Goal: Task Accomplishment & Management: Complete application form

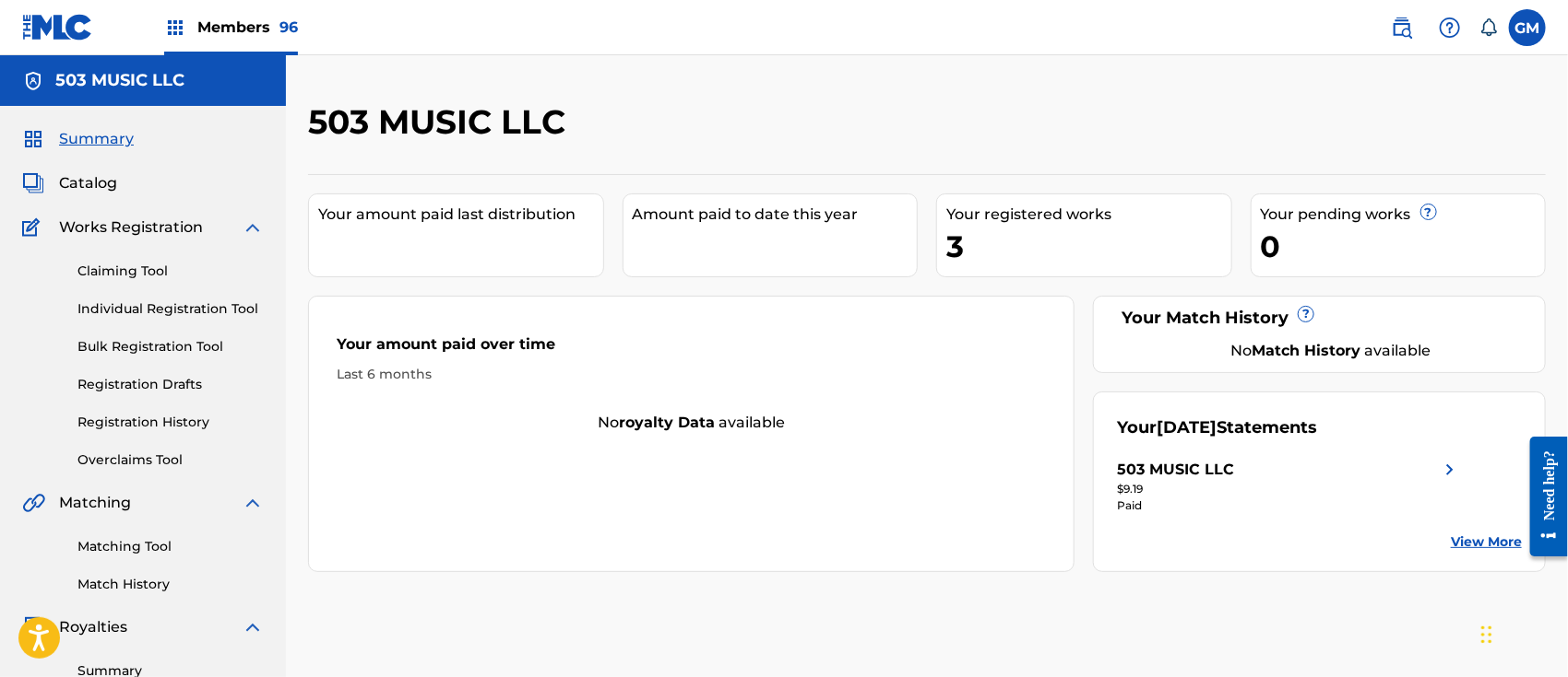
click at [244, 27] on span "Members 96" at bounding box center [247, 27] width 101 height 21
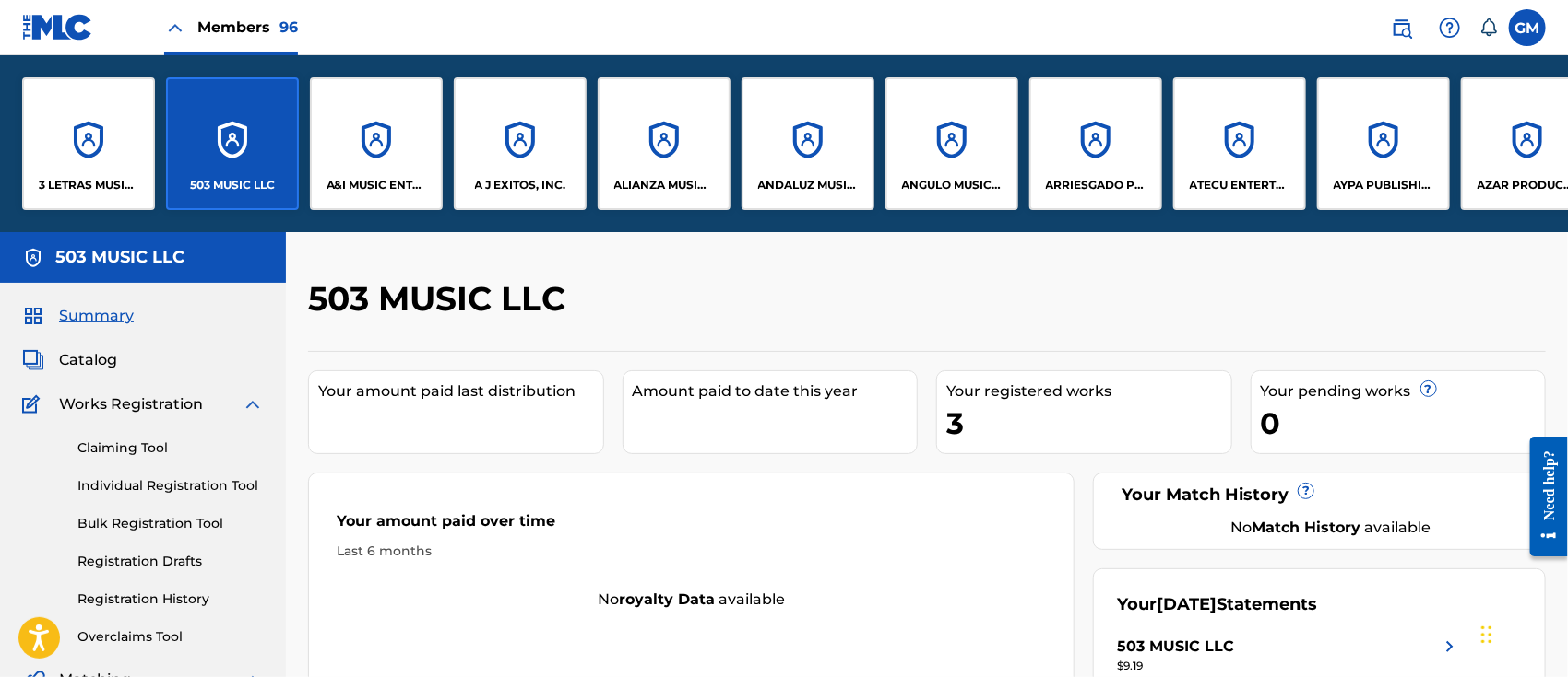
click at [496, 166] on div "A J EXITOS, INC." at bounding box center [520, 144] width 133 height 133
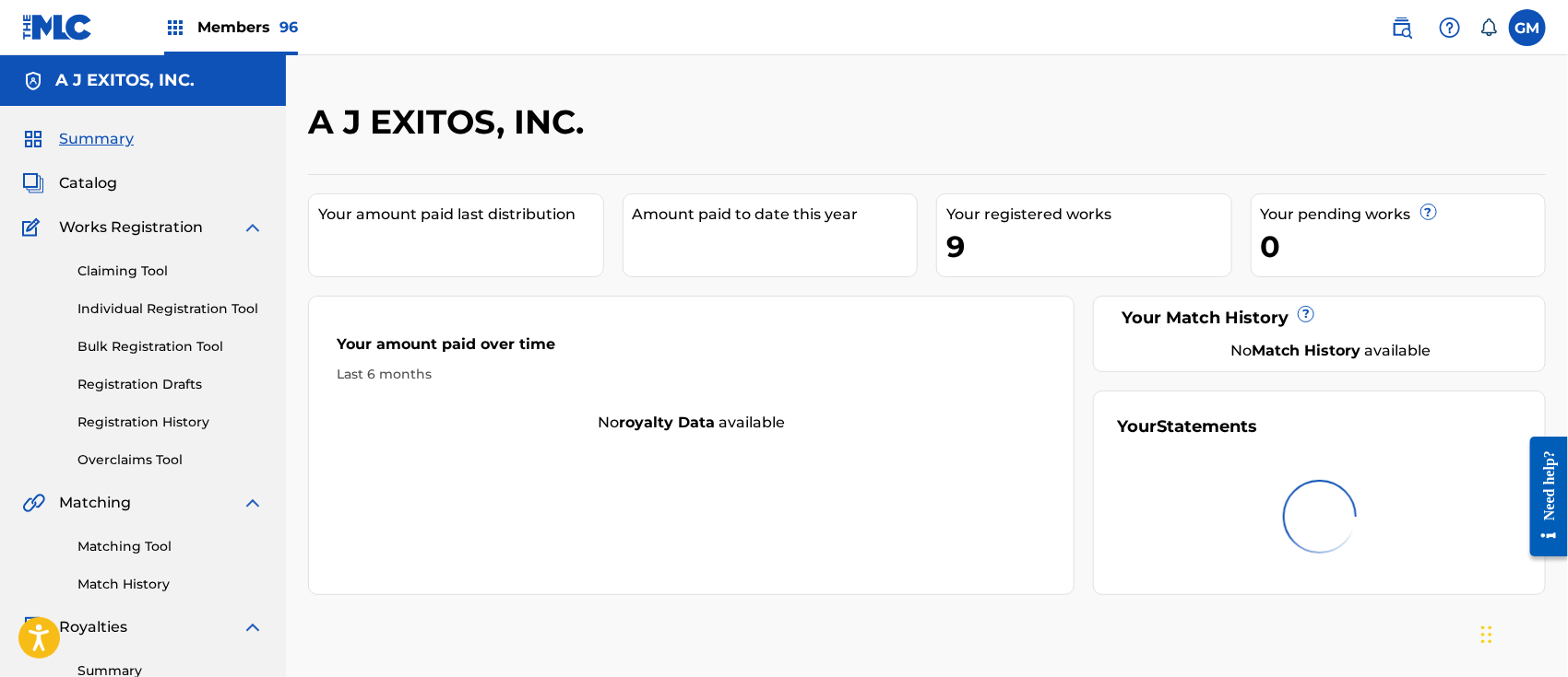
click at [1406, 23] on img at bounding box center [1402, 27] width 22 height 22
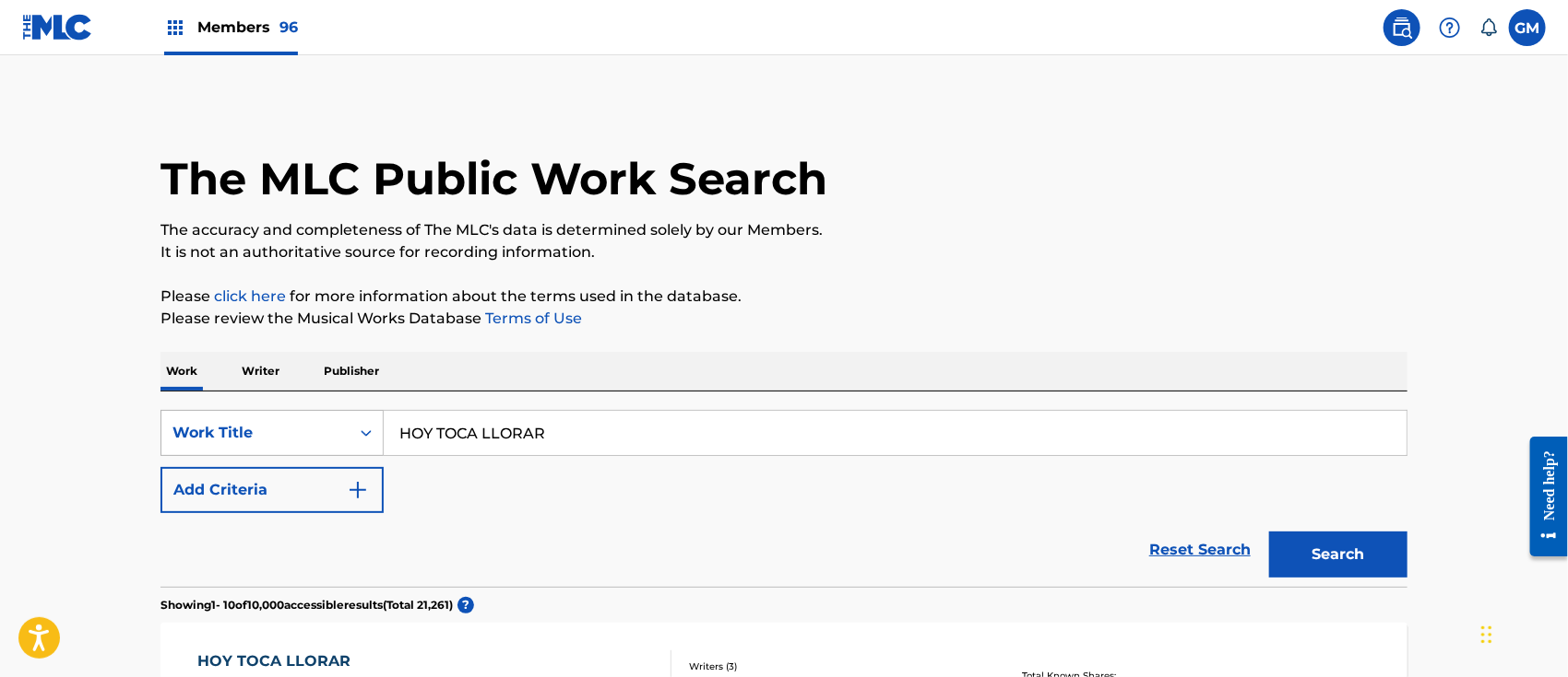
drag, startPoint x: 587, startPoint y: 427, endPoint x: 344, endPoint y: 430, distance: 243.0
click at [344, 430] on div "SearchWithCriteria1b6bd884-efa6-416f-b187-329607656ca3 Work Title HOY TOCA LLOR…" at bounding box center [783, 433] width 1246 height 46
type input "CHUMIKI"
click at [1269, 531] on button "Search" at bounding box center [1337, 554] width 138 height 46
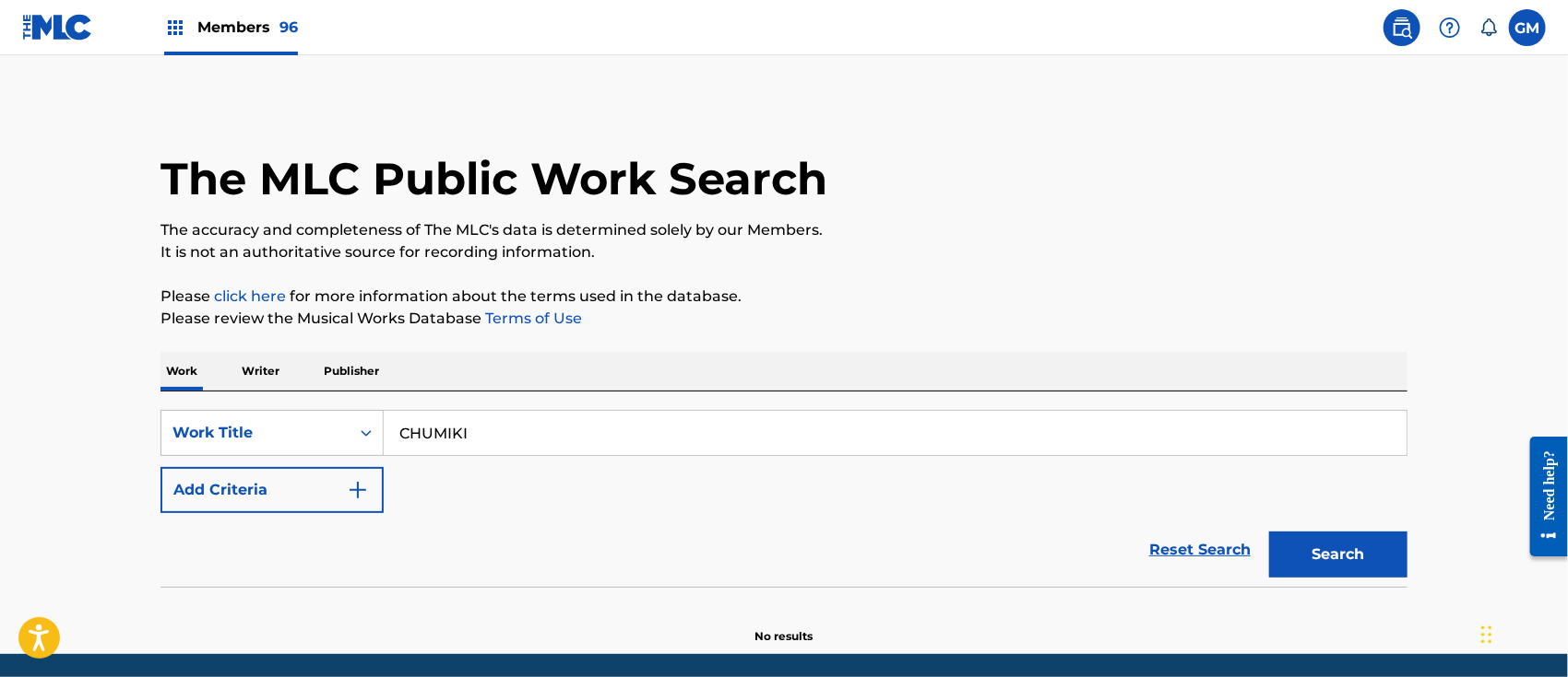
click at [243, 31] on span "Members 96" at bounding box center [247, 27] width 101 height 21
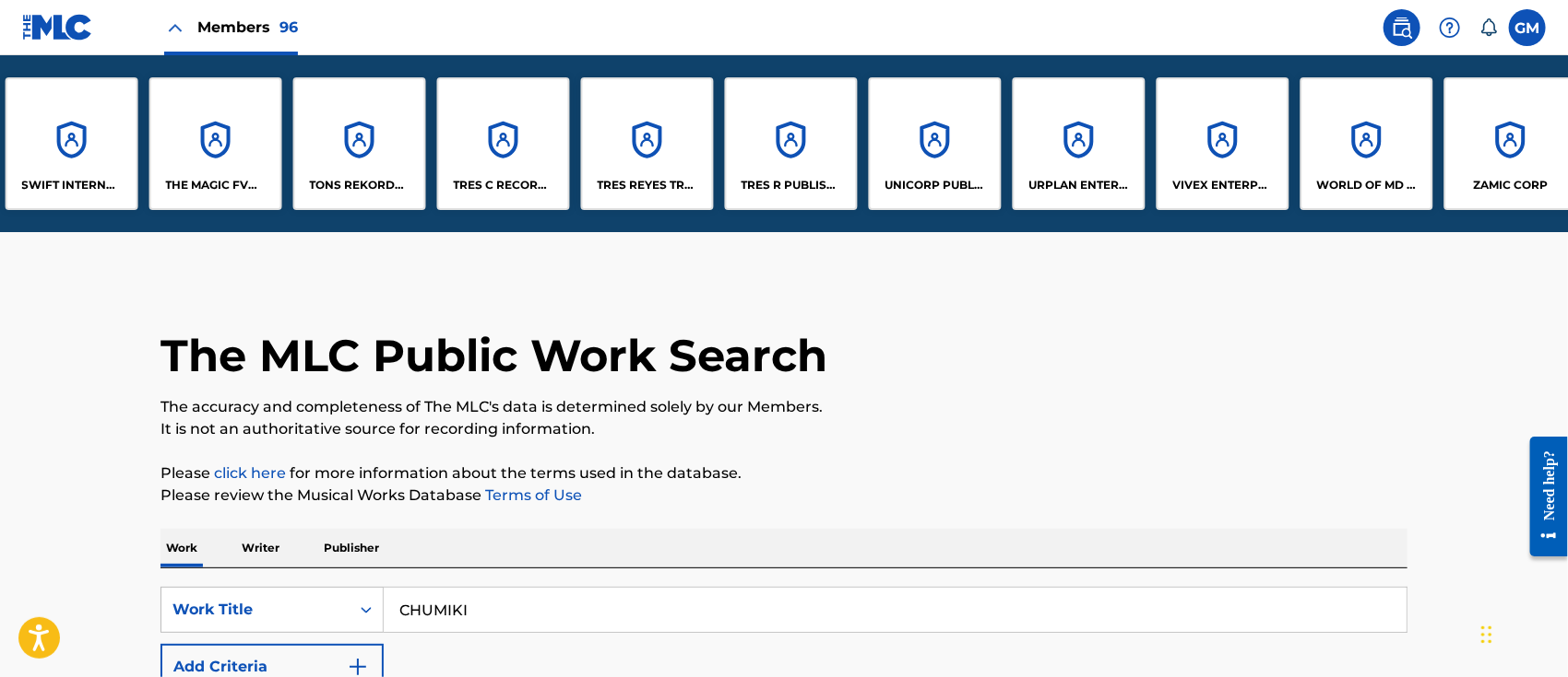
scroll to position [0, 11963]
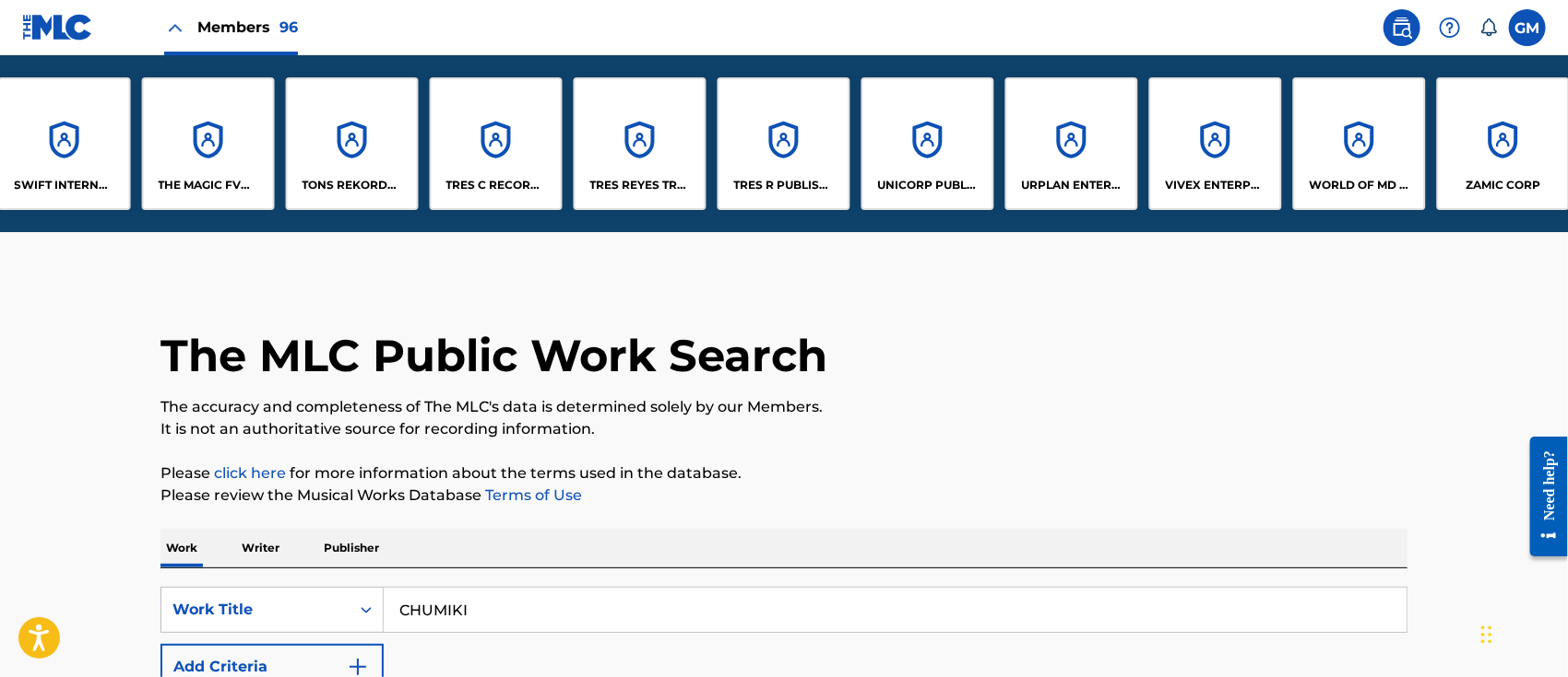
click at [1367, 171] on div "WORLD OF MD PUBLISHING, LLC" at bounding box center [1360, 144] width 133 height 133
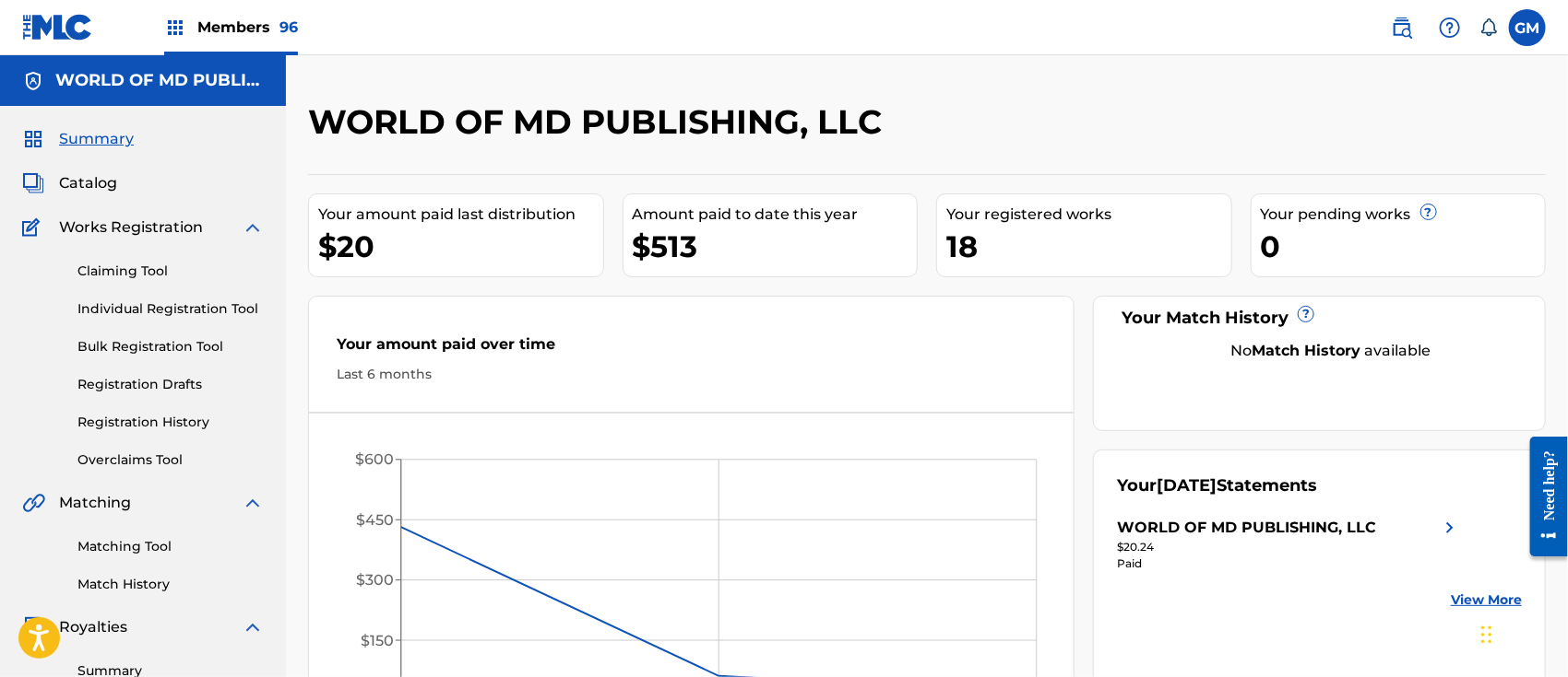
click at [148, 308] on link "Individual Registration Tool" at bounding box center [170, 310] width 187 height 20
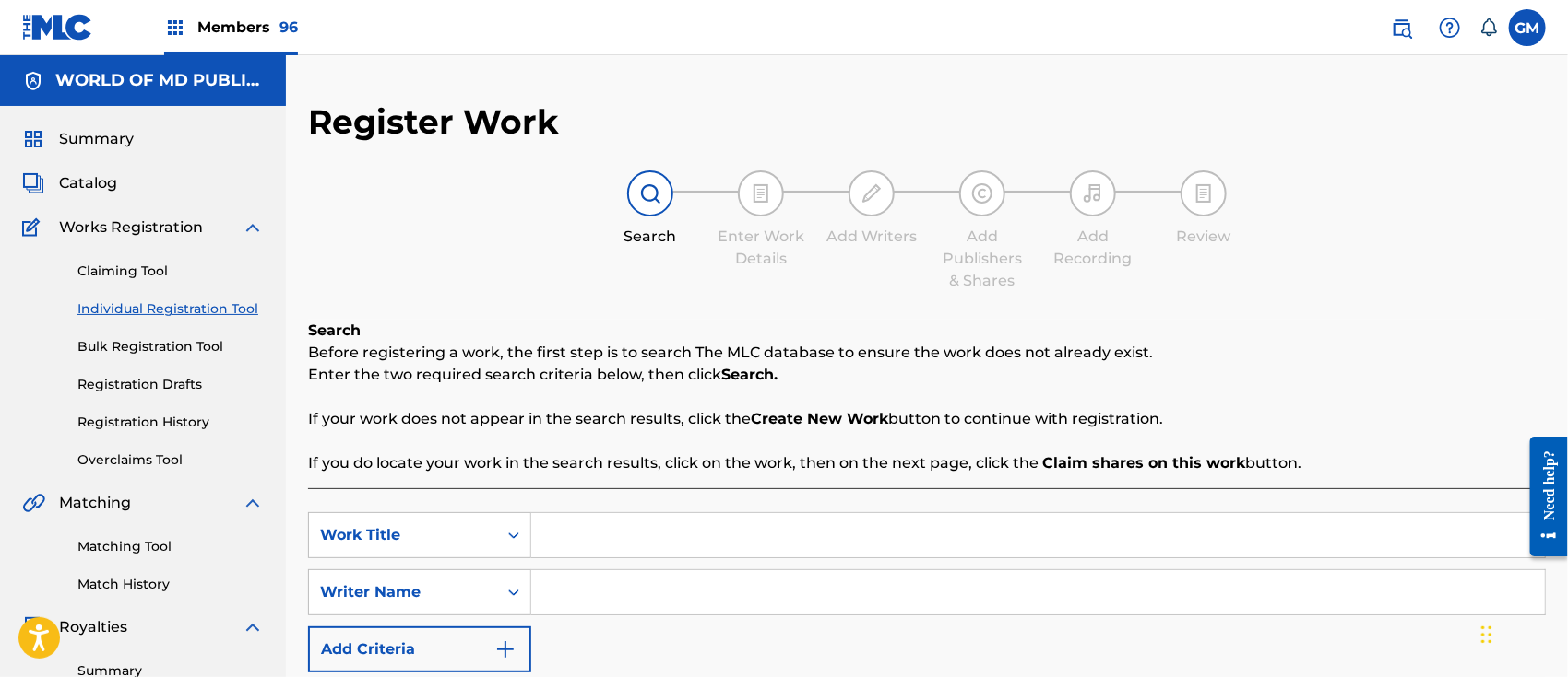
click at [632, 524] on input "Search Form" at bounding box center [1037, 534] width 1014 height 44
type input "CHUMIKI"
click at [603, 593] on input "Search Form" at bounding box center [1037, 592] width 1014 height 44
paste input "DREK [PERSON_NAME]"
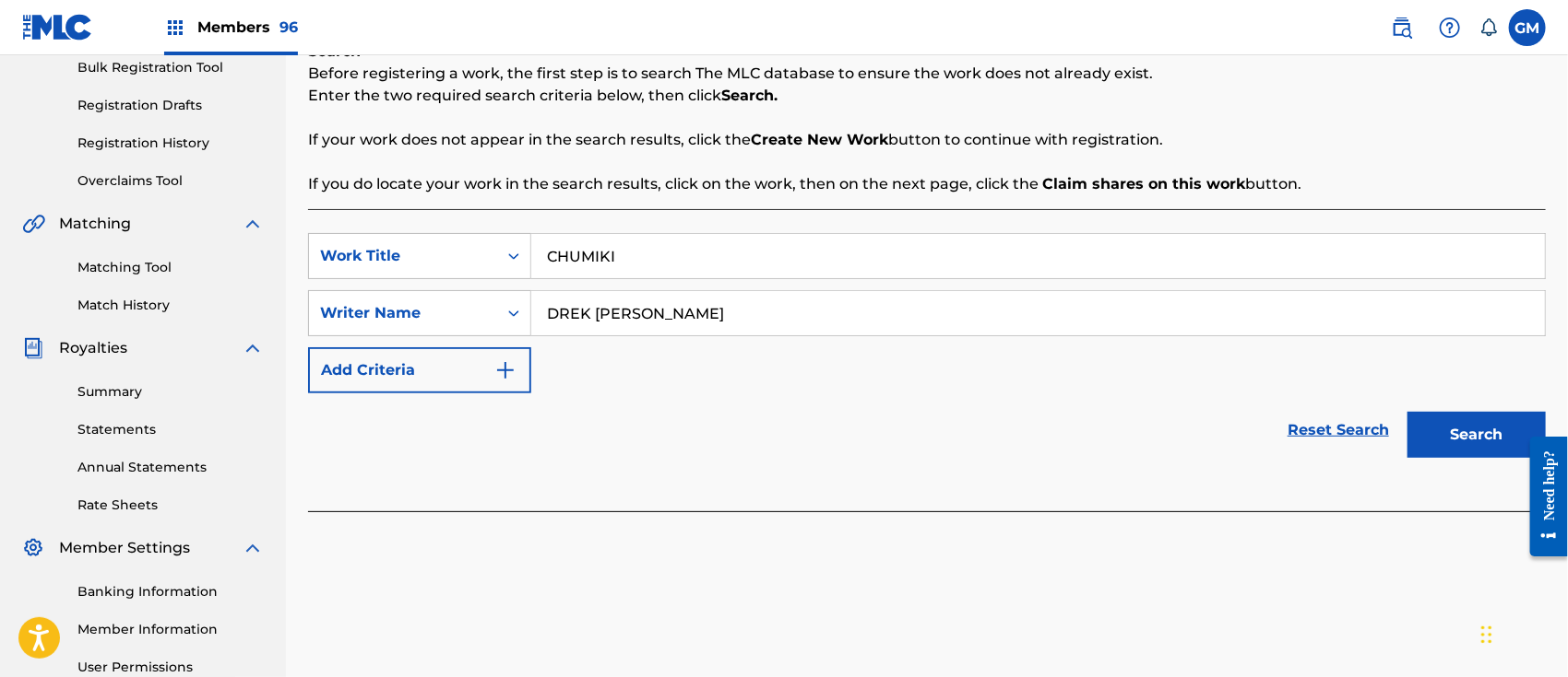
scroll to position [286, 0]
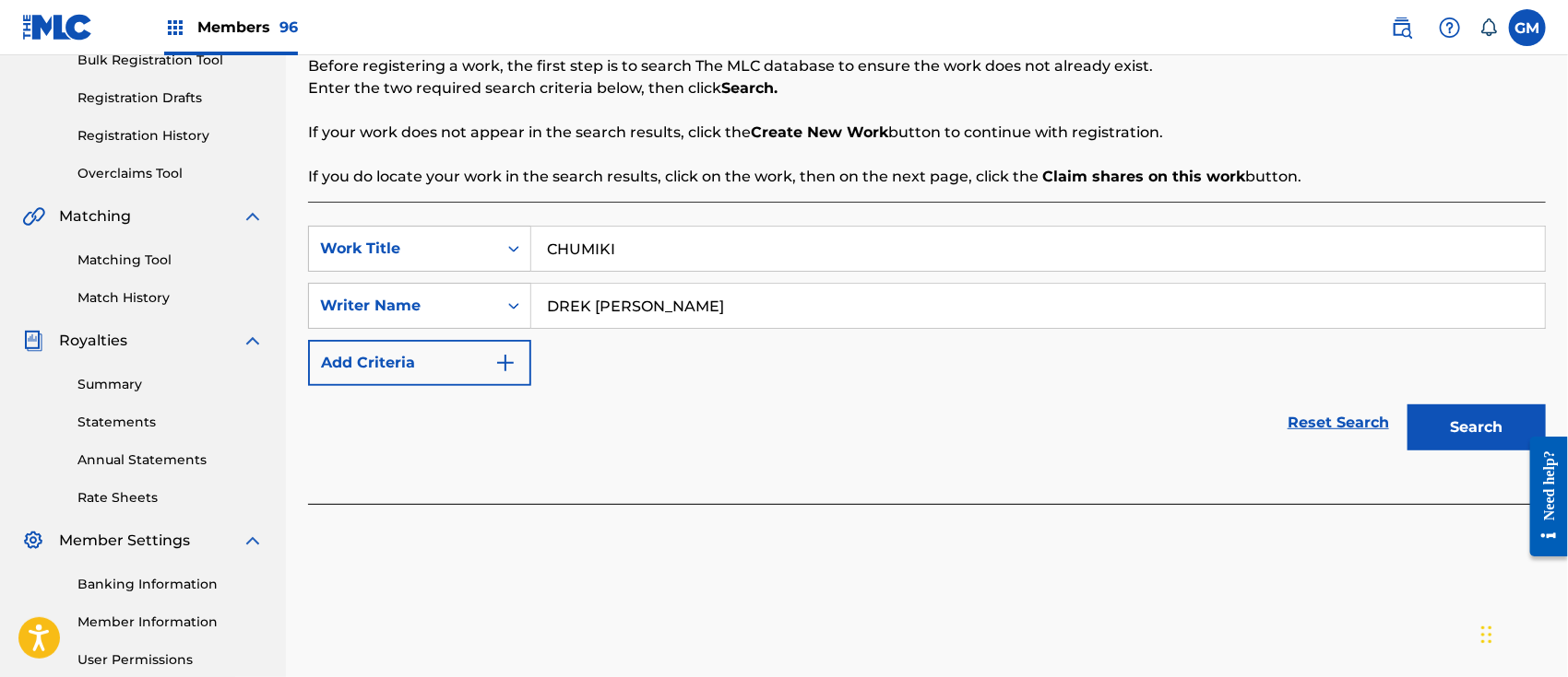
type input "DREK [PERSON_NAME]"
click at [1476, 432] on button "Search" at bounding box center [1475, 427] width 138 height 46
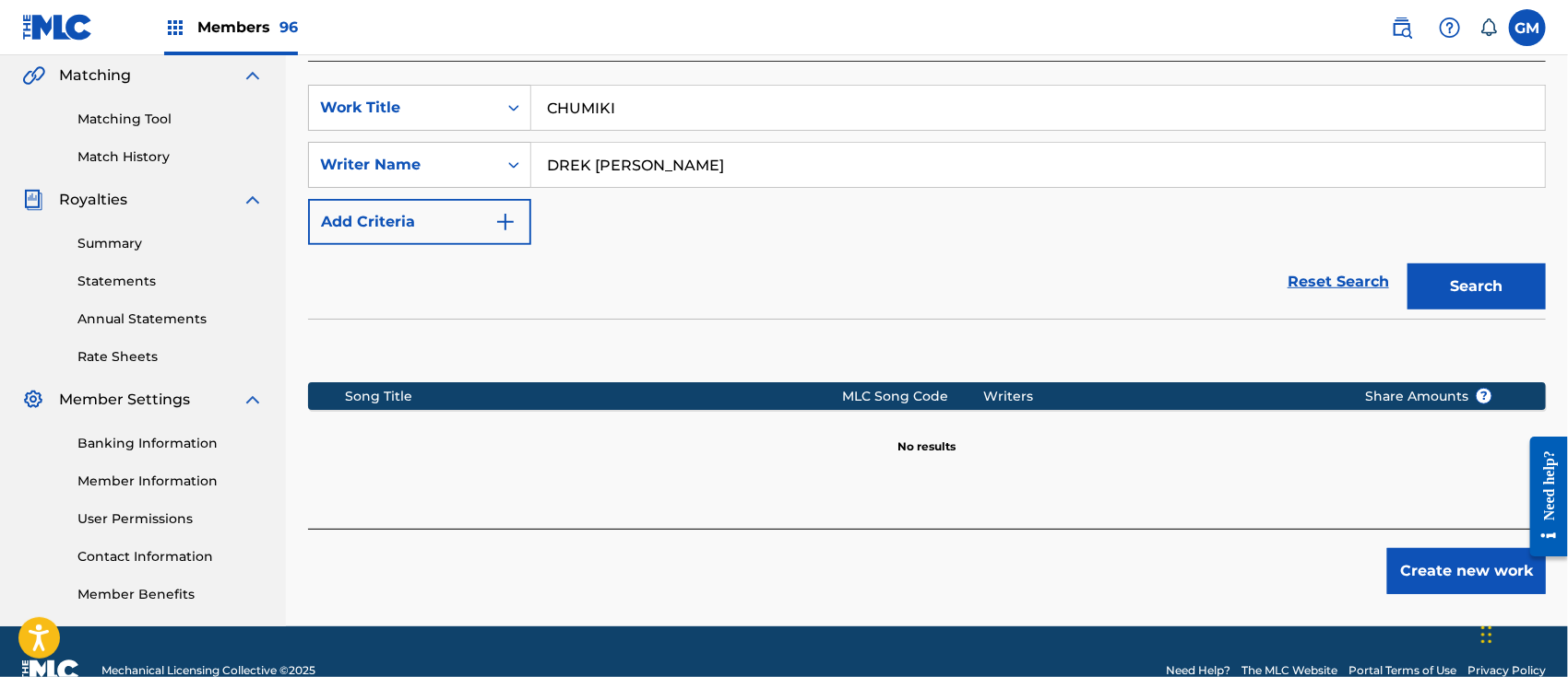
scroll to position [464, 0]
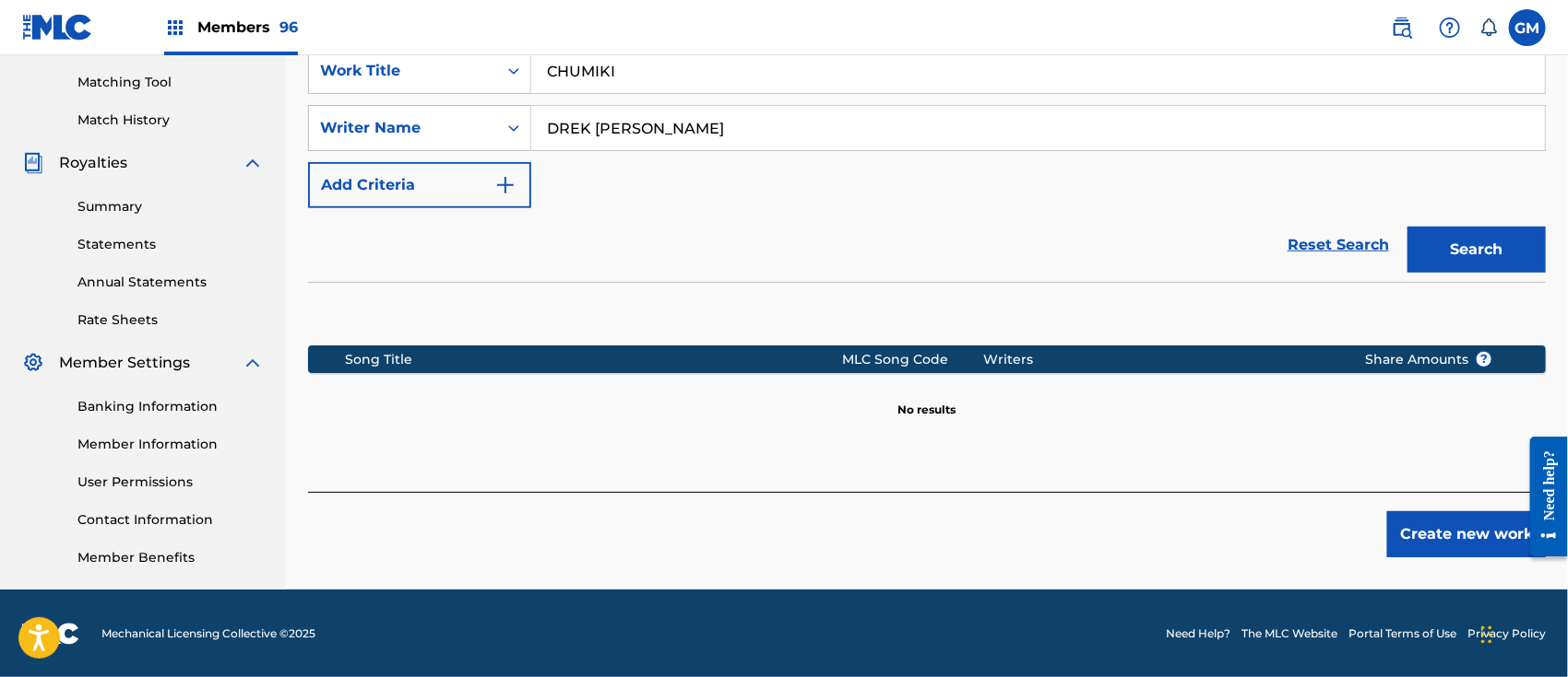
click at [1401, 33] on img at bounding box center [1402, 27] width 22 height 22
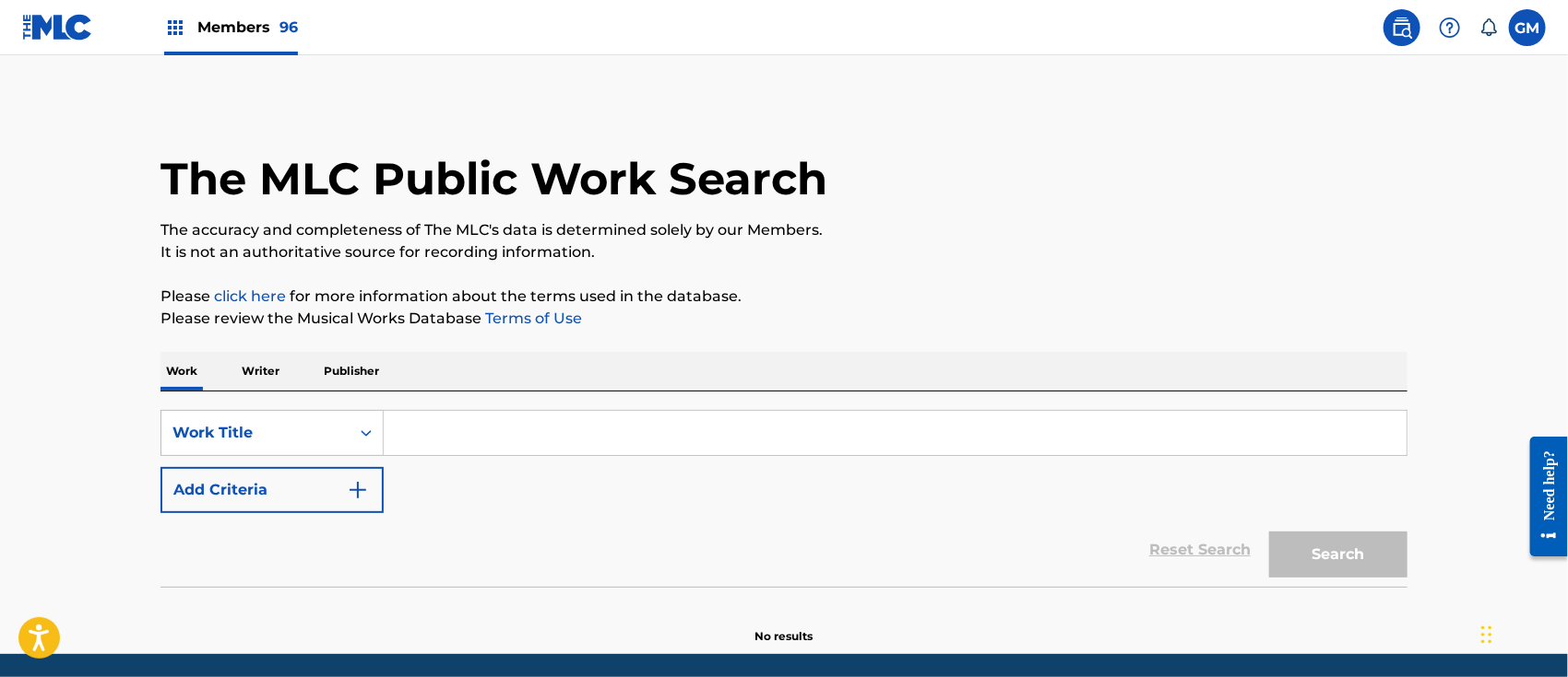
click at [266, 365] on p "Writer" at bounding box center [260, 371] width 49 height 39
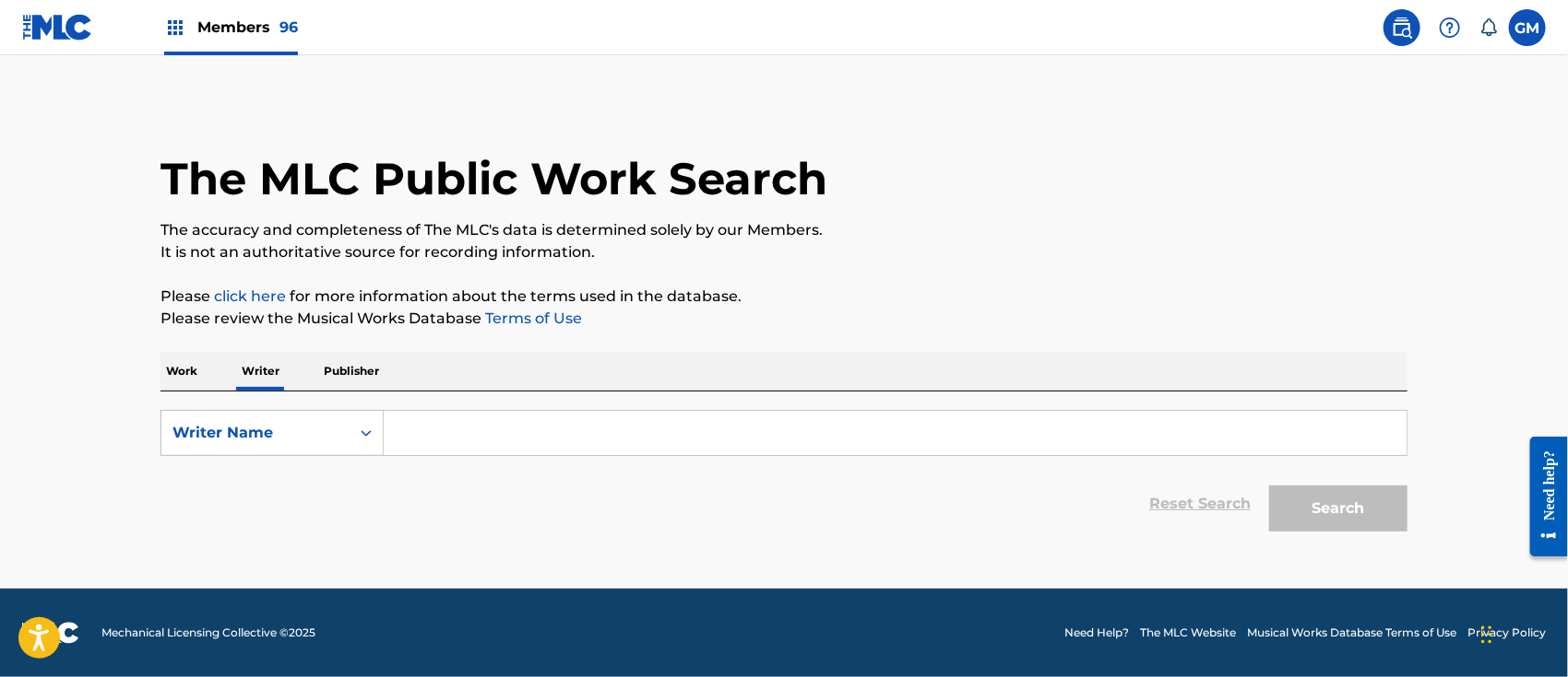
click at [506, 450] on input "Search Form" at bounding box center [894, 433] width 1023 height 44
paste input "DREK [PERSON_NAME]"
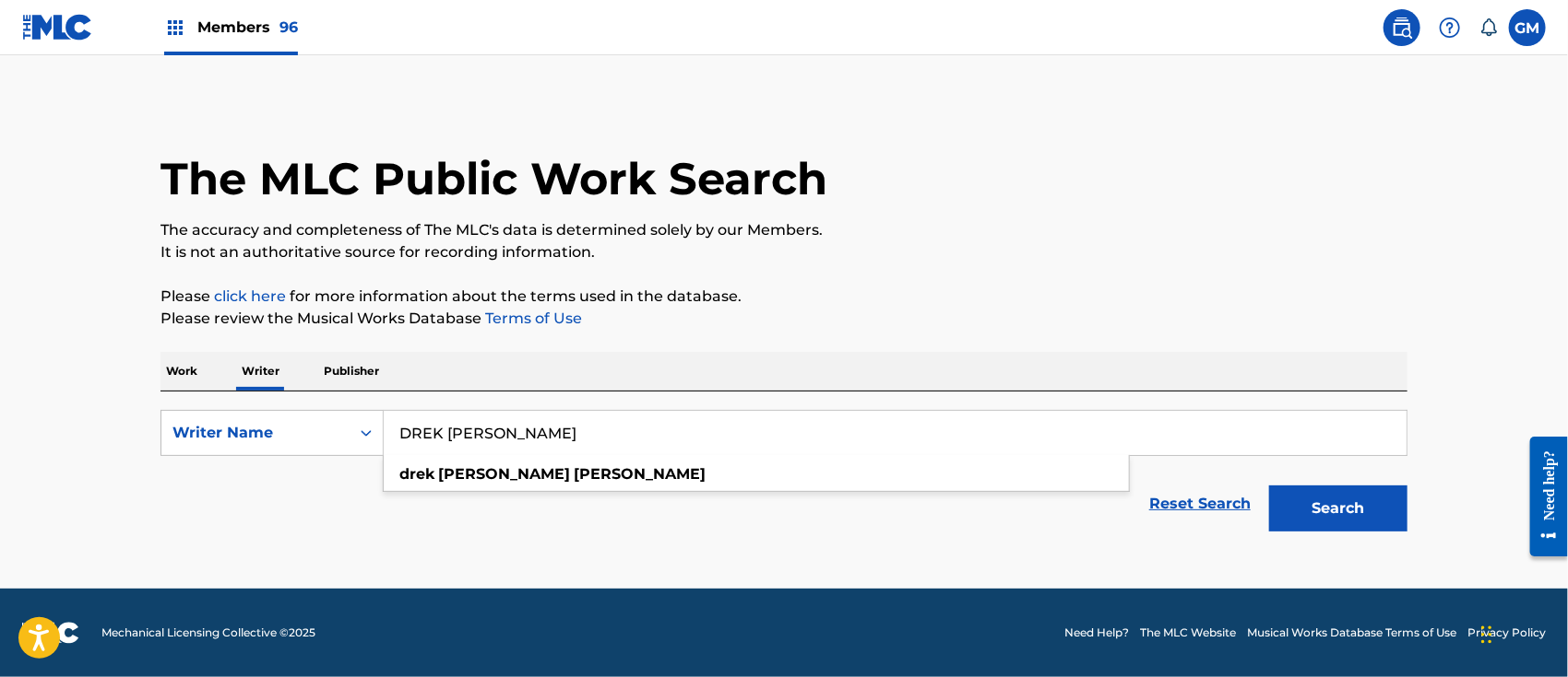
type input "DREK [PERSON_NAME]"
click at [1313, 505] on button "Search" at bounding box center [1337, 508] width 138 height 46
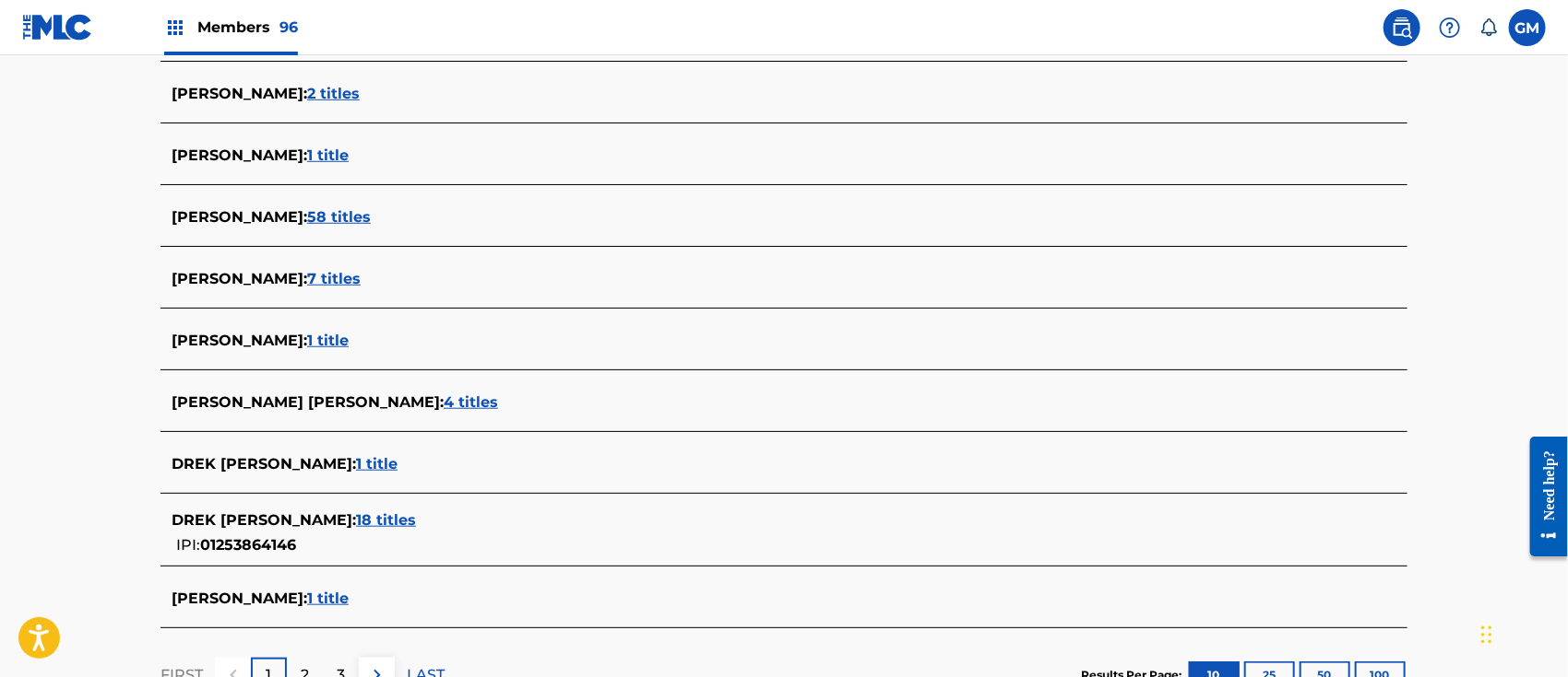
scroll to position [573, 0]
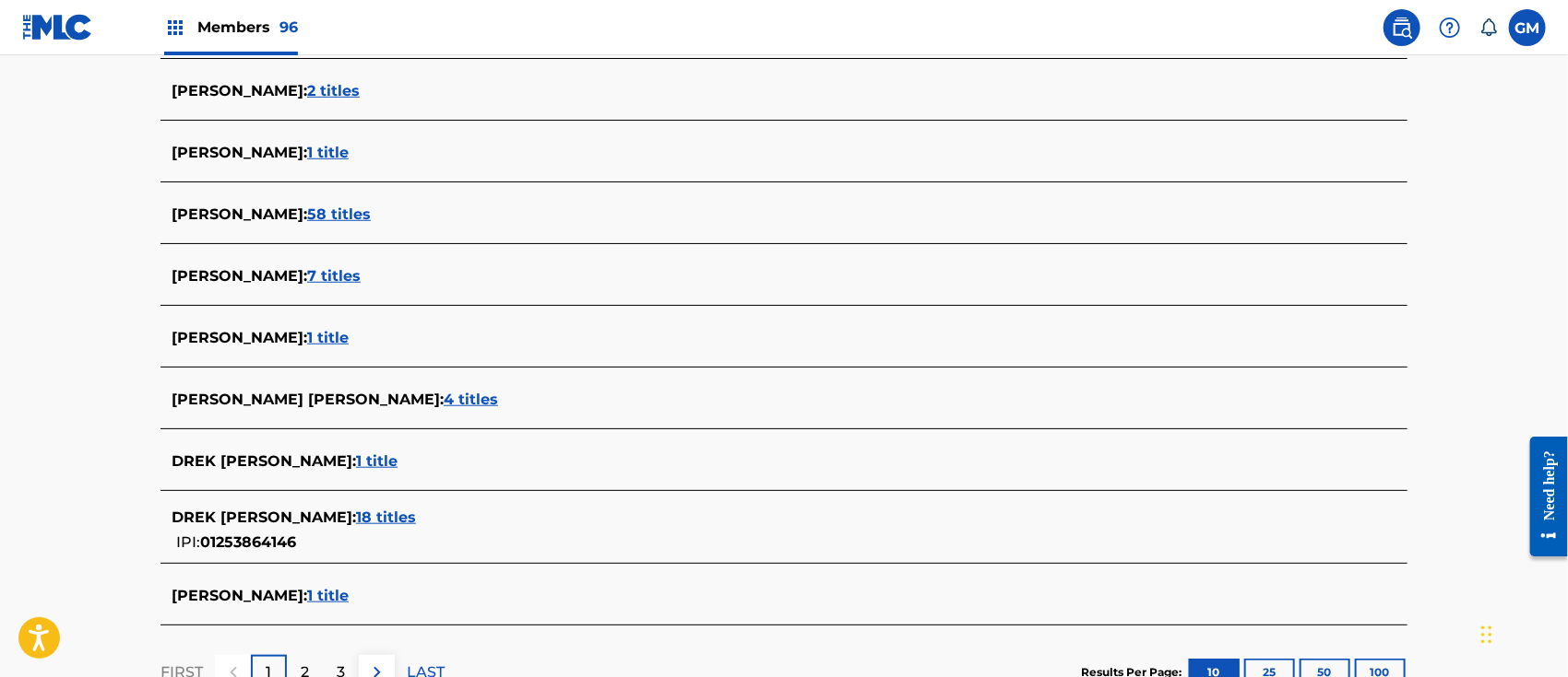
click at [371, 517] on span "18 titles" at bounding box center [385, 518] width 60 height 18
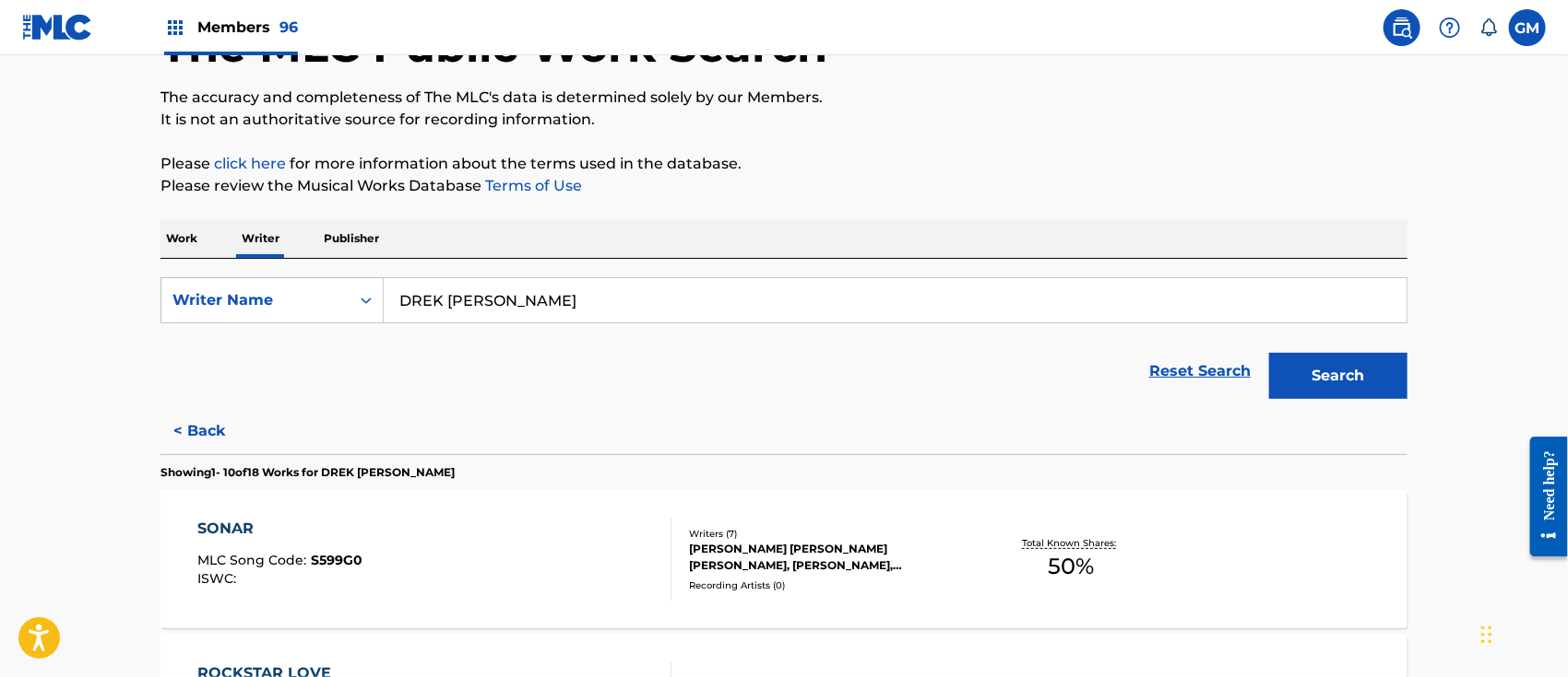
scroll to position [0, 0]
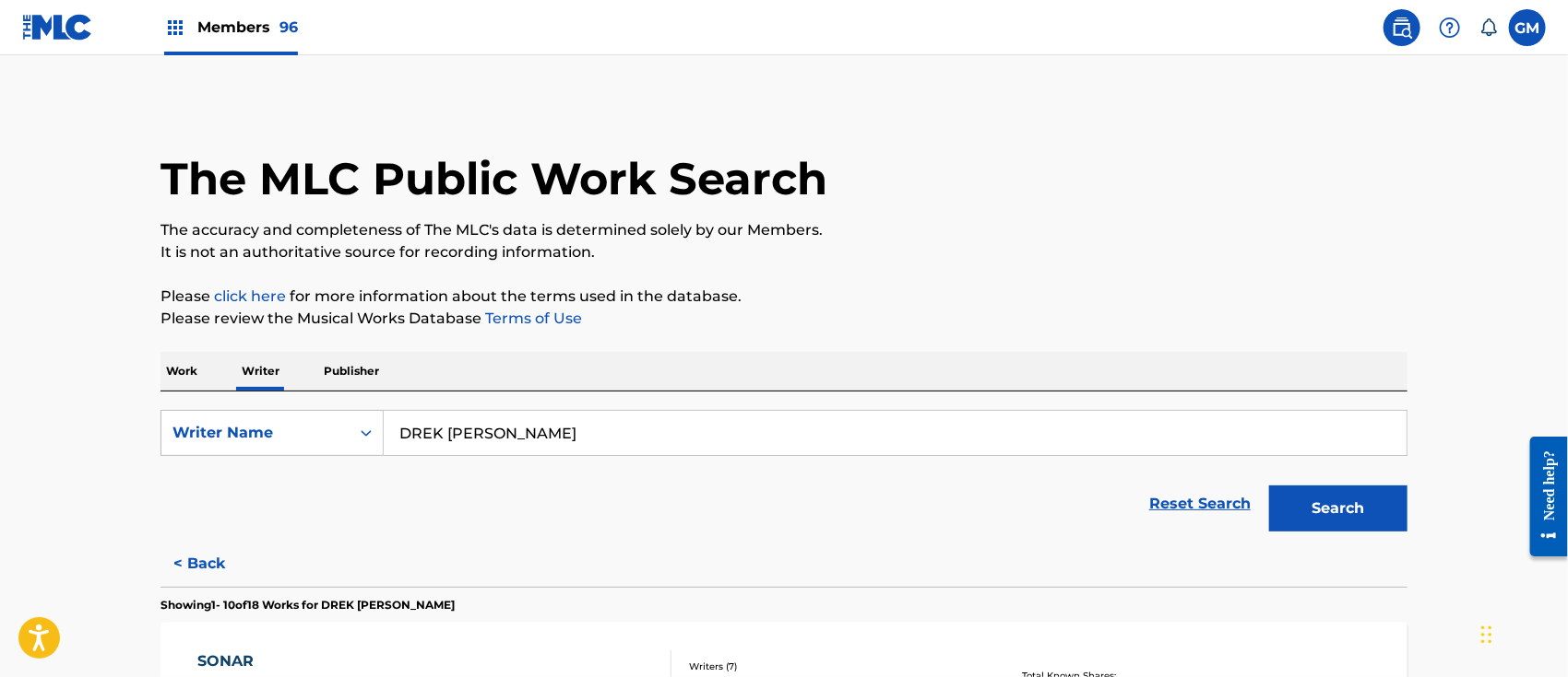
click at [247, 25] on span "Members 96" at bounding box center [247, 27] width 101 height 21
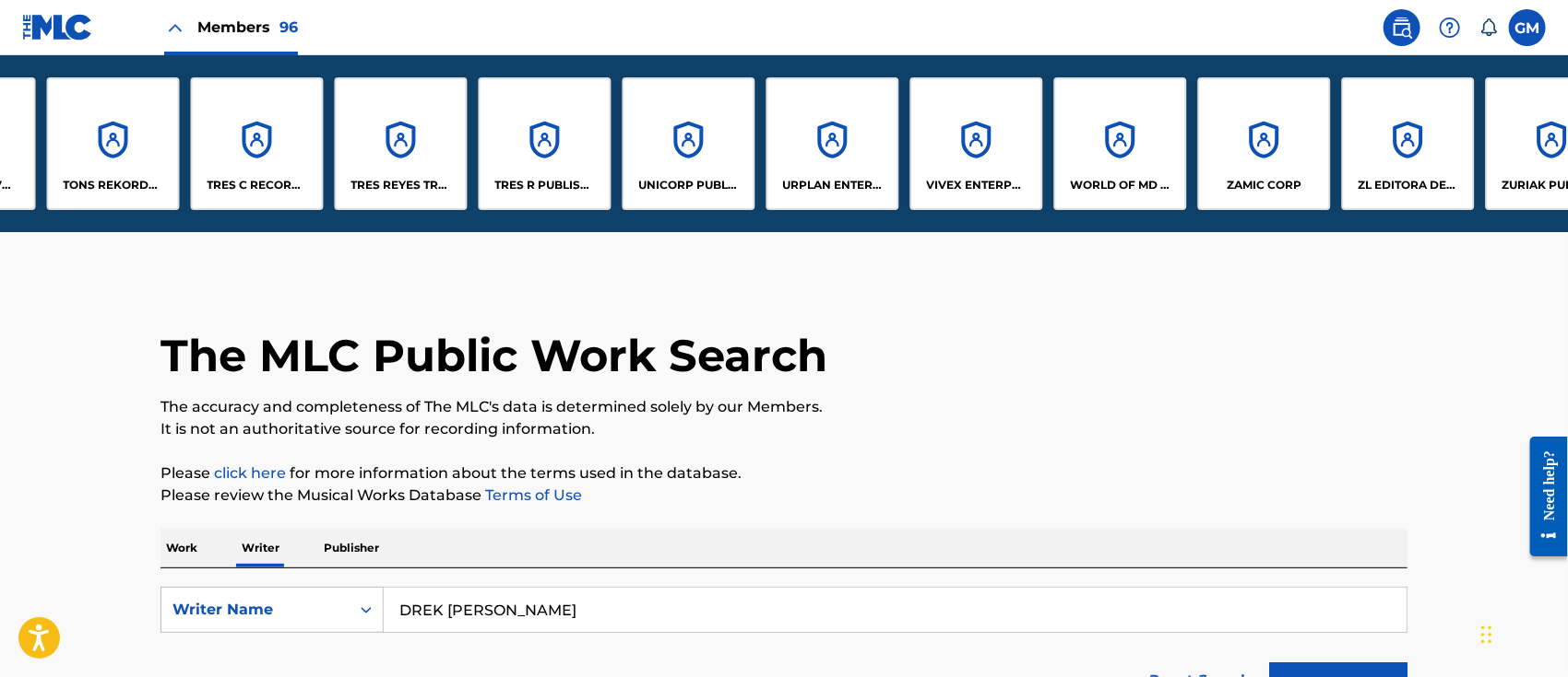
scroll to position [0, 12217]
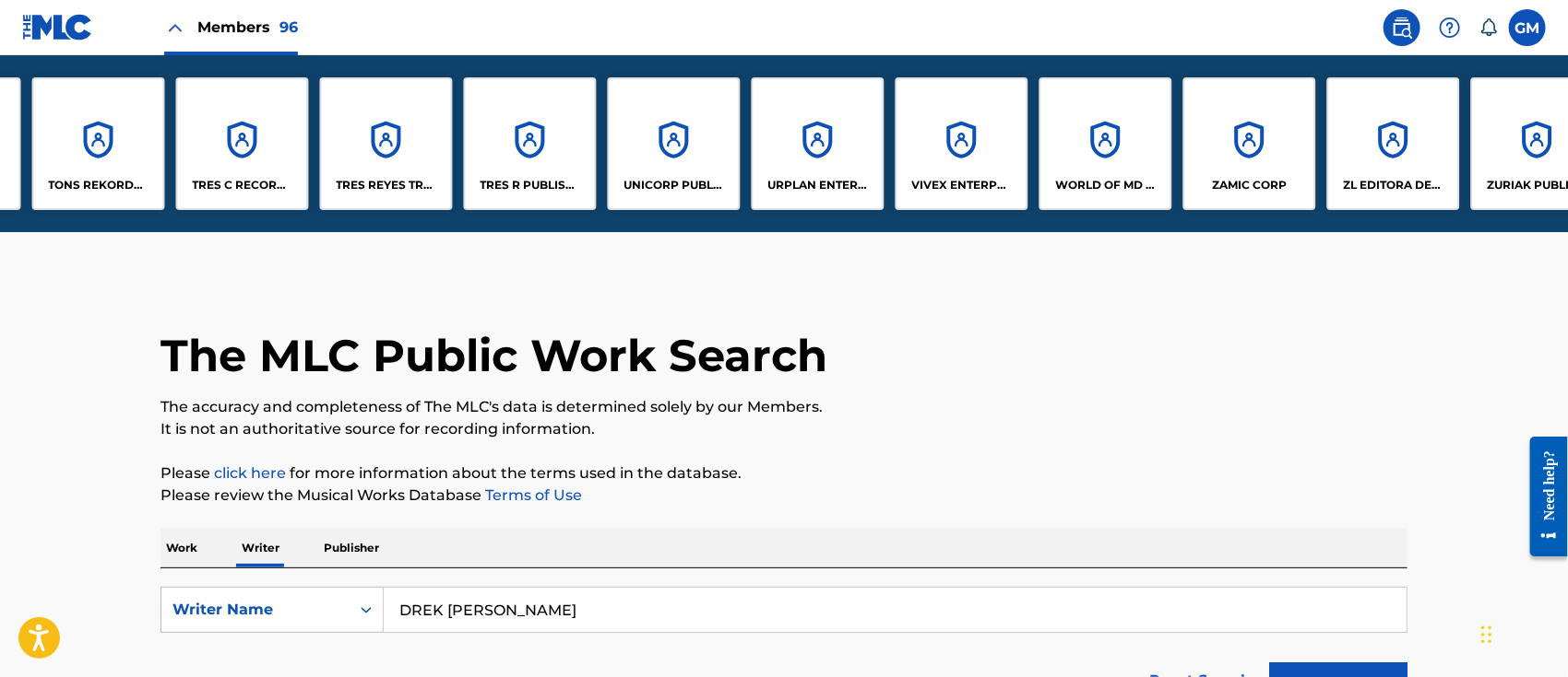
click at [1098, 168] on div "WORLD OF MD PUBLISHING, LLC" at bounding box center [1106, 144] width 133 height 133
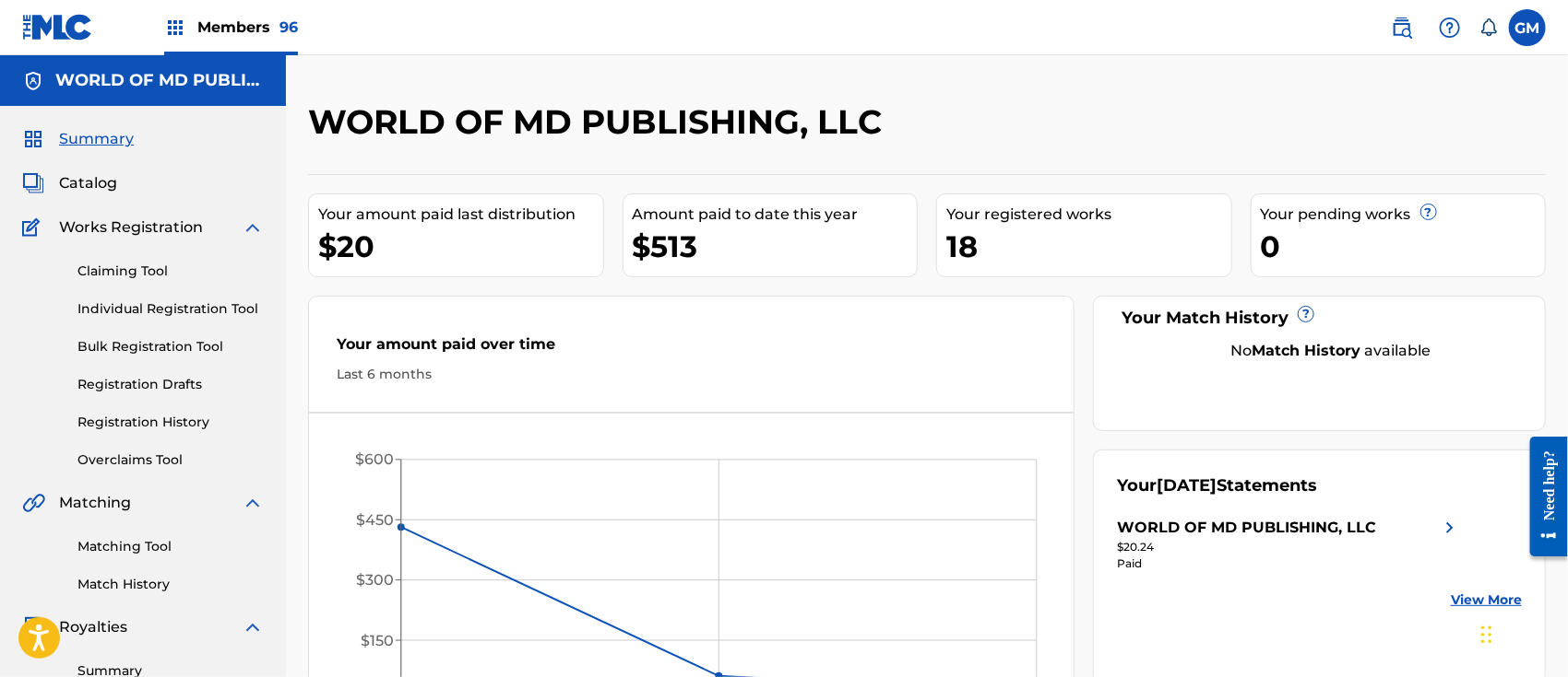
click at [142, 310] on link "Individual Registration Tool" at bounding box center [170, 310] width 187 height 20
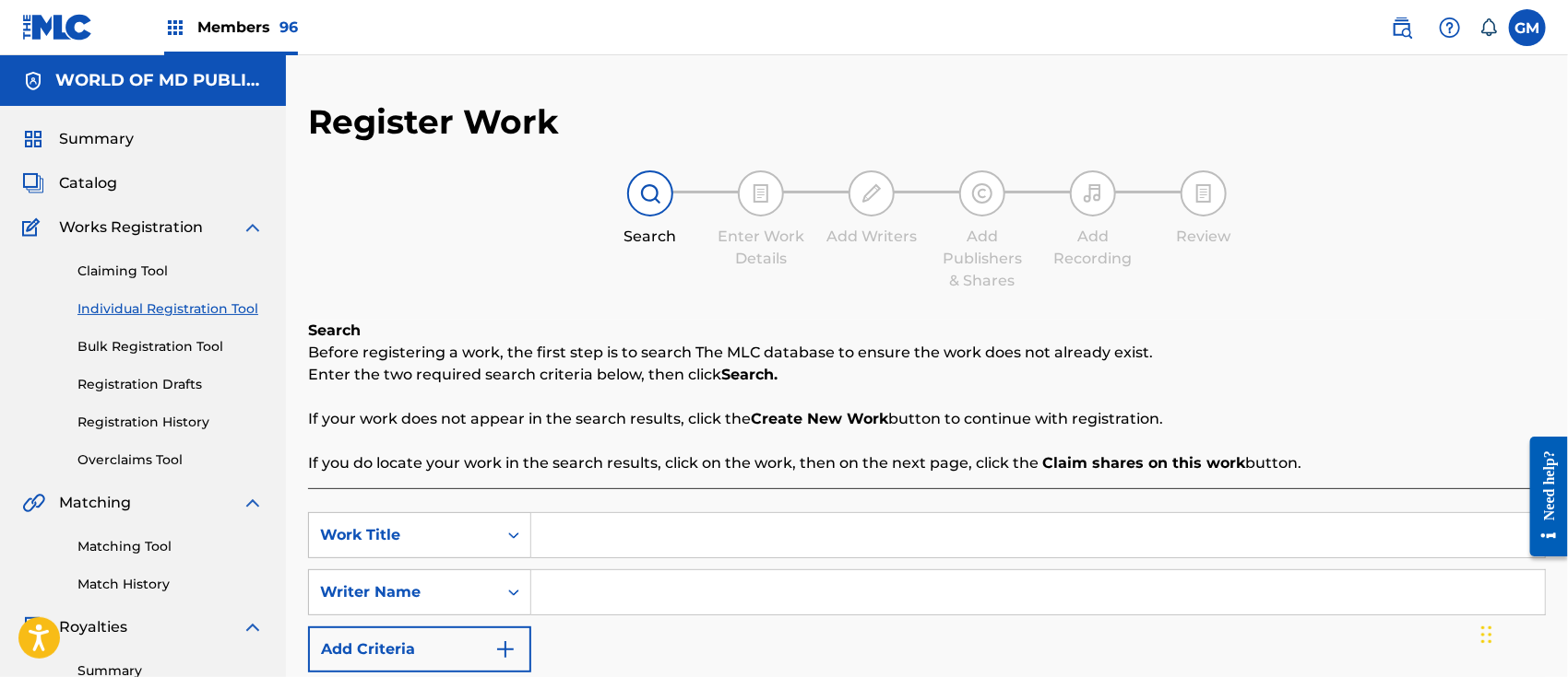
click at [583, 538] on input "Search Form" at bounding box center [1037, 534] width 1014 height 44
type input "CHUMIKI"
click at [612, 593] on input "Search Form" at bounding box center [1037, 592] width 1014 height 44
paste input "DREK [PERSON_NAME]"
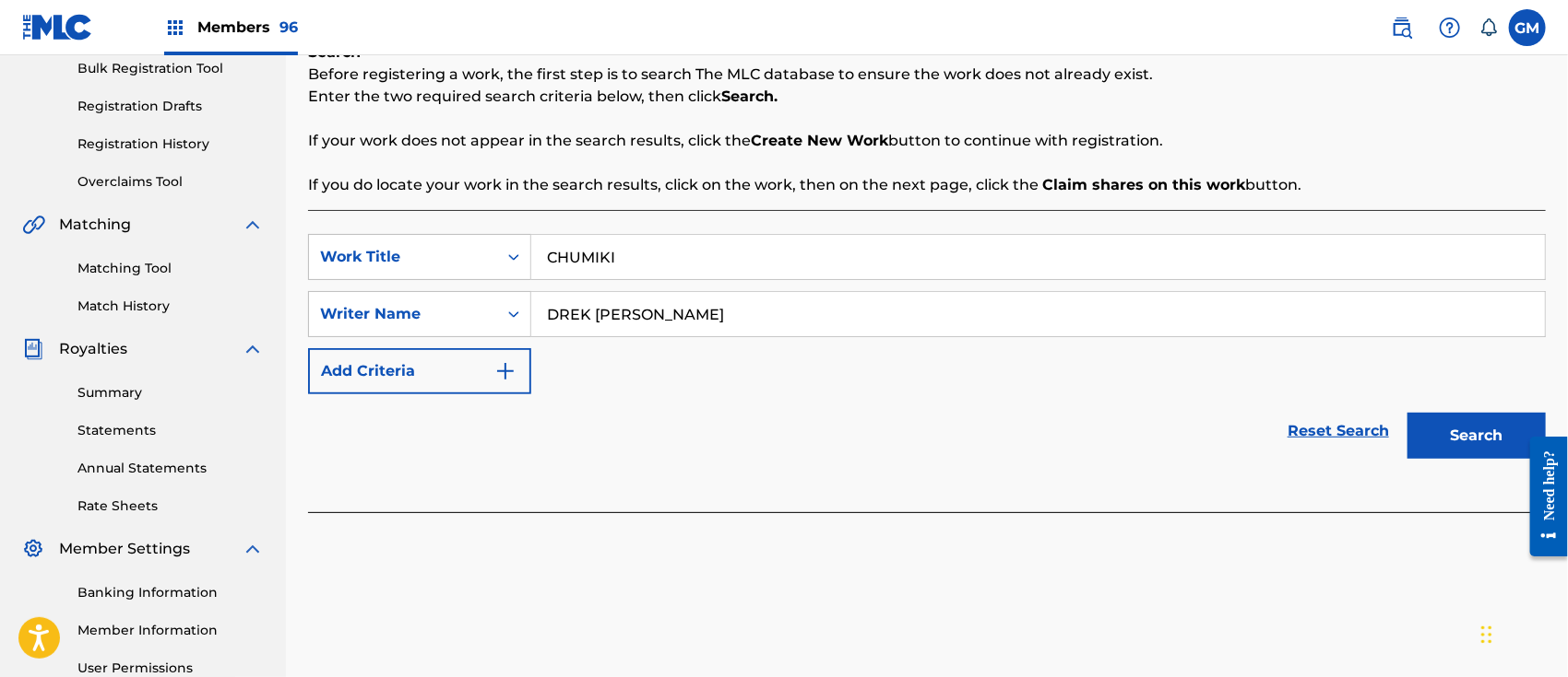
scroll to position [286, 0]
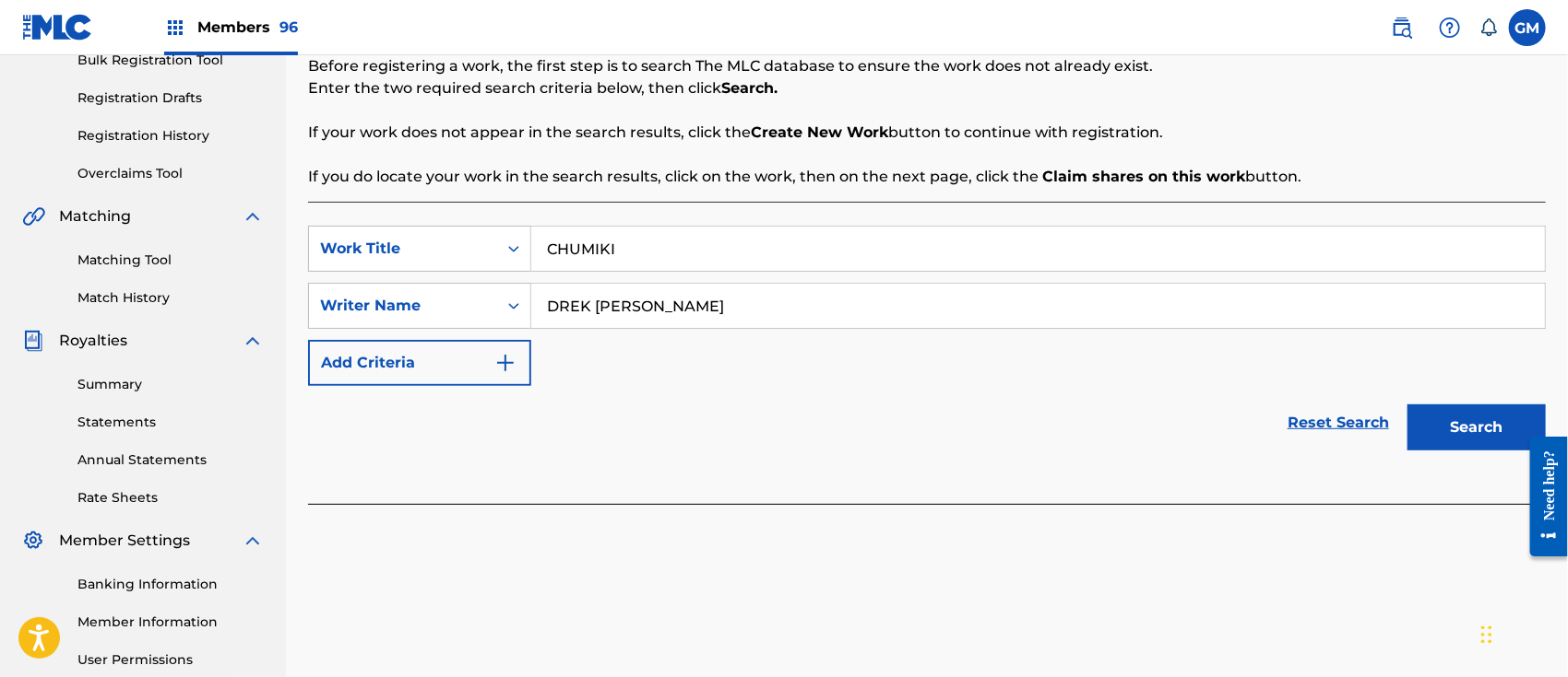
type input "DREK [PERSON_NAME]"
click at [1487, 431] on button "Search" at bounding box center [1475, 427] width 138 height 46
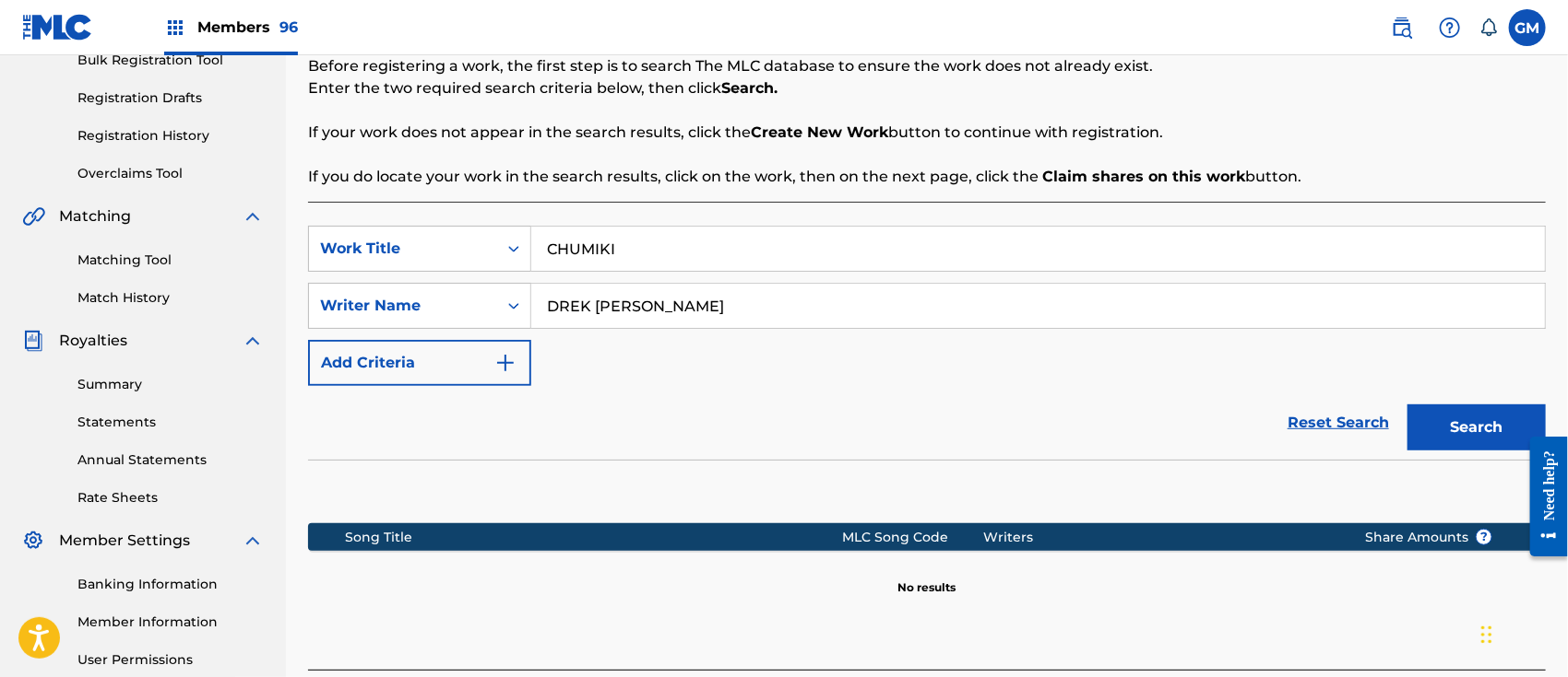
scroll to position [464, 0]
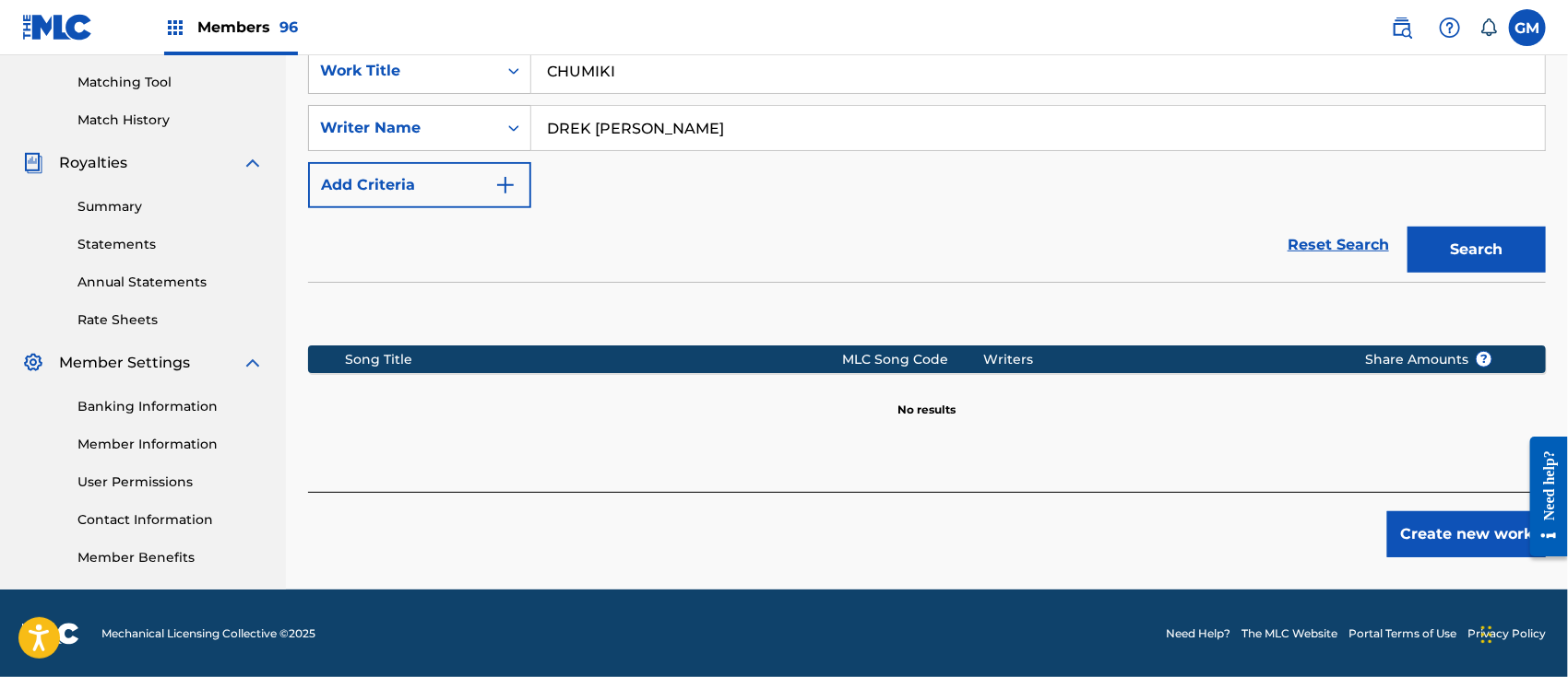
click at [1449, 544] on button "Create new work" at bounding box center [1466, 534] width 158 height 46
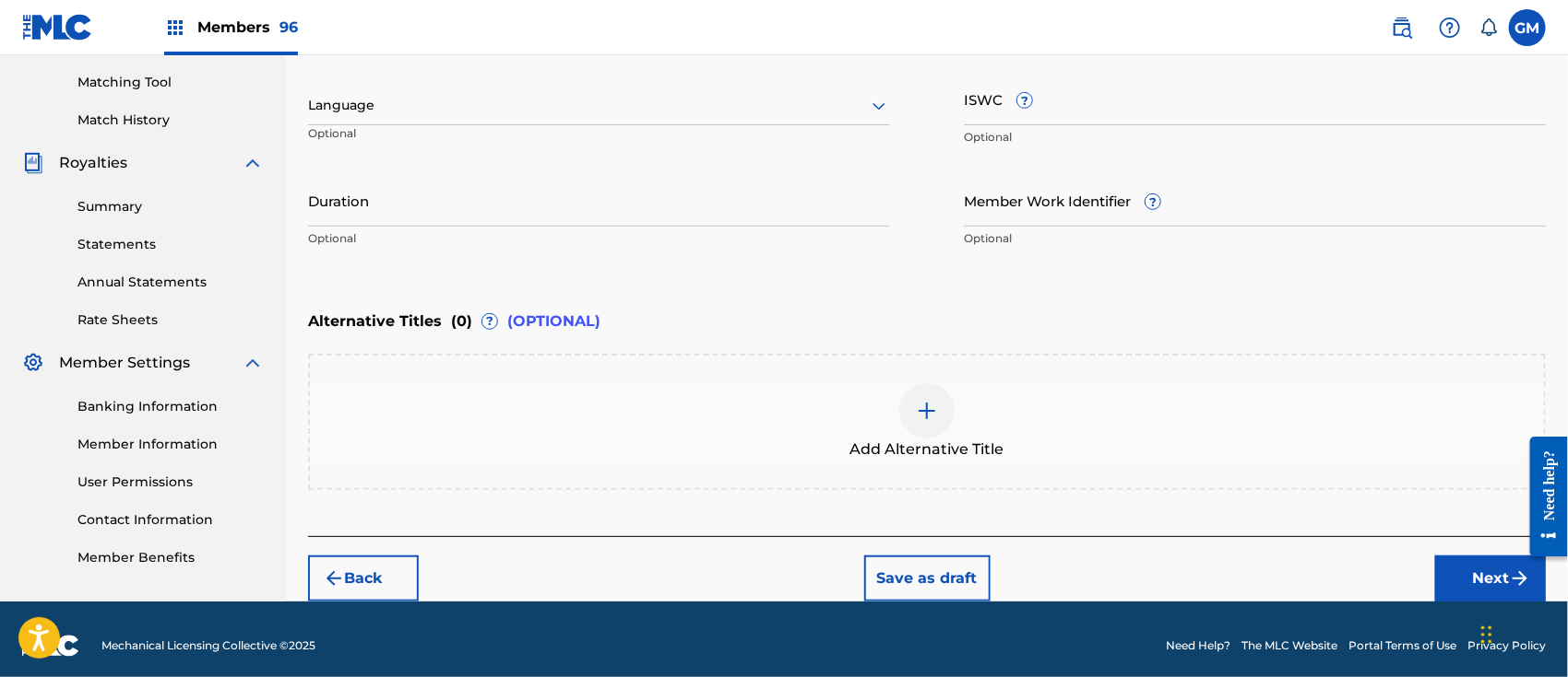
click at [366, 97] on div at bounding box center [598, 106] width 582 height 23
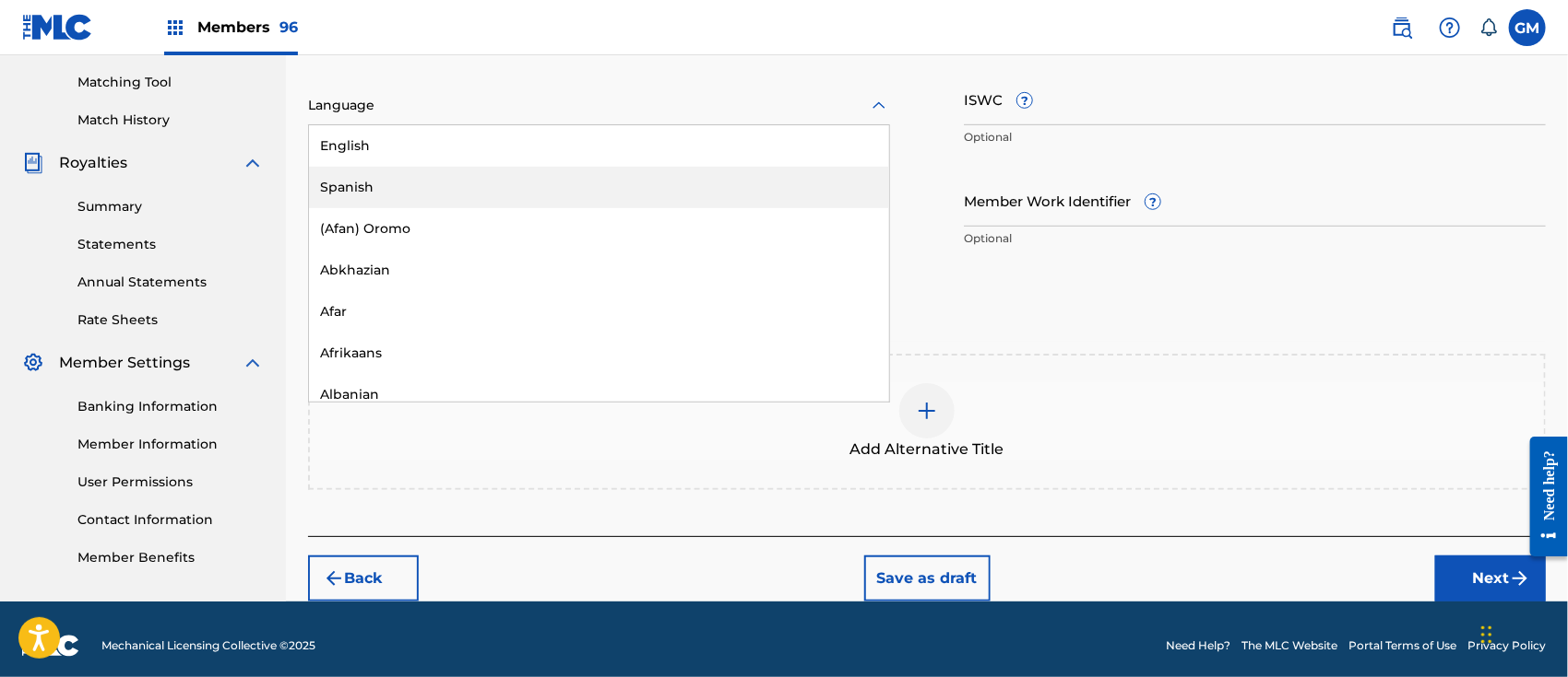
click at [367, 181] on div "Spanish" at bounding box center [598, 188] width 580 height 41
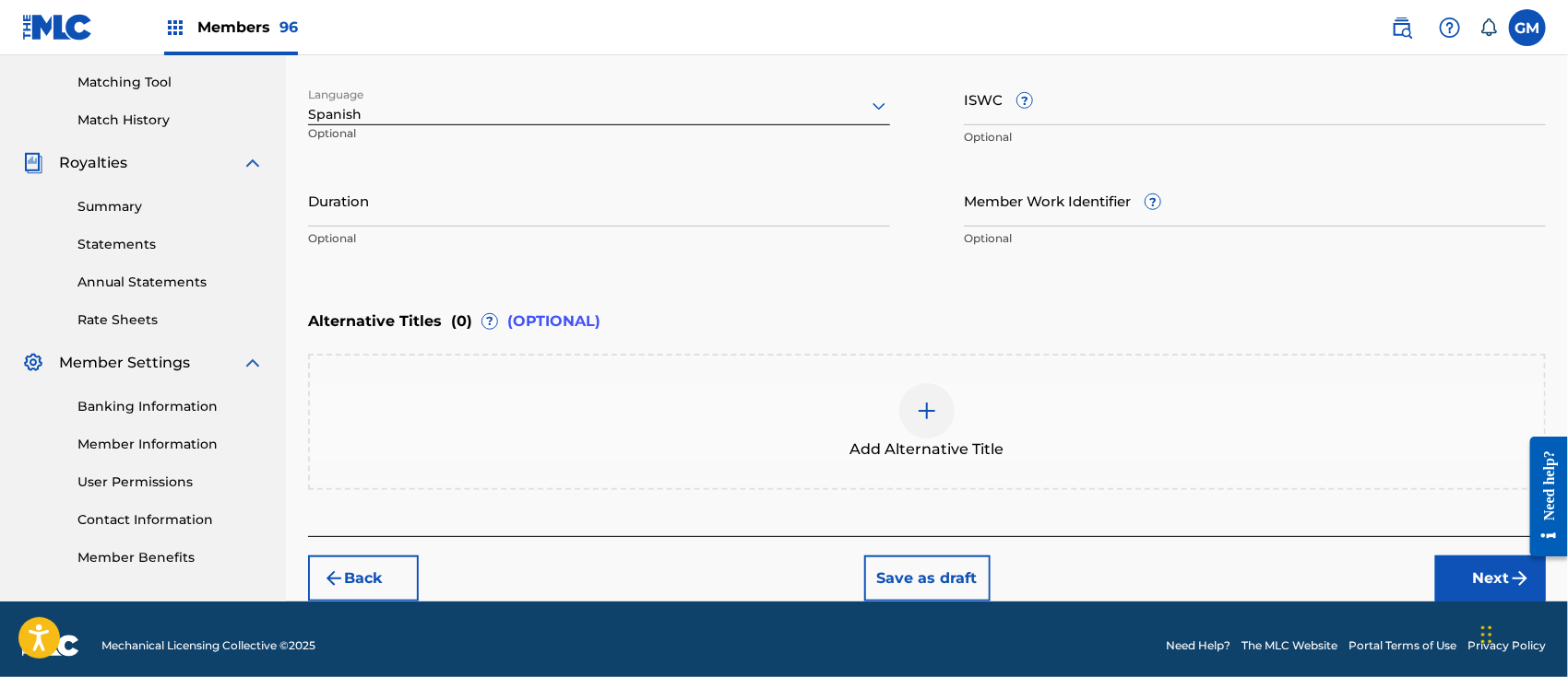
click at [1456, 570] on button "Next" at bounding box center [1490, 578] width 110 height 46
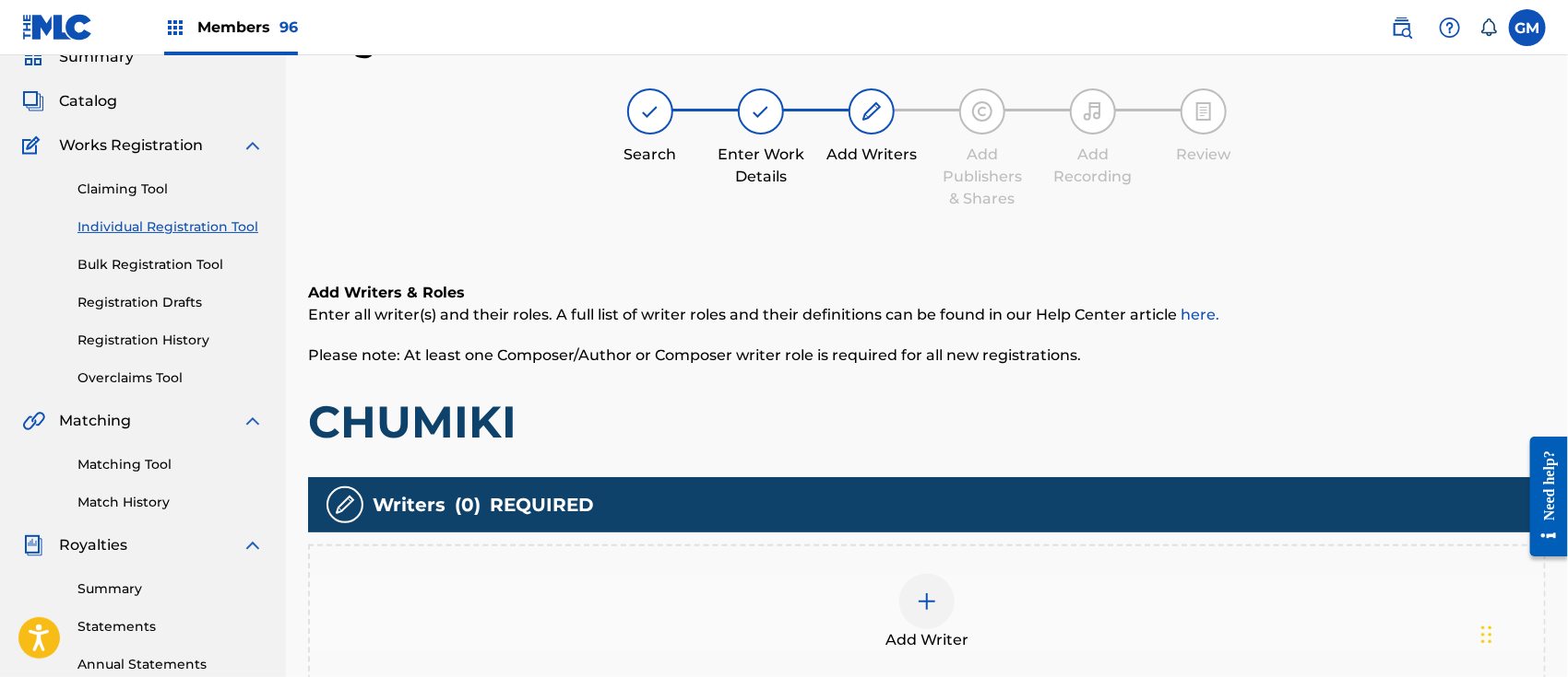
scroll to position [368, 0]
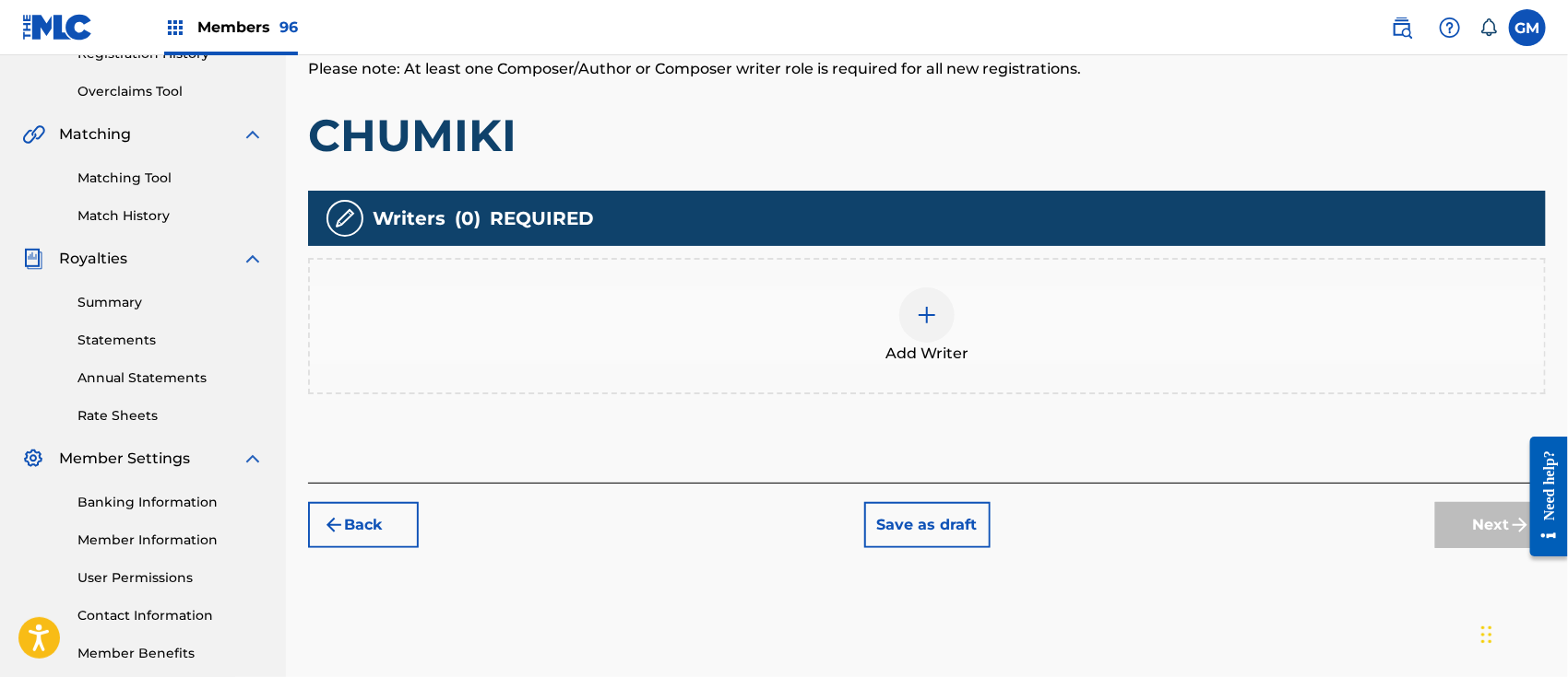
click at [939, 314] on div at bounding box center [927, 315] width 56 height 56
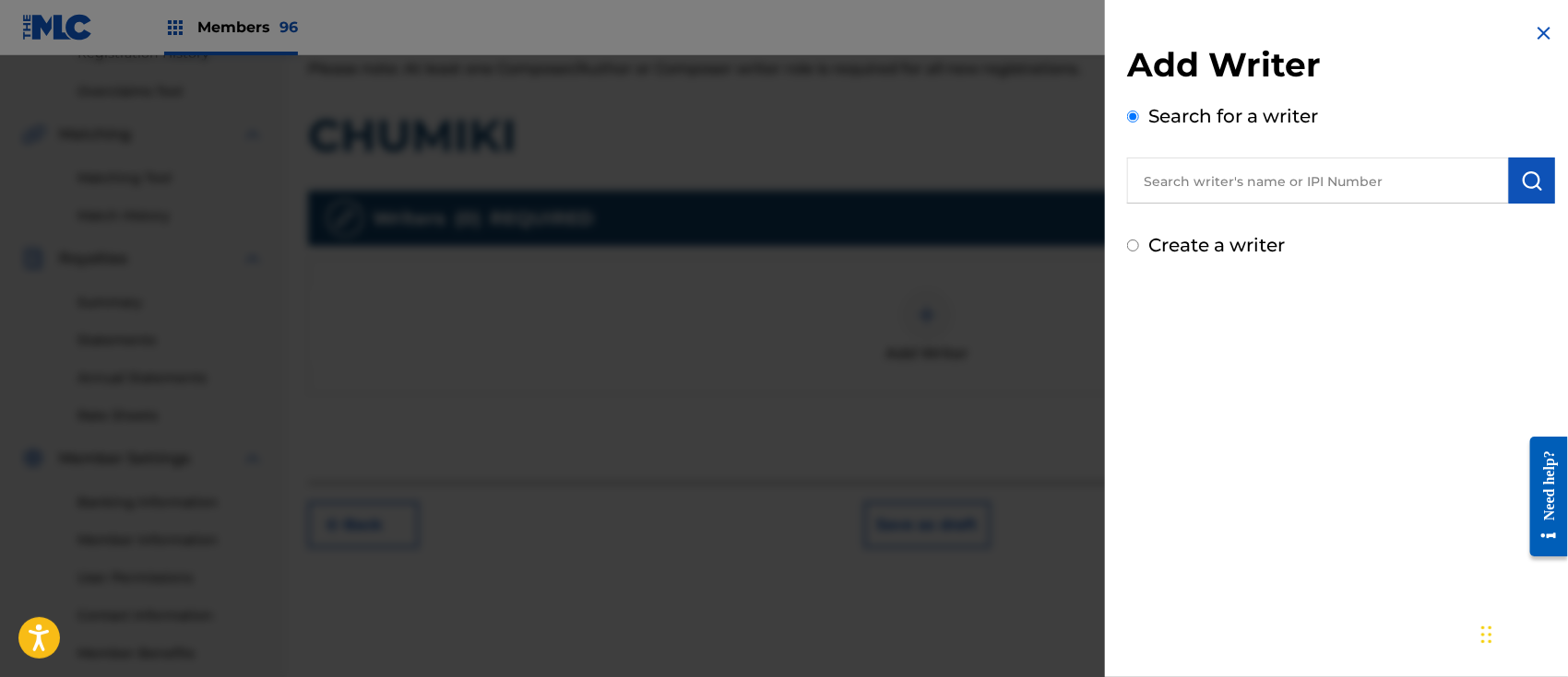
click at [1206, 185] on input "text" at bounding box center [1318, 180] width 382 height 46
paste input "DREK [PERSON_NAME]"
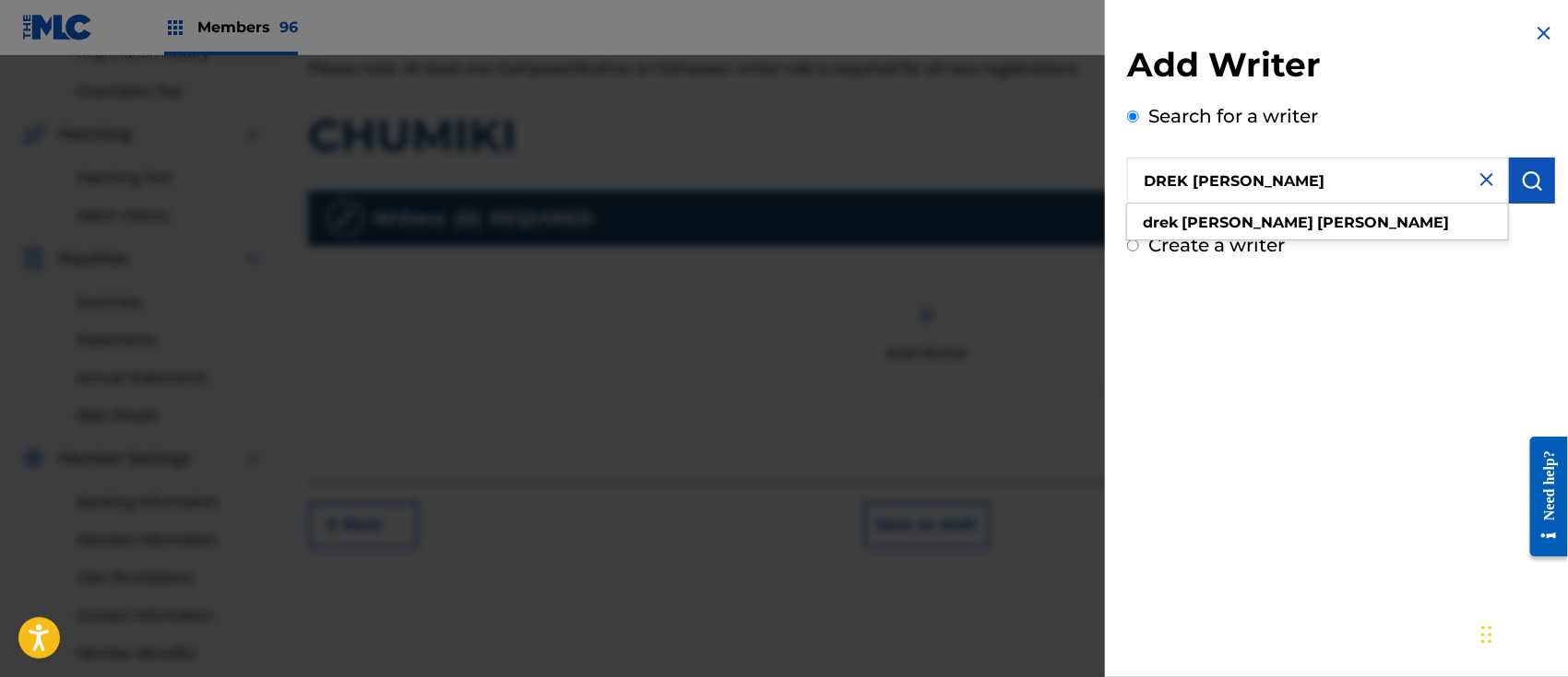
type input "DREK [PERSON_NAME]"
click at [1537, 180] on img "submit" at bounding box center [1532, 181] width 22 height 22
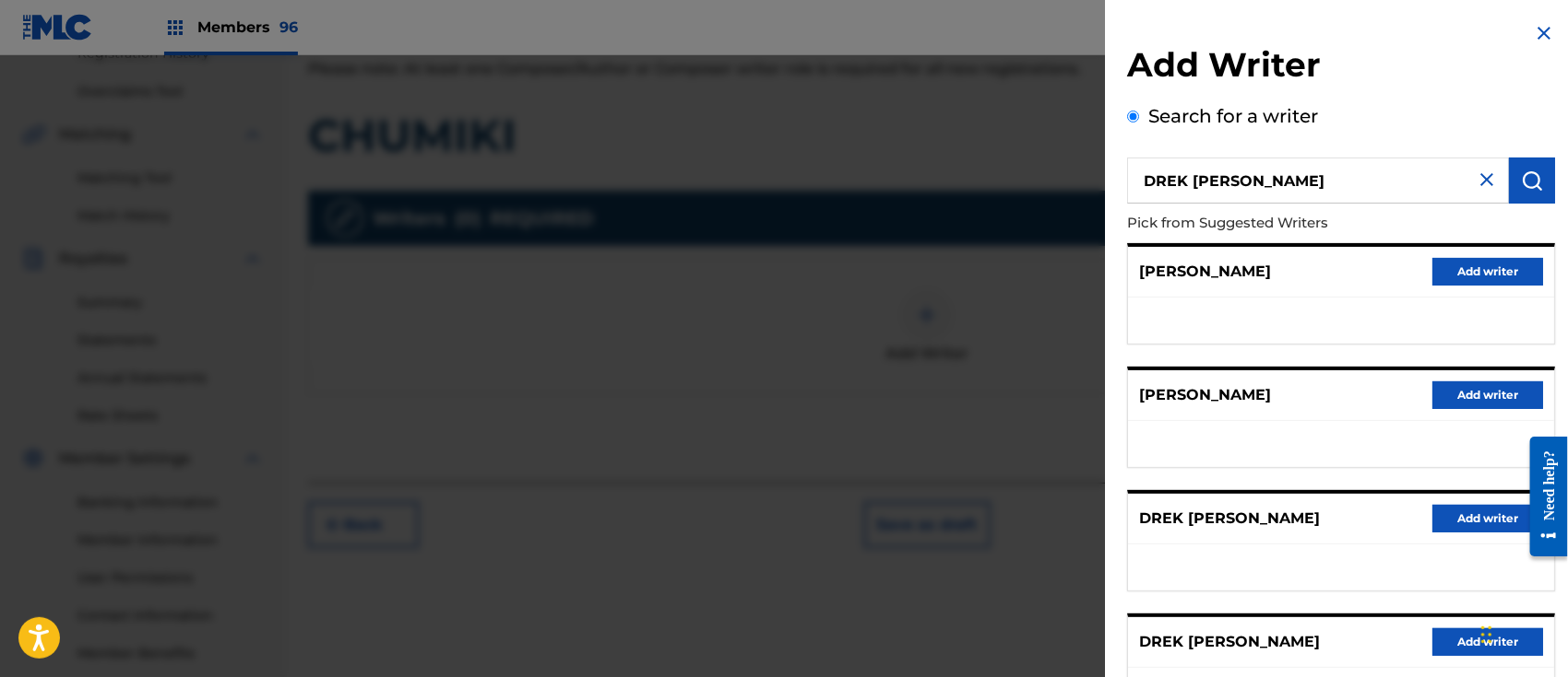
scroll to position [274, 0]
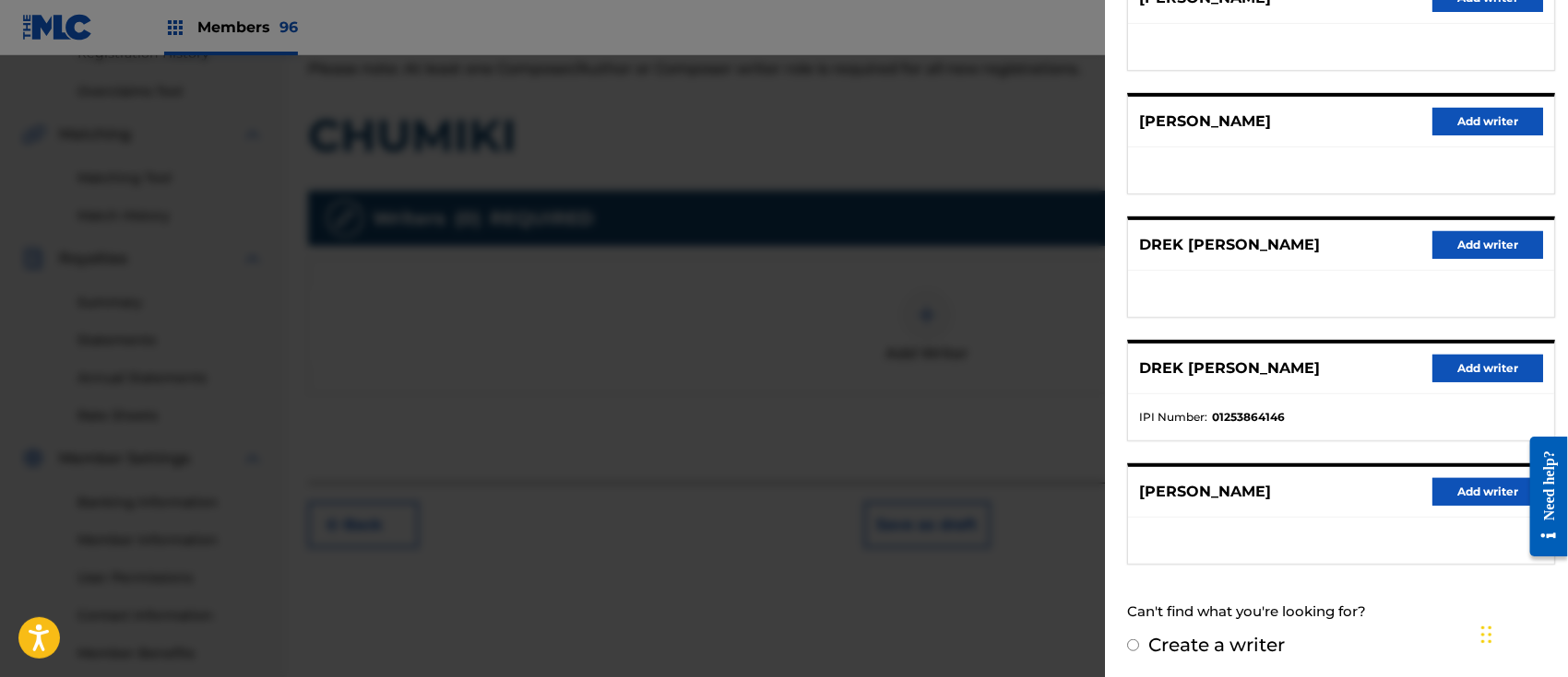
click at [1483, 355] on button "Add writer" at bounding box center [1487, 368] width 110 height 27
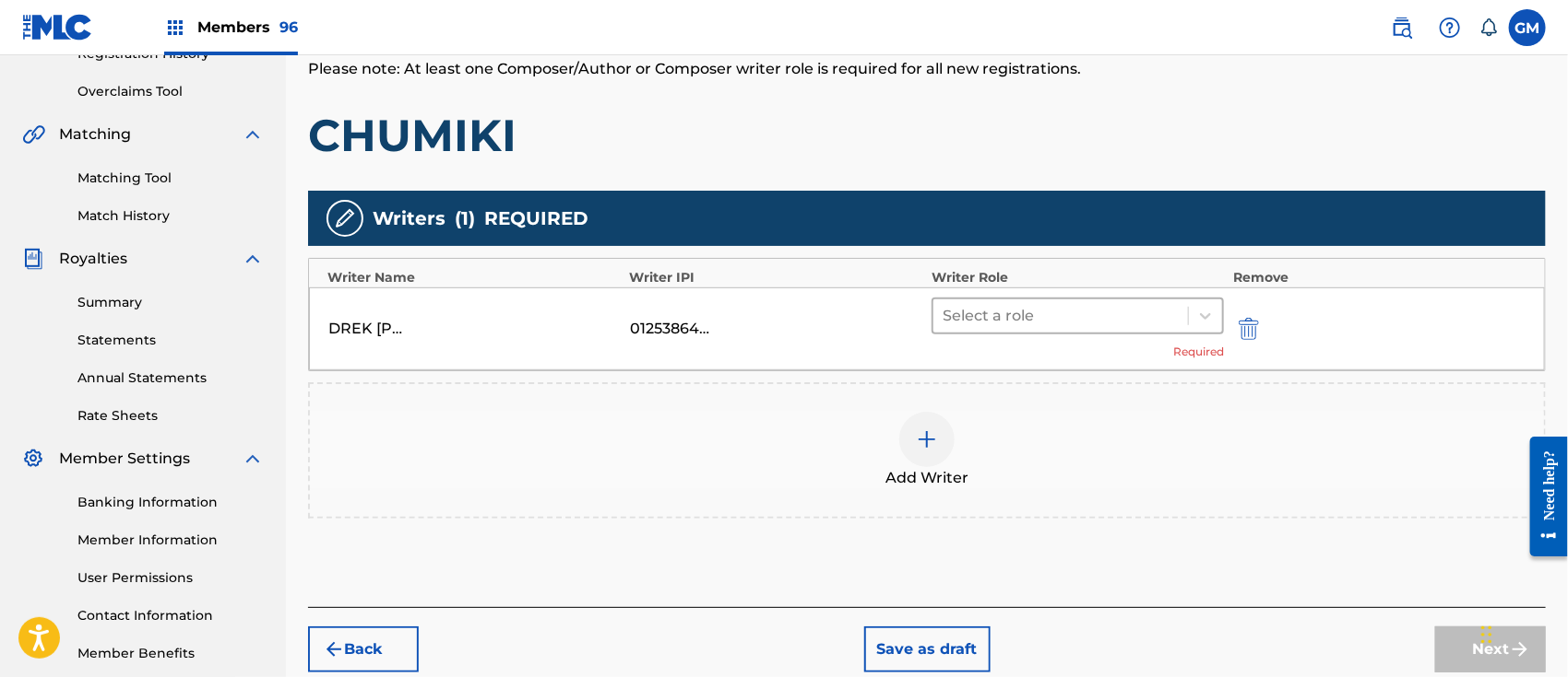
click at [994, 308] on div at bounding box center [1060, 316] width 236 height 25
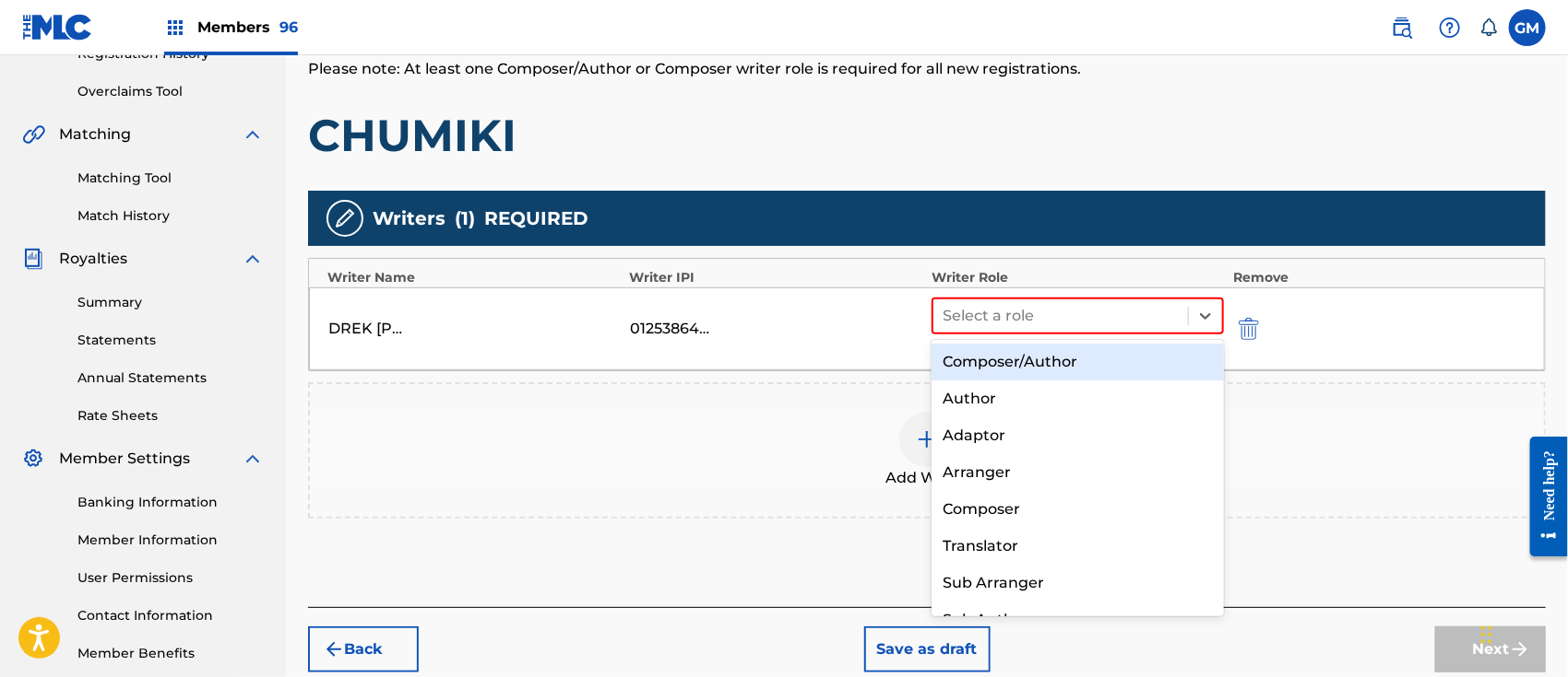
click at [1000, 360] on div "Composer/Author" at bounding box center [1077, 362] width 292 height 37
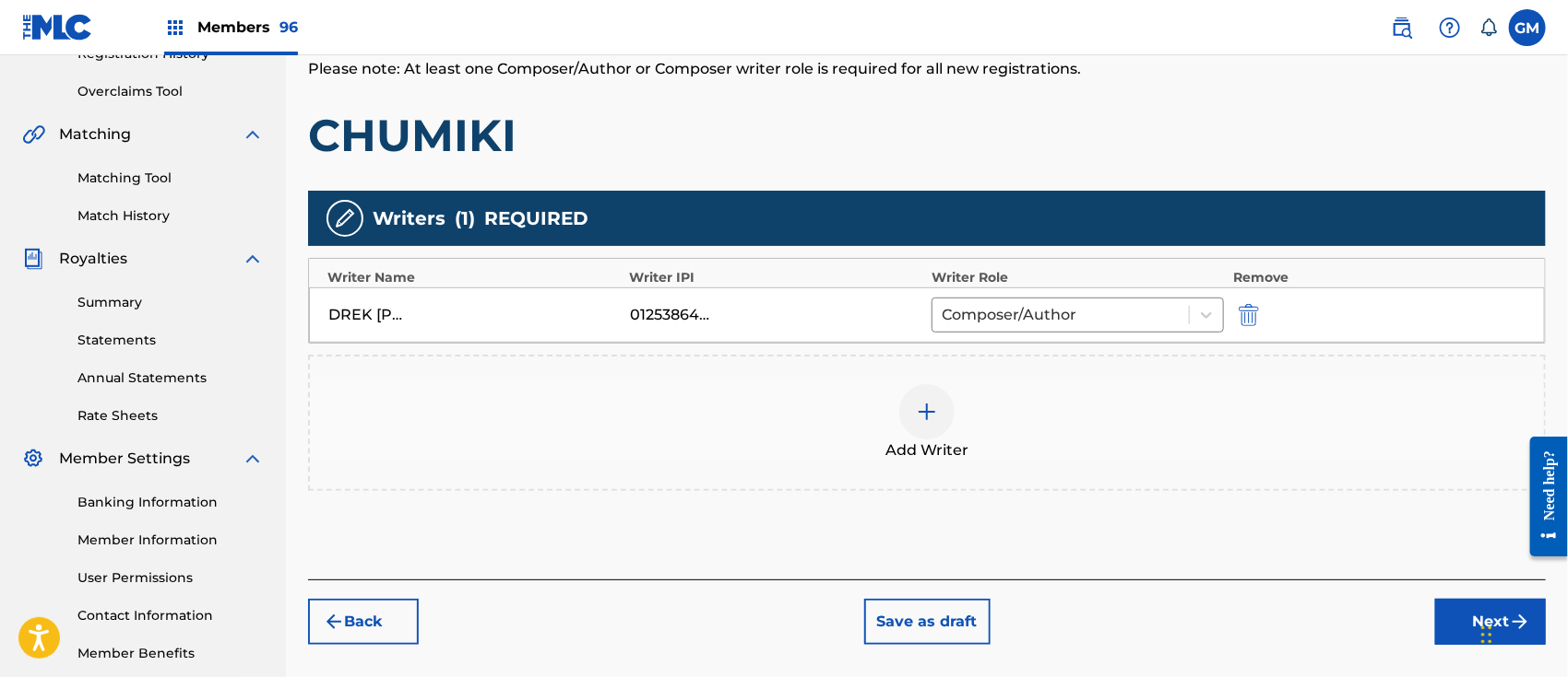
click at [932, 409] on img at bounding box center [927, 411] width 22 height 22
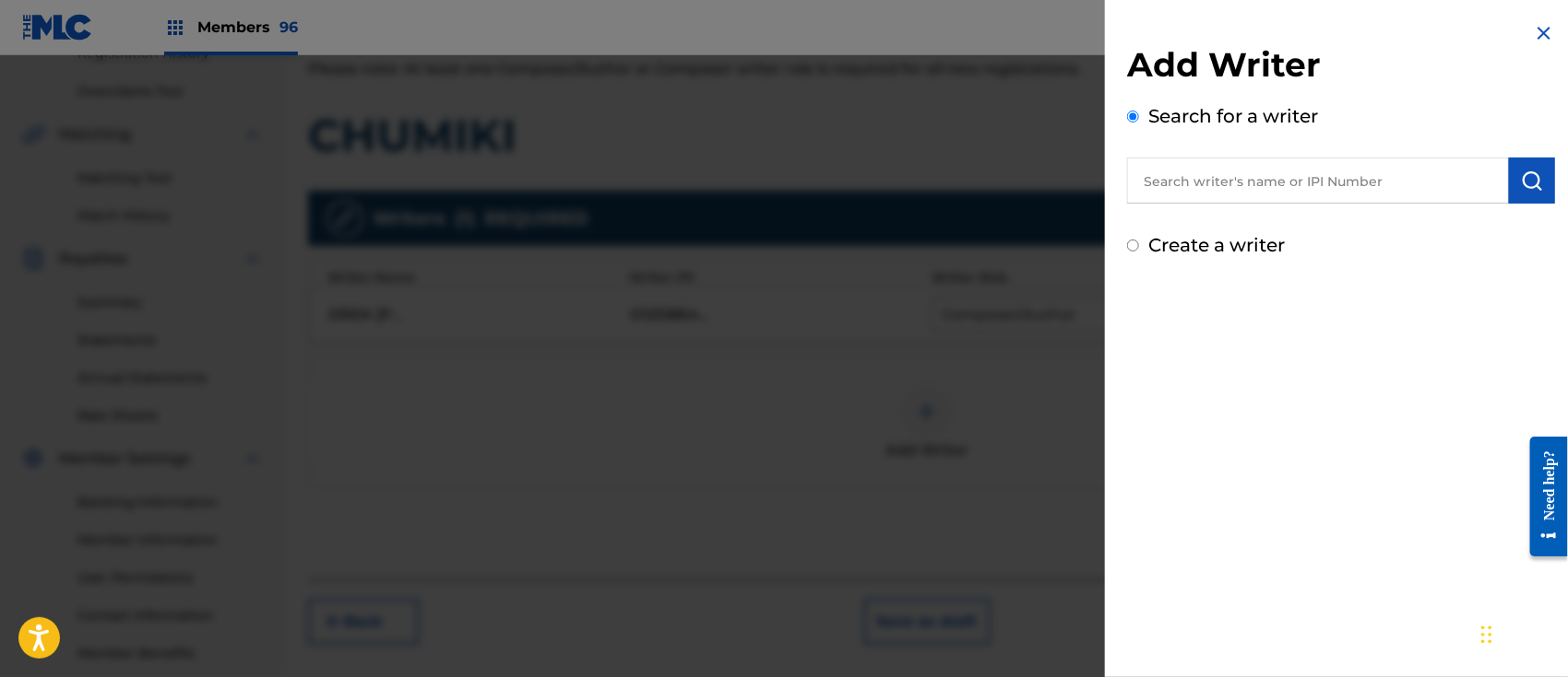
click at [1291, 187] on input "text" at bounding box center [1318, 180] width 382 height 46
paste input "[PERSON_NAME] [PERSON_NAME]"
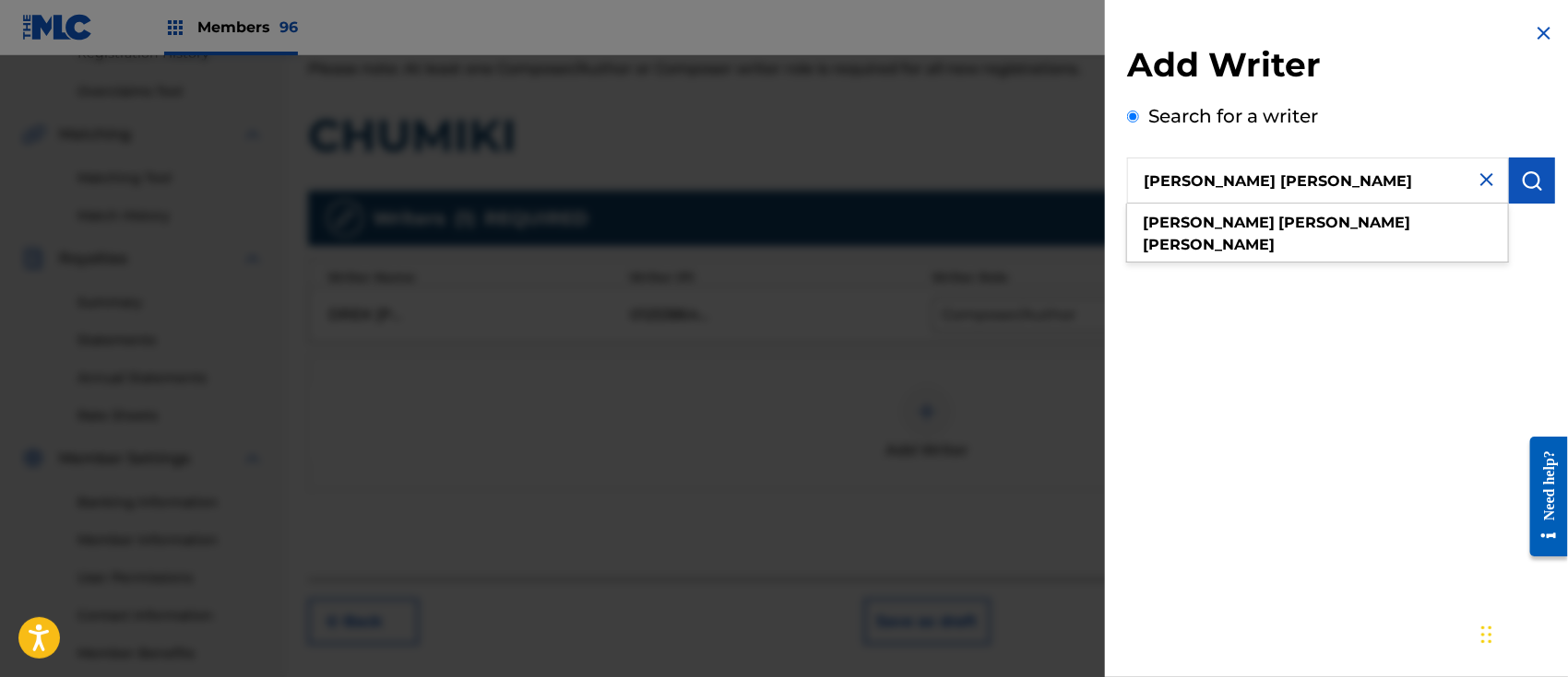
type input "[PERSON_NAME] [PERSON_NAME]"
click at [1525, 171] on img "submit" at bounding box center [1532, 181] width 22 height 22
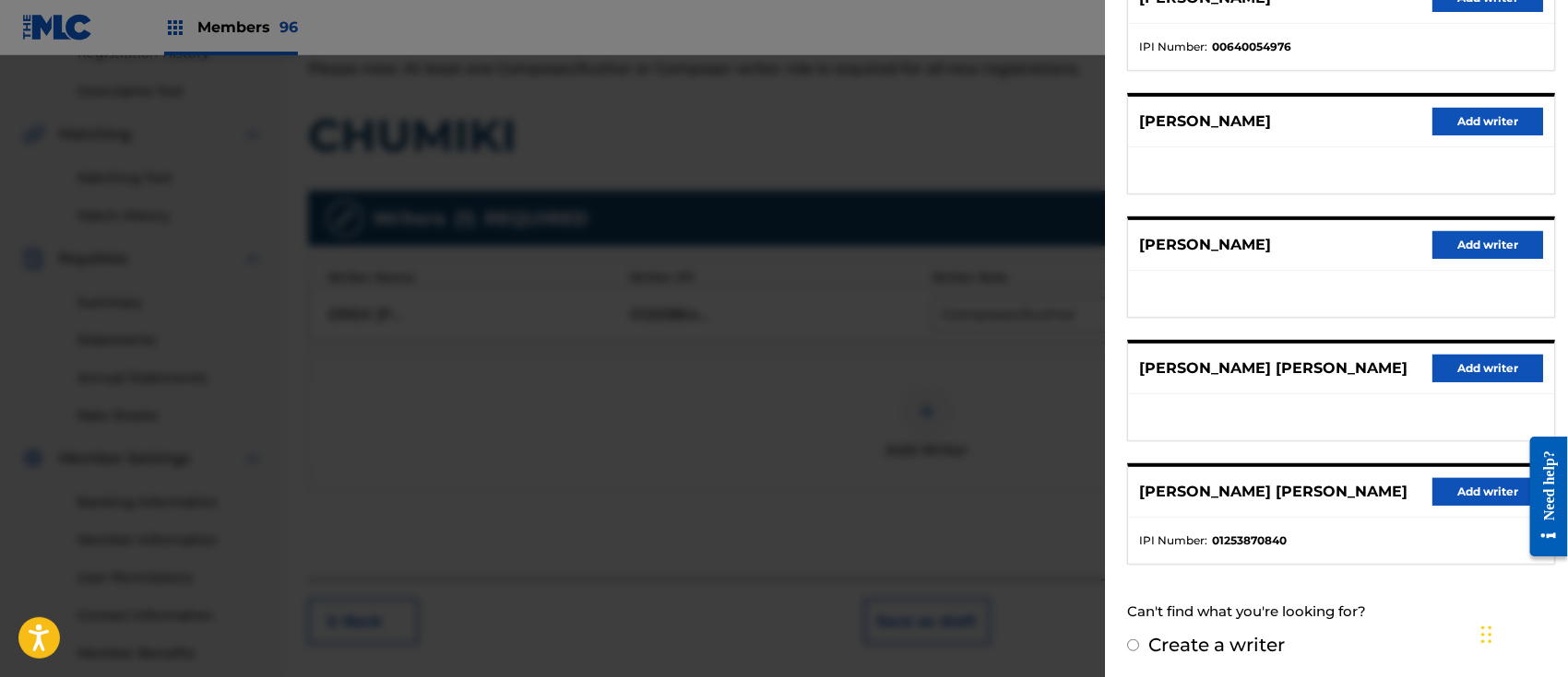
click at [1459, 491] on button "Add writer" at bounding box center [1487, 492] width 110 height 27
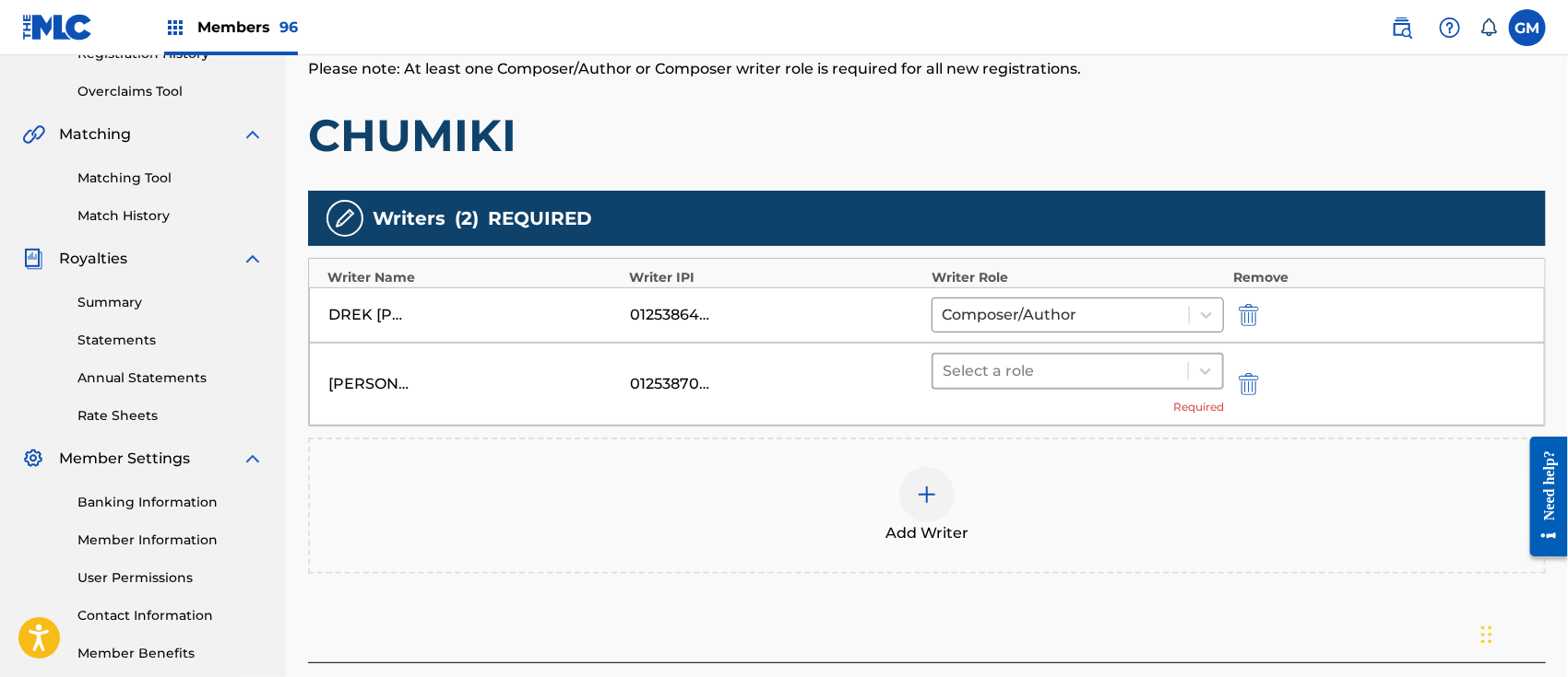
click at [987, 365] on div at bounding box center [1060, 371] width 236 height 25
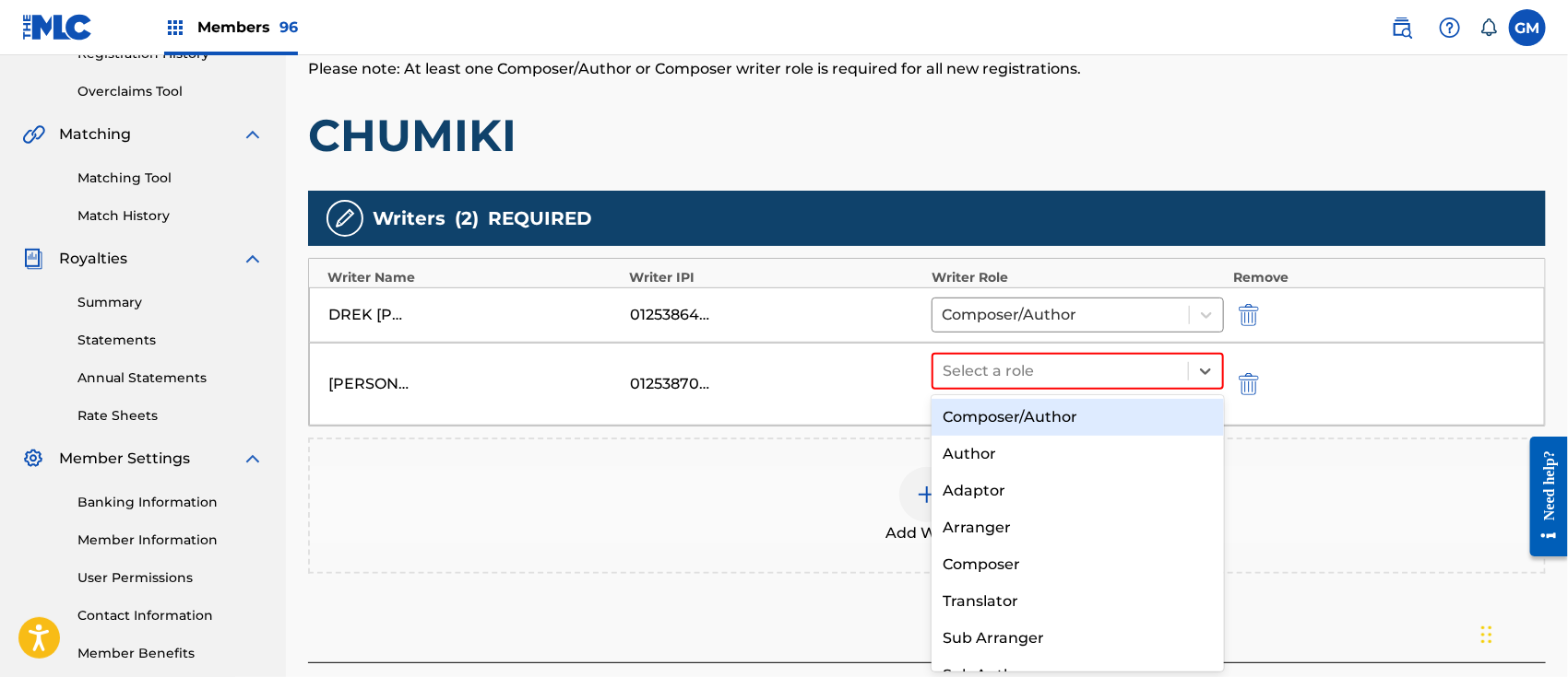
click at [1016, 414] on div "Composer/Author" at bounding box center [1077, 417] width 292 height 37
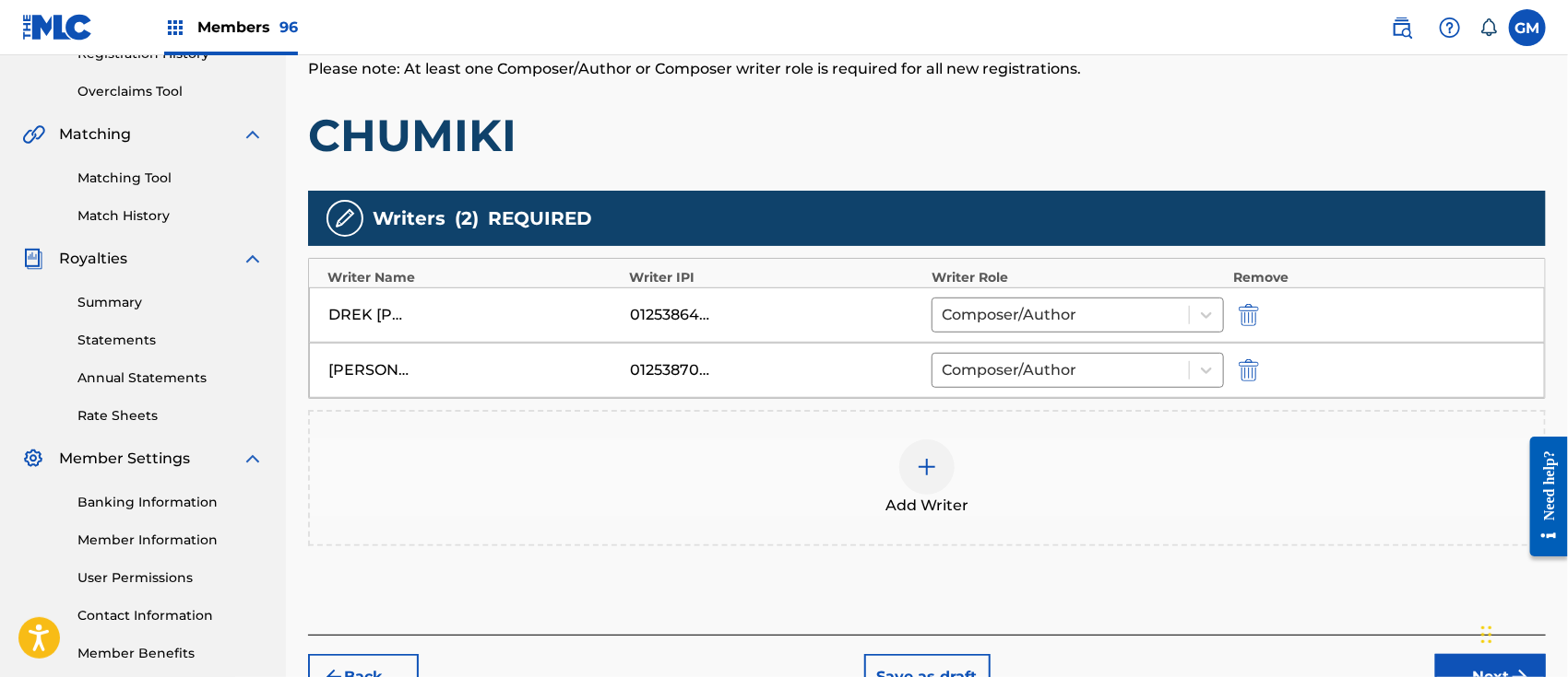
click at [916, 473] on img at bounding box center [927, 467] width 22 height 22
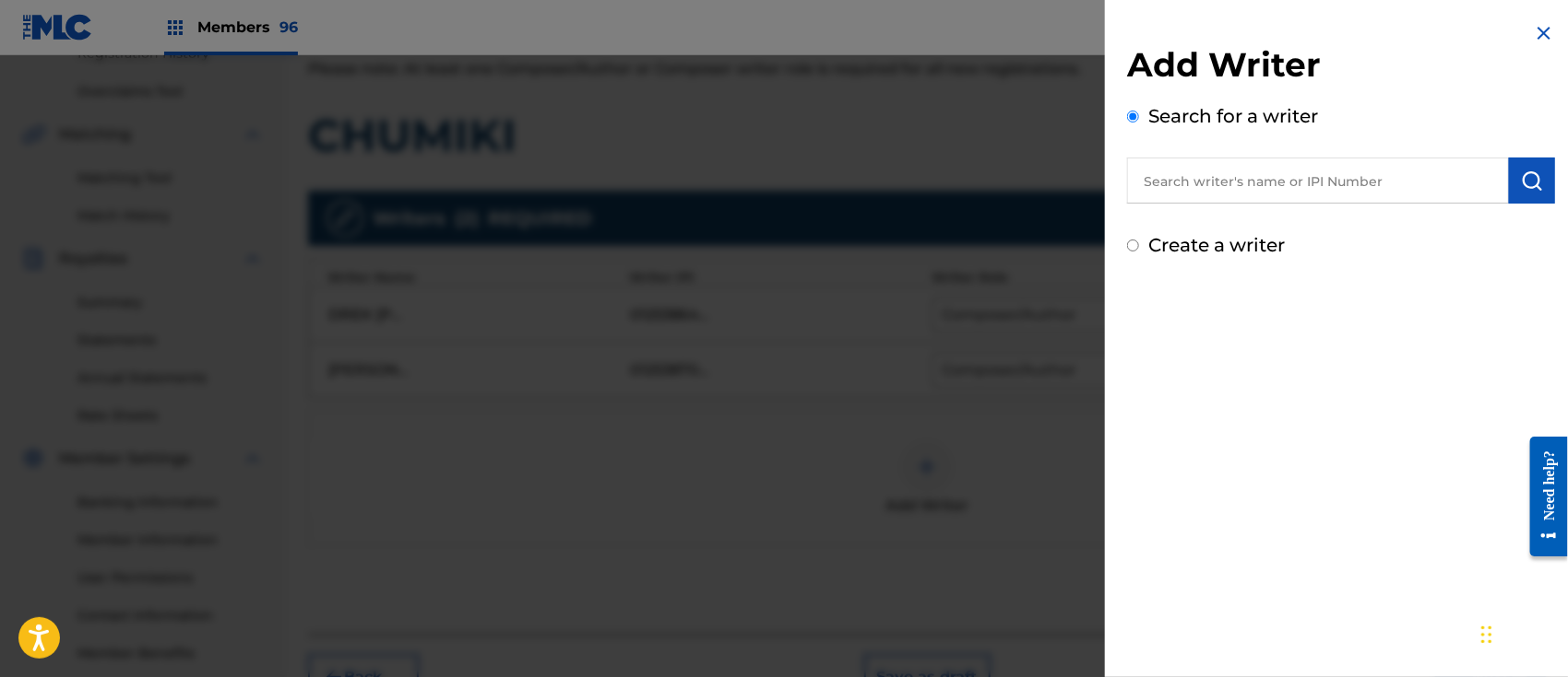
click at [1228, 174] on input "text" at bounding box center [1318, 180] width 382 height 46
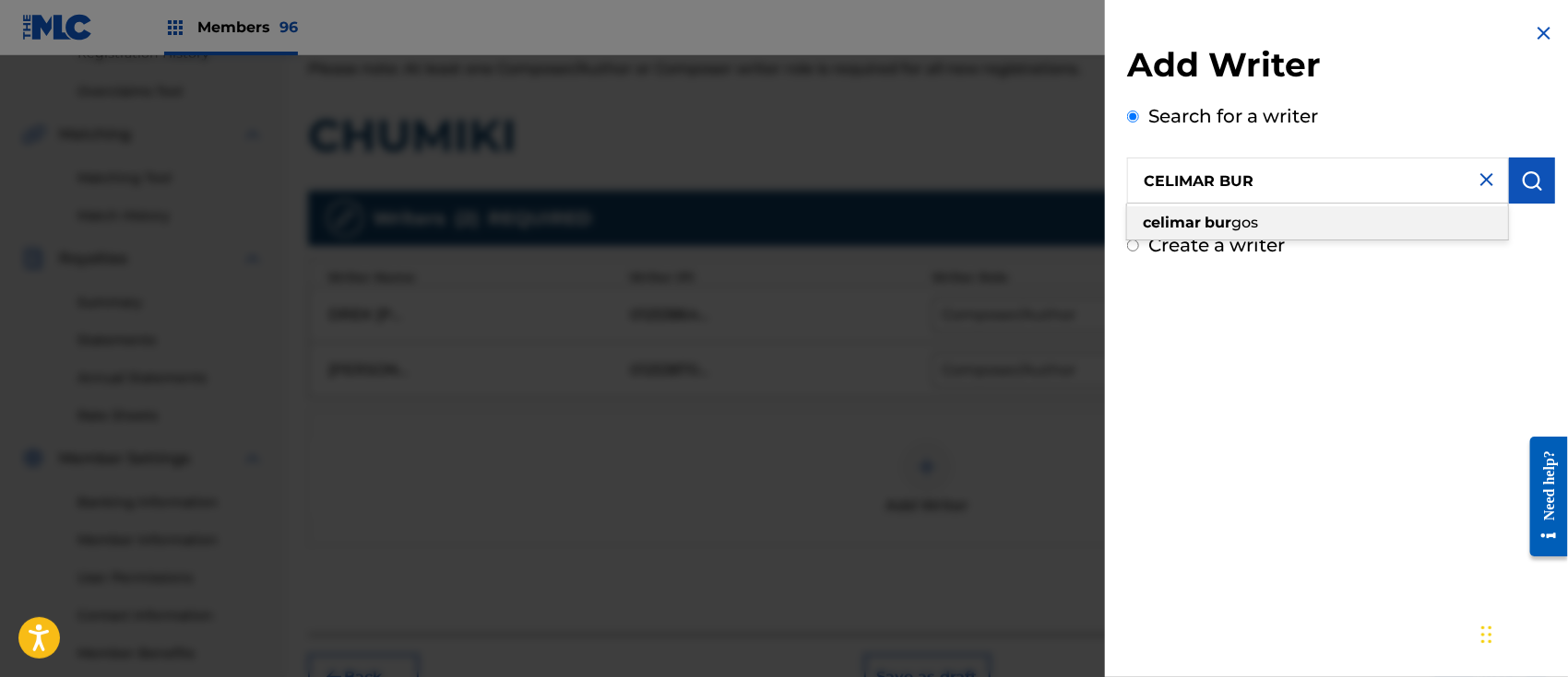
click at [1215, 215] on strong "bur" at bounding box center [1217, 223] width 26 height 18
type input "[PERSON_NAME]"
click at [1532, 170] on img "submit" at bounding box center [1532, 181] width 22 height 22
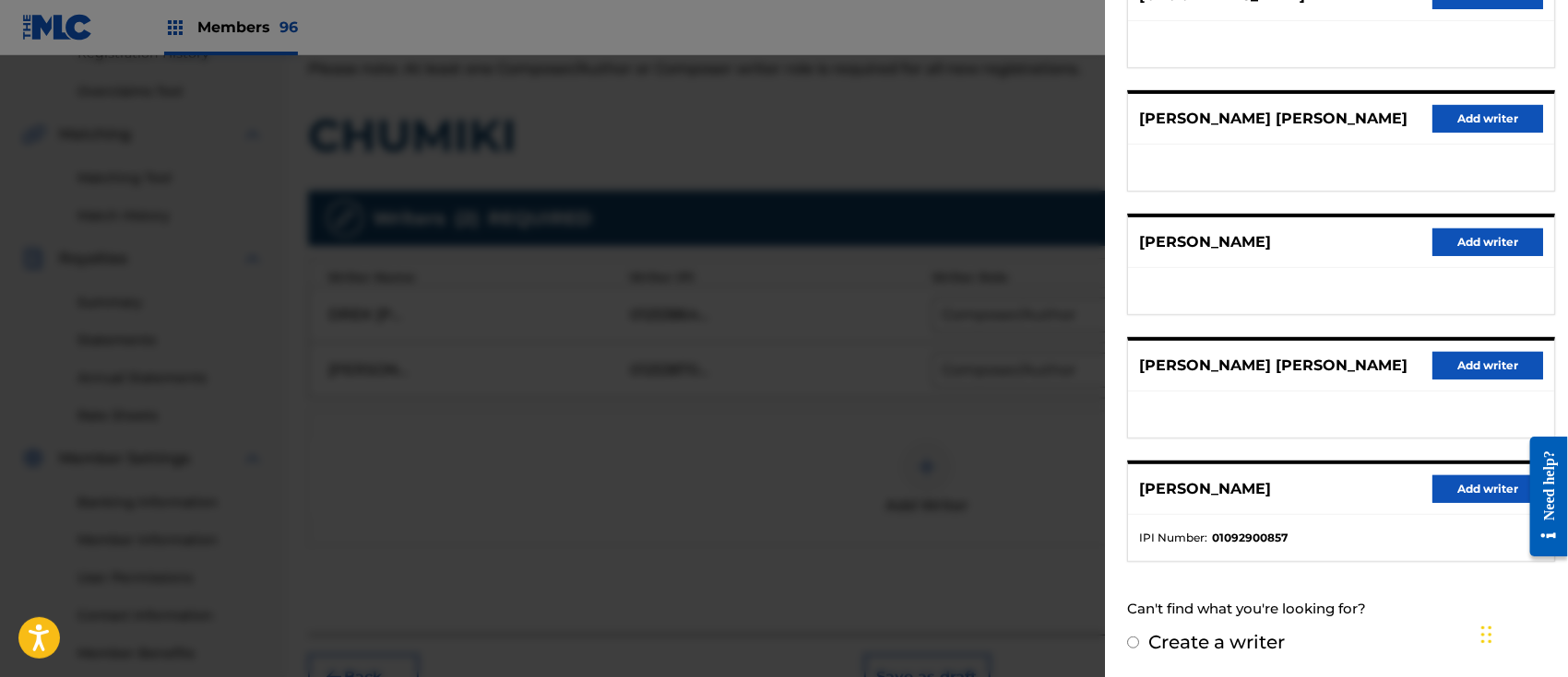
scroll to position [286, 0]
click at [1472, 491] on button "Add writer" at bounding box center [1487, 488] width 110 height 27
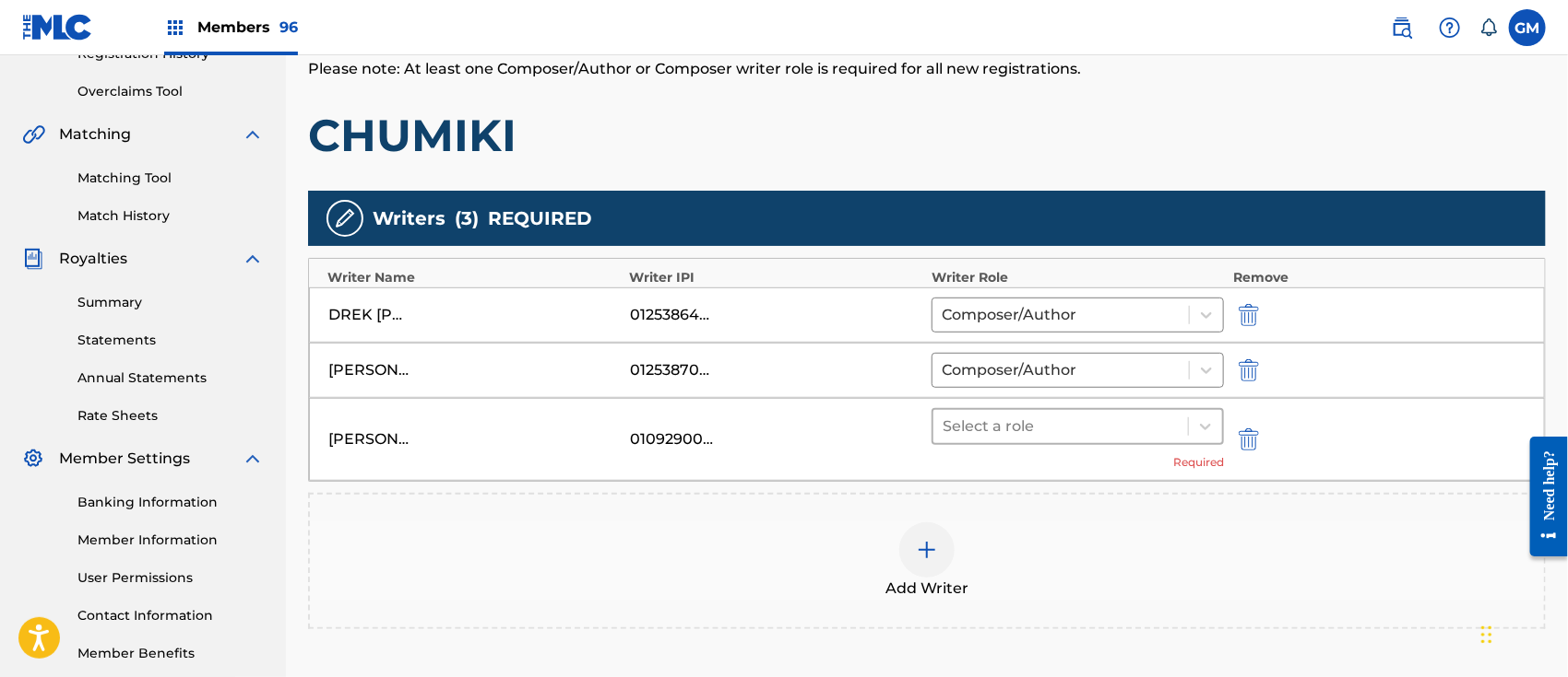
click at [1027, 424] on div at bounding box center [1060, 427] width 236 height 25
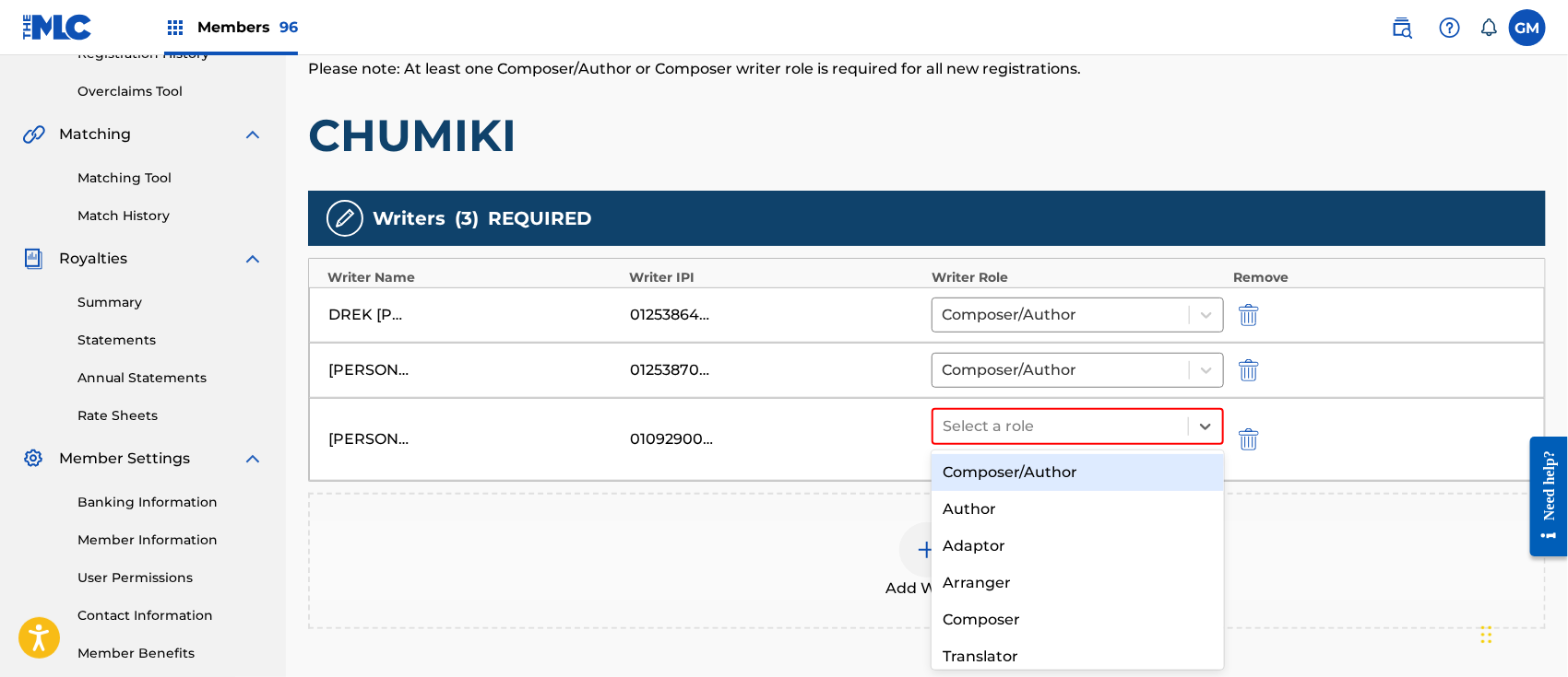
click at [1027, 468] on div "Composer/Author" at bounding box center [1077, 473] width 292 height 37
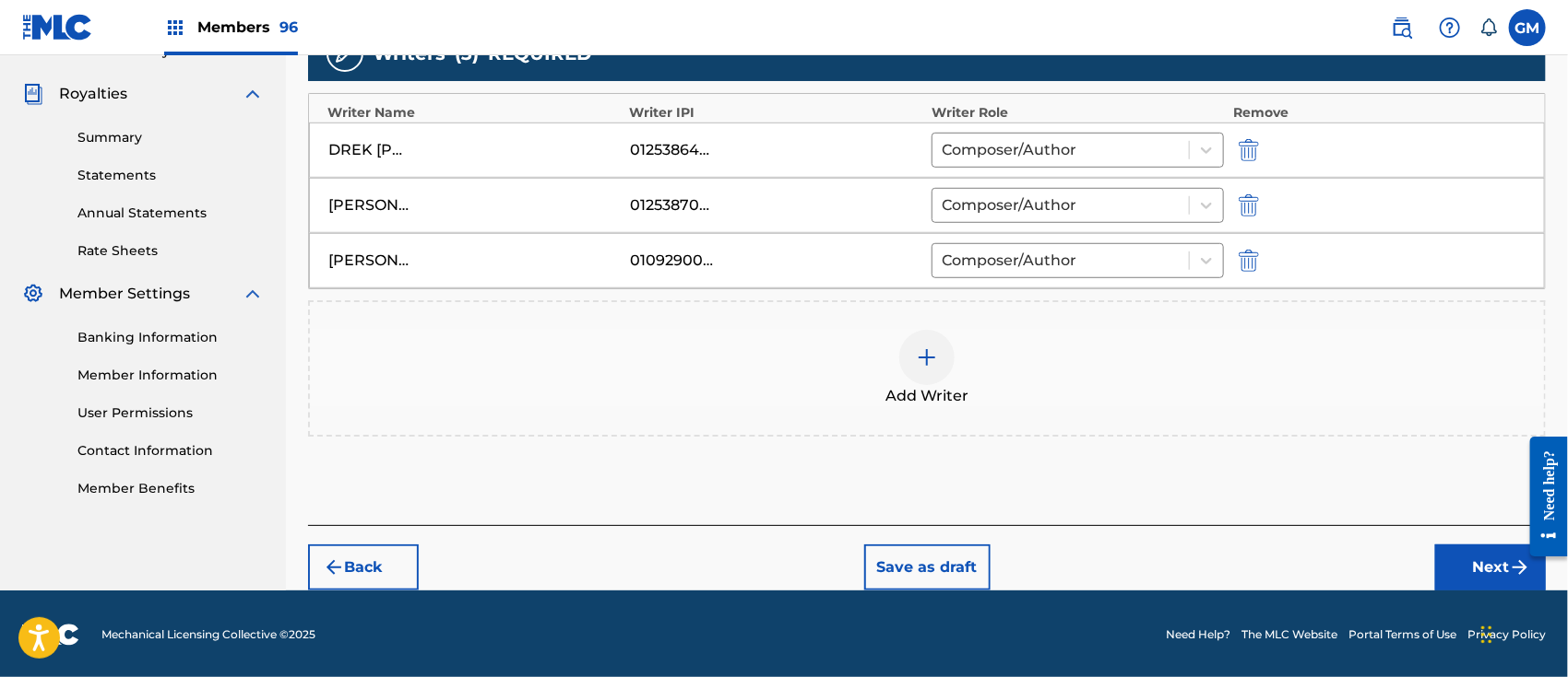
click at [1451, 557] on button "Next" at bounding box center [1490, 567] width 110 height 46
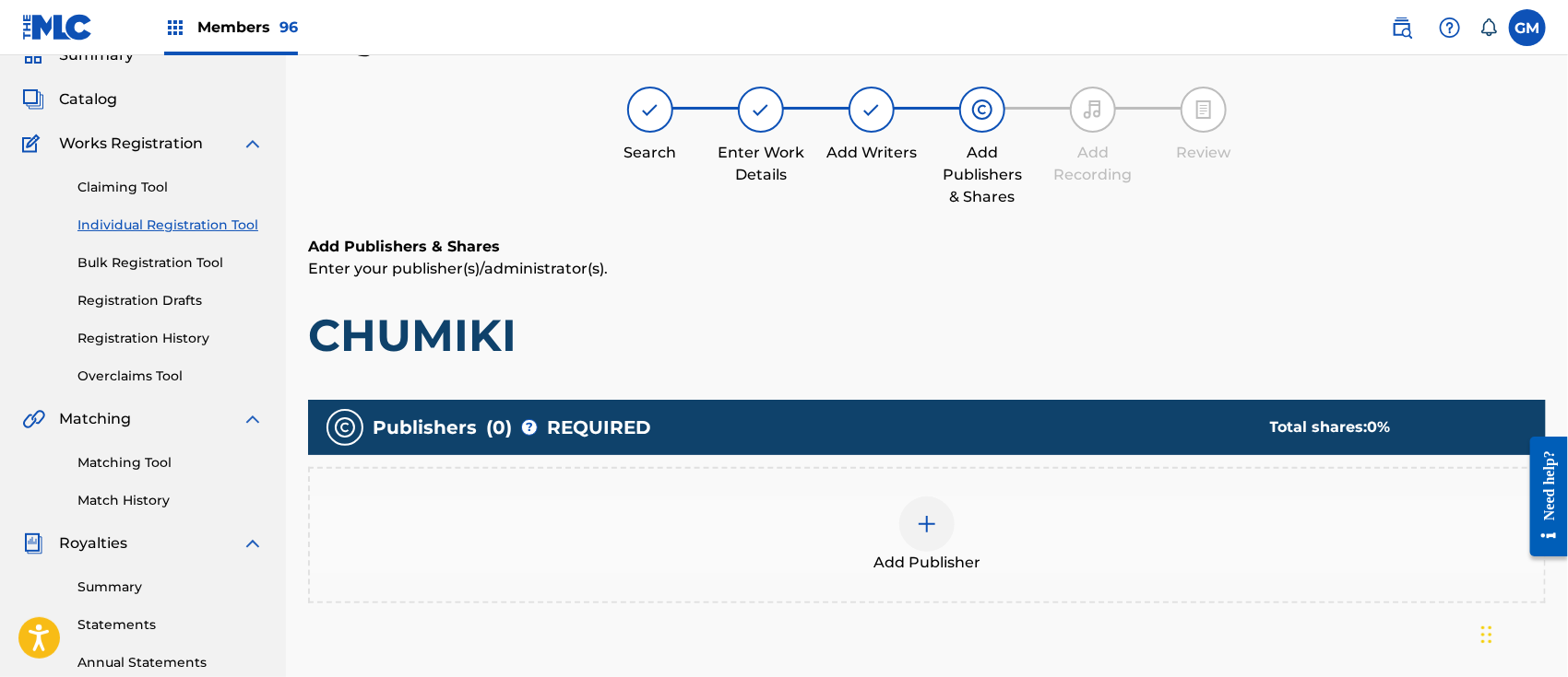
scroll to position [82, 0]
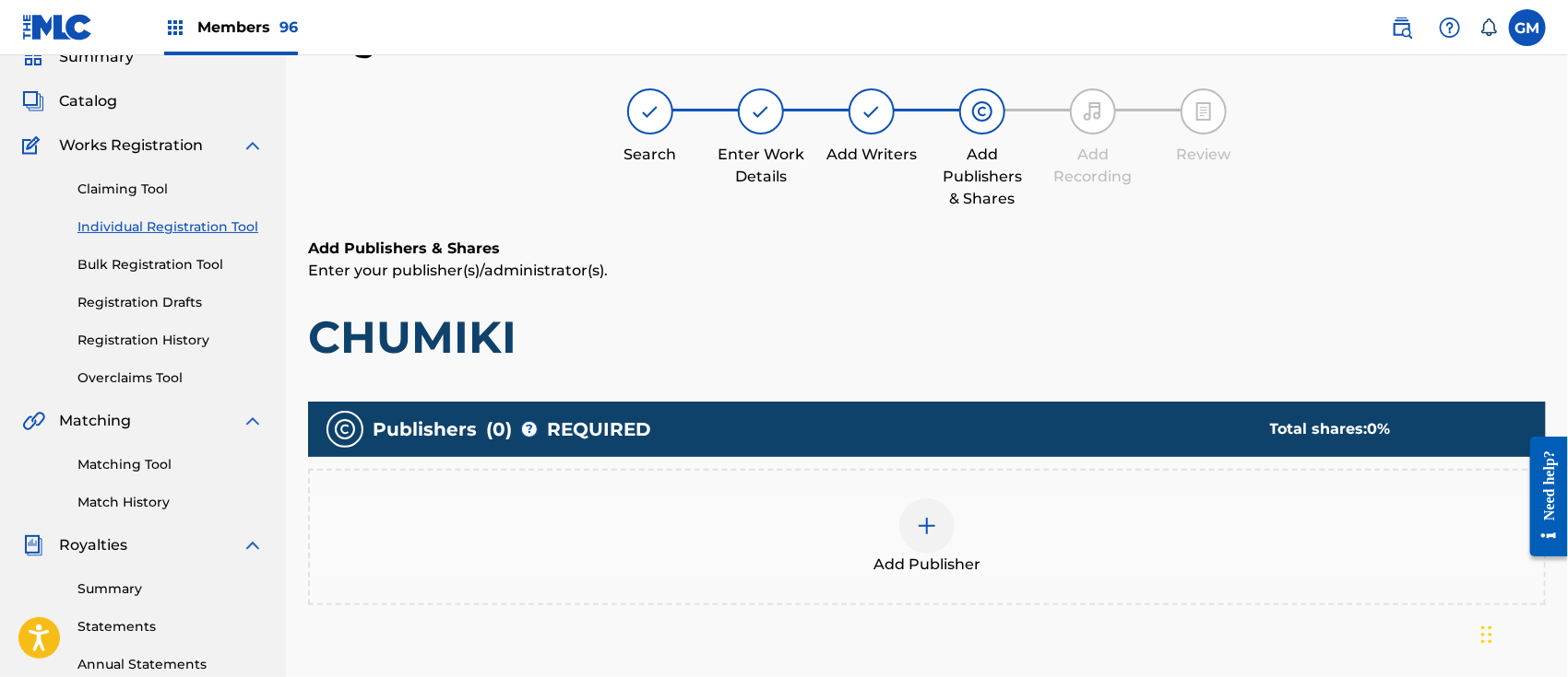
click at [923, 532] on img at bounding box center [927, 526] width 22 height 22
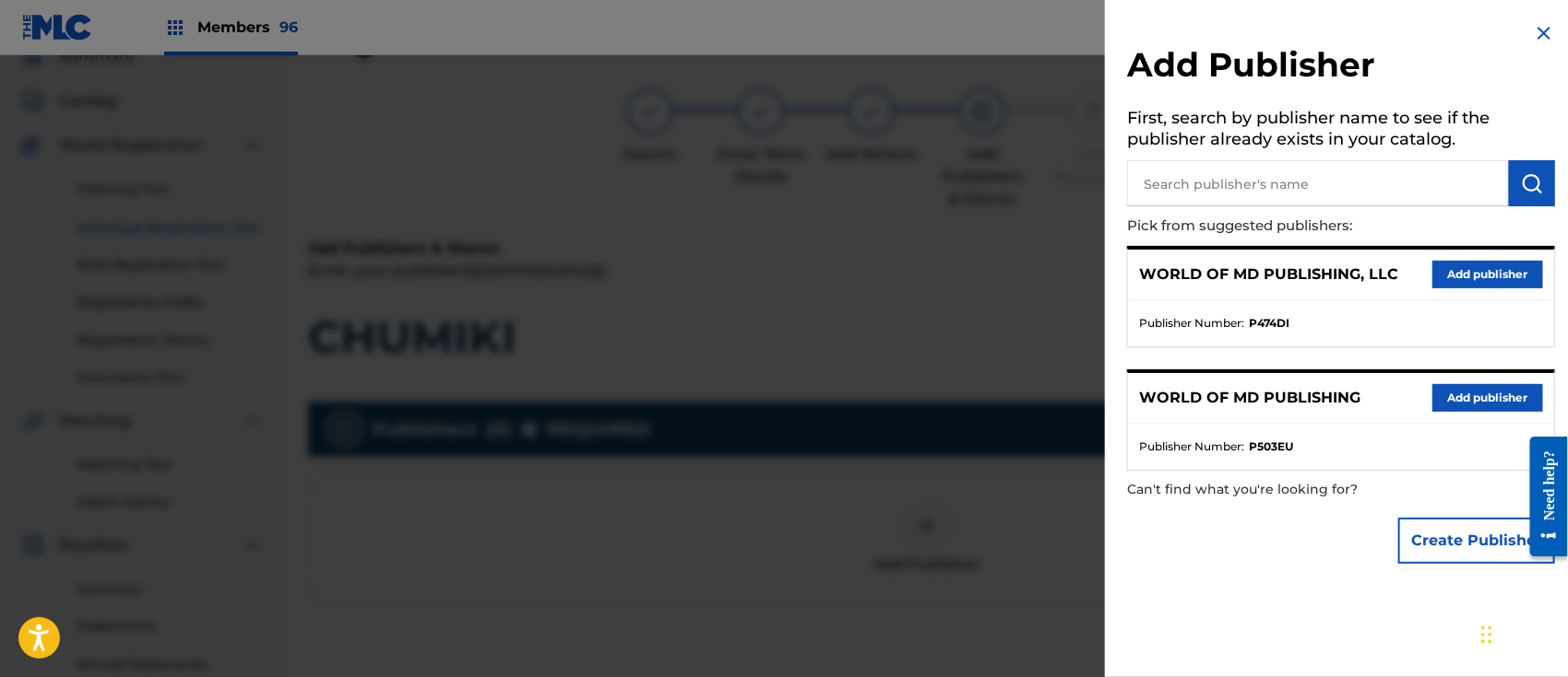
click at [1471, 402] on button "Add publisher" at bounding box center [1487, 398] width 110 height 27
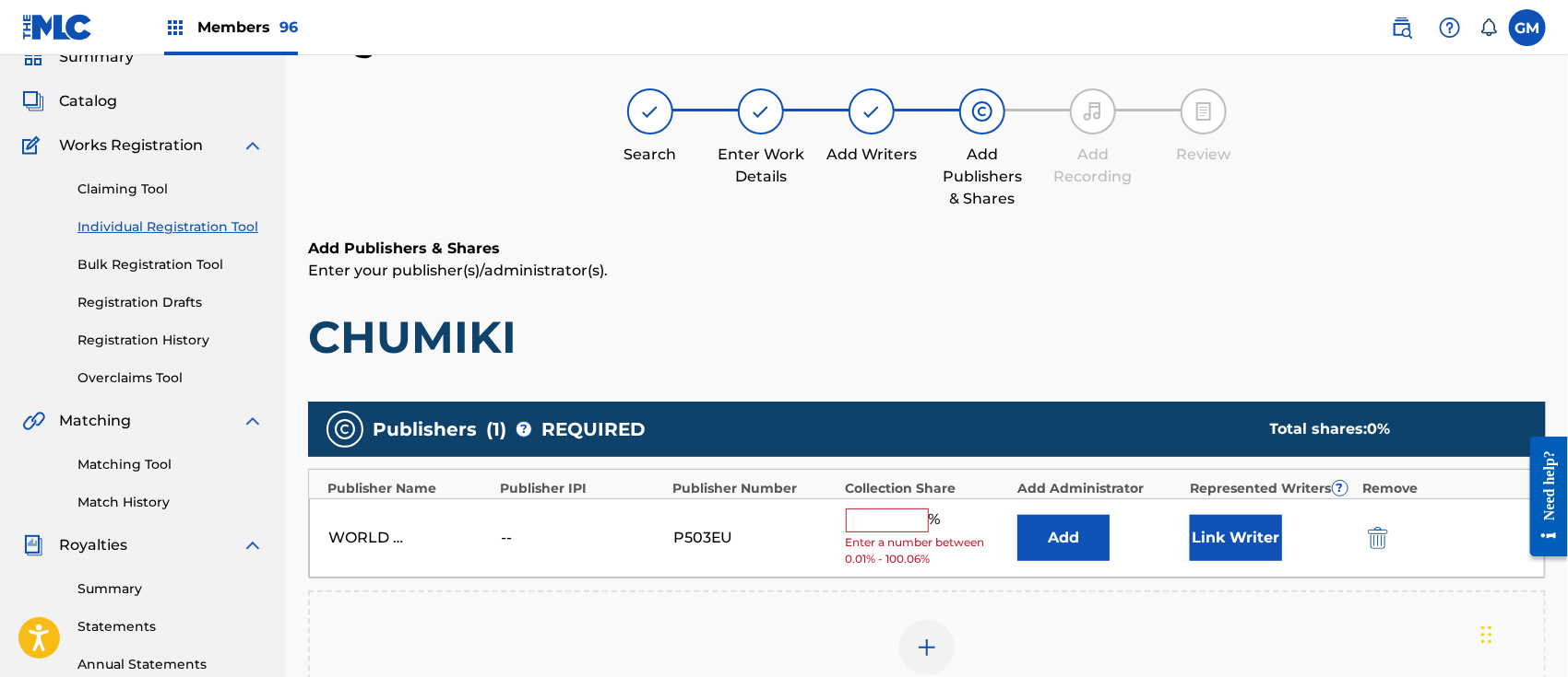
click at [890, 528] on input "text" at bounding box center [887, 521] width 83 height 24
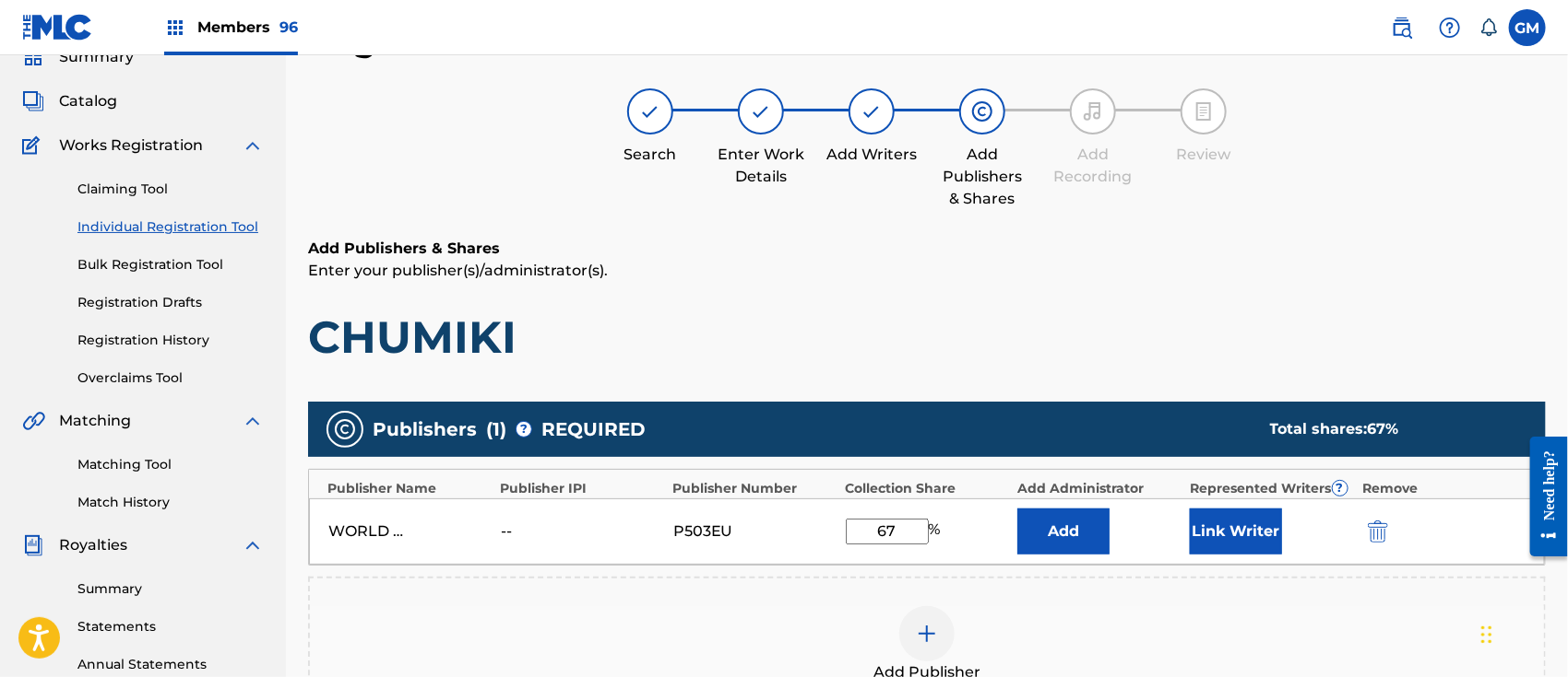
type input "67"
click at [1256, 534] on button "Link Writer" at bounding box center [1236, 531] width 92 height 46
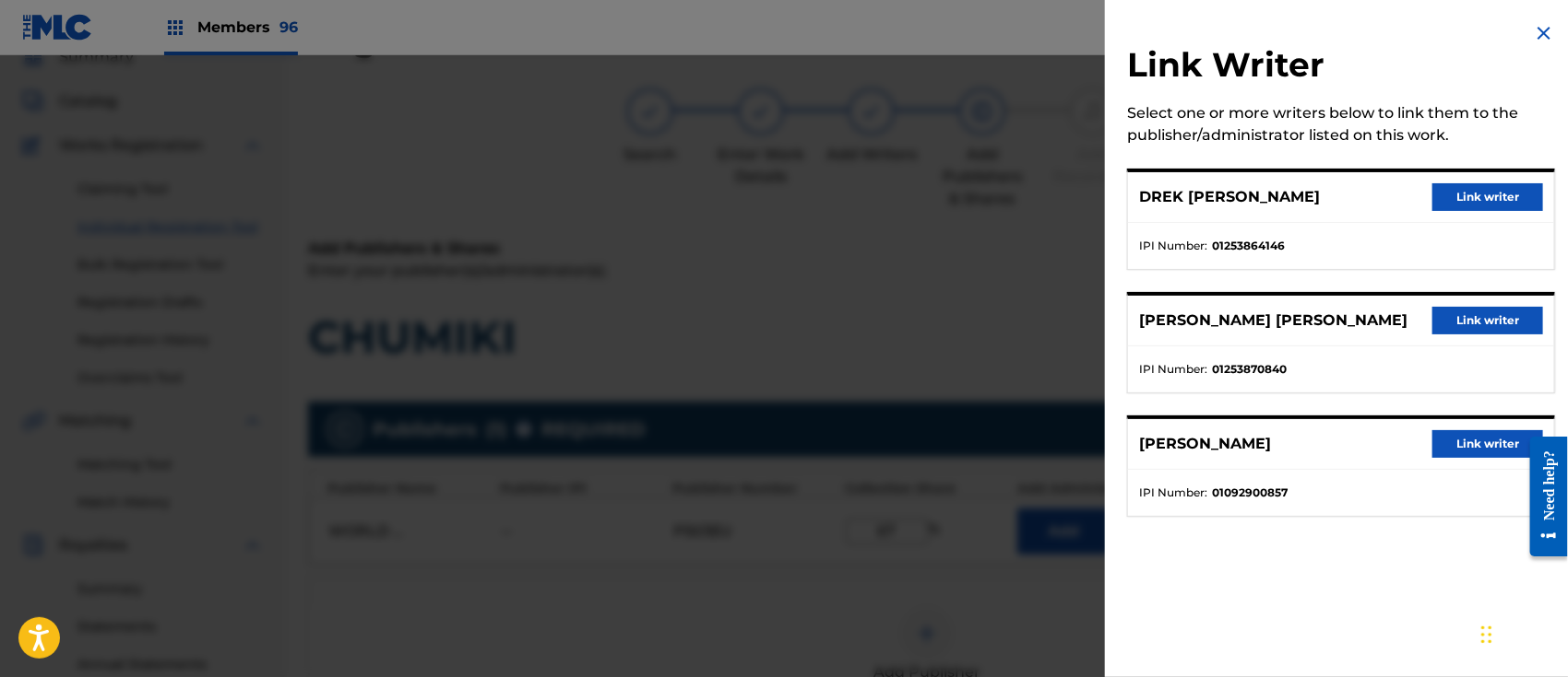
click at [1468, 186] on button "Link writer" at bounding box center [1487, 197] width 110 height 27
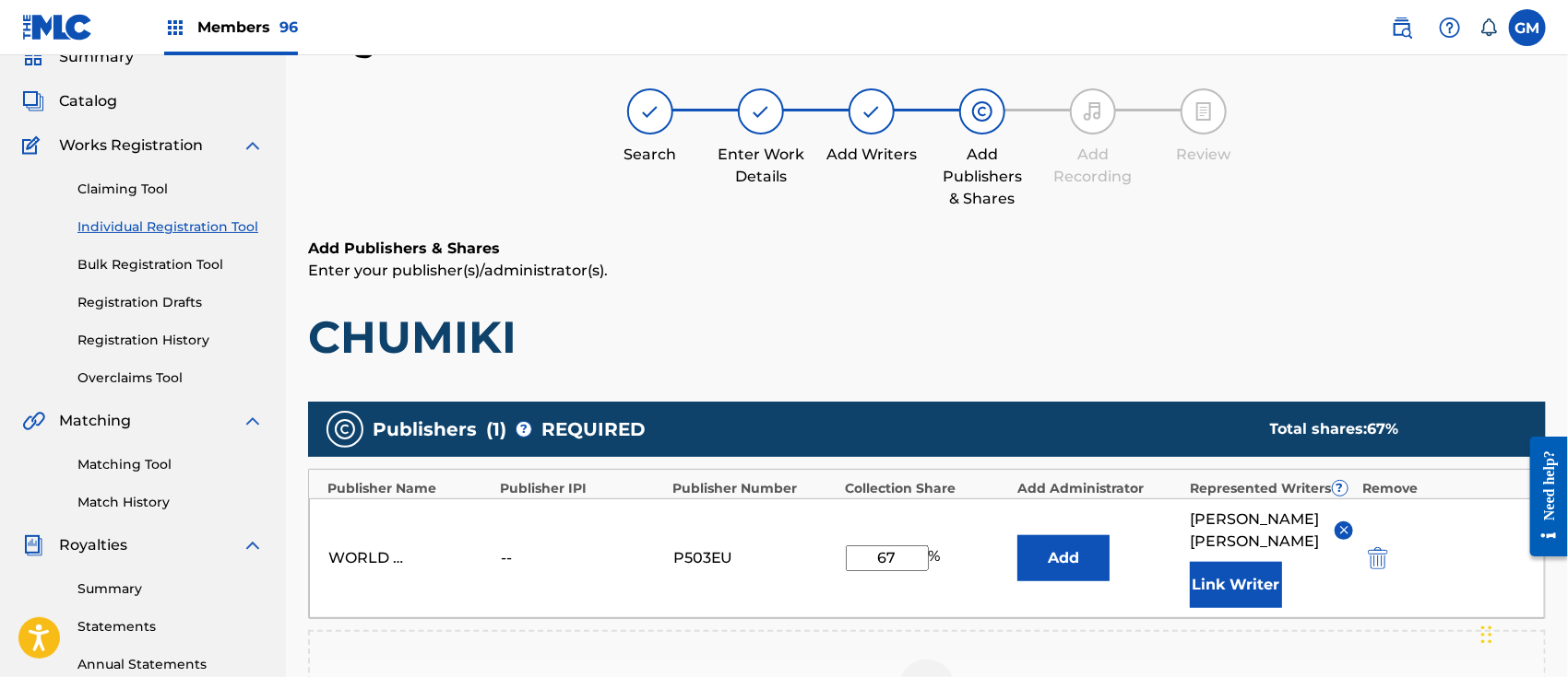
click at [1228, 572] on button "Link Writer" at bounding box center [1236, 584] width 92 height 46
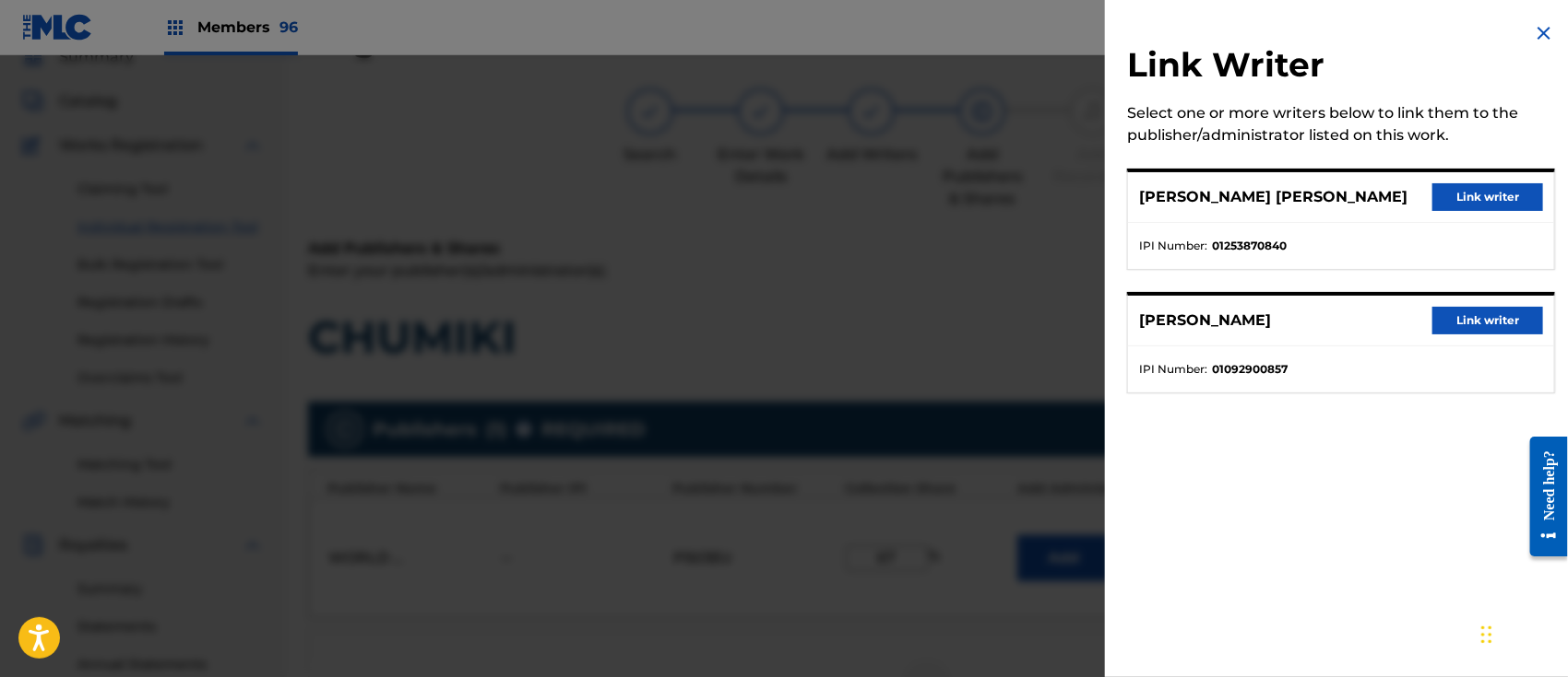
click at [1474, 186] on button "Link writer" at bounding box center [1487, 197] width 110 height 27
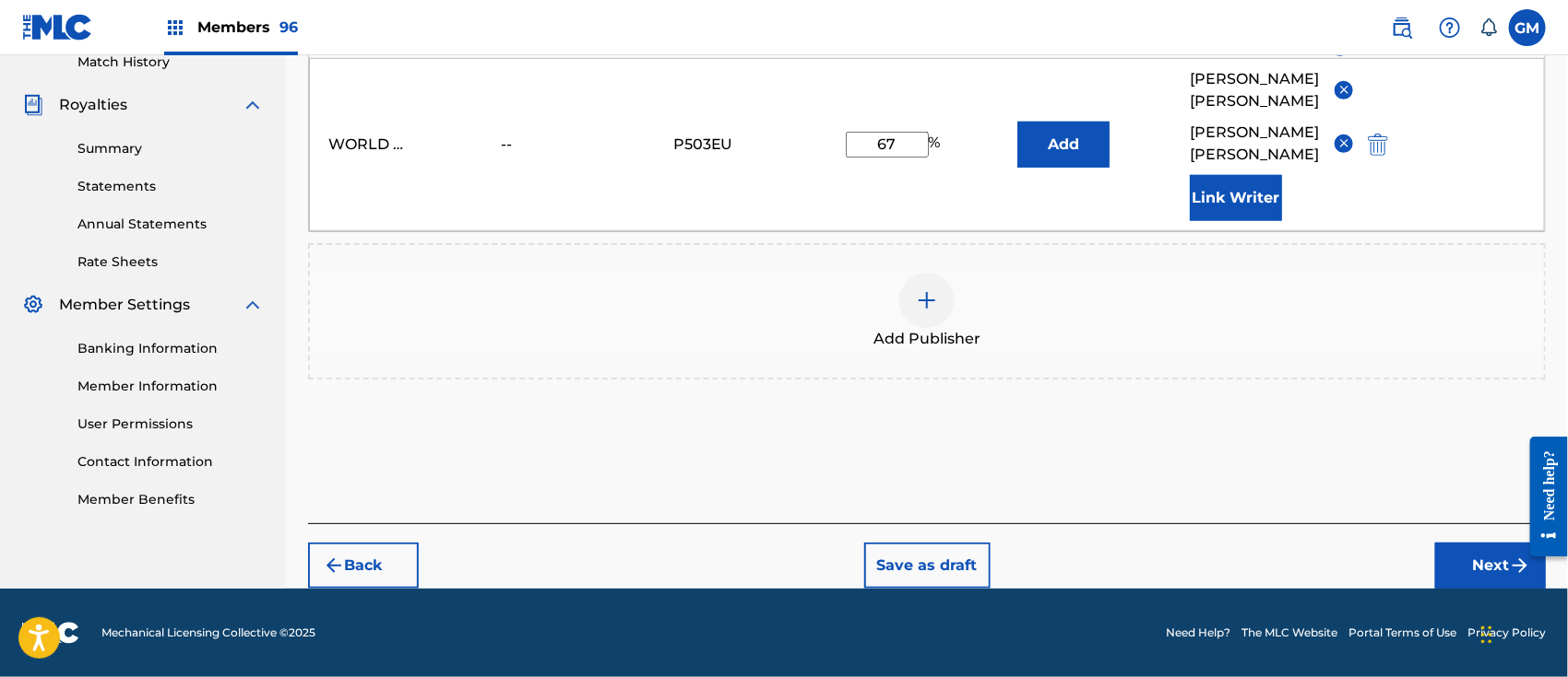
click at [1445, 560] on button "Next" at bounding box center [1490, 566] width 110 height 46
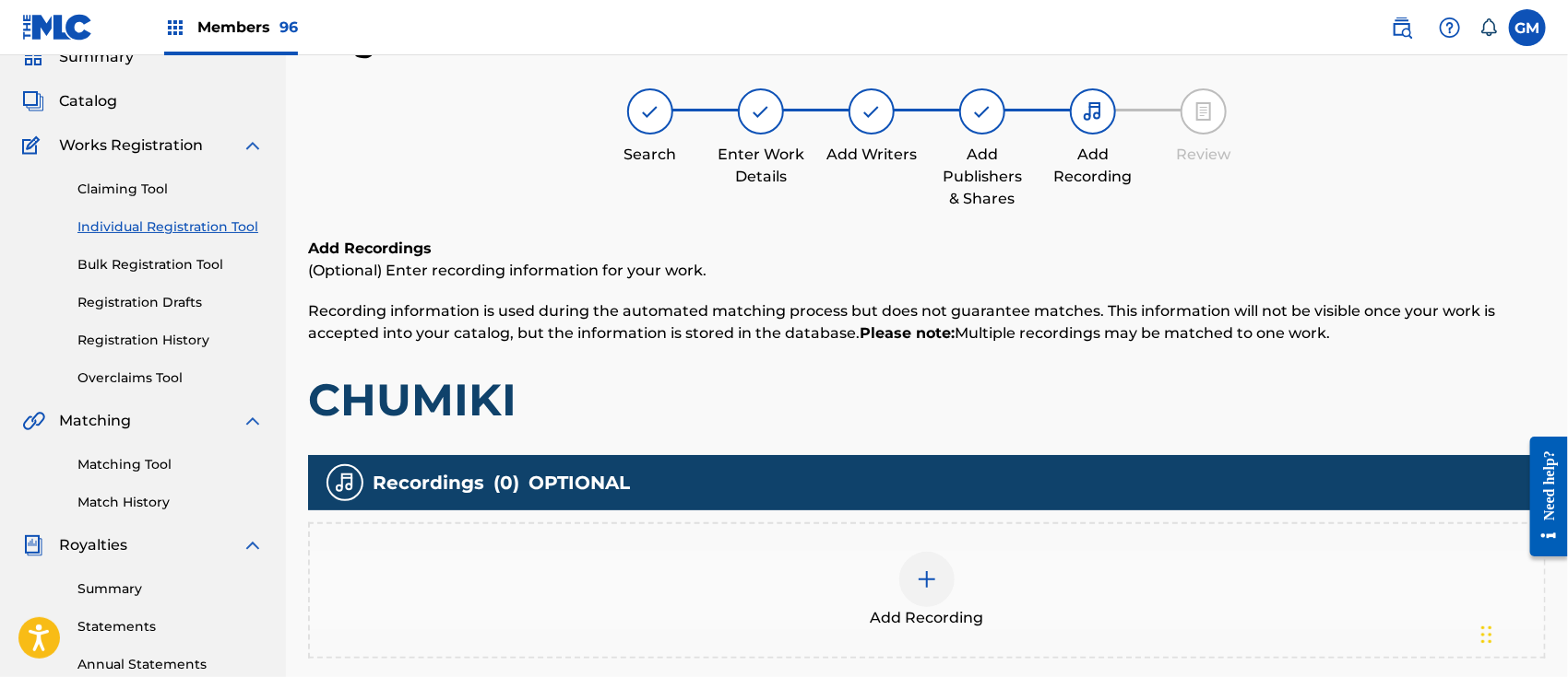
click at [924, 577] on img at bounding box center [927, 579] width 22 height 22
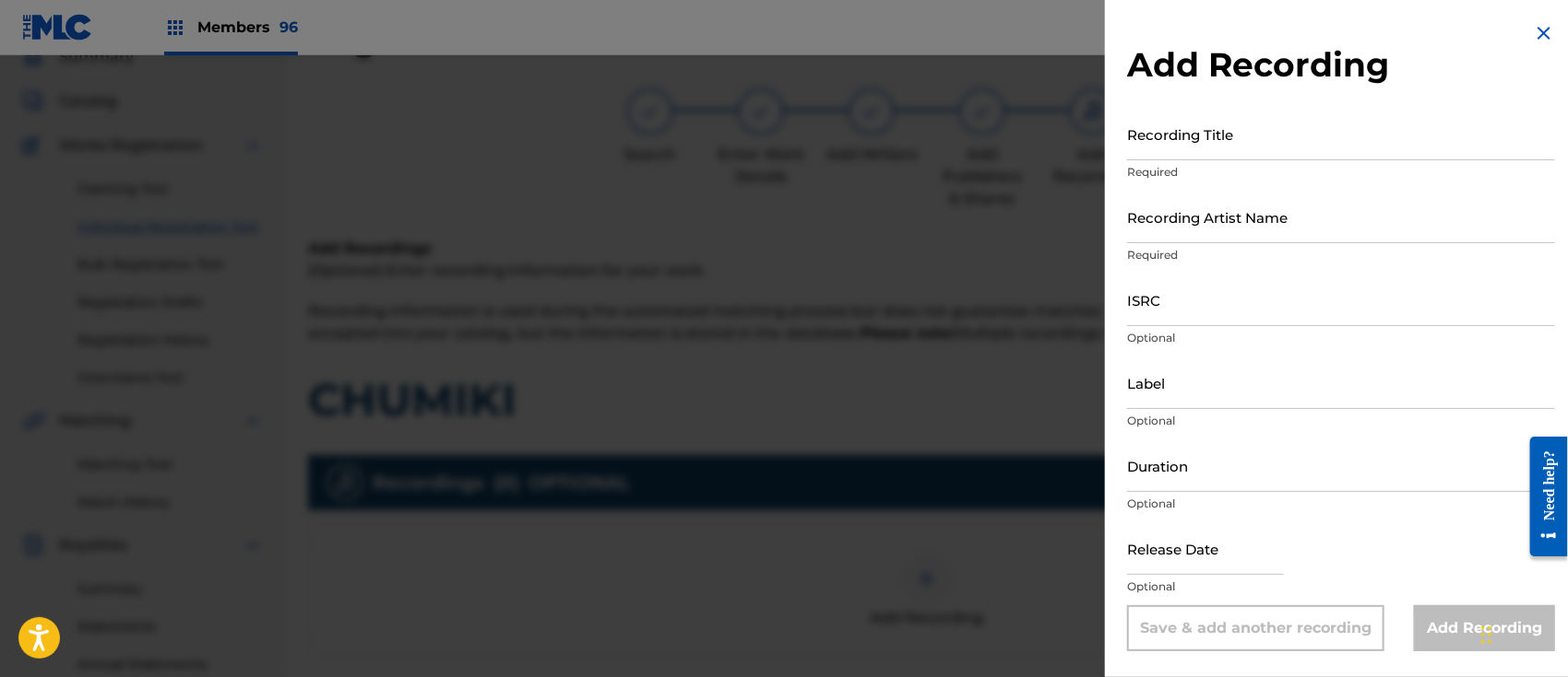
click at [1181, 127] on input "Recording Title" at bounding box center [1341, 134] width 428 height 53
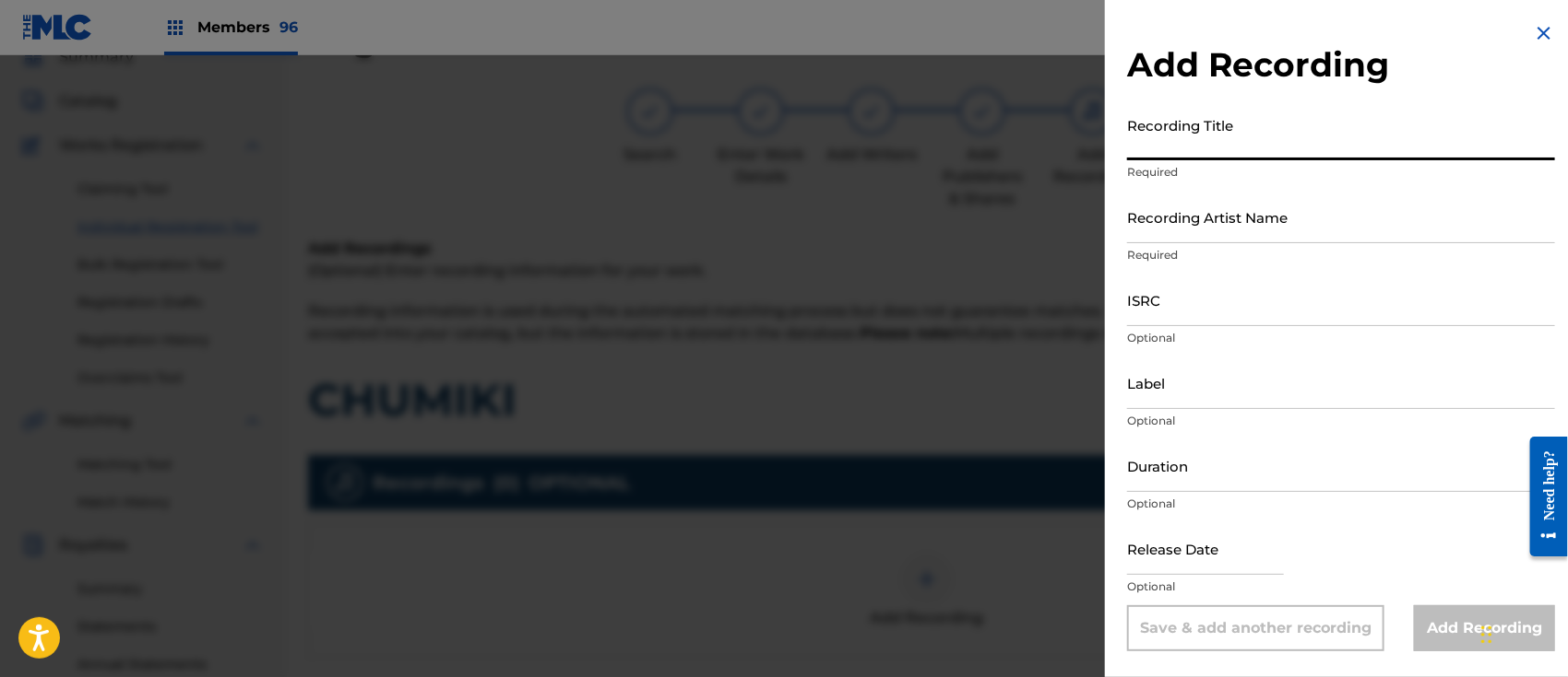
paste input "CHUMIKI (FEAT. CELIMAR) ISRC: QZPLR2541346"
drag, startPoint x: 1304, startPoint y: 147, endPoint x: 1520, endPoint y: 164, distance: 216.7
click at [1520, 164] on div "Recording Title [PERSON_NAME] (FEAT. CELIMAR) ISRC: QZPLR2541346 Required" at bounding box center [1341, 148] width 428 height 83
type input "CHUMIKI (FEAT. CELIMAR)"
click at [1191, 303] on input "ISRC" at bounding box center [1341, 300] width 428 height 53
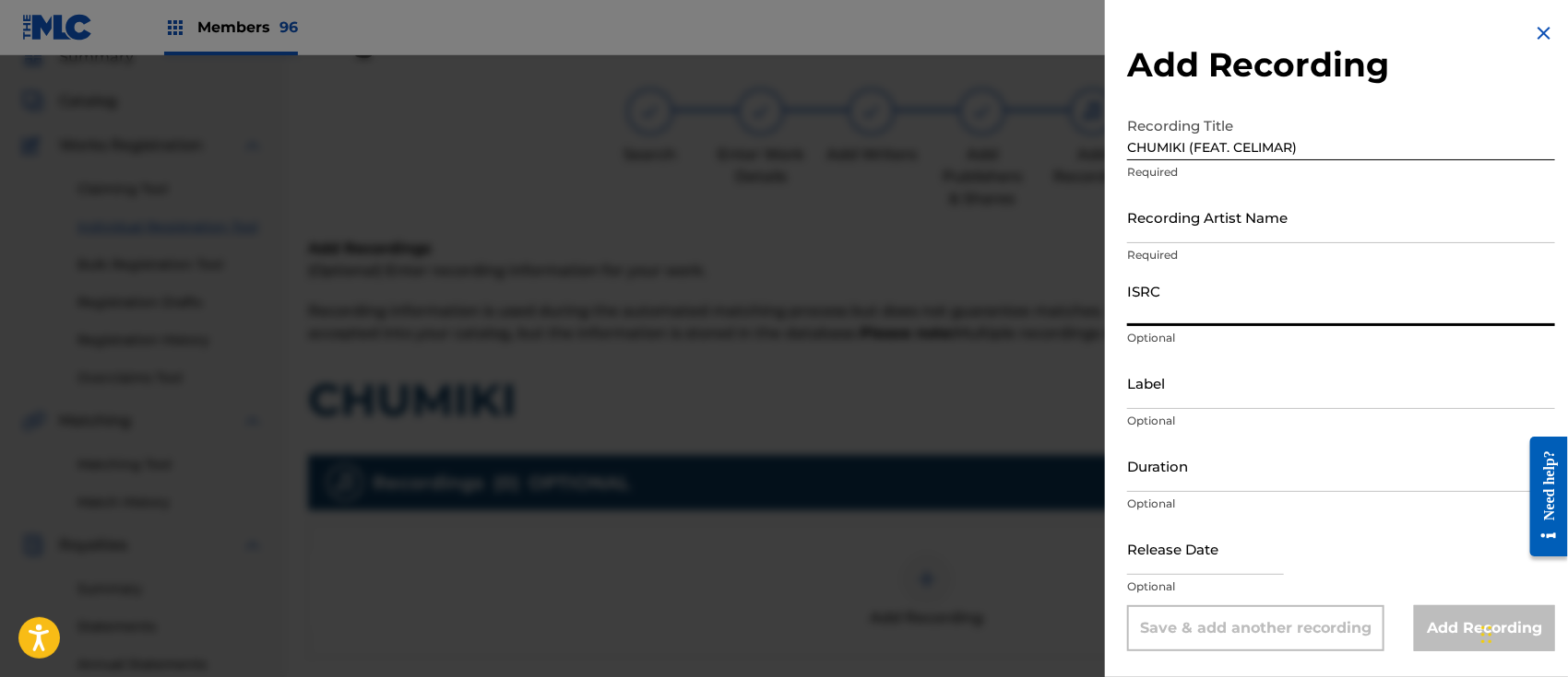
paste input "CHUMIKI (FEAT. CELIMAR) ISRC: QZPLR2541346"
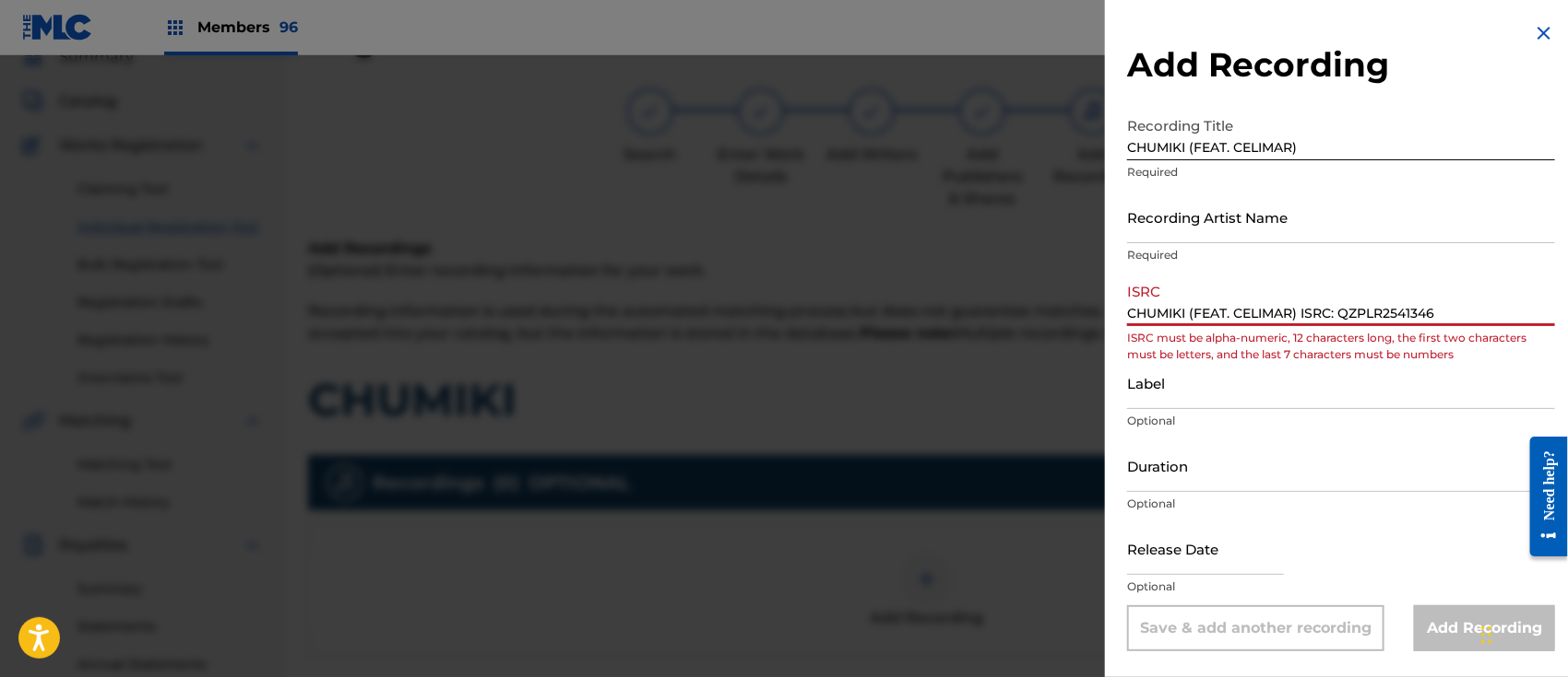
drag, startPoint x: 1340, startPoint y: 309, endPoint x: 937, endPoint y: 302, distance: 403.1
click at [937, 302] on div "Add Recording Recording Title [PERSON_NAME] (FEAT. [PERSON_NAME]) Required Reco…" at bounding box center [784, 366] width 1568 height 622
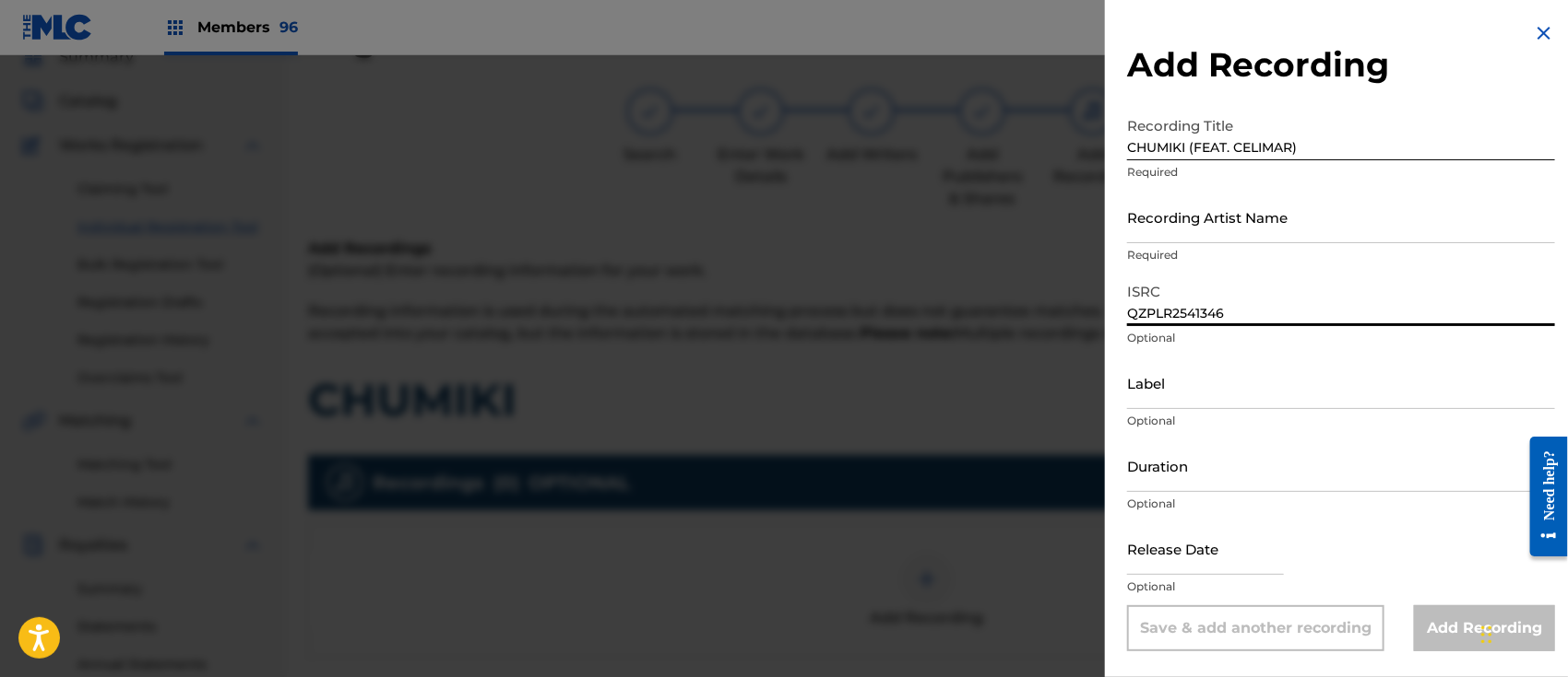
type input "QZPLR2541346"
click at [1196, 220] on input "Recording Artist Name" at bounding box center [1341, 217] width 428 height 53
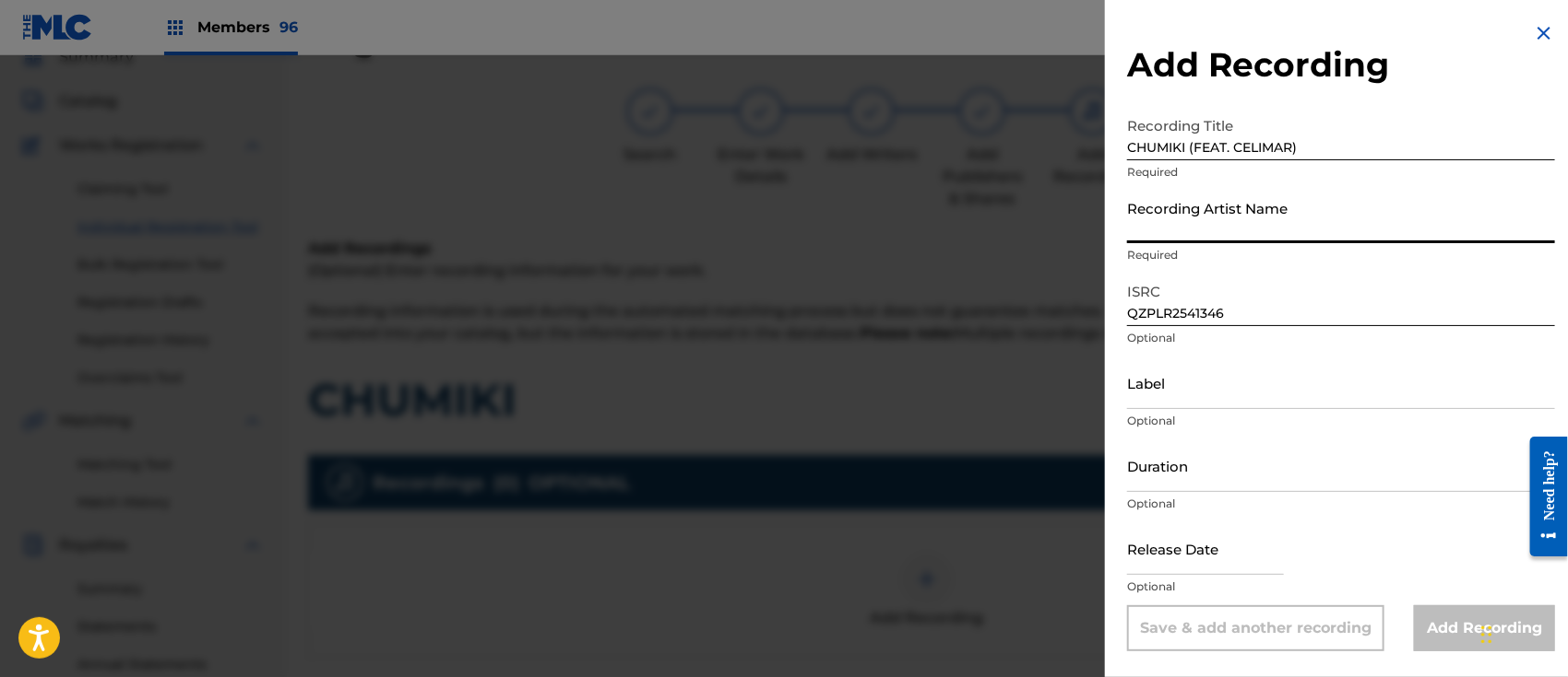
paste input "MD MITO & DIDER"
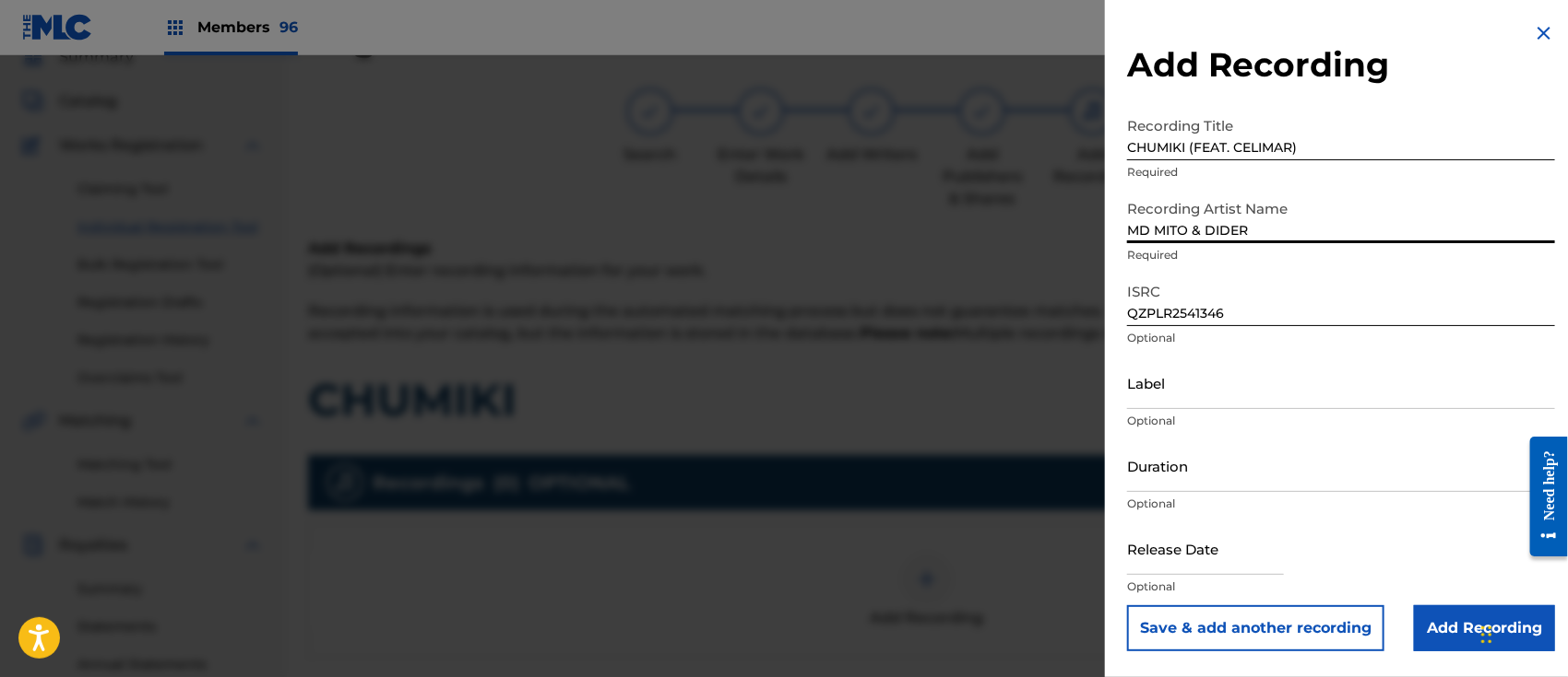
type input "MD MITO & DIDER"
click at [1171, 391] on input "Label" at bounding box center [1341, 383] width 428 height 53
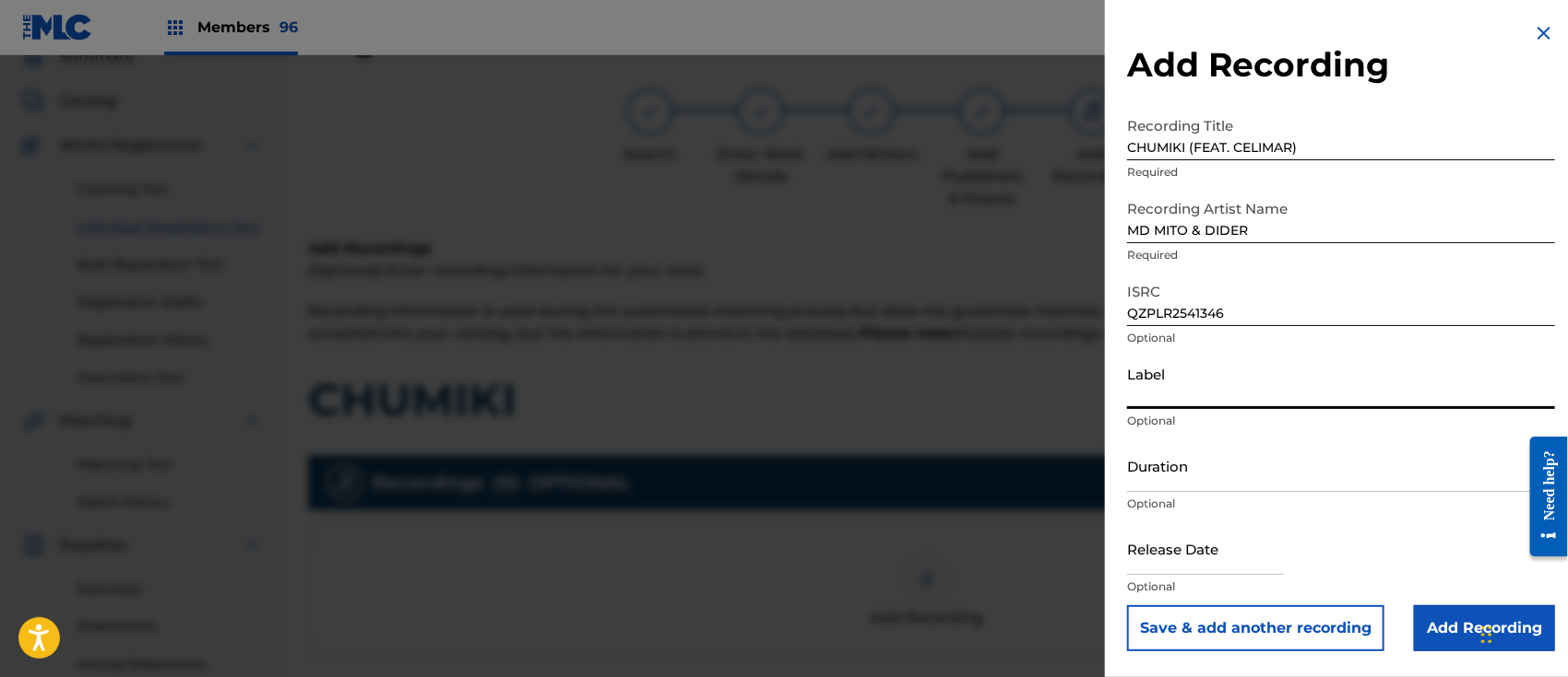
paste input "MD MITO & DIDER"
type input "MD MITO & DIDER"
click at [1173, 548] on input "text" at bounding box center [1205, 549] width 156 height 53
select select "7"
select select "2025"
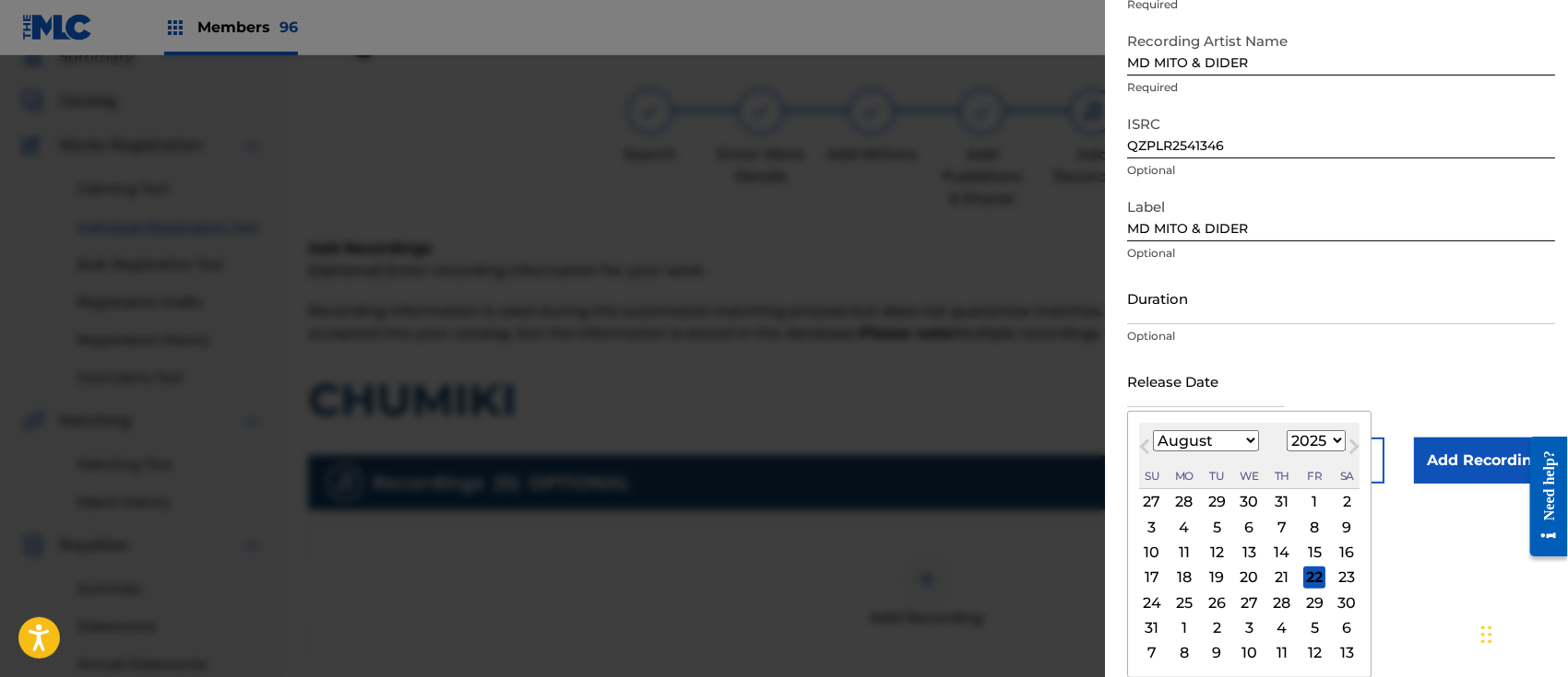
click at [1158, 439] on button "Previous Month" at bounding box center [1145, 450] width 29 height 29
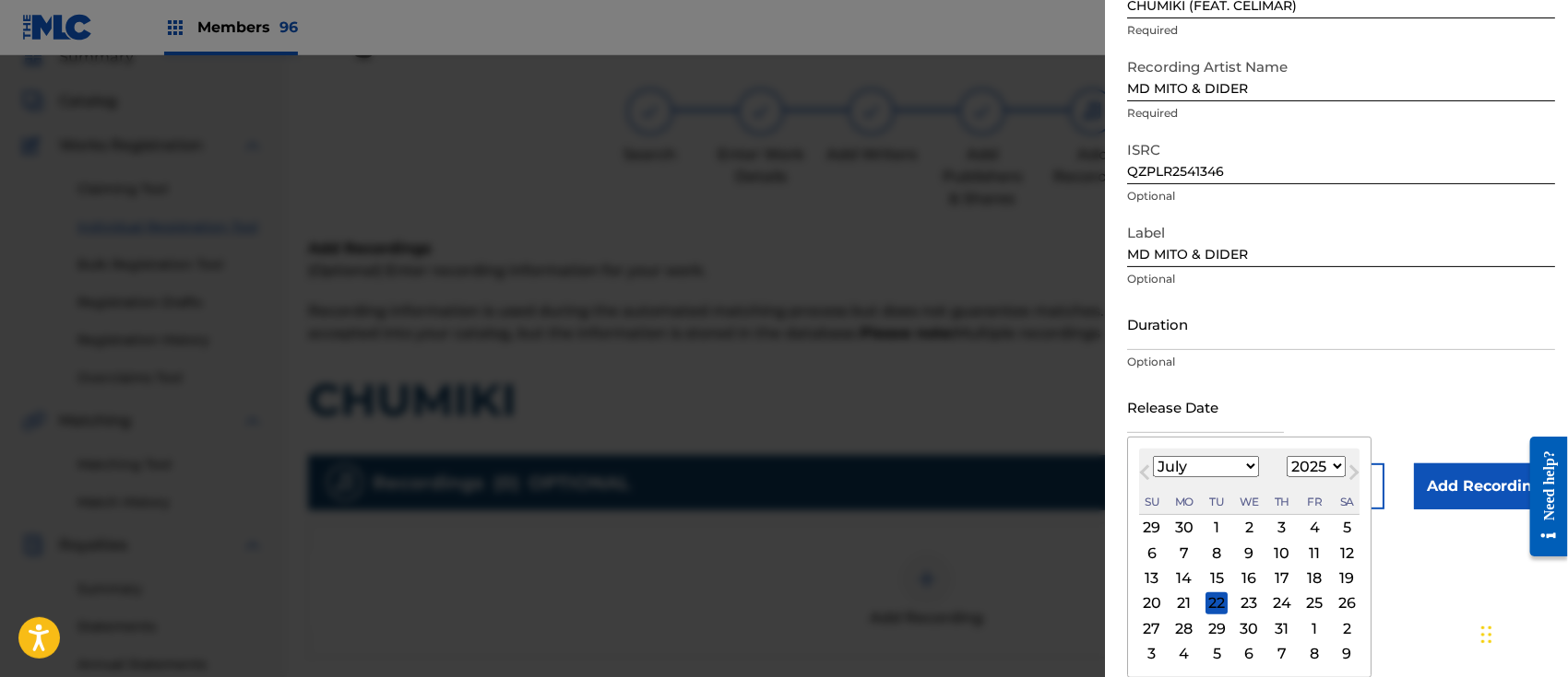
click at [1204, 463] on select "January February March April May June July August September October November De…" at bounding box center [1205, 467] width 106 height 21
select select "4"
click at [1153, 456] on select "January February March April May June July August September October November De…" at bounding box center [1205, 467] width 106 height 21
click at [1318, 571] on div "16" at bounding box center [1314, 578] width 22 height 22
type input "[DATE]"
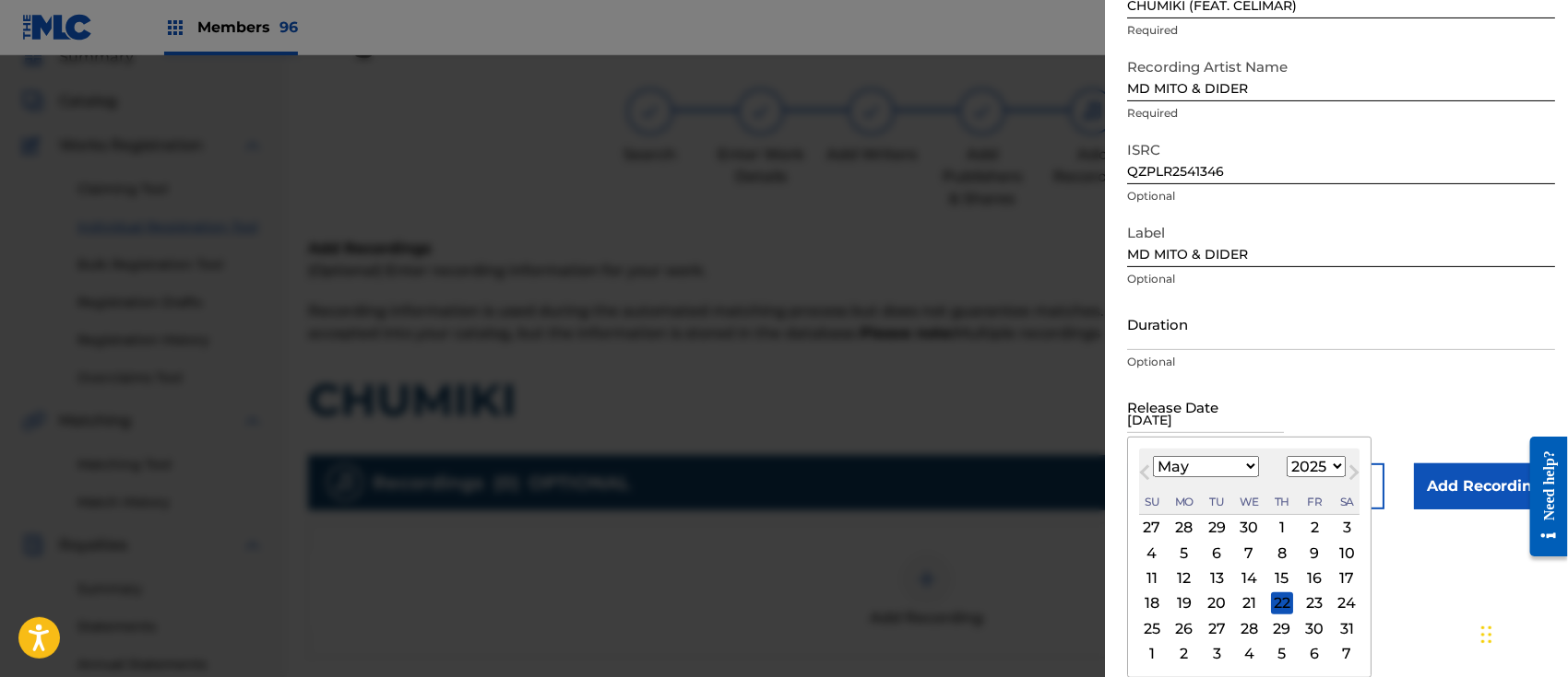
scroll to position [0, 0]
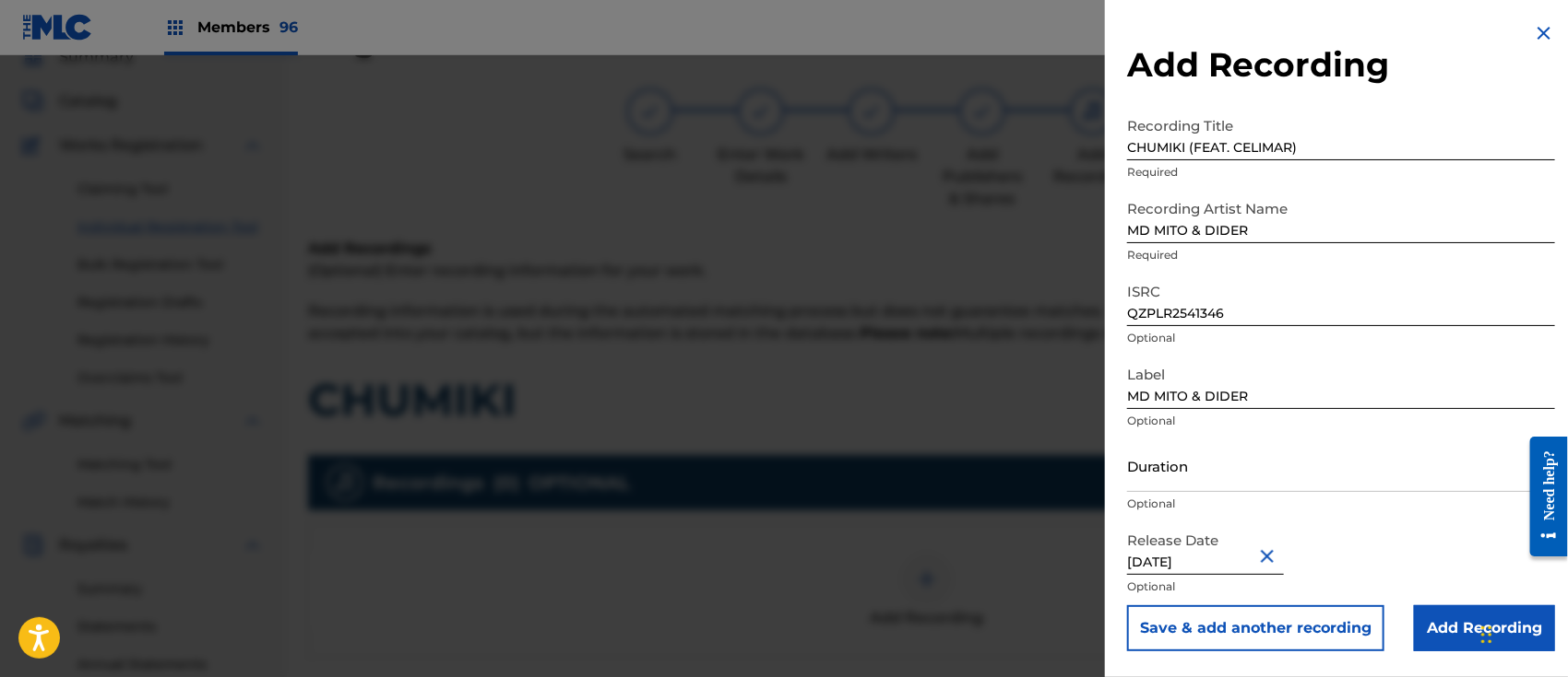
click at [1451, 628] on input "Add Recording" at bounding box center [1484, 628] width 141 height 46
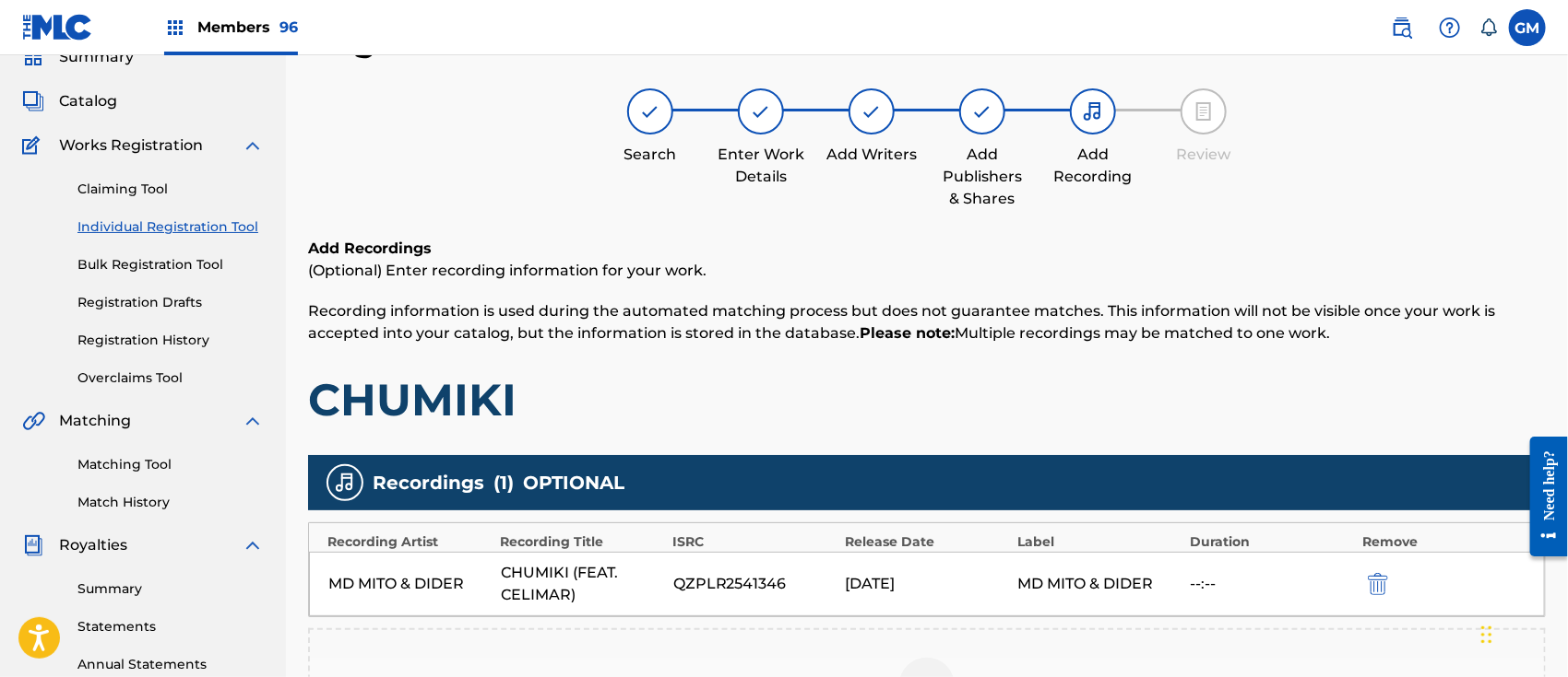
scroll to position [368, 0]
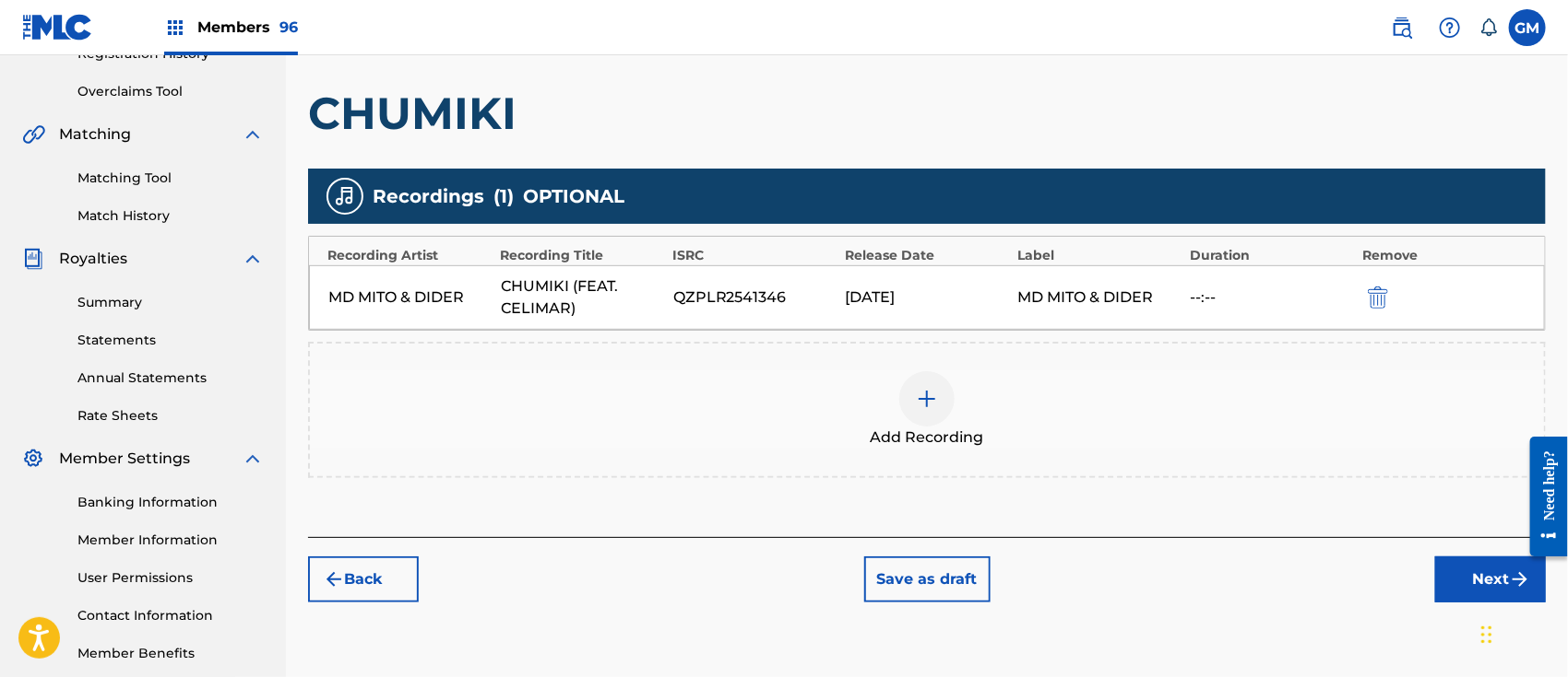
click at [1459, 574] on button "Next" at bounding box center [1490, 579] width 110 height 46
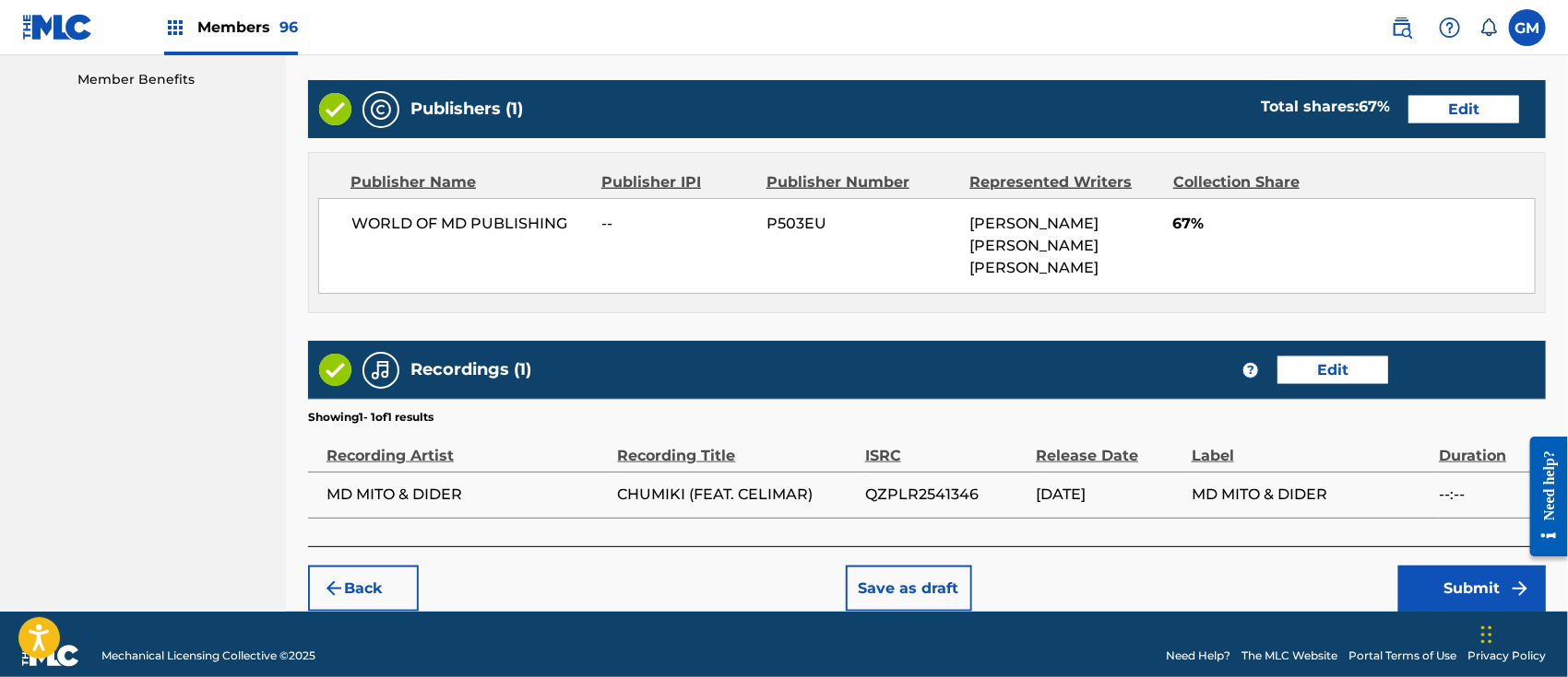
scroll to position [964, 0]
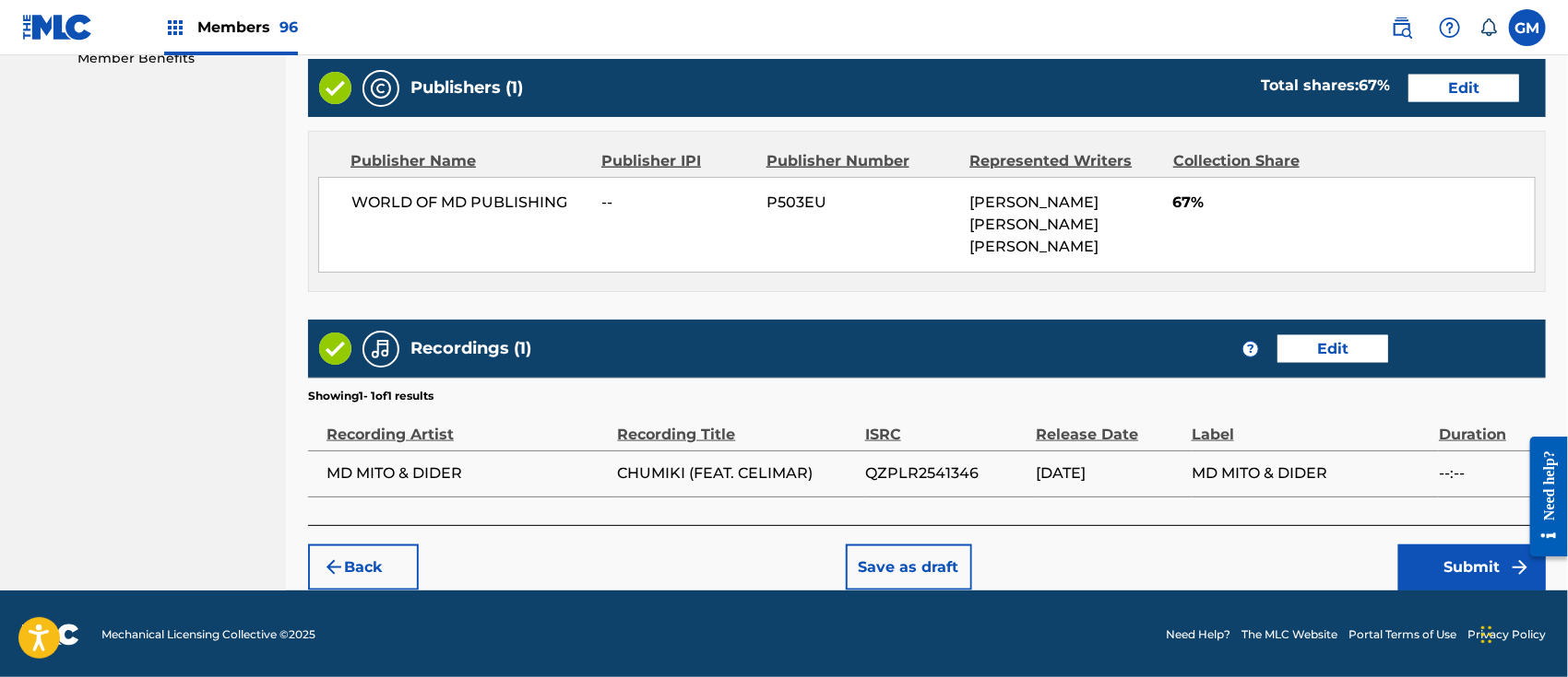
click at [1425, 567] on button "Submit" at bounding box center [1471, 567] width 148 height 46
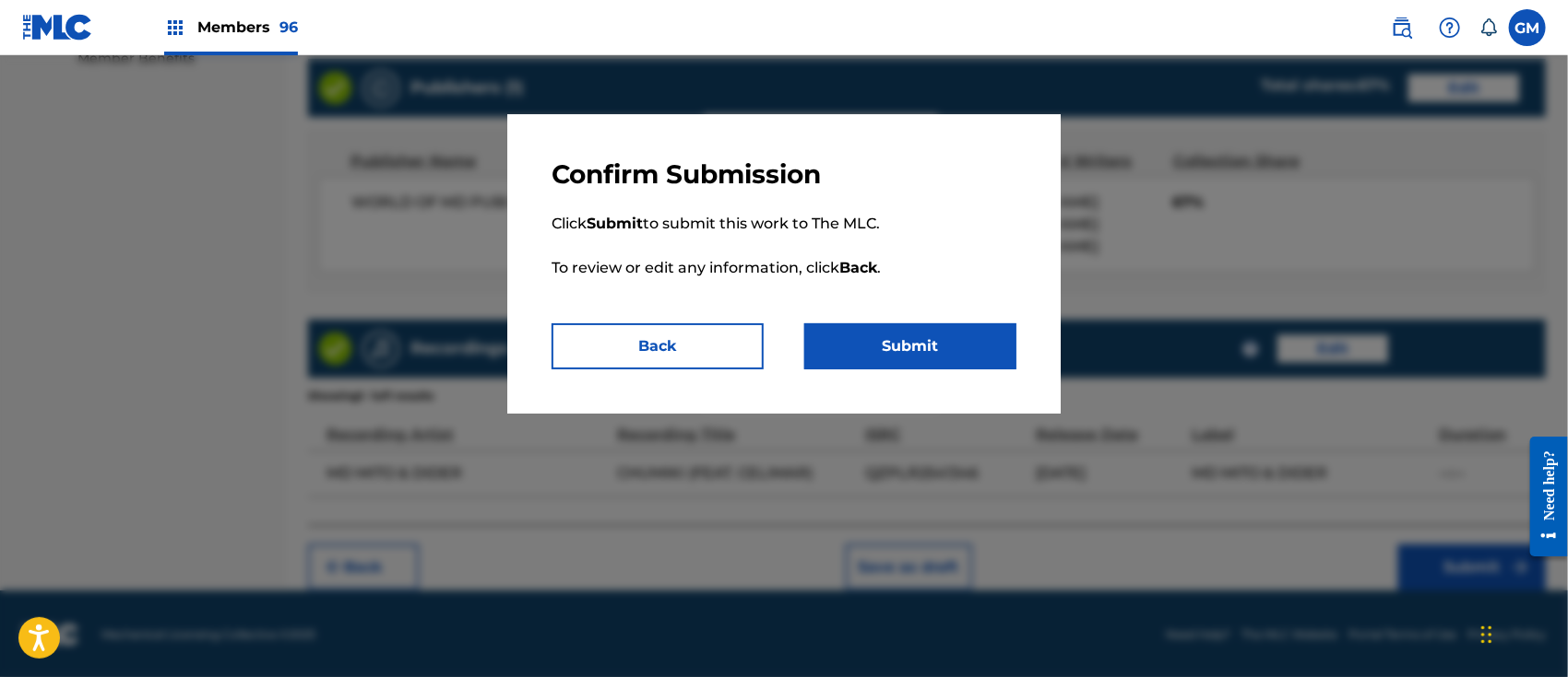
click at [918, 349] on button "Submit" at bounding box center [910, 346] width 212 height 46
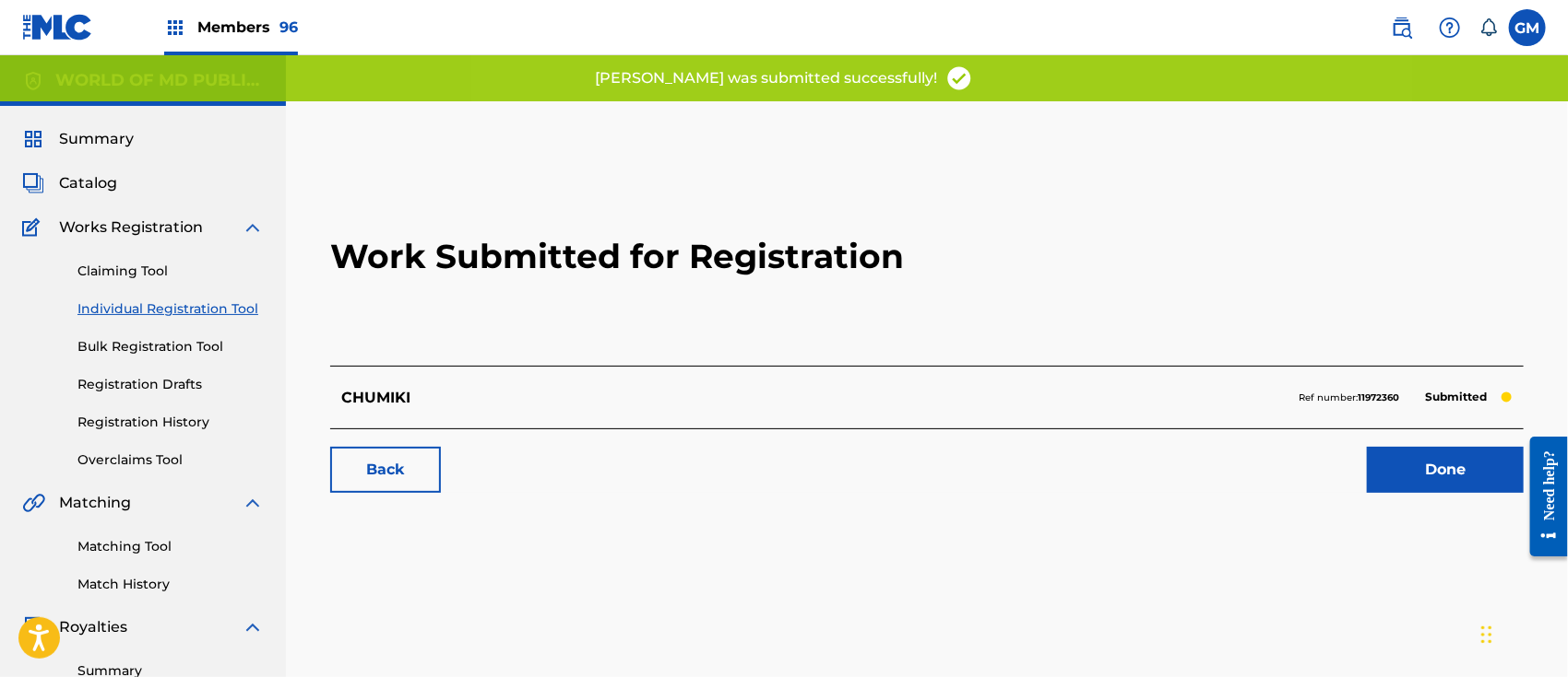
click at [1392, 465] on link "Done" at bounding box center [1445, 470] width 156 height 46
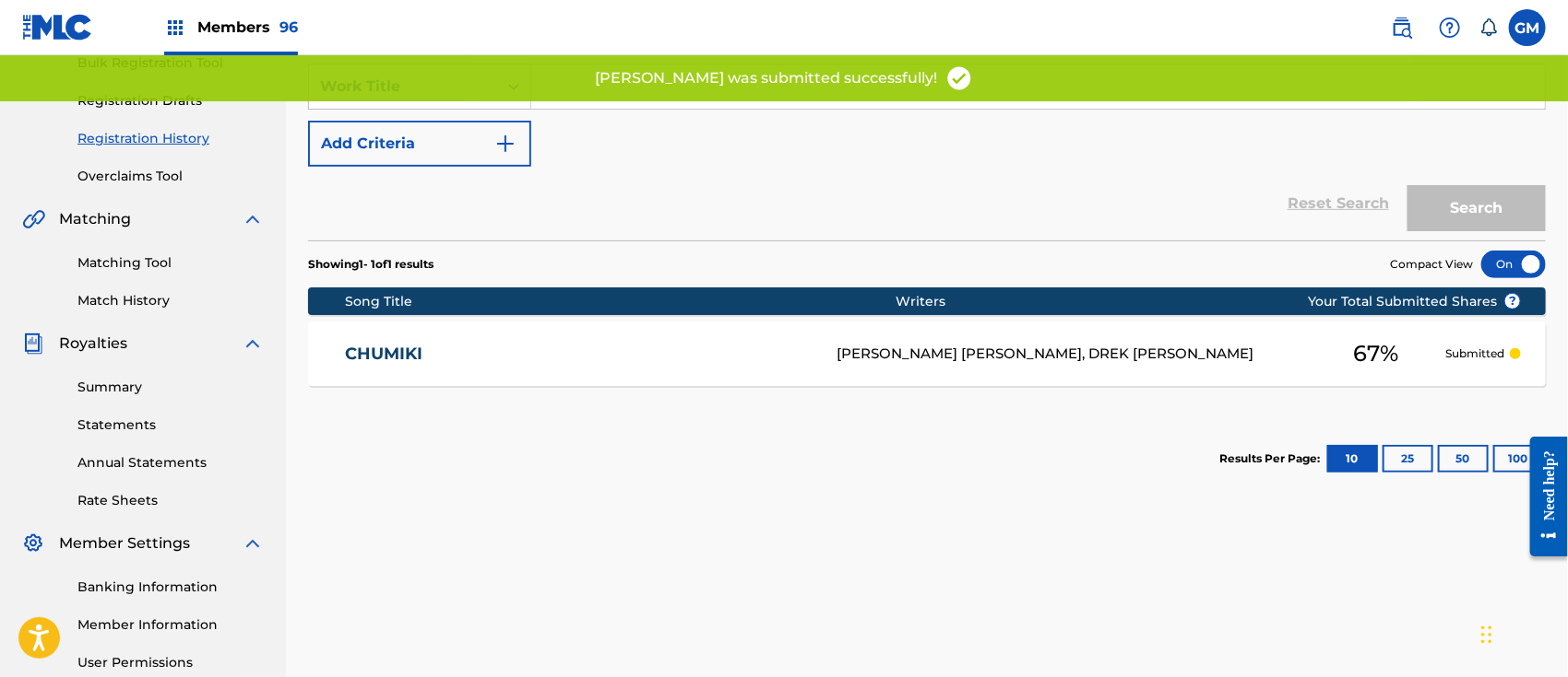
scroll to position [286, 0]
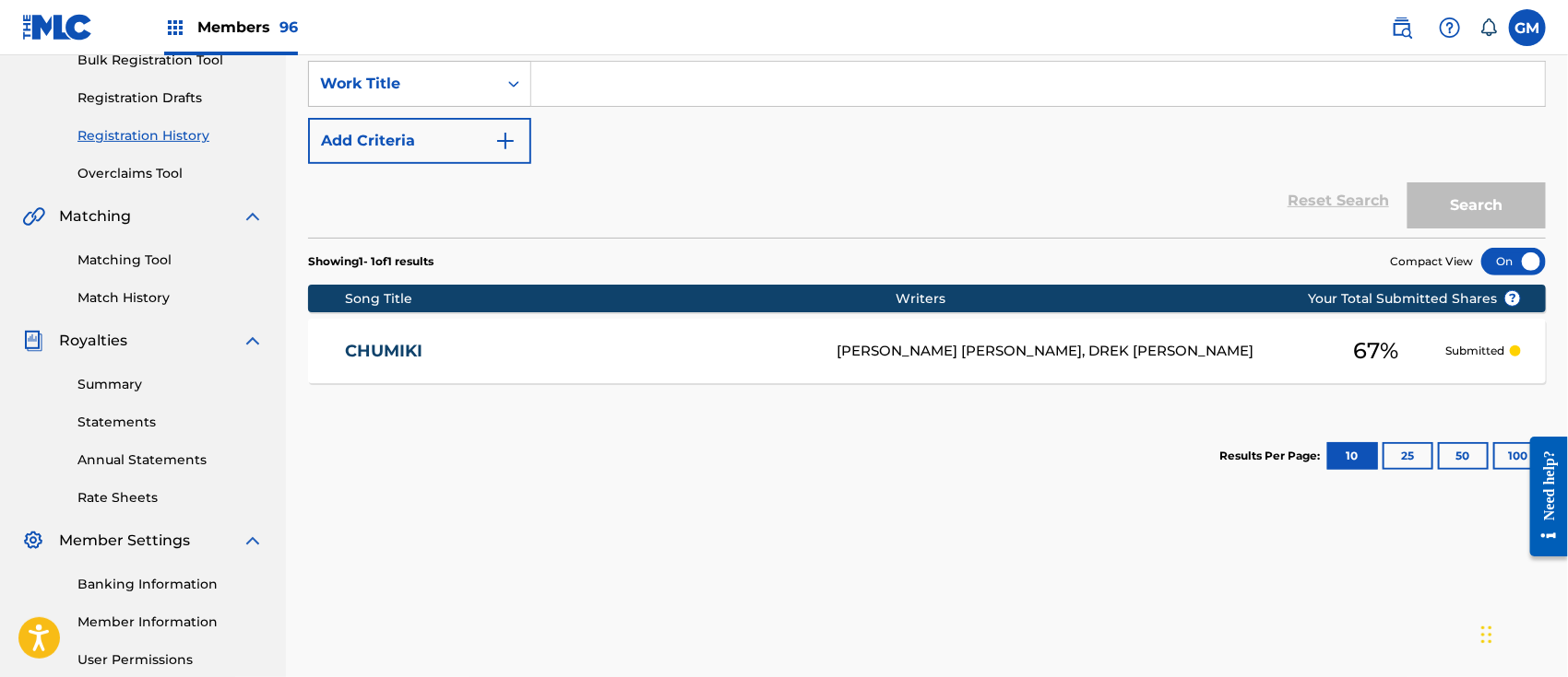
click at [214, 24] on span "Members 96" at bounding box center [247, 27] width 101 height 21
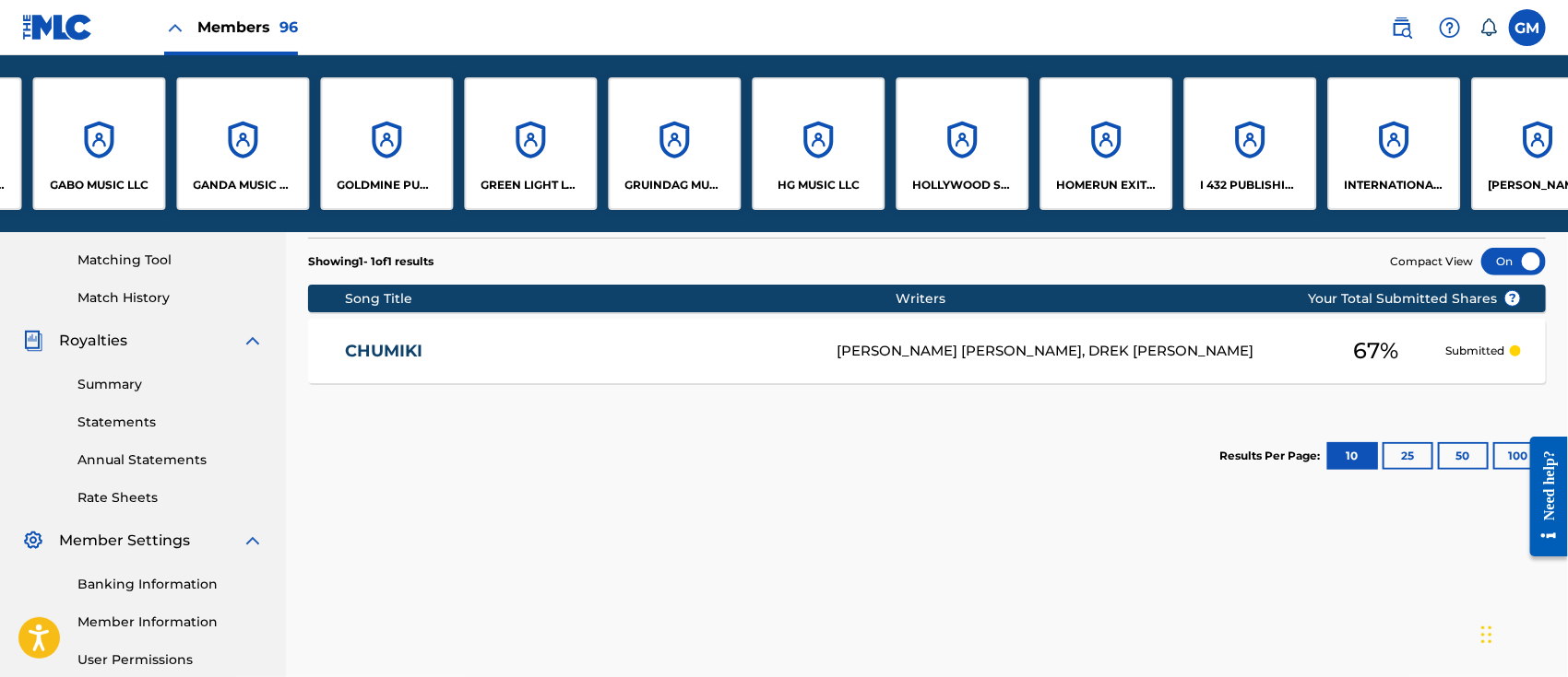
scroll to position [0, 4885]
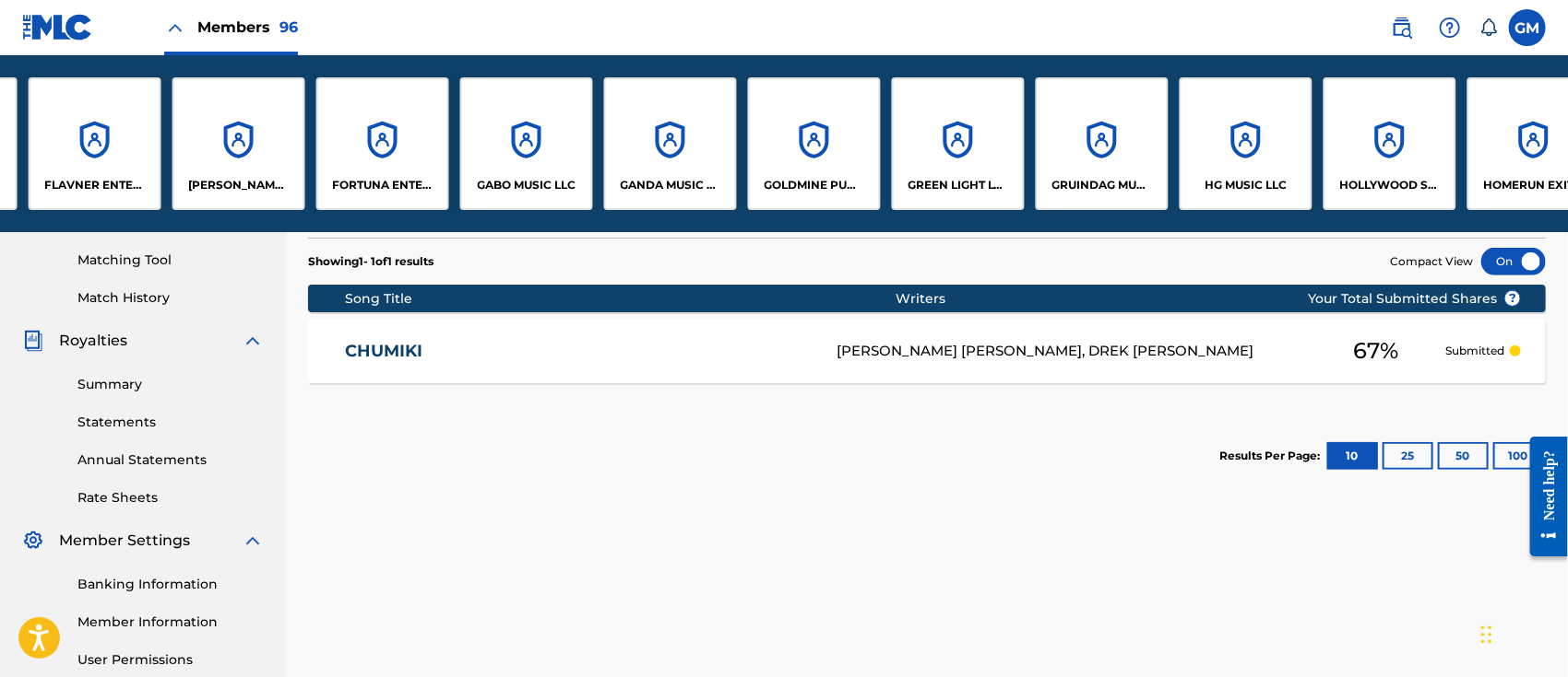
click at [826, 194] on div "GOLDMINE PUBLISHING LLC" at bounding box center [814, 144] width 133 height 133
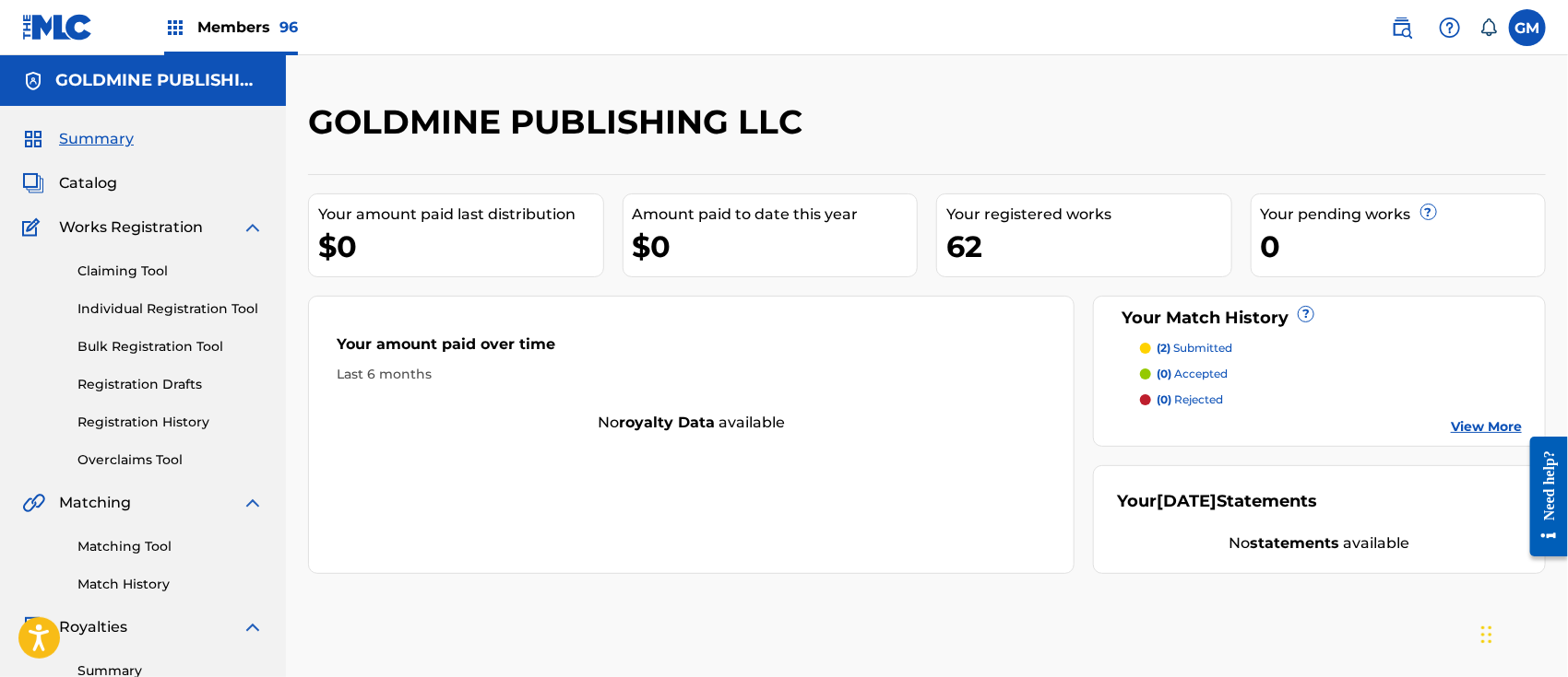
click at [93, 187] on span "Catalog" at bounding box center [87, 183] width 58 height 22
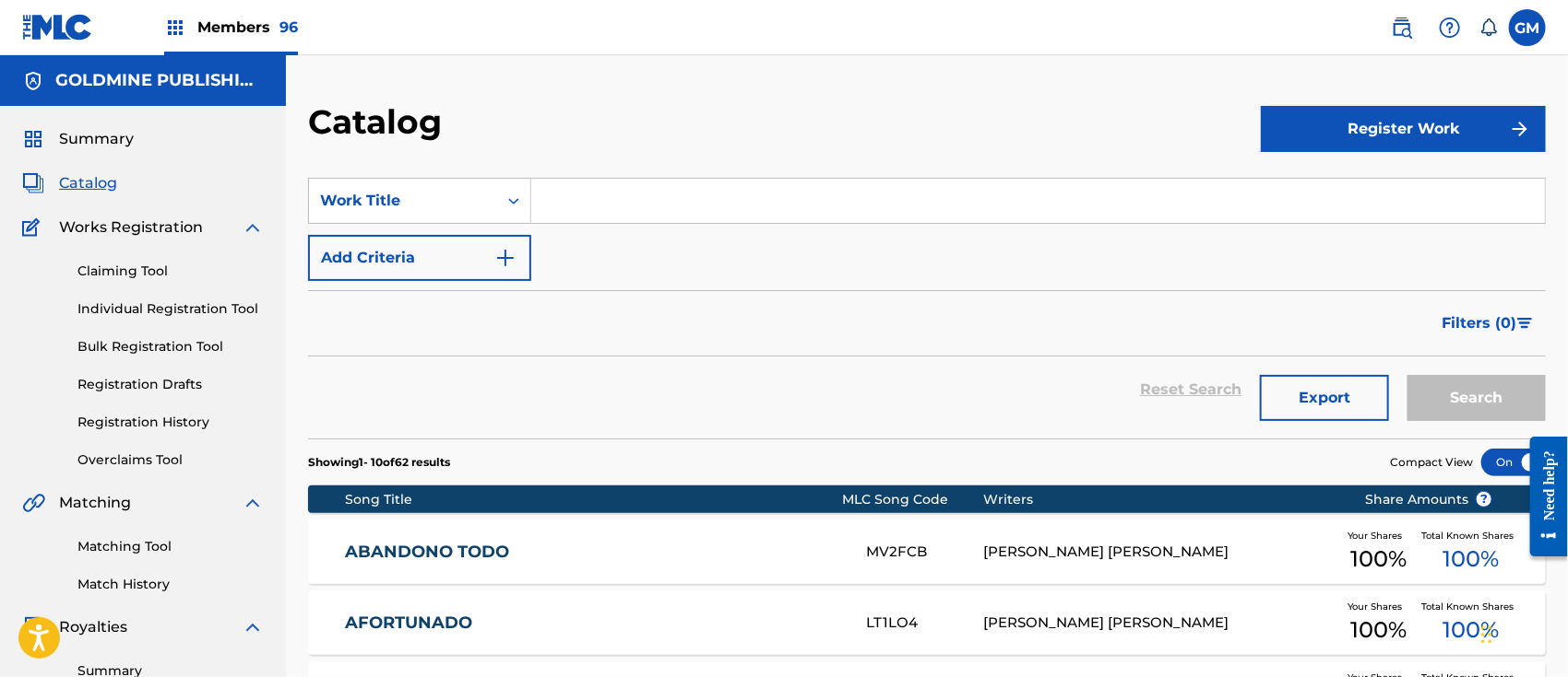
click at [603, 207] on input "Search Form" at bounding box center [1037, 200] width 1014 height 44
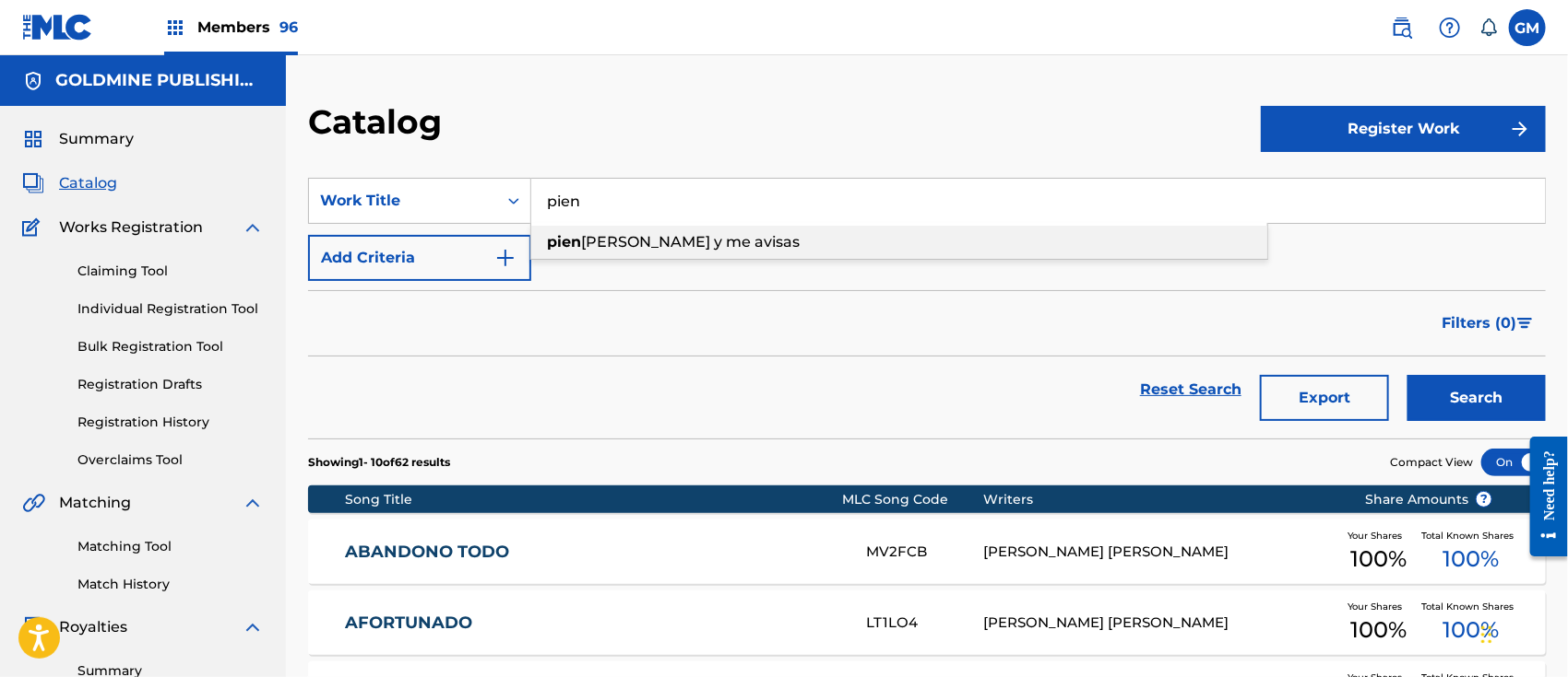
click at [631, 234] on span "[PERSON_NAME] y me avisas" at bounding box center [690, 242] width 219 height 18
click at [1429, 392] on button "Search" at bounding box center [1475, 398] width 138 height 46
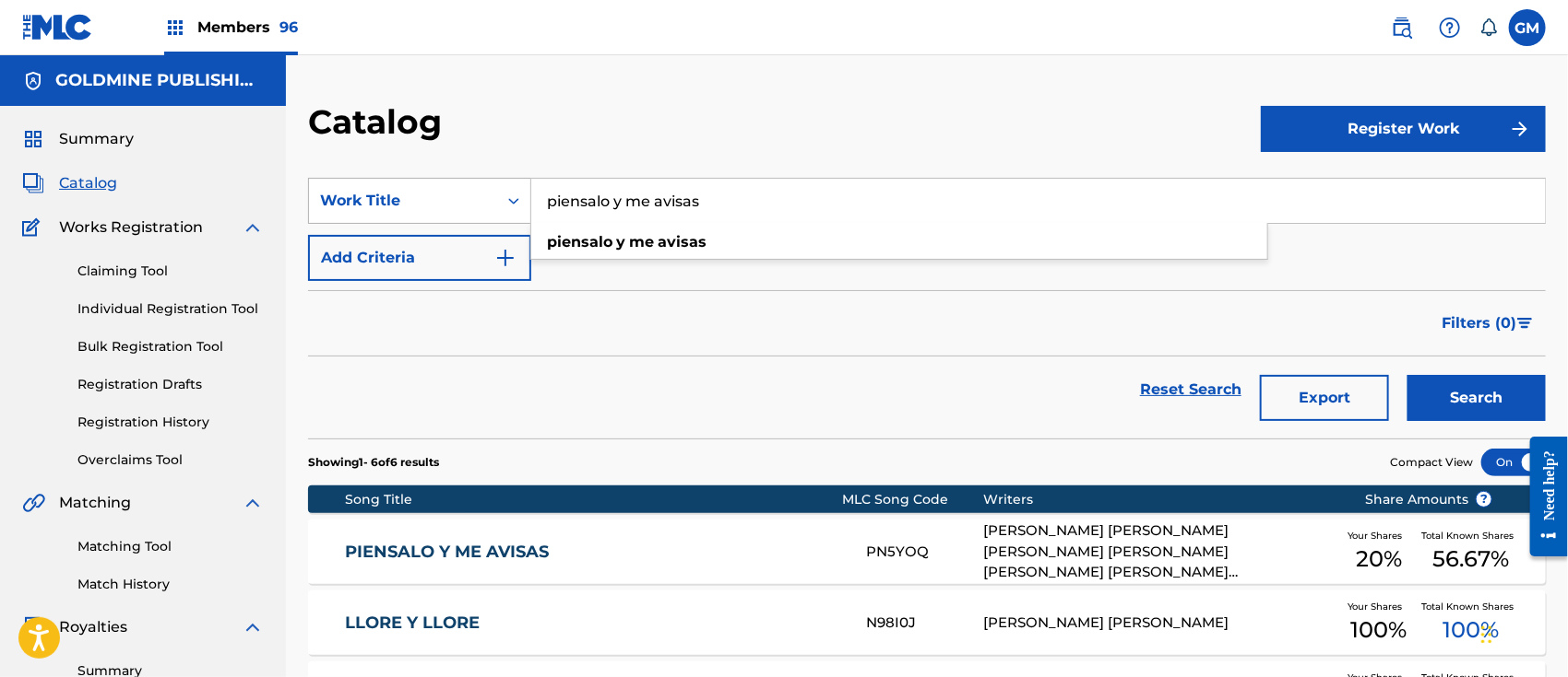
drag, startPoint x: 742, startPoint y: 196, endPoint x: 512, endPoint y: 202, distance: 230.1
click at [512, 202] on div "SearchWithCriteriab09b961c-2424-4258-aa12-c803b52c4150 Work Title piensalo y me…" at bounding box center [927, 200] width 1238 height 46
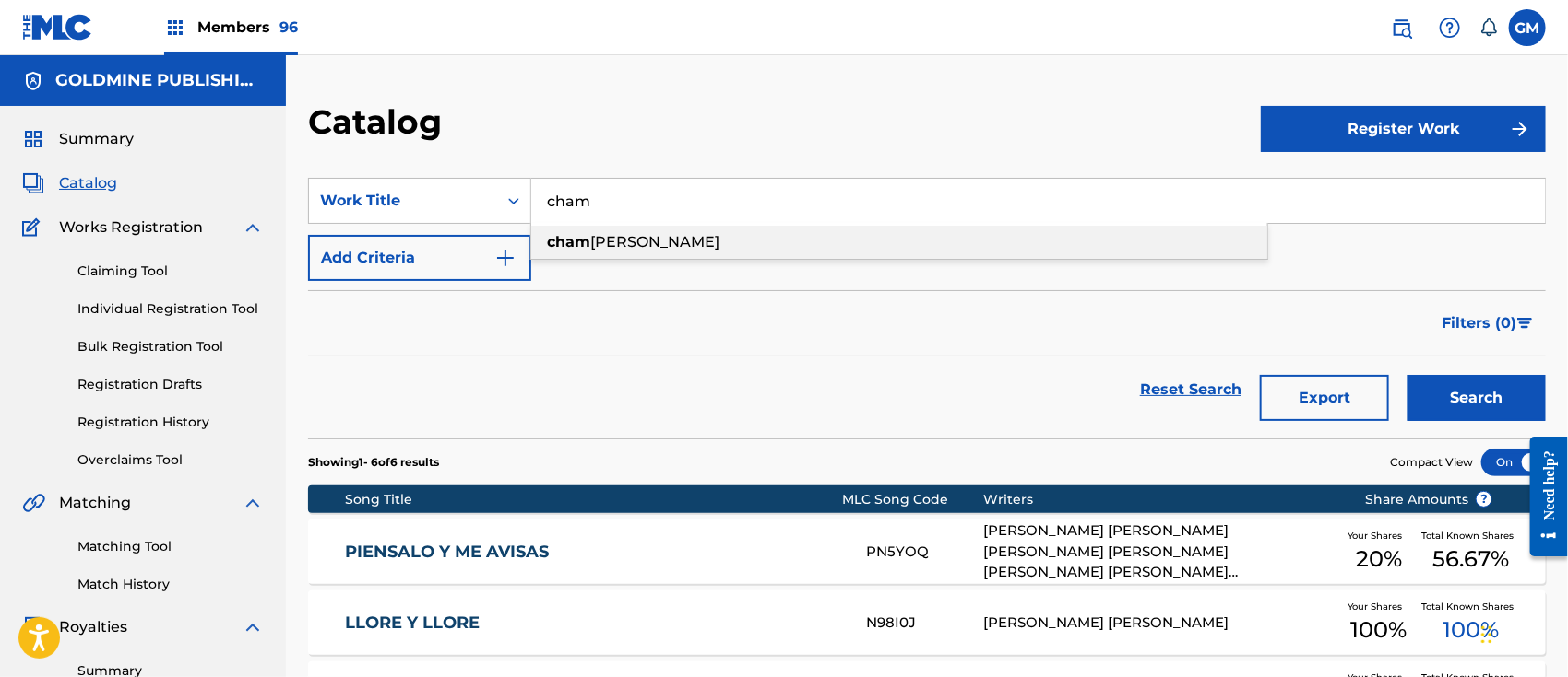
click at [603, 226] on div "cham [PERSON_NAME]" at bounding box center [898, 242] width 736 height 33
click at [1439, 382] on button "Search" at bounding box center [1475, 398] width 138 height 46
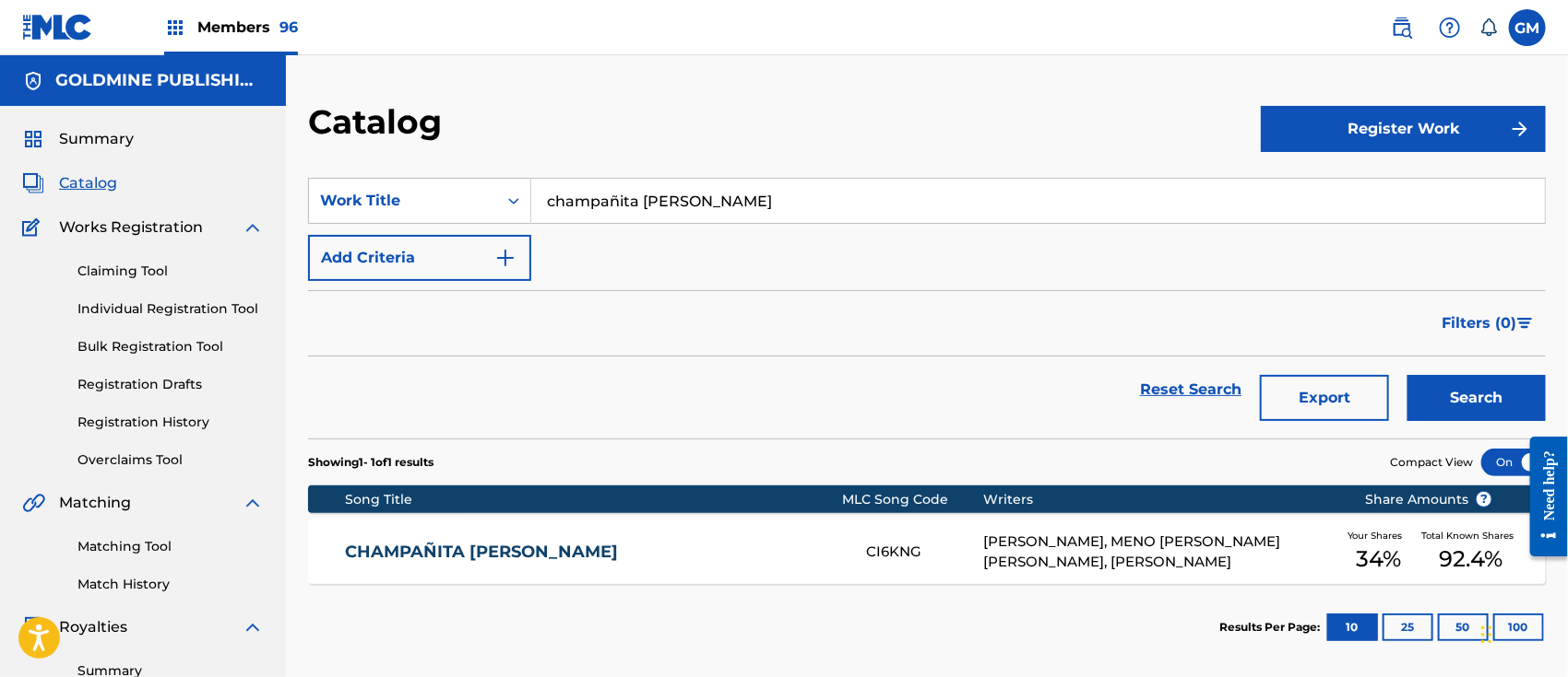
drag, startPoint x: 512, startPoint y: 171, endPoint x: 385, endPoint y: 152, distance: 128.4
click at [385, 152] on div "Catalog Register Work SearchWithCriteriab09b961c-2424-4258-aa12-c803b52c4150 Wo…" at bounding box center [926, 577] width 1282 height 952
click at [590, 278] on span "a caliente" at bounding box center [616, 275] width 73 height 18
type input "tierra caliente"
click at [1434, 387] on button "Search" at bounding box center [1475, 398] width 138 height 46
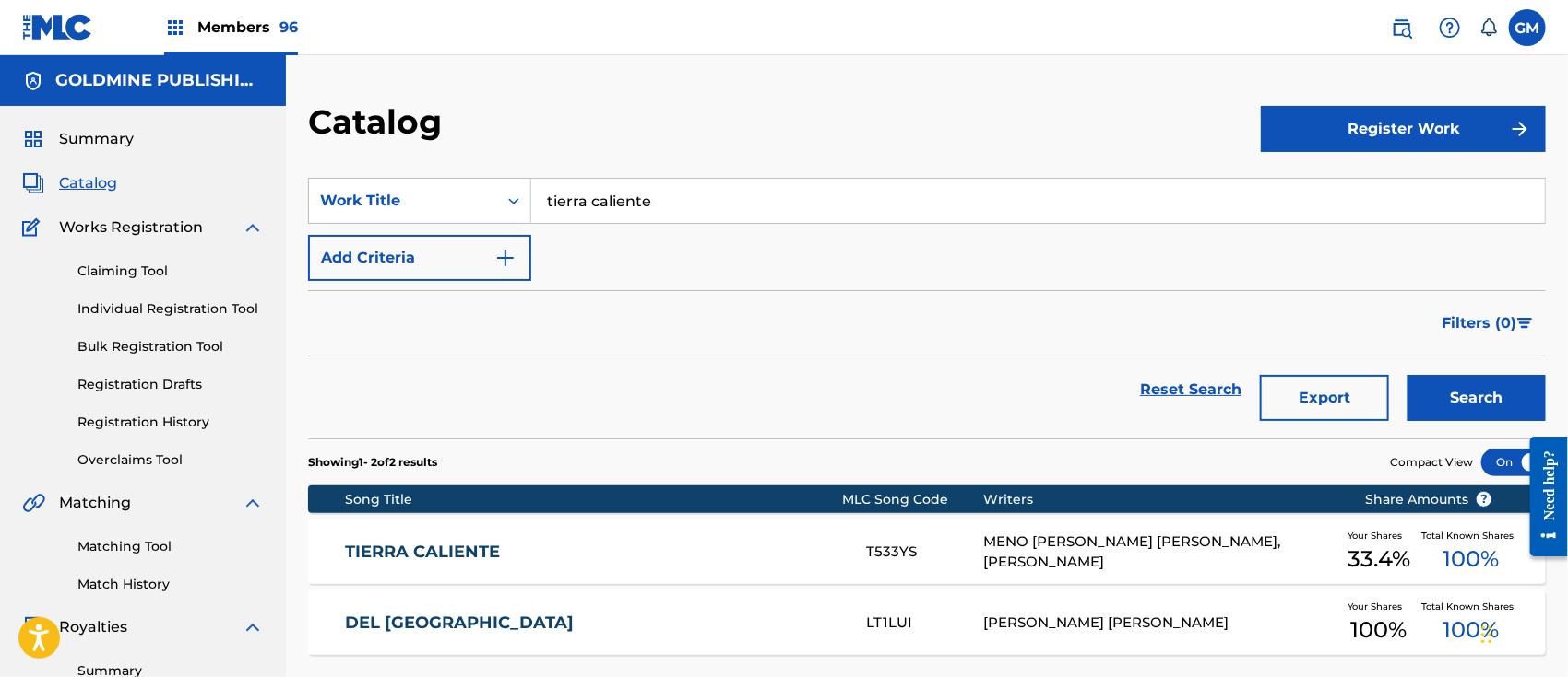
click at [259, 25] on span "Members 96" at bounding box center [247, 27] width 101 height 21
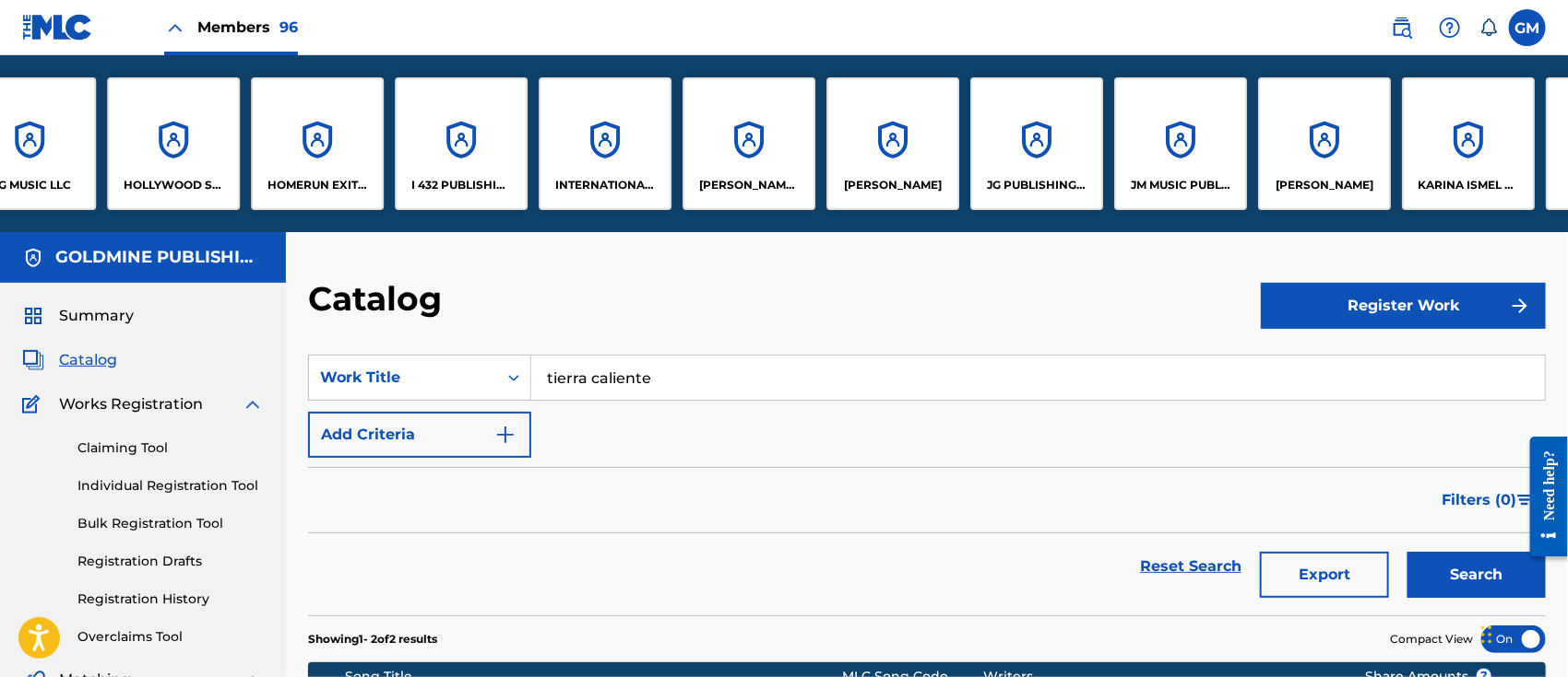
scroll to position [0, 6065]
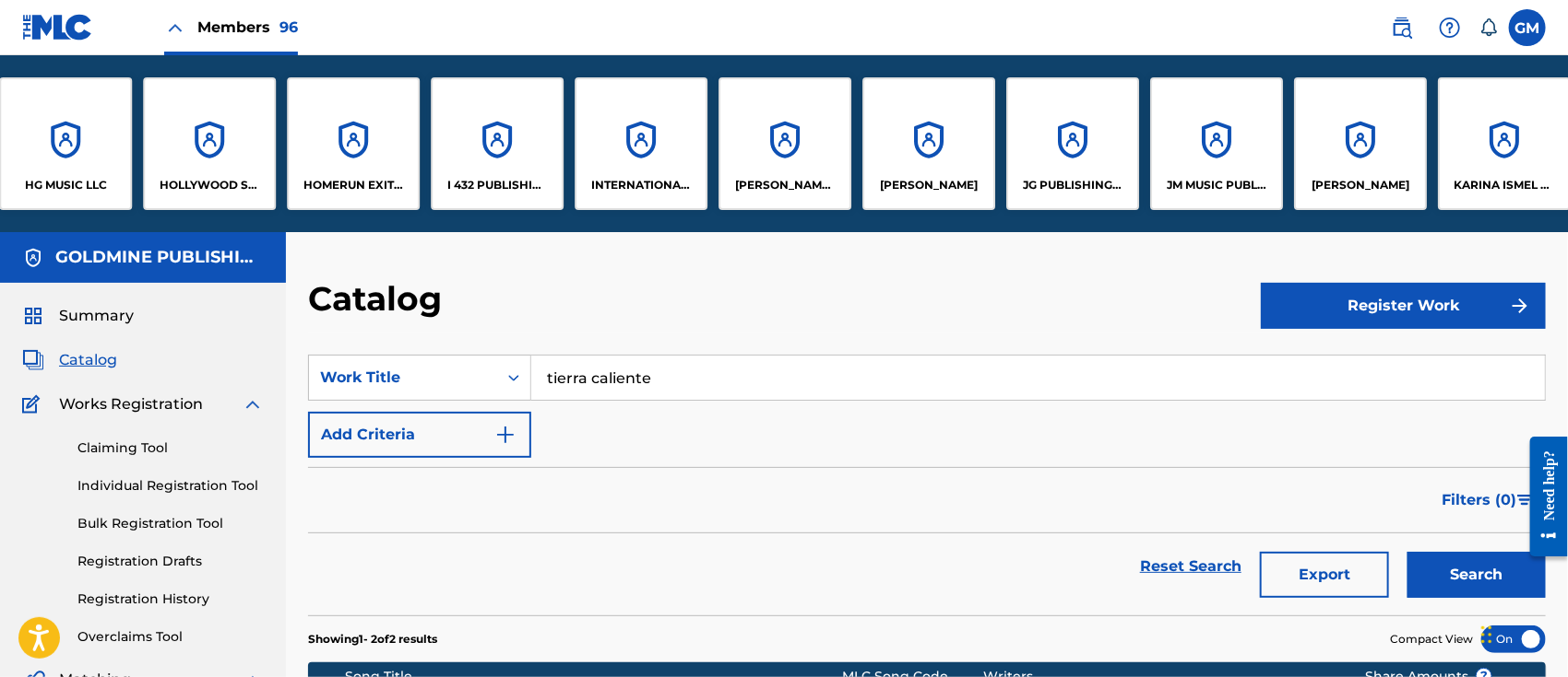
click at [95, 167] on div "HG MUSIC LLC" at bounding box center [65, 144] width 133 height 133
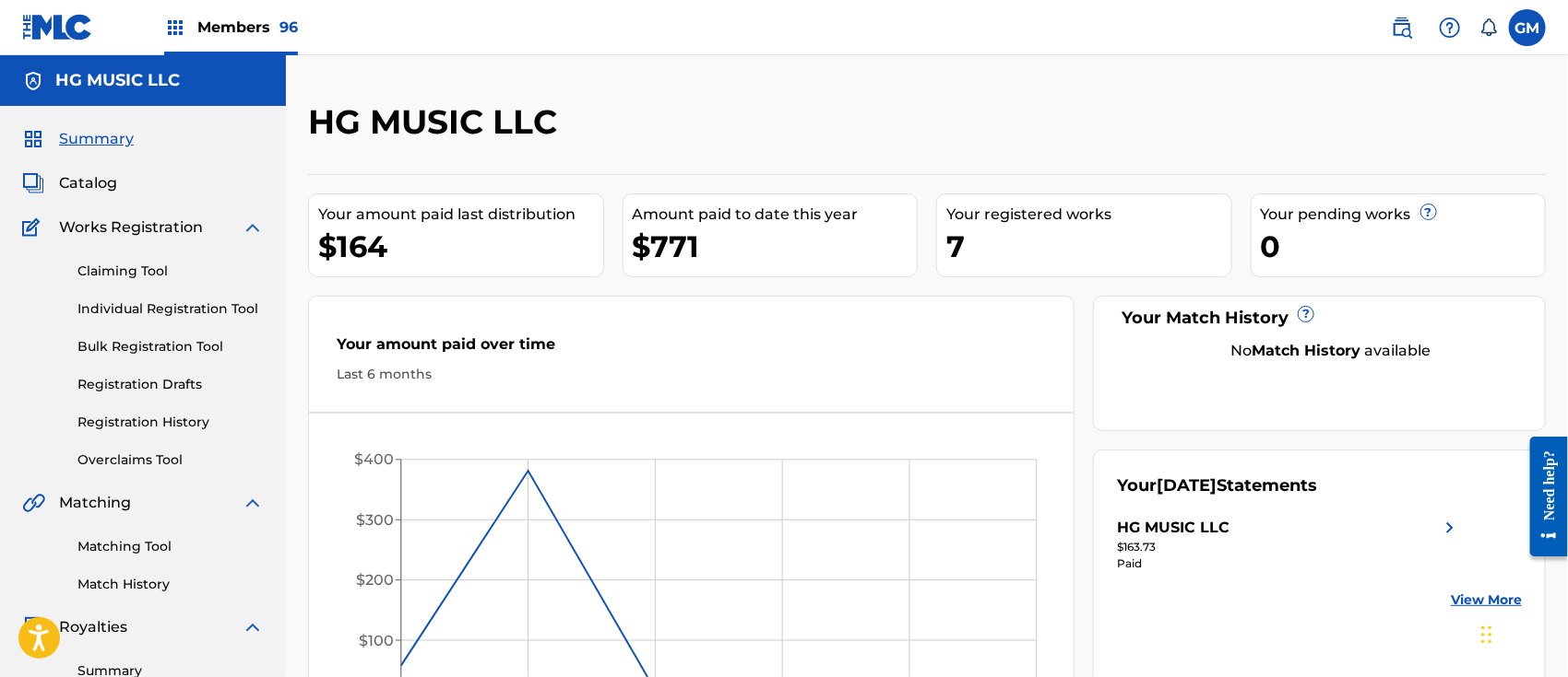
click at [94, 183] on span "Catalog" at bounding box center [87, 183] width 58 height 22
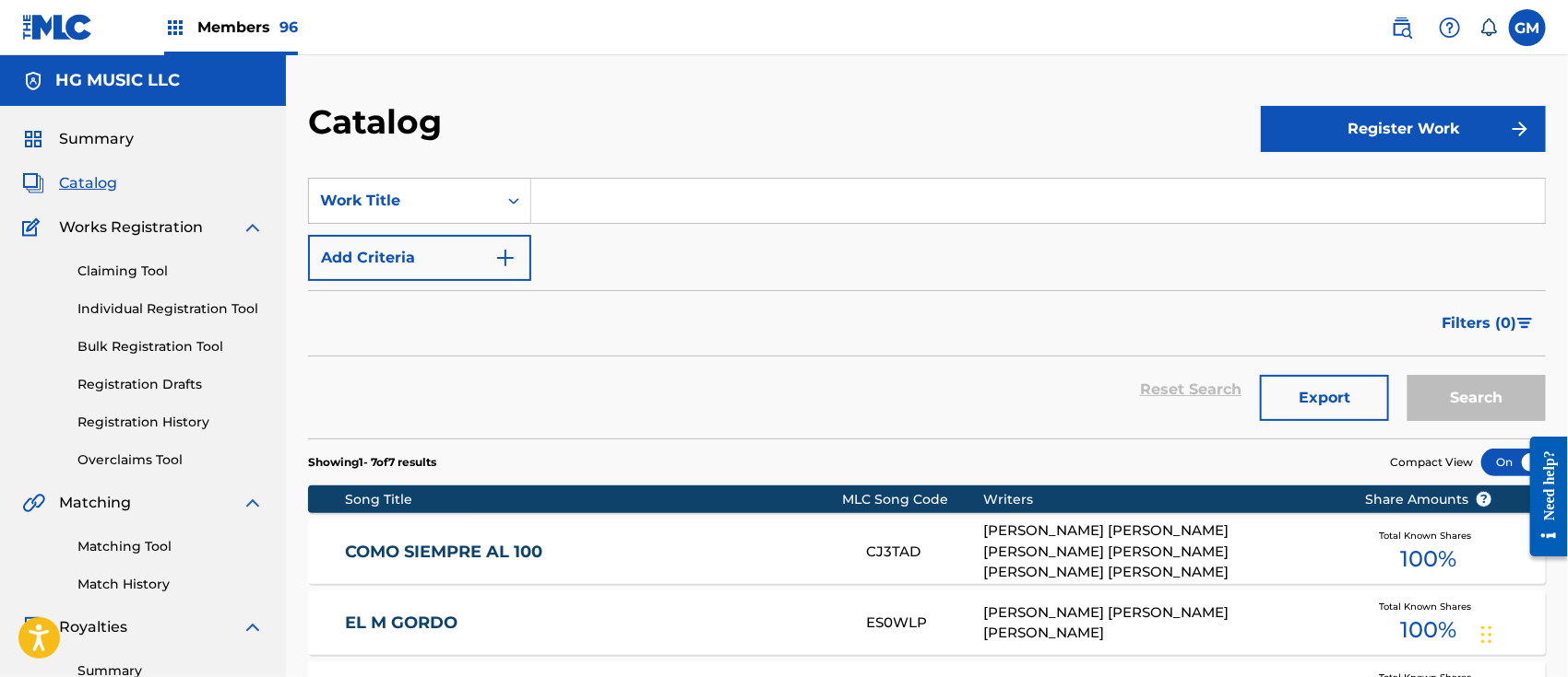
click at [574, 206] on input "Search Form" at bounding box center [1037, 200] width 1014 height 44
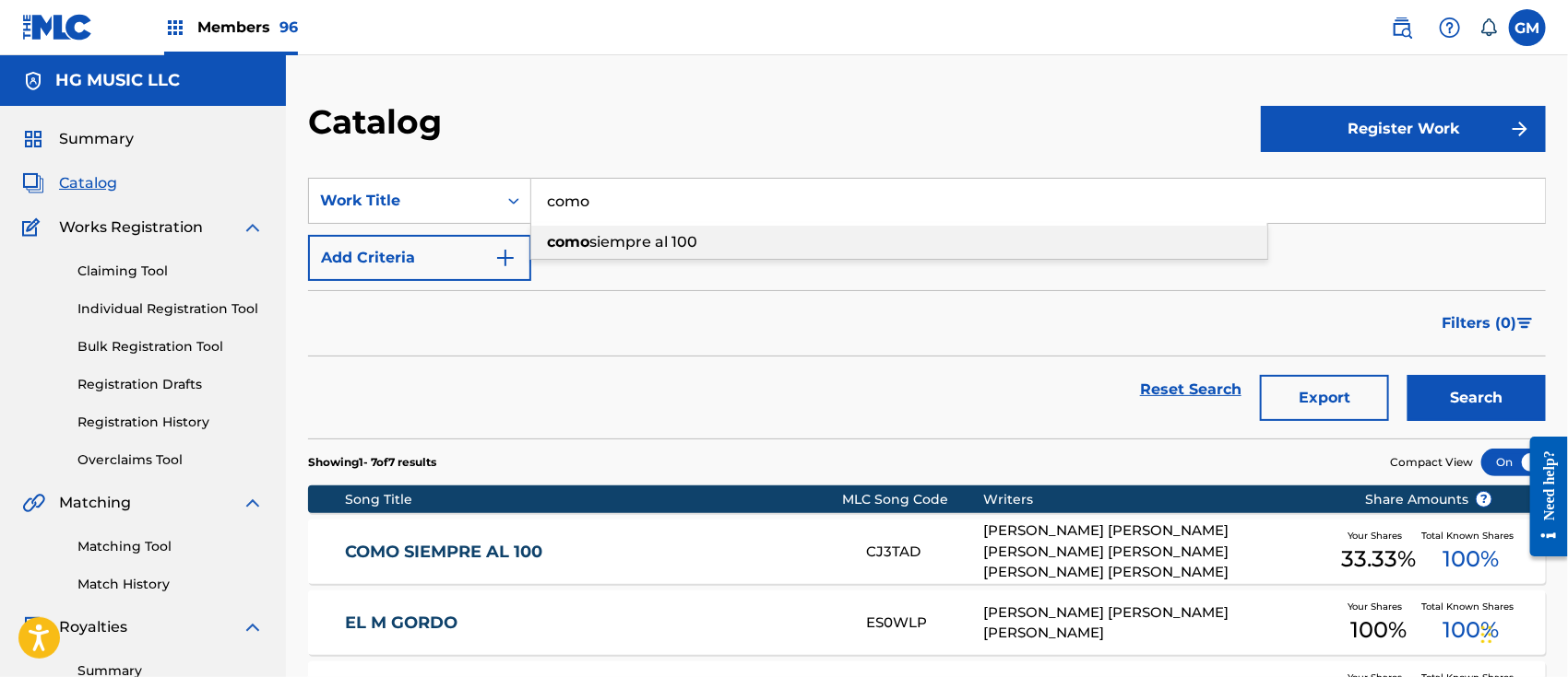
click at [671, 238] on span "siempre al 100" at bounding box center [643, 242] width 108 height 18
type input "como siempre al 100"
click at [1437, 387] on button "Search" at bounding box center [1475, 398] width 138 height 46
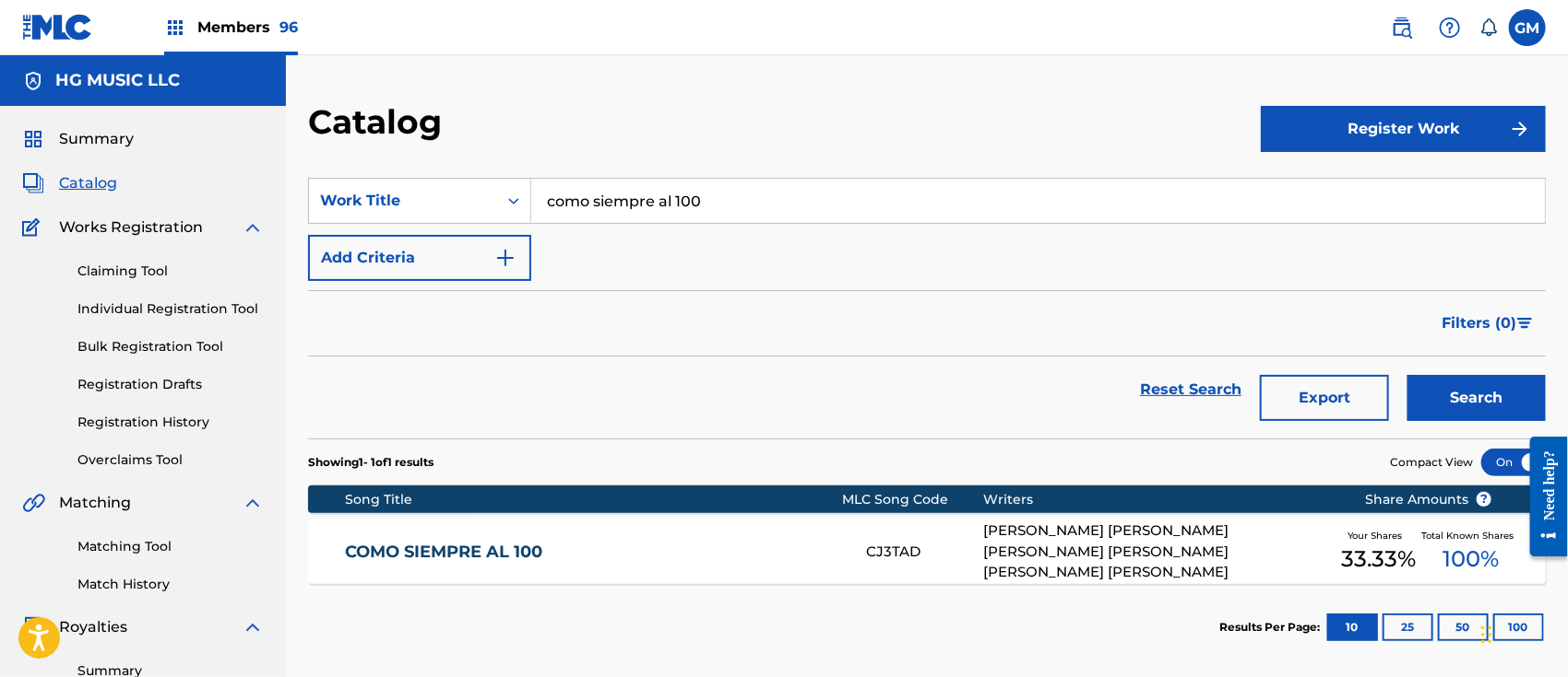
click at [733, 552] on link "COMO SIEMPRE AL 100" at bounding box center [592, 553] width 496 height 21
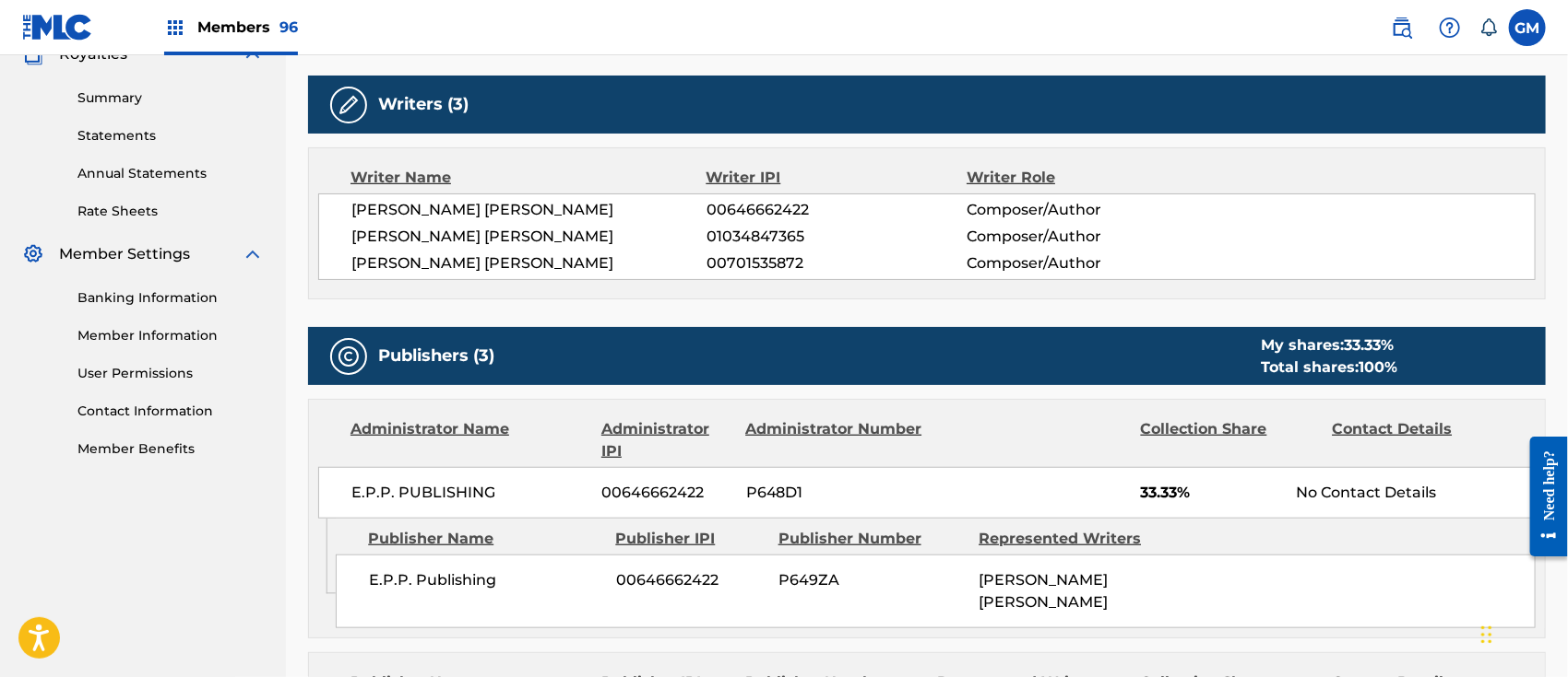
scroll to position [286, 0]
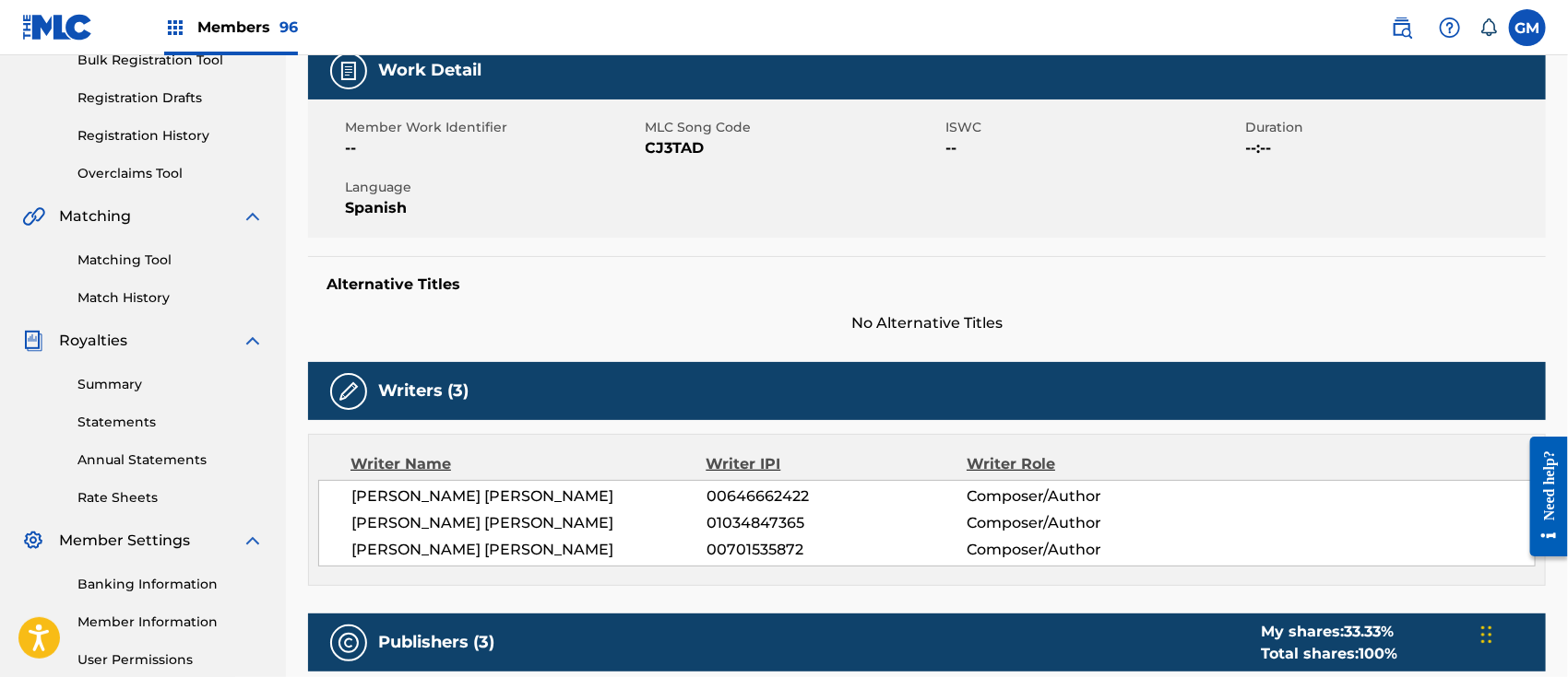
click at [151, 127] on link "Registration History" at bounding box center [170, 136] width 187 height 20
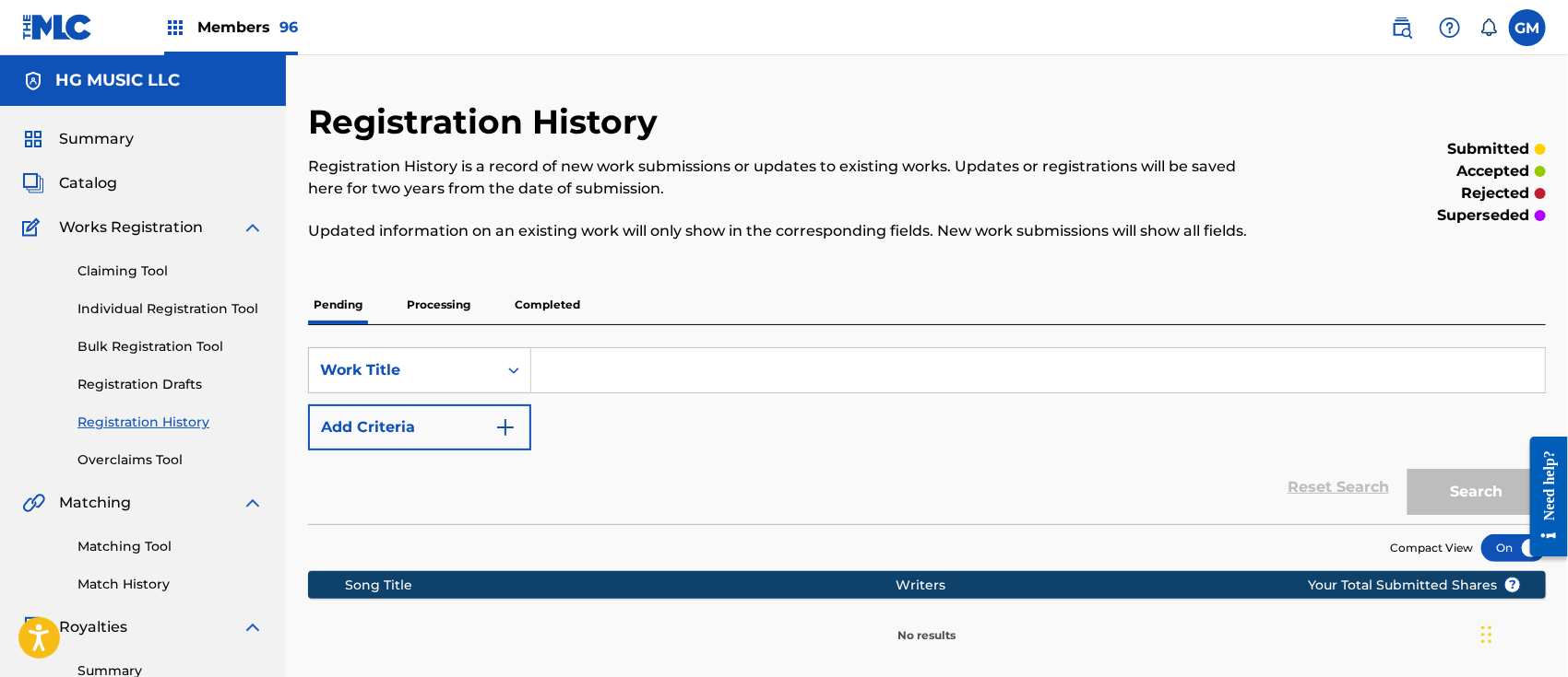
click at [431, 305] on p "Processing" at bounding box center [438, 305] width 74 height 39
click at [553, 302] on p "Completed" at bounding box center [547, 305] width 76 height 39
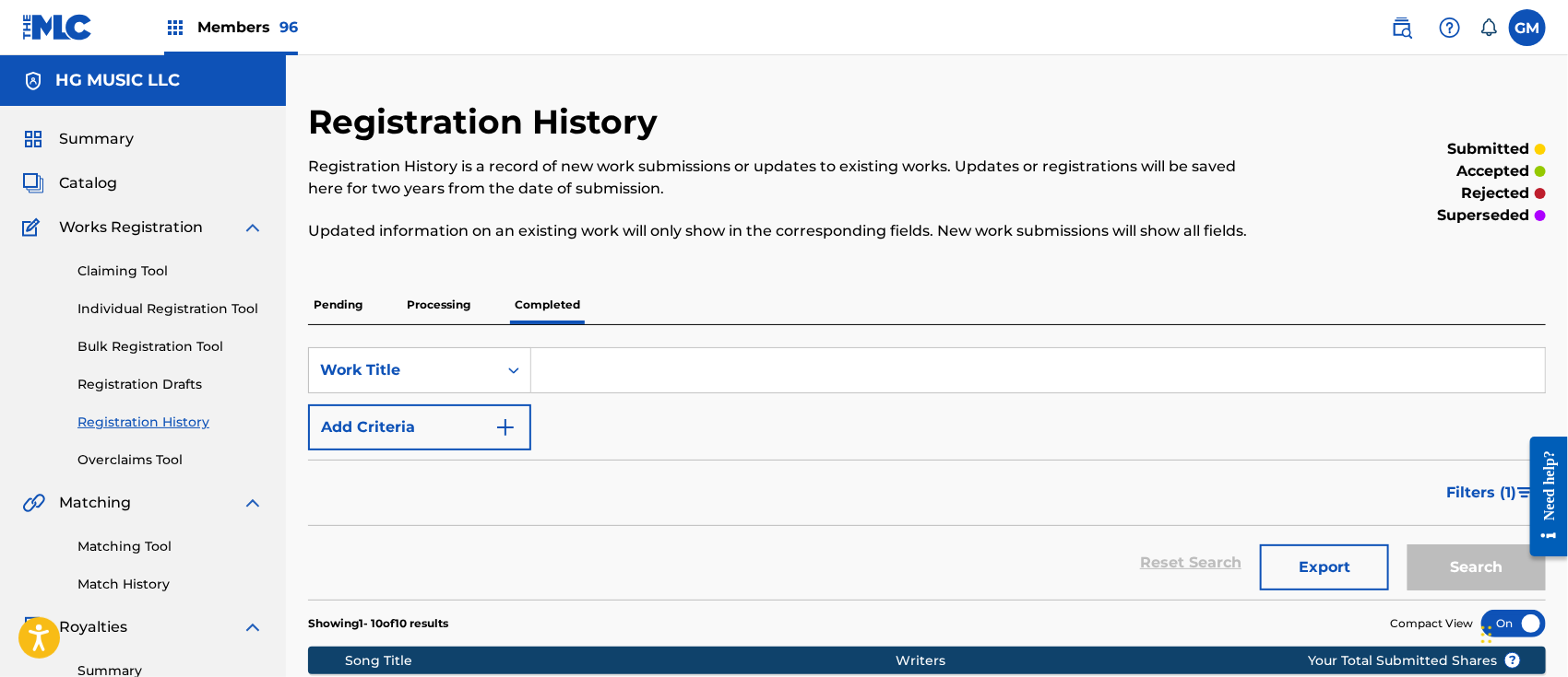
click at [96, 182] on span "Catalog" at bounding box center [87, 183] width 58 height 22
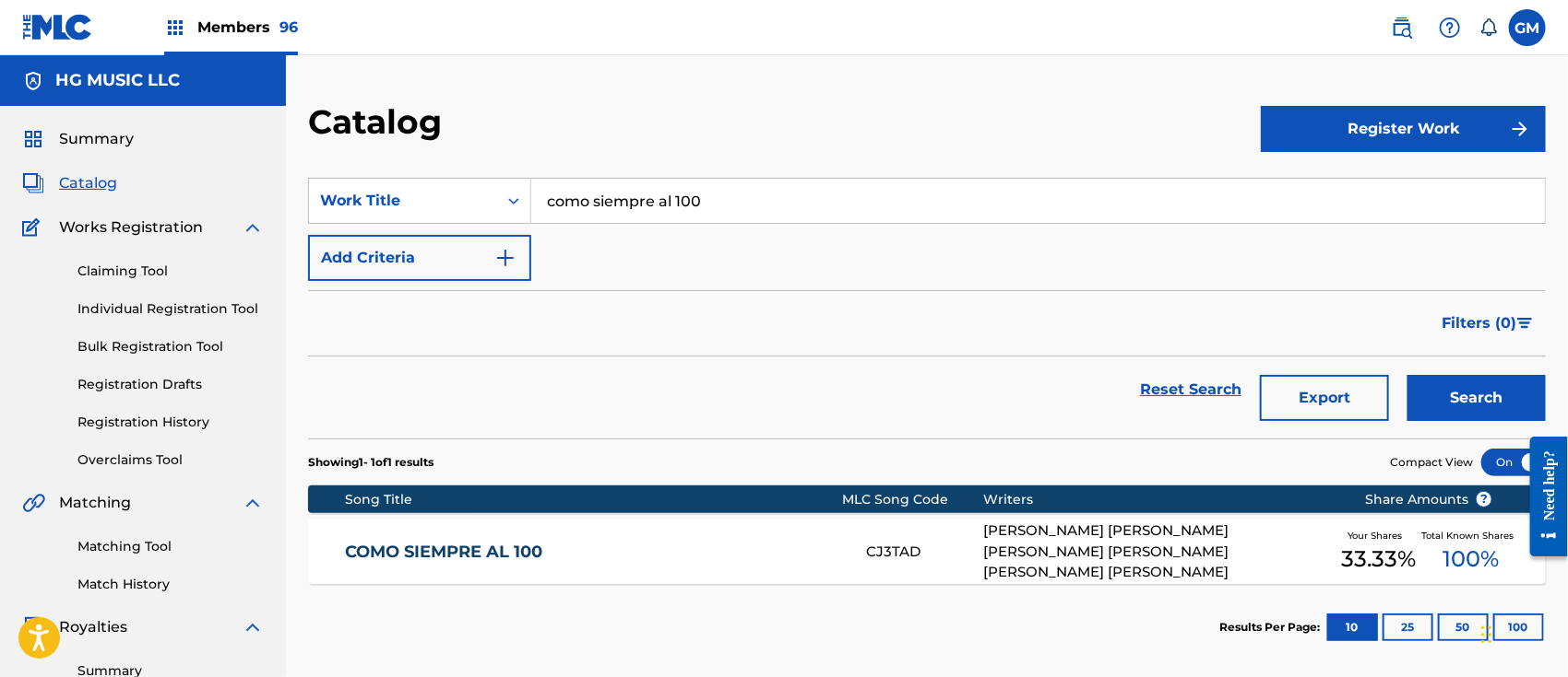
click at [544, 544] on link "COMO SIEMPRE AL 100" at bounding box center [592, 553] width 496 height 21
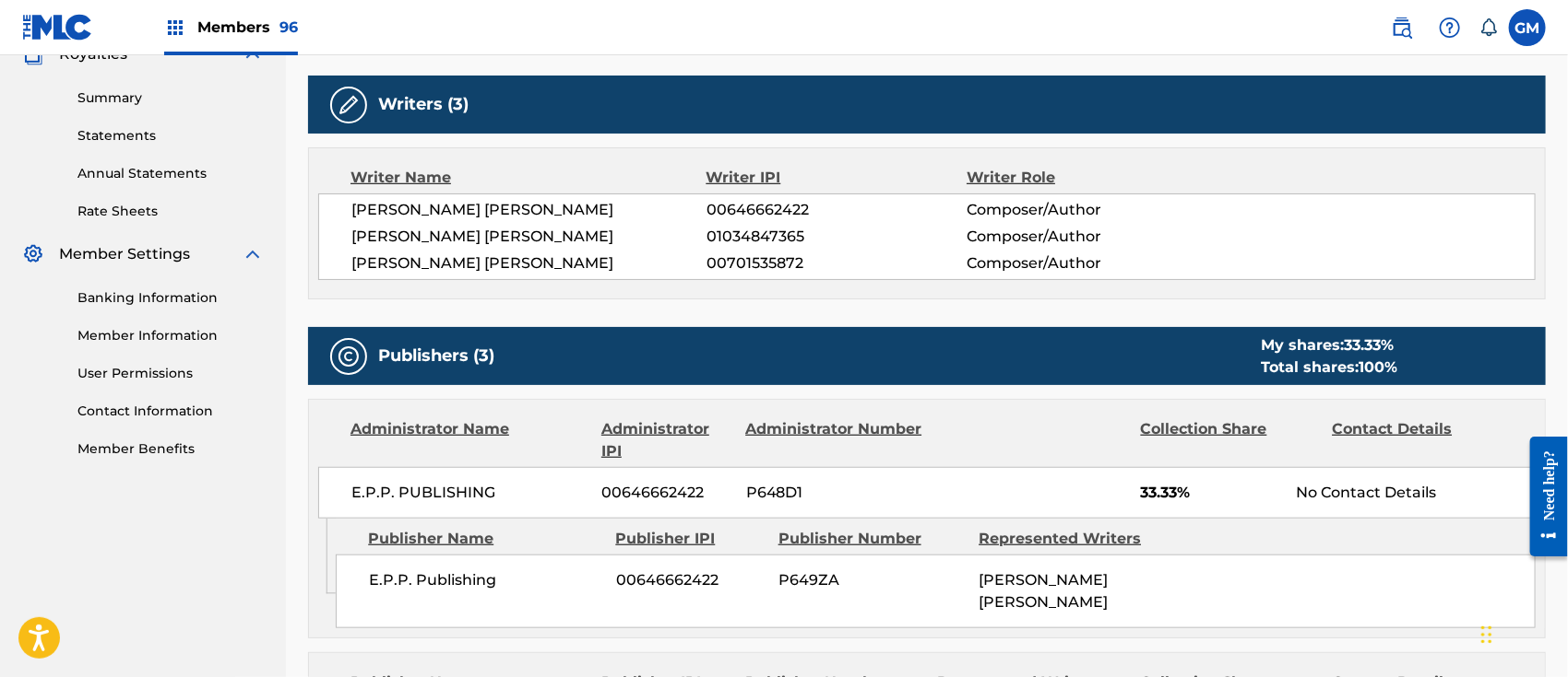
scroll to position [860, 0]
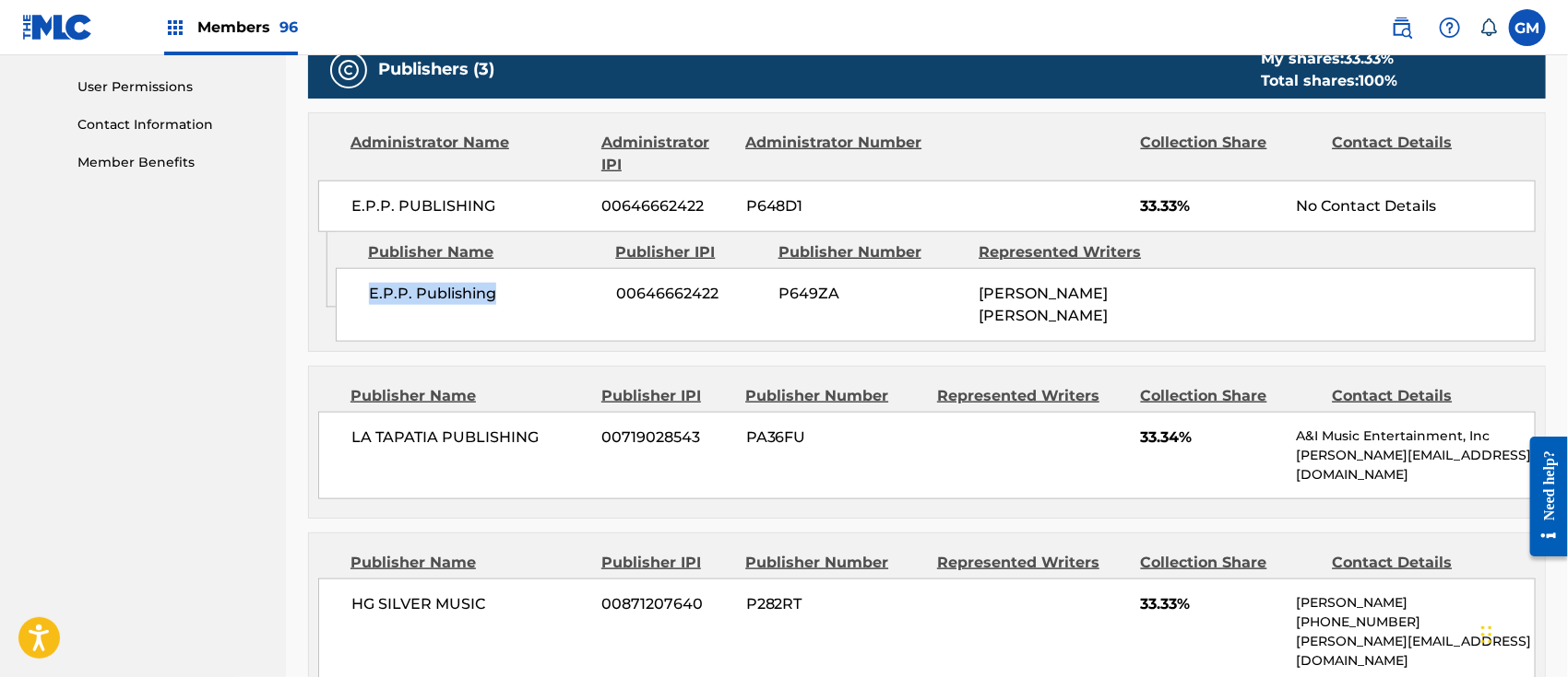
drag, startPoint x: 362, startPoint y: 297, endPoint x: 566, endPoint y: 295, distance: 204.0
click at [566, 295] on div "E.P.P. Publishing 00646662422 P649ZA [PERSON_NAME] [PERSON_NAME]" at bounding box center [935, 305] width 1199 height 73
copy span "E.P.P. Publishing"
drag, startPoint x: 980, startPoint y: 286, endPoint x: 1157, endPoint y: 317, distance: 179.7
click at [1150, 317] on div "[PERSON_NAME] [PERSON_NAME]" at bounding box center [1071, 305] width 187 height 44
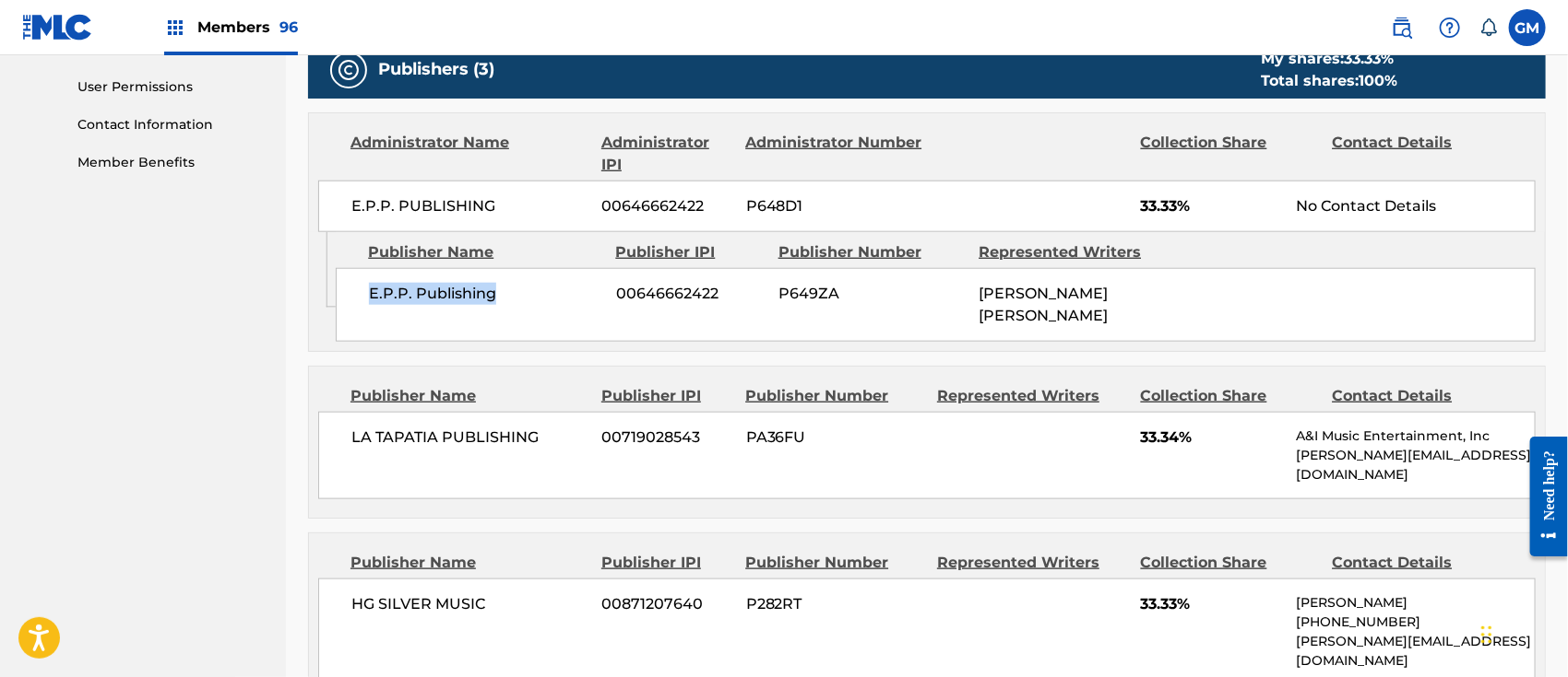
copy span "[PERSON_NAME] [PERSON_NAME]"
click at [225, 19] on span "Members 96" at bounding box center [247, 27] width 101 height 21
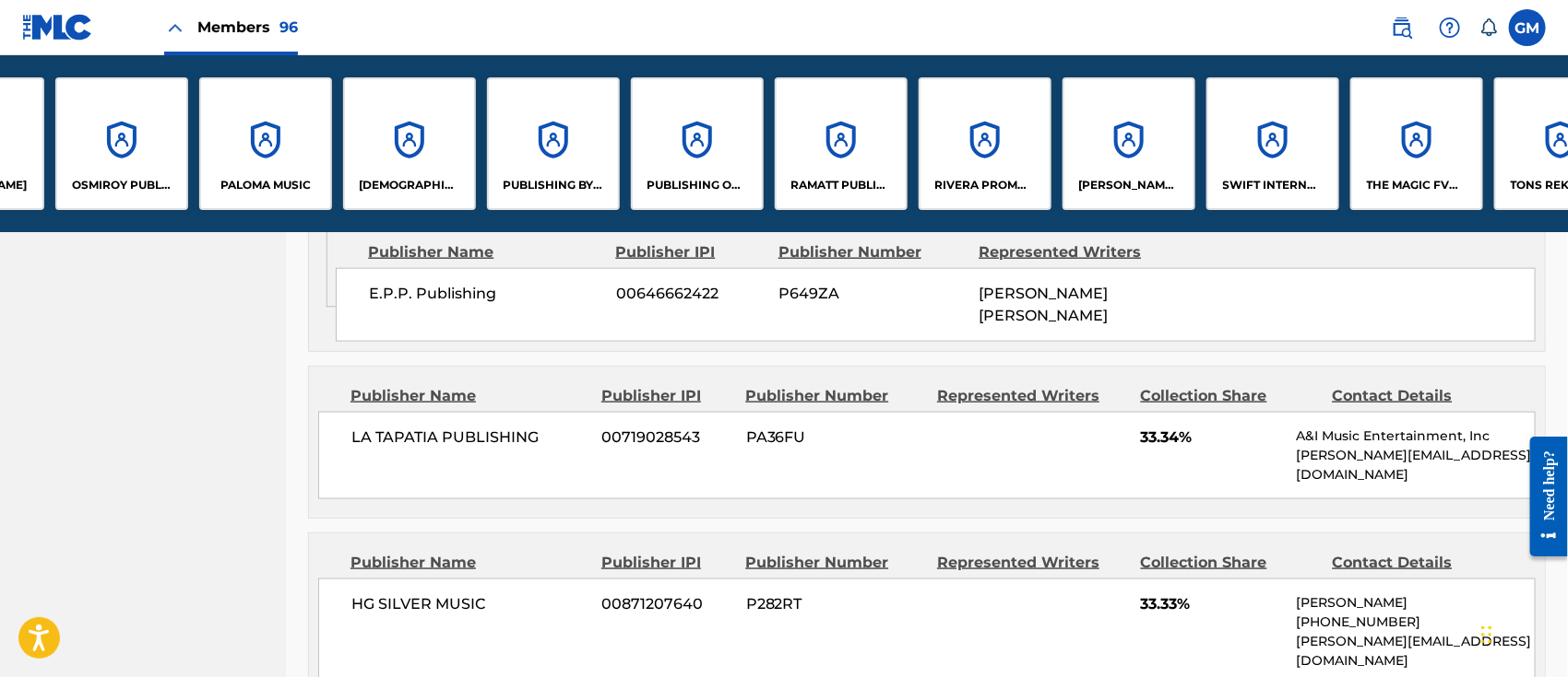
scroll to position [0, 10747]
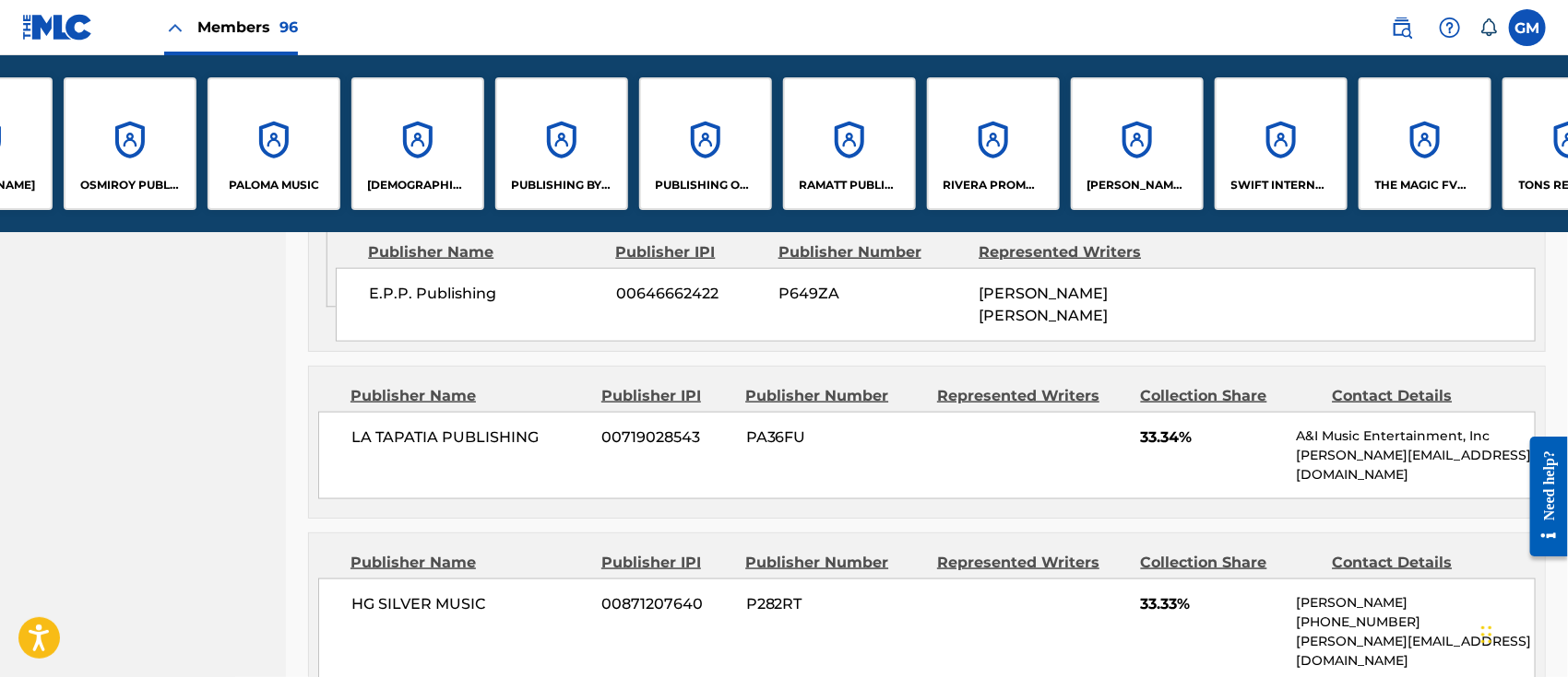
click at [434, 167] on div "[DEMOGRAPHIC_DATA] MUSIC, LLC" at bounding box center [417, 144] width 133 height 133
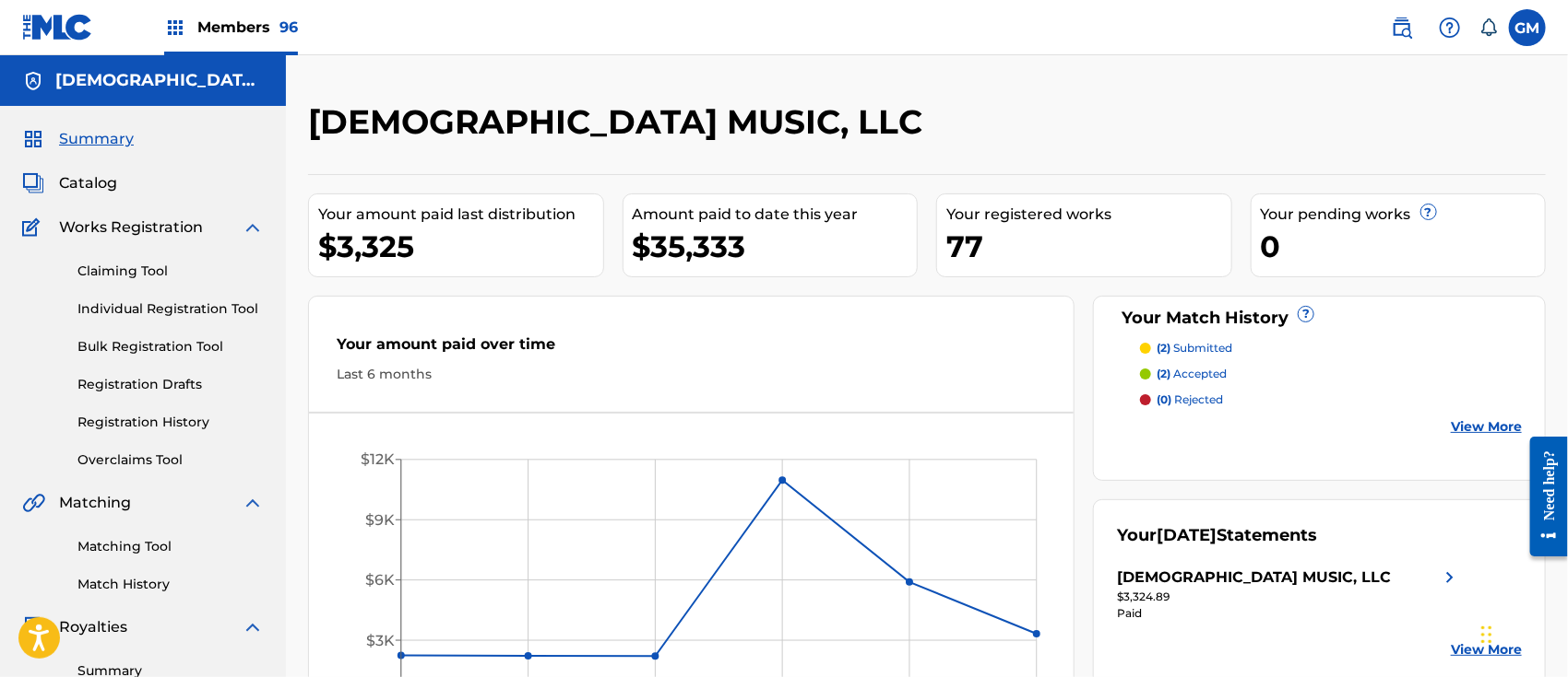
click at [144, 312] on link "Individual Registration Tool" at bounding box center [170, 310] width 187 height 20
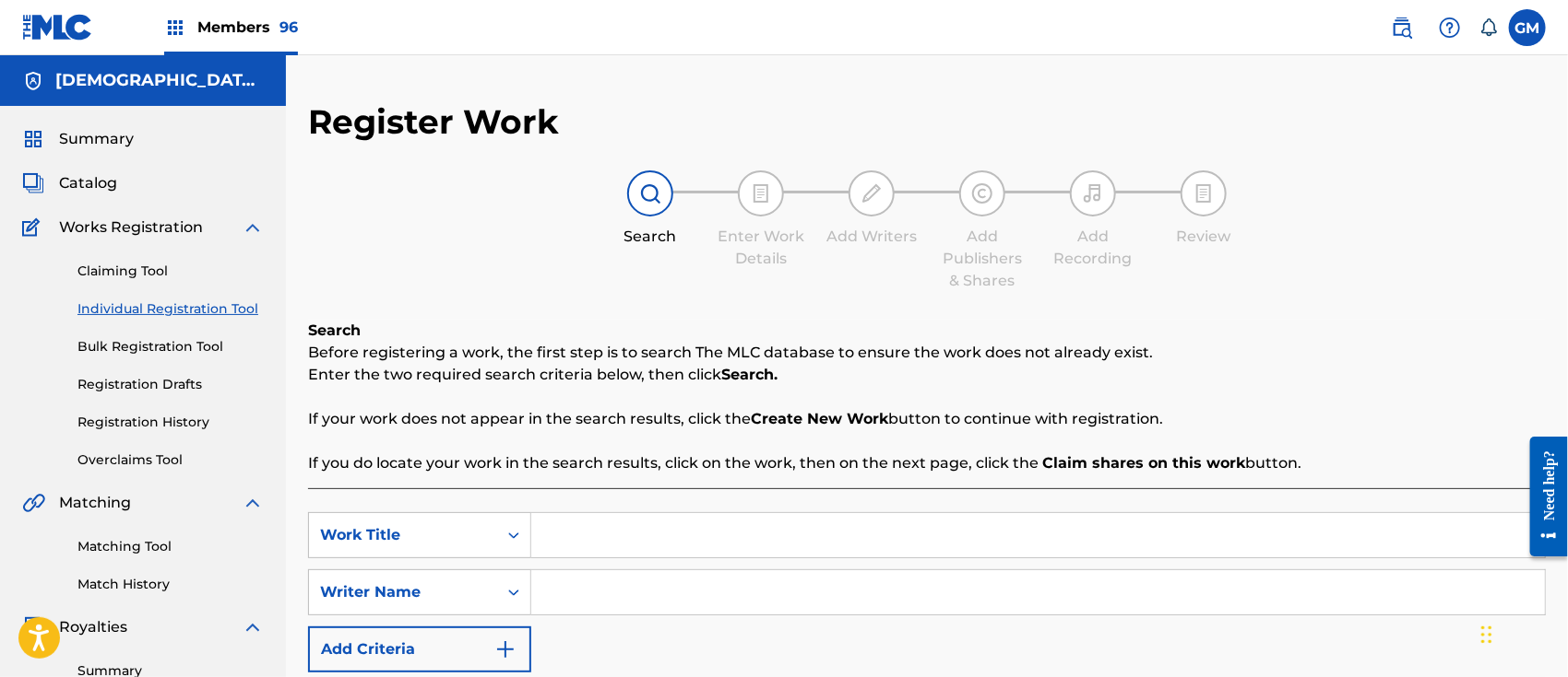
click at [586, 527] on input "Search Form" at bounding box center [1037, 534] width 1014 height 44
type input "EL DOBLE G"
click at [627, 586] on input "Search Form" at bounding box center [1037, 592] width 1014 height 44
paste input "[PERSON_NAME]"
type input "[PERSON_NAME]"
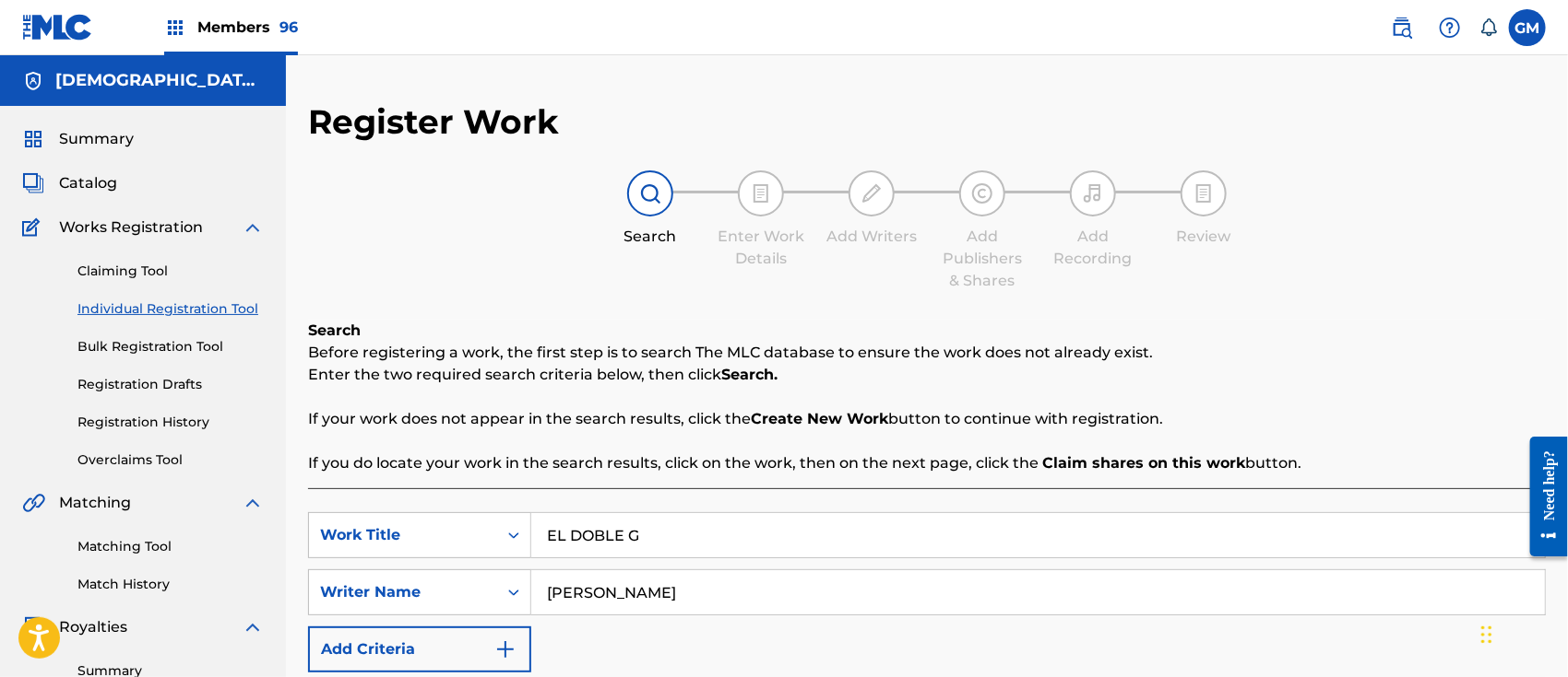
scroll to position [286, 0]
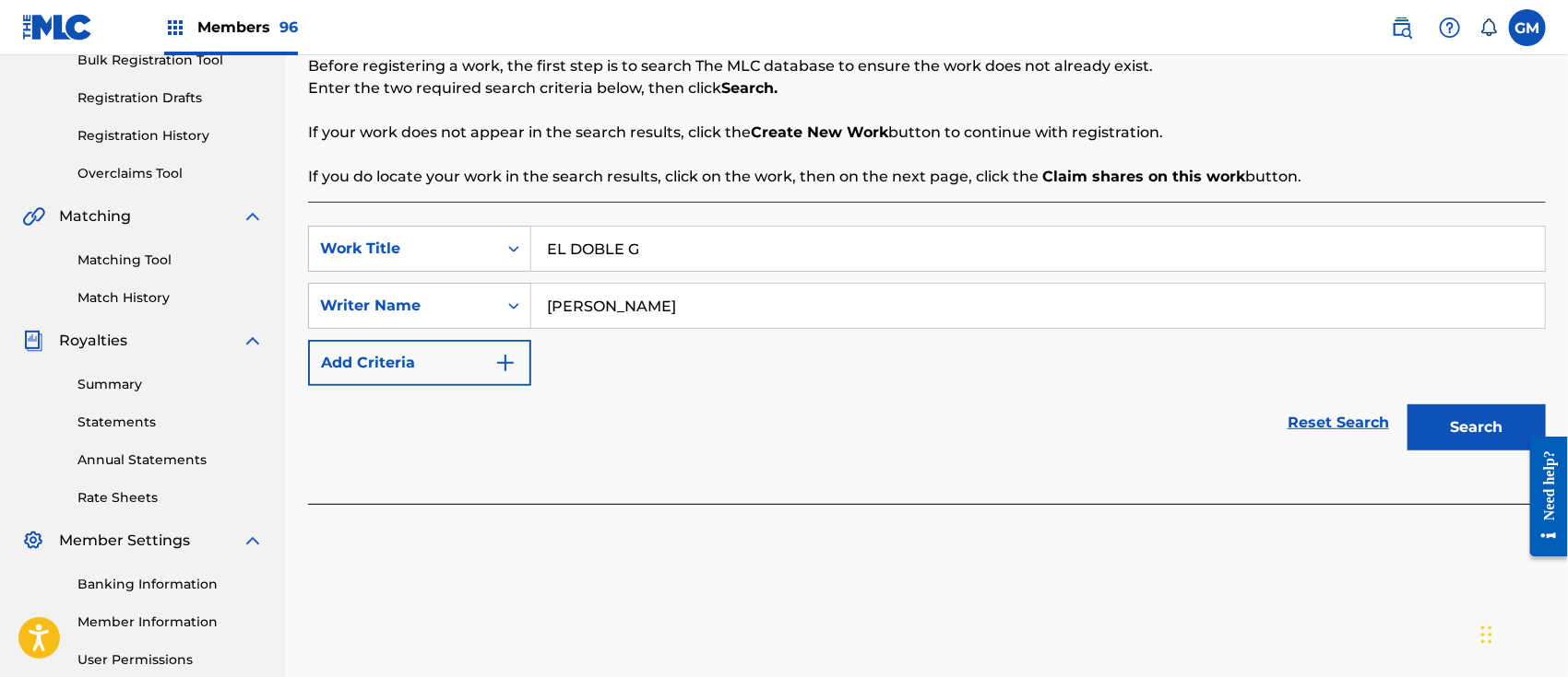
click at [1466, 426] on button "Search" at bounding box center [1475, 427] width 138 height 46
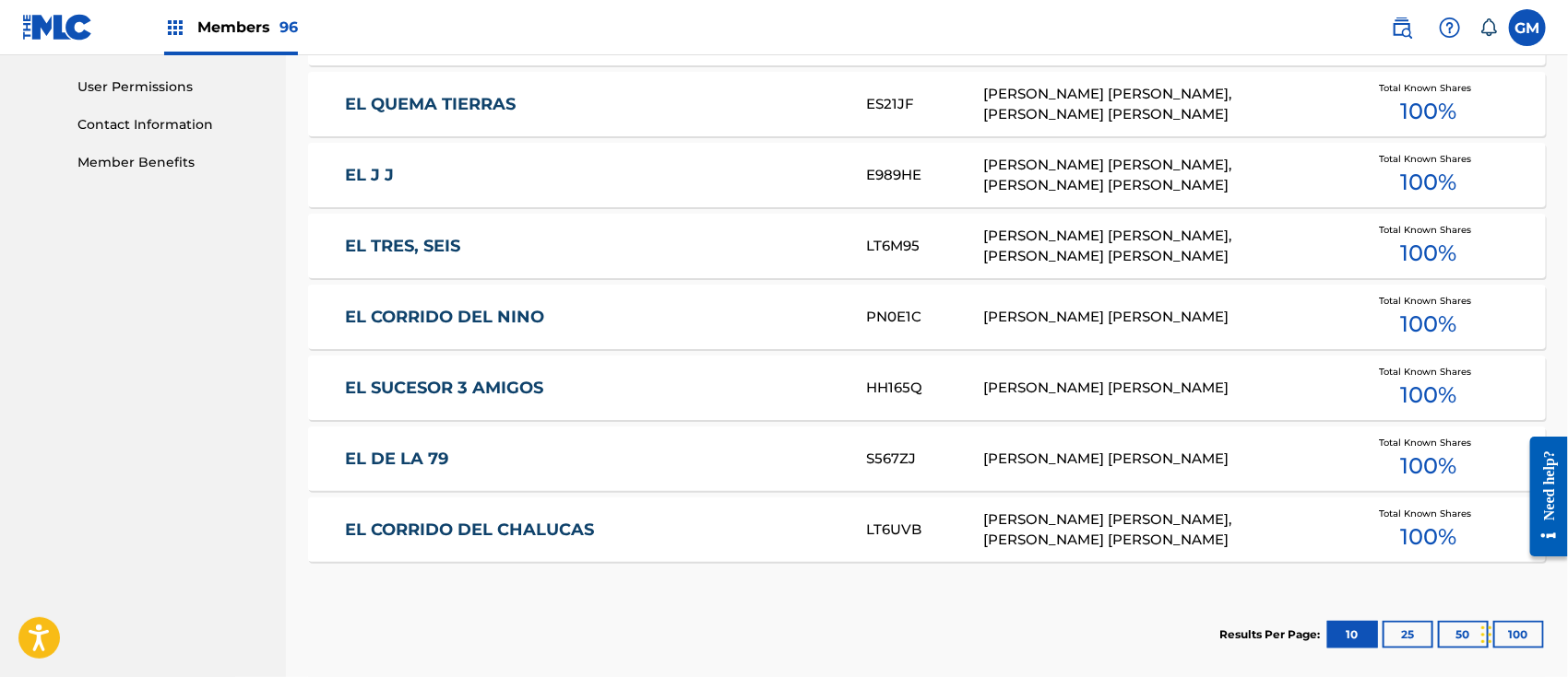
scroll to position [1058, 0]
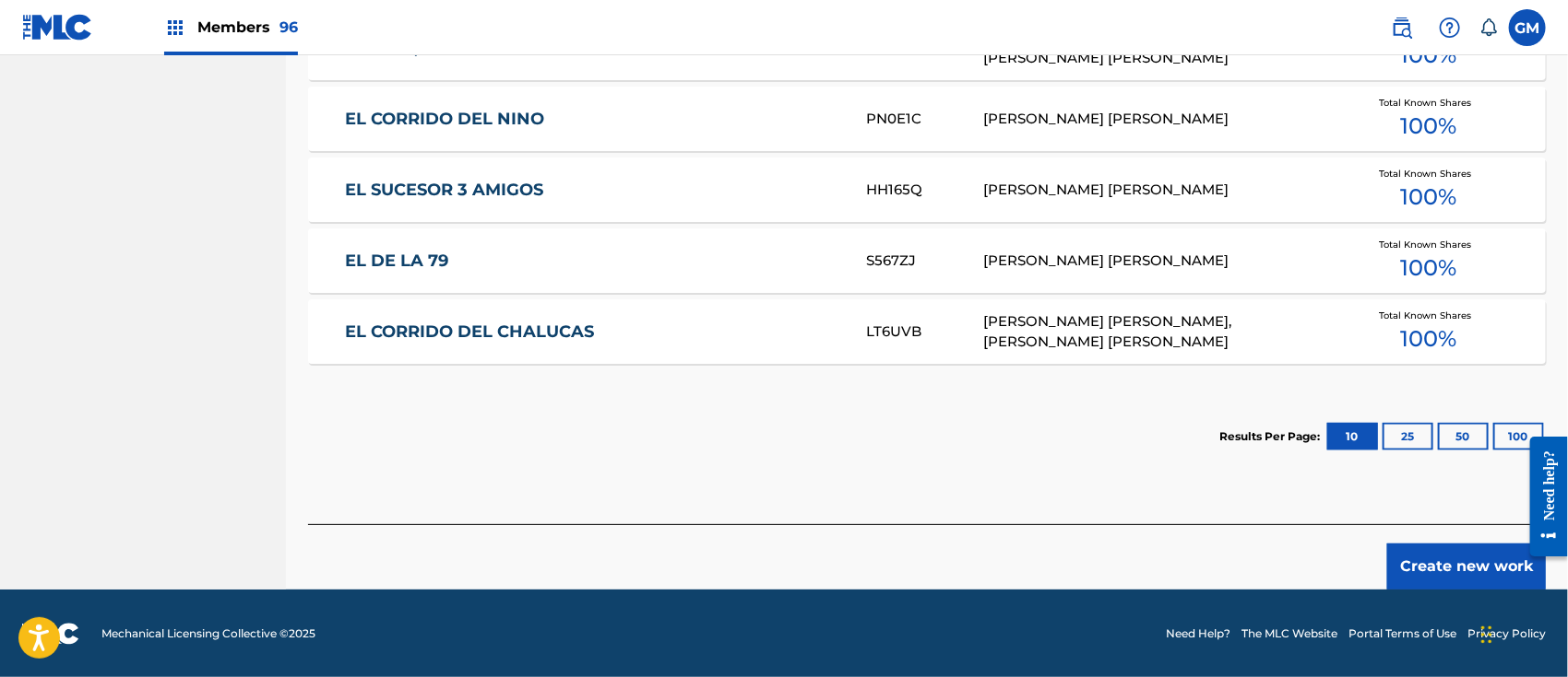
click at [1418, 559] on button "Create new work" at bounding box center [1466, 567] width 158 height 46
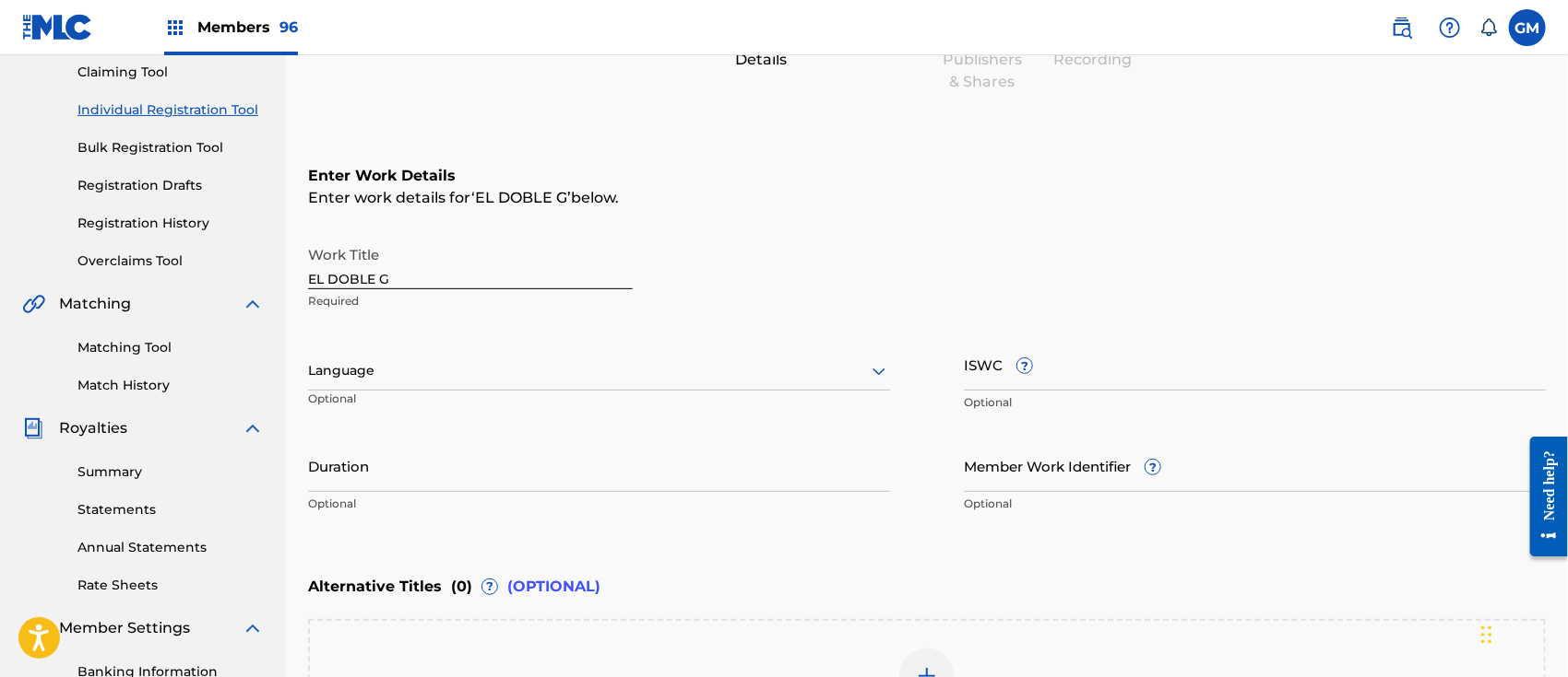
scroll to position [189, 0]
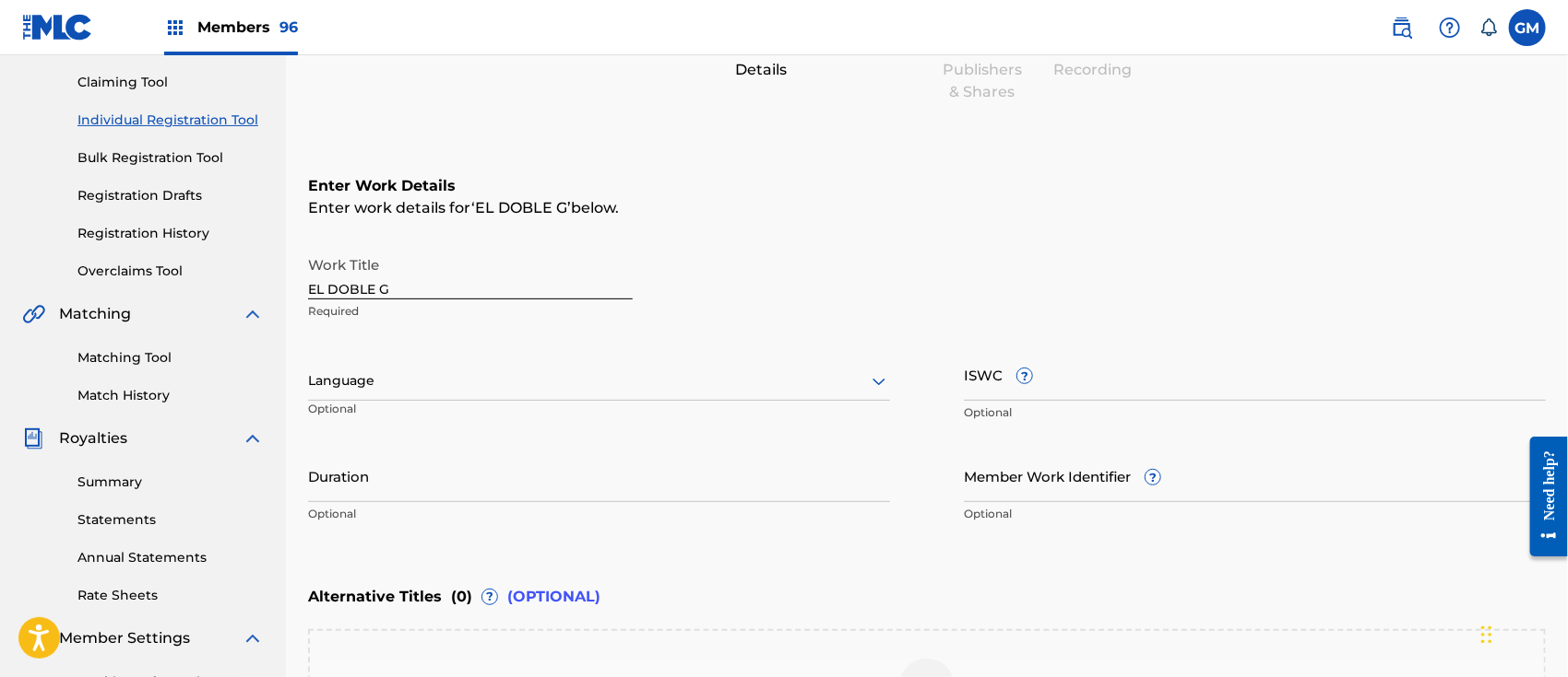
click at [363, 378] on div at bounding box center [598, 381] width 582 height 23
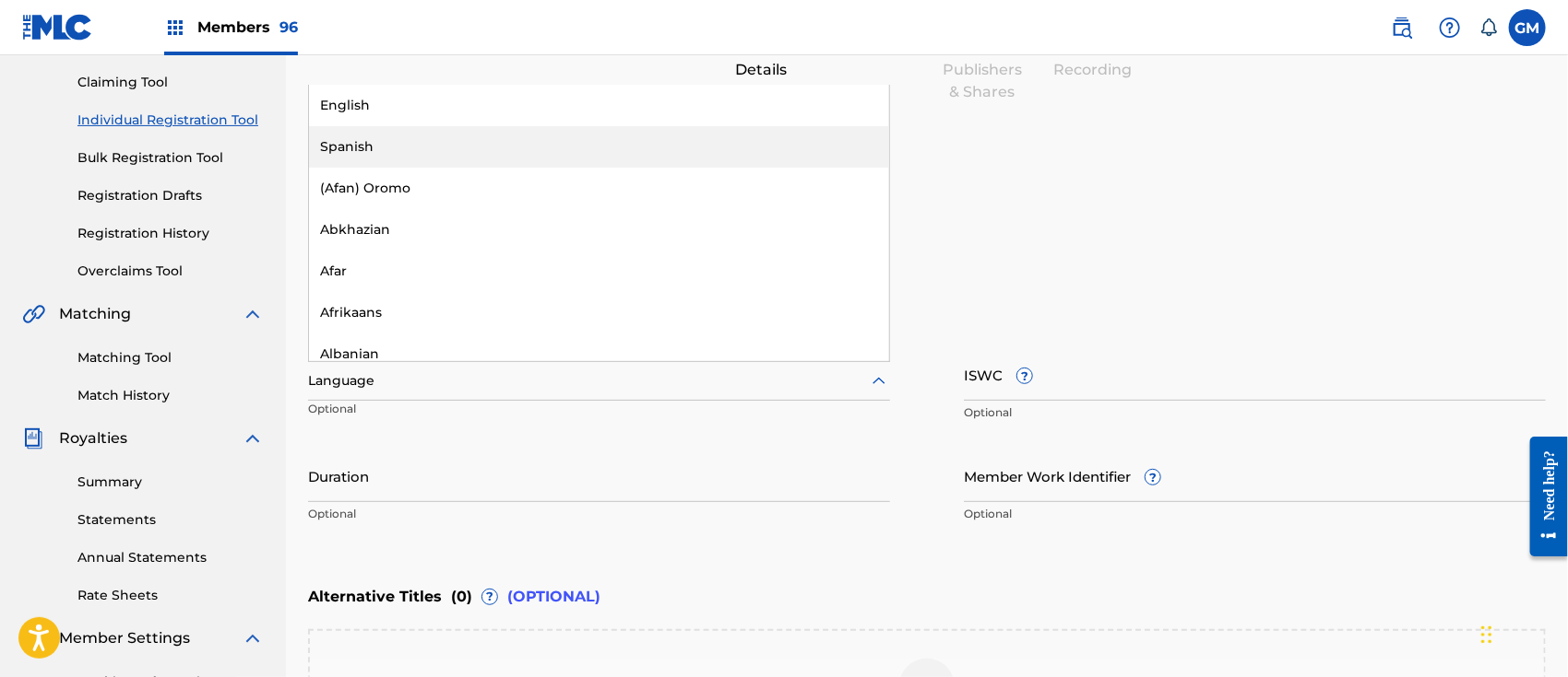
click at [371, 137] on div "Spanish" at bounding box center [598, 147] width 580 height 41
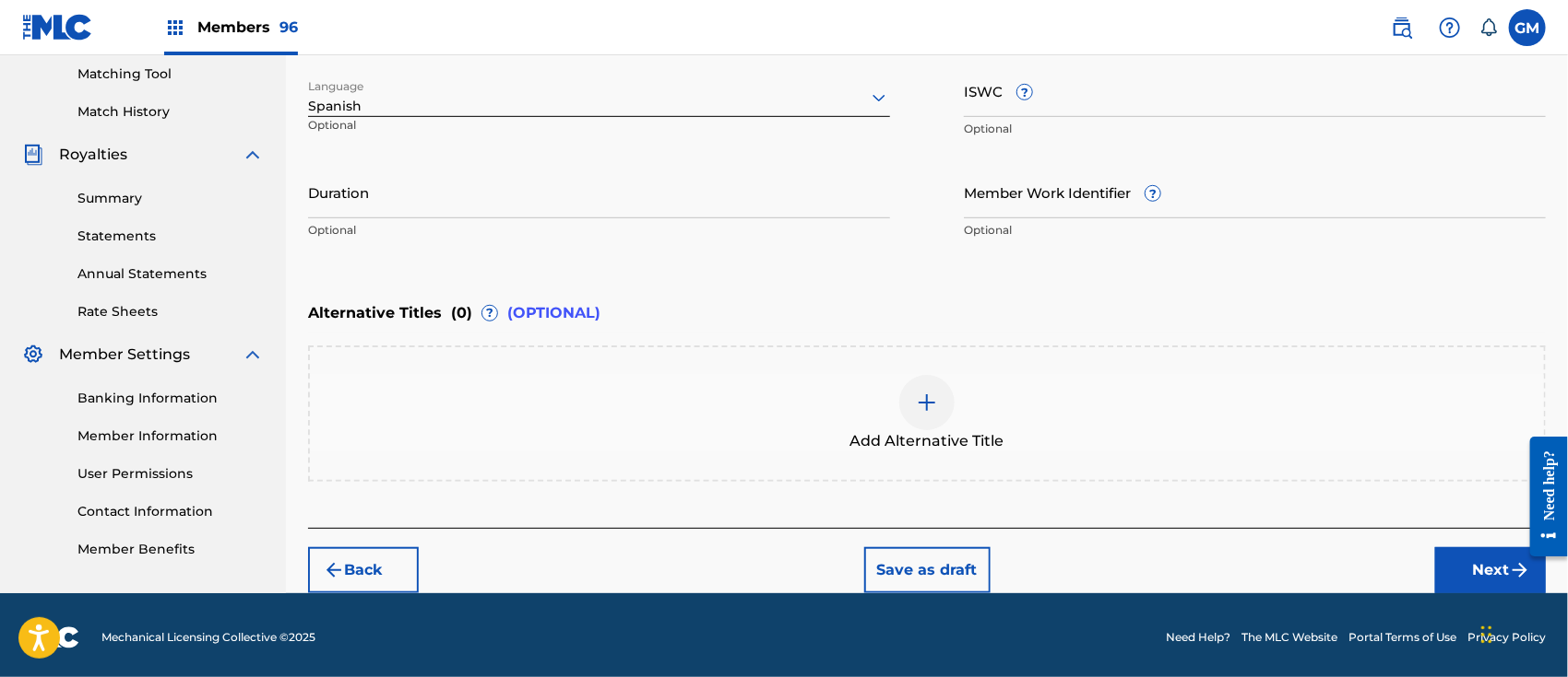
scroll to position [476, 0]
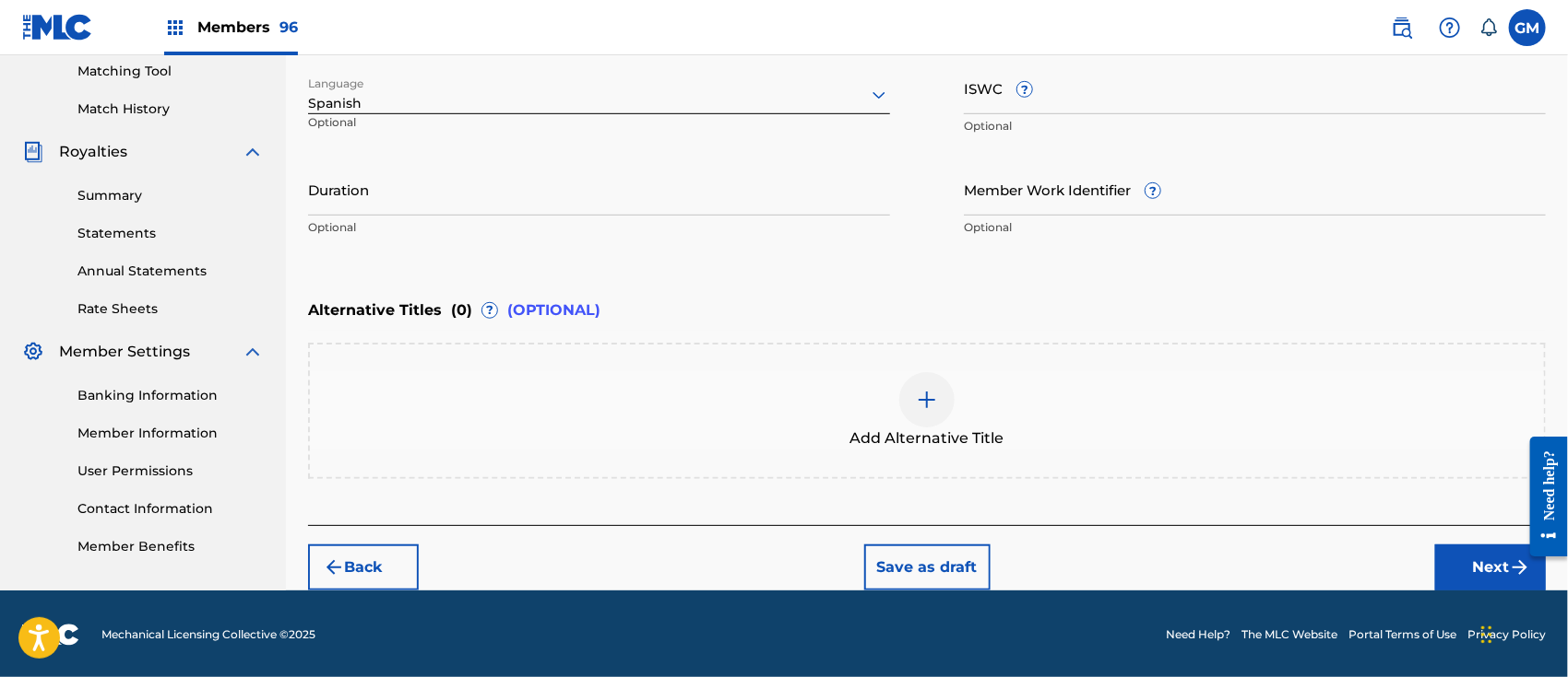
click at [1475, 560] on button "Next" at bounding box center [1490, 567] width 110 height 46
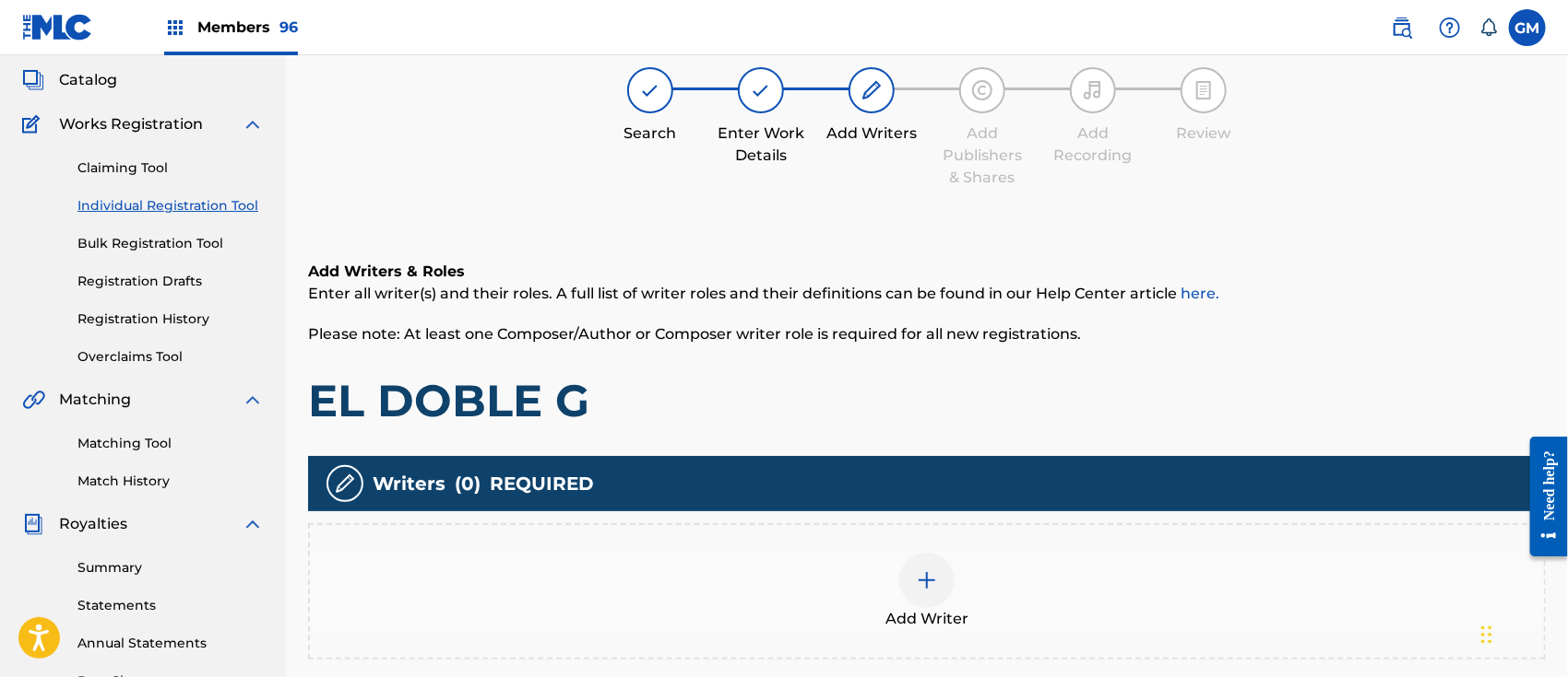
scroll to position [82, 0]
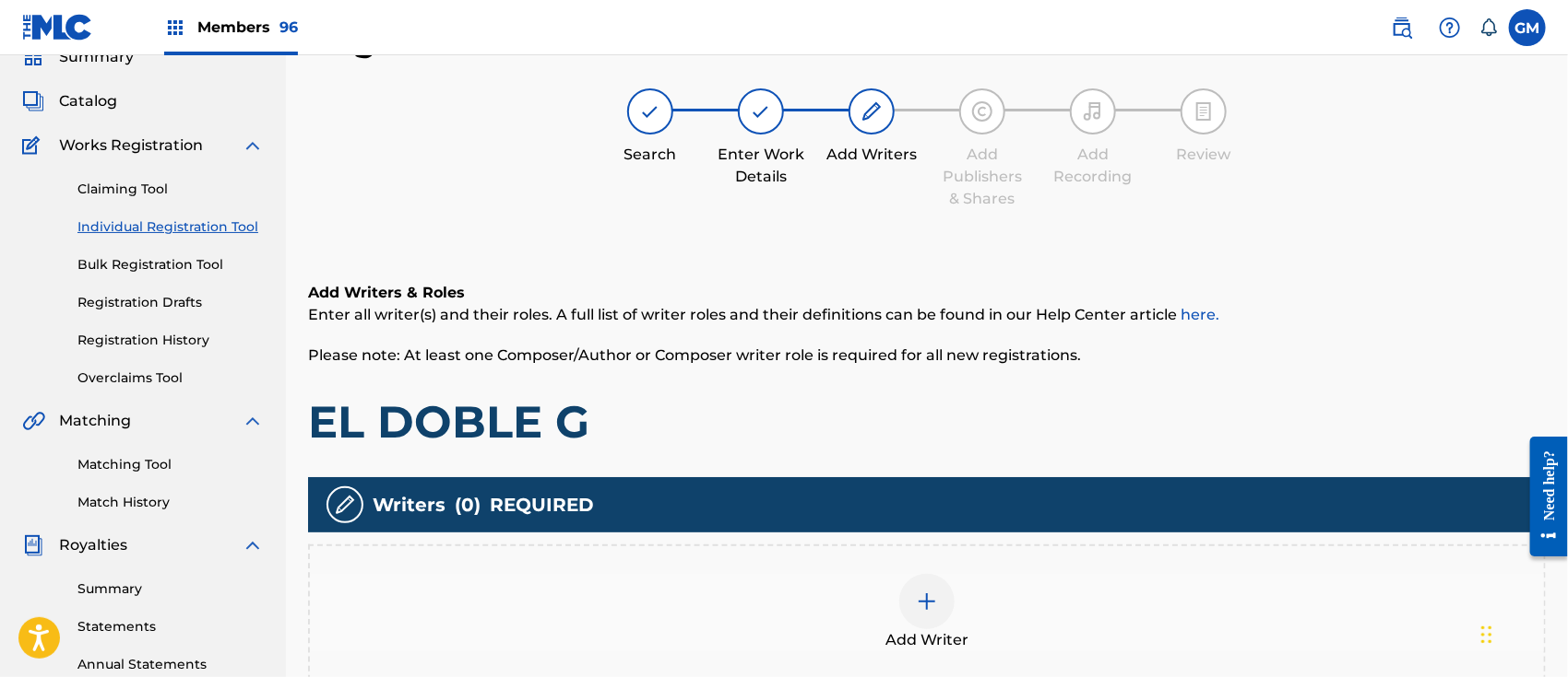
click at [915, 601] on div at bounding box center [927, 602] width 56 height 56
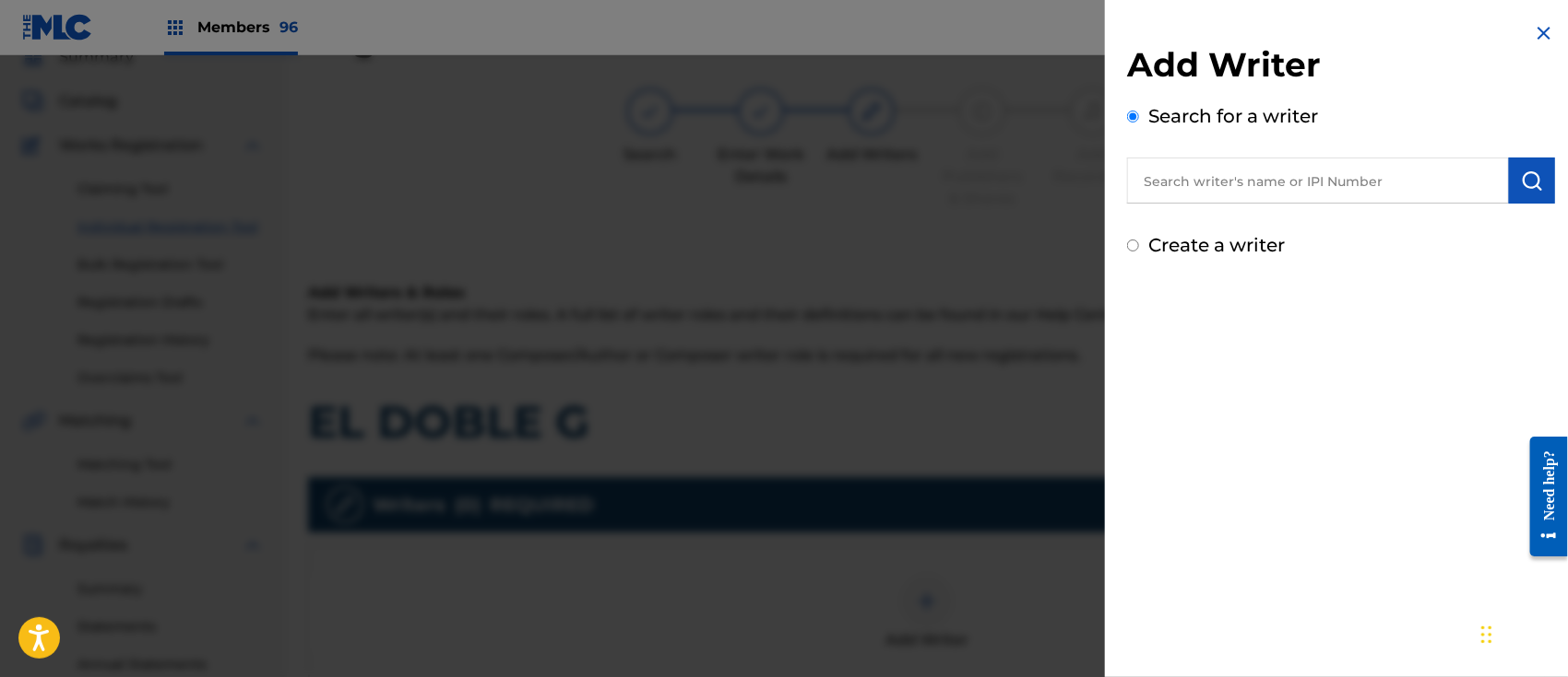
click at [1202, 188] on input "text" at bounding box center [1318, 180] width 382 height 46
paste input "[PERSON_NAME]"
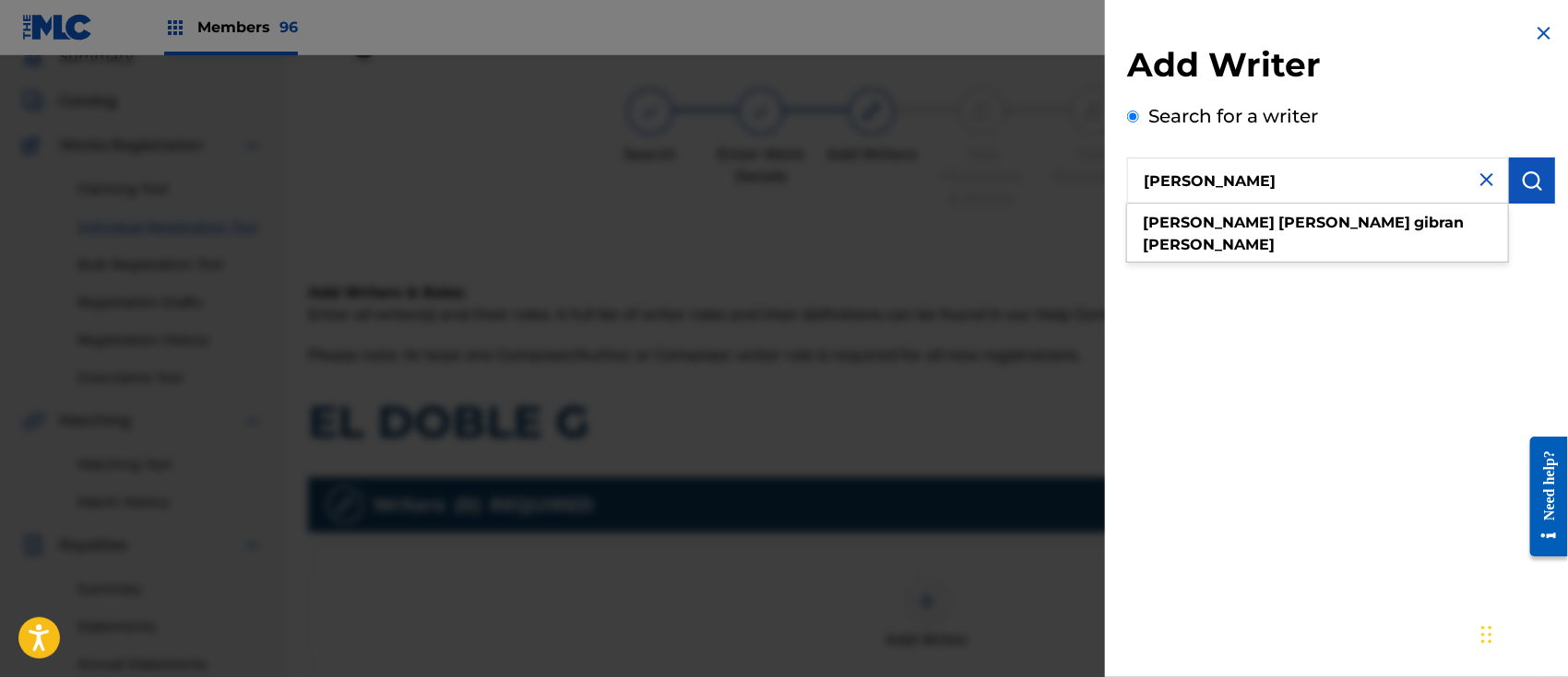
type input "[PERSON_NAME]"
click at [1527, 167] on button "submit" at bounding box center [1531, 180] width 46 height 46
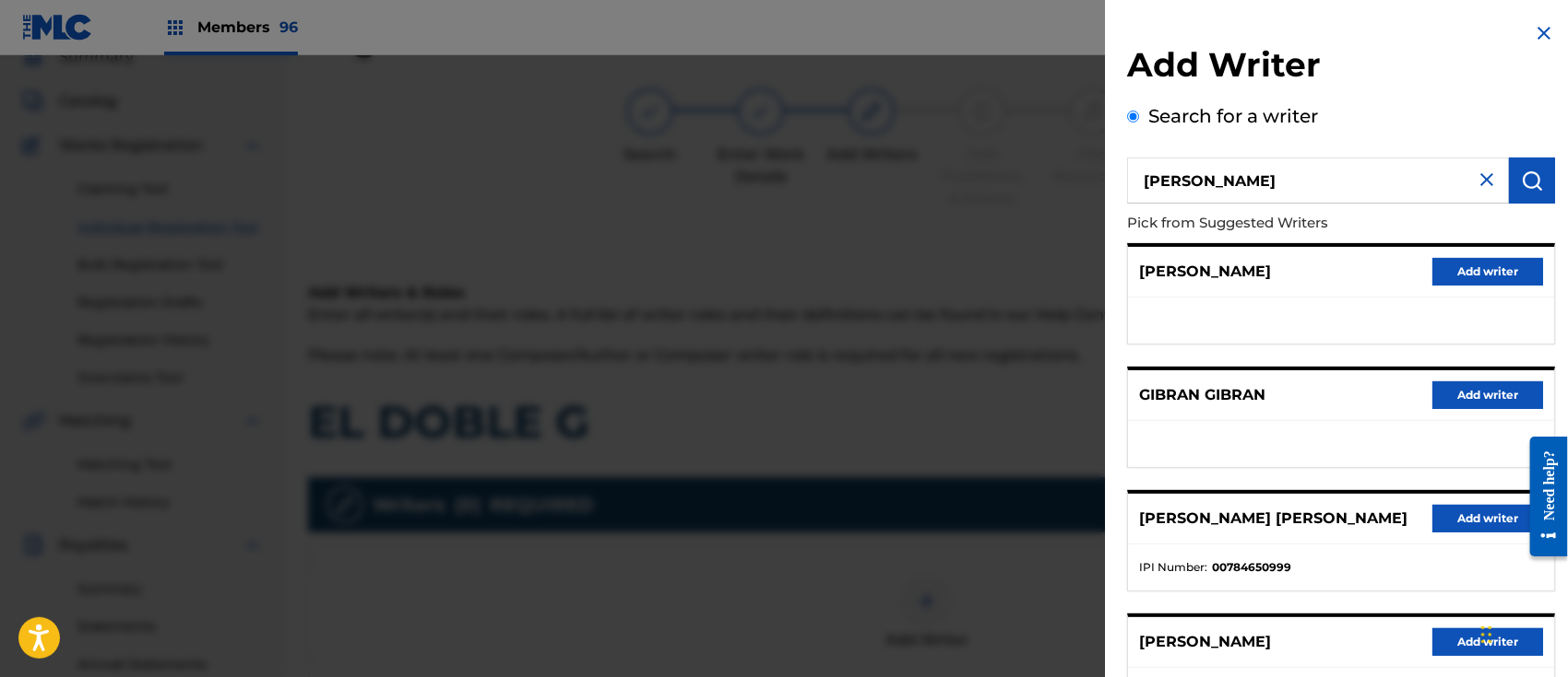
scroll to position [286, 0]
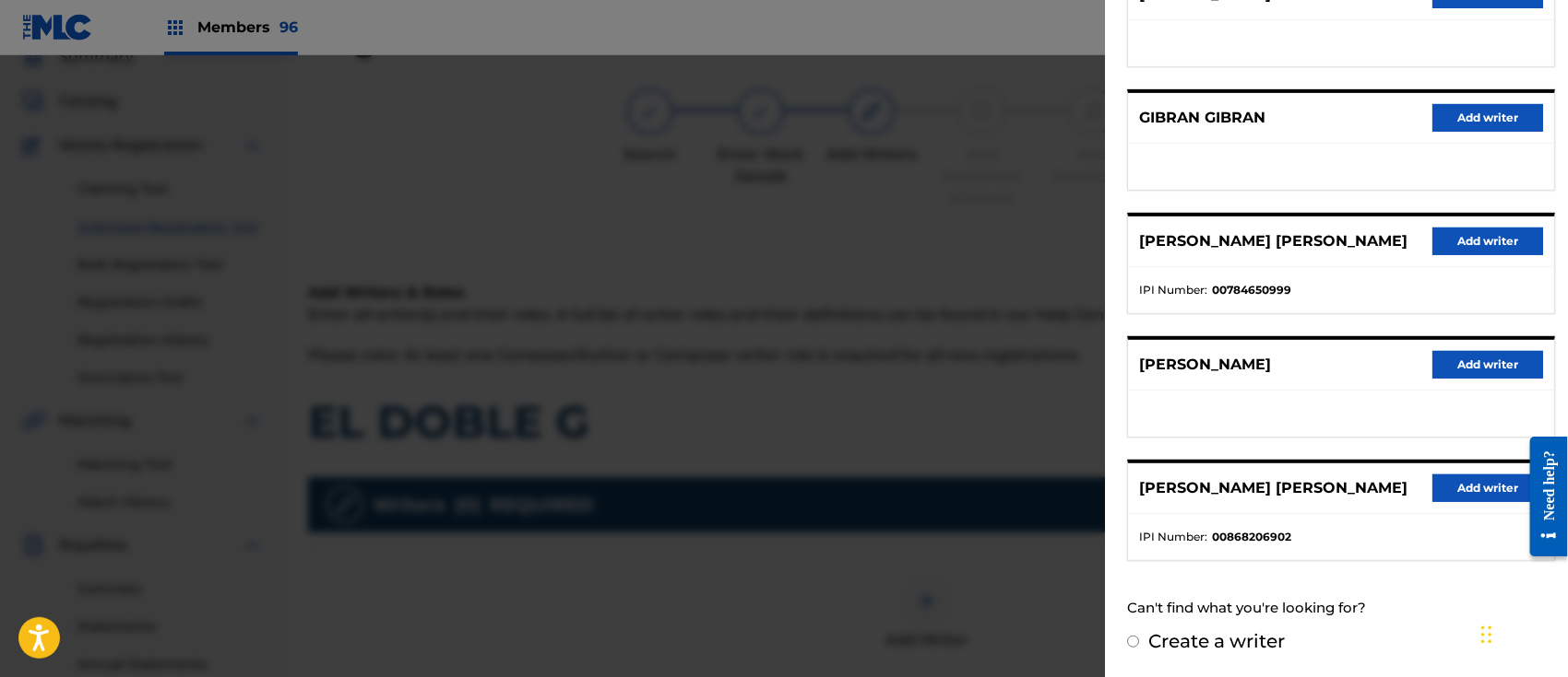
click at [1487, 476] on button "Add writer" at bounding box center [1487, 488] width 110 height 27
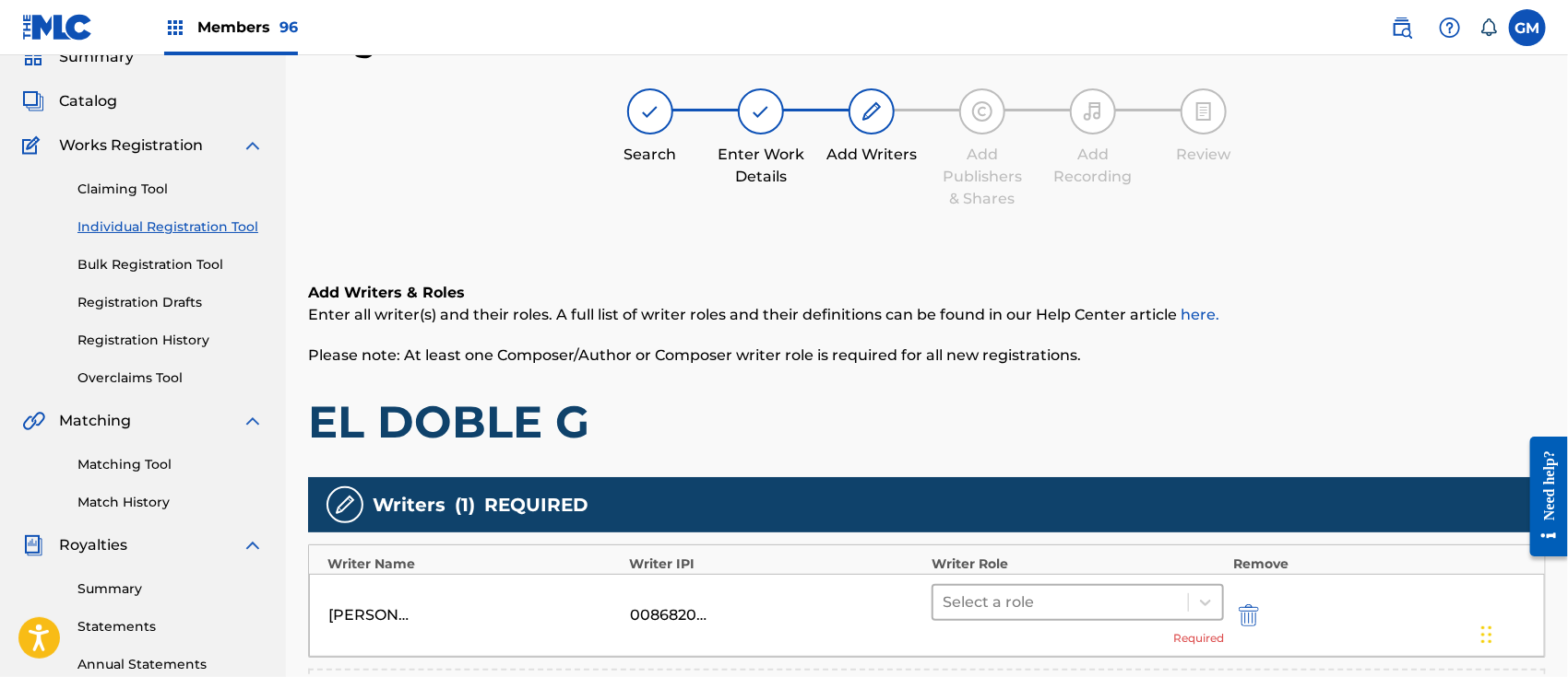
click at [996, 602] on div at bounding box center [1060, 603] width 236 height 25
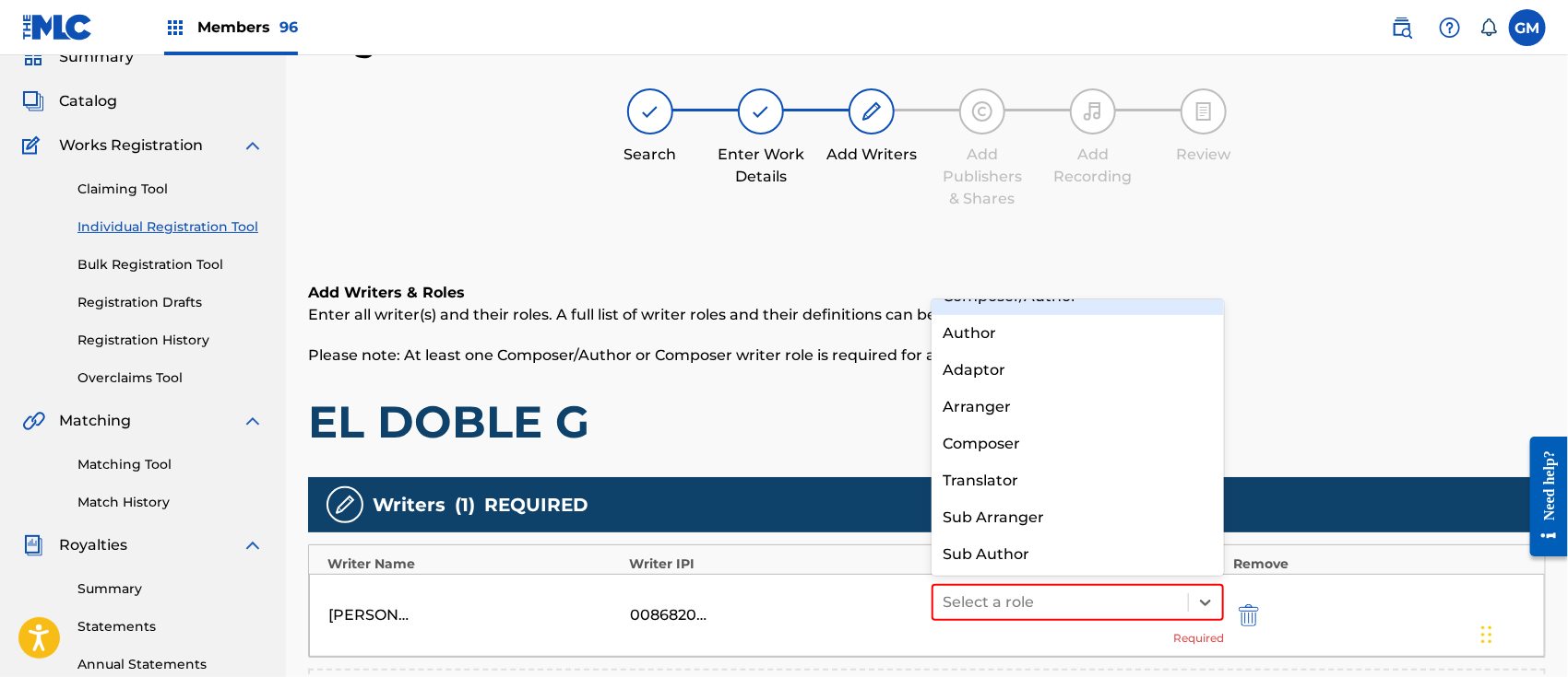
scroll to position [0, 0]
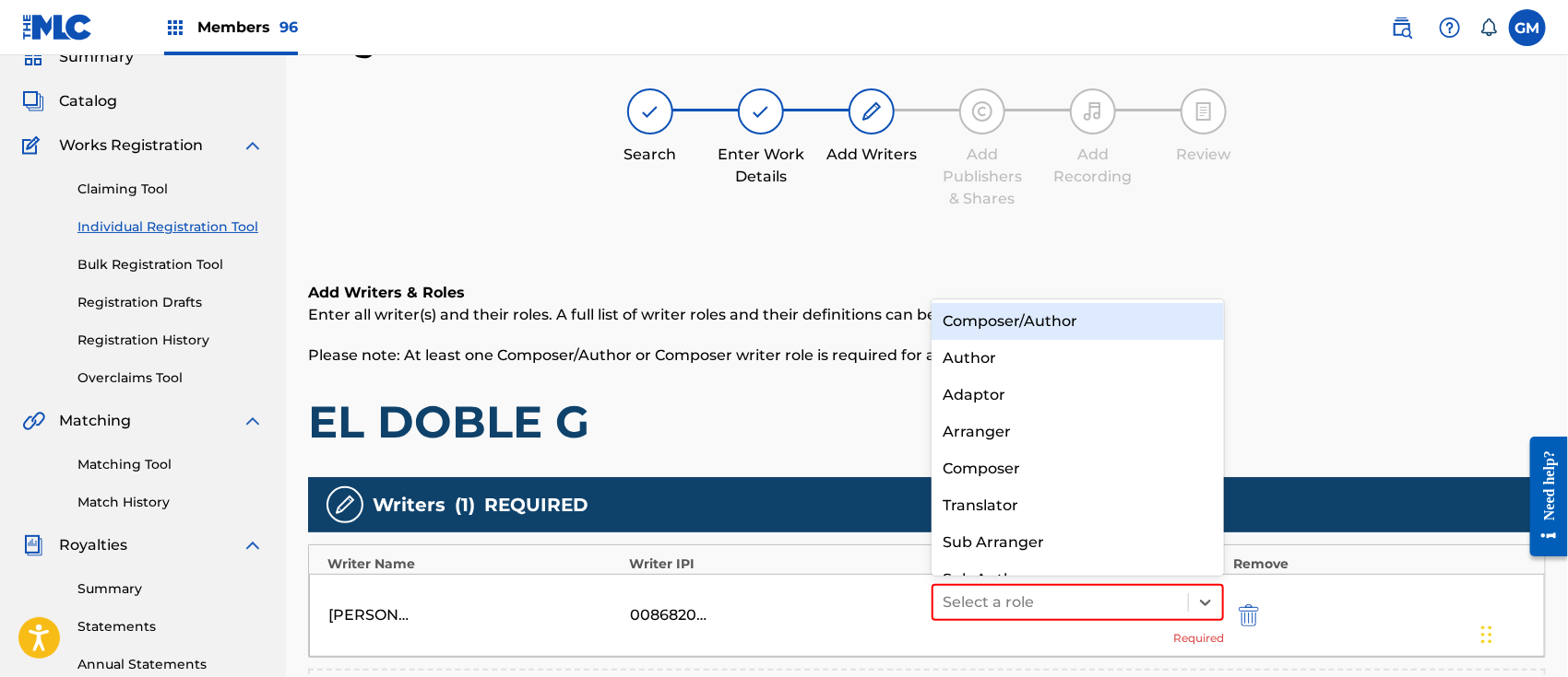
click at [1044, 311] on div "Composer/Author" at bounding box center [1077, 321] width 292 height 37
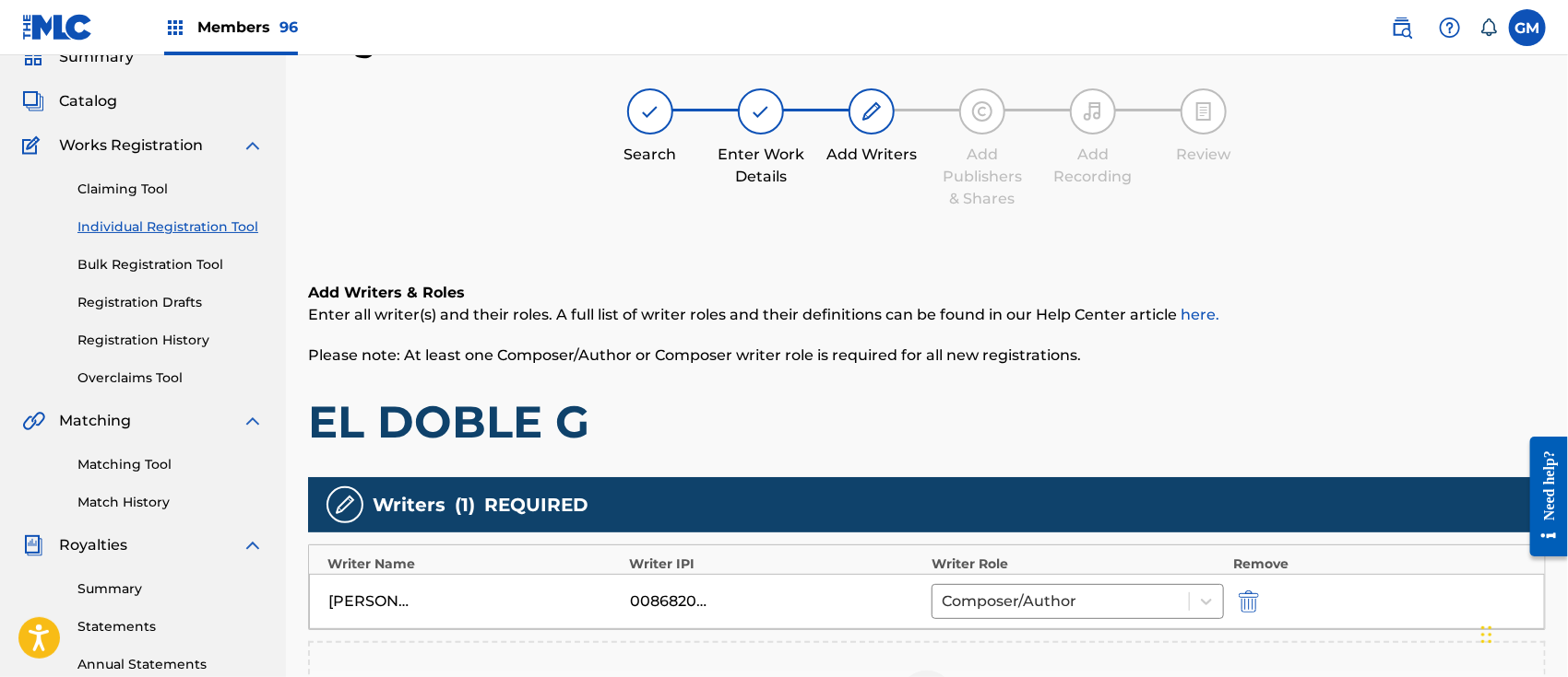
scroll to position [368, 0]
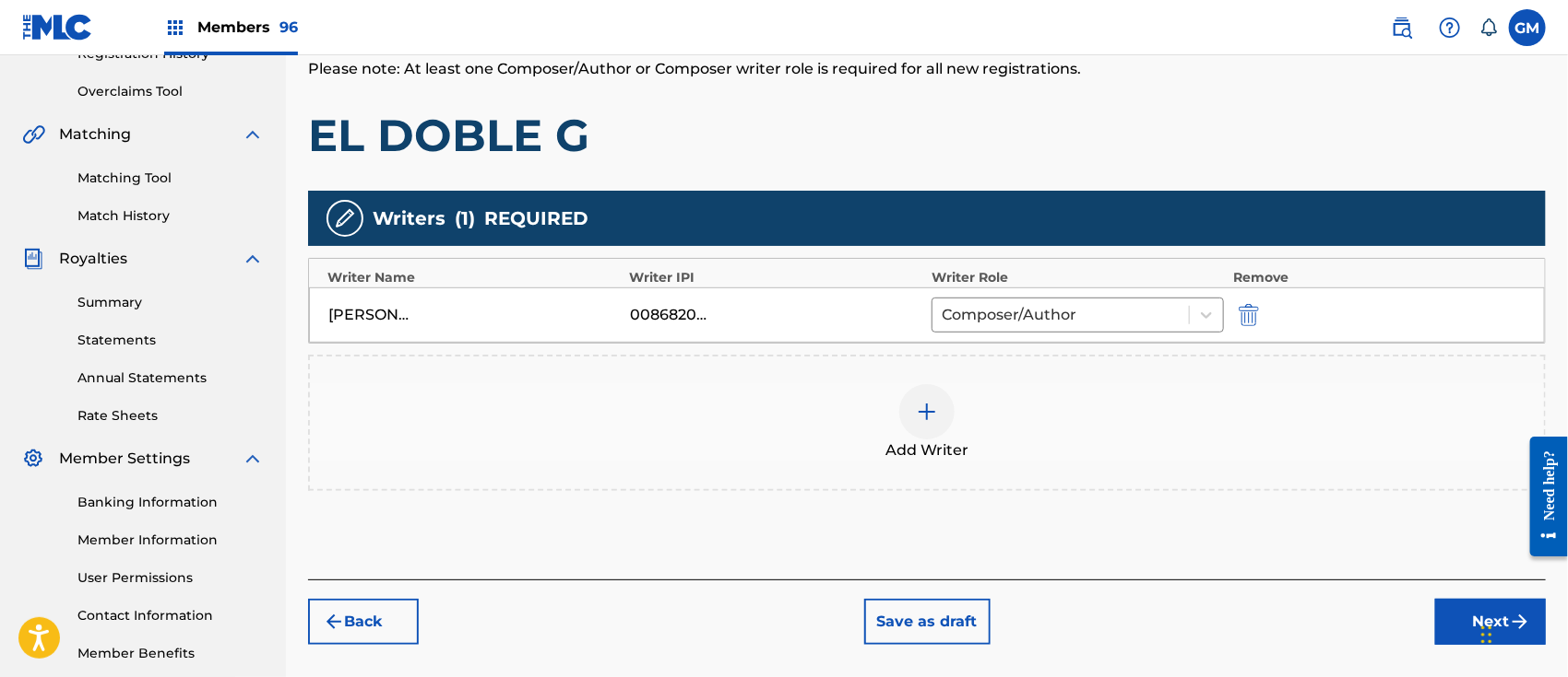
click at [922, 410] on img at bounding box center [927, 411] width 22 height 22
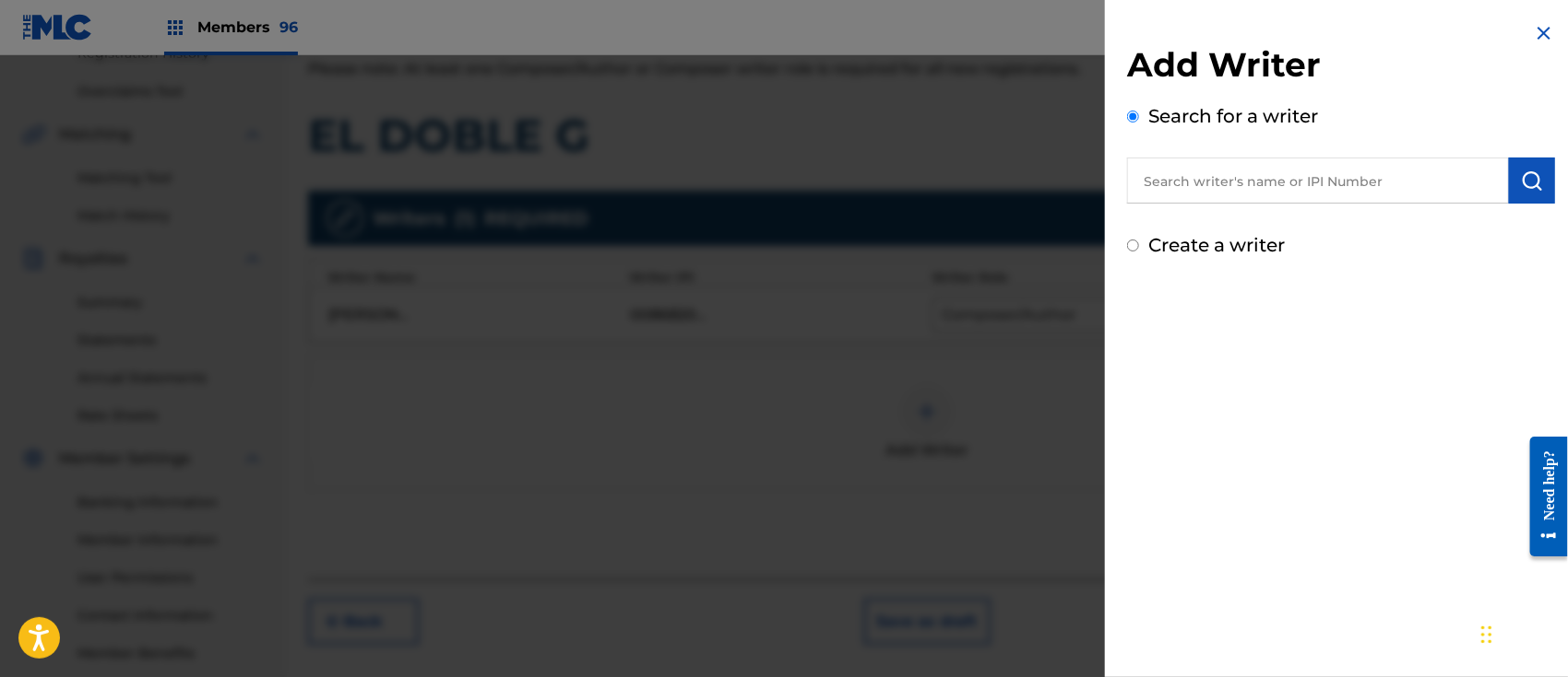
click at [1225, 173] on input "text" at bounding box center [1318, 180] width 382 height 46
paste input "[PERSON_NAME] [PERSON_NAME]"
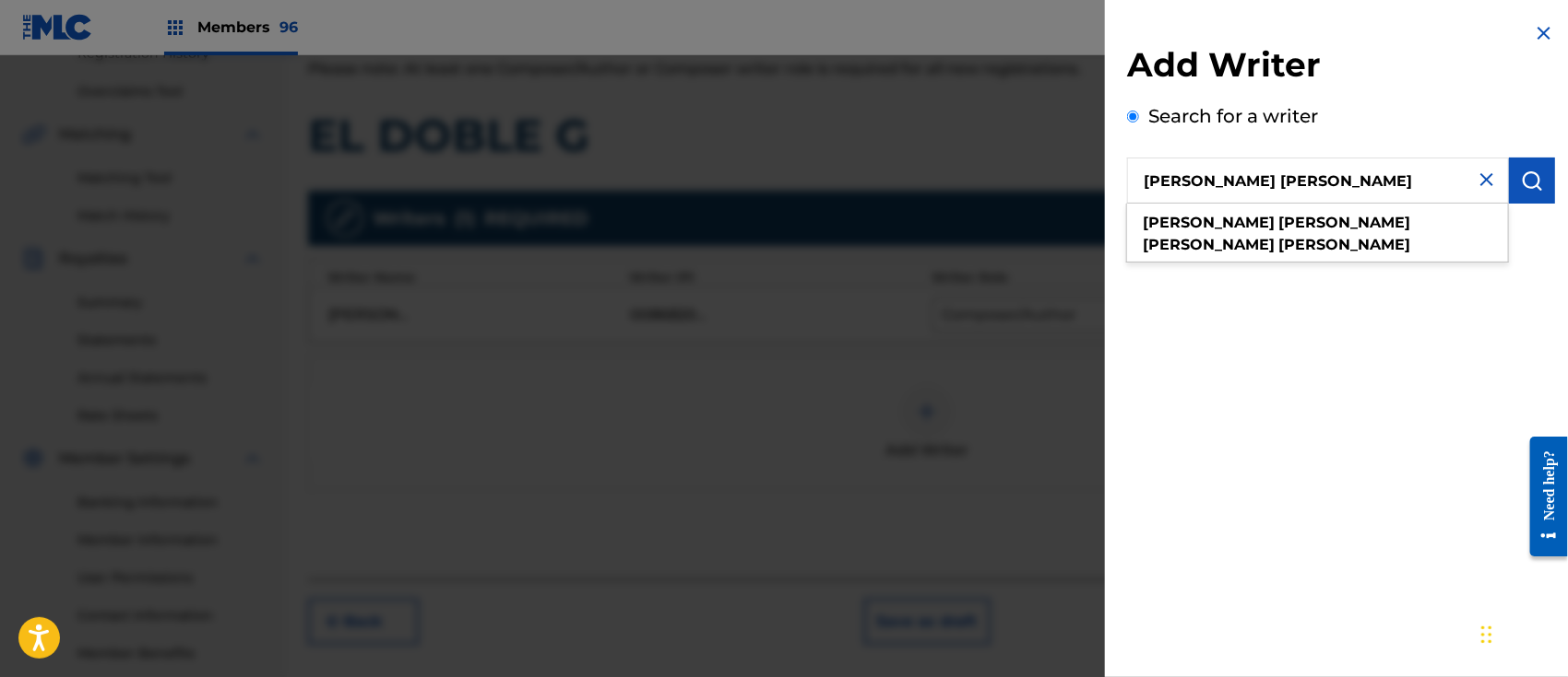
type input "[PERSON_NAME] [PERSON_NAME]"
click at [1527, 173] on img "submit" at bounding box center [1532, 181] width 22 height 22
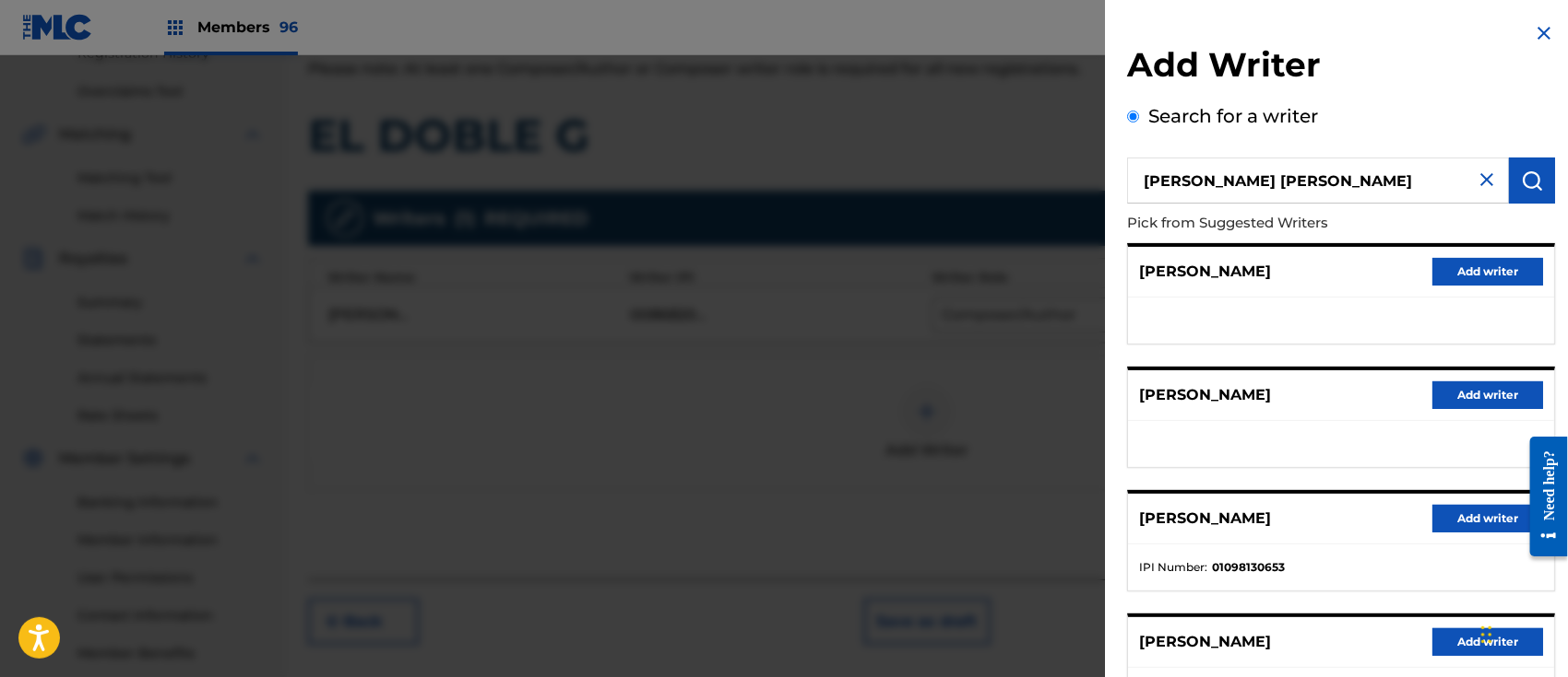
scroll to position [286, 0]
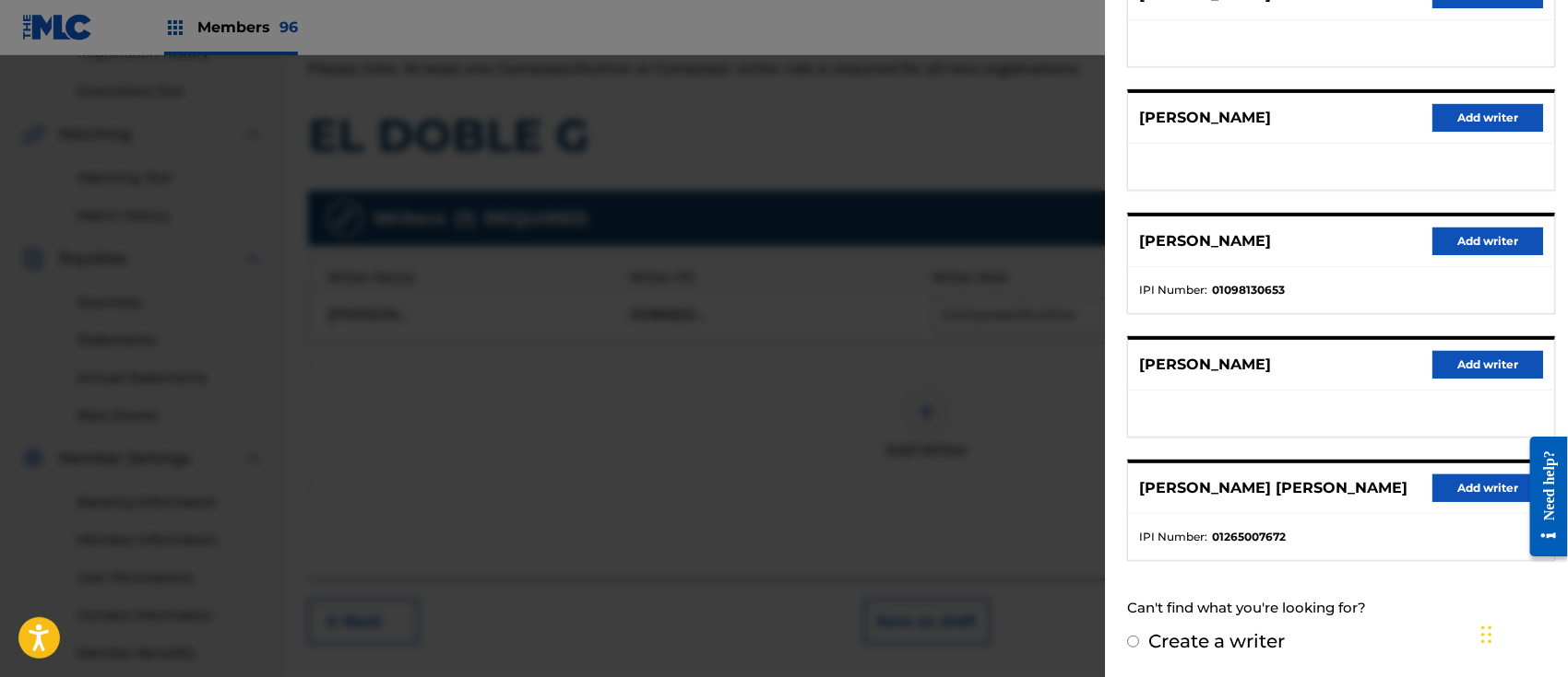
click at [1488, 483] on button "Add writer" at bounding box center [1487, 488] width 110 height 27
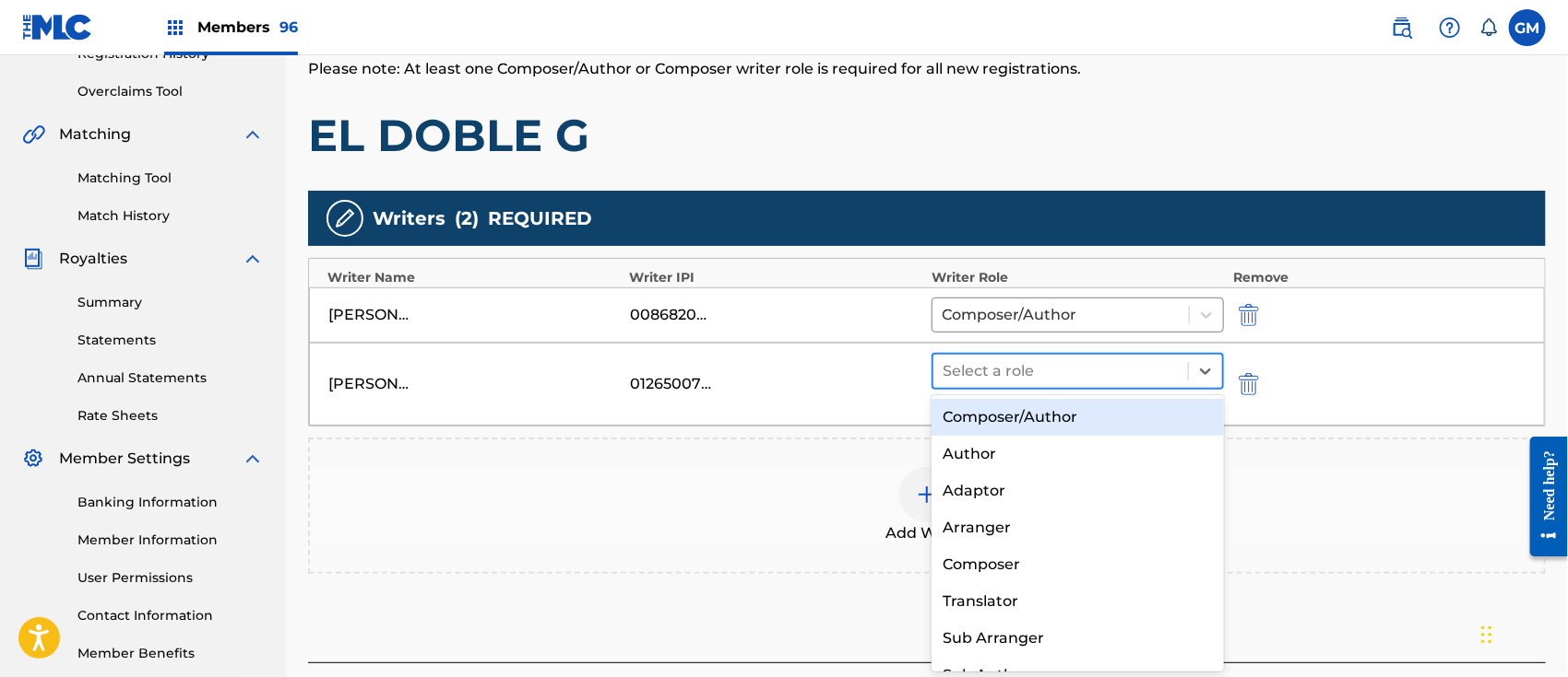
click at [1033, 364] on div at bounding box center [1060, 371] width 236 height 25
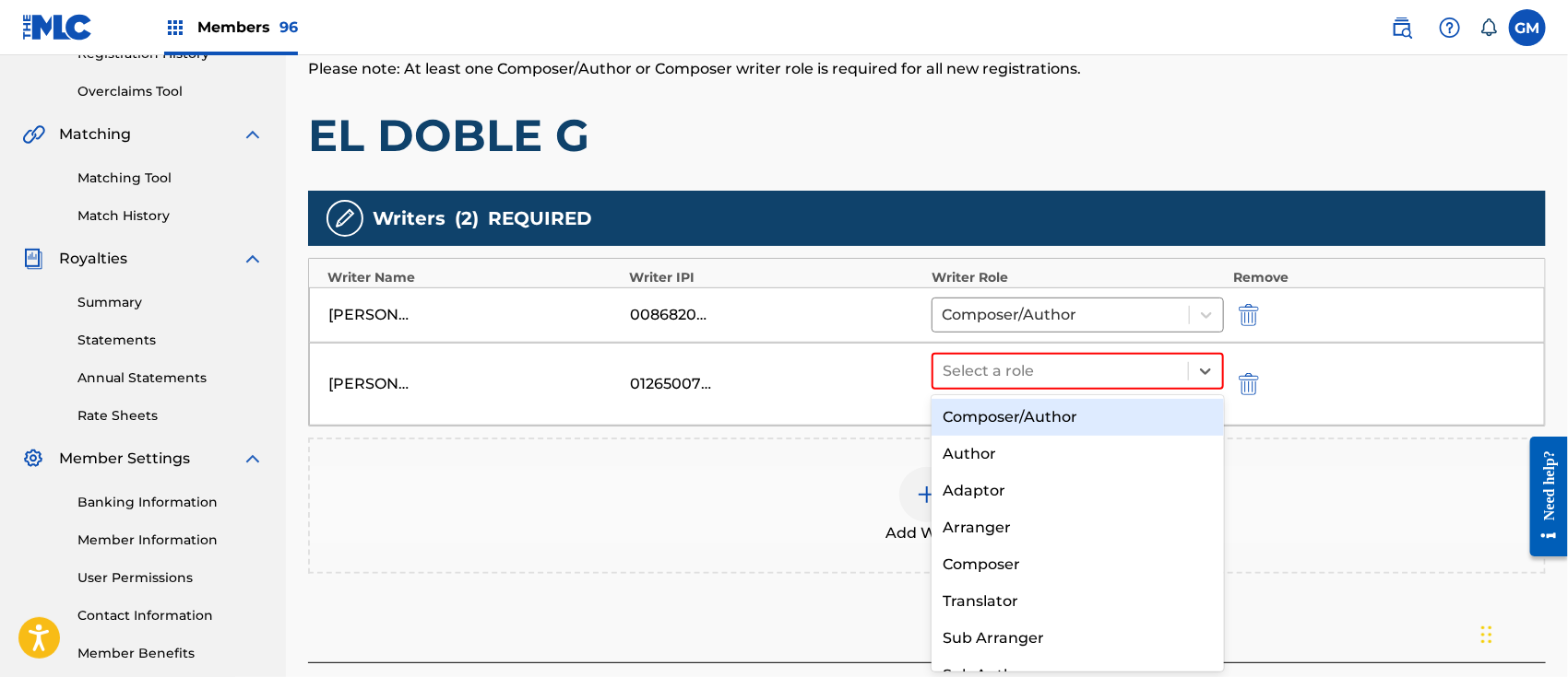
click at [1034, 409] on div "Composer/Author" at bounding box center [1077, 417] width 292 height 37
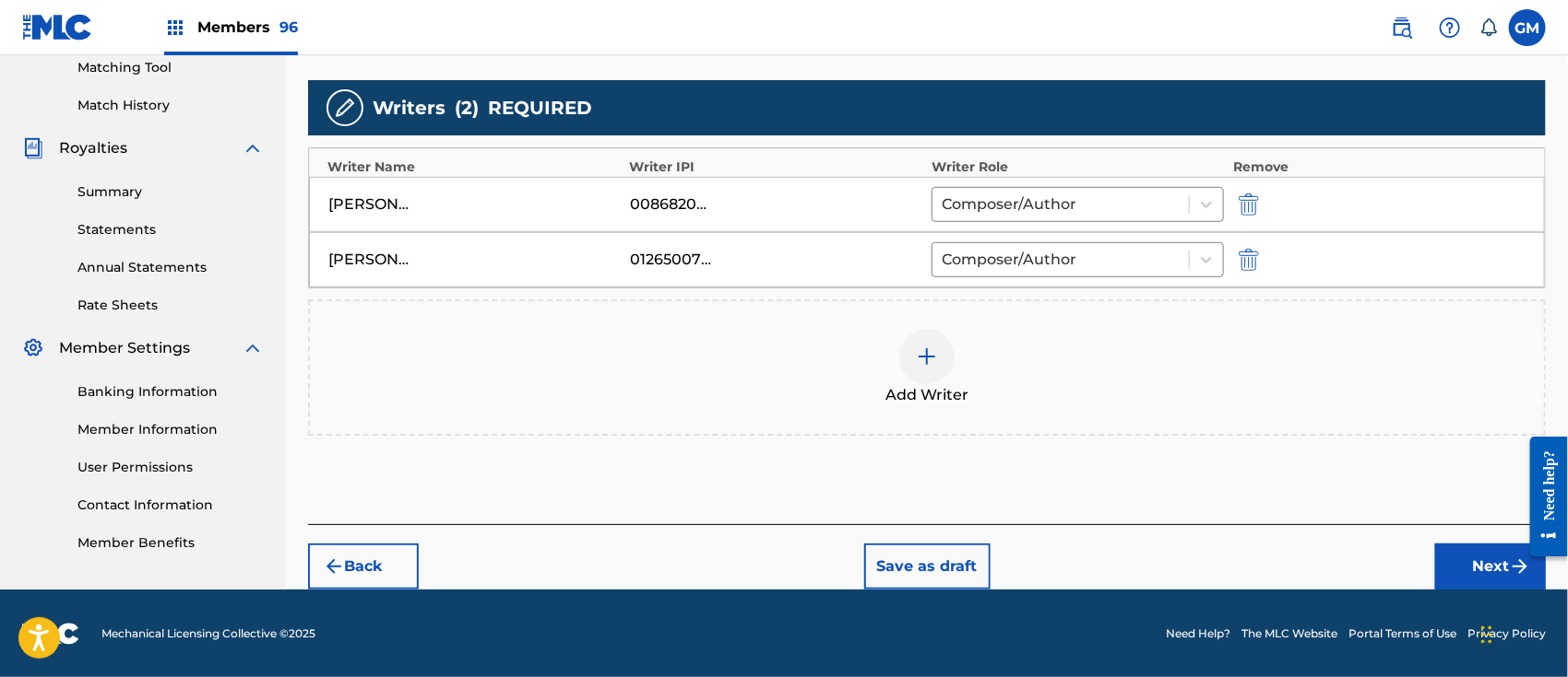
click at [1480, 561] on button "Next" at bounding box center [1490, 567] width 110 height 46
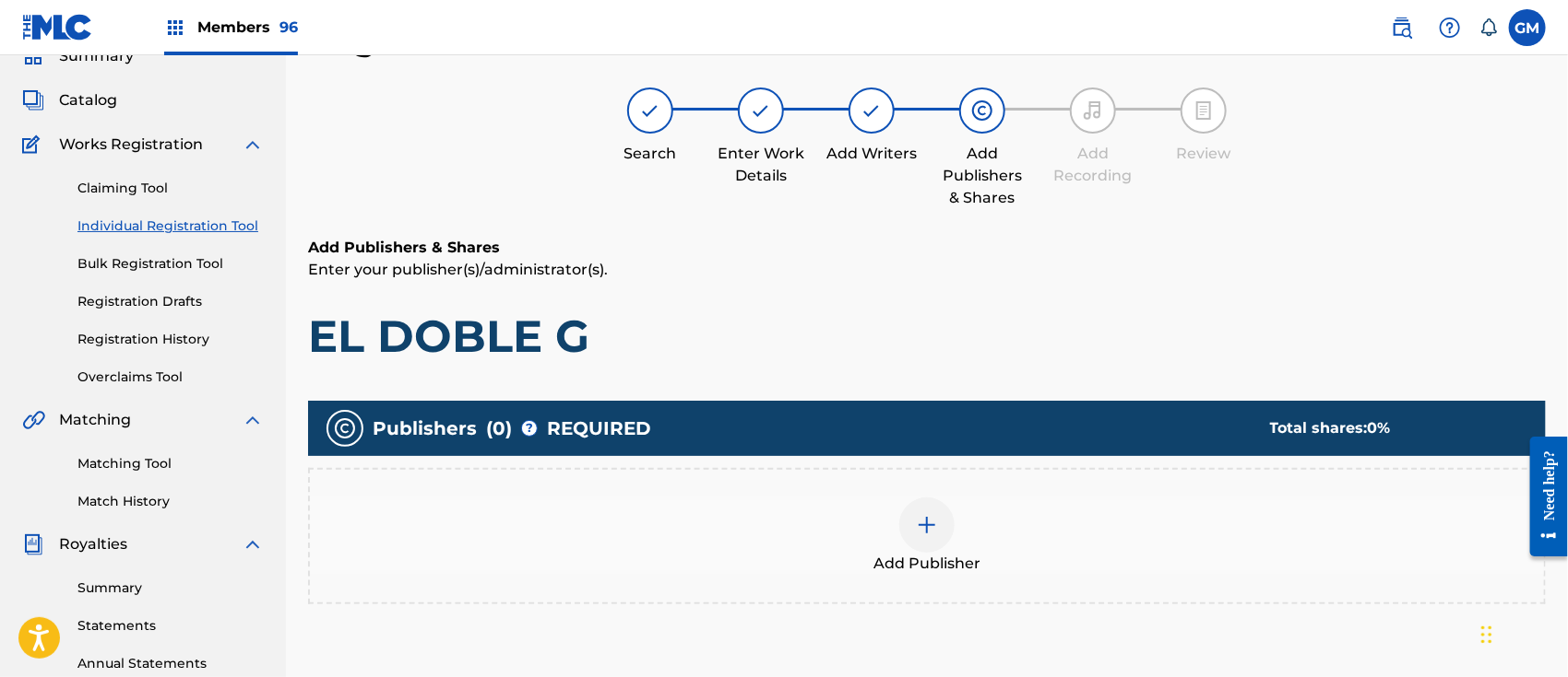
scroll to position [82, 0]
click at [933, 520] on img at bounding box center [927, 526] width 22 height 22
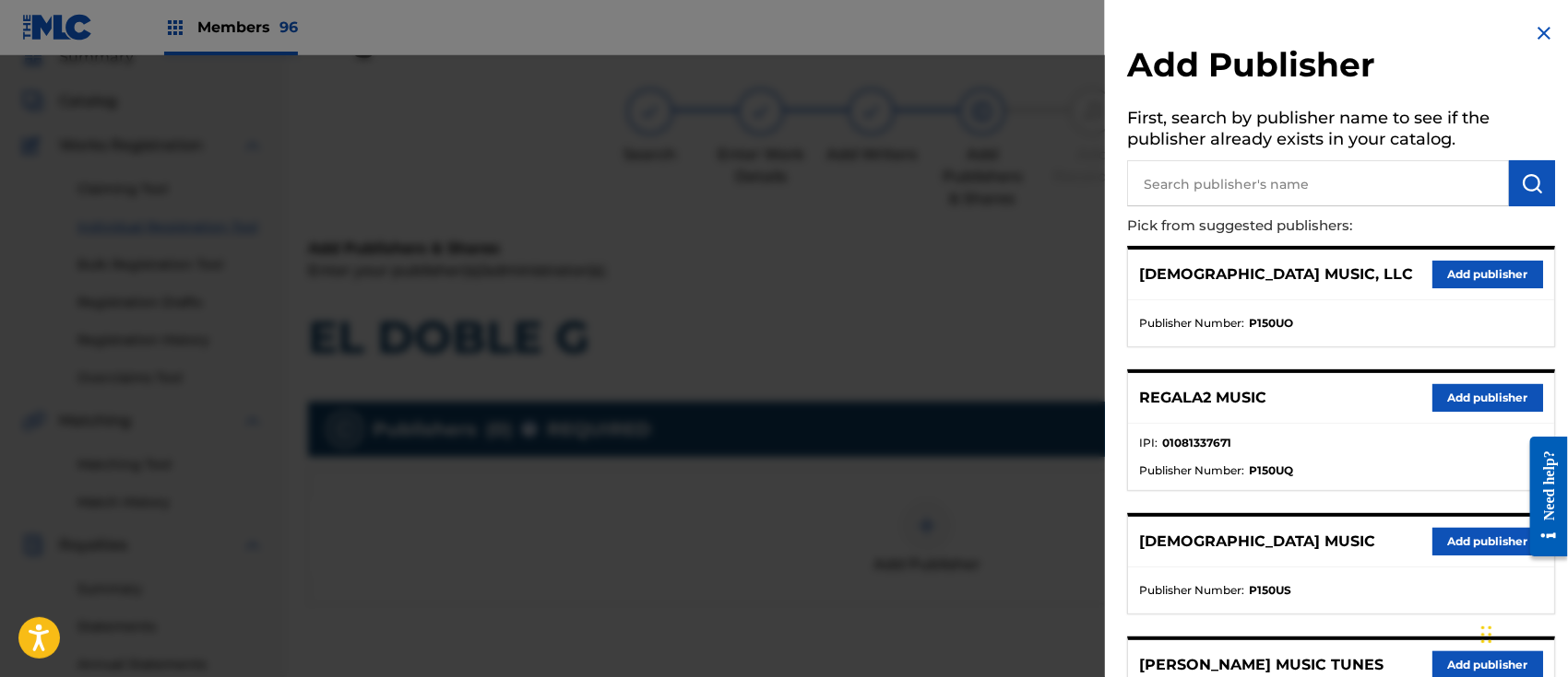
click at [1453, 384] on button "Add publisher" at bounding box center [1487, 398] width 110 height 27
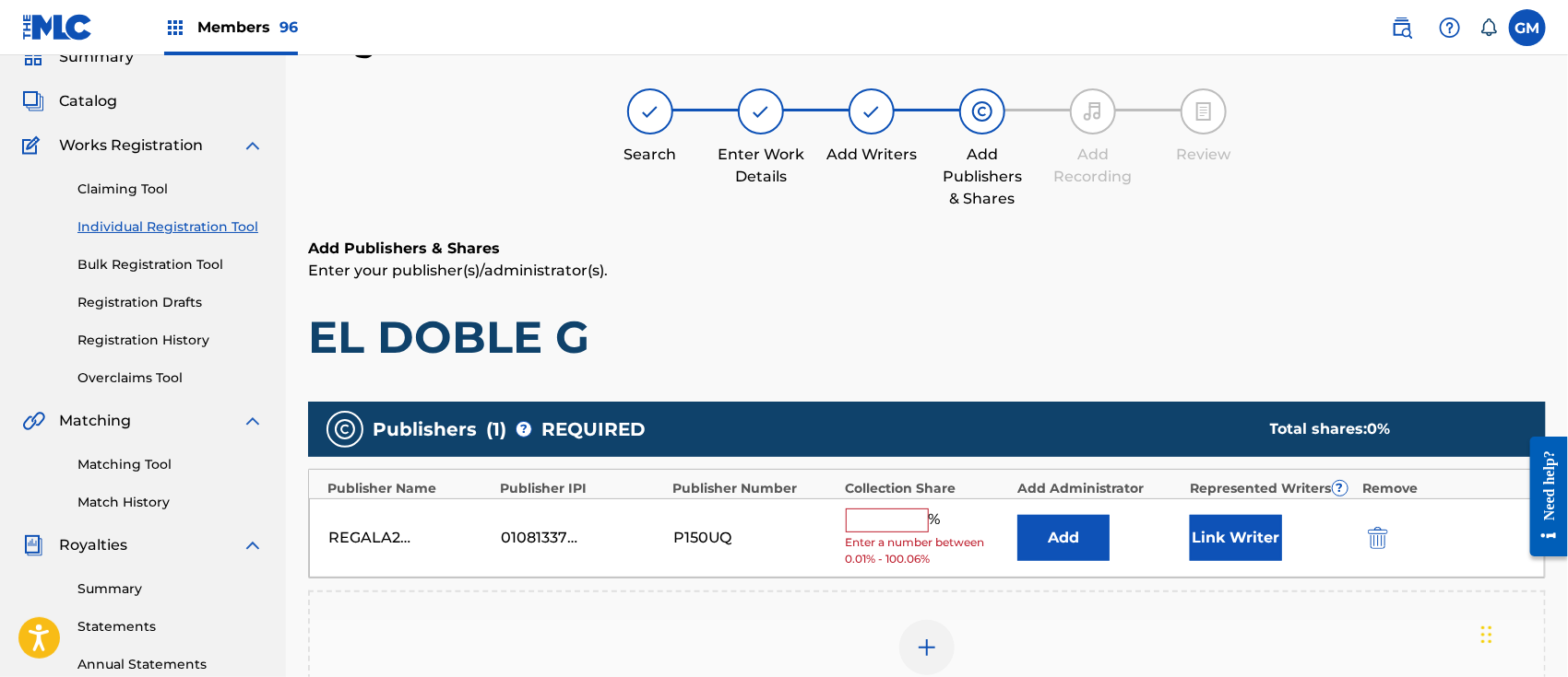
click at [875, 520] on input "text" at bounding box center [887, 521] width 83 height 24
type input "100"
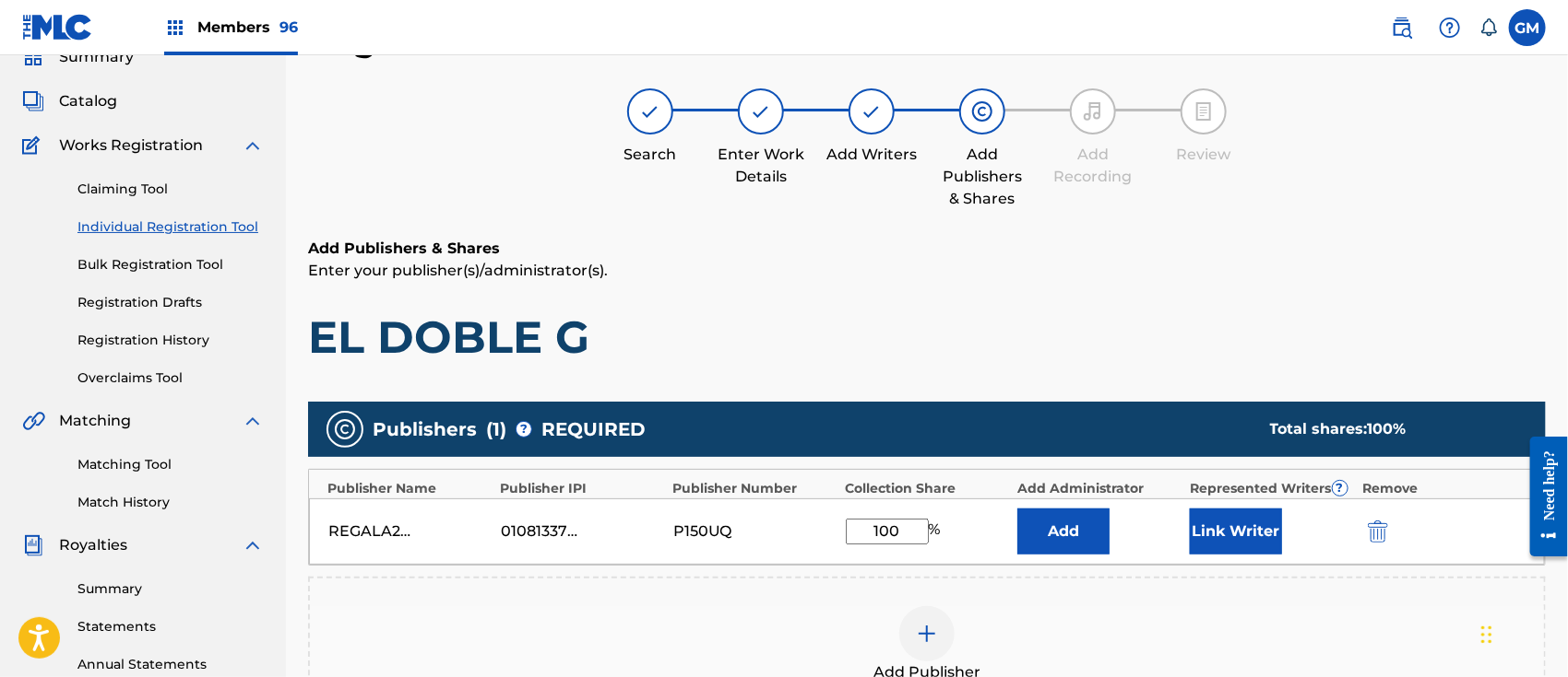
click at [1241, 532] on button "Link Writer" at bounding box center [1236, 531] width 92 height 46
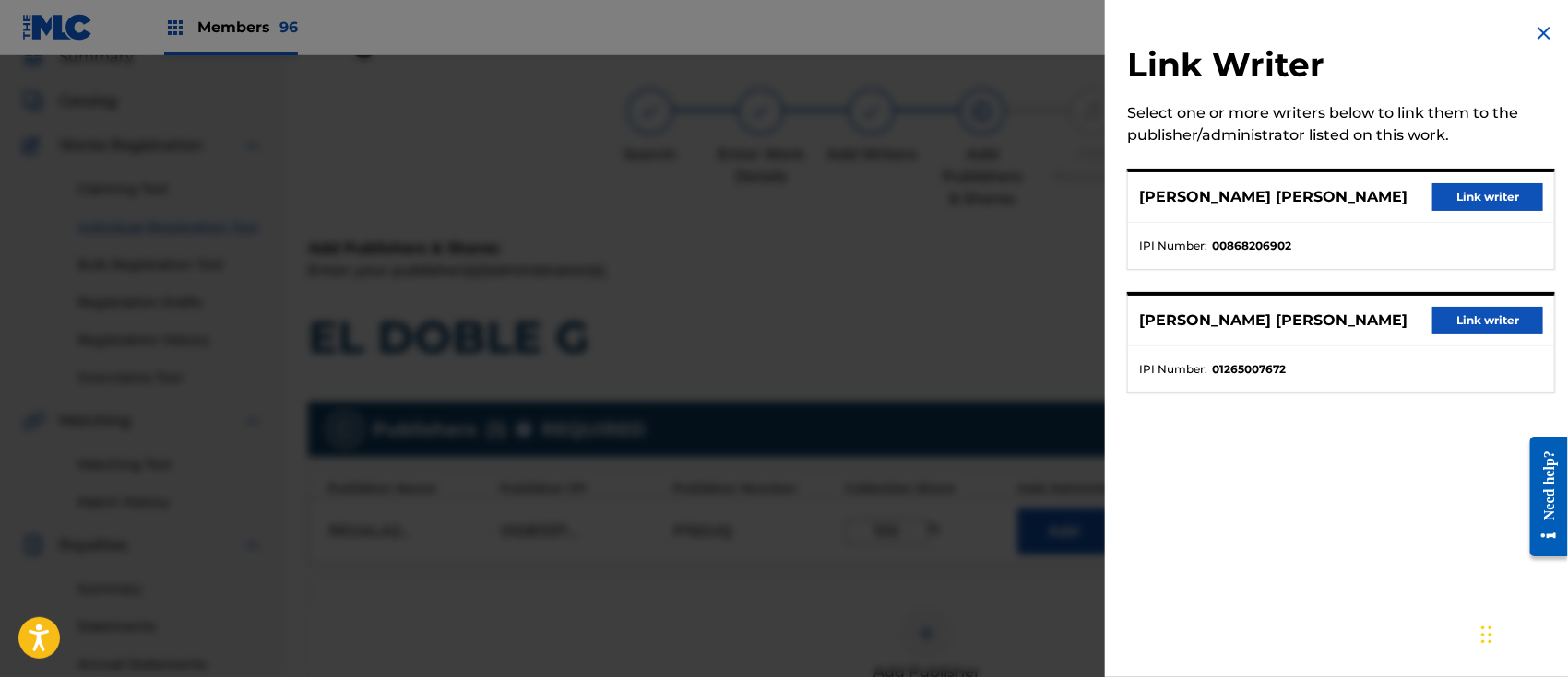
click at [1496, 196] on button "Link writer" at bounding box center [1487, 197] width 110 height 27
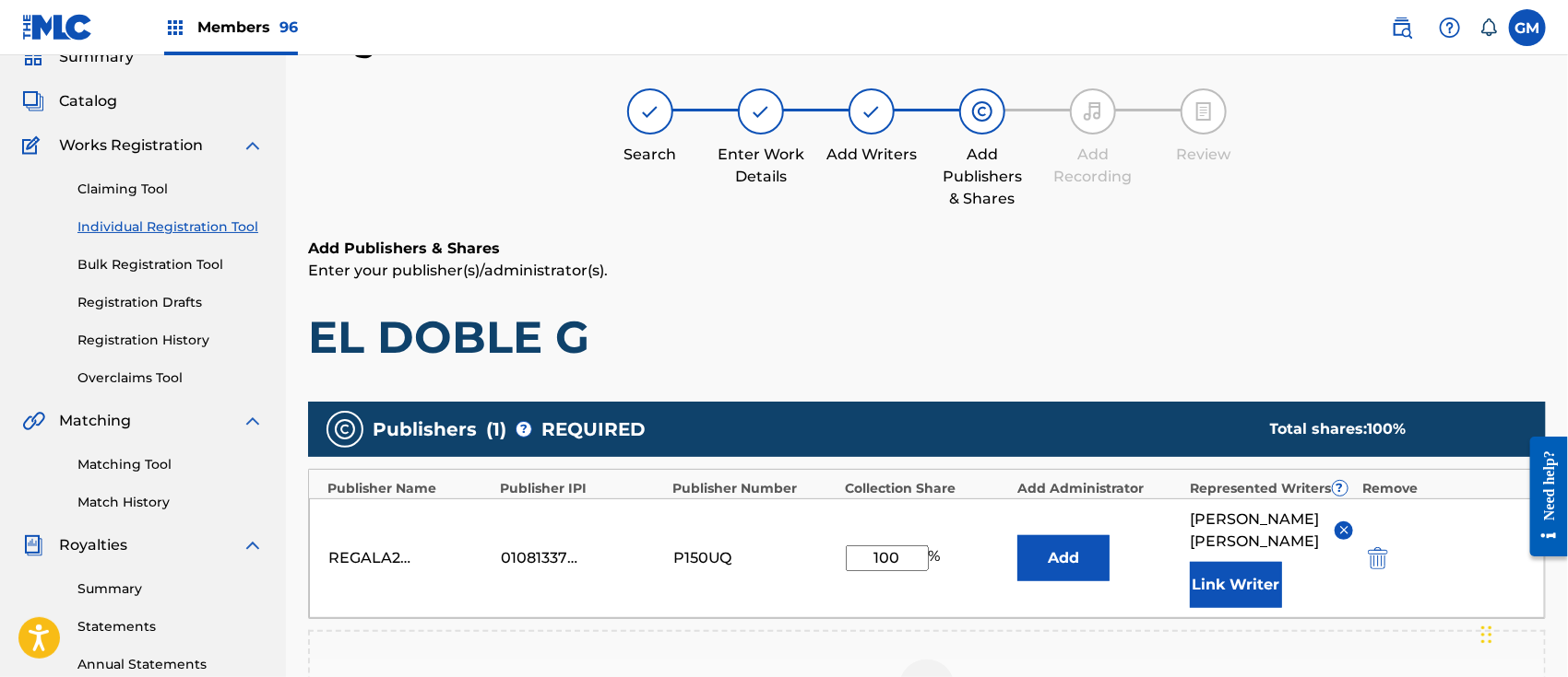
click at [1223, 601] on button "Link Writer" at bounding box center [1236, 584] width 92 height 46
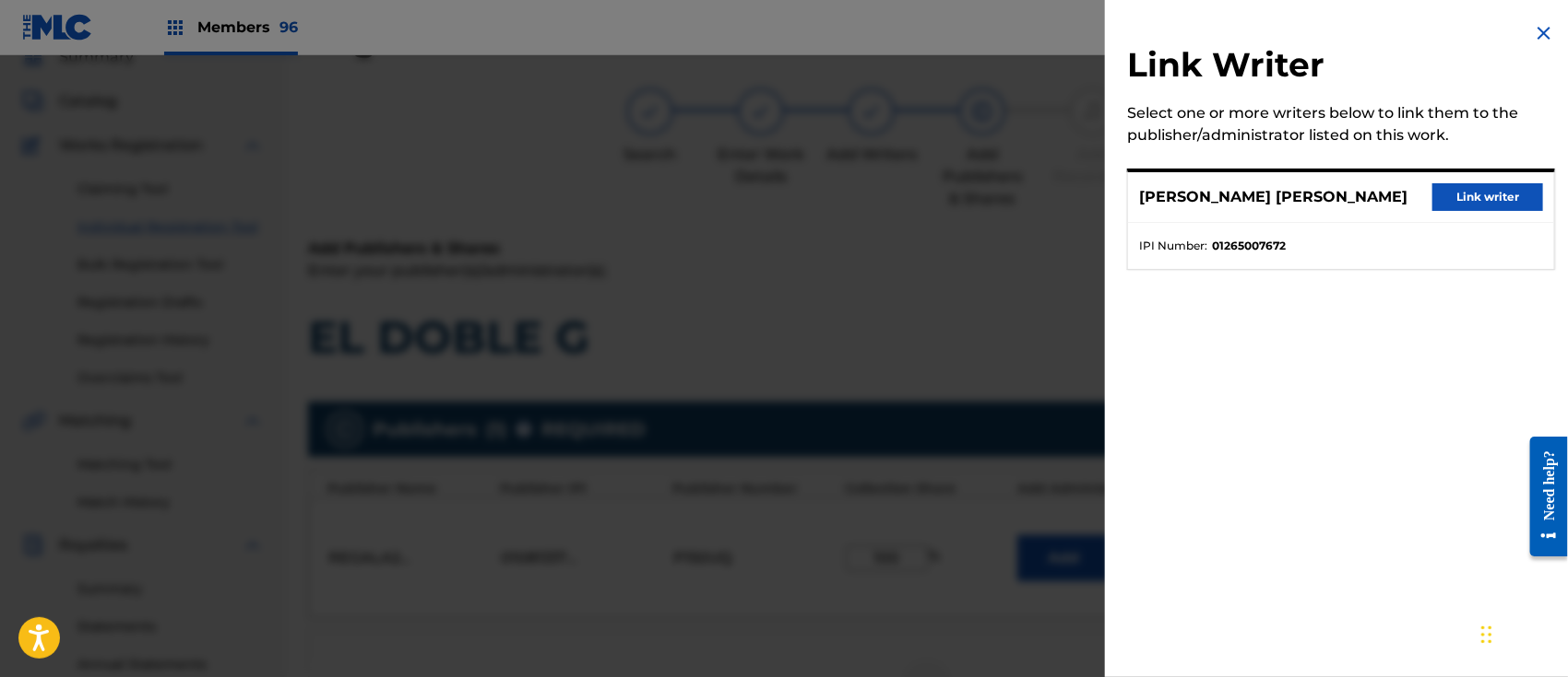
click at [1492, 203] on button "Link writer" at bounding box center [1487, 197] width 110 height 27
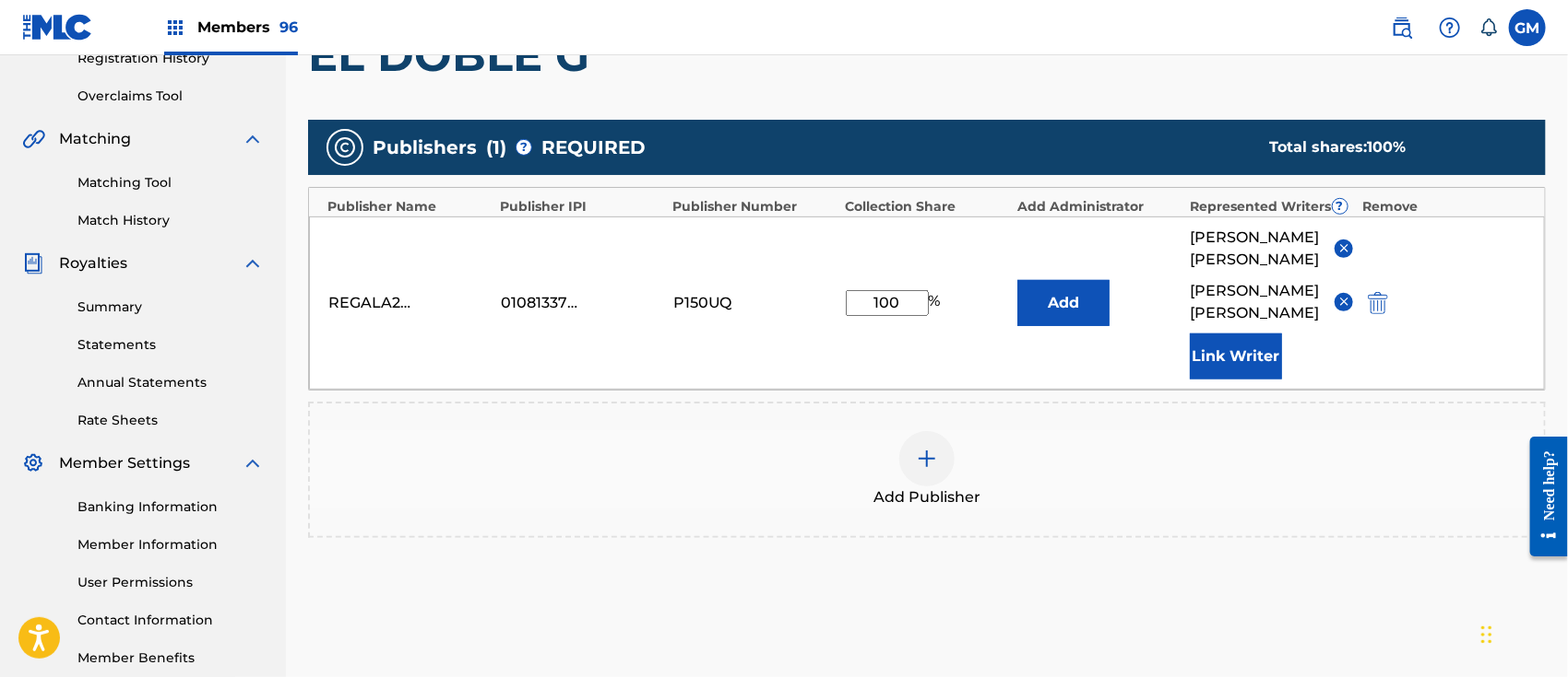
scroll to position [566, 0]
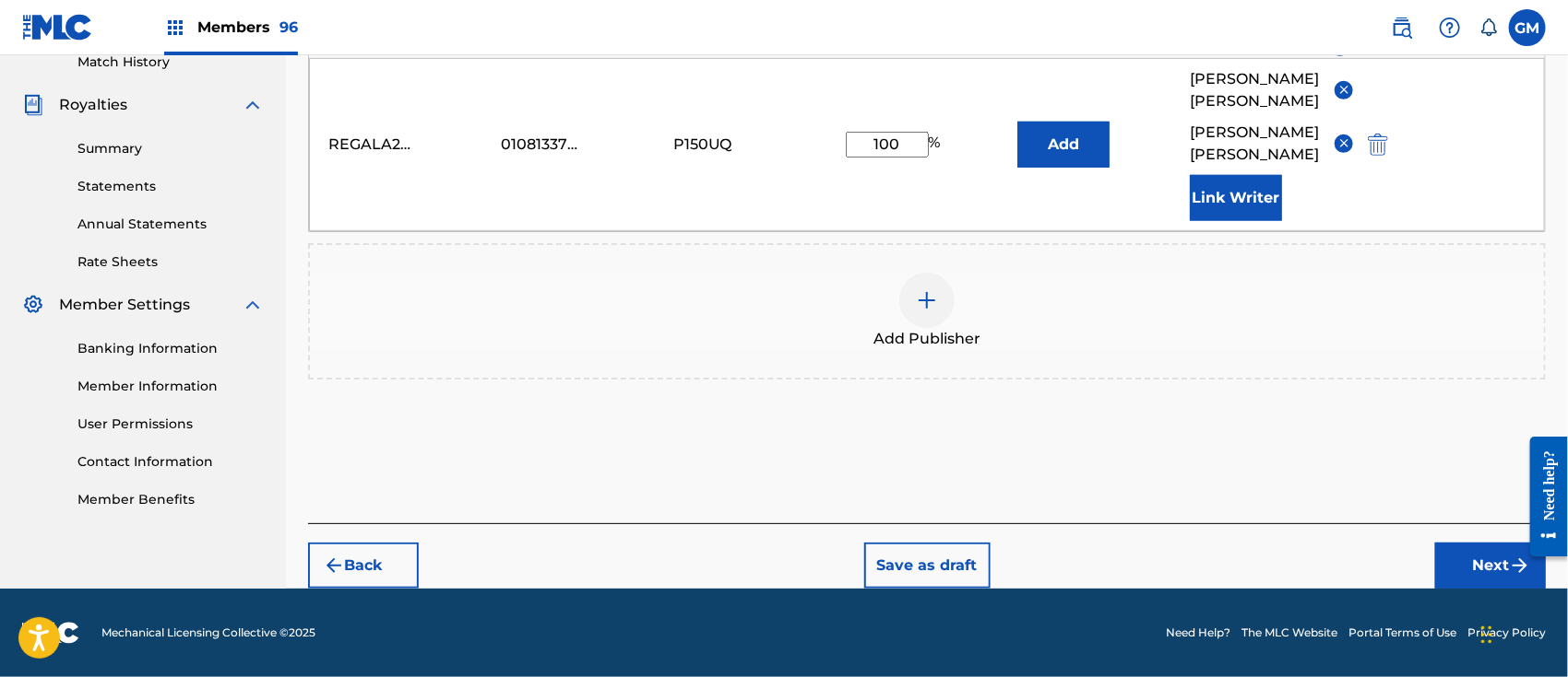
click at [1452, 571] on button "Next" at bounding box center [1490, 566] width 110 height 46
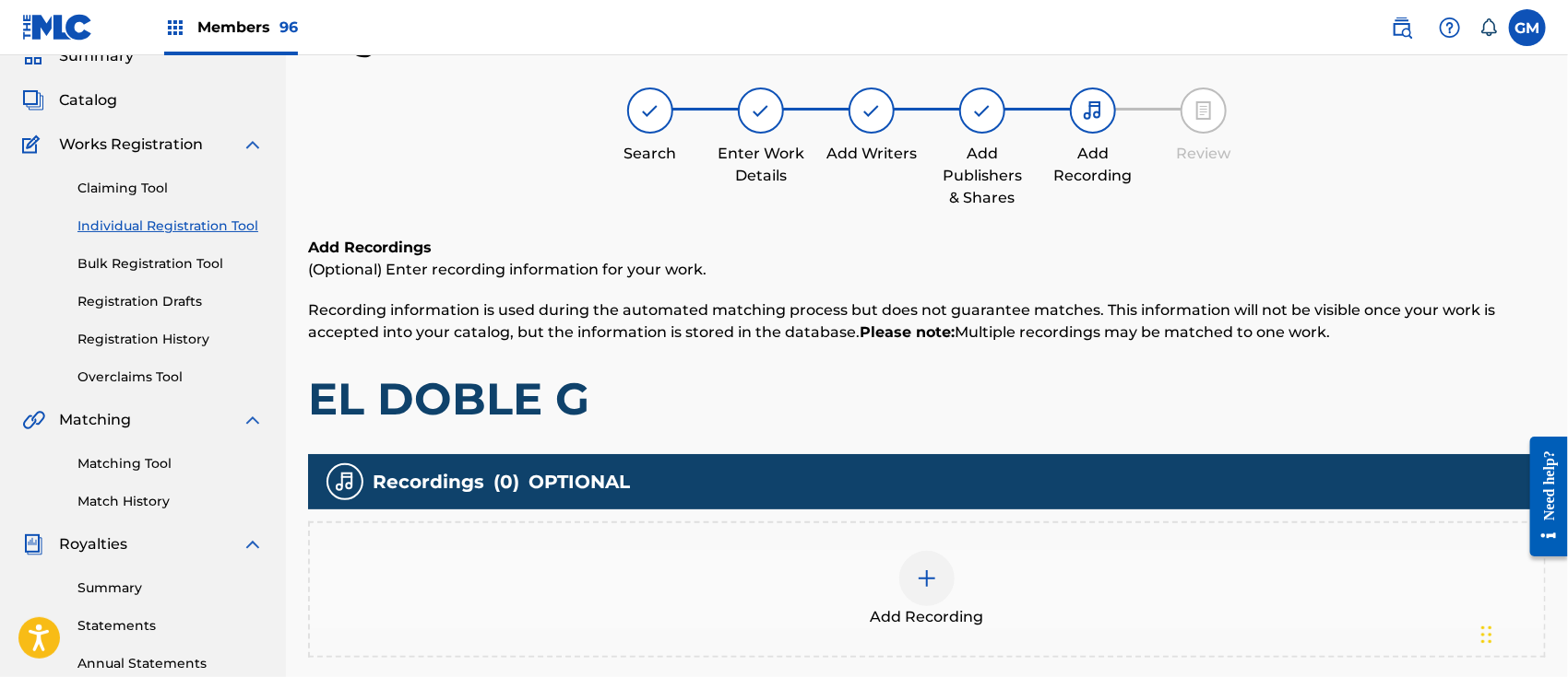
scroll to position [82, 0]
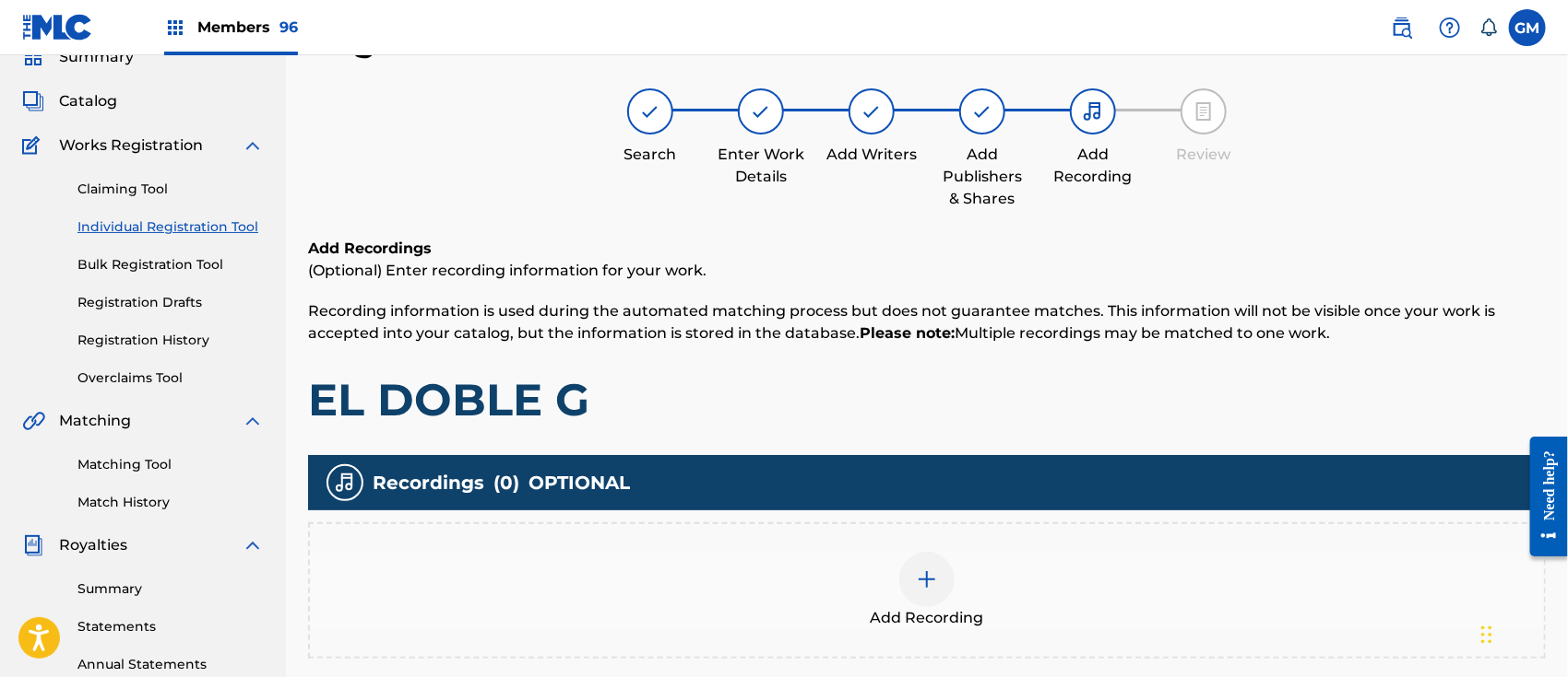
click at [917, 577] on img at bounding box center [927, 579] width 22 height 22
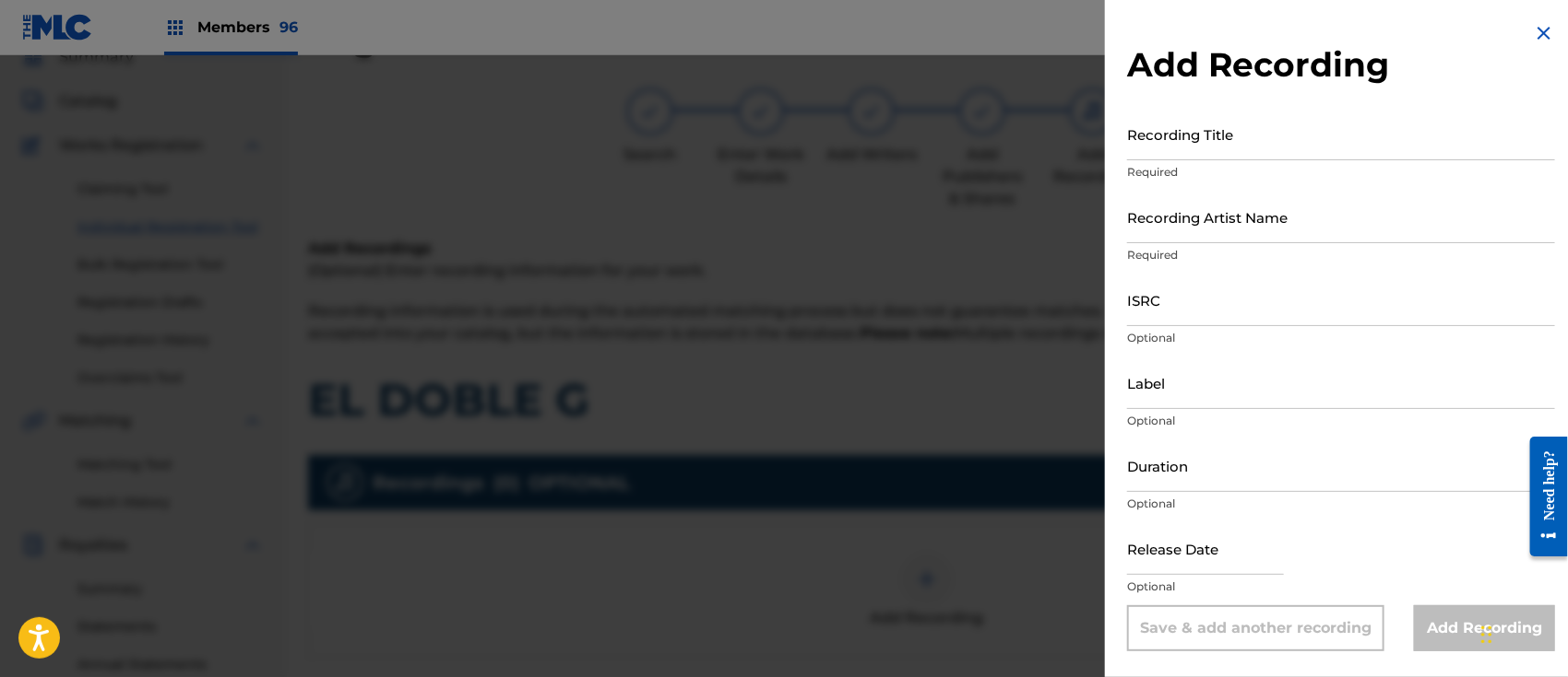
click at [1198, 128] on input "Recording Title" at bounding box center [1341, 134] width 428 height 53
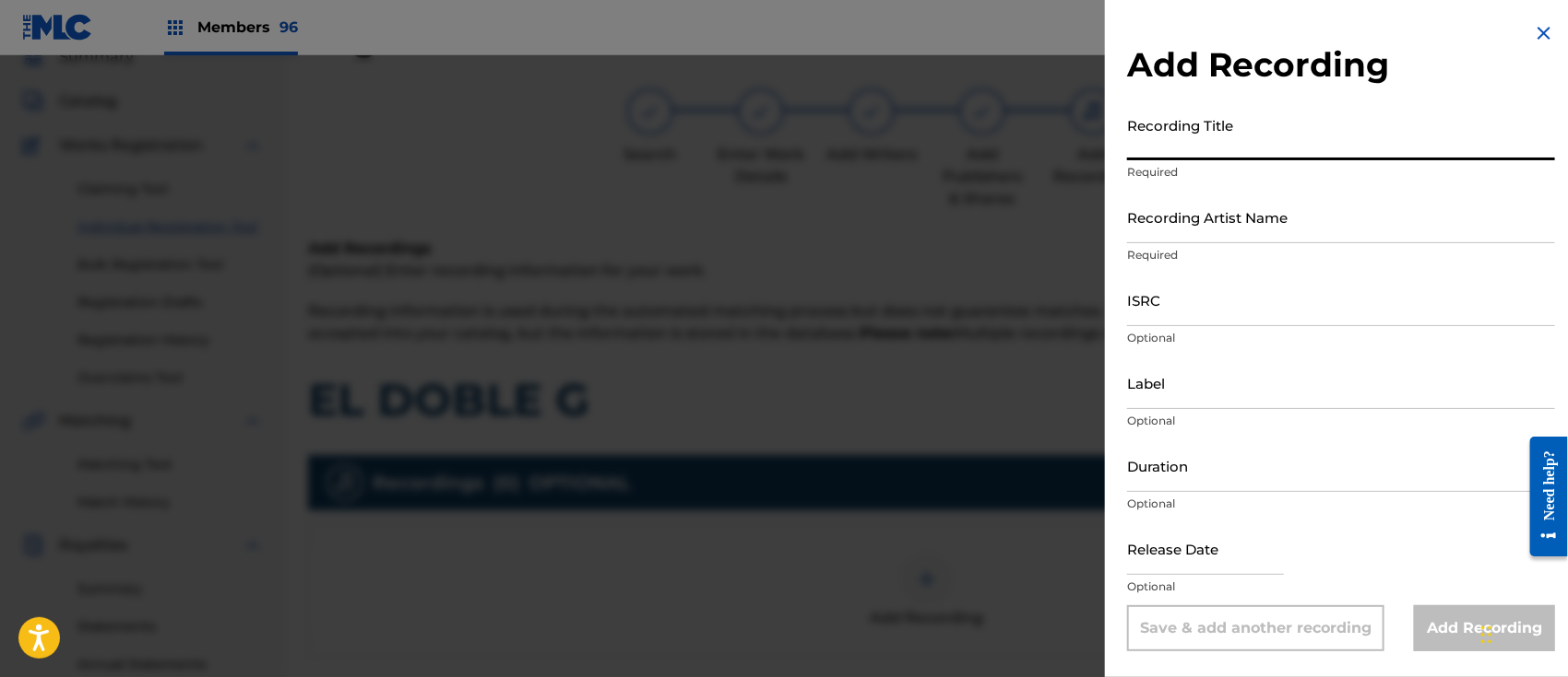
paste input "EL DOBLE G ISRC: QMDA62599687"
type input "EL DOBLE G ISRC: QMDA62599687"
click at [1199, 311] on input "ISRC" at bounding box center [1341, 300] width 428 height 53
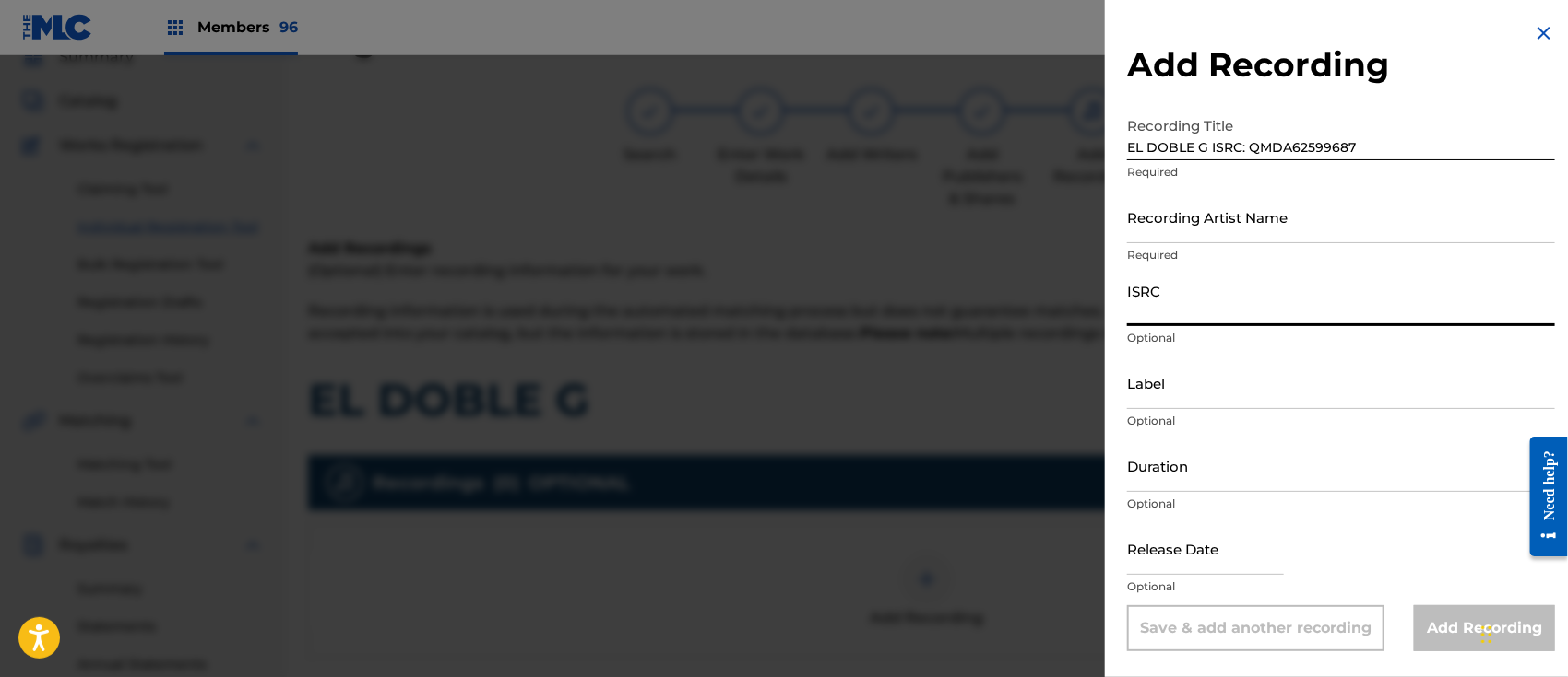
paste input "EL DOBLE G ISRC: QMDA62599687"
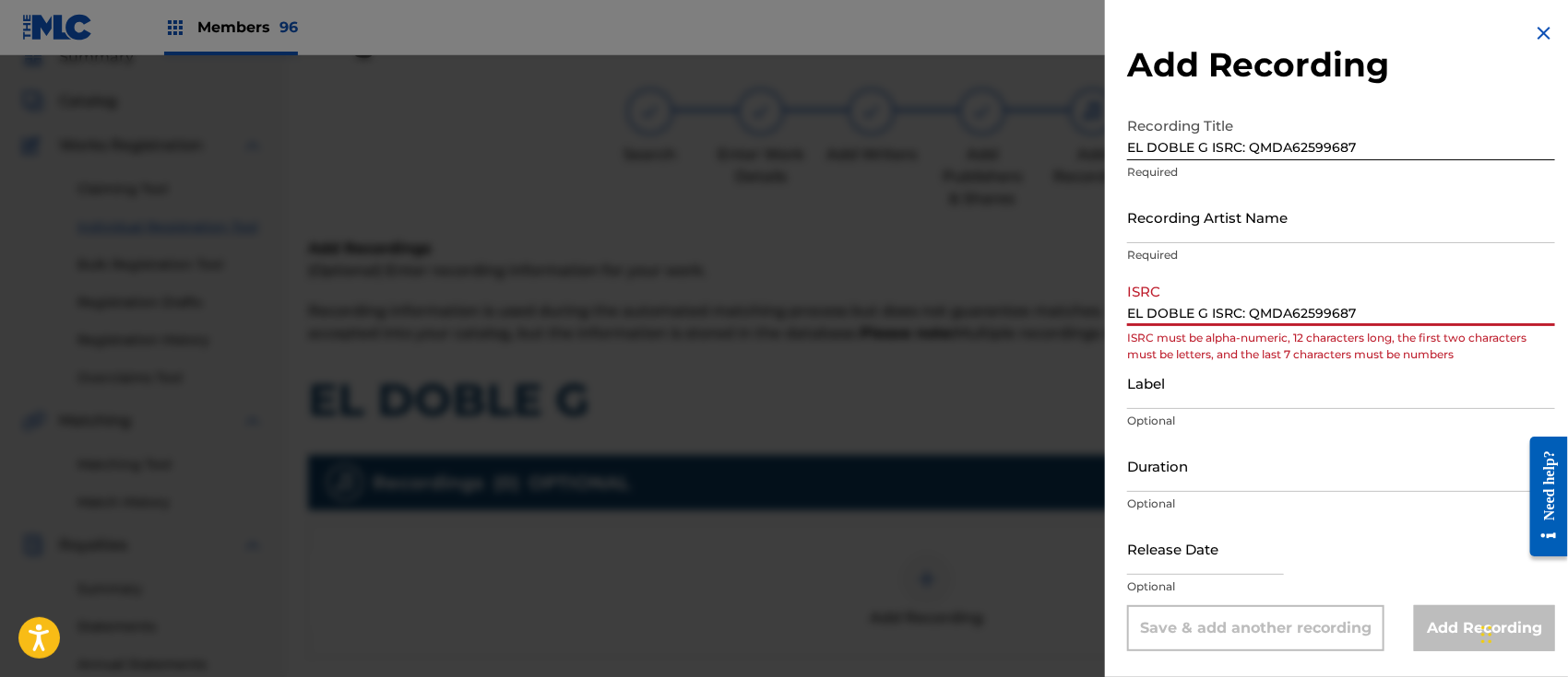
drag, startPoint x: 1248, startPoint y: 314, endPoint x: 948, endPoint y: 317, distance: 300.0
click at [948, 317] on div "Add Recording Recording Title EL DOBLE G ISRC: QMDA62599687 Required Recording …" at bounding box center [784, 366] width 1568 height 622
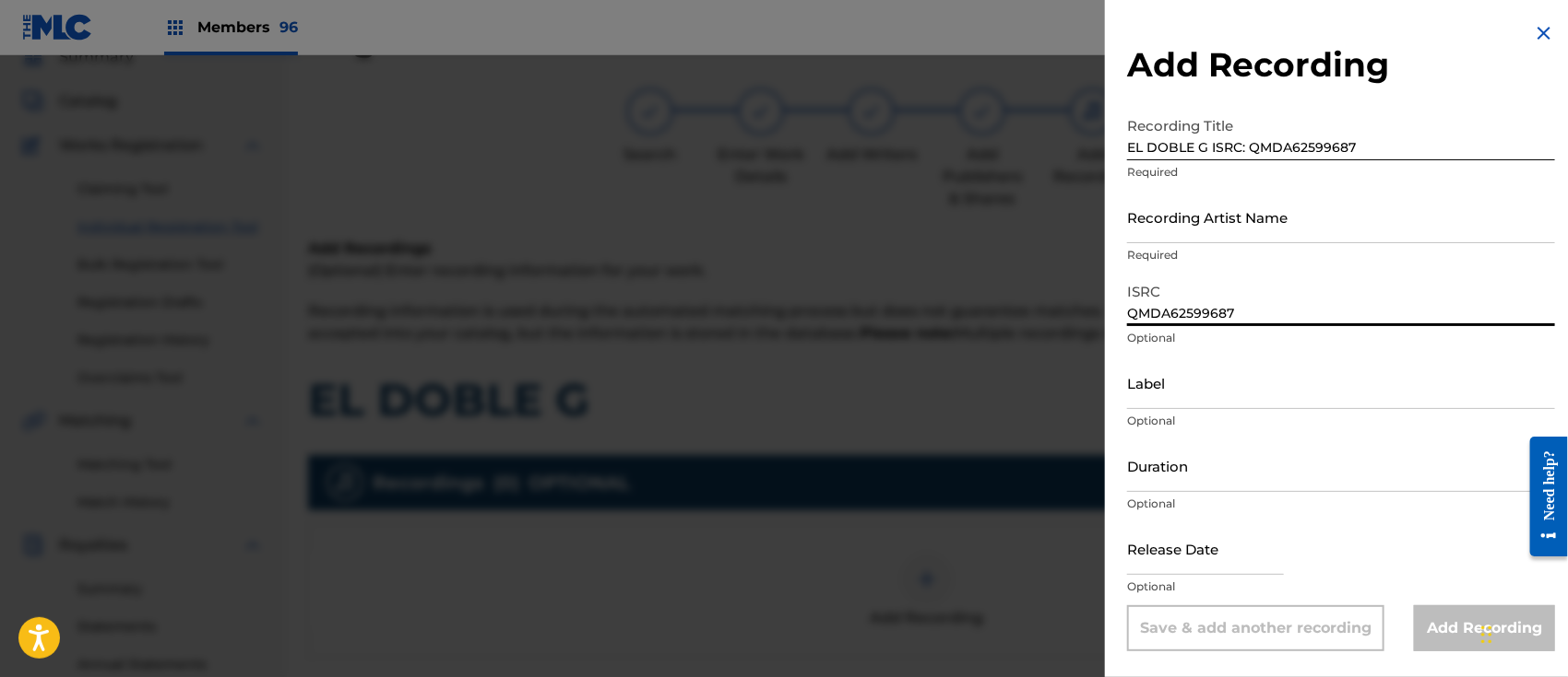
type input "QMDA62599687"
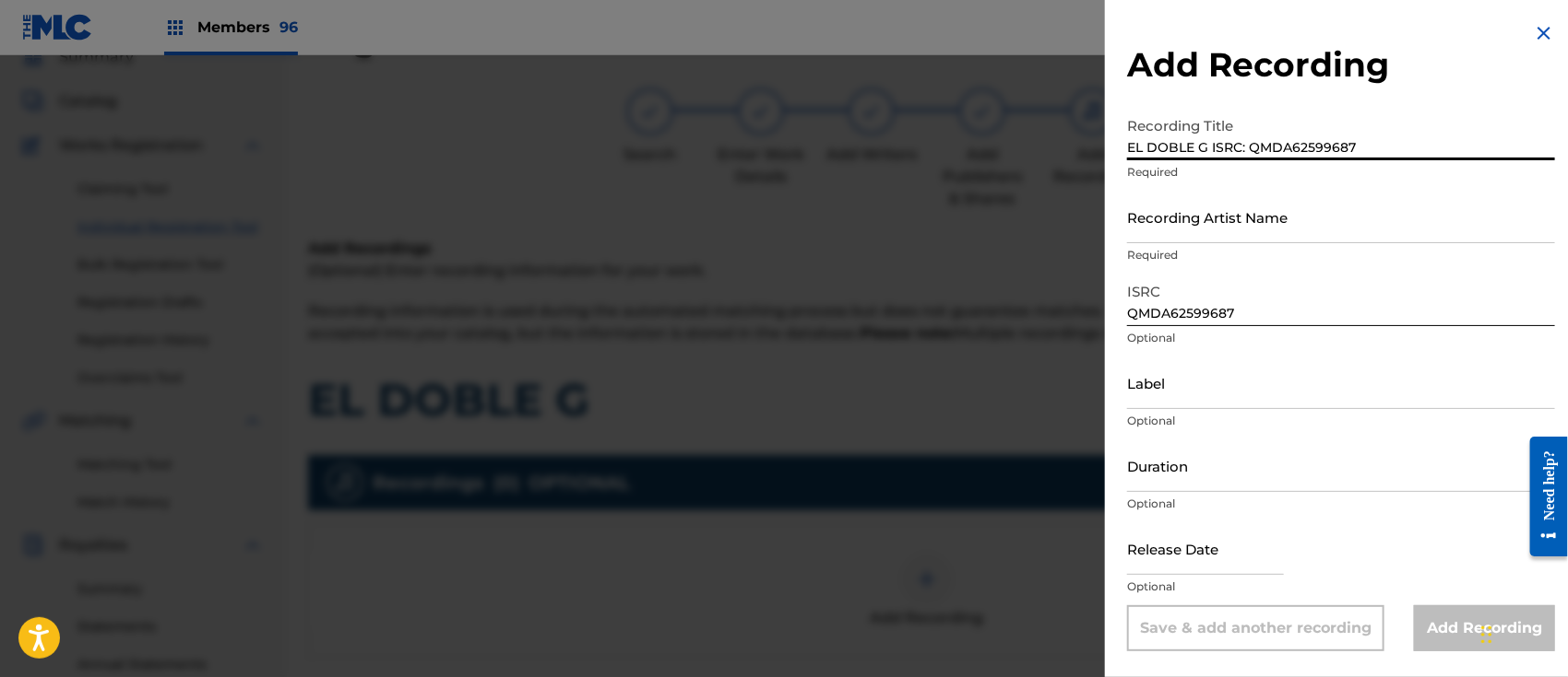
drag, startPoint x: 1210, startPoint y: 144, endPoint x: 1503, endPoint y: 151, distance: 293.1
click at [1503, 151] on input "EL DOBLE G ISRC: QMDA62599687" at bounding box center [1341, 134] width 428 height 53
type input "EL DOBLE G"
click at [1238, 226] on input "Recording Artist Name" at bounding box center [1341, 217] width 428 height 53
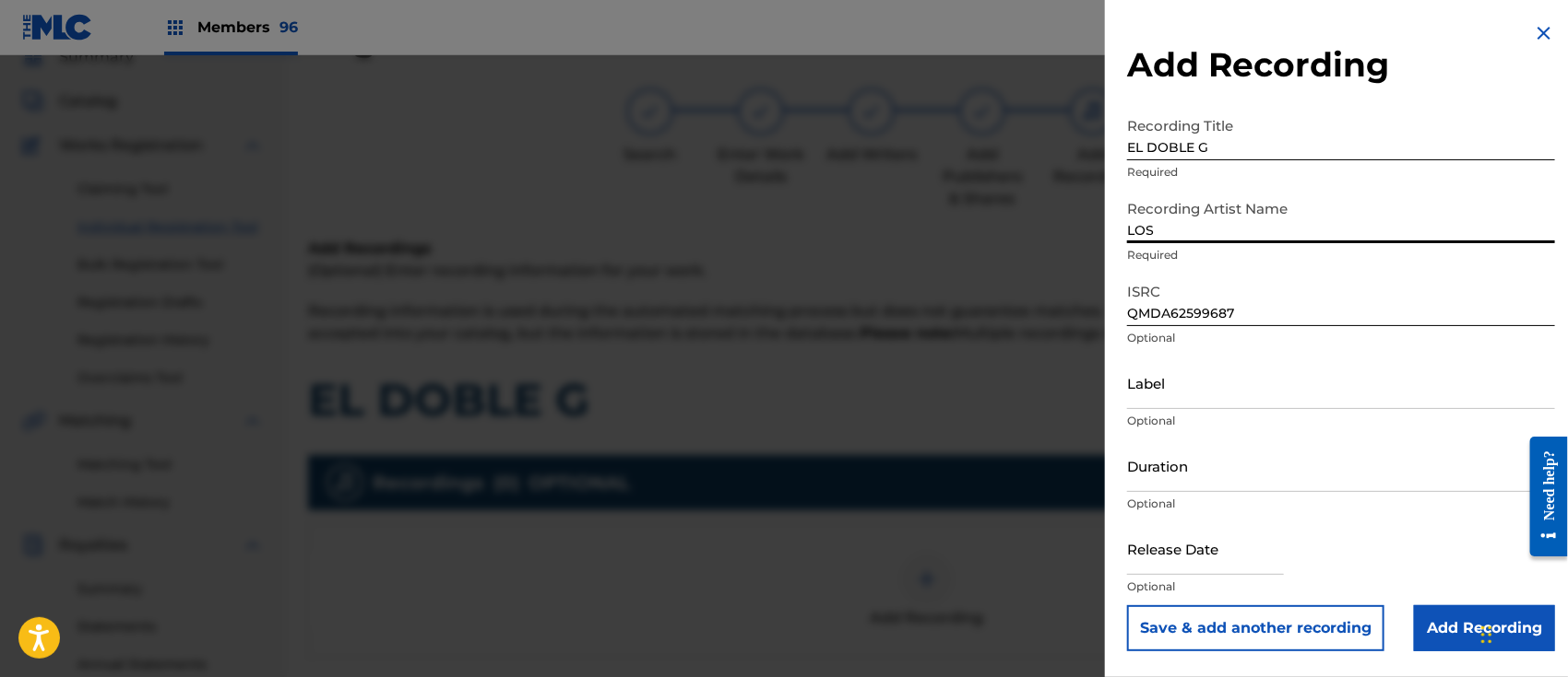
type input "LOS 2 GENERALES"
click at [1205, 378] on input "Label" at bounding box center [1341, 383] width 428 height 53
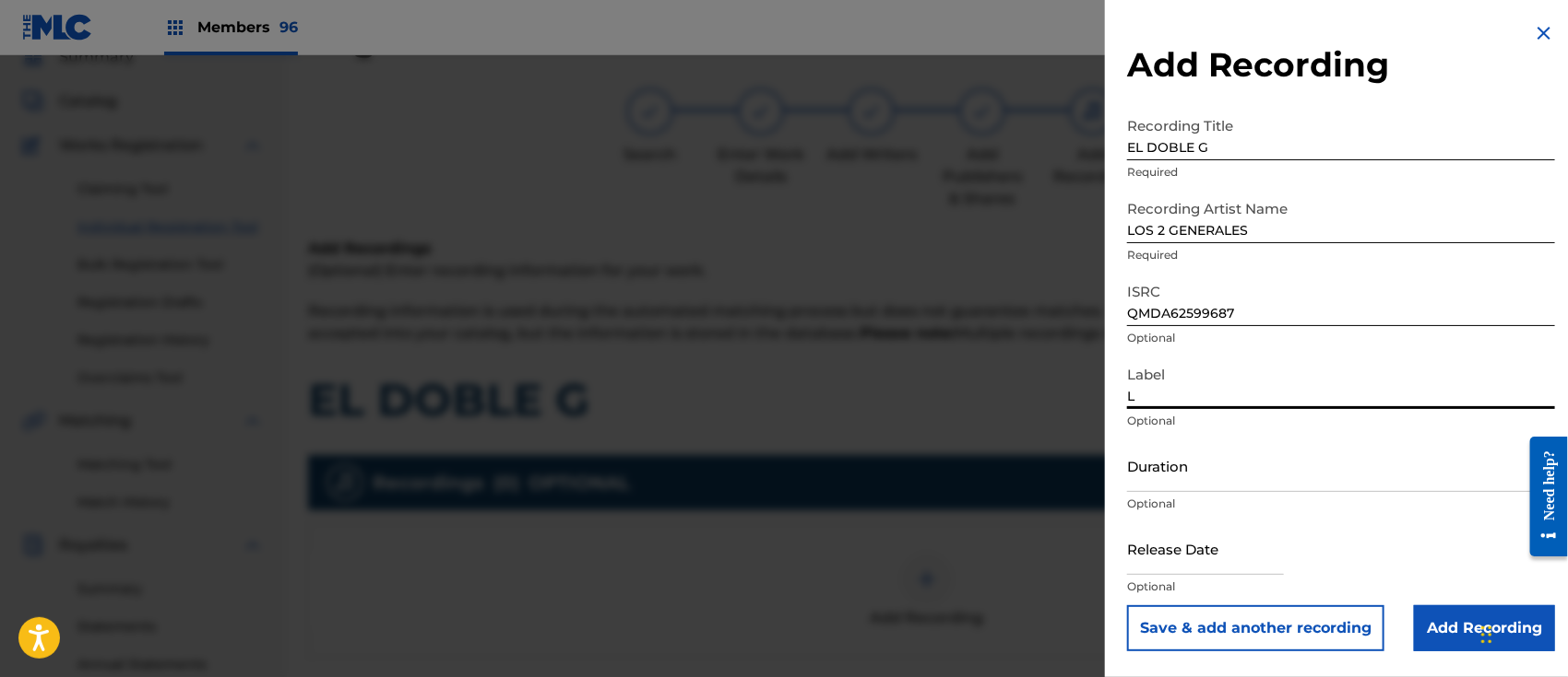
type input "L&R PROMOTIONS"
click at [1166, 543] on input "text" at bounding box center [1205, 549] width 156 height 53
select select "7"
select select "2025"
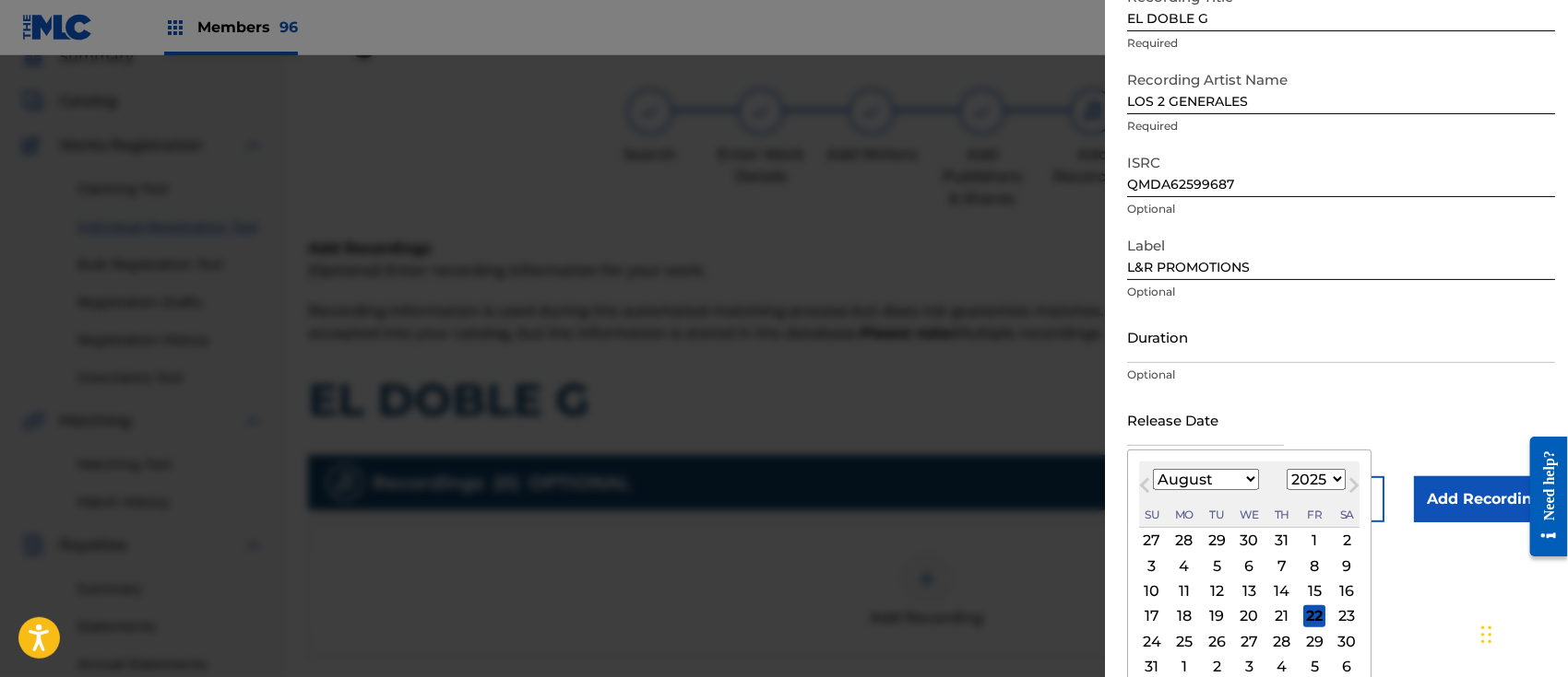
scroll to position [168, 0]
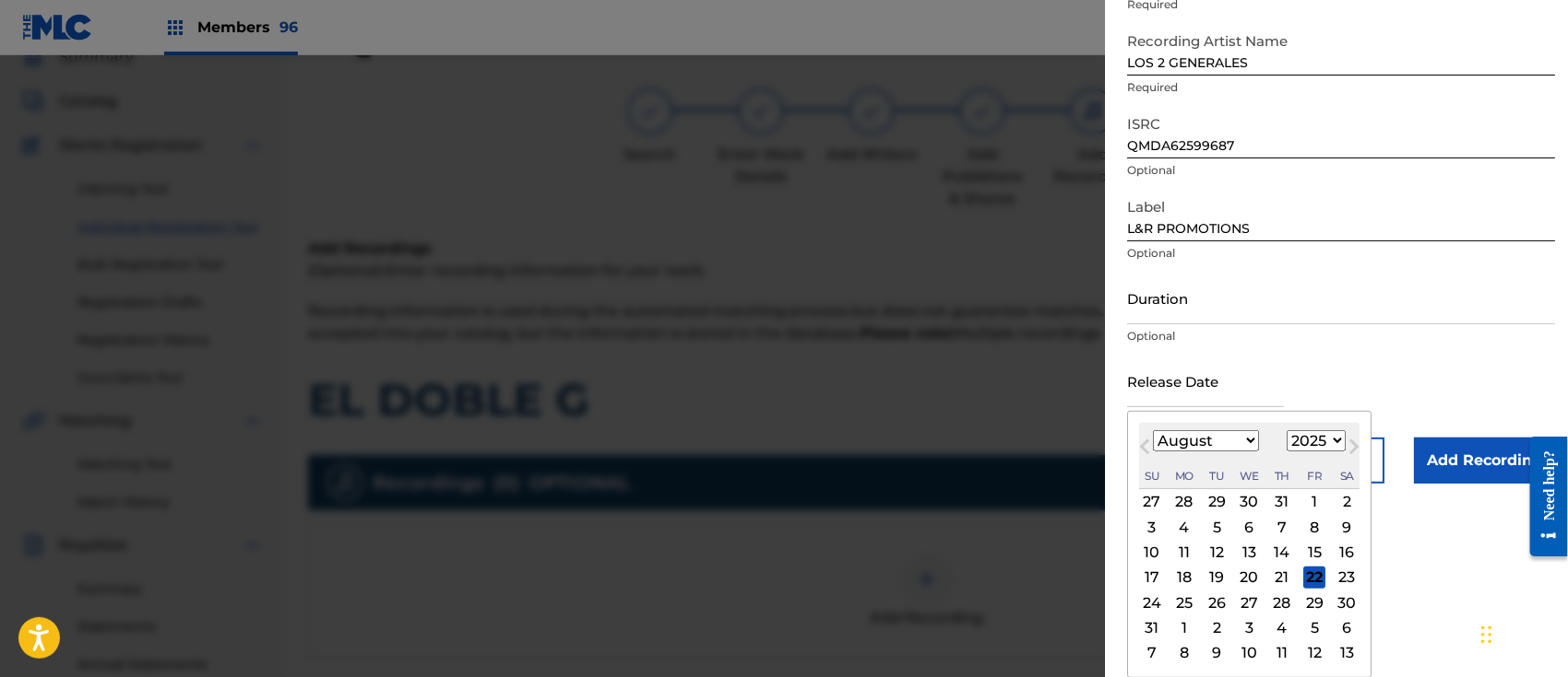
click at [1285, 571] on div "21" at bounding box center [1282, 577] width 22 height 22
type input "[DATE]"
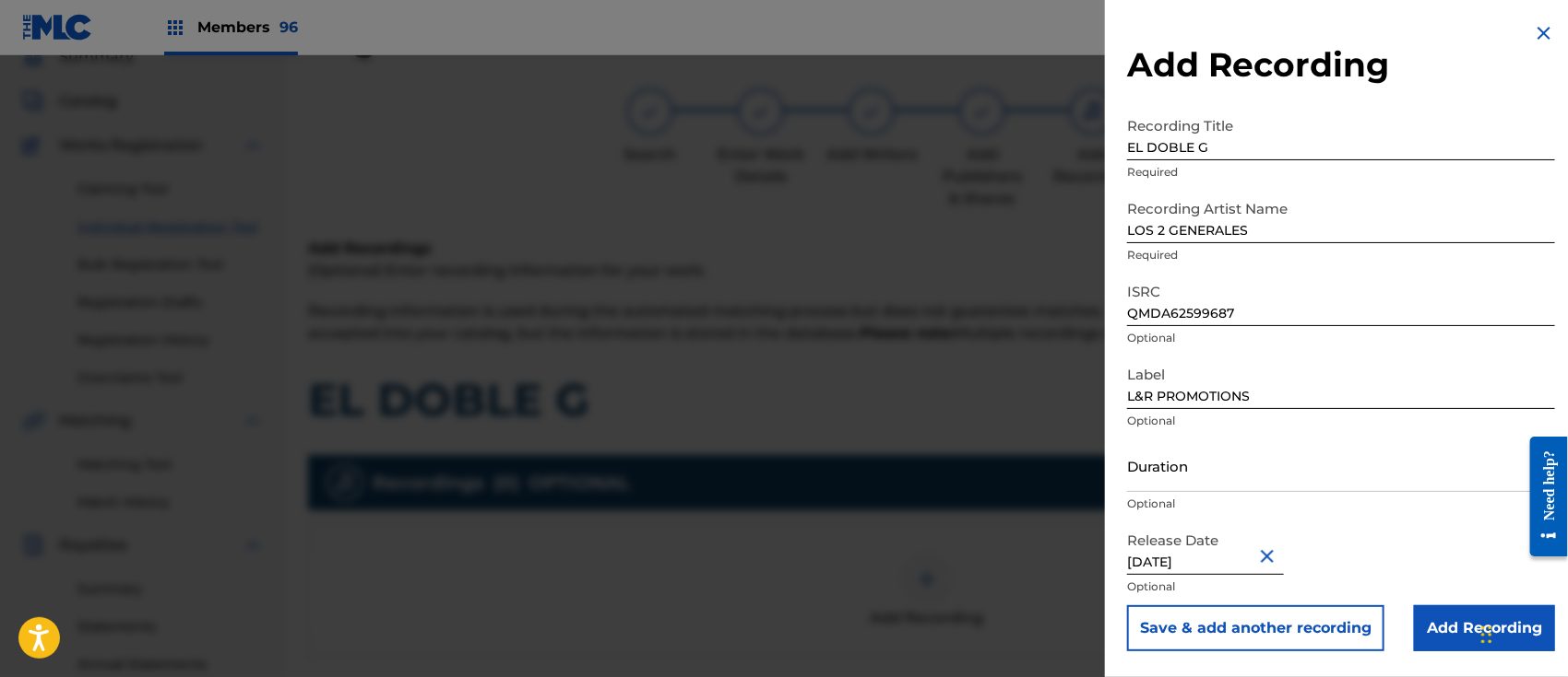
click at [1443, 630] on input "Add Recording" at bounding box center [1484, 628] width 141 height 46
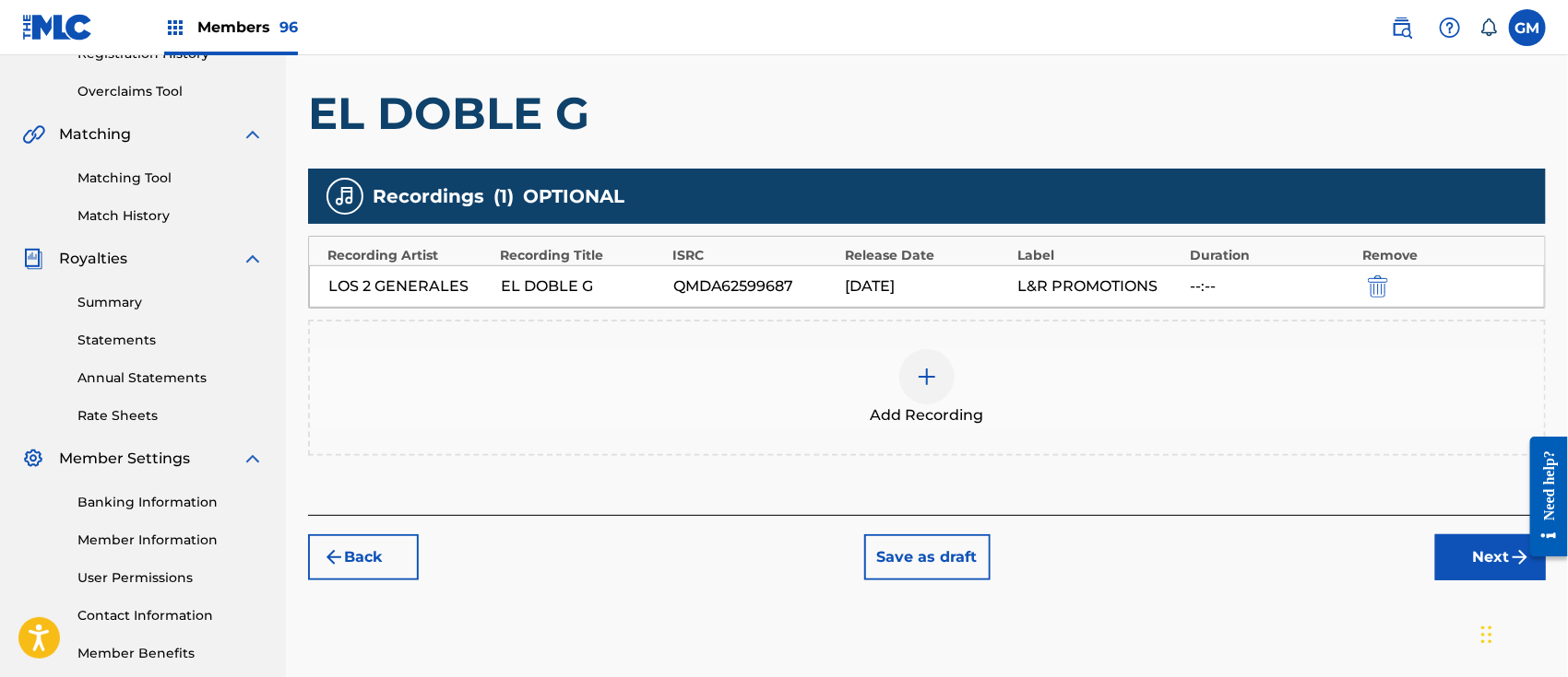
click at [1457, 551] on button "Next" at bounding box center [1490, 557] width 110 height 46
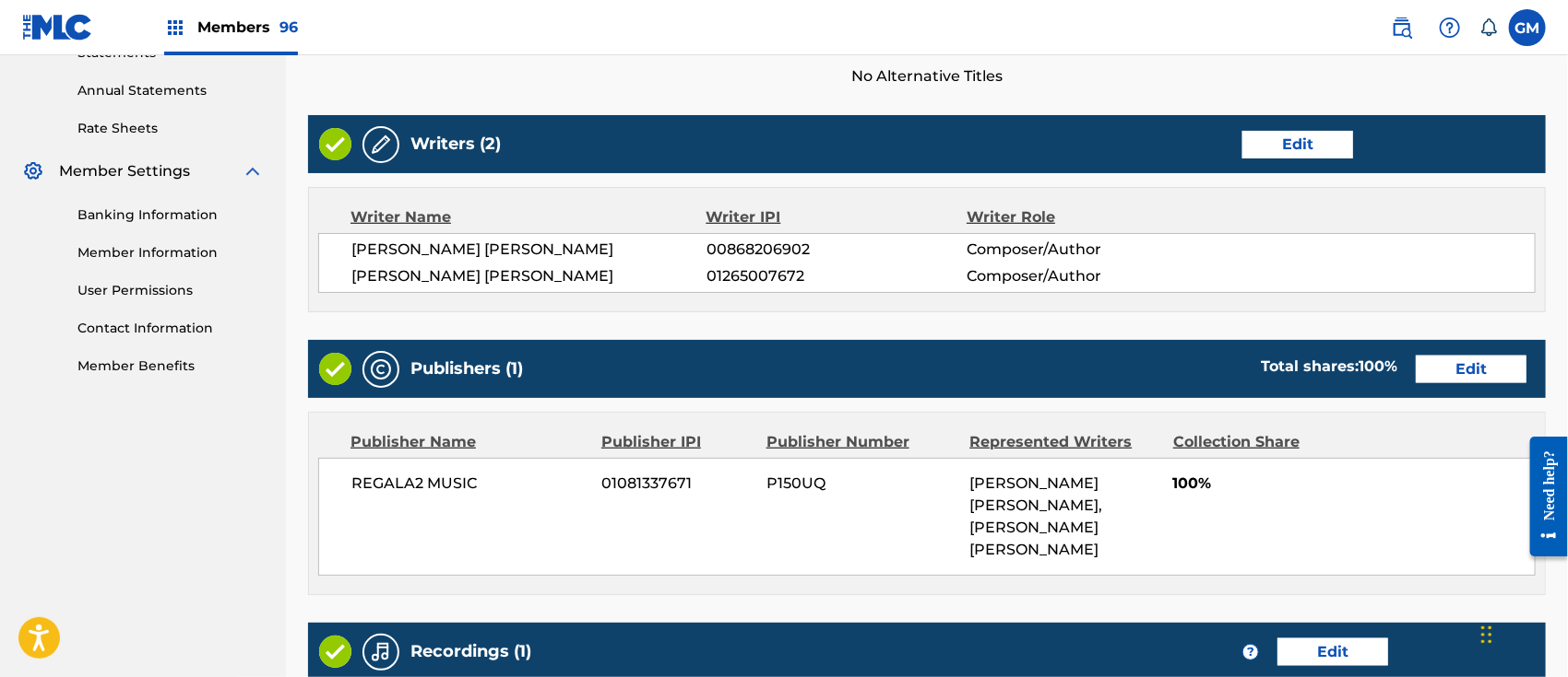
scroll to position [943, 0]
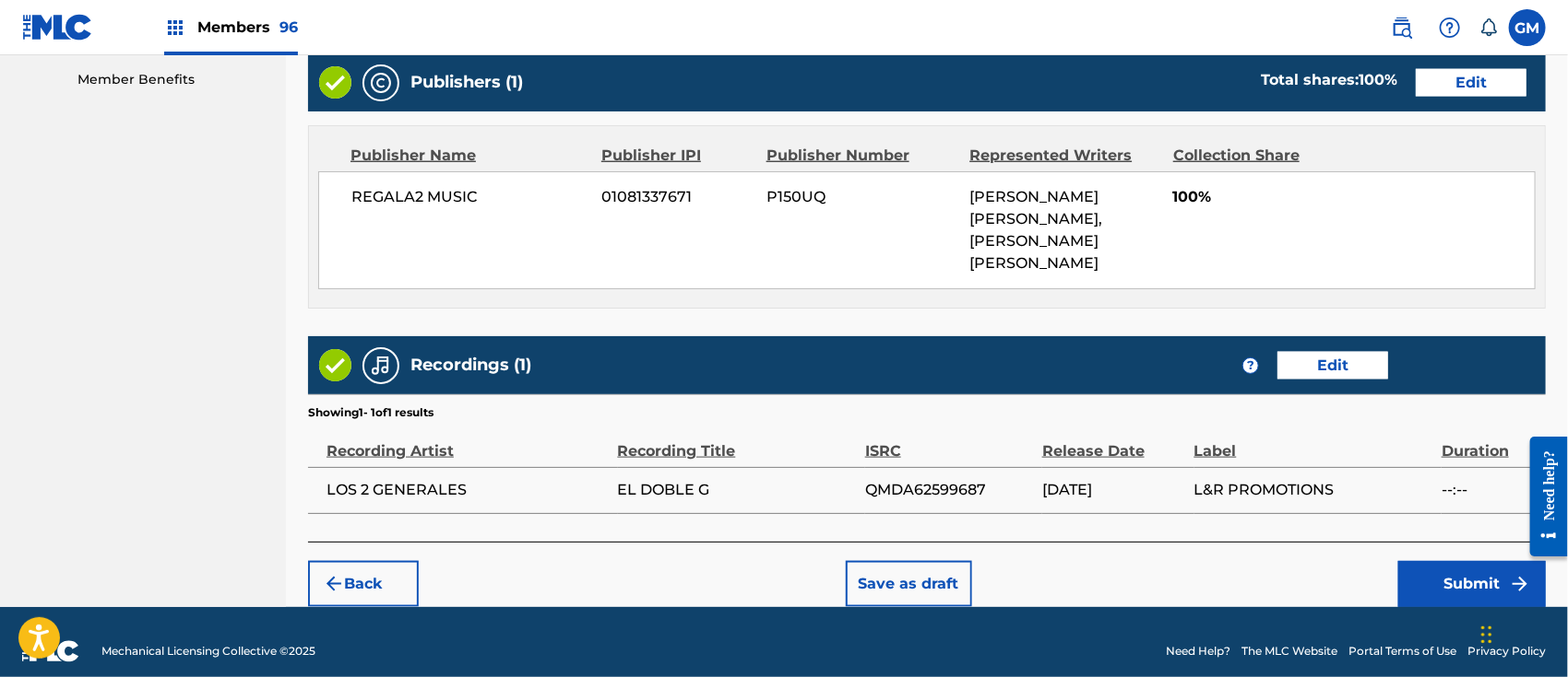
click at [1437, 580] on button "Submit" at bounding box center [1471, 583] width 148 height 46
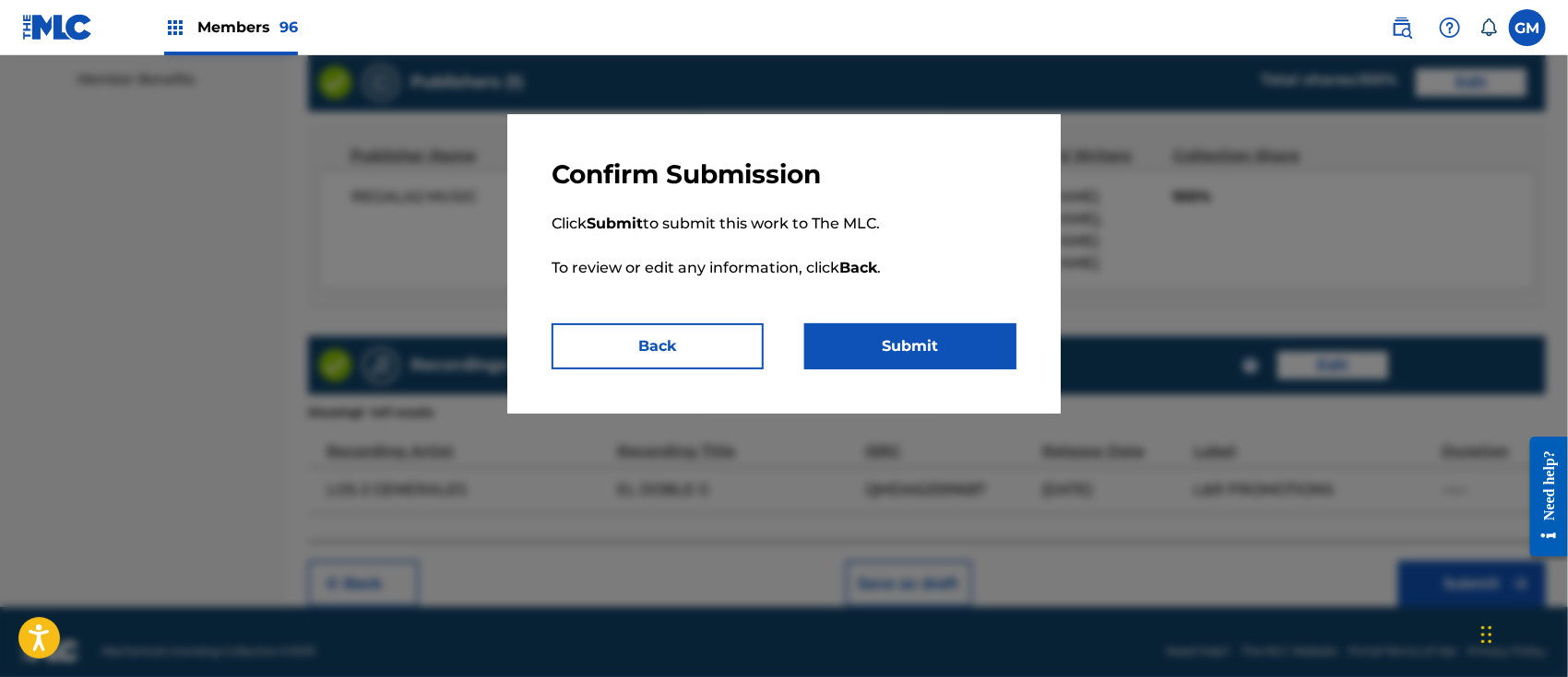
click at [932, 336] on button "Submit" at bounding box center [910, 346] width 212 height 46
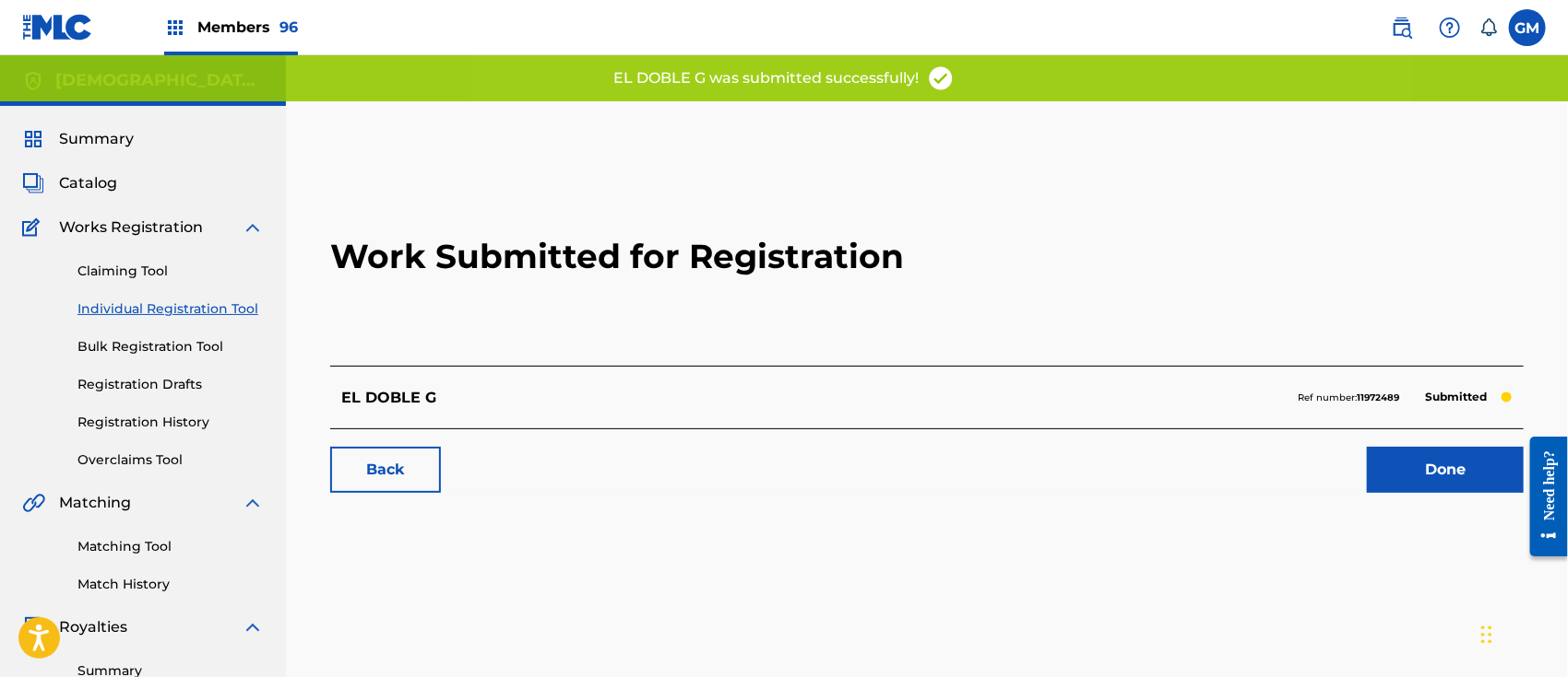
click at [1396, 468] on link "Done" at bounding box center [1445, 470] width 156 height 46
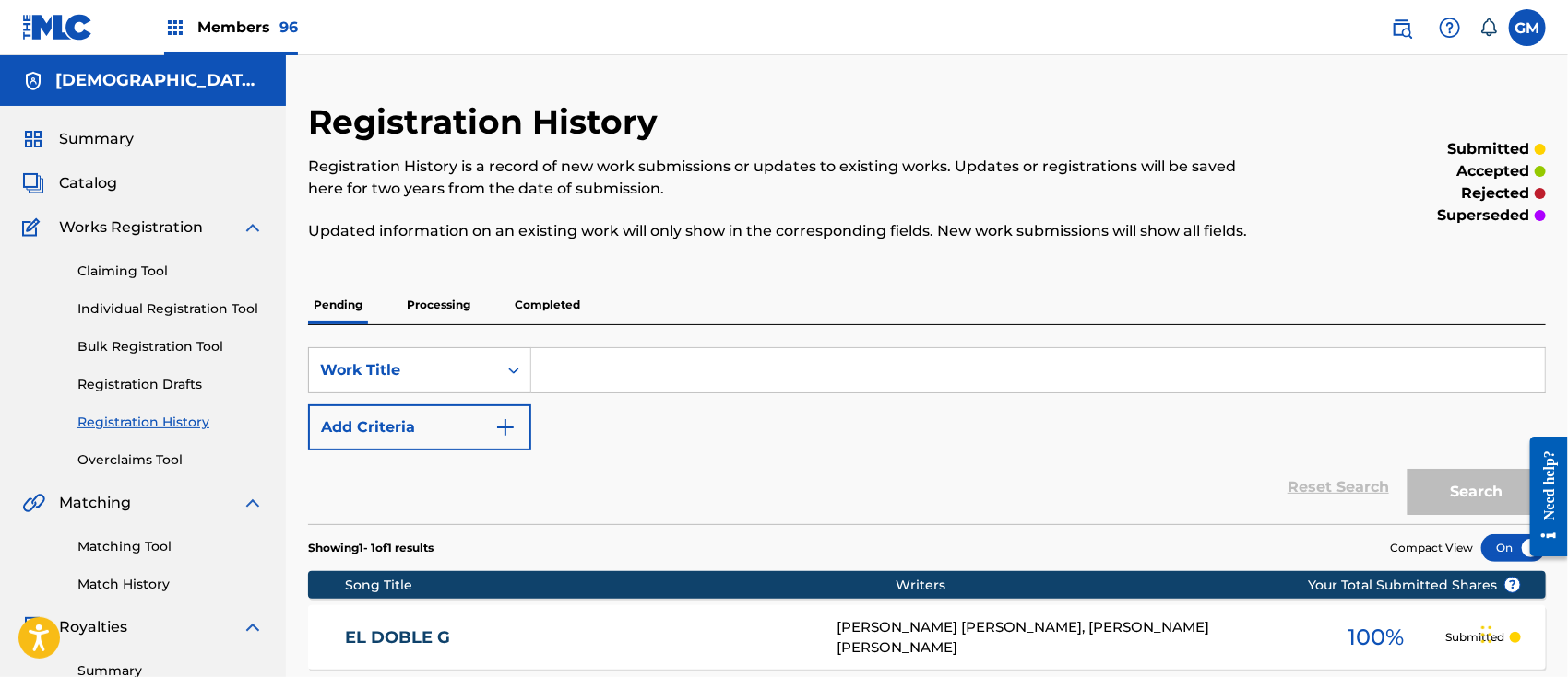
click at [1400, 25] on img at bounding box center [1402, 27] width 22 height 22
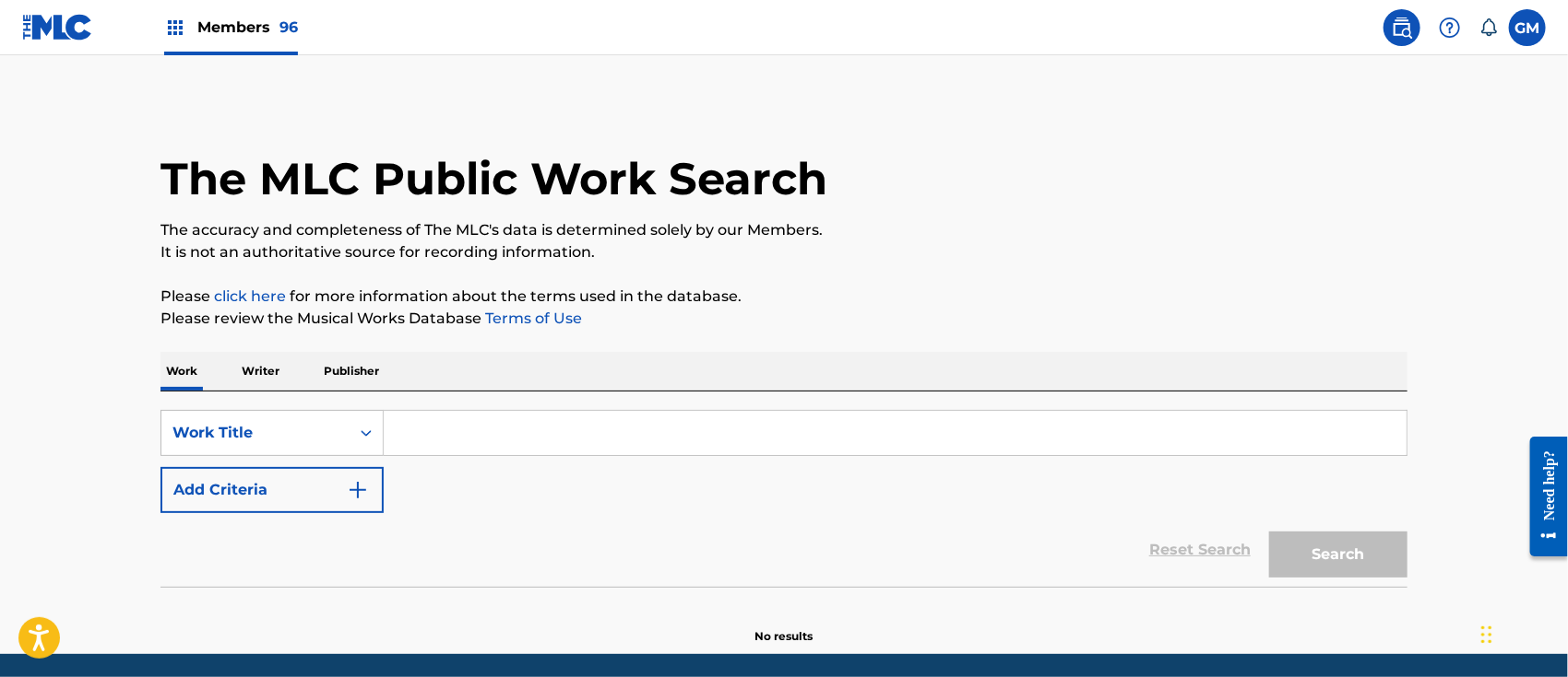
drag, startPoint x: 516, startPoint y: 429, endPoint x: 532, endPoint y: 429, distance: 16.0
click at [519, 429] on input "Search Form" at bounding box center [894, 433] width 1023 height 44
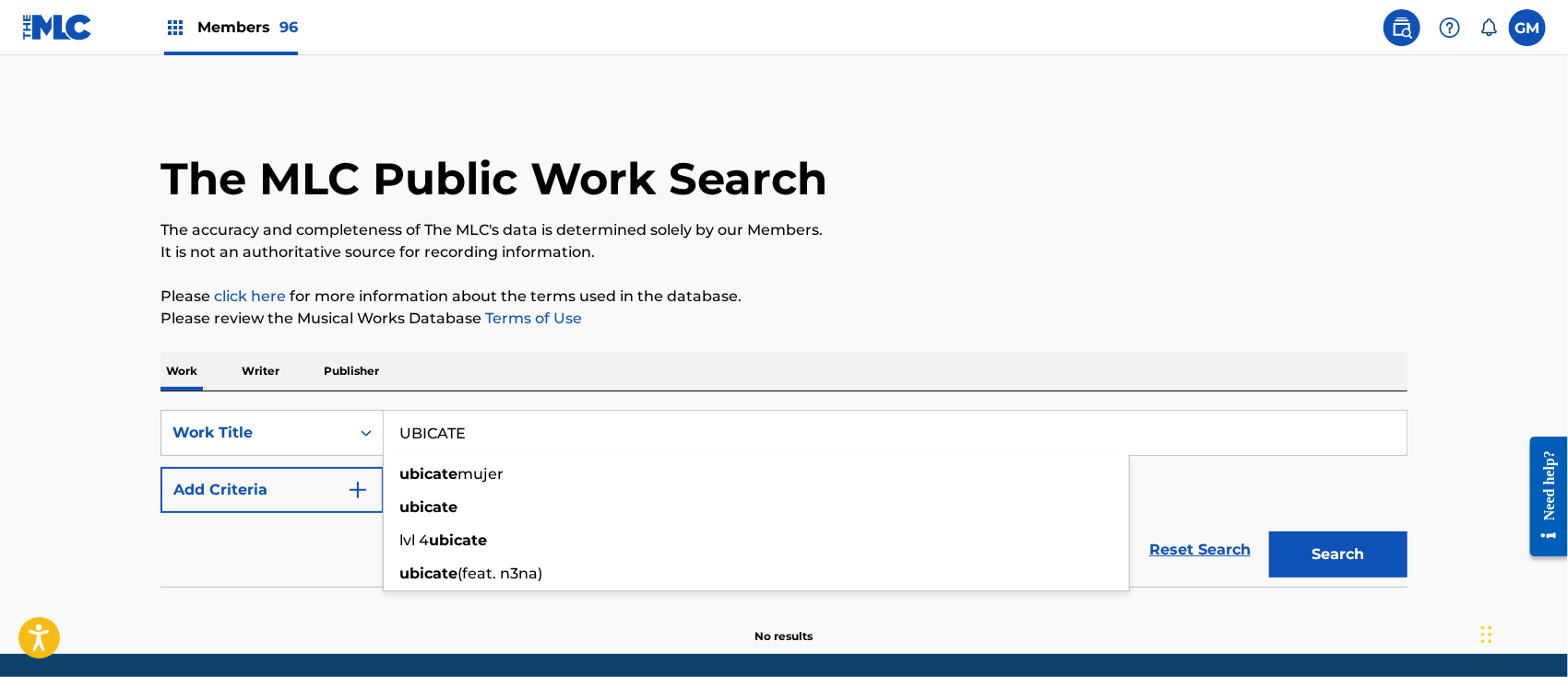
type input "UBICATE"
click at [1269, 531] on button "Search" at bounding box center [1337, 554] width 138 height 46
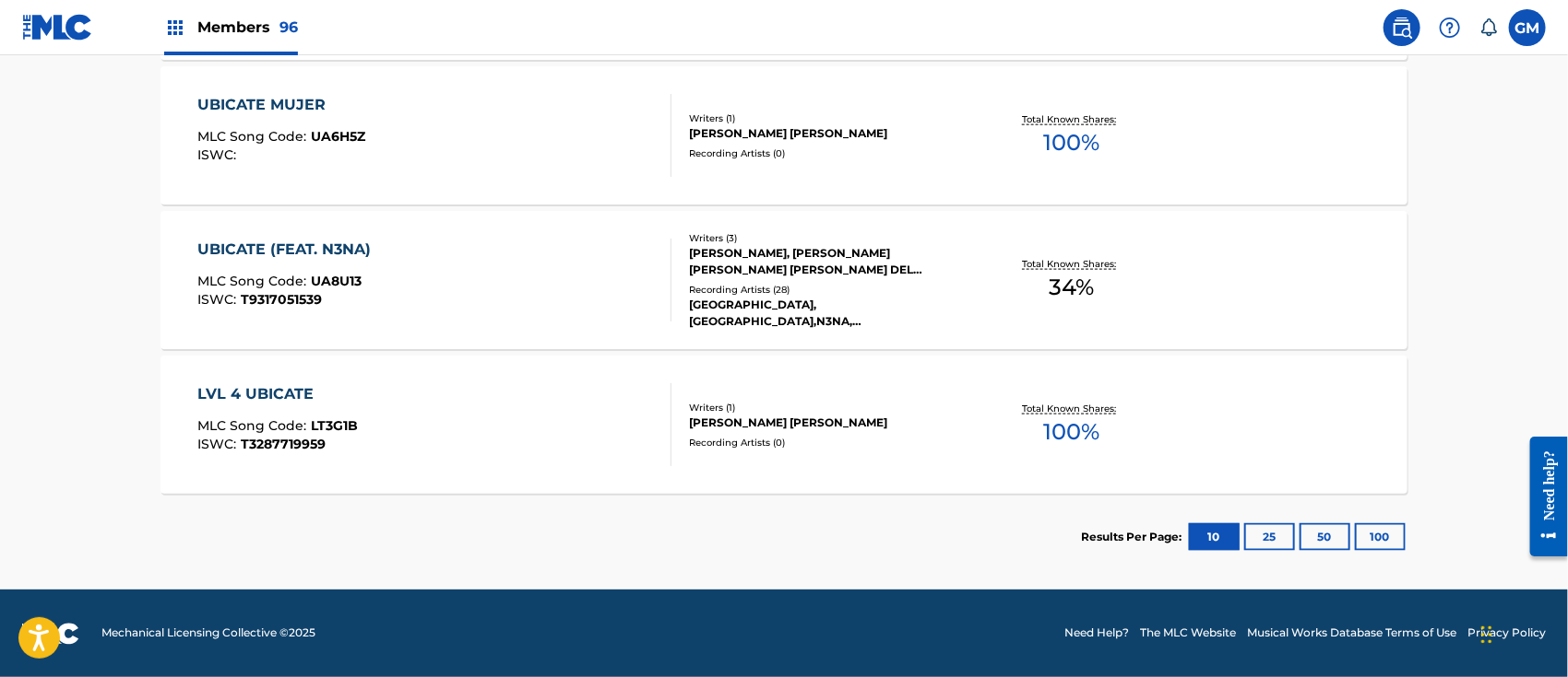
scroll to position [275, 0]
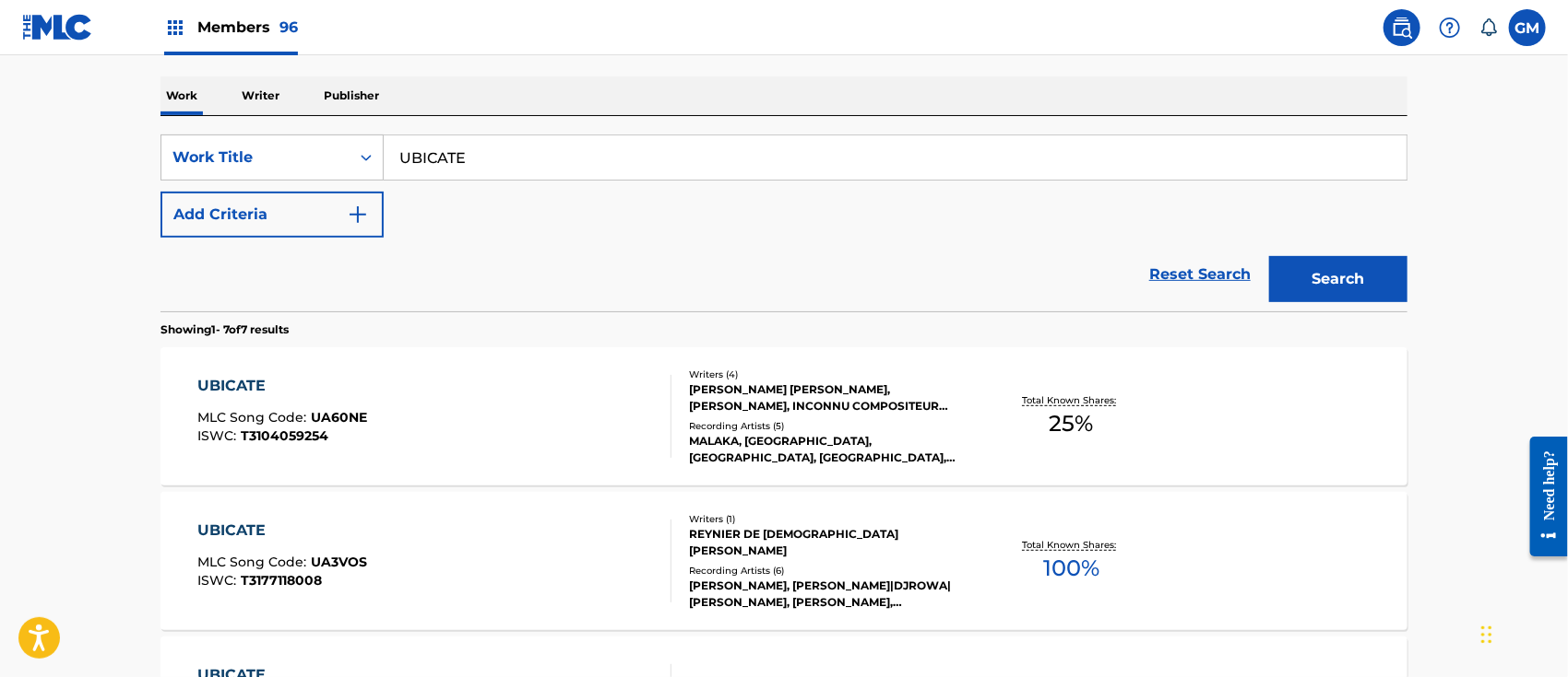
click at [362, 210] on img "Search Form" at bounding box center [358, 214] width 22 height 22
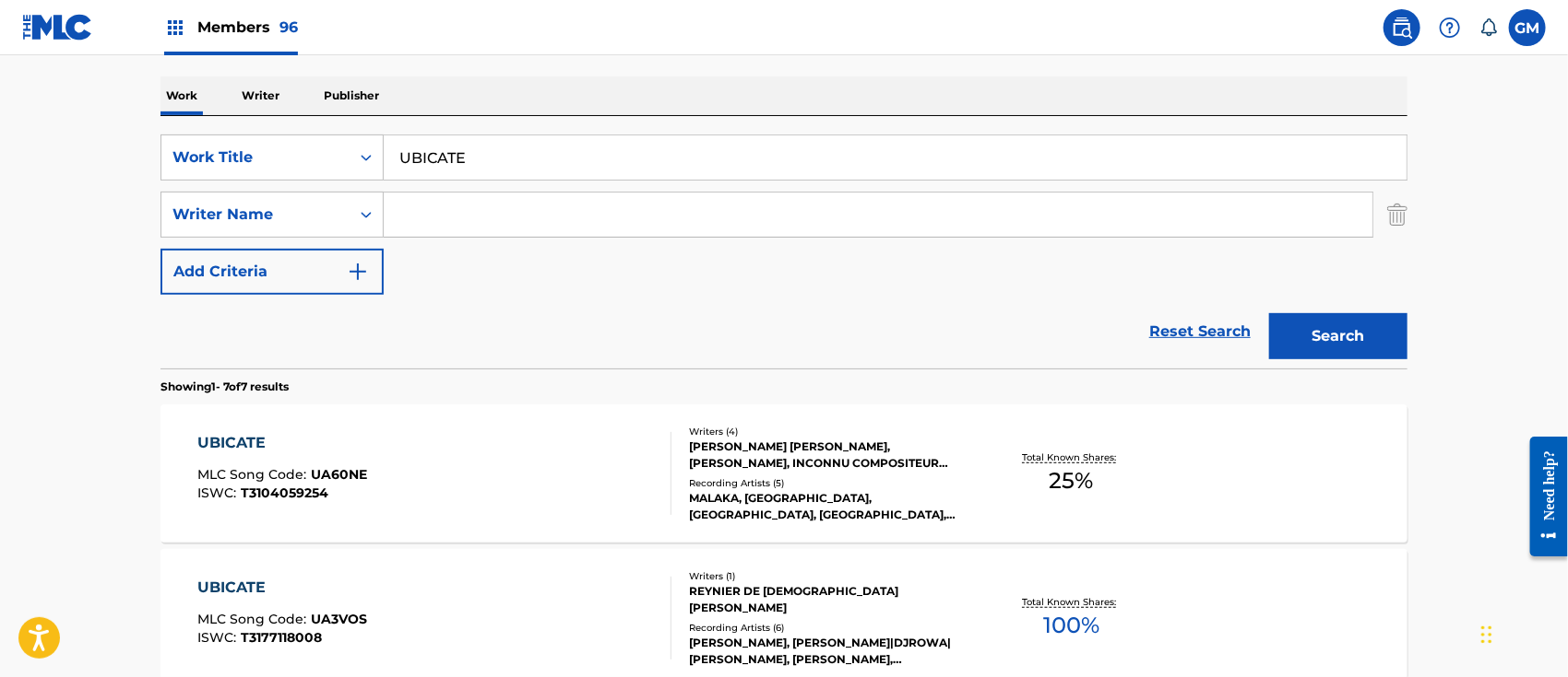
click at [464, 224] on input "Search Form" at bounding box center [877, 214] width 988 height 44
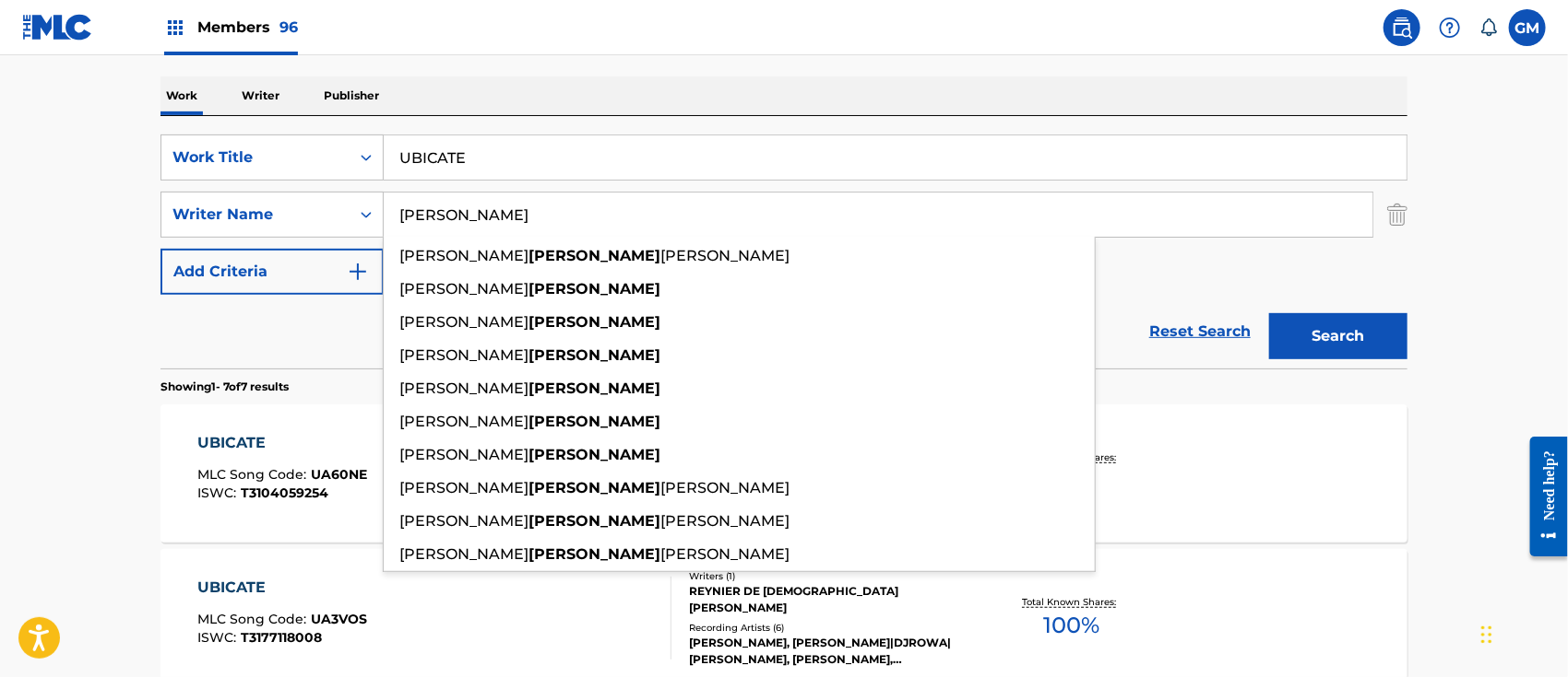
type input "[PERSON_NAME]"
click at [1269, 314] on button "Search" at bounding box center [1337, 336] width 138 height 46
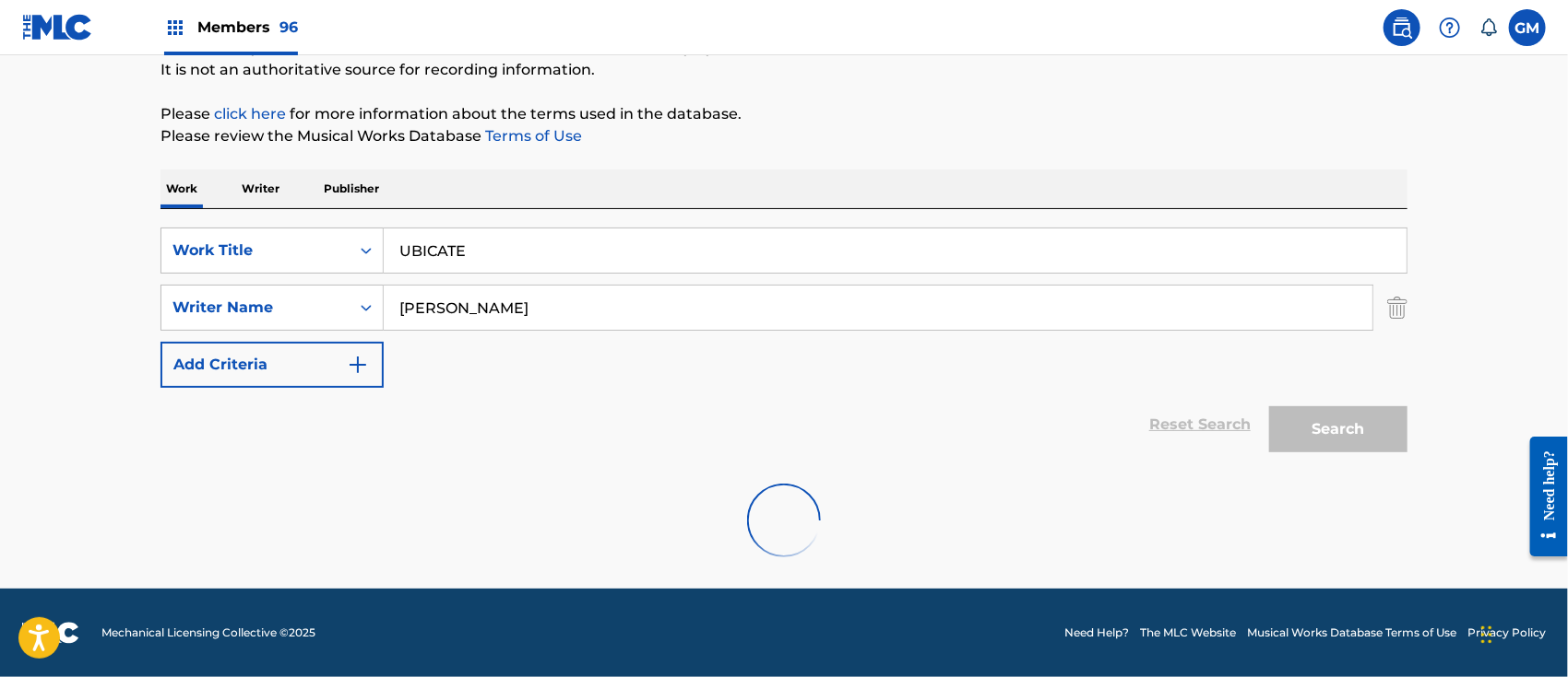
scroll to position [122, 0]
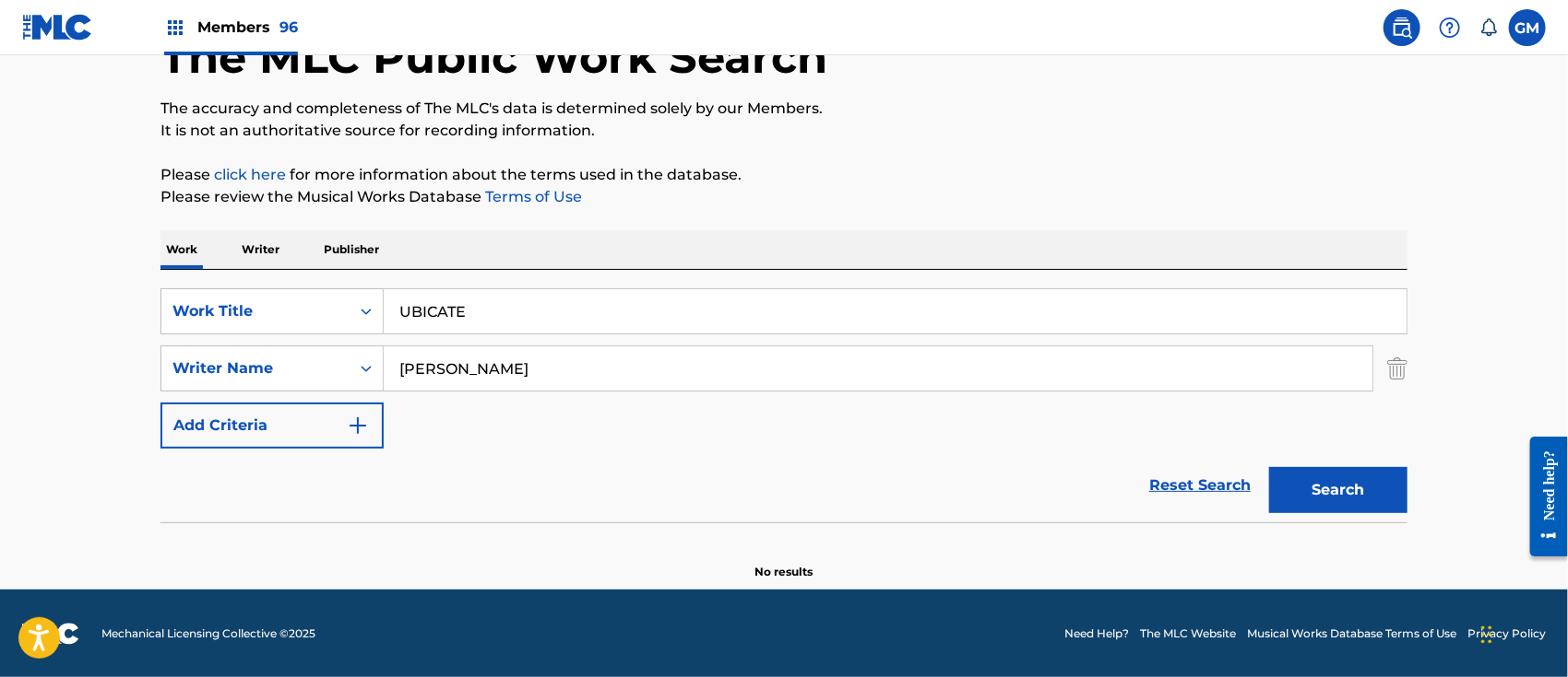
click at [237, 17] on span "Members 96" at bounding box center [247, 27] width 101 height 21
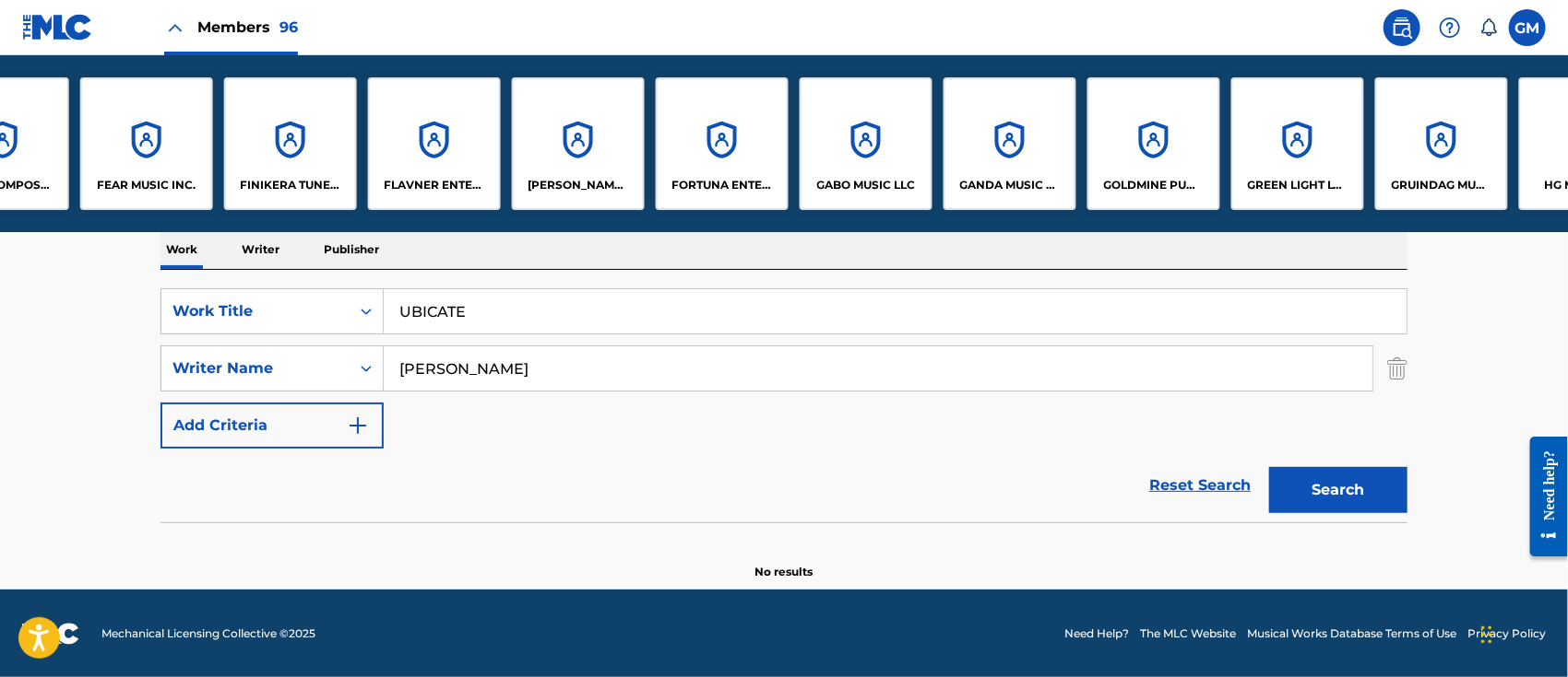
scroll to position [0, 4559]
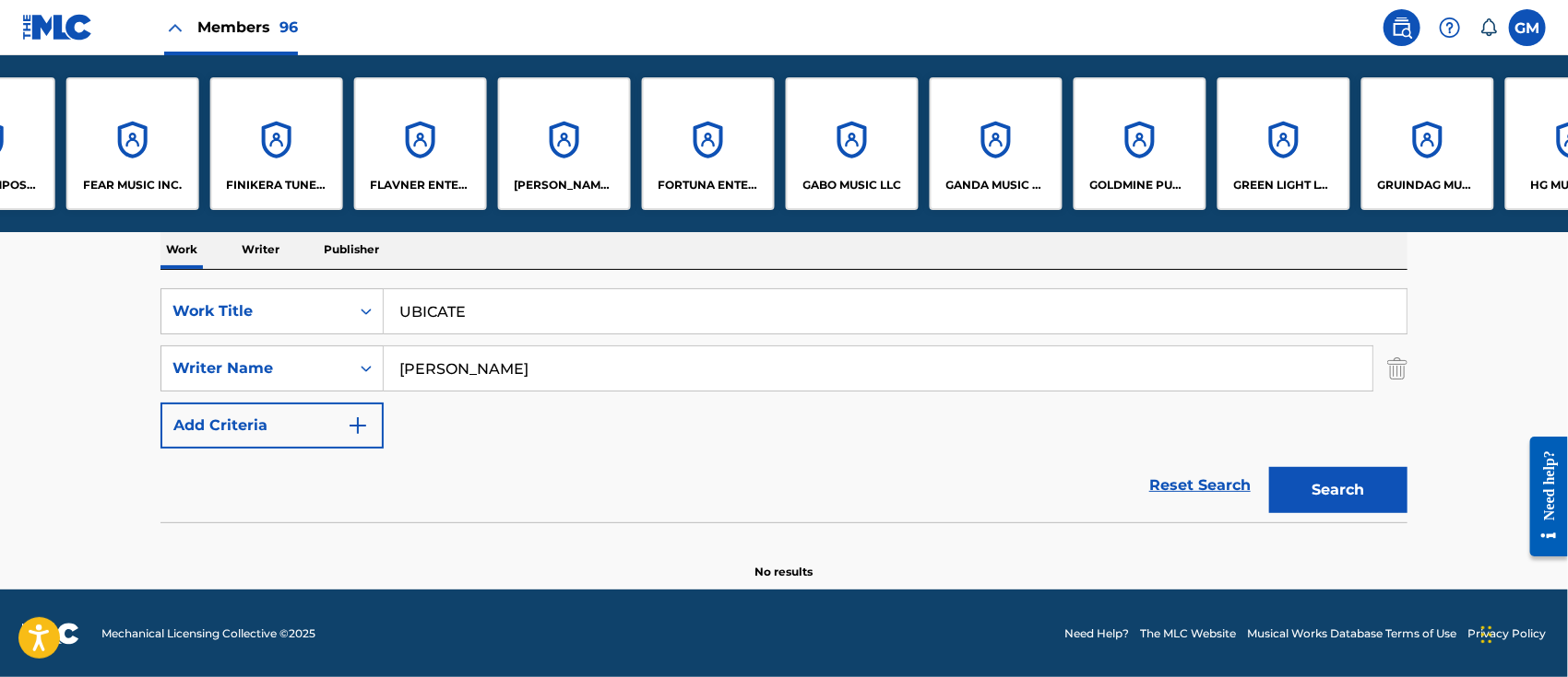
click at [712, 172] on div "FORTUNA ENTERTAINMENT, LLC" at bounding box center [709, 144] width 133 height 133
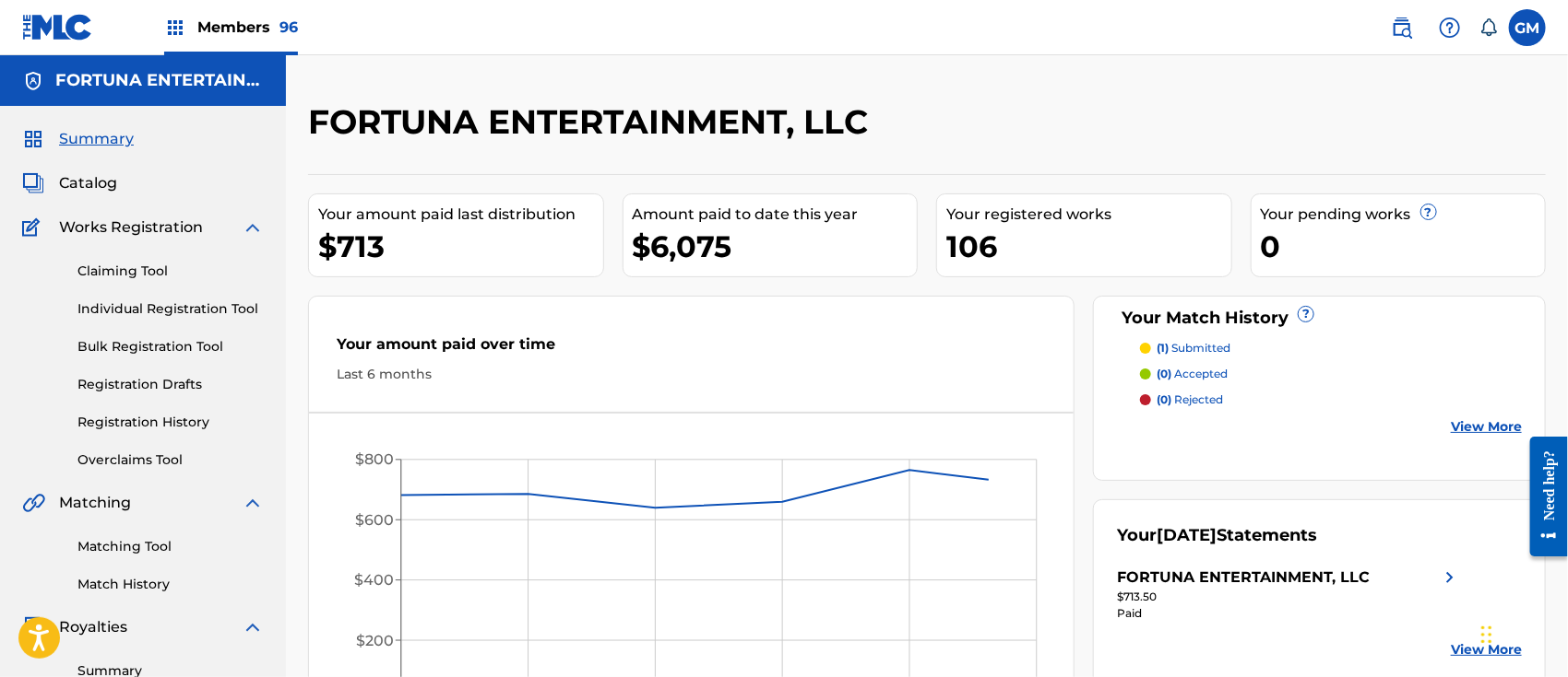
click at [142, 300] on link "Individual Registration Tool" at bounding box center [170, 310] width 187 height 20
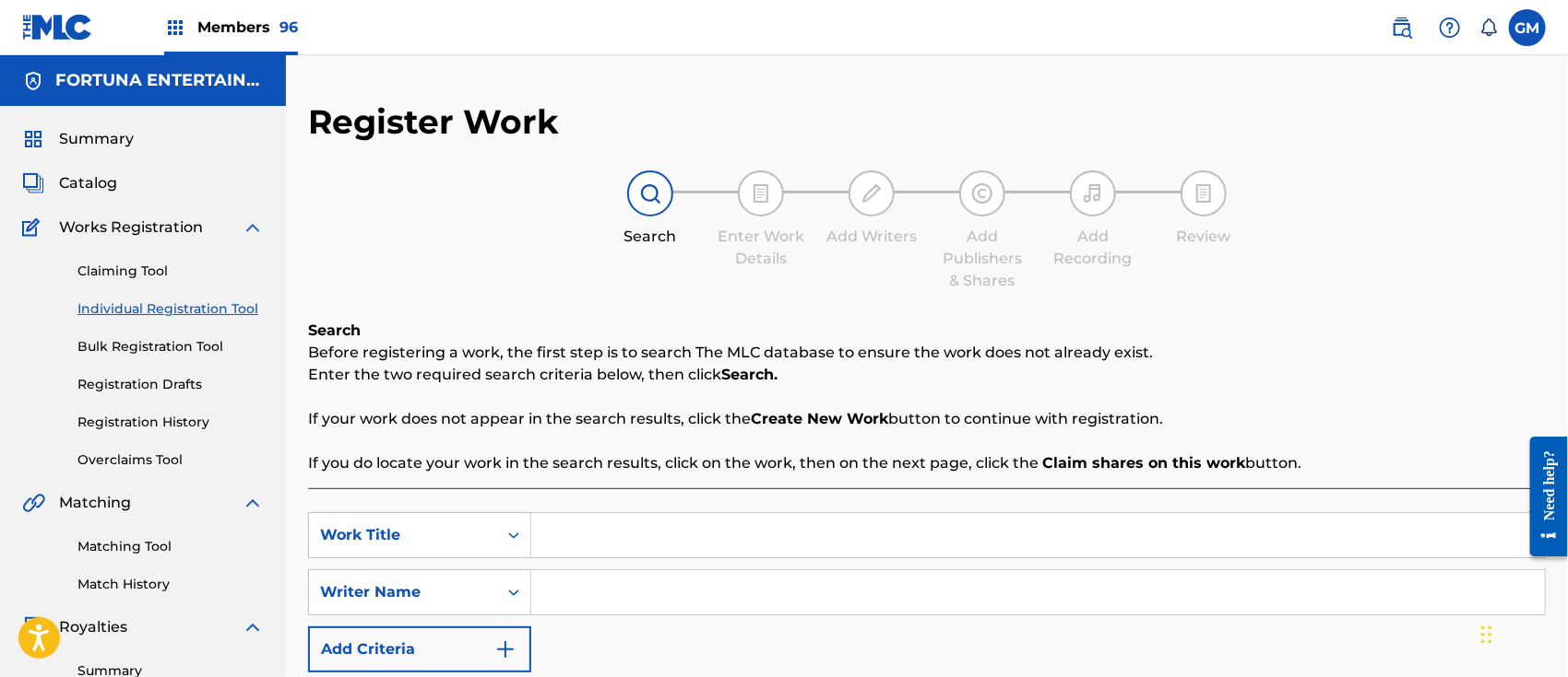
click at [566, 534] on input "Search Form" at bounding box center [1037, 534] width 1014 height 44
type input "UBICATE"
click at [610, 590] on input "Search Form" at bounding box center [1037, 592] width 1014 height 44
paste input "[PERSON_NAME] [PERSON_NAME]"
click at [728, 586] on input "[PERSON_NAME] [PERSON_NAME]" at bounding box center [1037, 592] width 1014 height 44
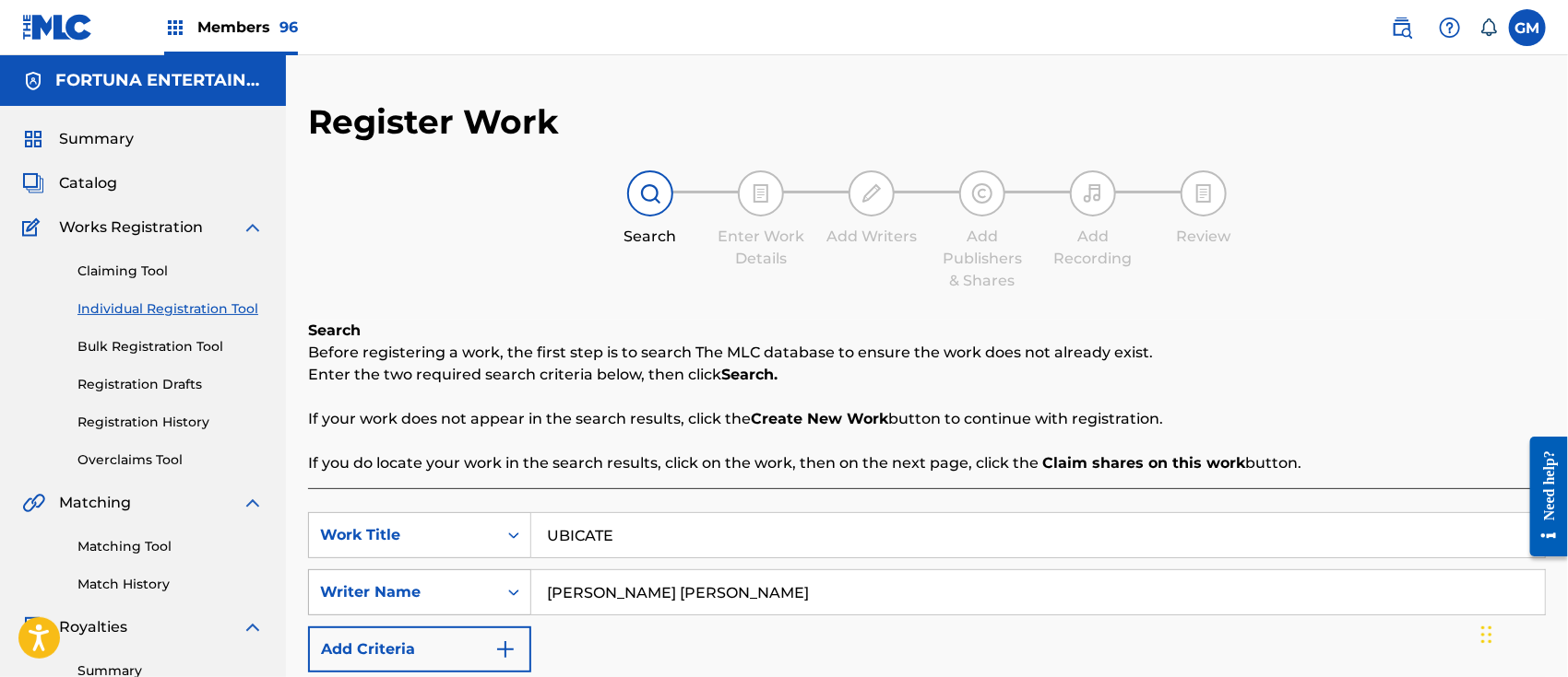
drag, startPoint x: 861, startPoint y: 595, endPoint x: 451, endPoint y: 586, distance: 410.1
click at [451, 586] on div "SearchWithCriteriae521e46f-34d6-43c5-a2c9-6f50b008d381 Writer Name [PERSON_NAME…" at bounding box center [927, 592] width 1238 height 46
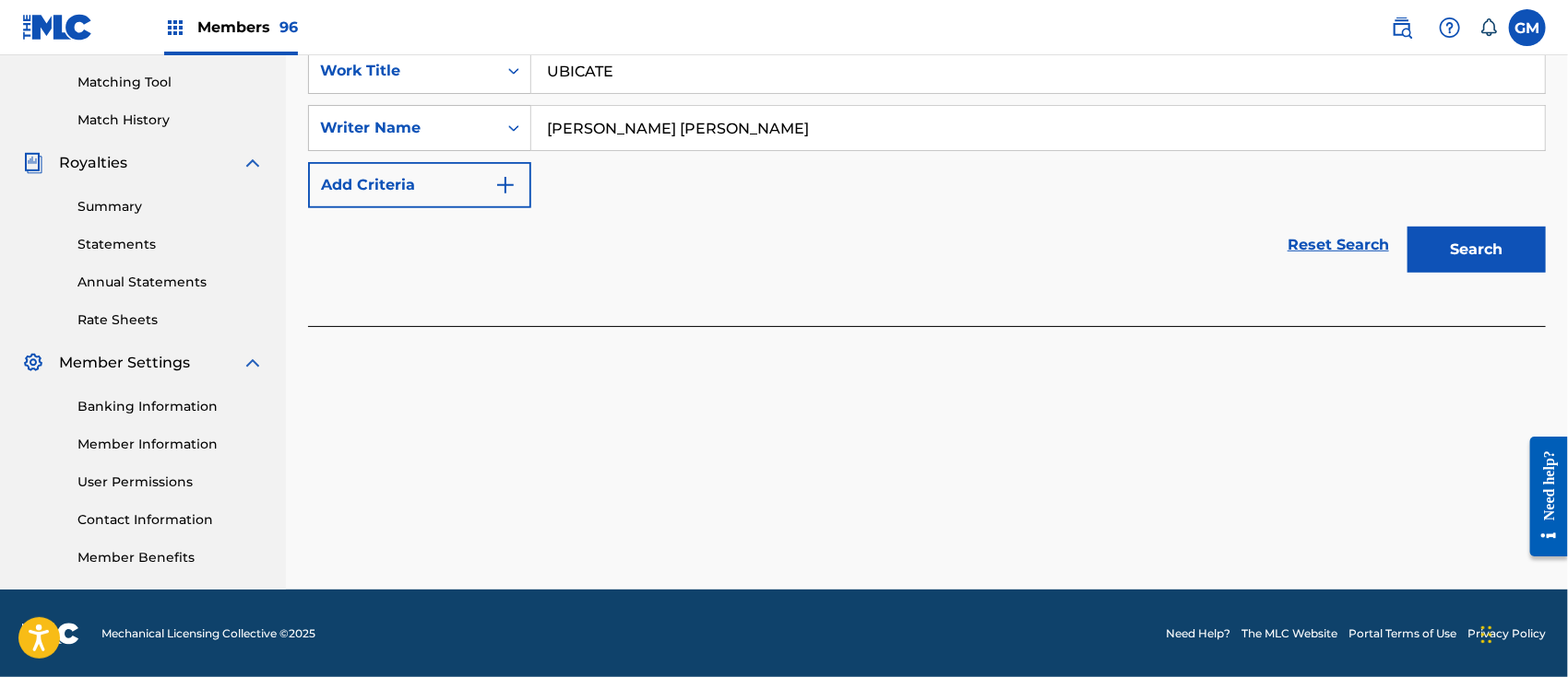
type input "[PERSON_NAME] [PERSON_NAME]"
click at [1433, 253] on button "Search" at bounding box center [1475, 249] width 138 height 46
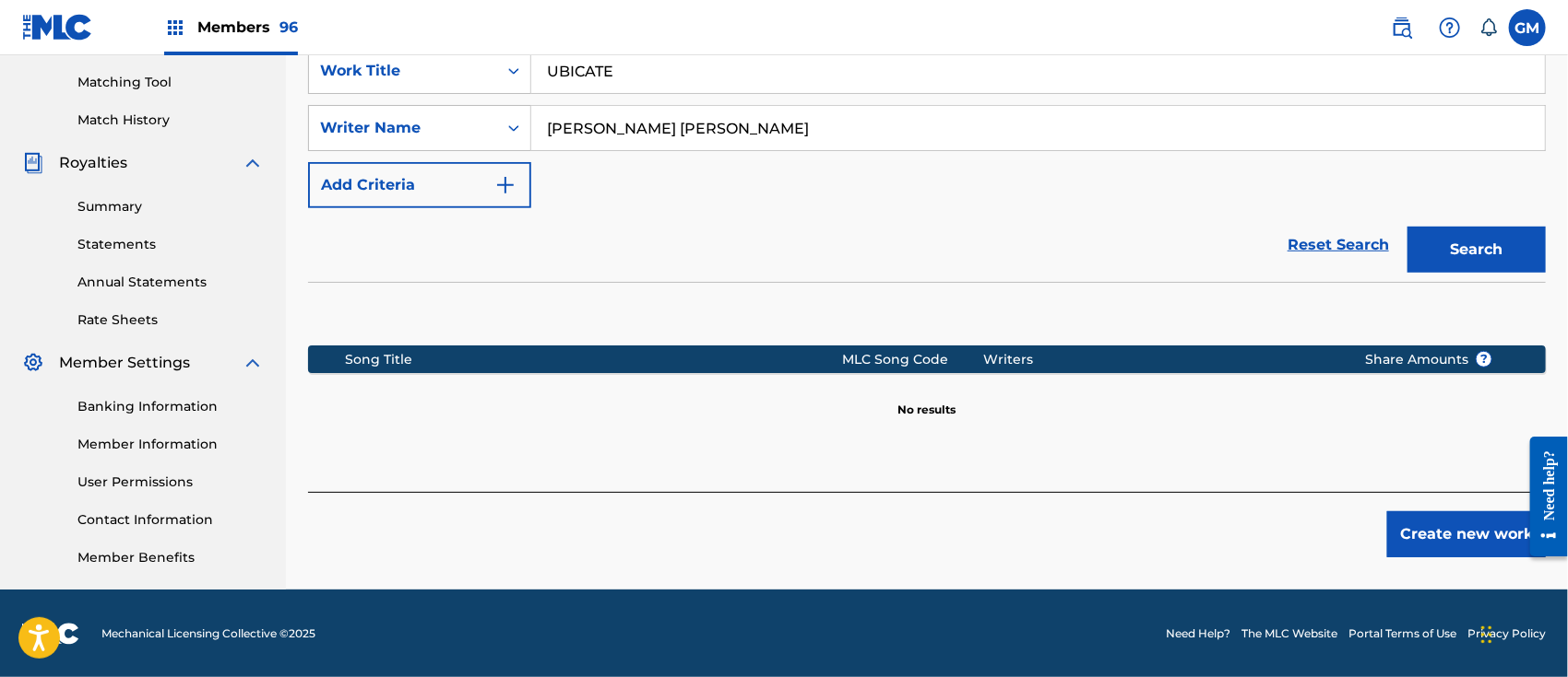
click at [1419, 518] on button "Create new work" at bounding box center [1466, 534] width 158 height 46
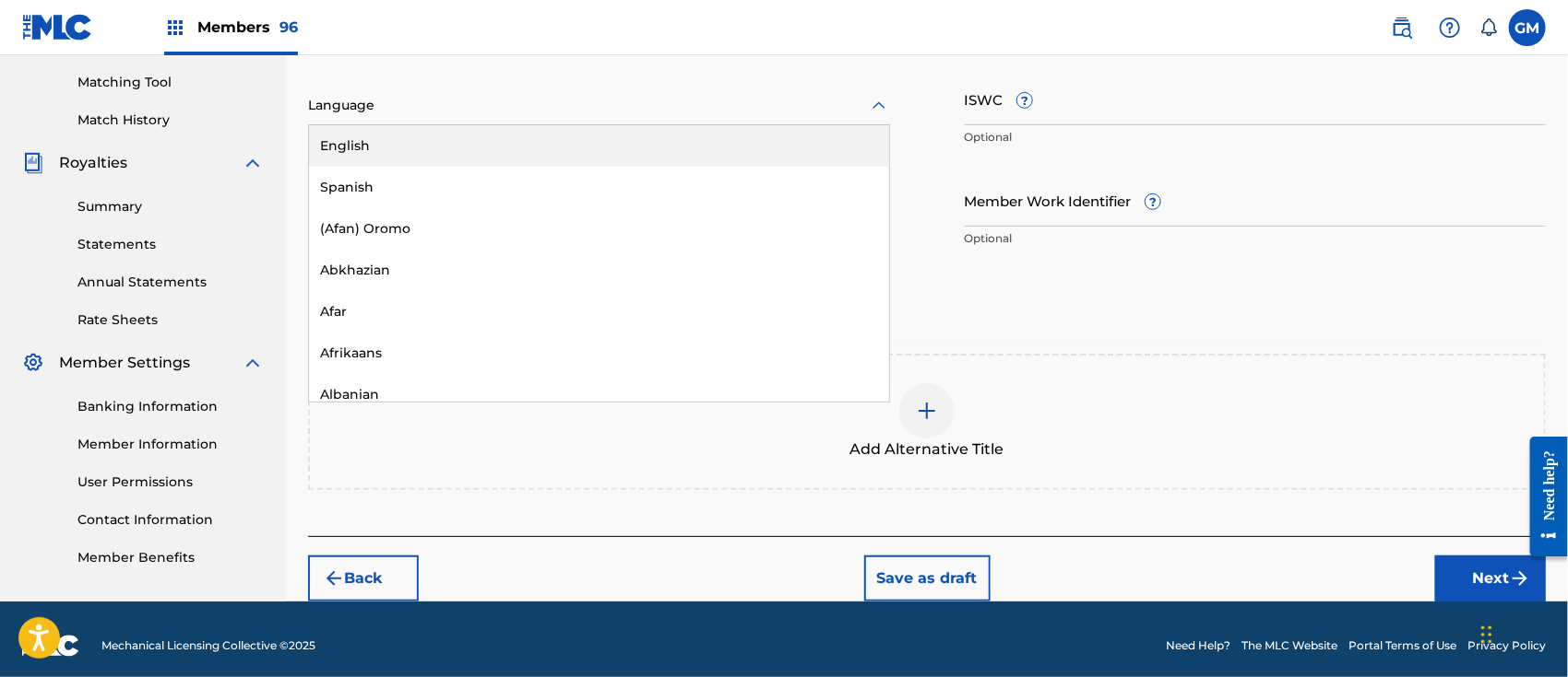
click at [534, 106] on div at bounding box center [598, 106] width 582 height 23
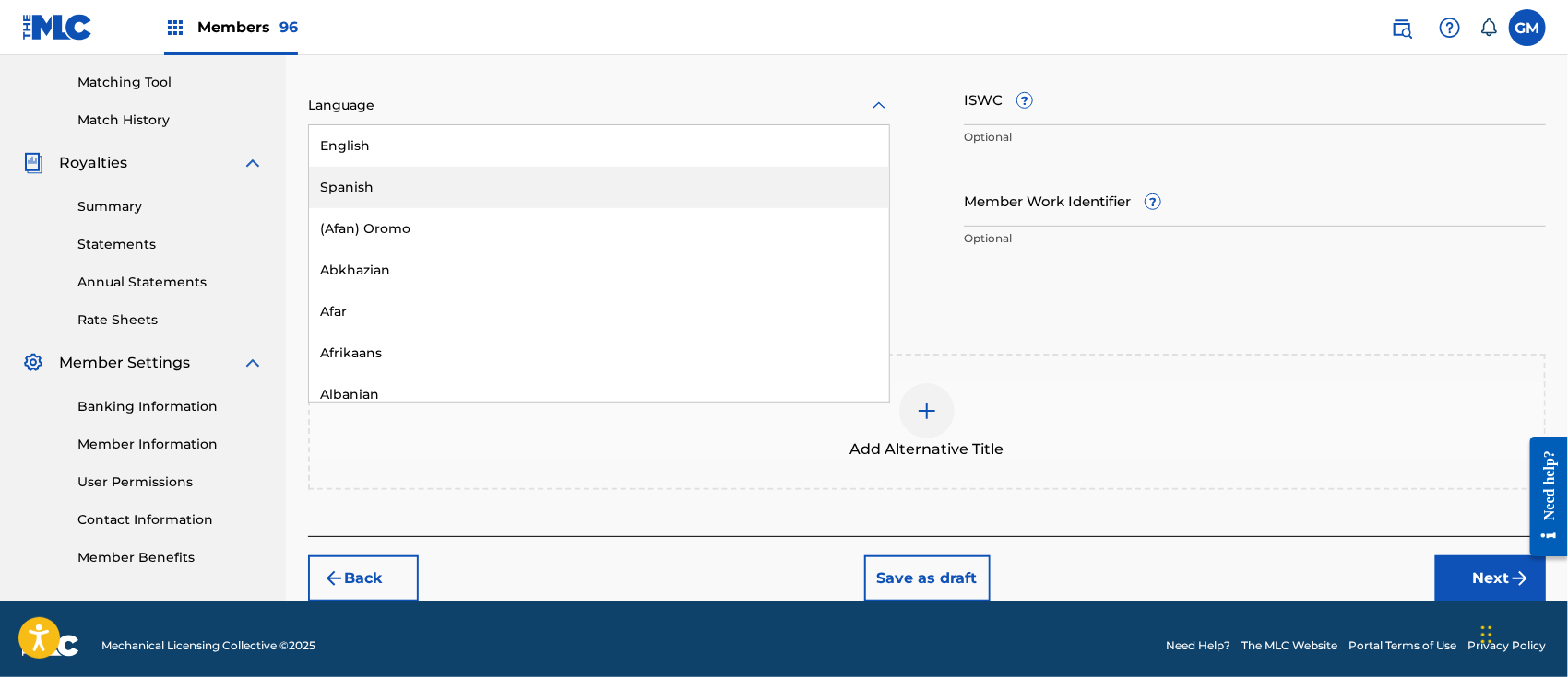
click at [443, 183] on div "Spanish" at bounding box center [598, 188] width 580 height 41
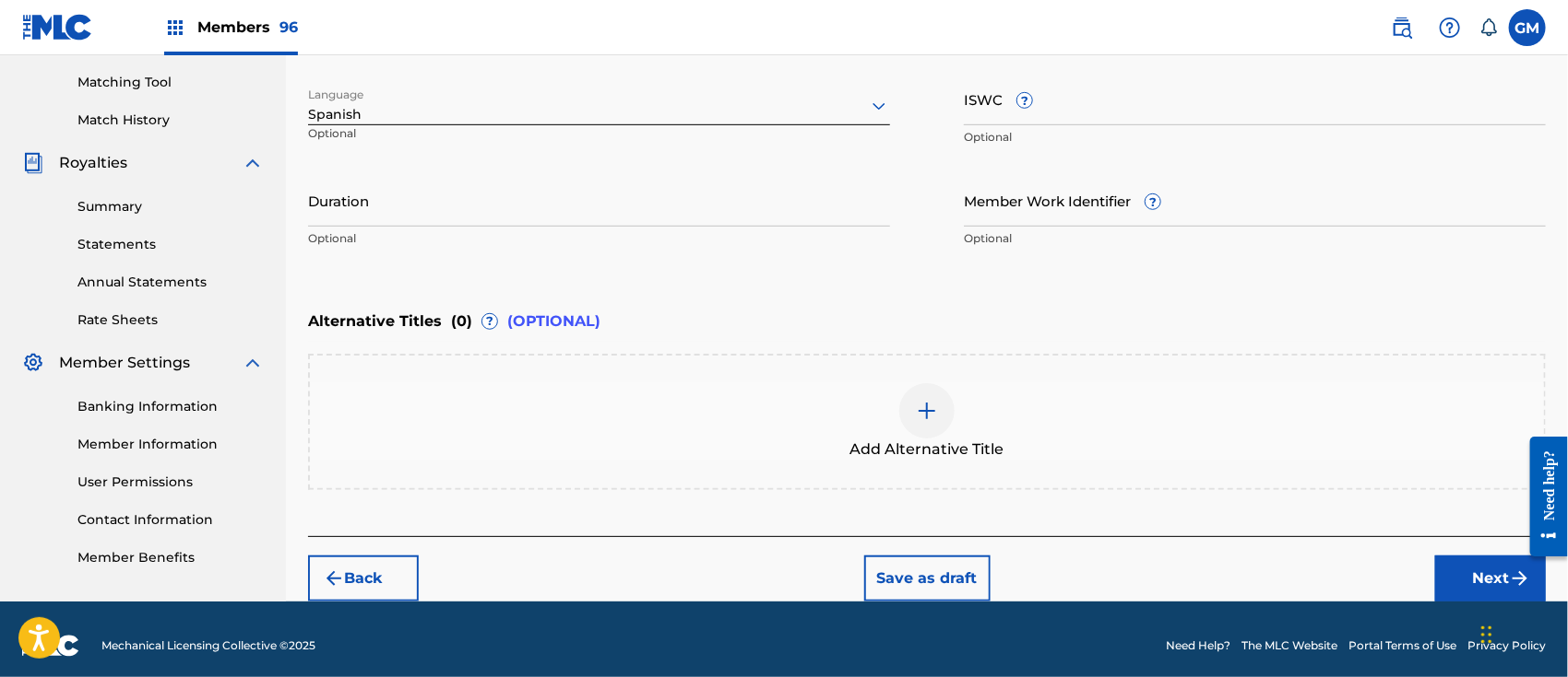
click at [1459, 564] on button "Next" at bounding box center [1490, 578] width 110 height 46
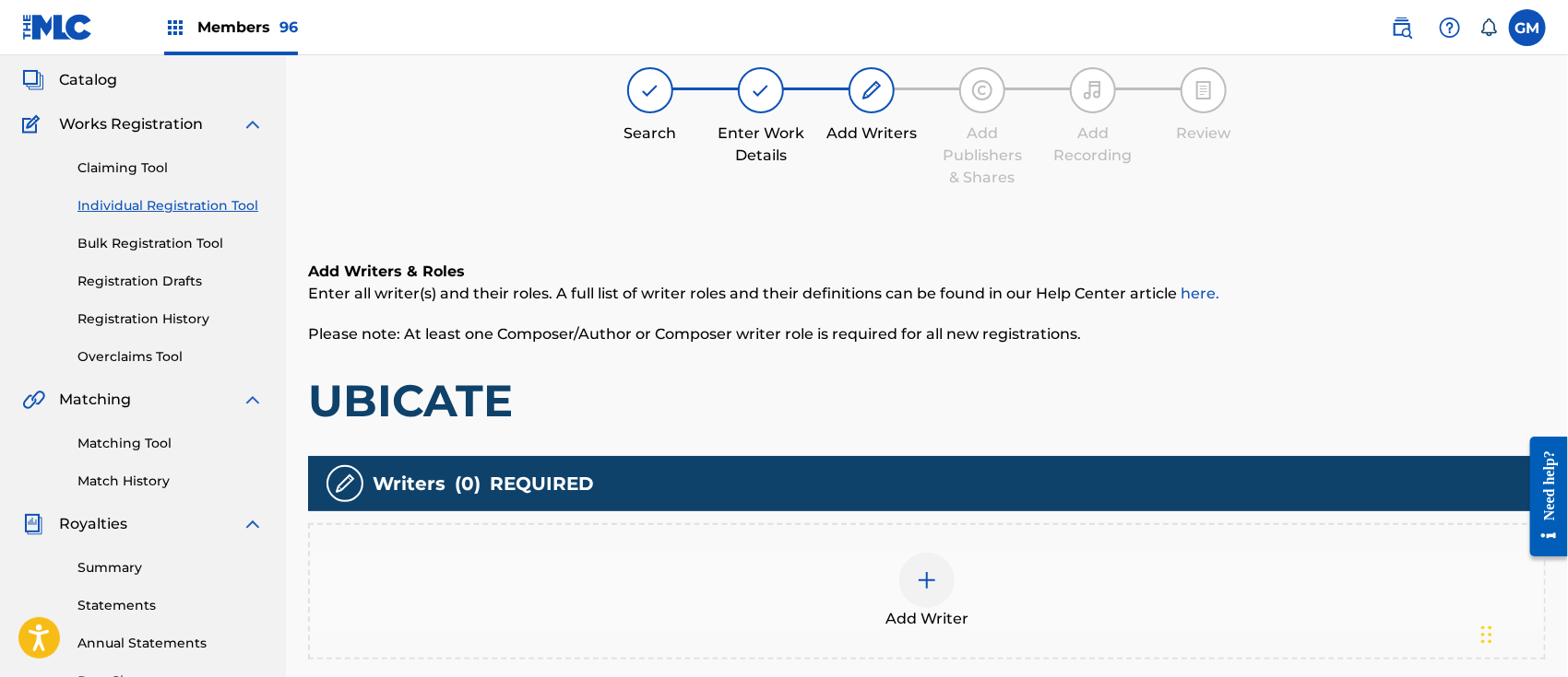
scroll to position [82, 0]
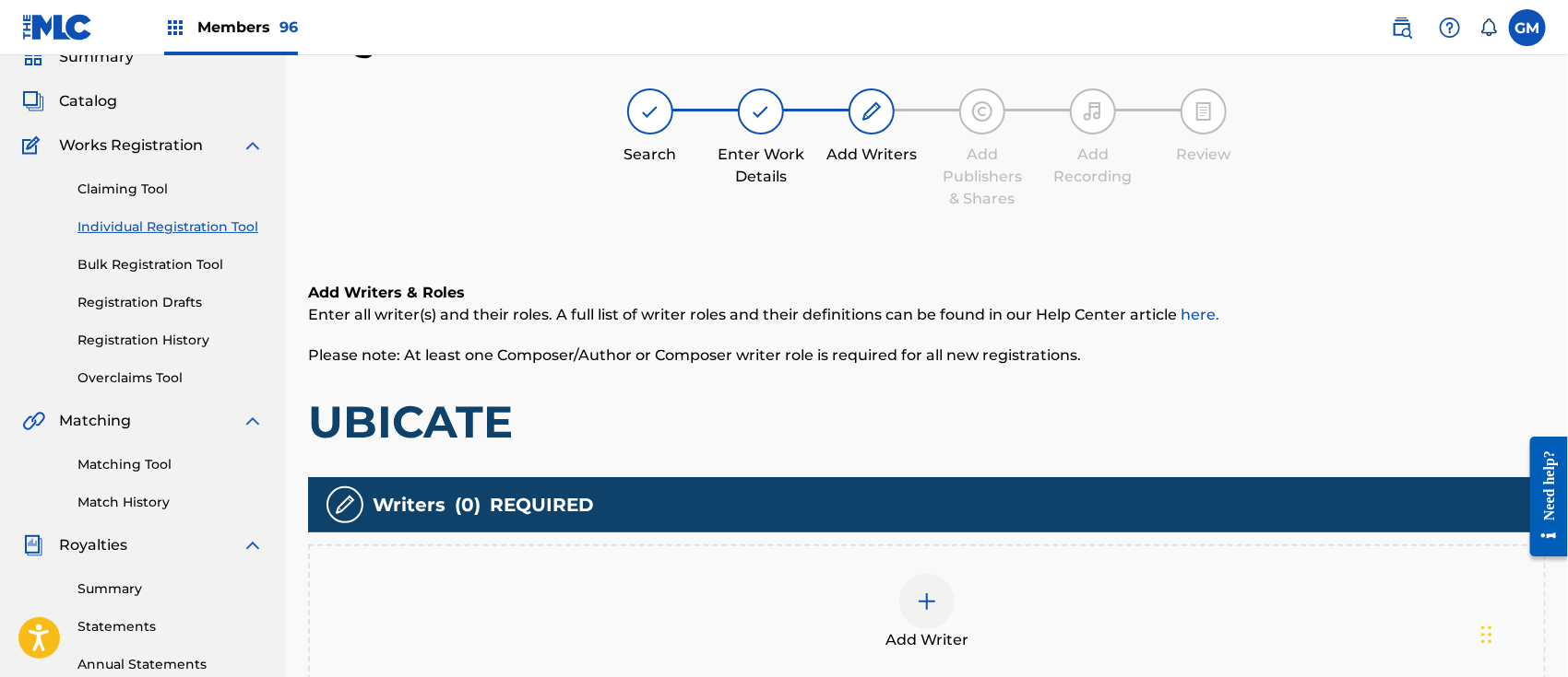
click at [923, 593] on img at bounding box center [927, 602] width 22 height 22
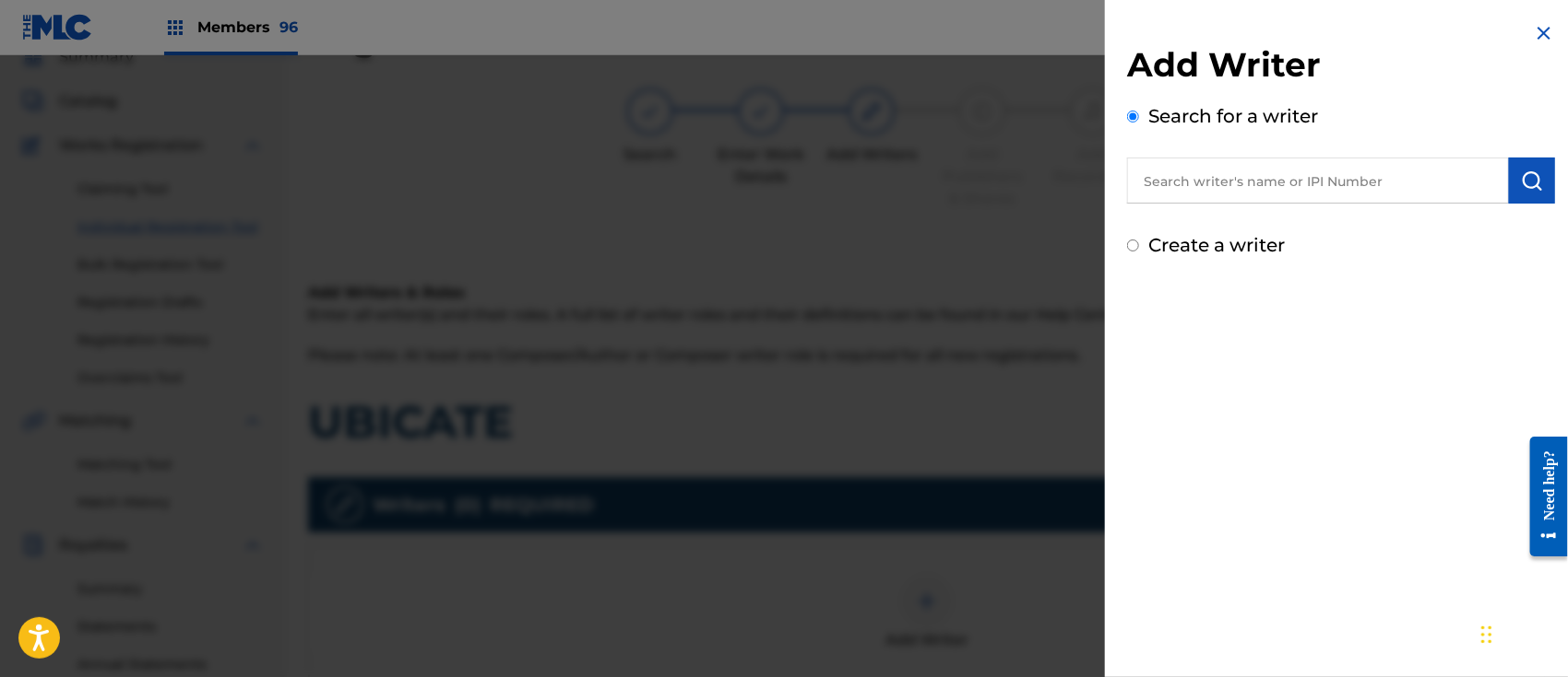
click at [1199, 179] on input "text" at bounding box center [1318, 180] width 382 height 46
paste input "[PERSON_NAME] [PERSON_NAME]"
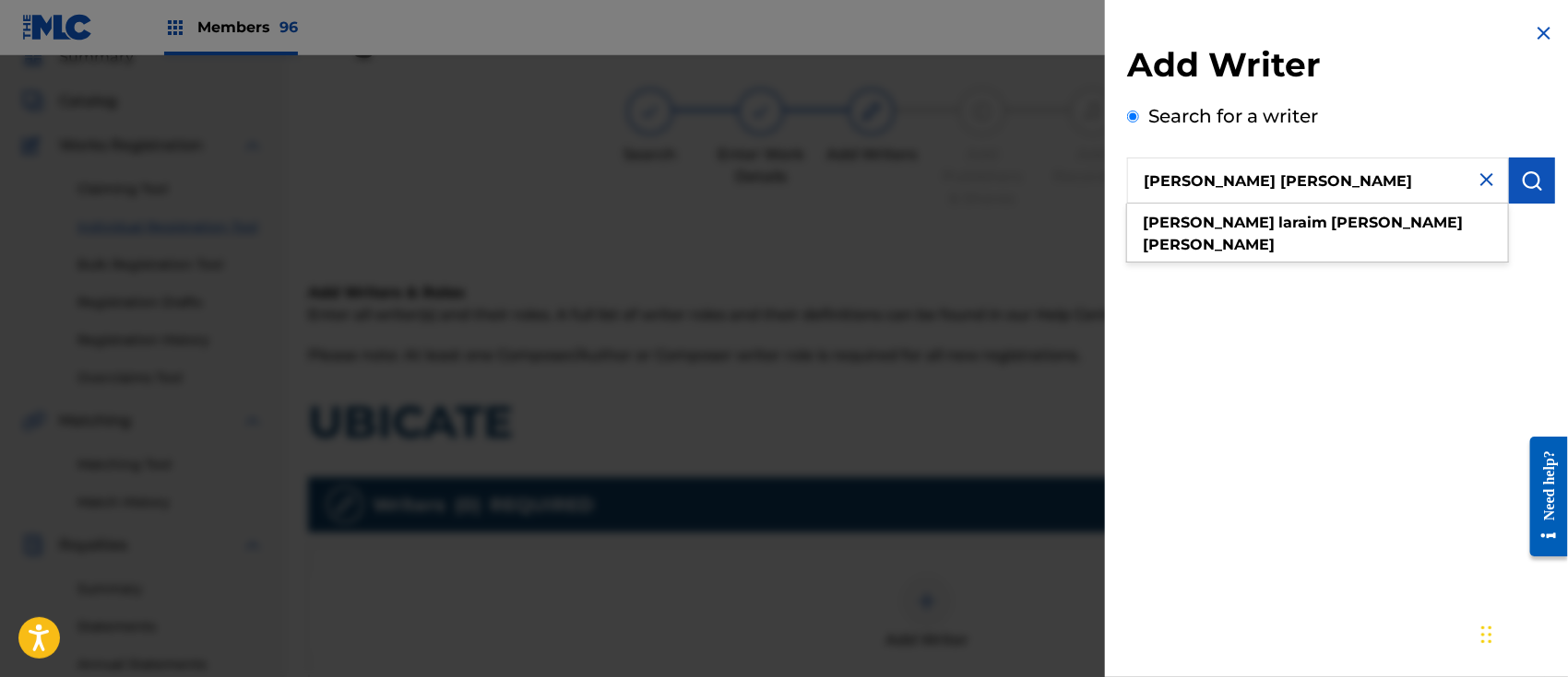
type input "[PERSON_NAME] [PERSON_NAME]"
click at [1535, 177] on img "submit" at bounding box center [1532, 181] width 22 height 22
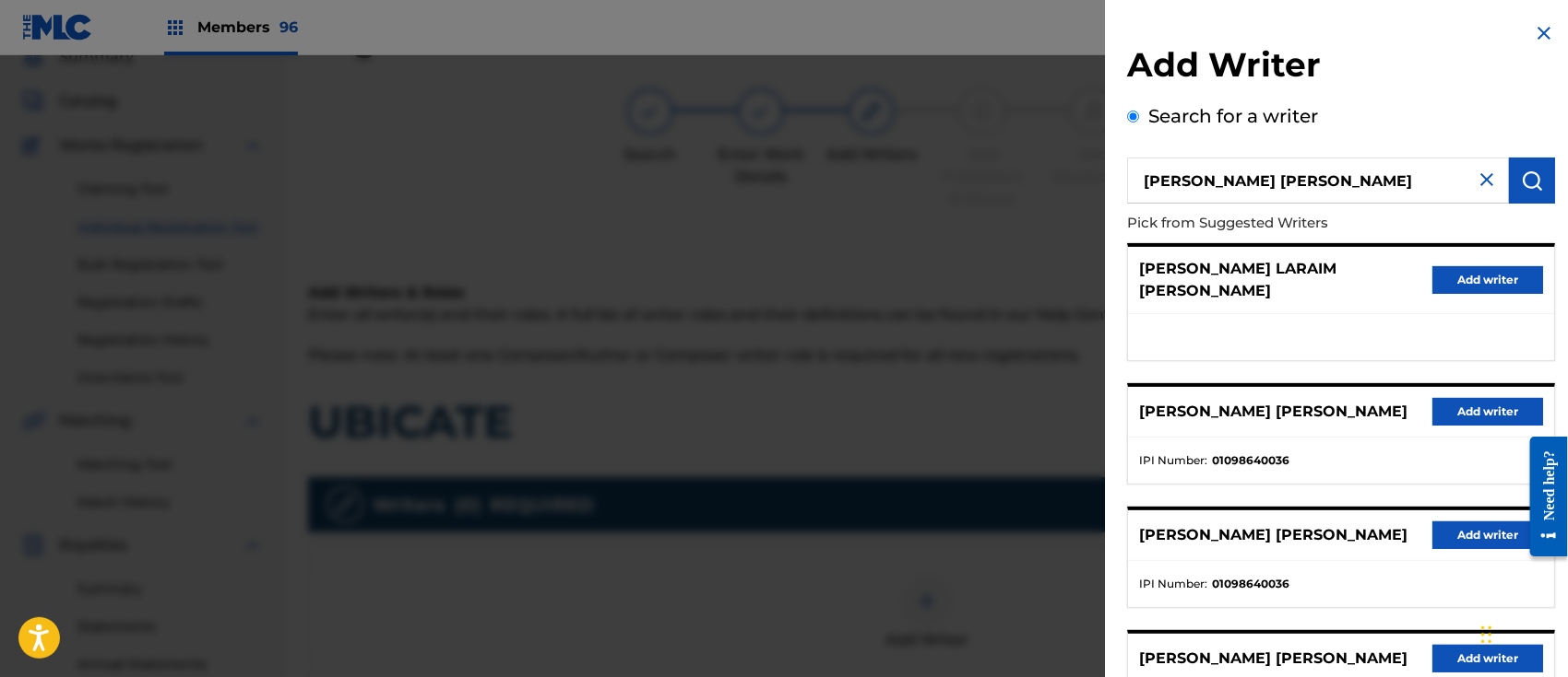
click at [1469, 399] on button "Add writer" at bounding box center [1487, 412] width 110 height 27
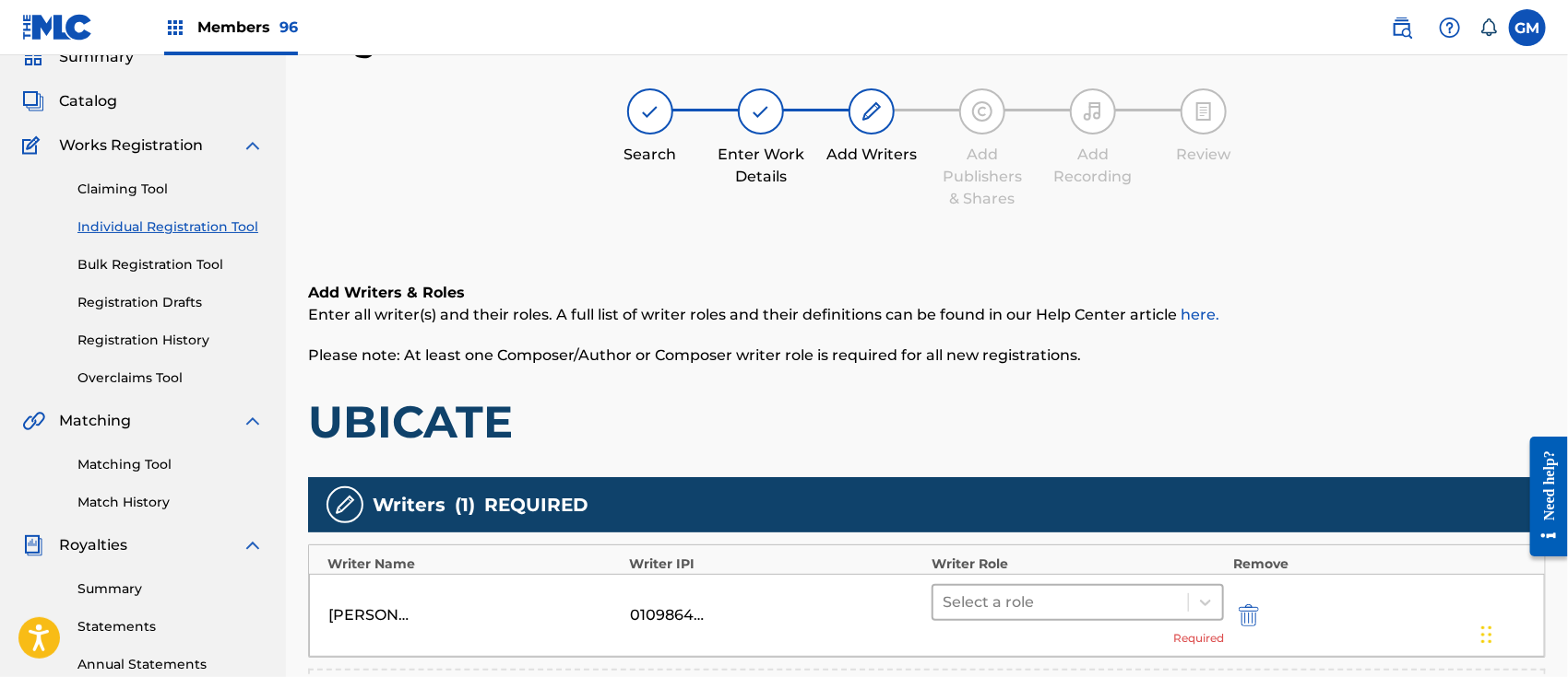
click at [980, 599] on div at bounding box center [1060, 603] width 236 height 25
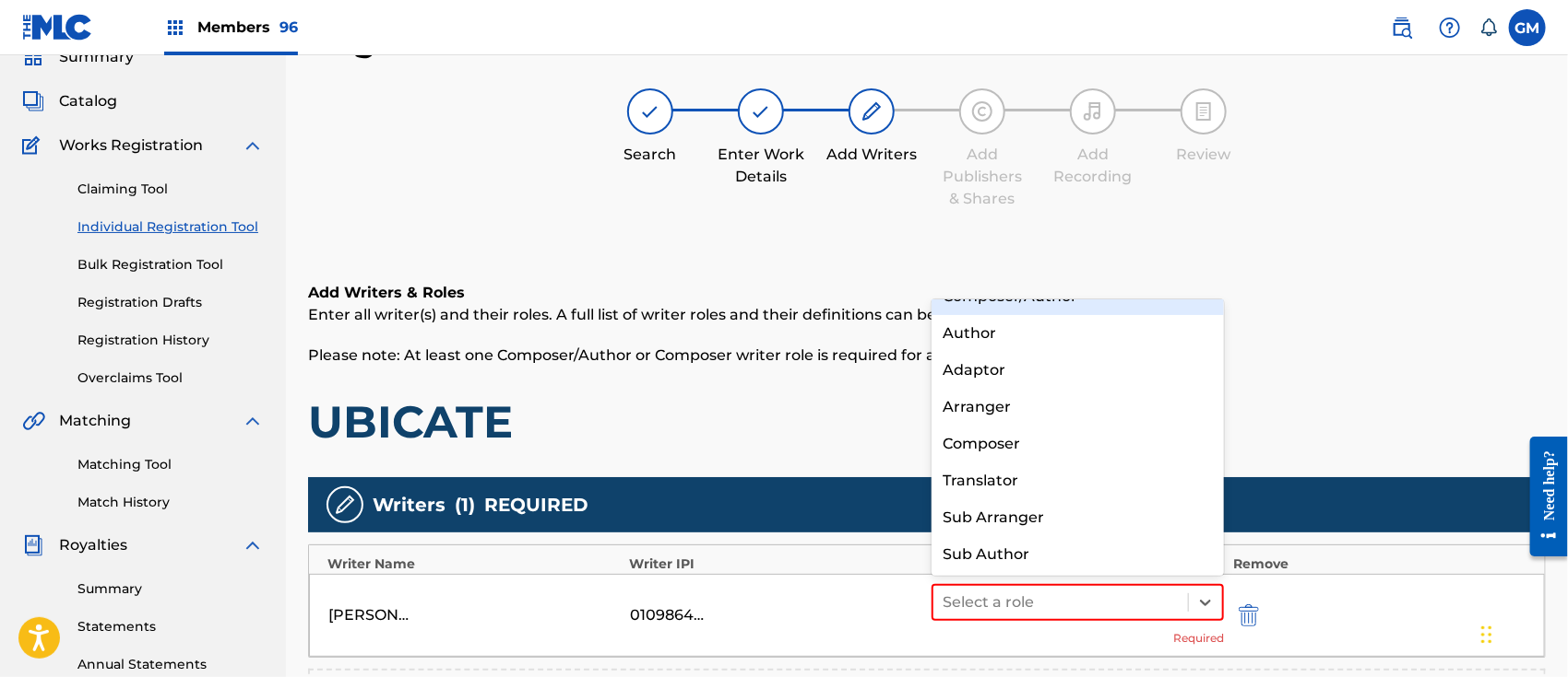
scroll to position [0, 0]
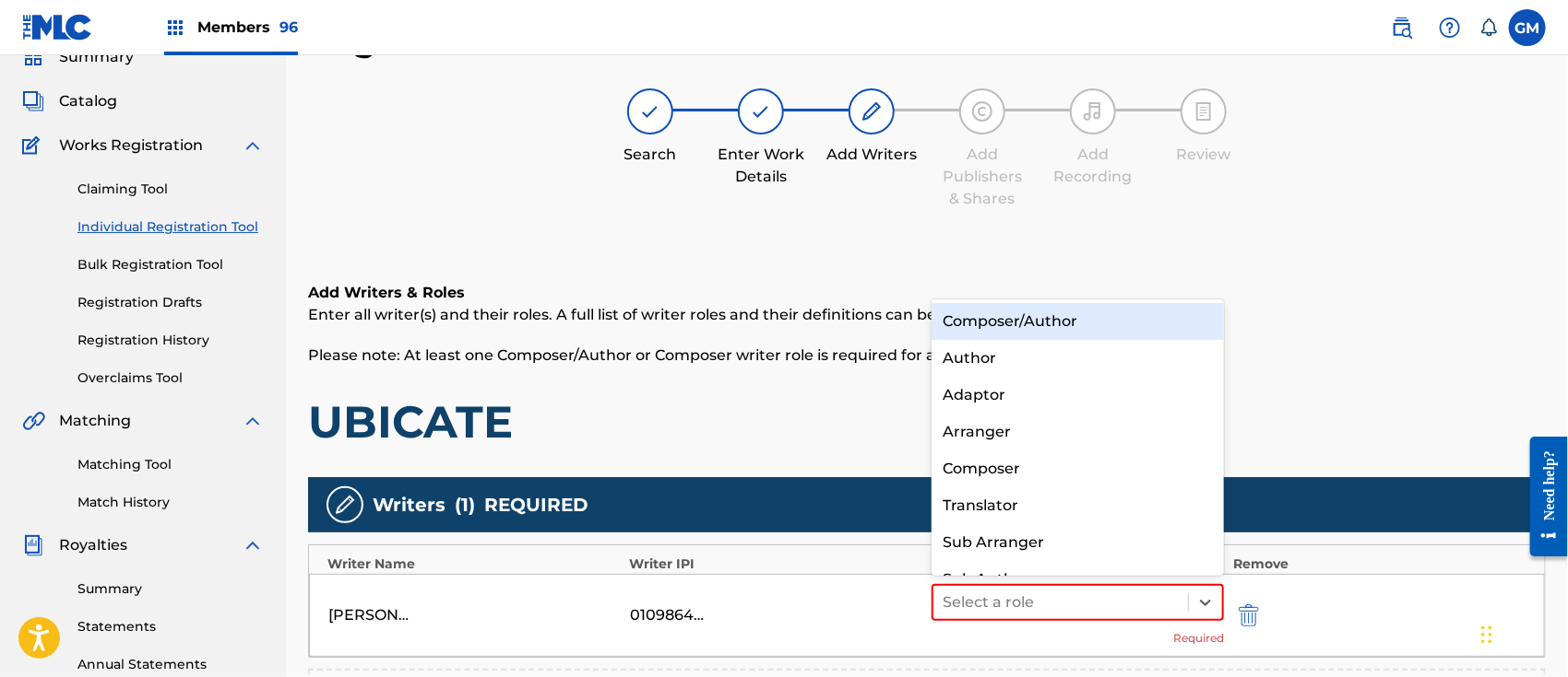
click at [1082, 324] on div "Composer/Author" at bounding box center [1077, 321] width 292 height 37
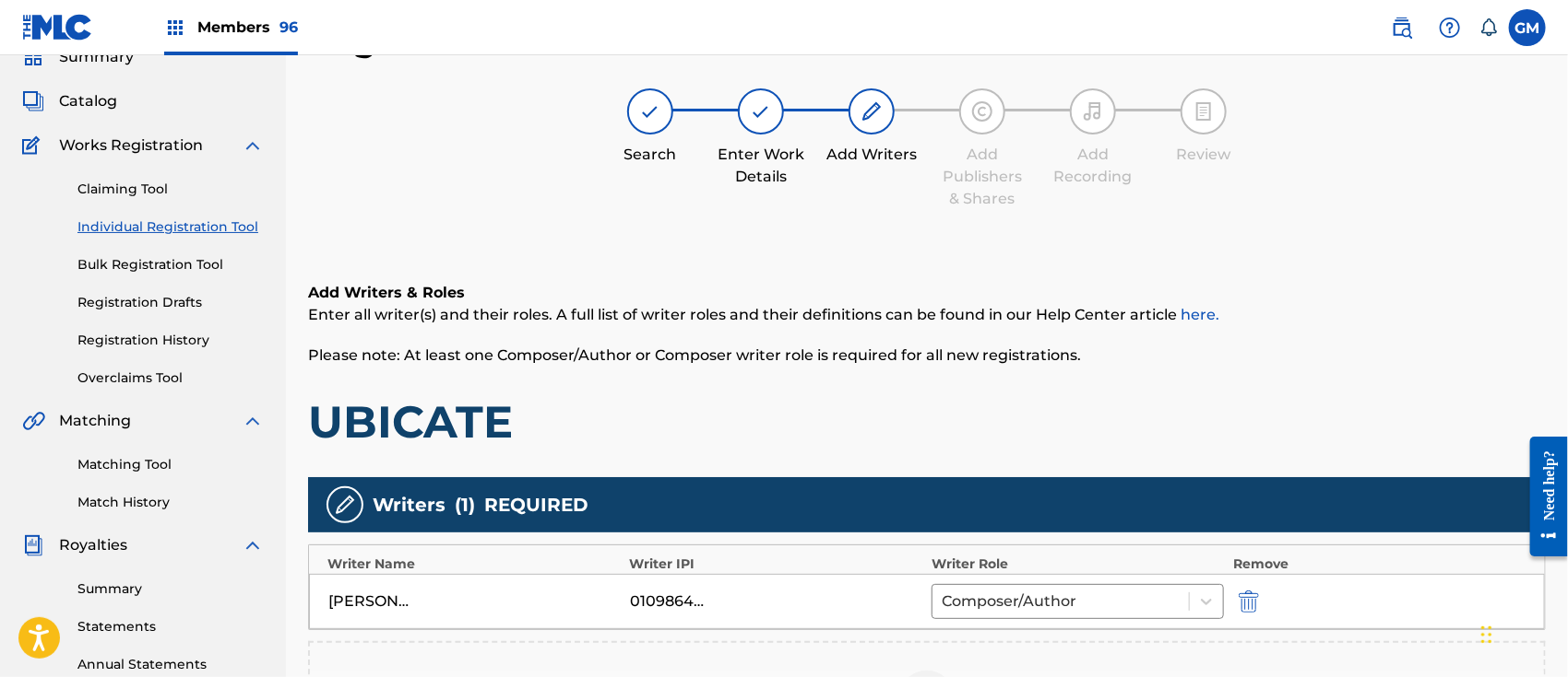
scroll to position [368, 0]
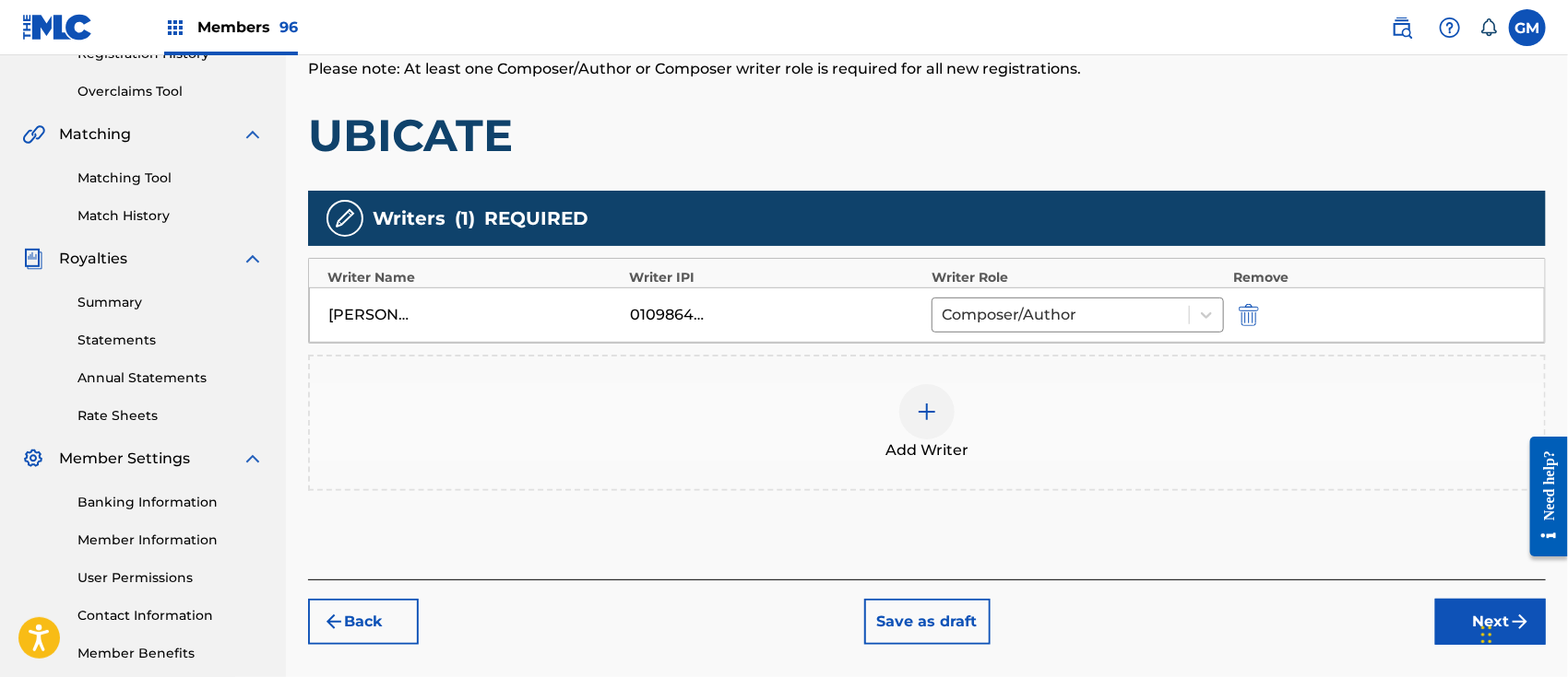
click at [938, 407] on div at bounding box center [927, 411] width 56 height 56
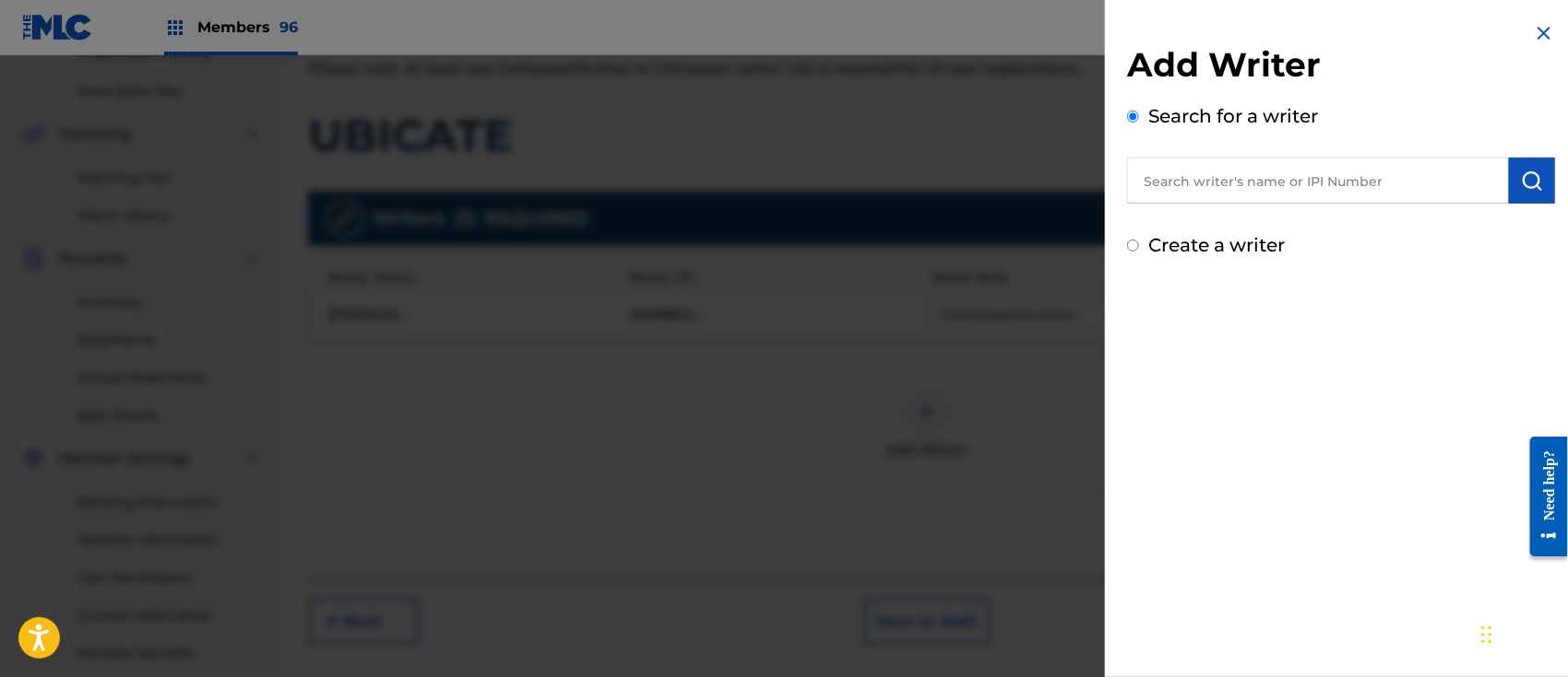
click at [1221, 183] on input "text" at bounding box center [1318, 180] width 382 height 46
paste input "[PERSON_NAME] [PERSON_NAME]"
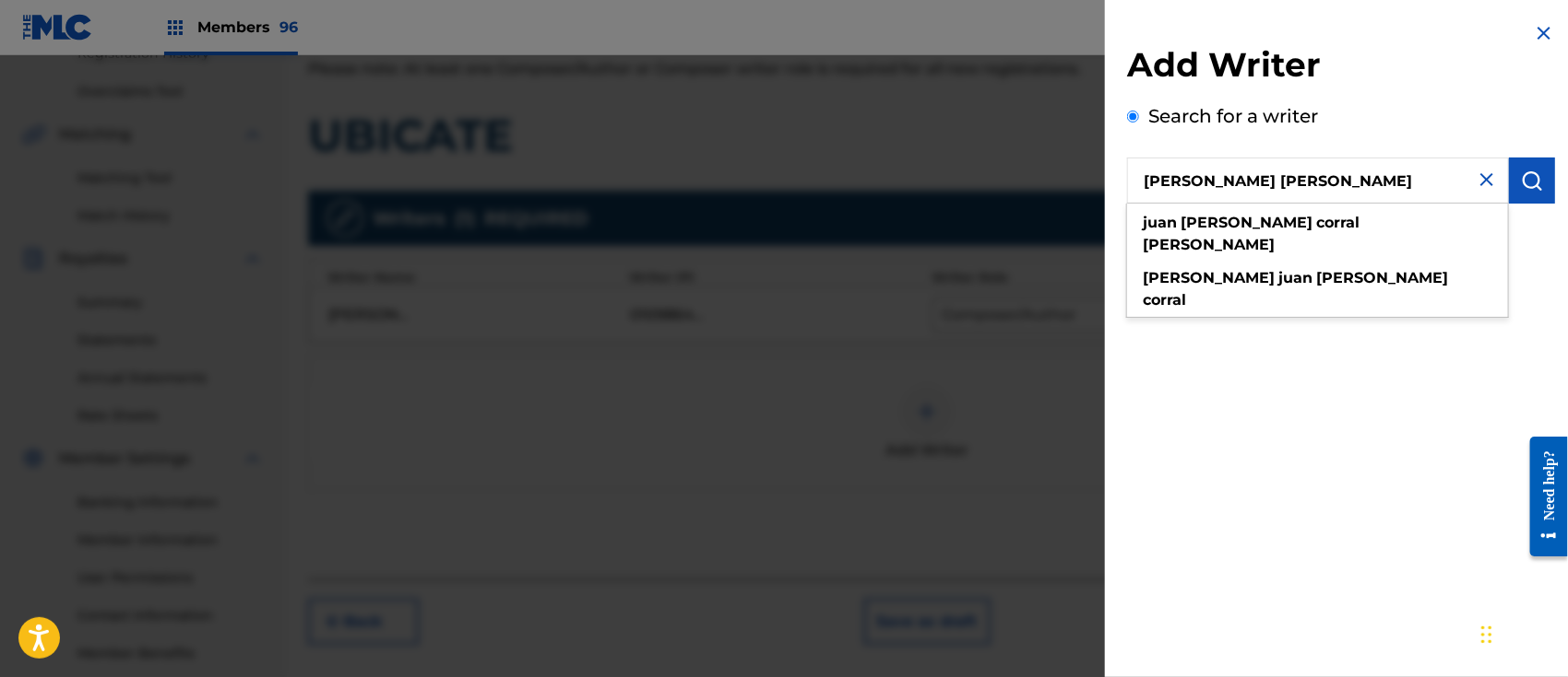
type input "[PERSON_NAME] [PERSON_NAME]"
click at [1535, 179] on img "submit" at bounding box center [1532, 181] width 22 height 22
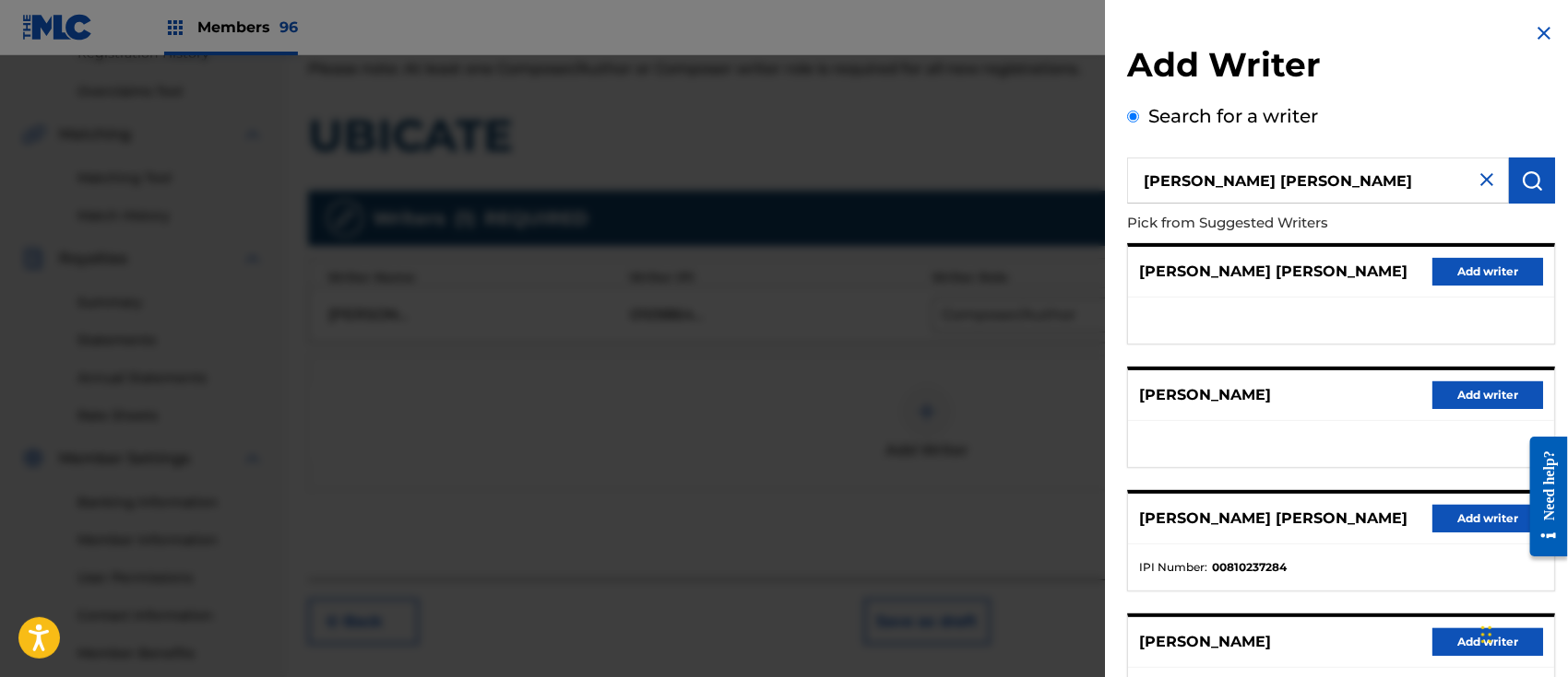
click at [1472, 512] on button "Add writer" at bounding box center [1487, 519] width 110 height 27
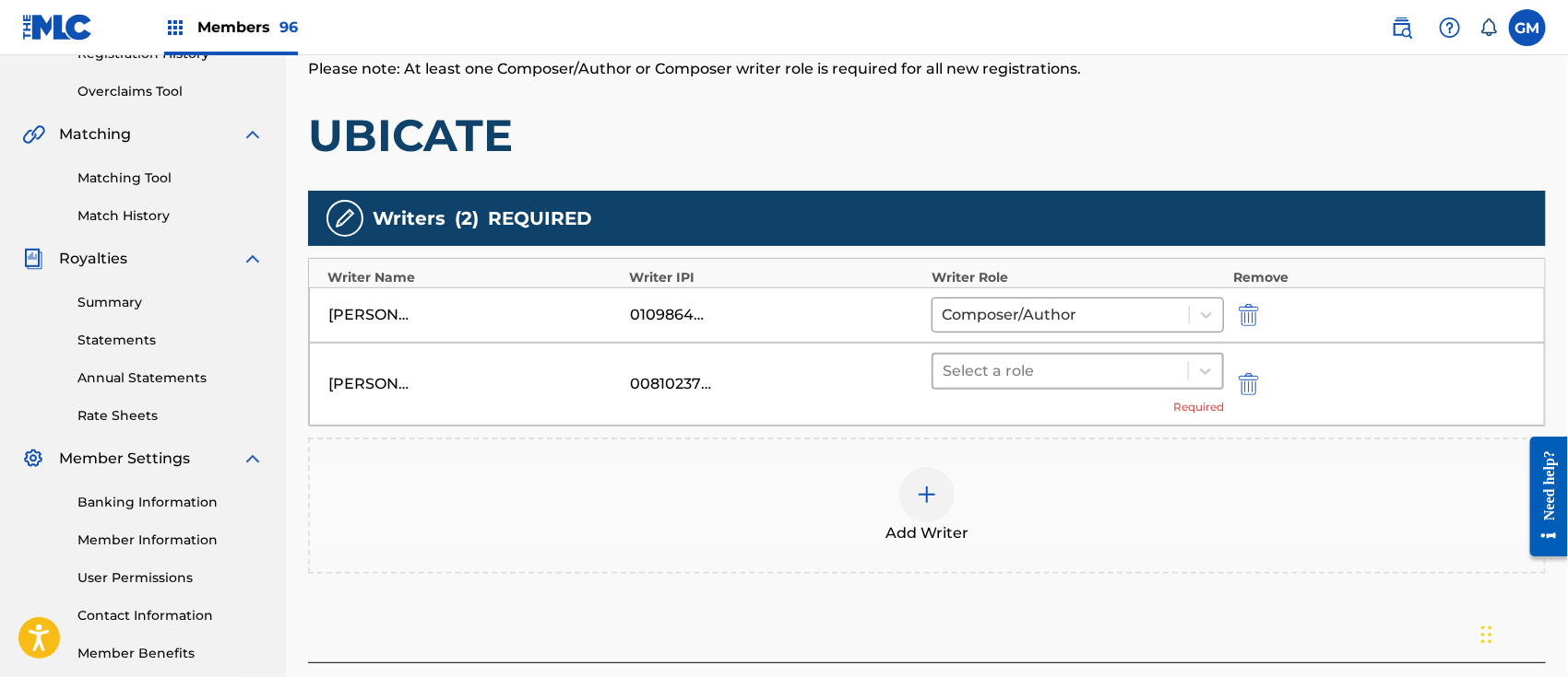
click at [1000, 371] on div at bounding box center [1060, 371] width 236 height 25
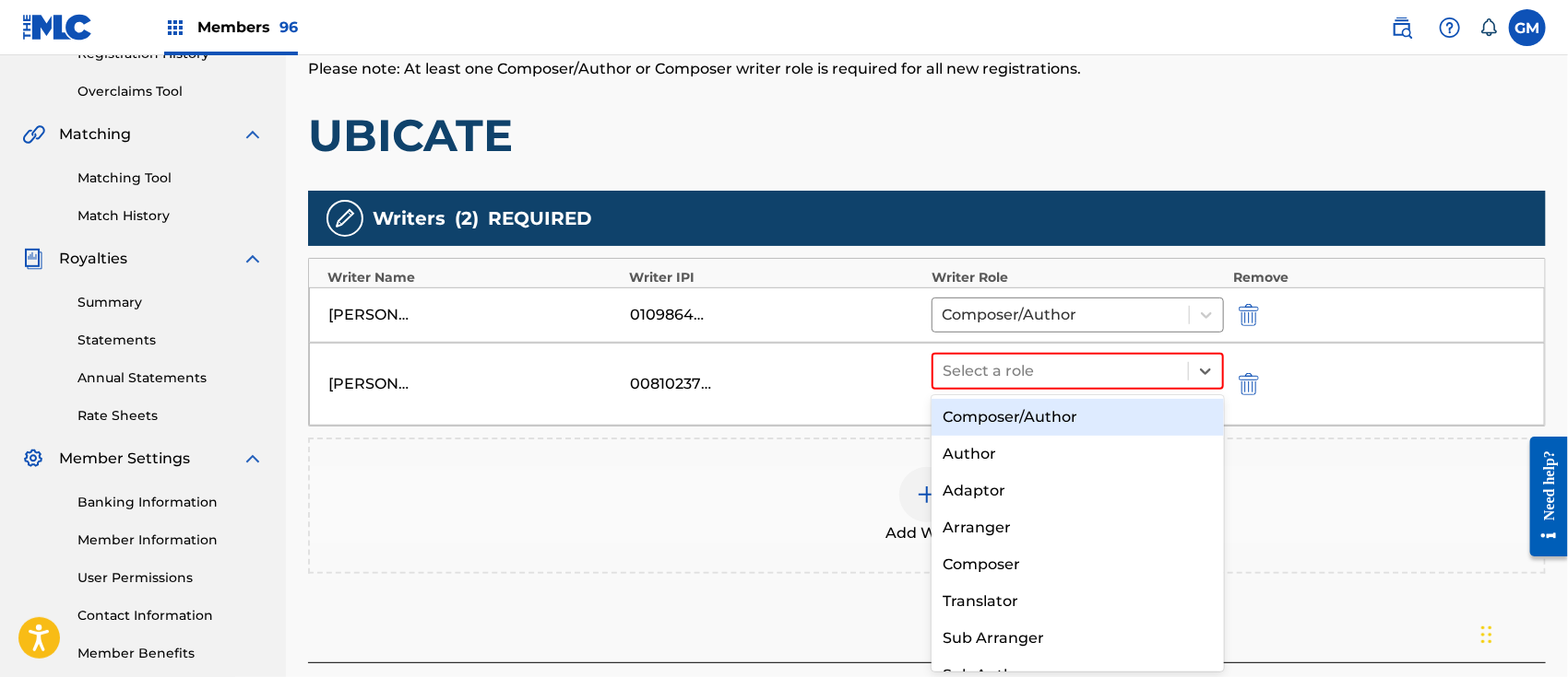
click at [1017, 414] on div "Composer/Author" at bounding box center [1077, 417] width 292 height 37
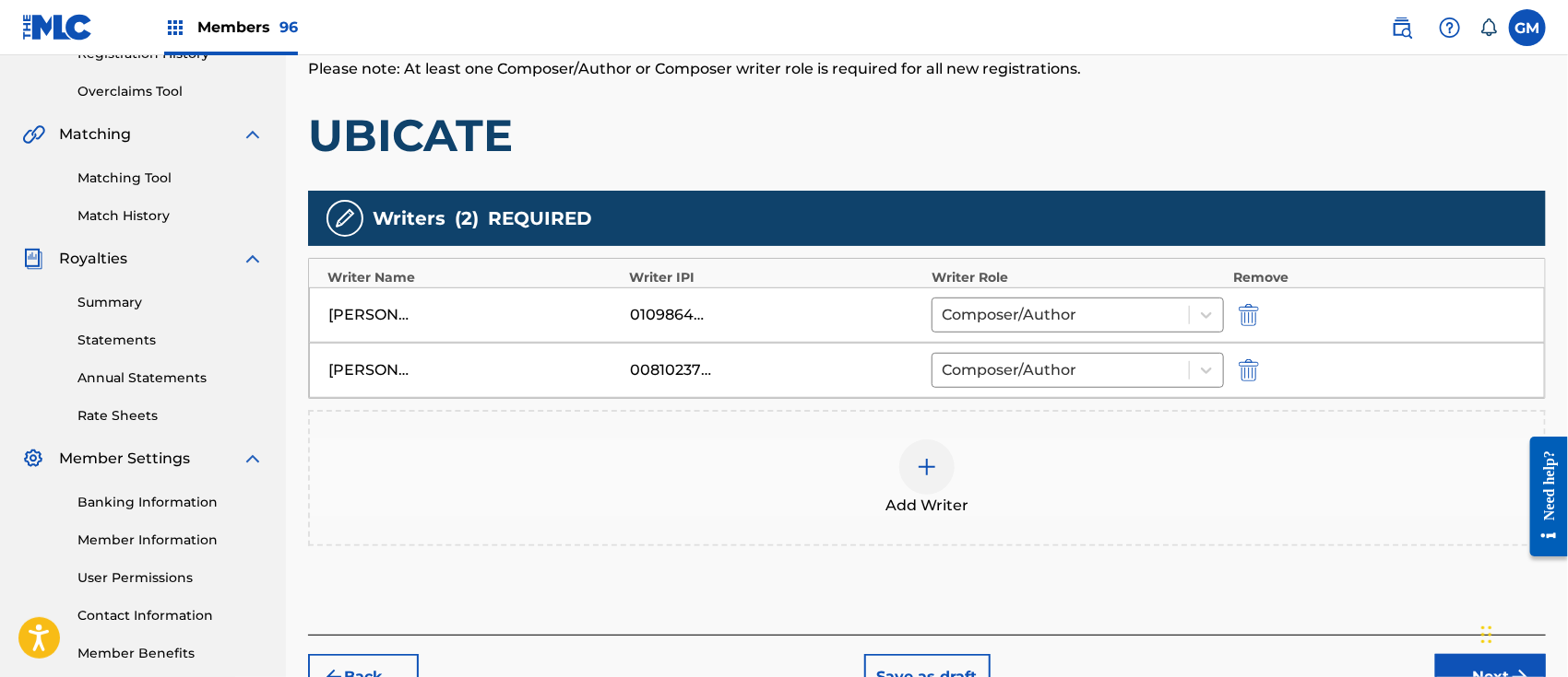
click at [930, 462] on img at bounding box center [927, 467] width 22 height 22
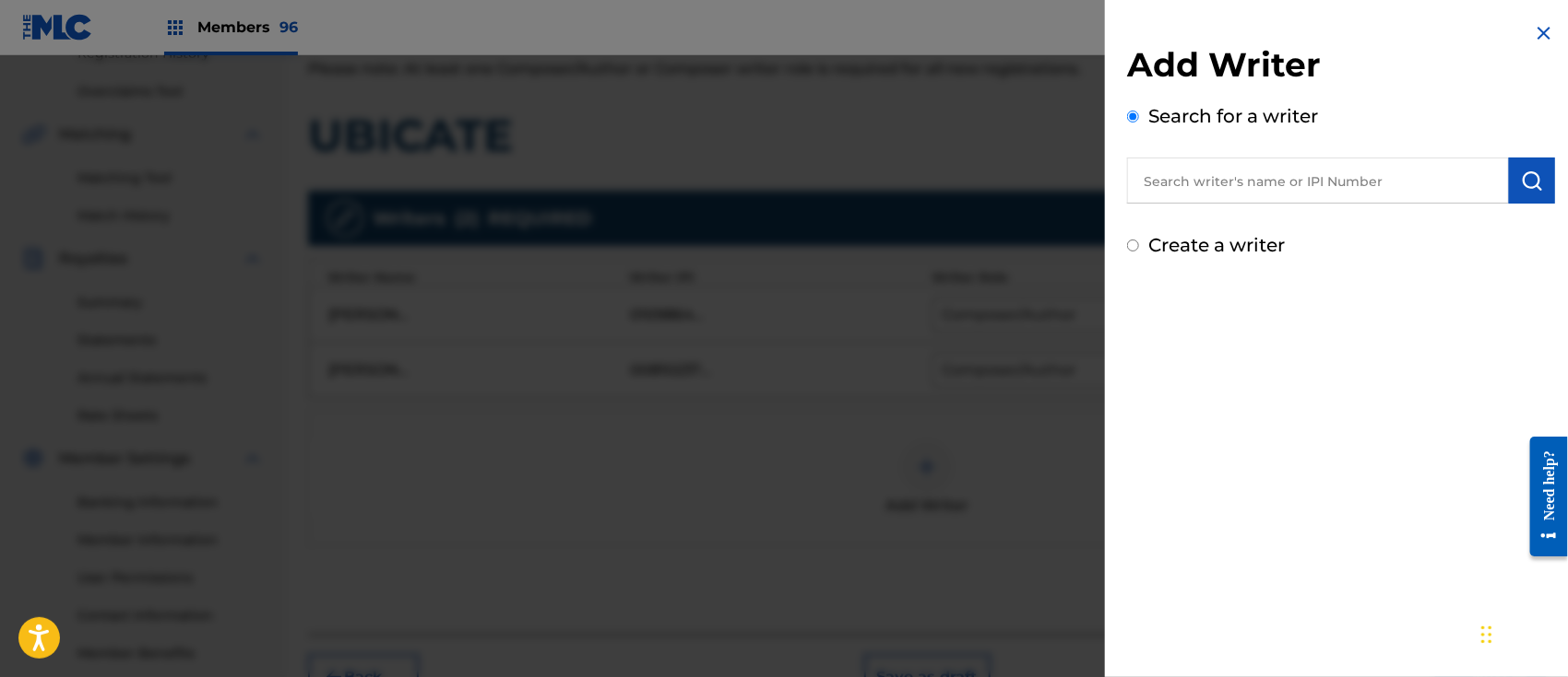
click at [1184, 180] on input "text" at bounding box center [1318, 180] width 382 height 46
paste input "[PERSON_NAME] [PERSON_NAME]"
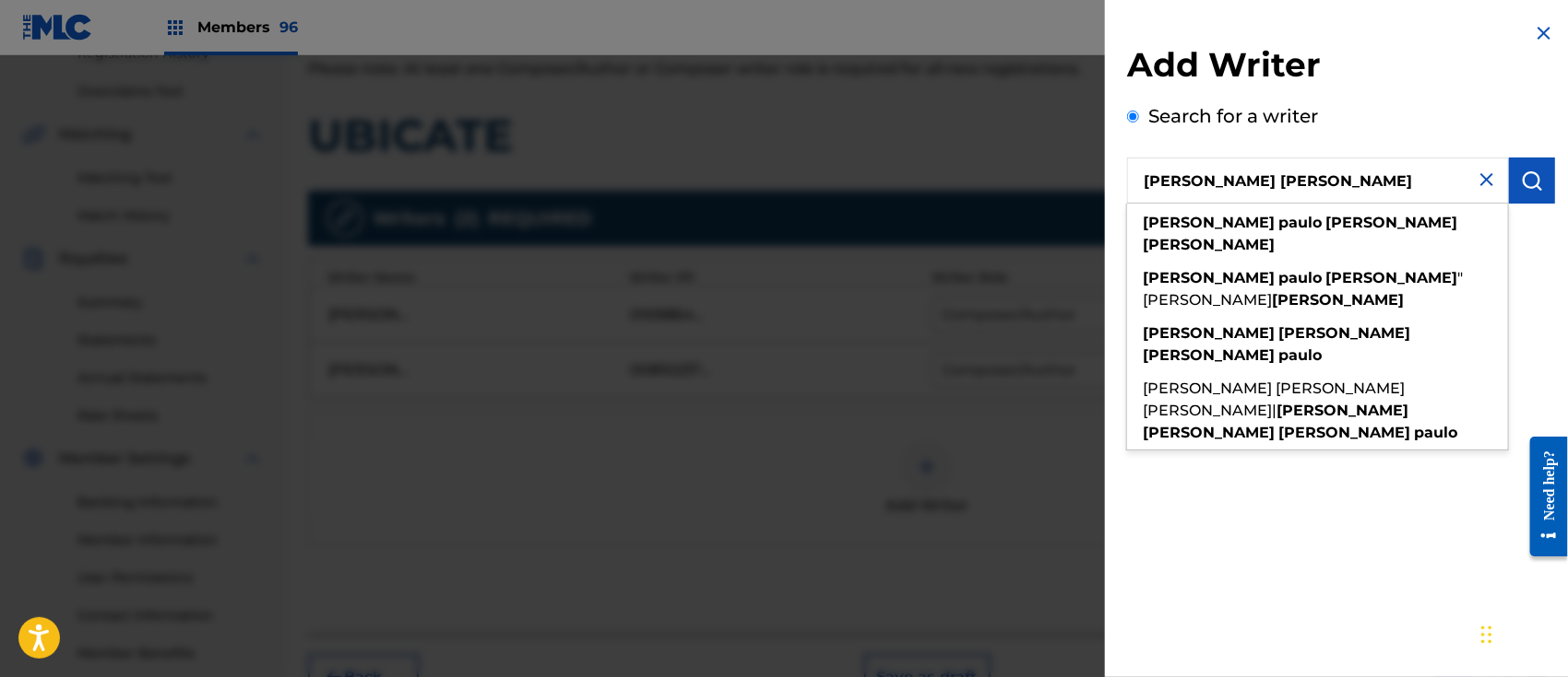
type input "[PERSON_NAME] [PERSON_NAME]"
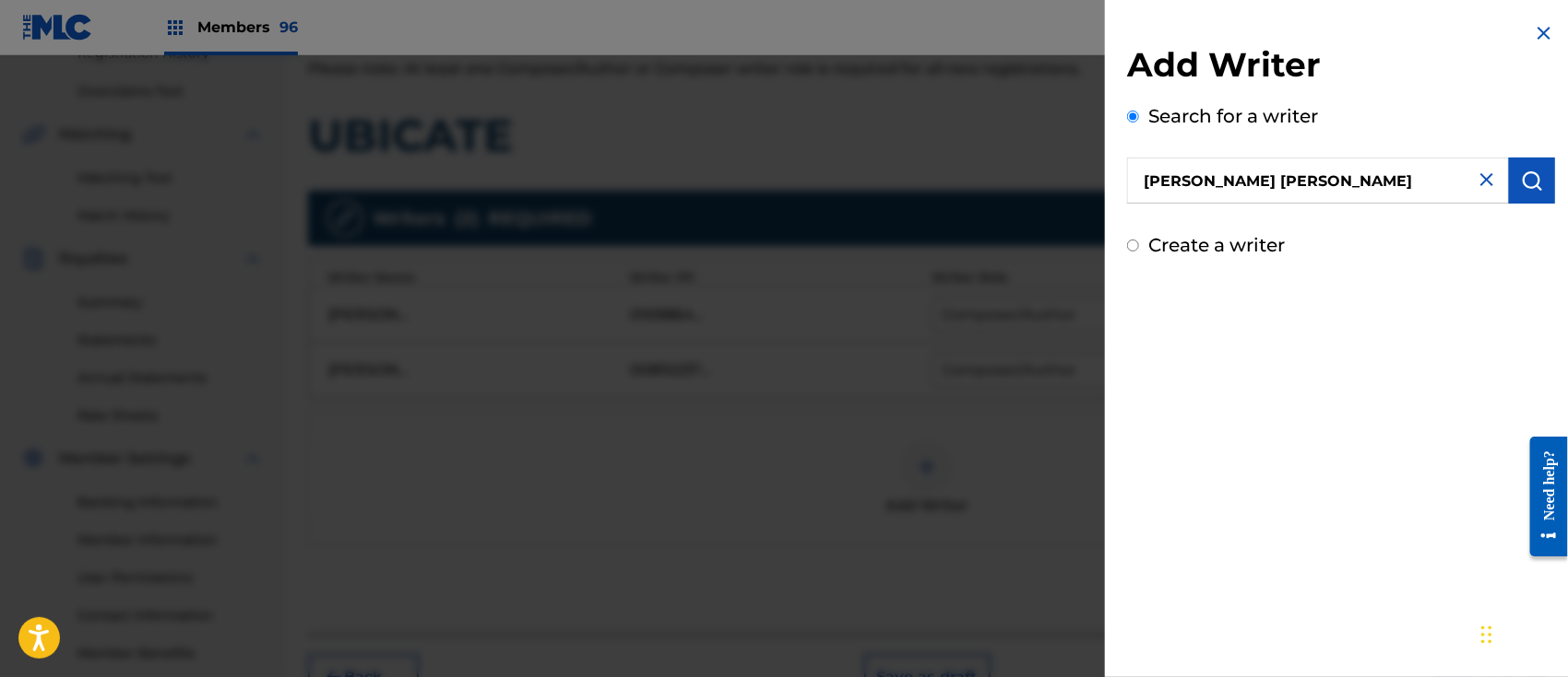
click at [1537, 186] on img "submit" at bounding box center [1532, 181] width 22 height 22
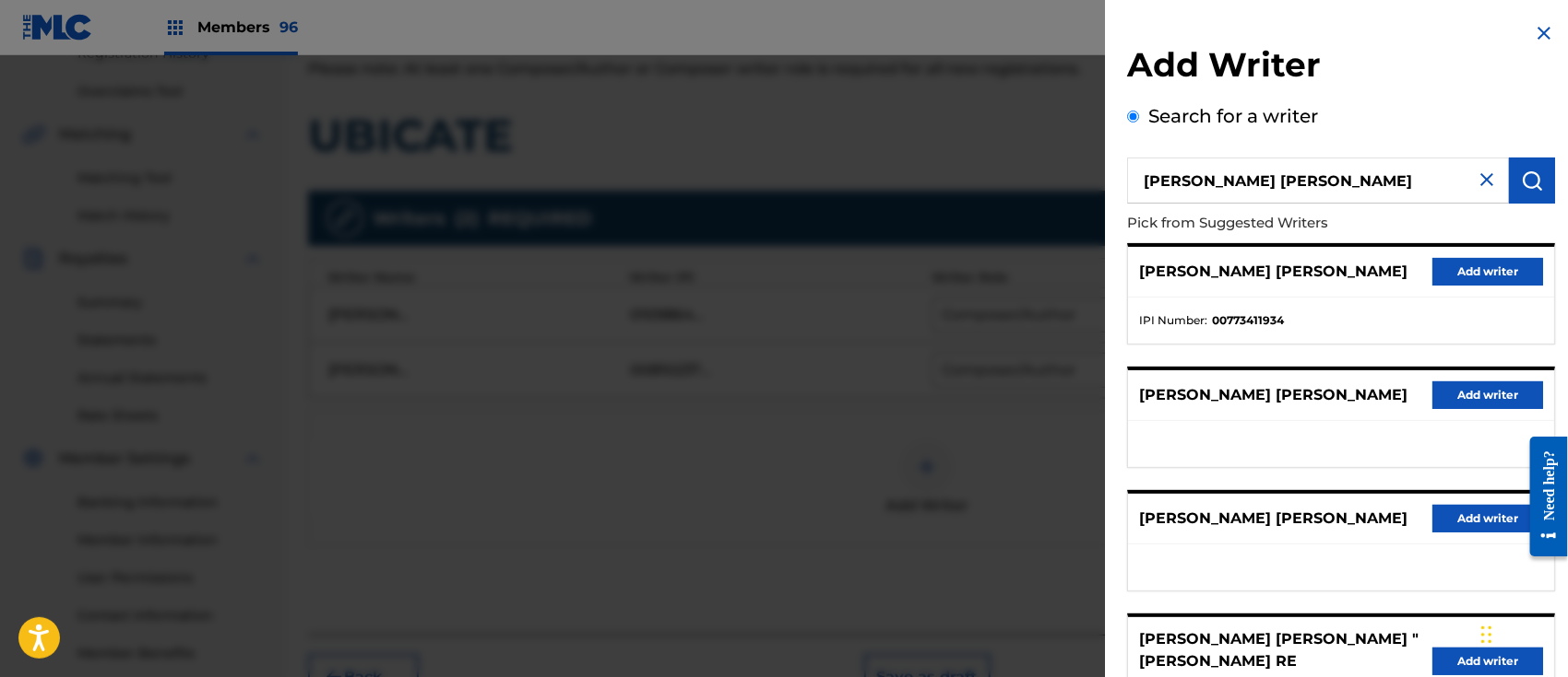
click at [1487, 258] on button "Add writer" at bounding box center [1487, 272] width 110 height 27
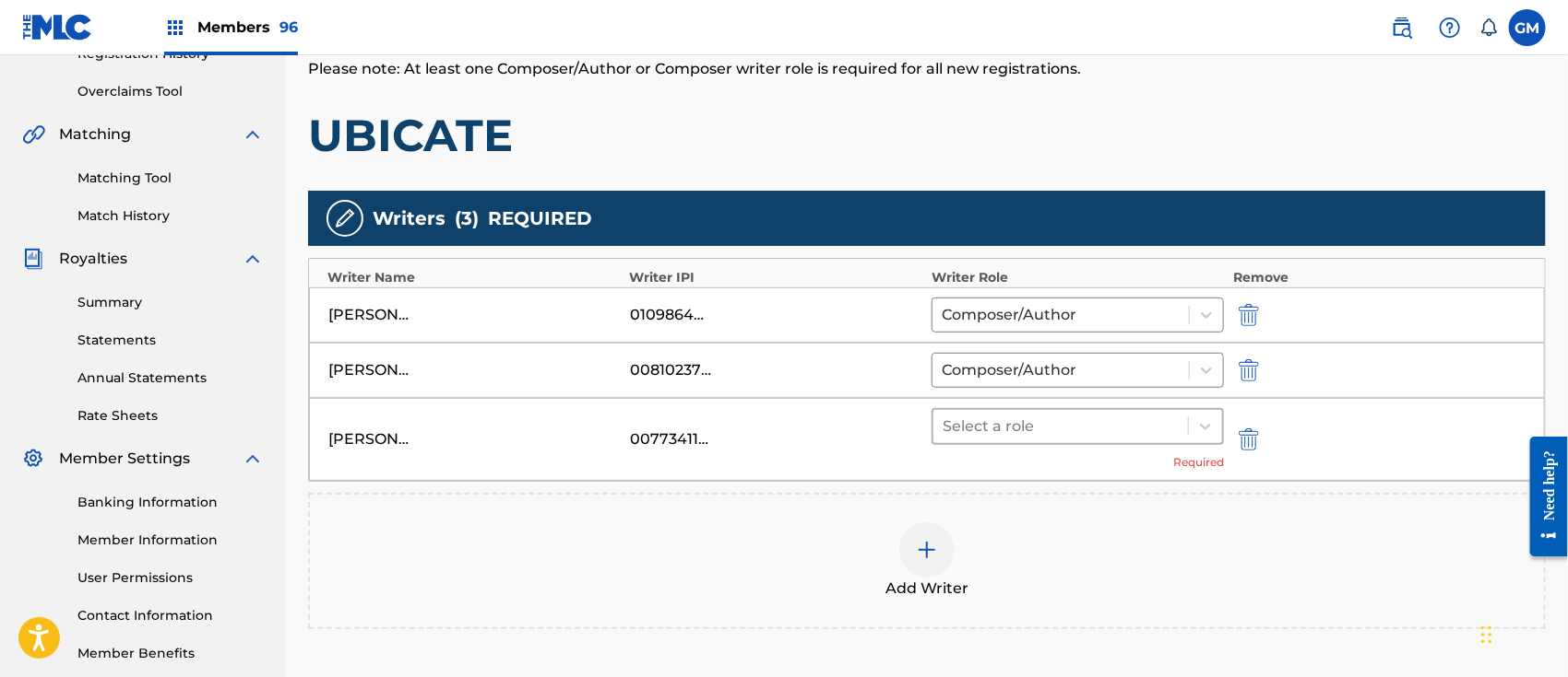
click at [1015, 424] on div at bounding box center [1060, 427] width 236 height 25
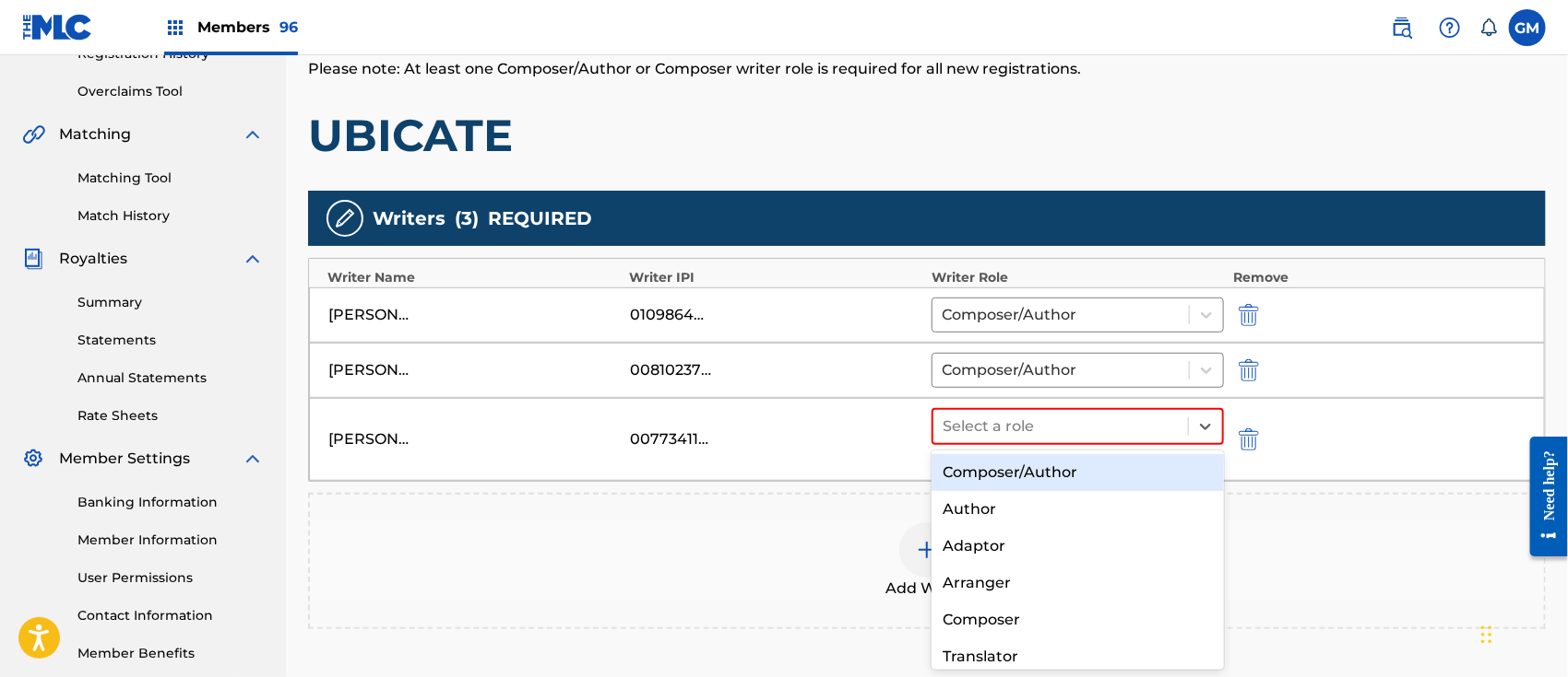
click at [1010, 468] on div "Composer/Author" at bounding box center [1077, 473] width 292 height 37
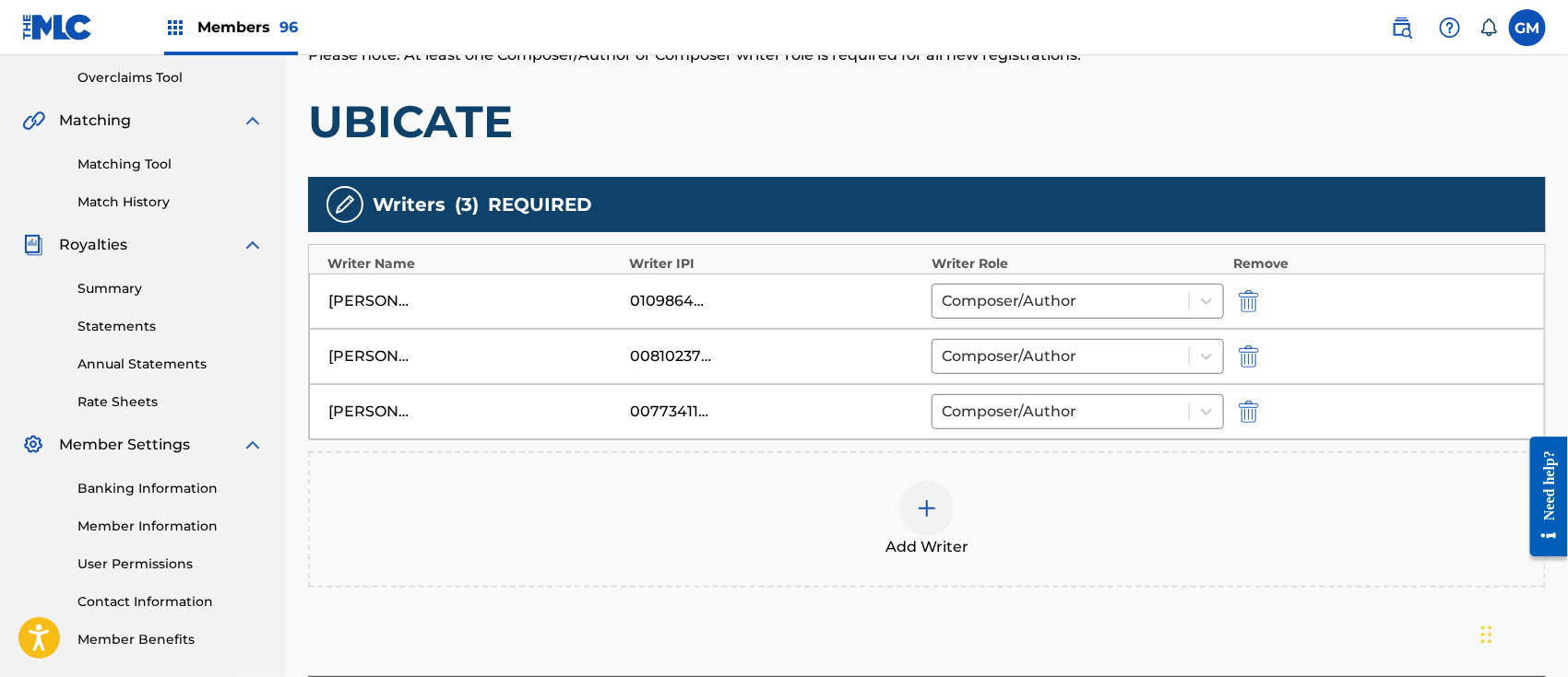
scroll to position [533, 0]
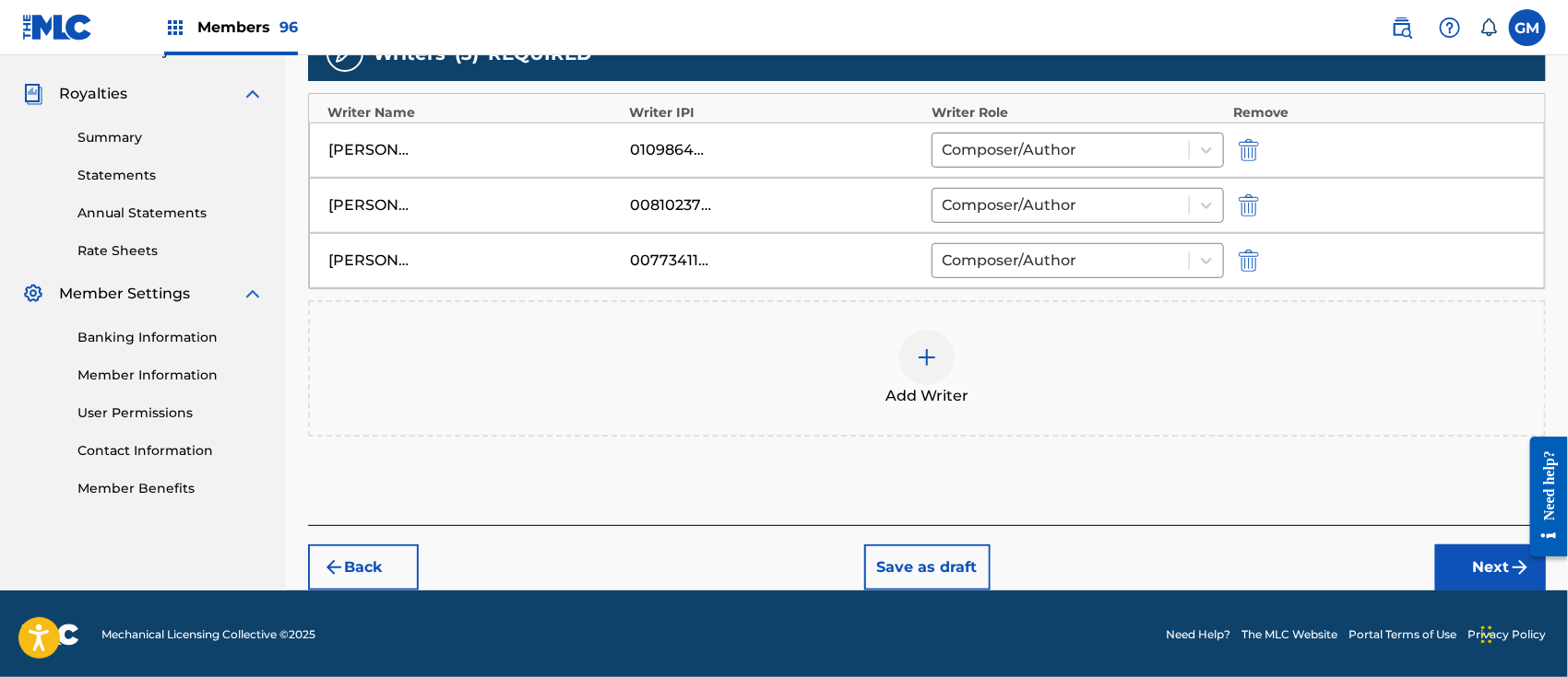
click at [1450, 553] on button "Next" at bounding box center [1490, 567] width 110 height 46
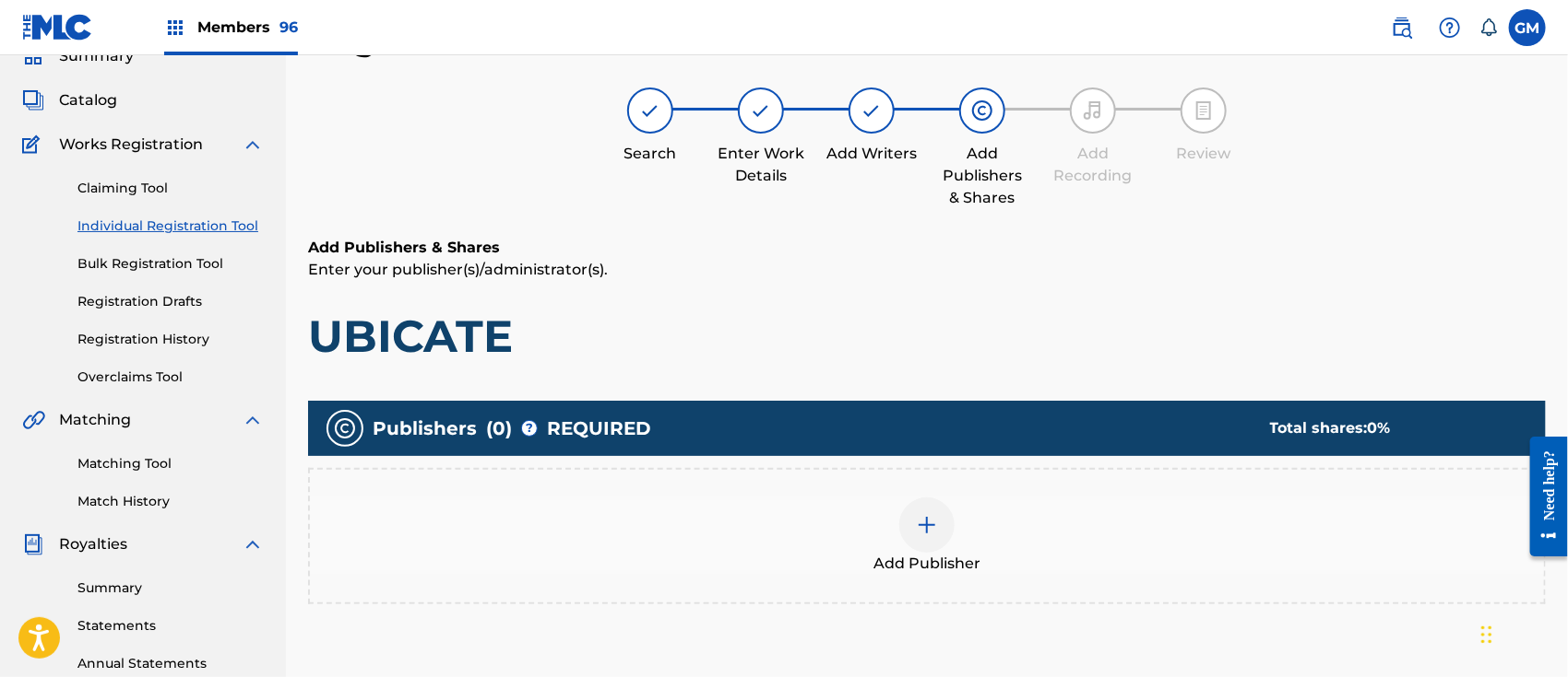
scroll to position [82, 0]
click at [924, 515] on img at bounding box center [927, 526] width 22 height 22
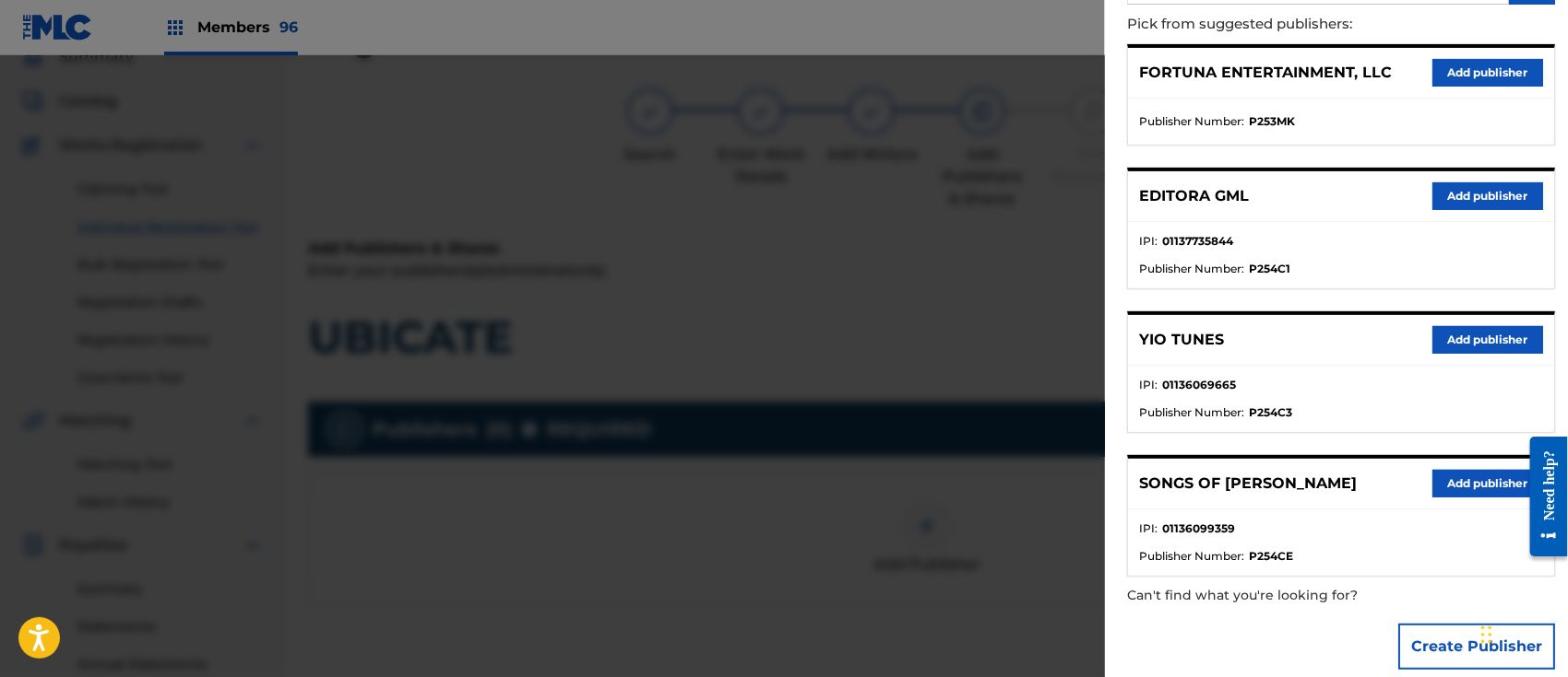
scroll to position [222, 0]
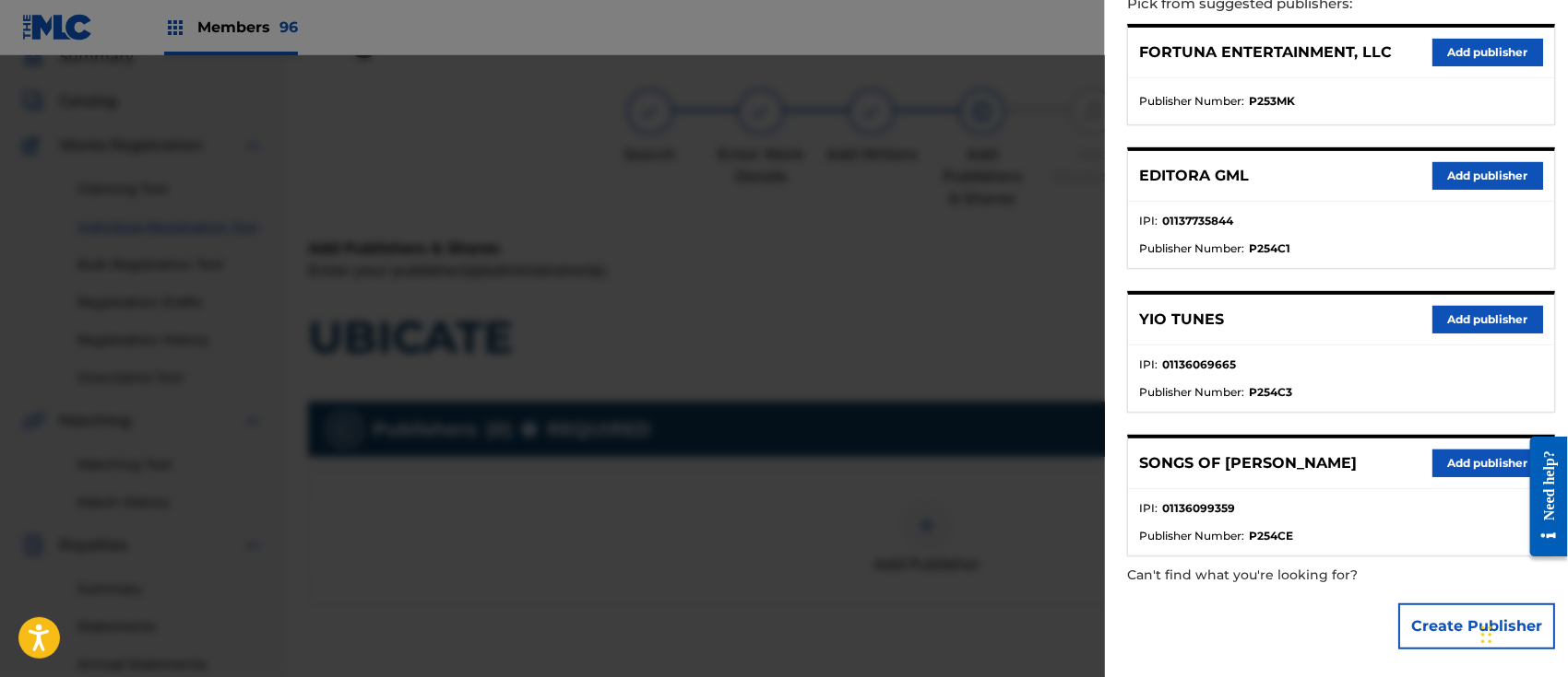
click at [1472, 308] on button "Add publisher" at bounding box center [1487, 319] width 110 height 27
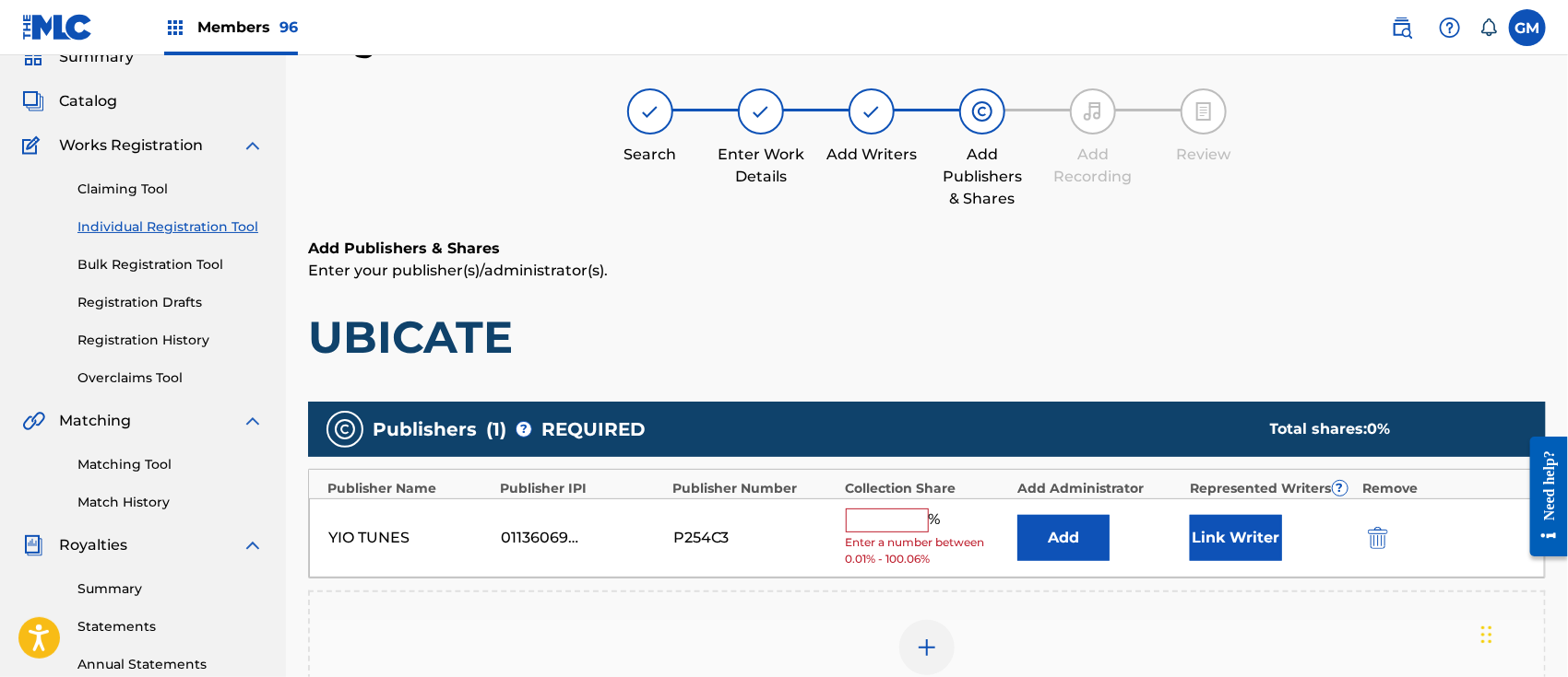
click at [871, 521] on input "text" at bounding box center [887, 521] width 83 height 24
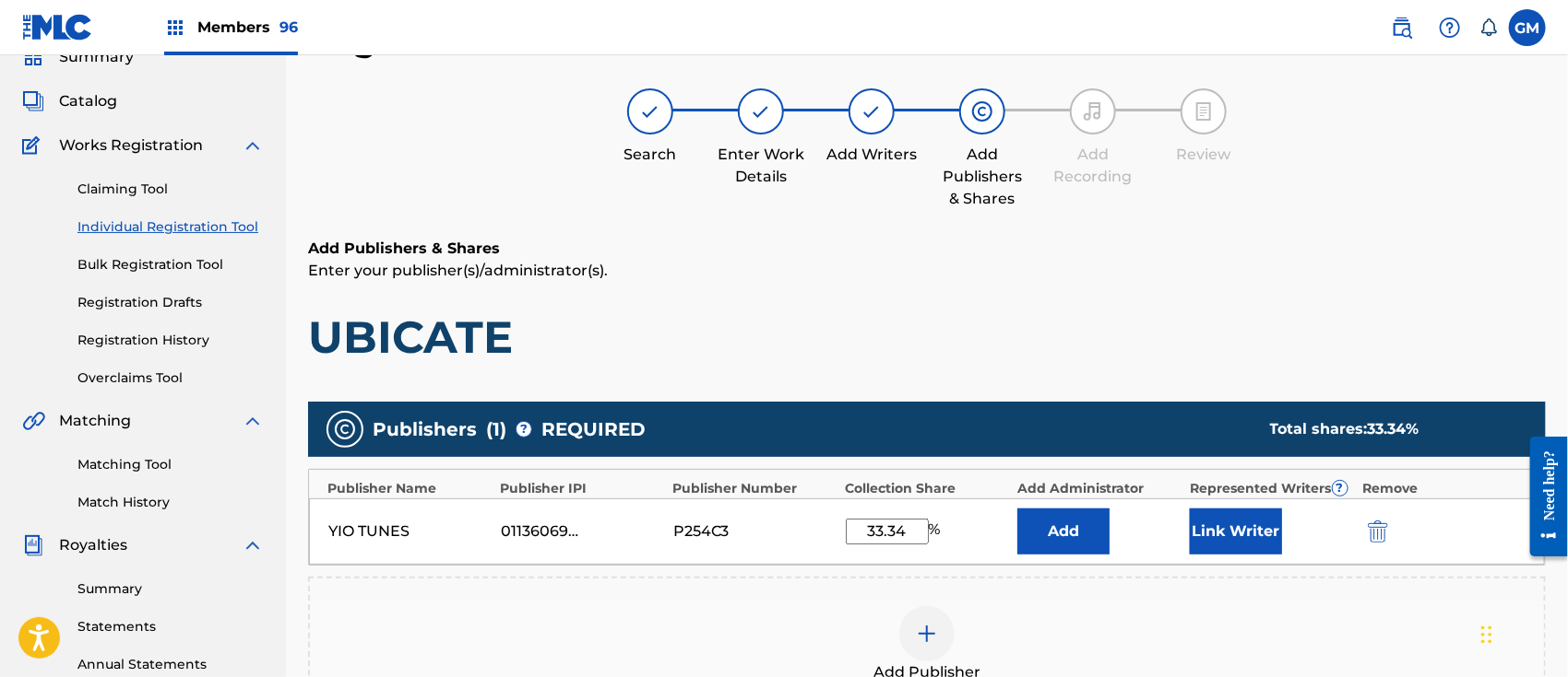
type input "33.34"
click at [1225, 529] on button "Link Writer" at bounding box center [1236, 531] width 92 height 46
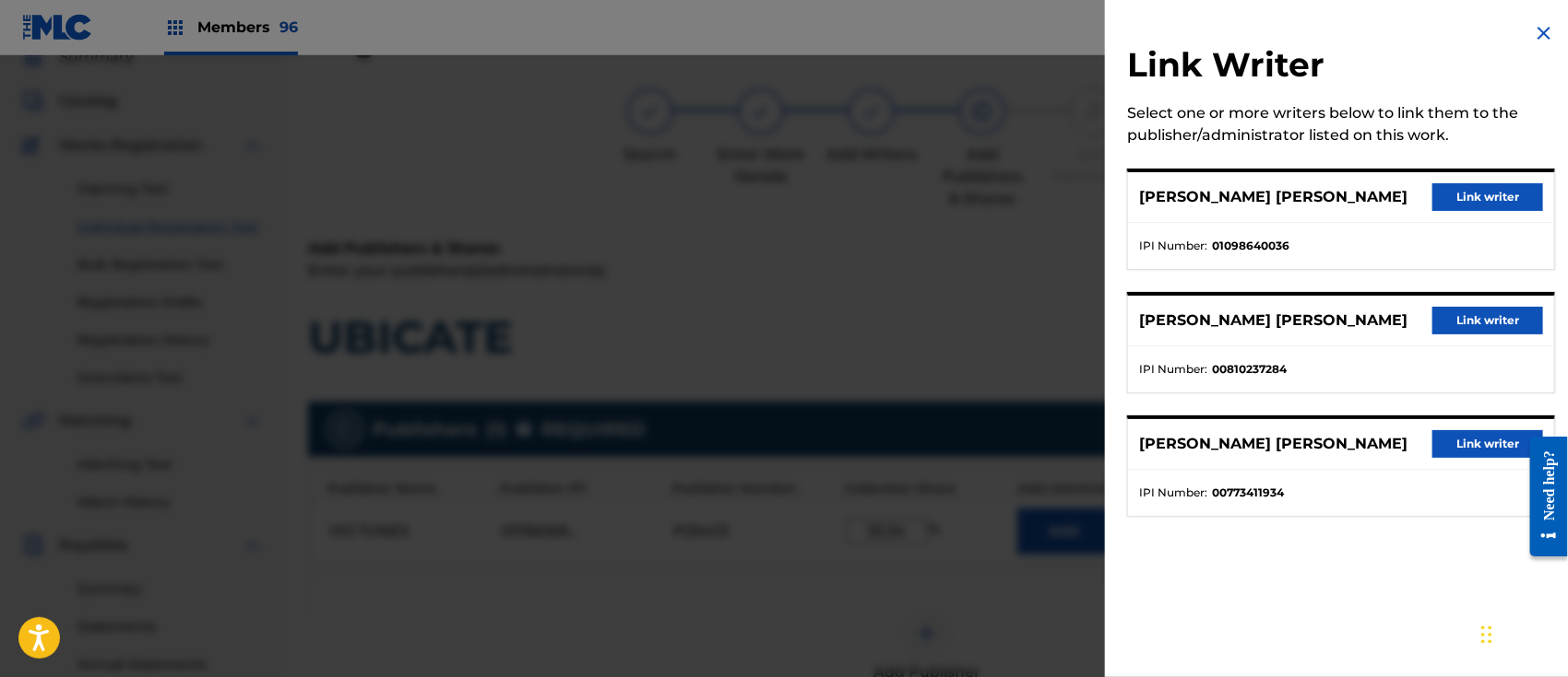
click at [1479, 192] on button "Link writer" at bounding box center [1487, 197] width 110 height 27
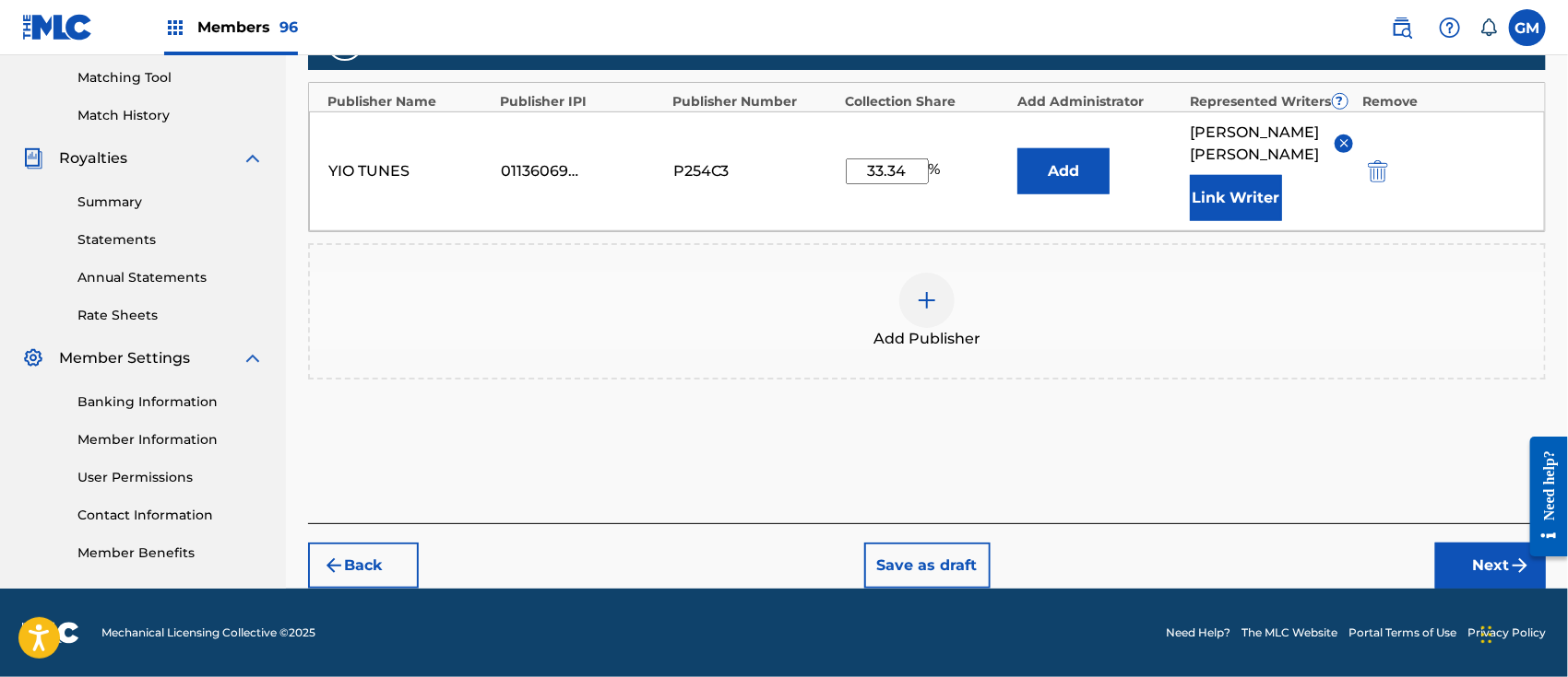
click at [1454, 563] on button "Next" at bounding box center [1490, 566] width 110 height 46
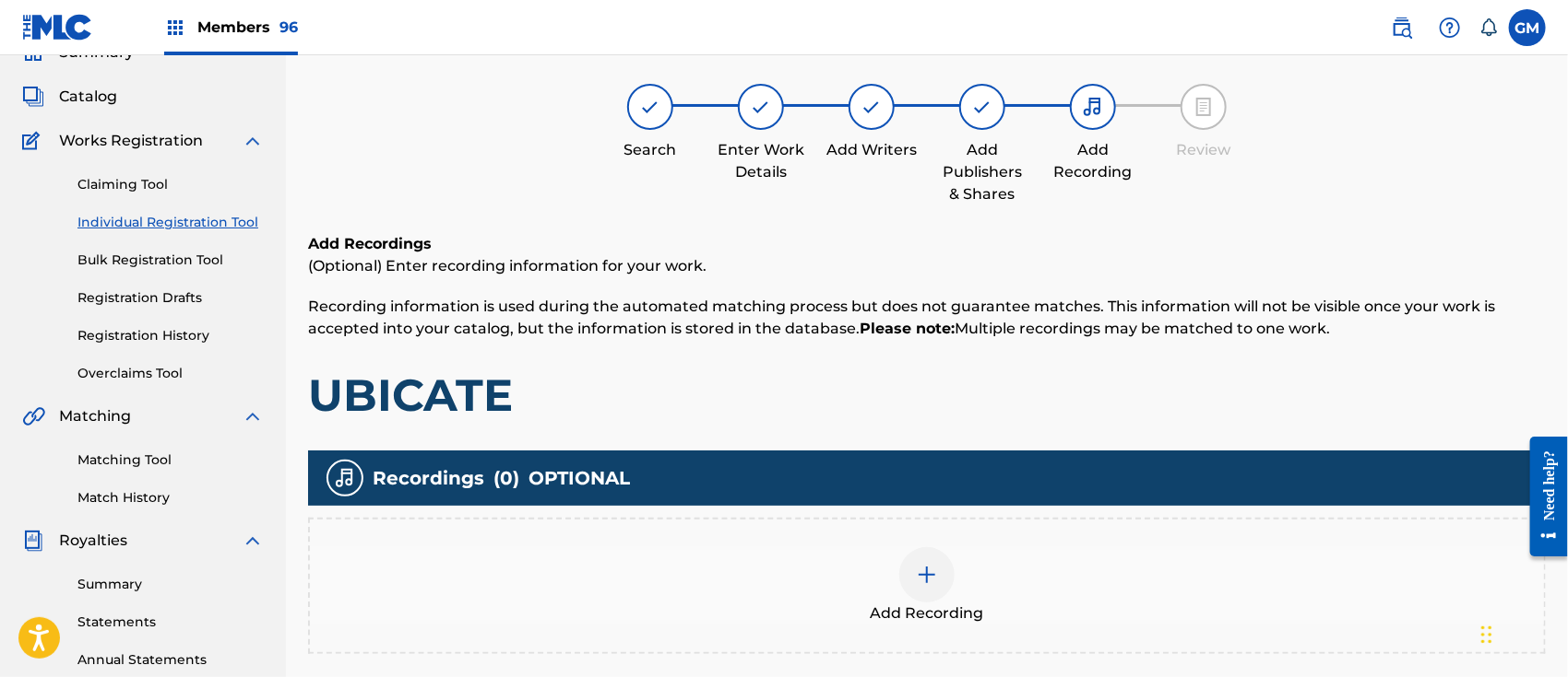
scroll to position [82, 0]
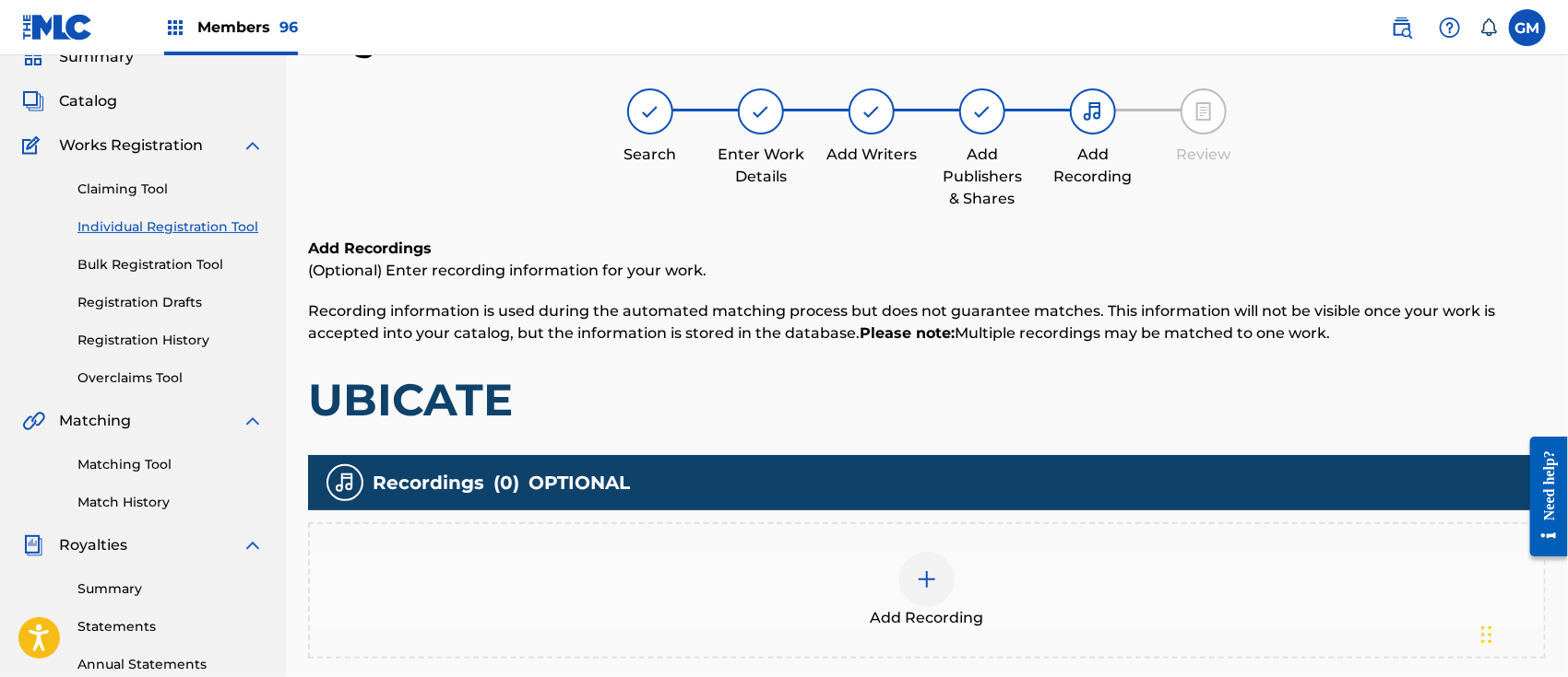
click at [924, 570] on img at bounding box center [927, 579] width 22 height 22
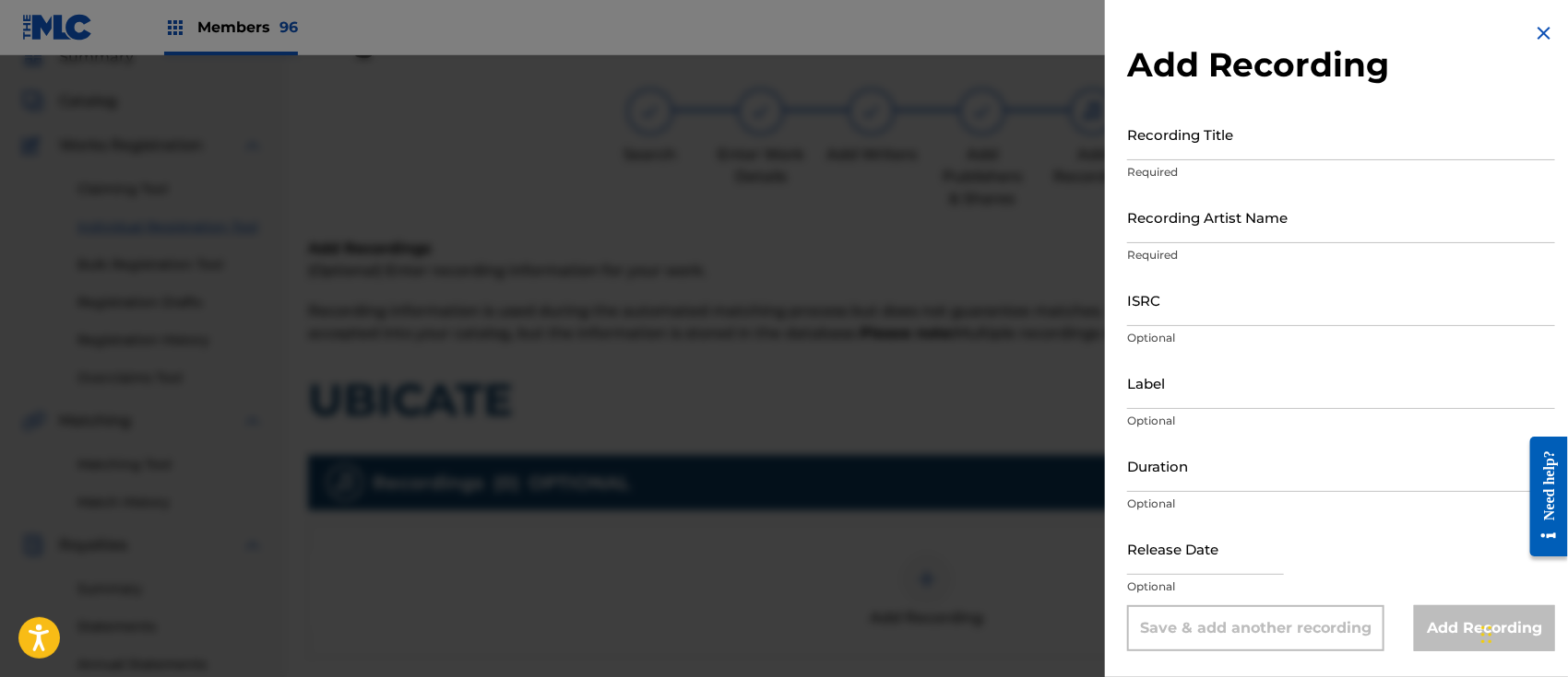
click at [1188, 146] on input "Recording Title" at bounding box center [1341, 134] width 428 height 53
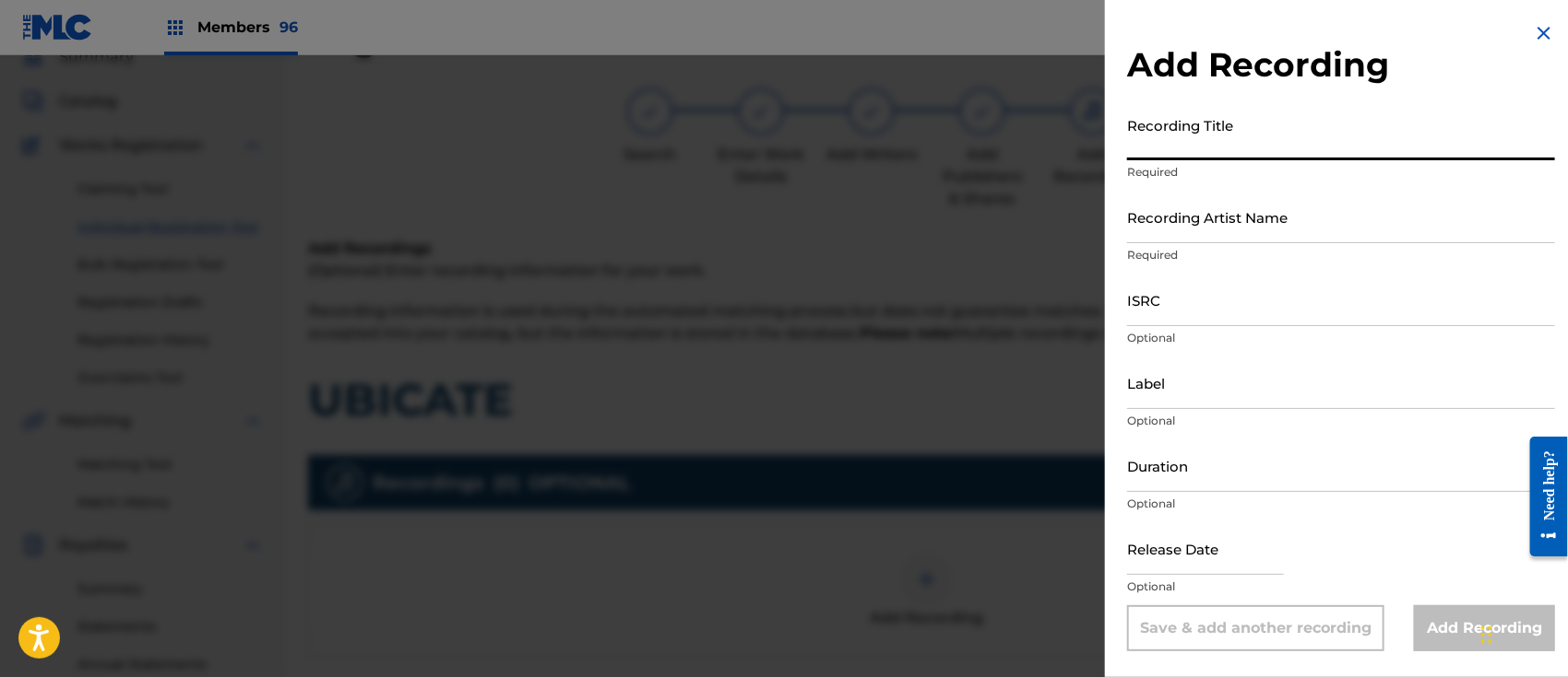
paste input "UBICATE ISRC: QMDA72509880"
type input "UBICATE ISRC: QMDA72509880"
click at [1202, 318] on input "ISRC" at bounding box center [1341, 300] width 428 height 53
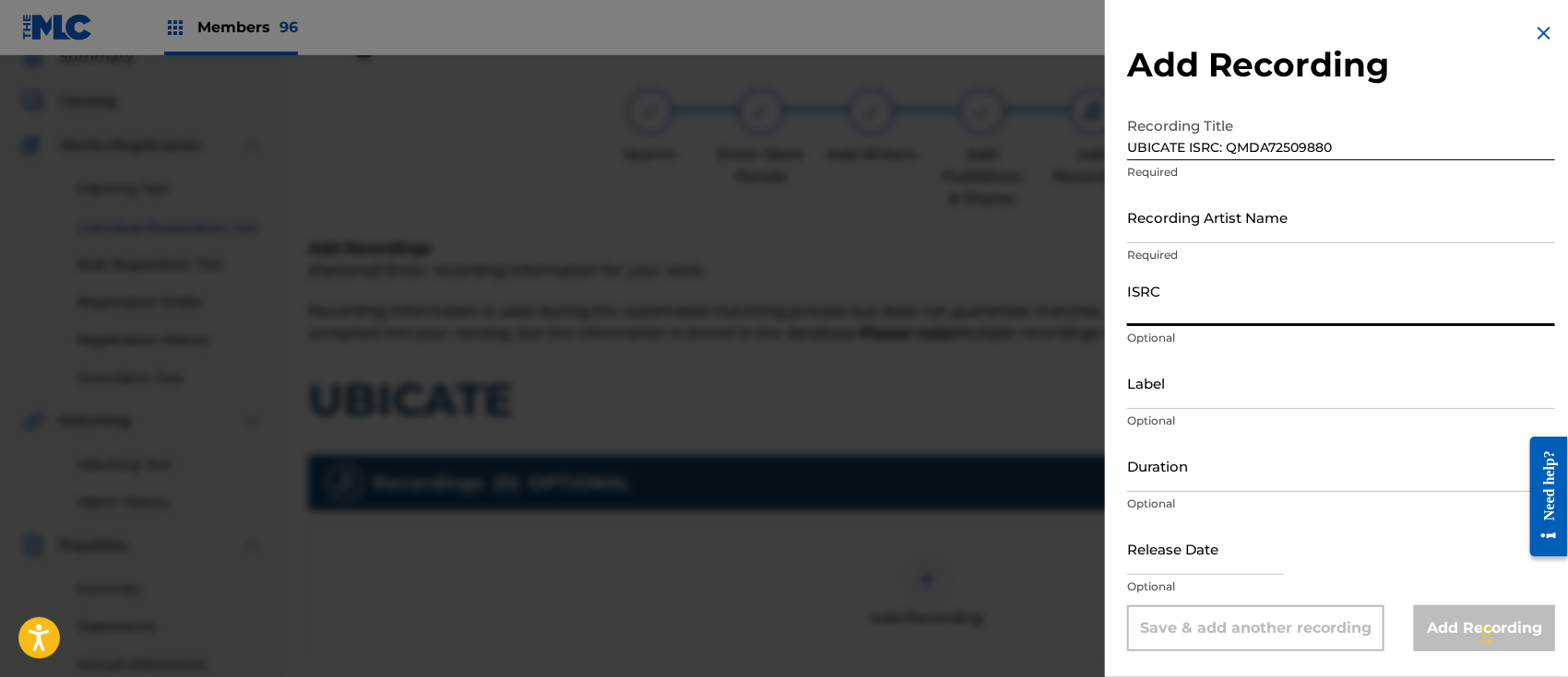
paste input "UBICATE ISRC: QMDA72509880"
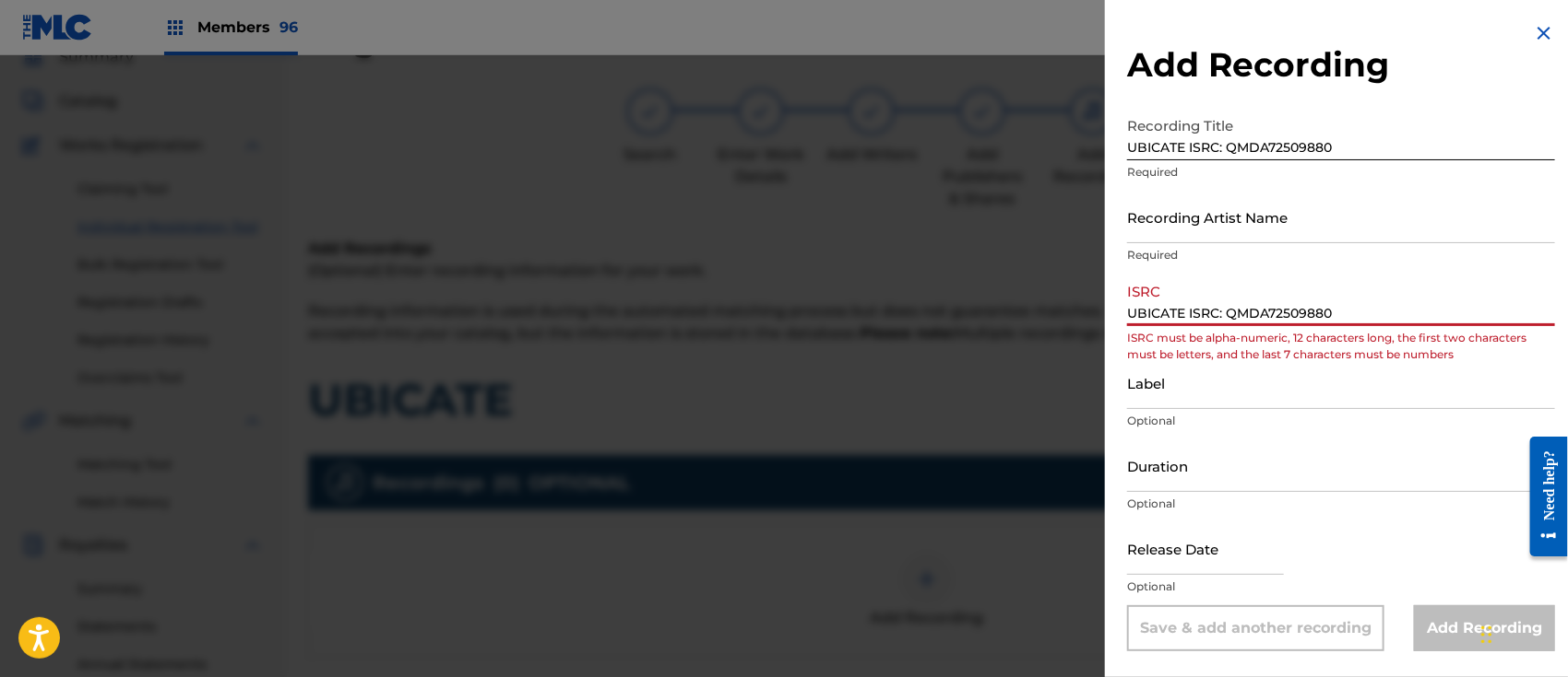
drag, startPoint x: 1226, startPoint y: 315, endPoint x: 929, endPoint y: 305, distance: 297.2
click at [929, 305] on div "Add Recording Recording Title UBICATE ISRC: QMDA72509880 Required Recording Art…" at bounding box center [784, 366] width 1568 height 622
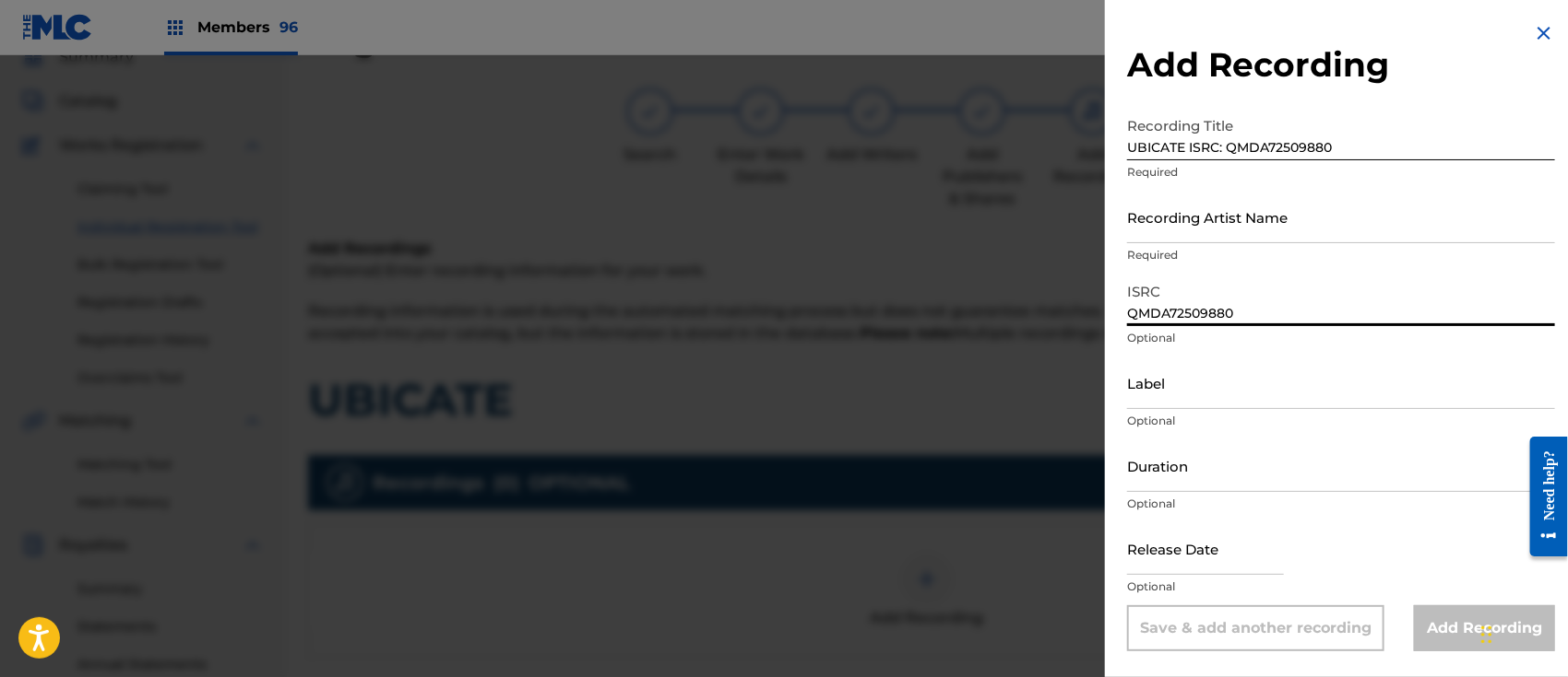
type input "QMDA72509880"
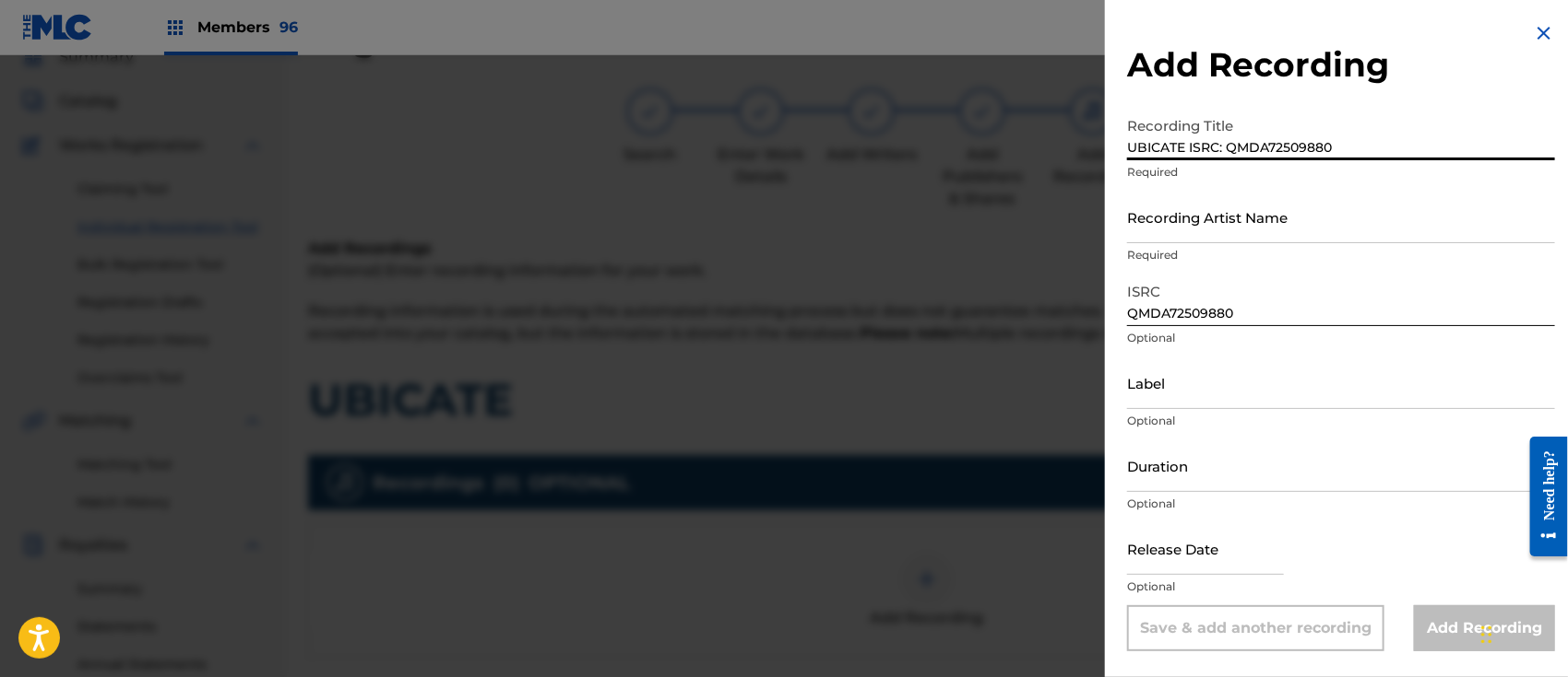
drag, startPoint x: 1220, startPoint y: 143, endPoint x: 1572, endPoint y: 170, distance: 353.0
click at [1567, 170] on html "Accessibility Screen-Reader Guide, Feedback, and Issue Reporting | New window M…" at bounding box center [784, 256] width 1568 height 677
type input "UBICATE ISRC"
drag, startPoint x: 1210, startPoint y: 218, endPoint x: 1210, endPoint y: 202, distance: 16.0
click at [1210, 218] on input "Recording Artist Name" at bounding box center [1341, 217] width 428 height 53
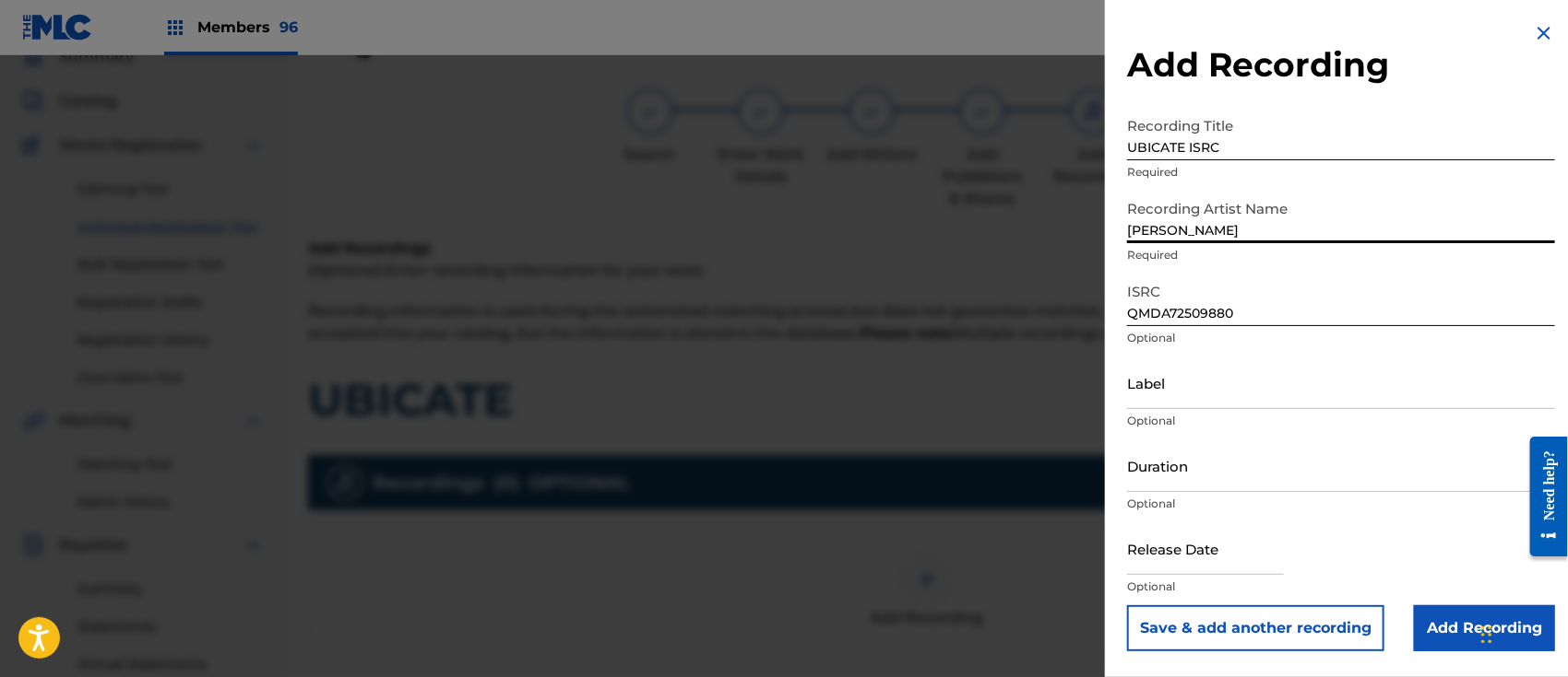
click at [1166, 227] on input "[PERSON_NAME]" at bounding box center [1341, 217] width 428 height 53
type input "MON [PERSON_NAME]"
click at [1227, 386] on input "Label" at bounding box center [1341, 383] width 428 height 53
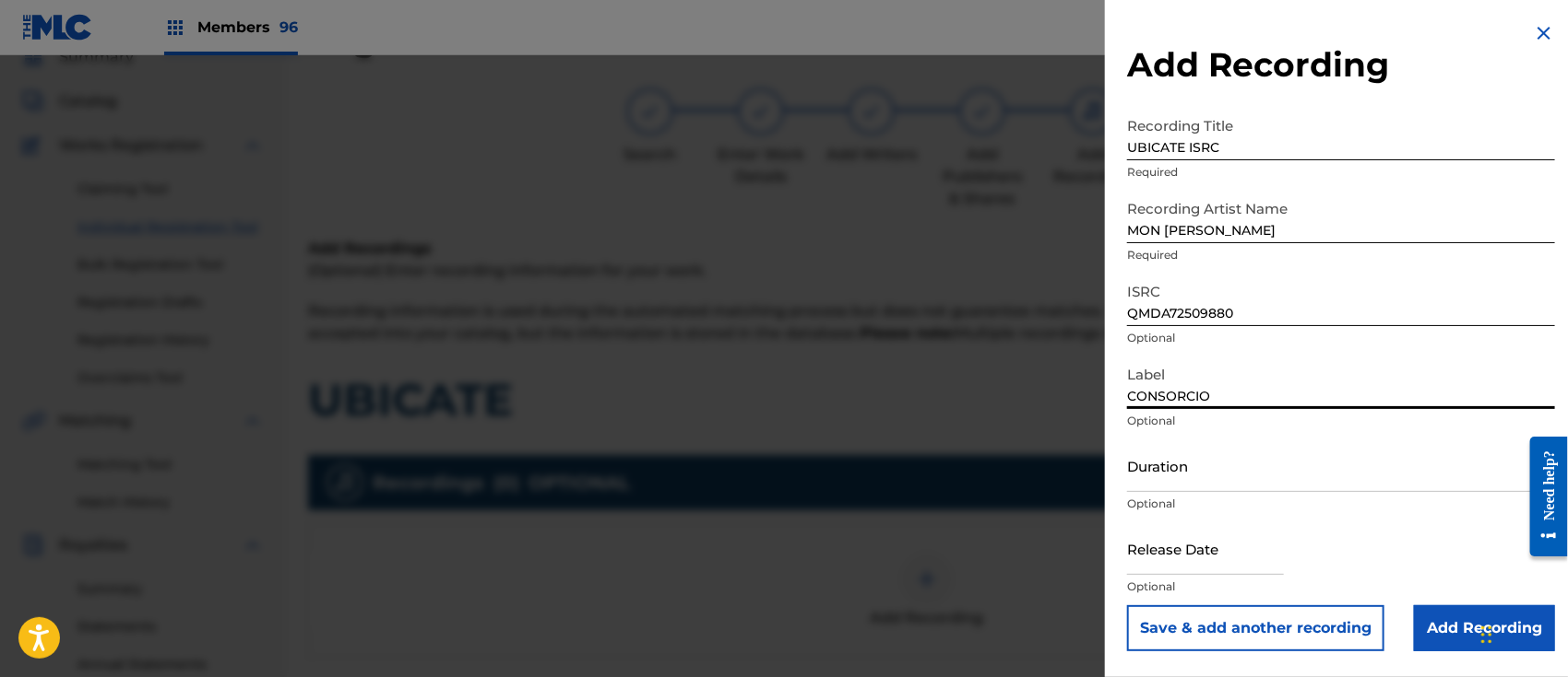
type input "CONSORCIO"
click at [1185, 532] on input "text" at bounding box center [1205, 549] width 156 height 53
select select "7"
select select "2025"
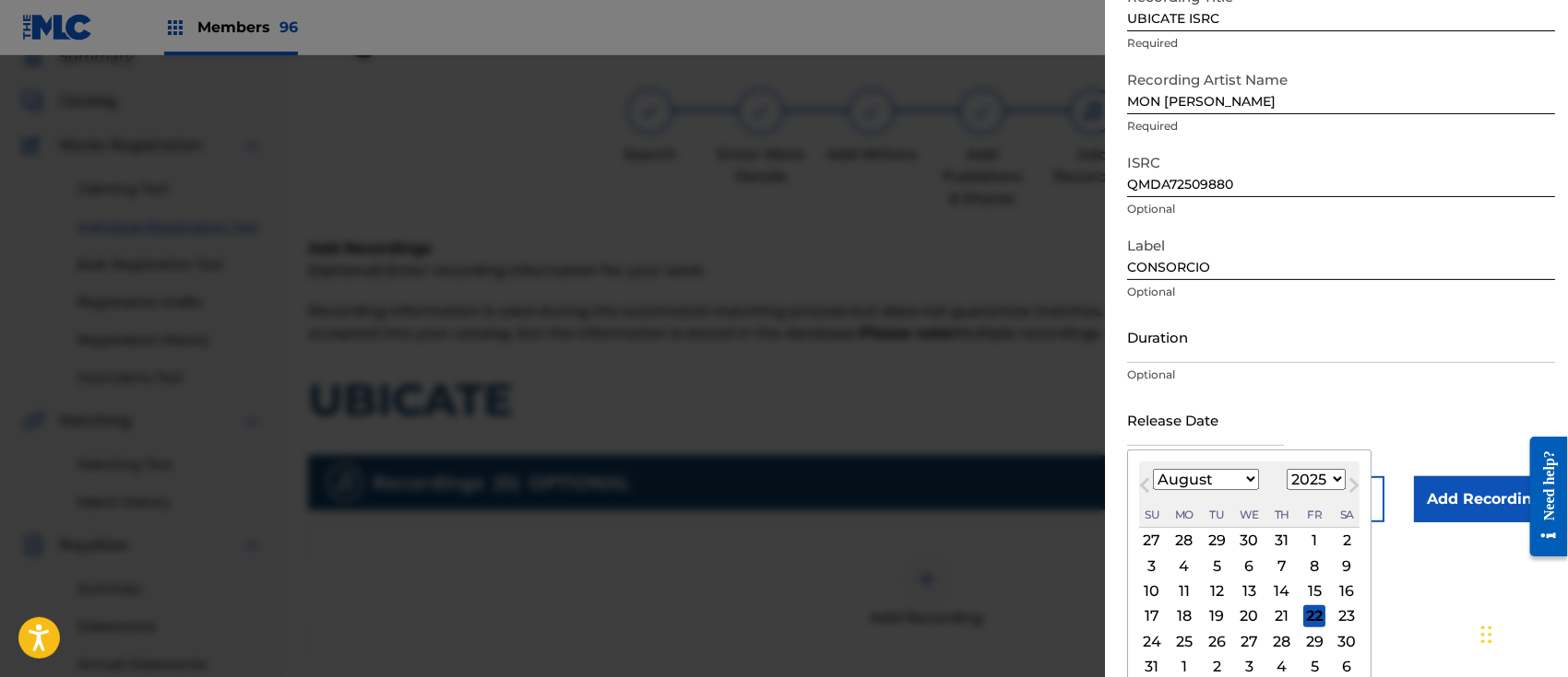
scroll to position [168, 0]
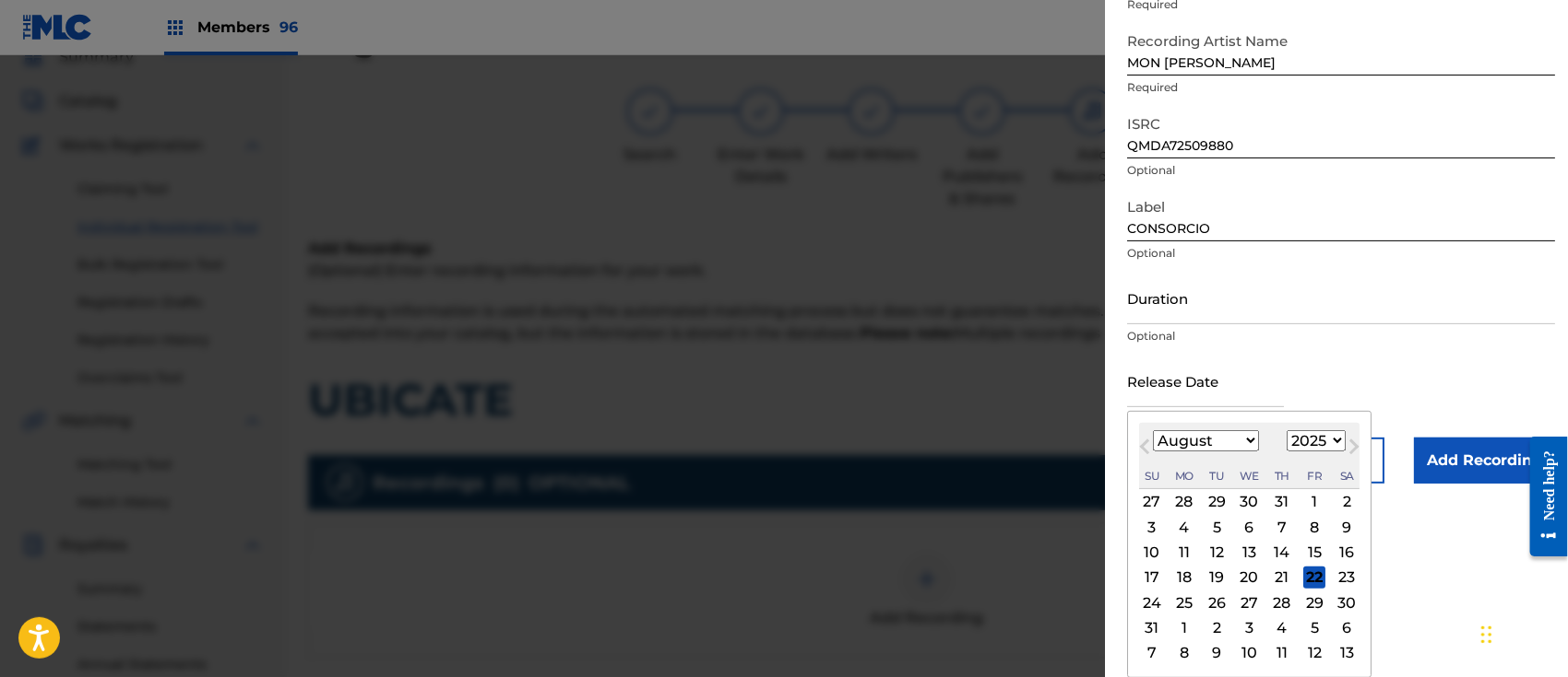
click at [1286, 528] on div "7" at bounding box center [1282, 527] width 22 height 22
type input "[DATE]"
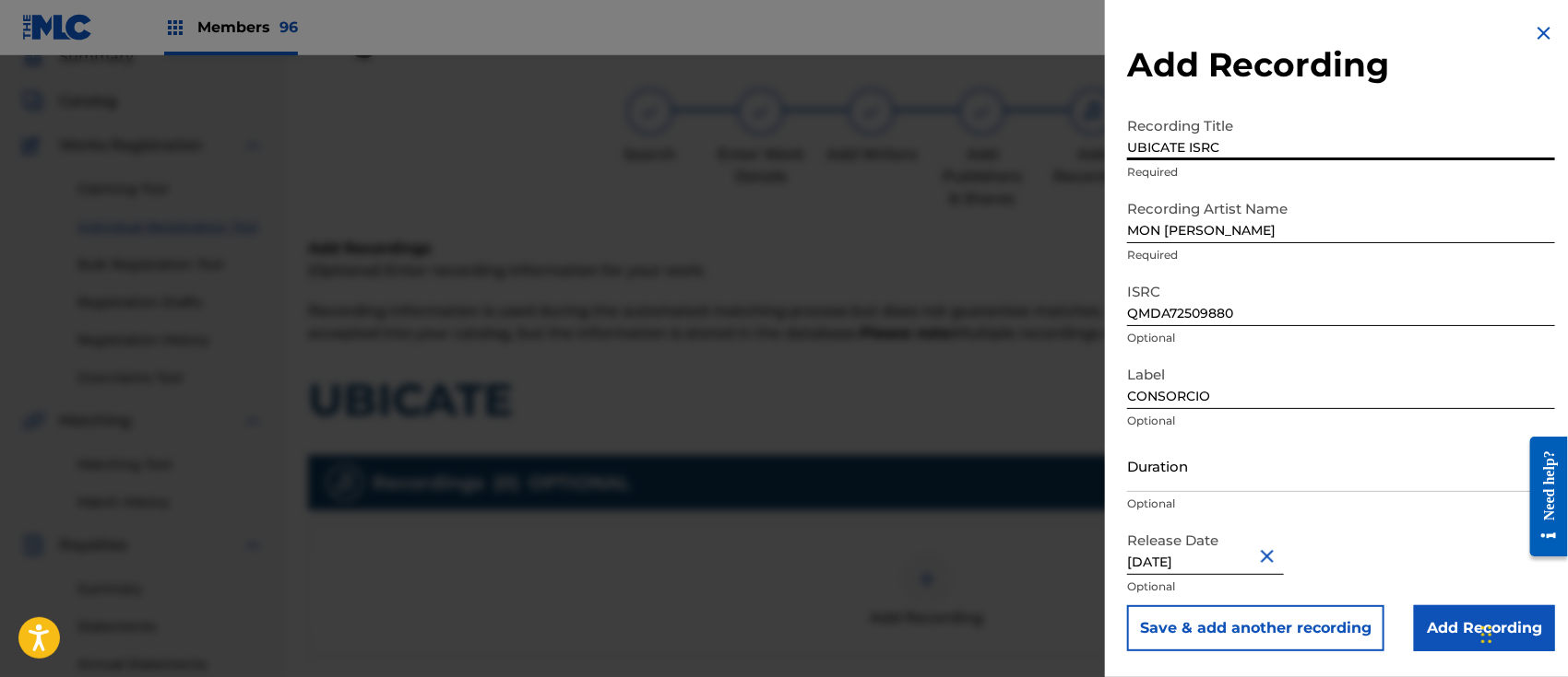
click at [1258, 157] on input "UBICATE ISRC" at bounding box center [1341, 134] width 428 height 53
type input "UBICATE"
click at [1450, 627] on input "Add Recording" at bounding box center [1484, 628] width 141 height 46
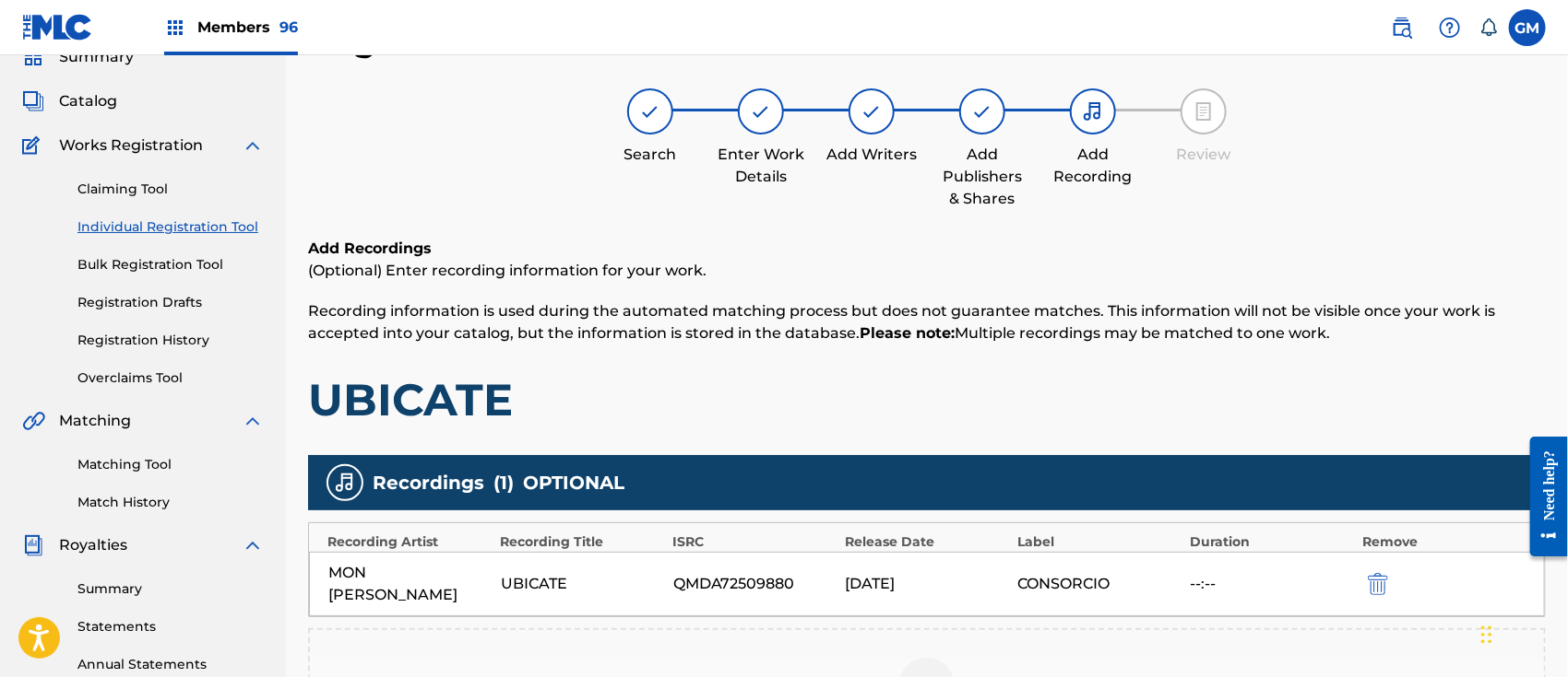
scroll to position [368, 0]
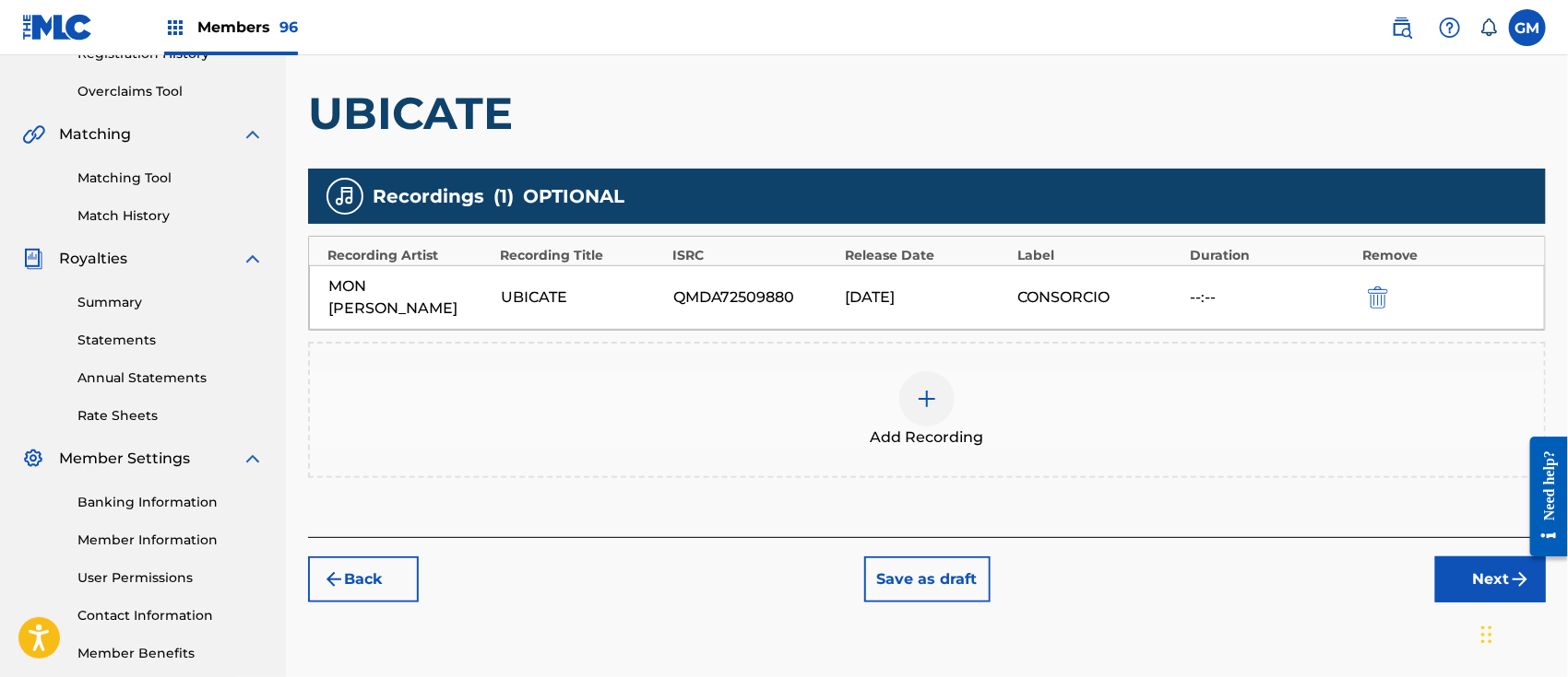
click at [1454, 560] on button "Next" at bounding box center [1490, 579] width 110 height 46
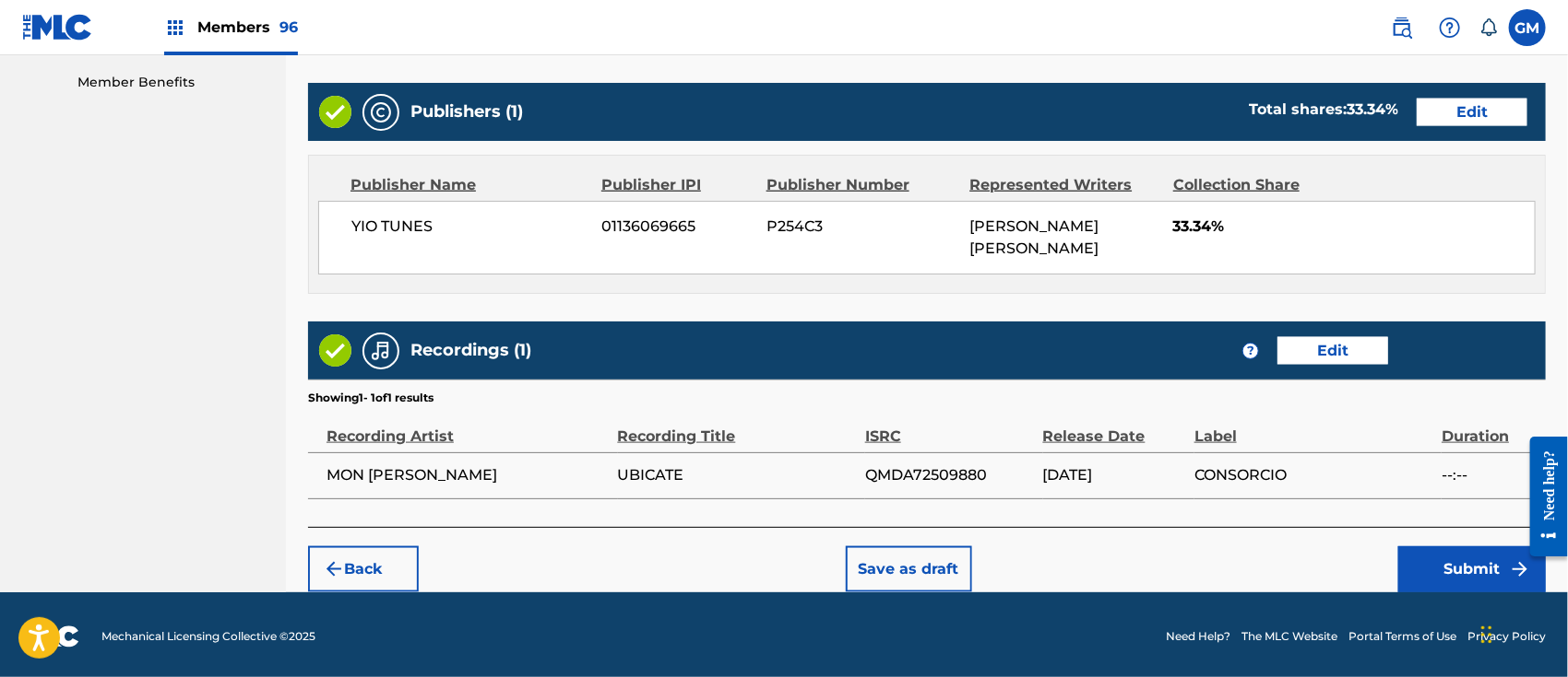
scroll to position [942, 0]
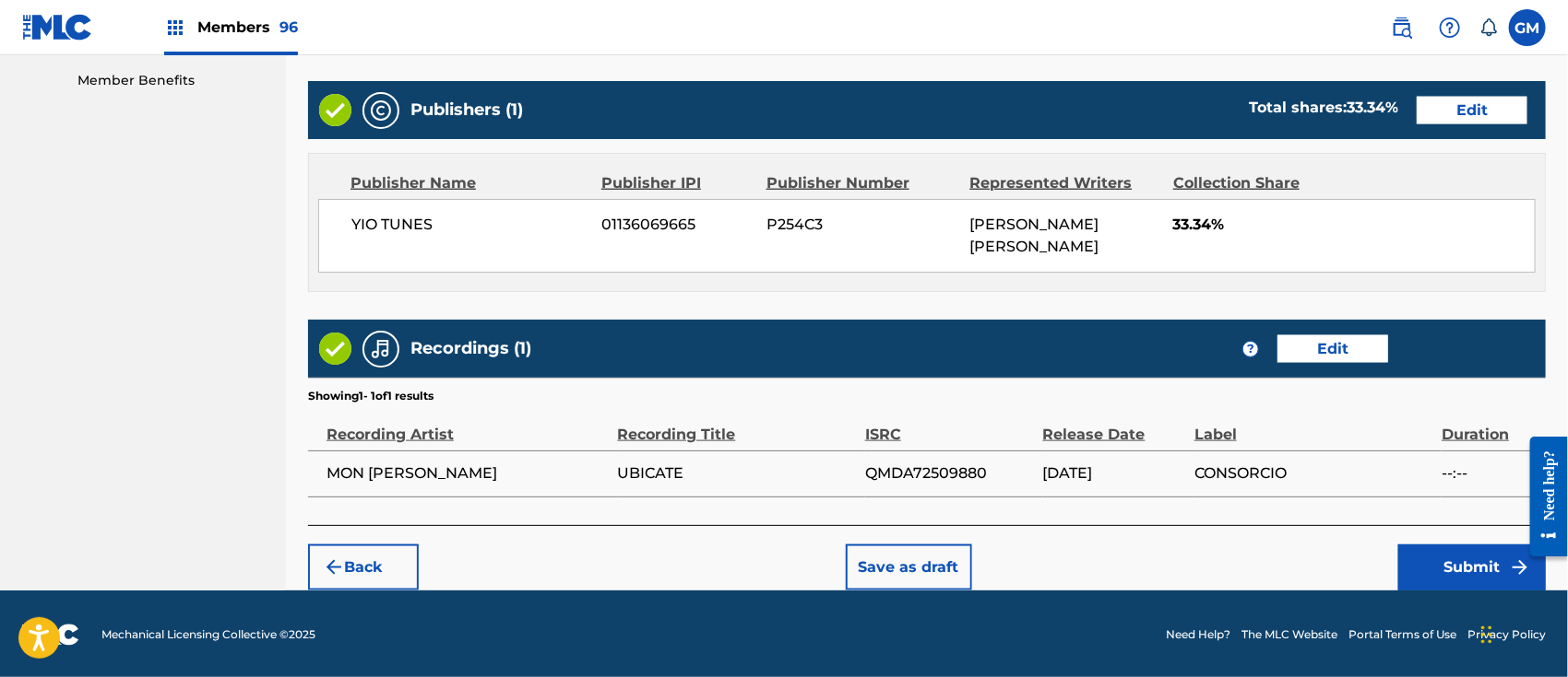
click at [1440, 561] on button "Submit" at bounding box center [1471, 567] width 148 height 46
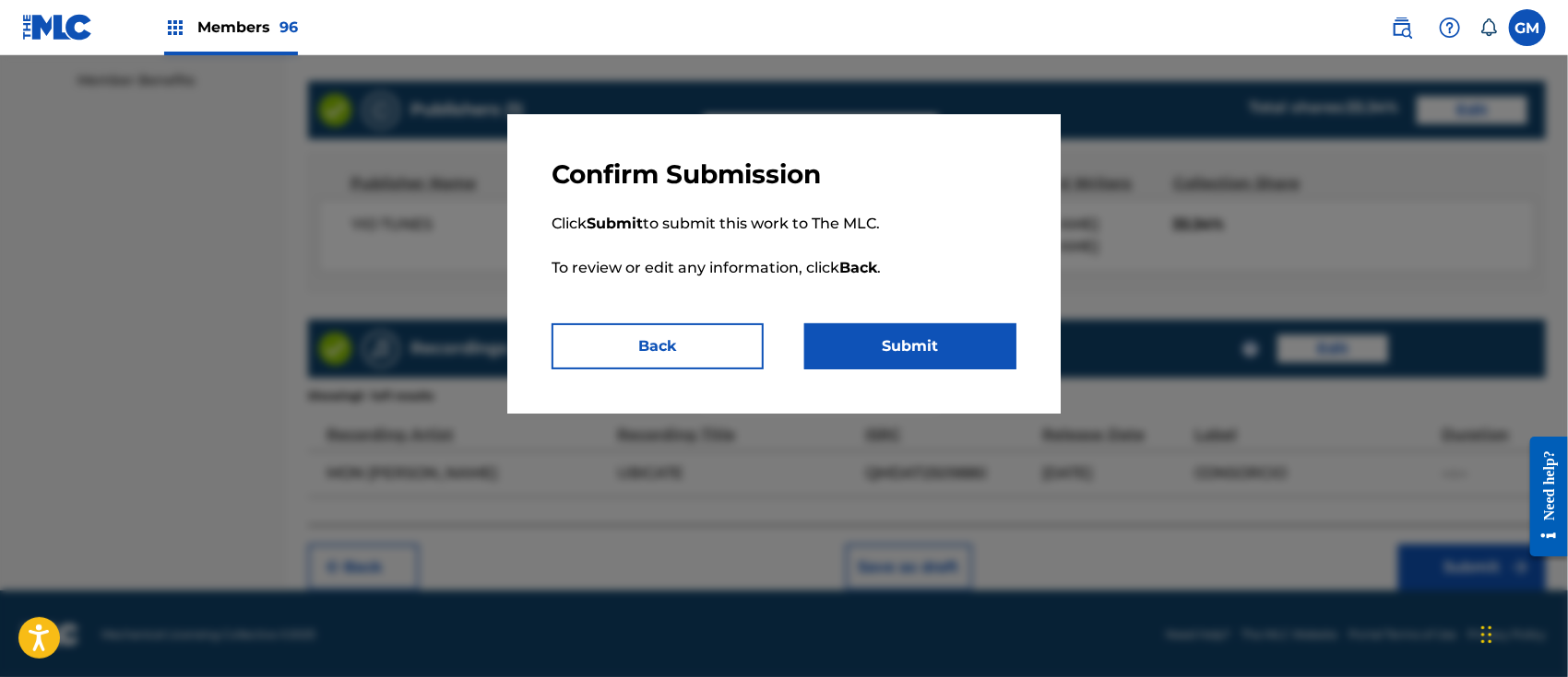
click at [895, 340] on button "Submit" at bounding box center [910, 346] width 212 height 46
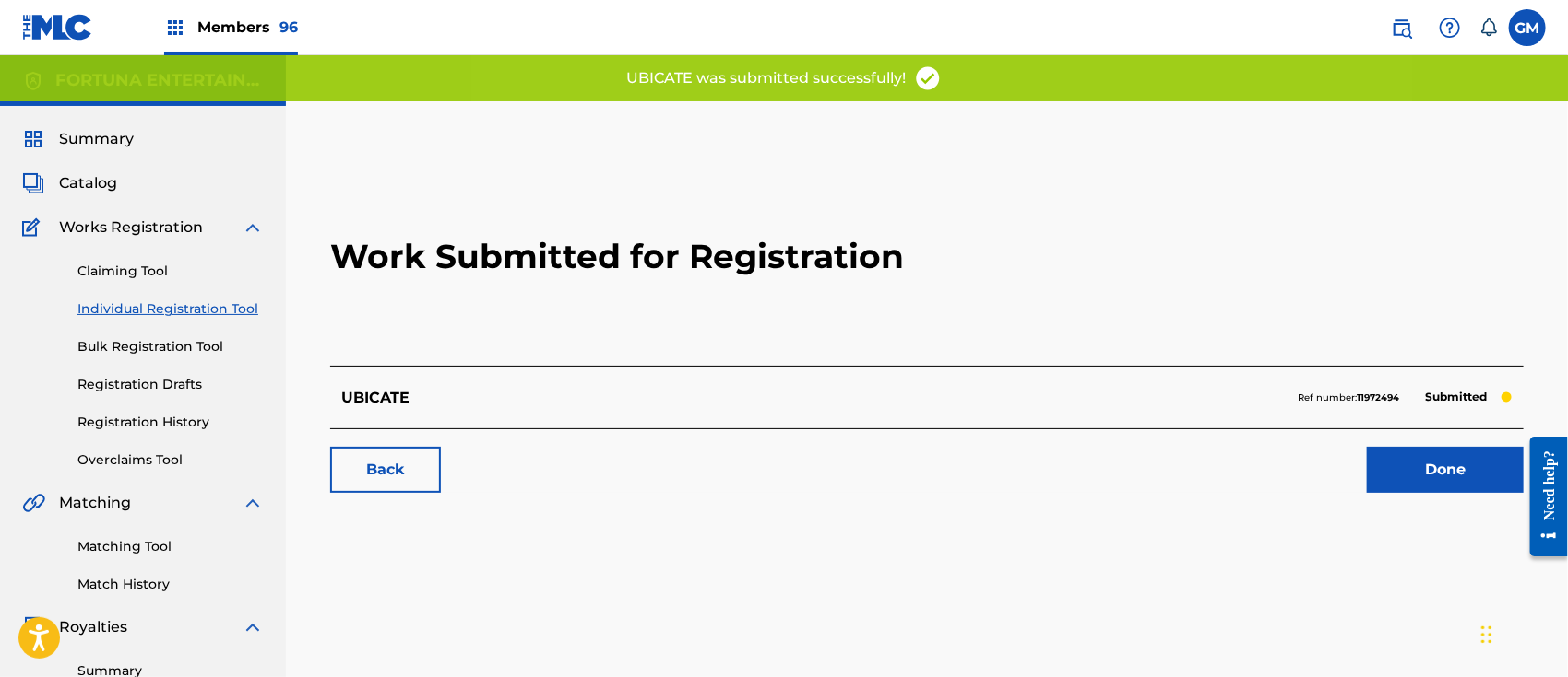
click at [1423, 467] on link "Done" at bounding box center [1445, 470] width 156 height 46
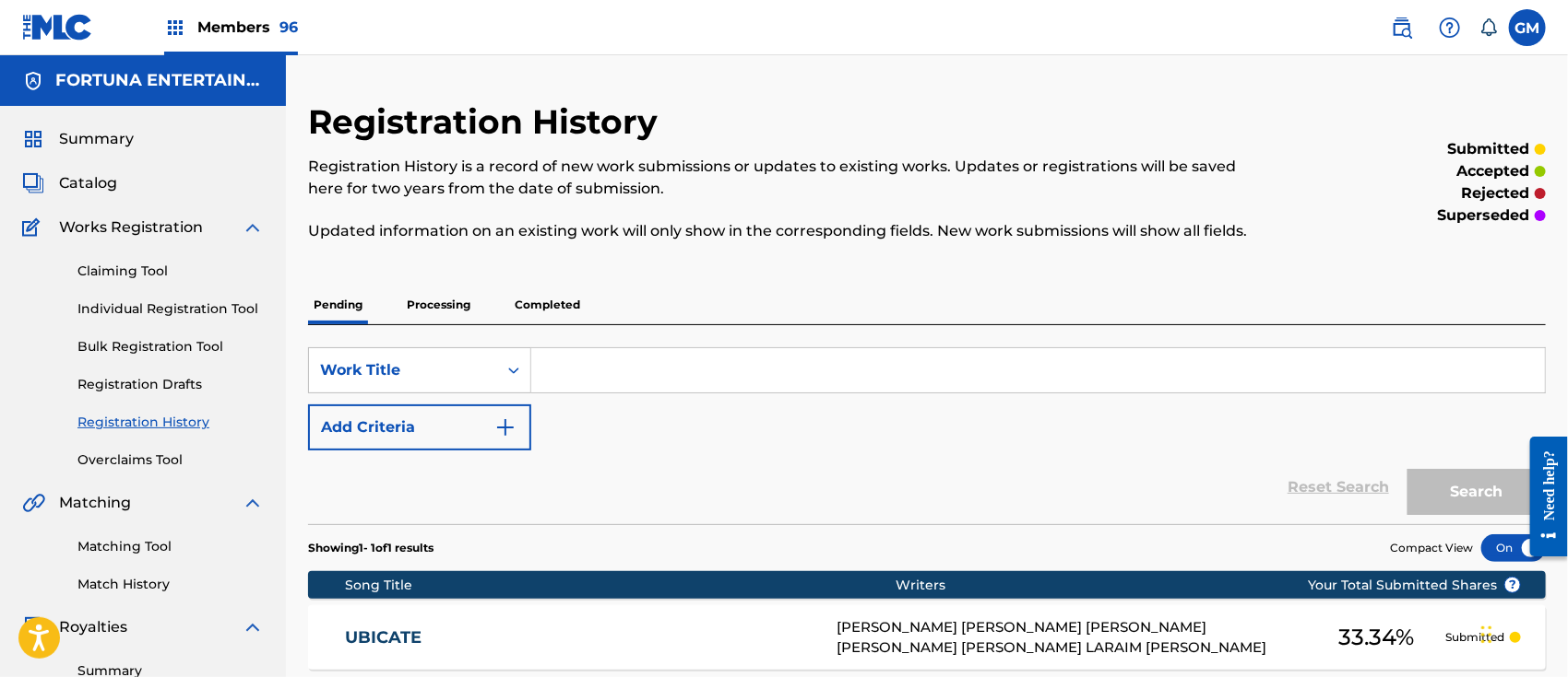
click at [241, 24] on span "Members 96" at bounding box center [247, 27] width 101 height 21
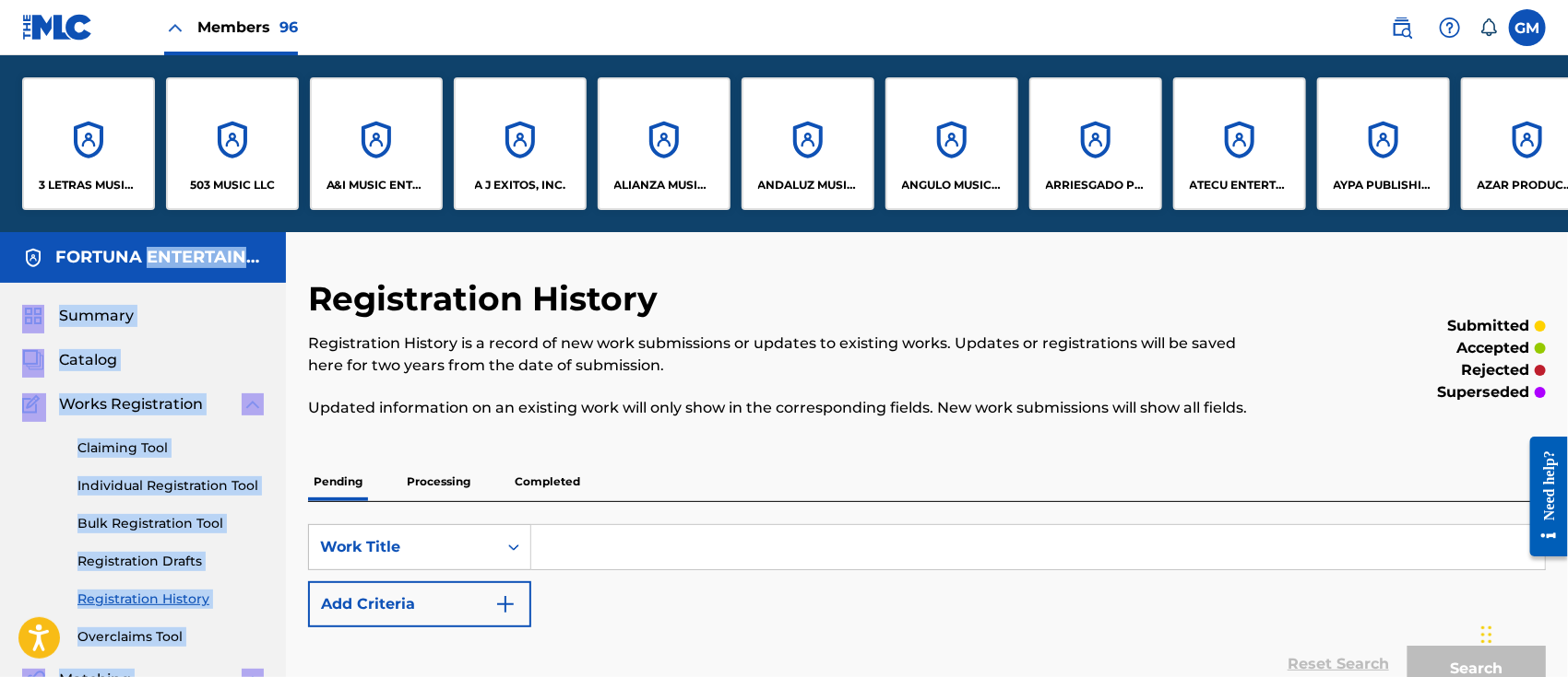
drag, startPoint x: 144, startPoint y: 233, endPoint x: 389, endPoint y: 256, distance: 246.1
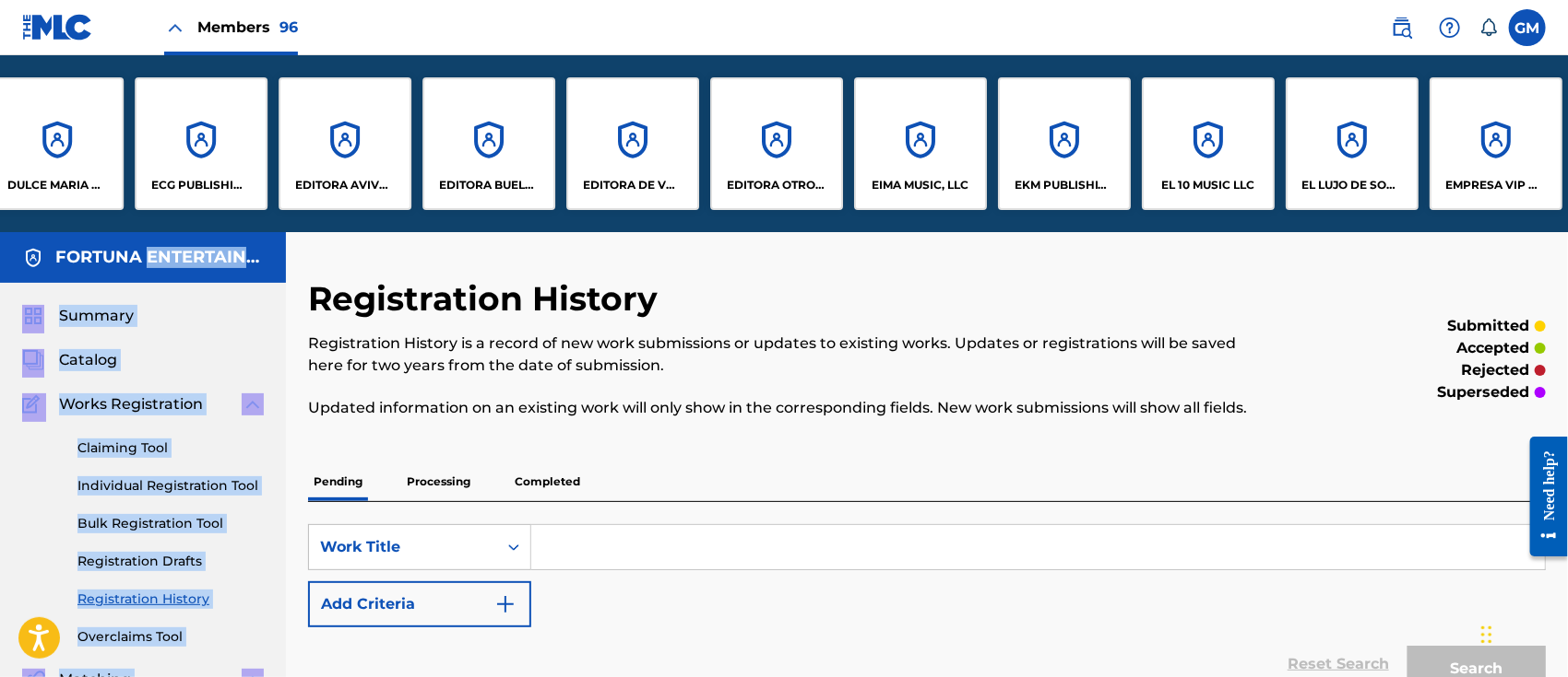
scroll to position [0, 2648]
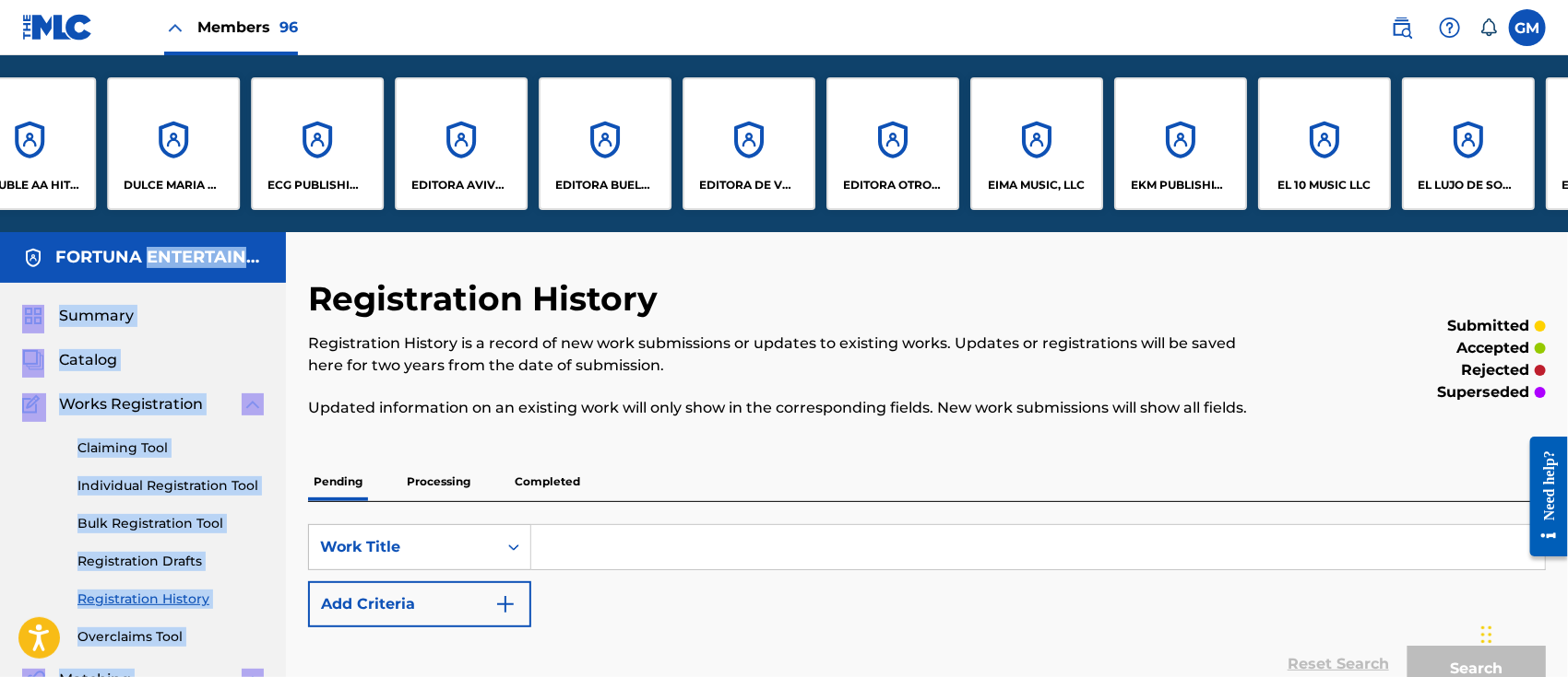
click at [362, 177] on p "ECG PUBLISHING, LLC" at bounding box center [318, 185] width 101 height 17
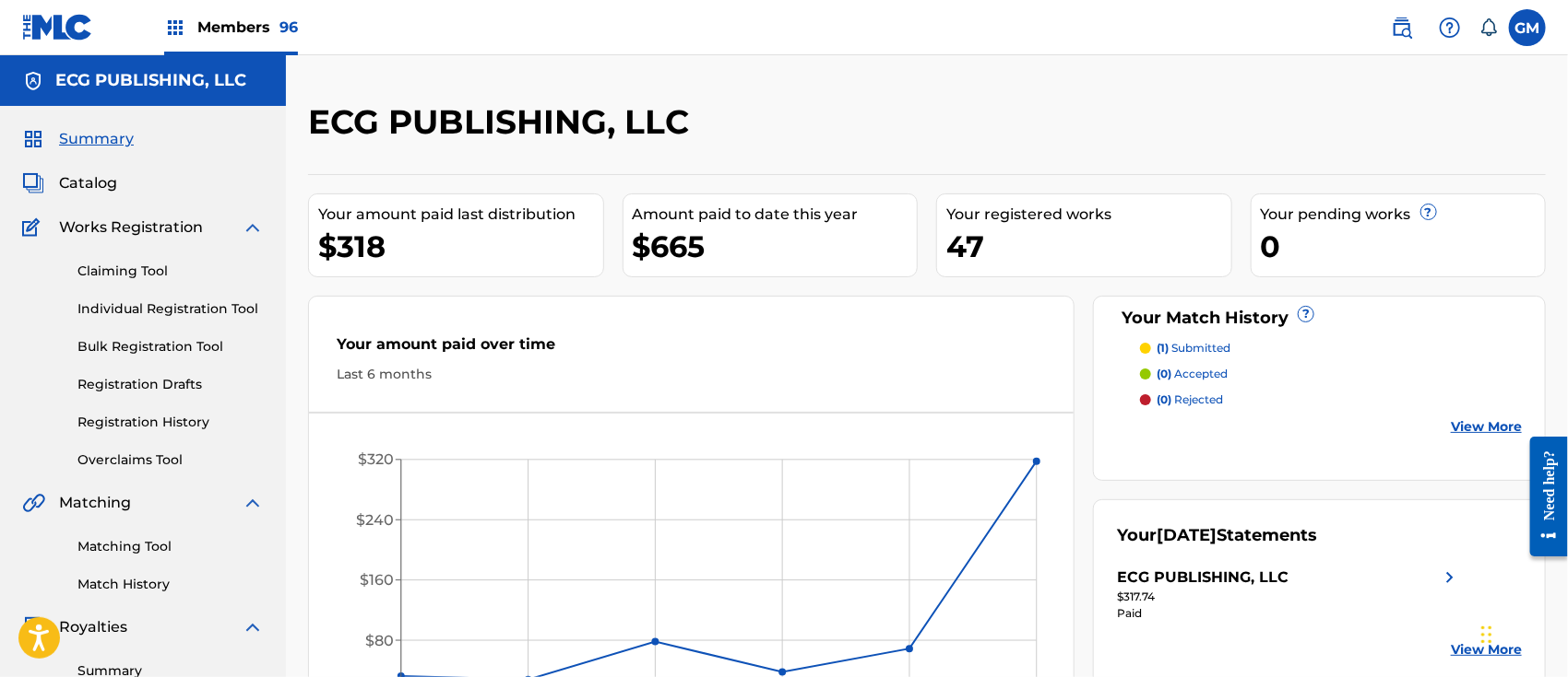
click at [1402, 29] on img at bounding box center [1402, 27] width 22 height 22
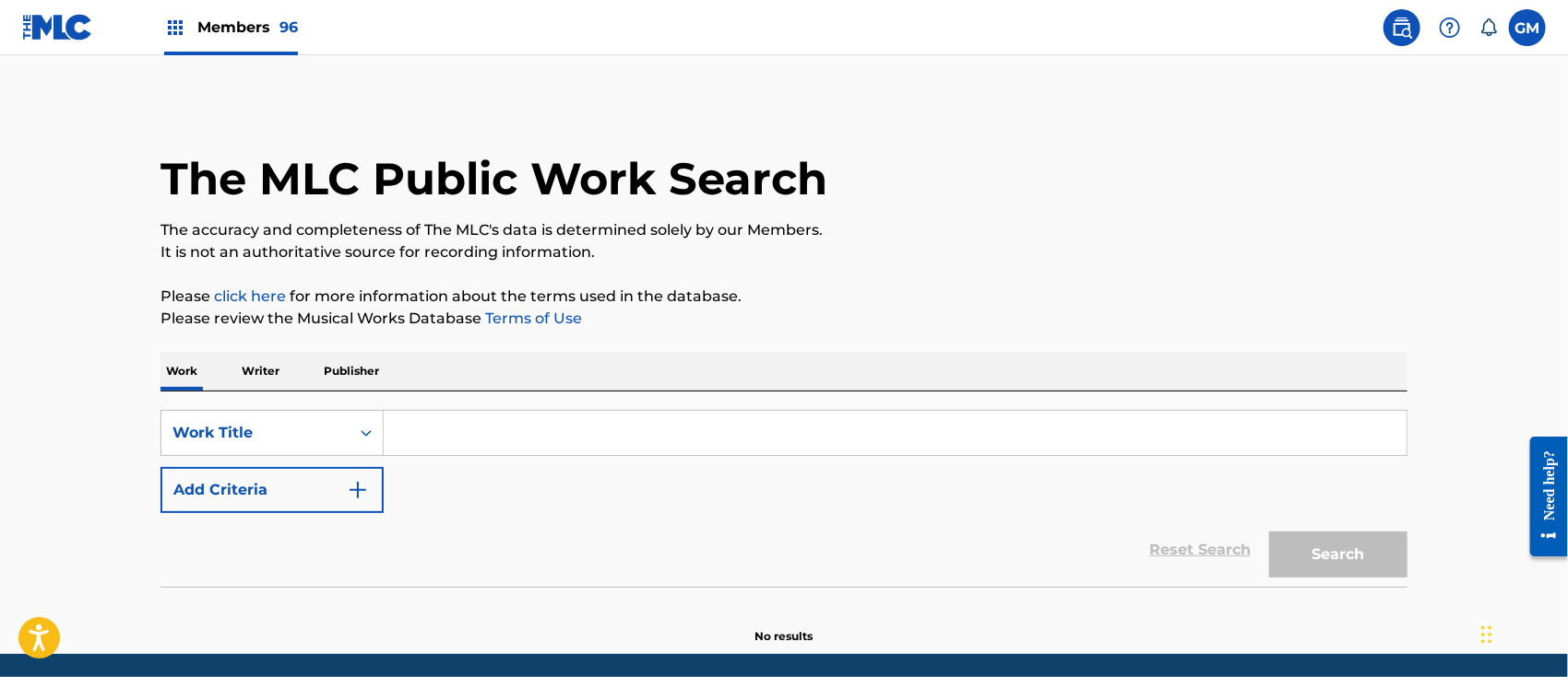
click at [506, 436] on input "Search Form" at bounding box center [894, 433] width 1023 height 44
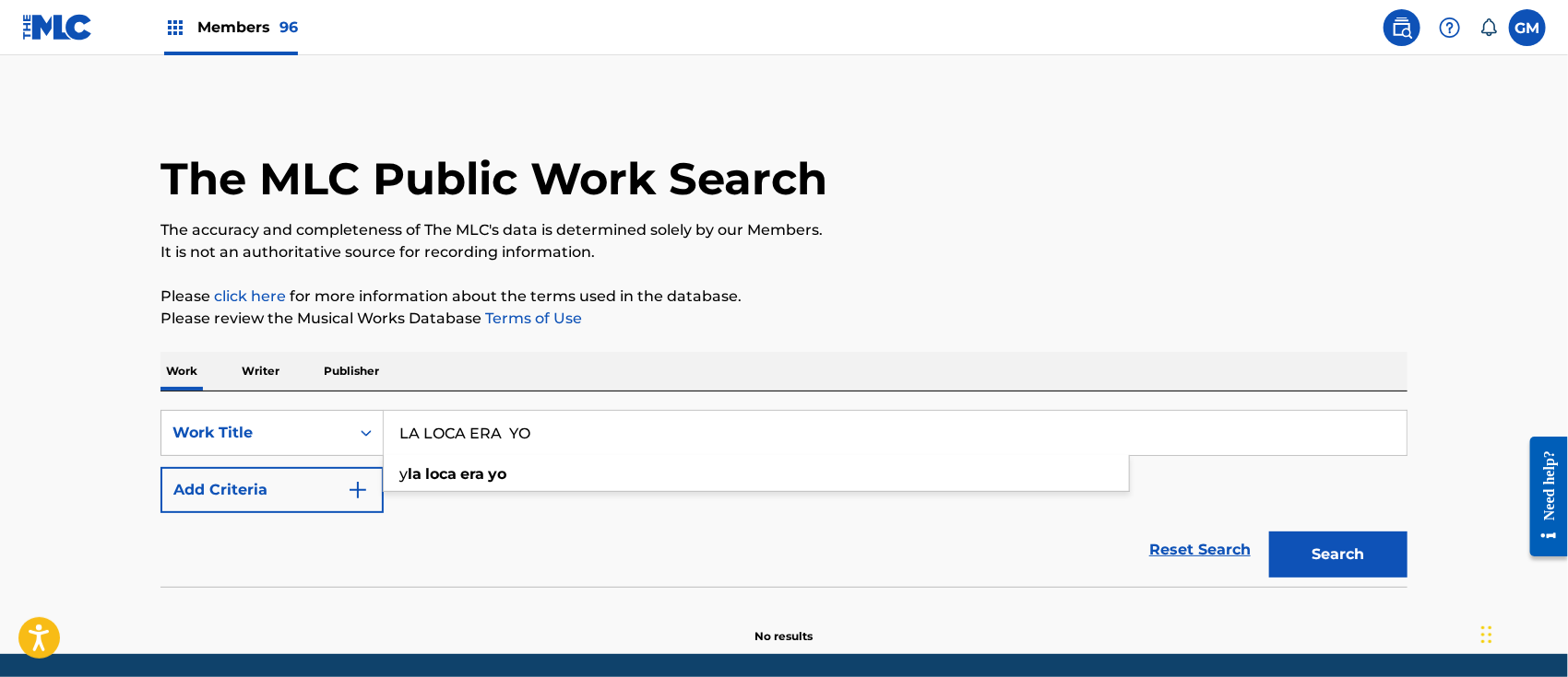
type input "LA LOCA ERA YO"
click at [1269, 531] on button "Search" at bounding box center [1337, 554] width 138 height 46
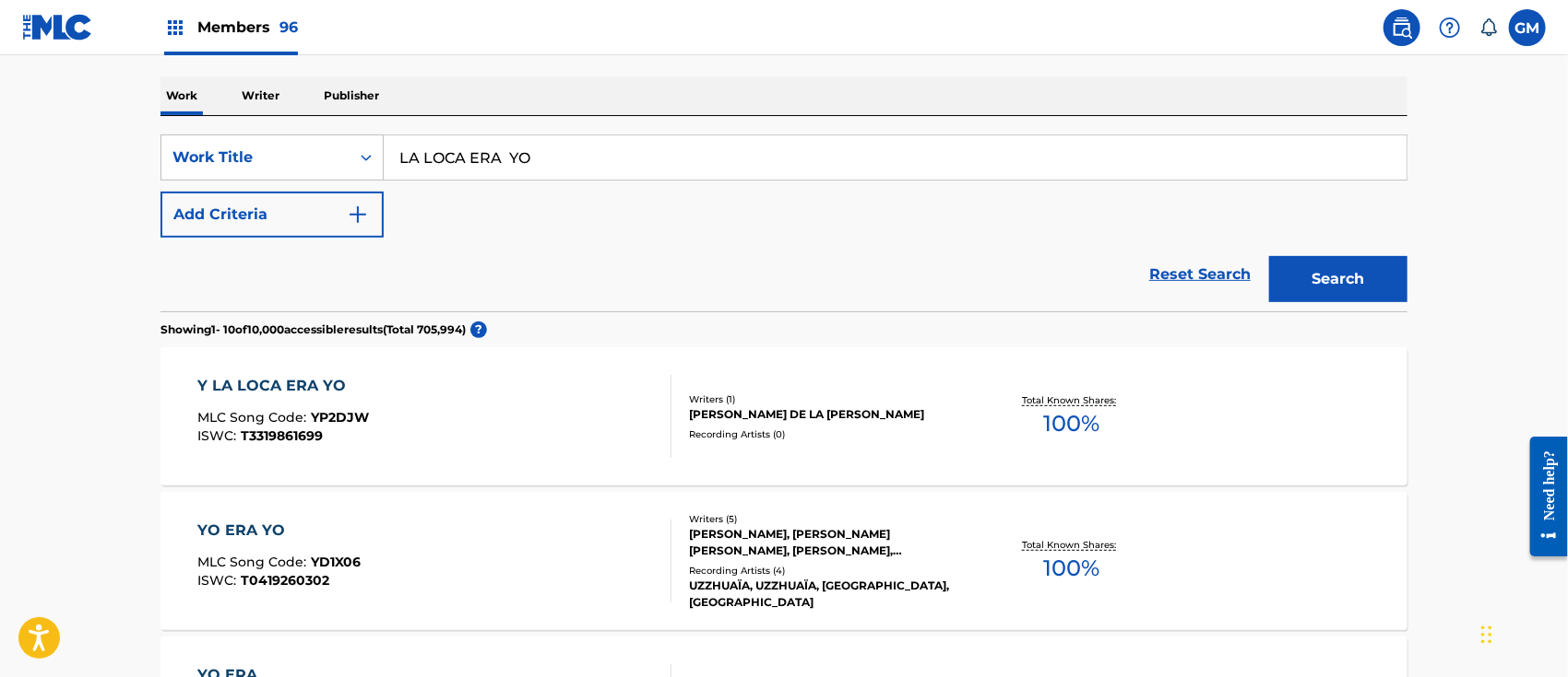
scroll to position [286, 0]
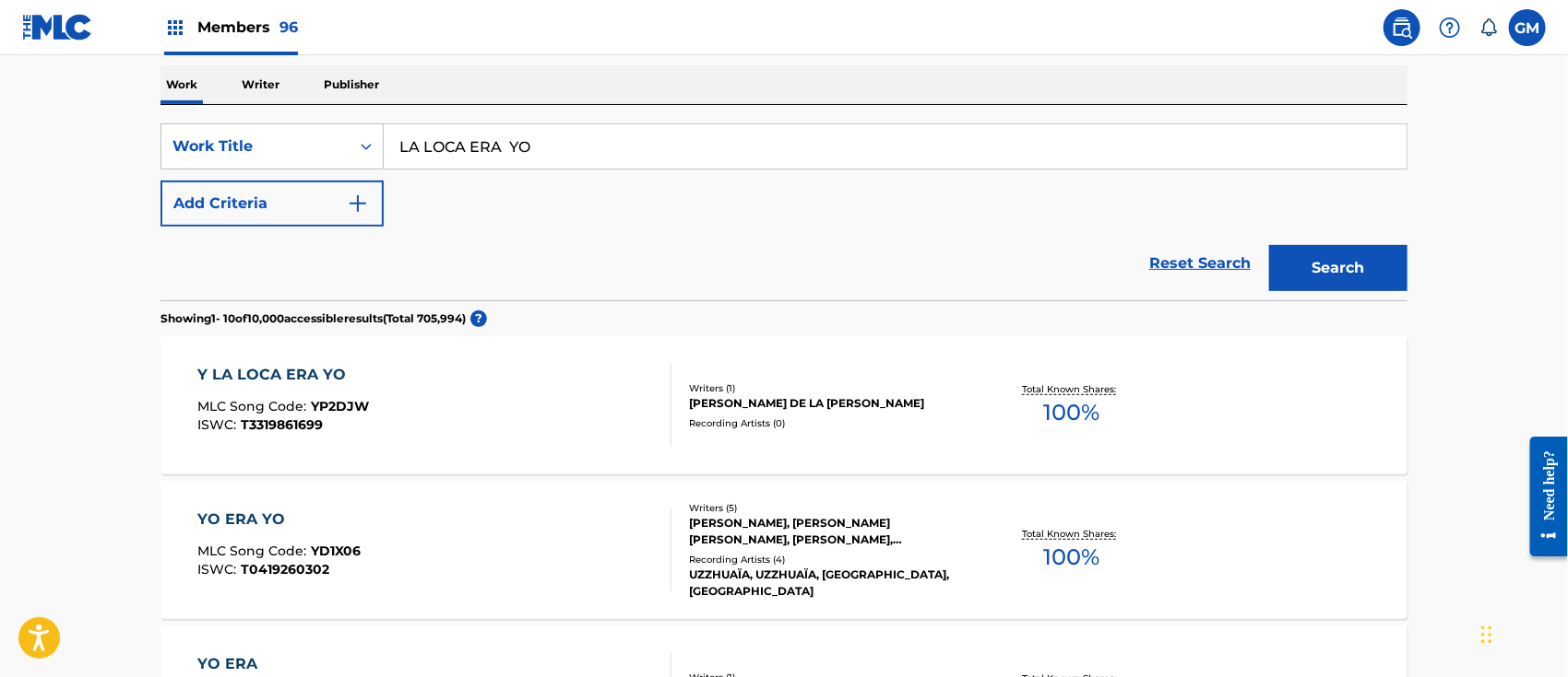
click at [239, 19] on span "Members 96" at bounding box center [247, 27] width 101 height 21
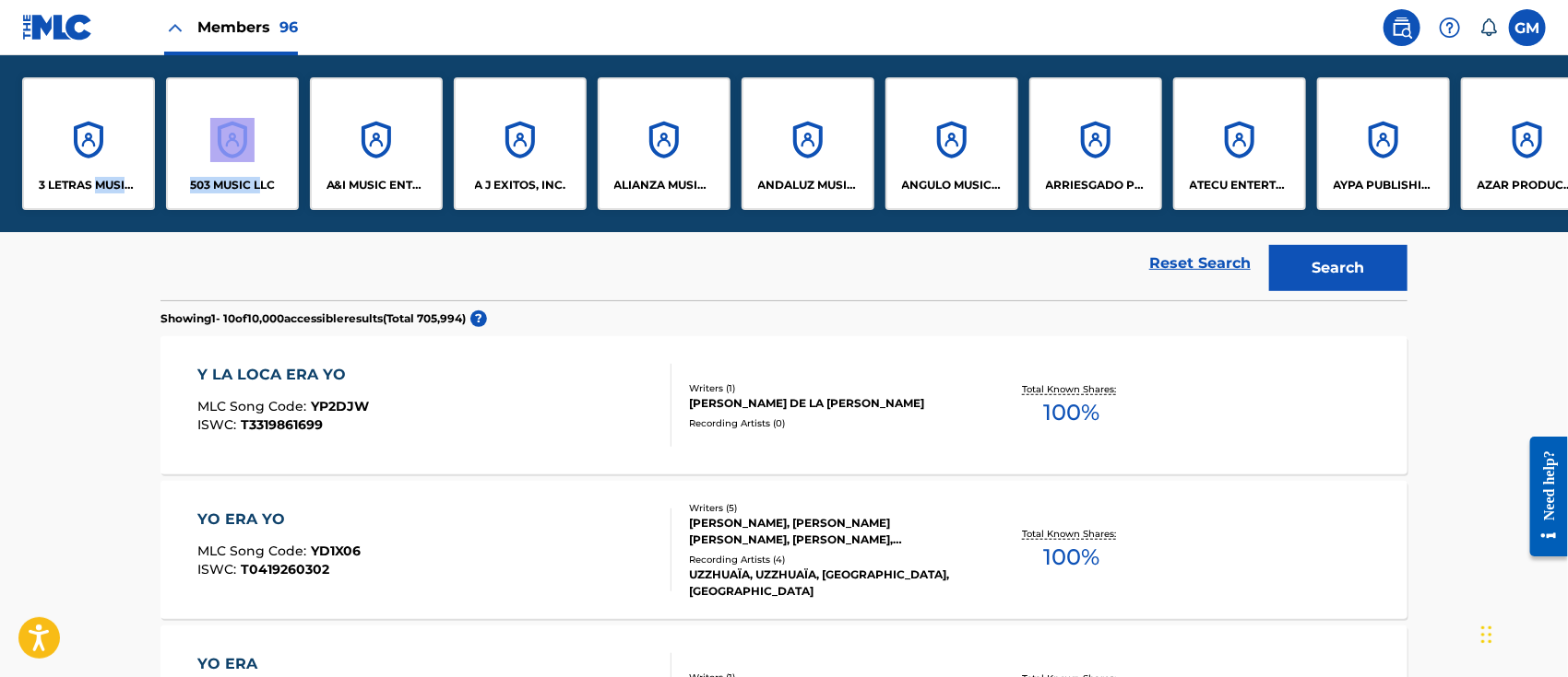
drag, startPoint x: 102, startPoint y: 225, endPoint x: 261, endPoint y: 233, distance: 159.2
click at [191, 237] on div "Reset Search Search" at bounding box center [783, 263] width 1246 height 73
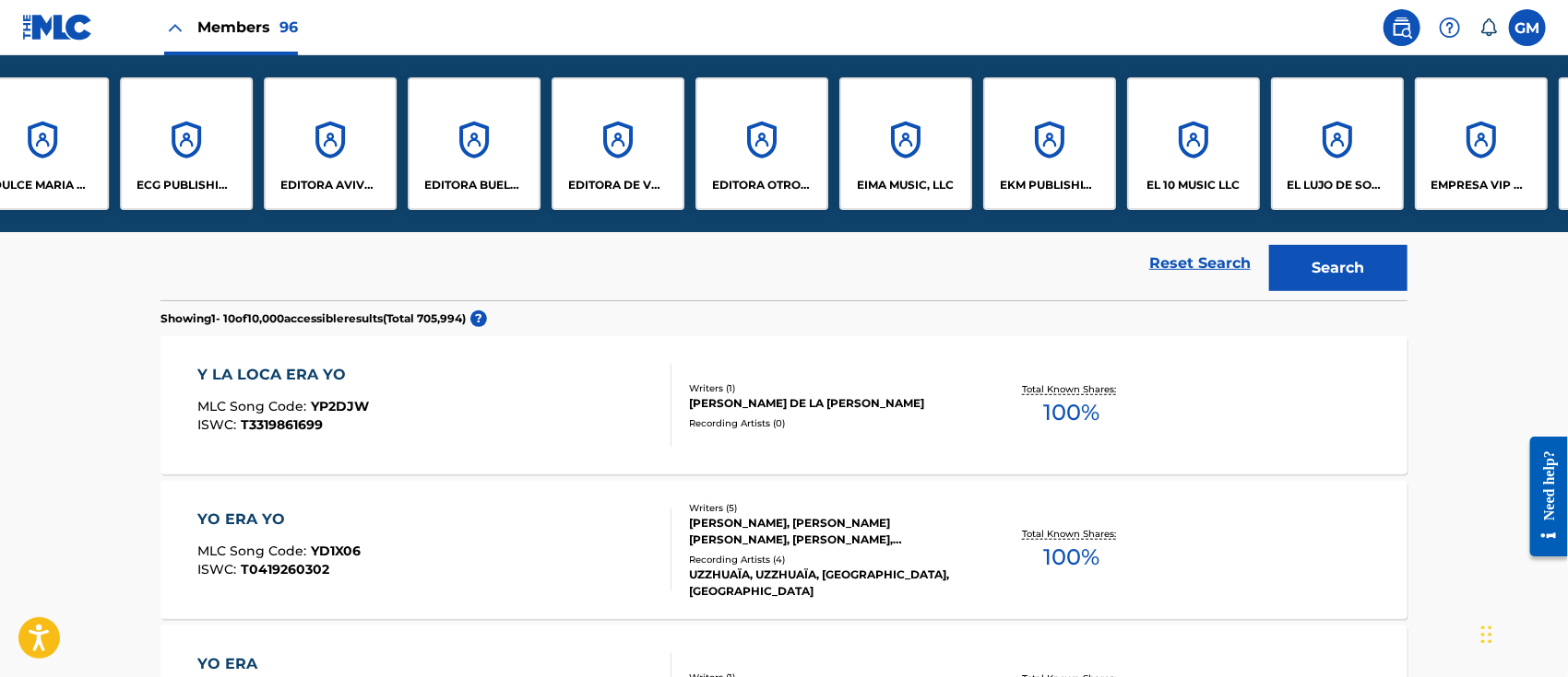
scroll to position [0, 2742]
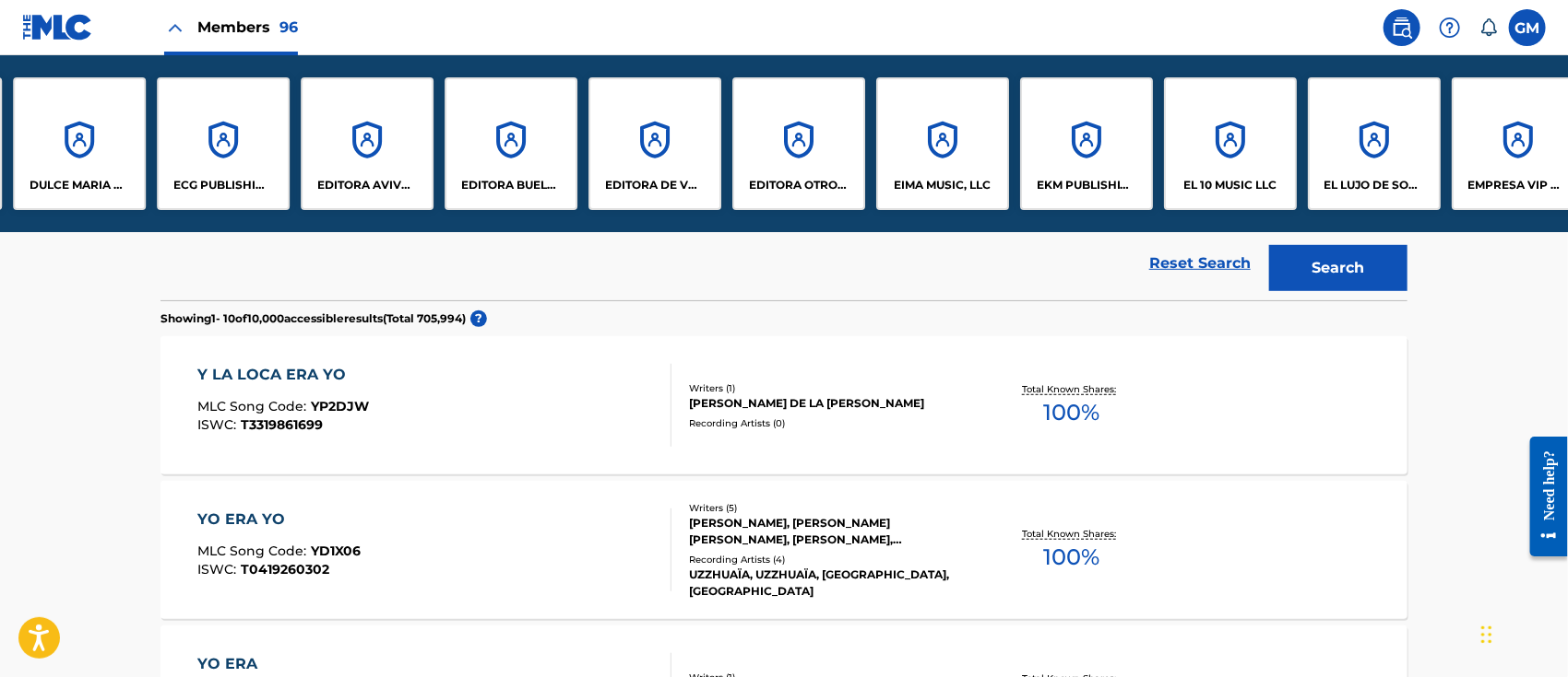
click at [246, 168] on div "ECG PUBLISHING, LLC" at bounding box center [223, 144] width 133 height 133
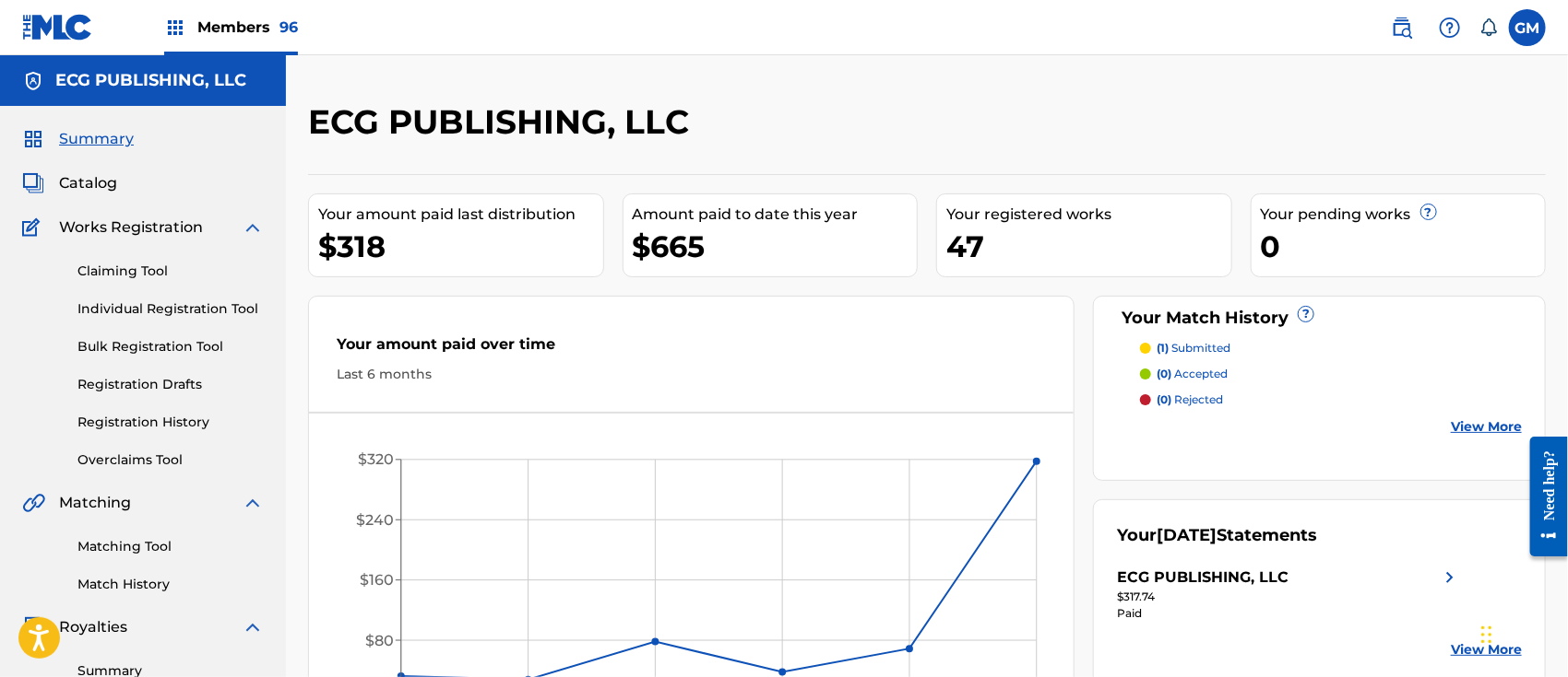
click at [152, 306] on link "Individual Registration Tool" at bounding box center [170, 310] width 187 height 20
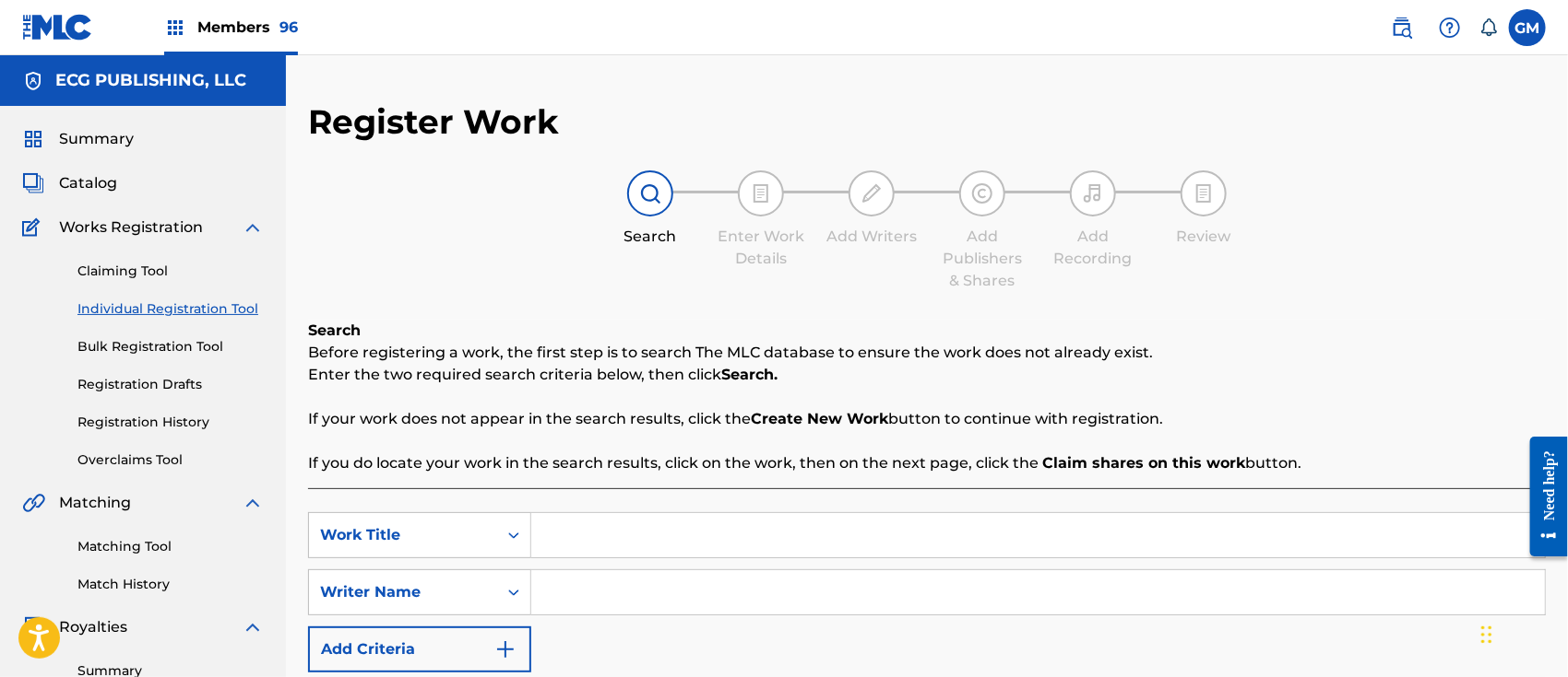
click at [576, 549] on input "Search Form" at bounding box center [1037, 534] width 1014 height 44
type input "LA LOCA ERA YO"
click at [597, 577] on input "Search Form" at bounding box center [1037, 592] width 1014 height 44
paste input "OSIRIS DEL [PERSON_NAME]"
type input "OSIRIS DEL [PERSON_NAME]"
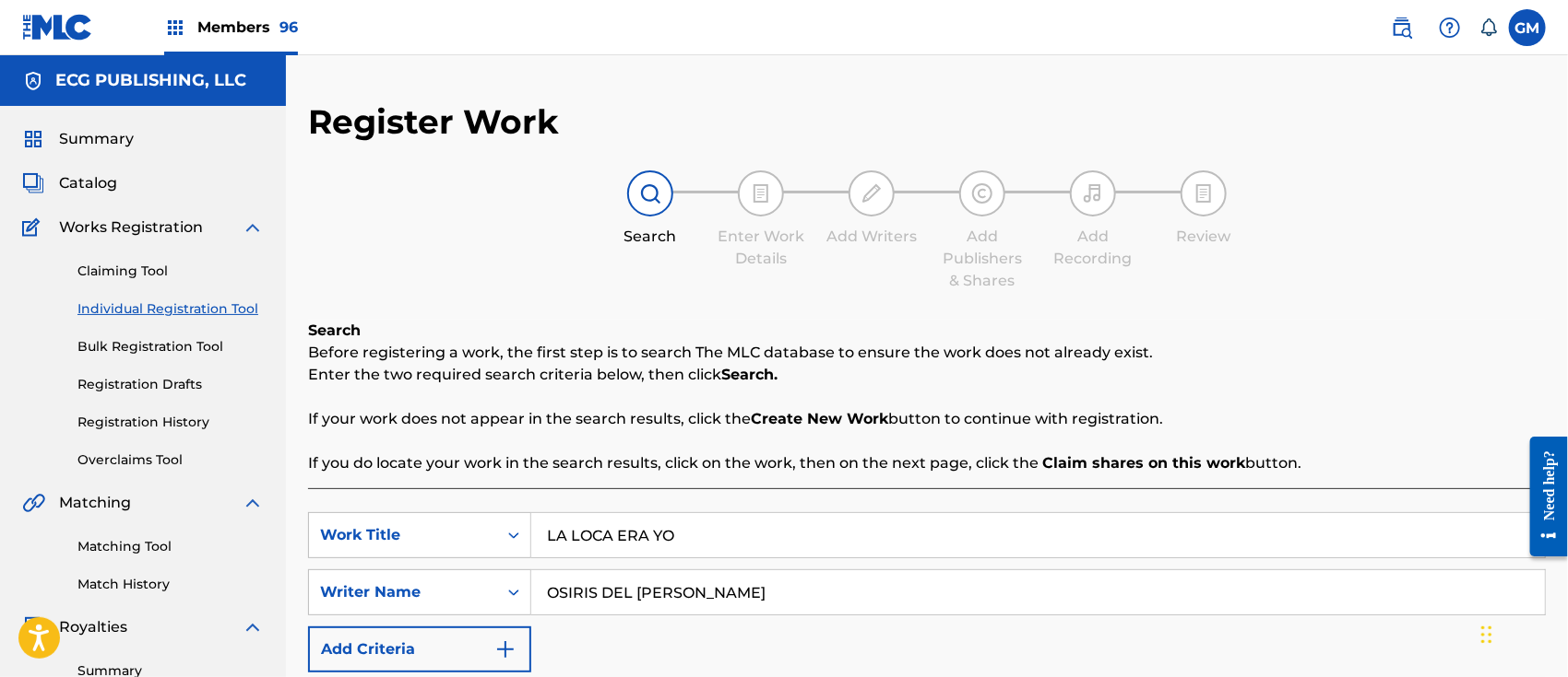
scroll to position [286, 0]
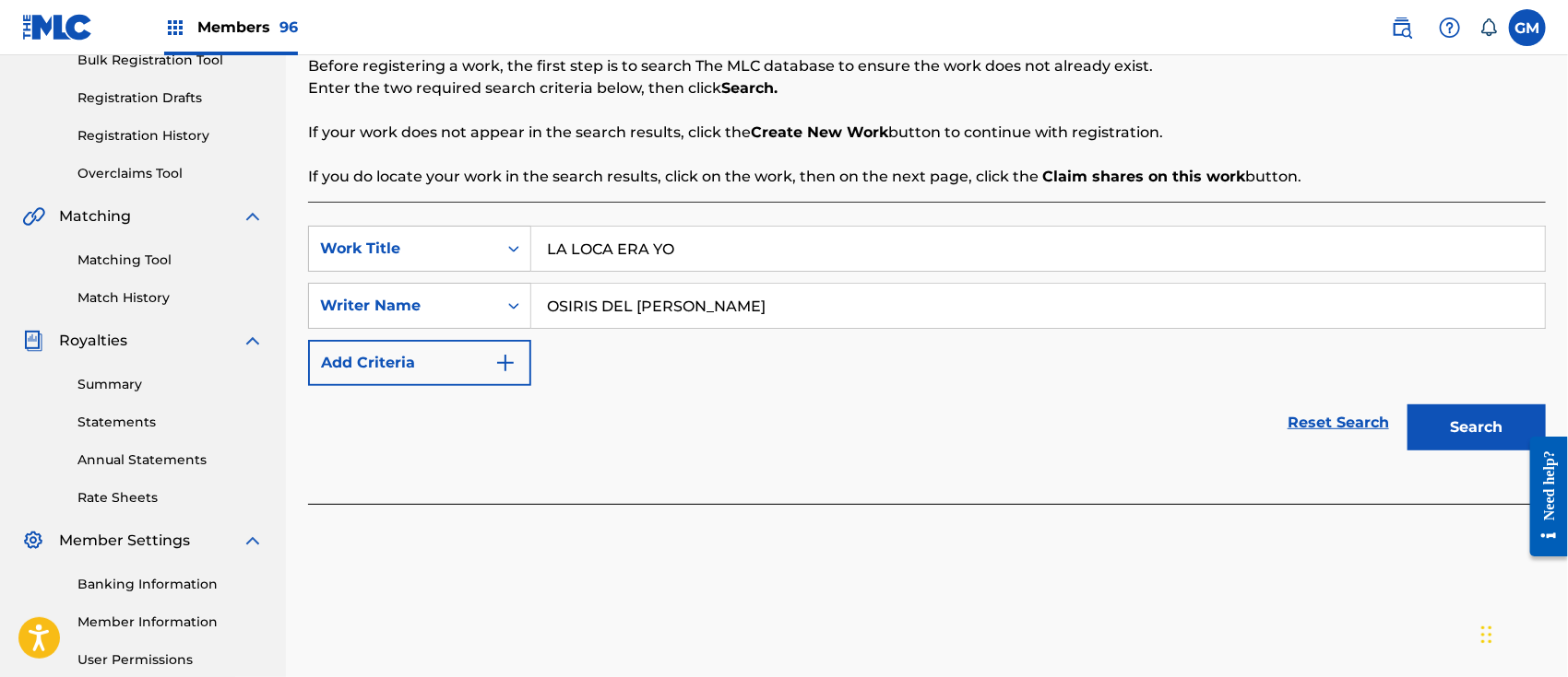
click at [1451, 424] on button "Search" at bounding box center [1475, 427] width 138 height 46
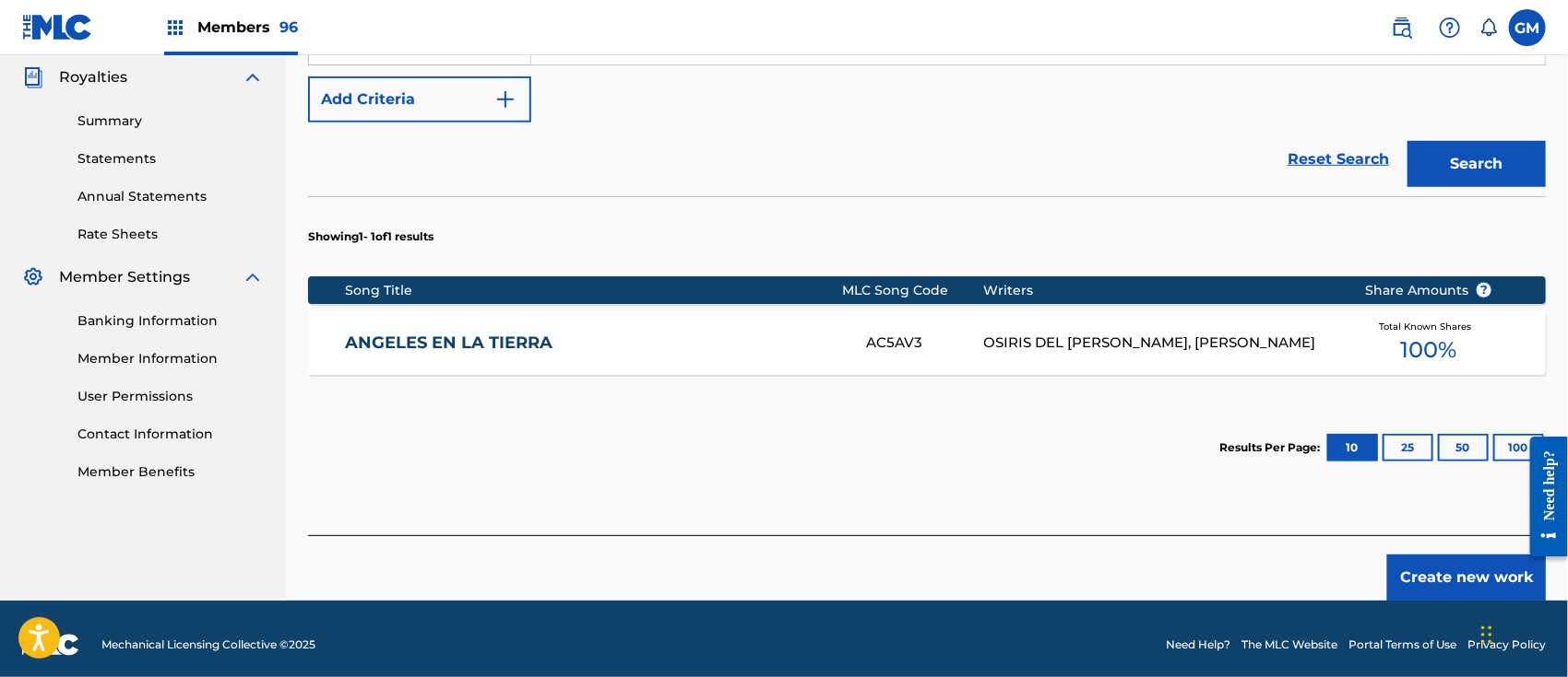
scroll to position [561, 0]
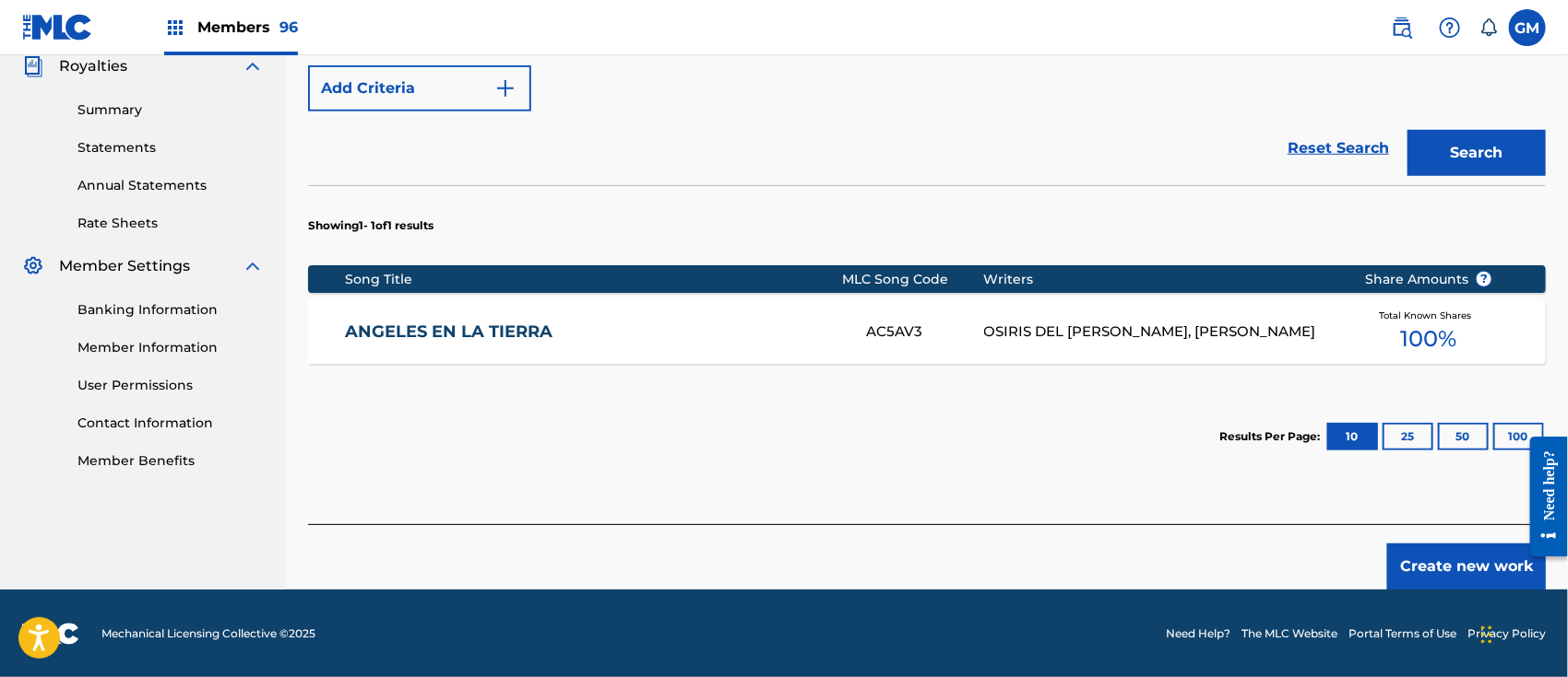
click at [1424, 559] on button "Create new work" at bounding box center [1466, 567] width 158 height 46
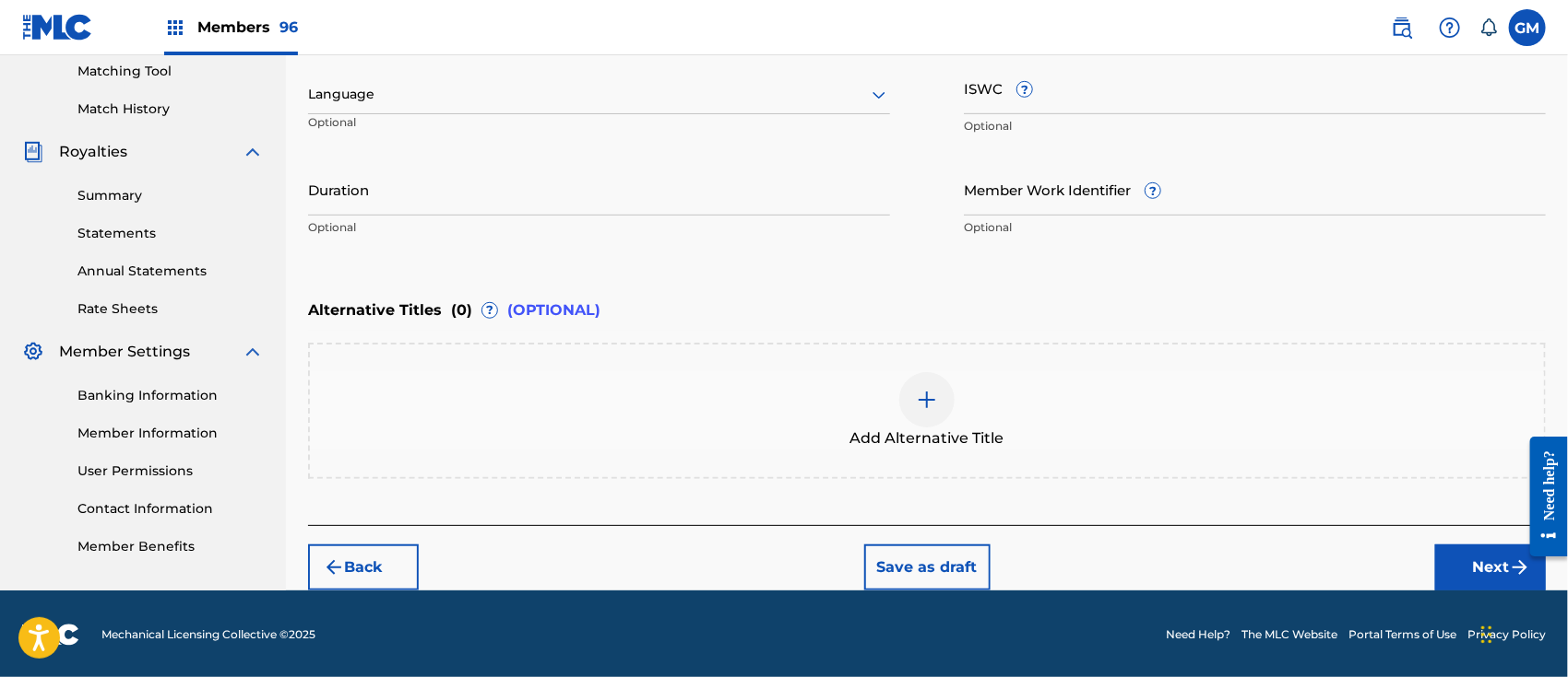
click at [367, 90] on div at bounding box center [598, 95] width 582 height 23
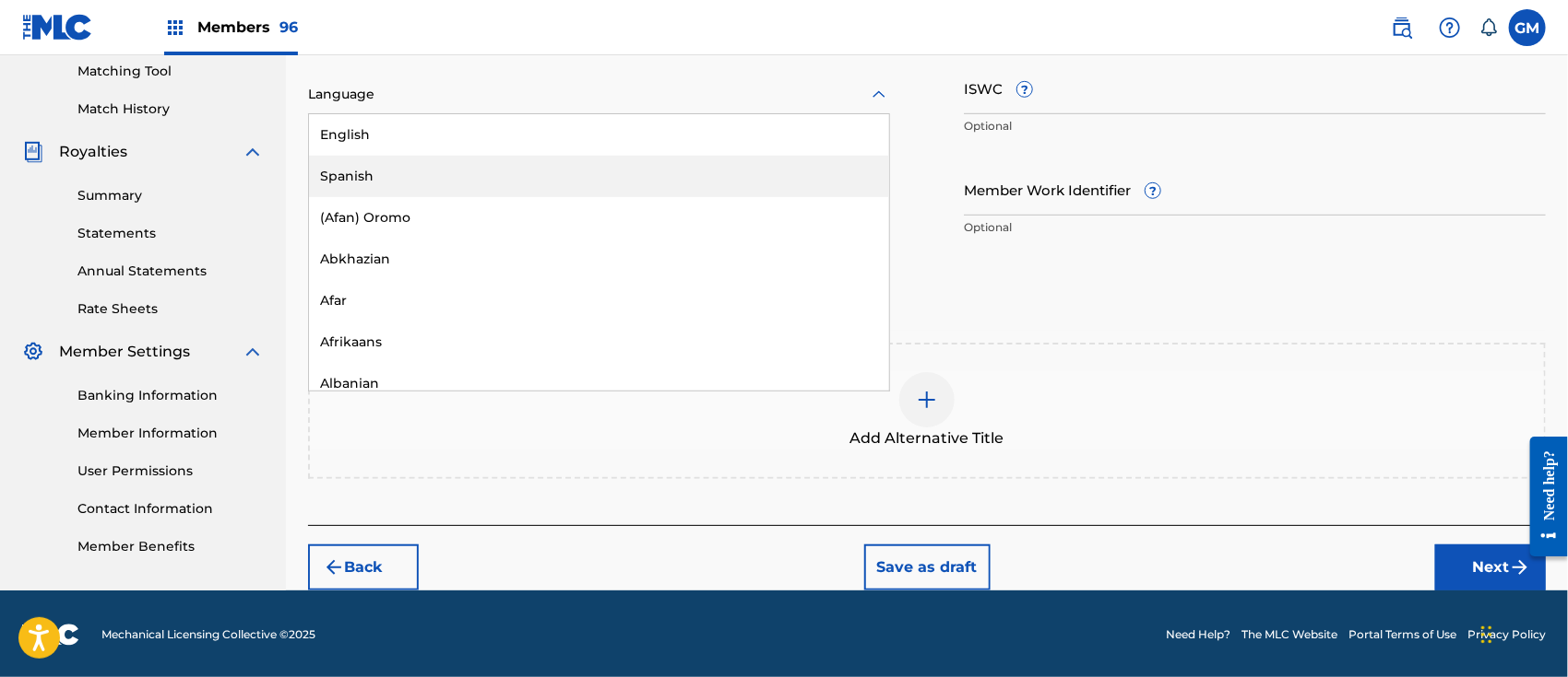
click at [385, 167] on div "Spanish" at bounding box center [598, 176] width 580 height 41
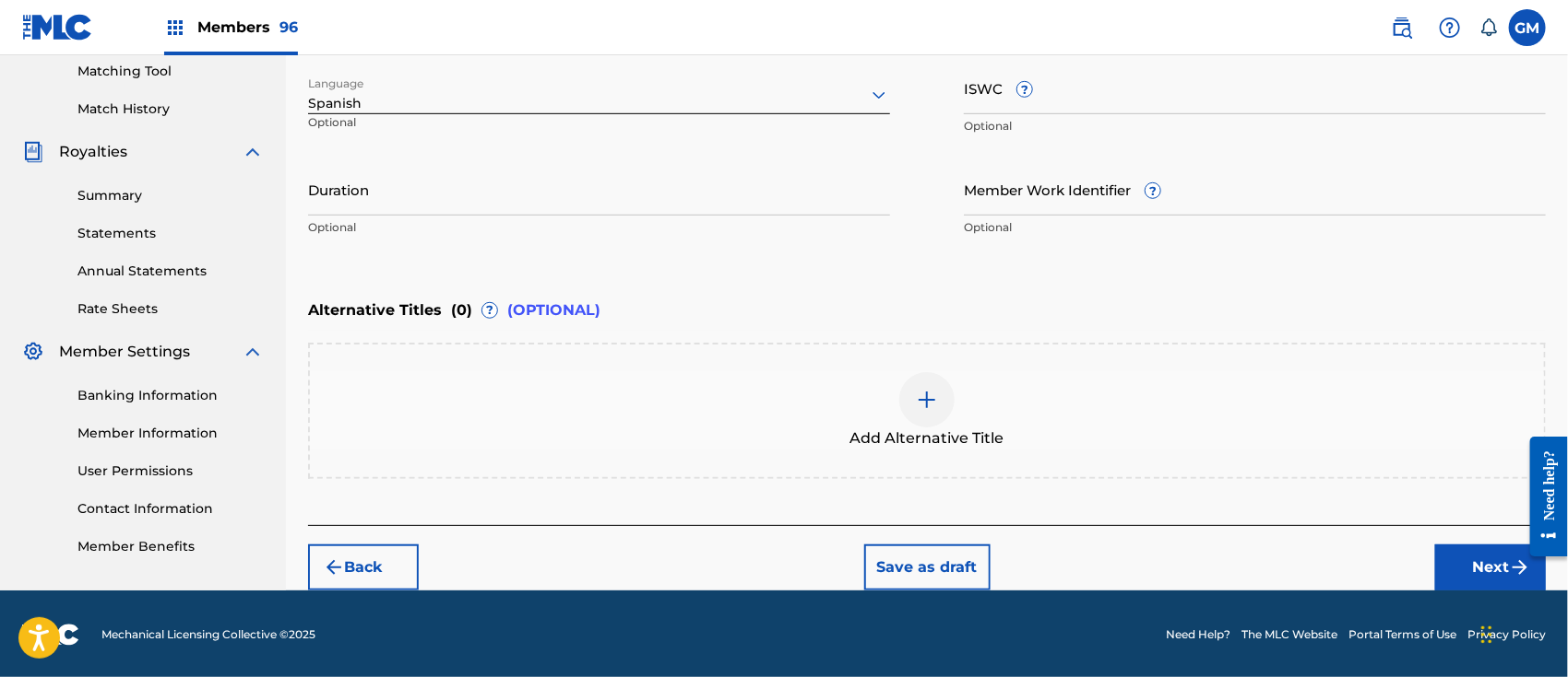
click at [1468, 564] on button "Next" at bounding box center [1490, 567] width 110 height 46
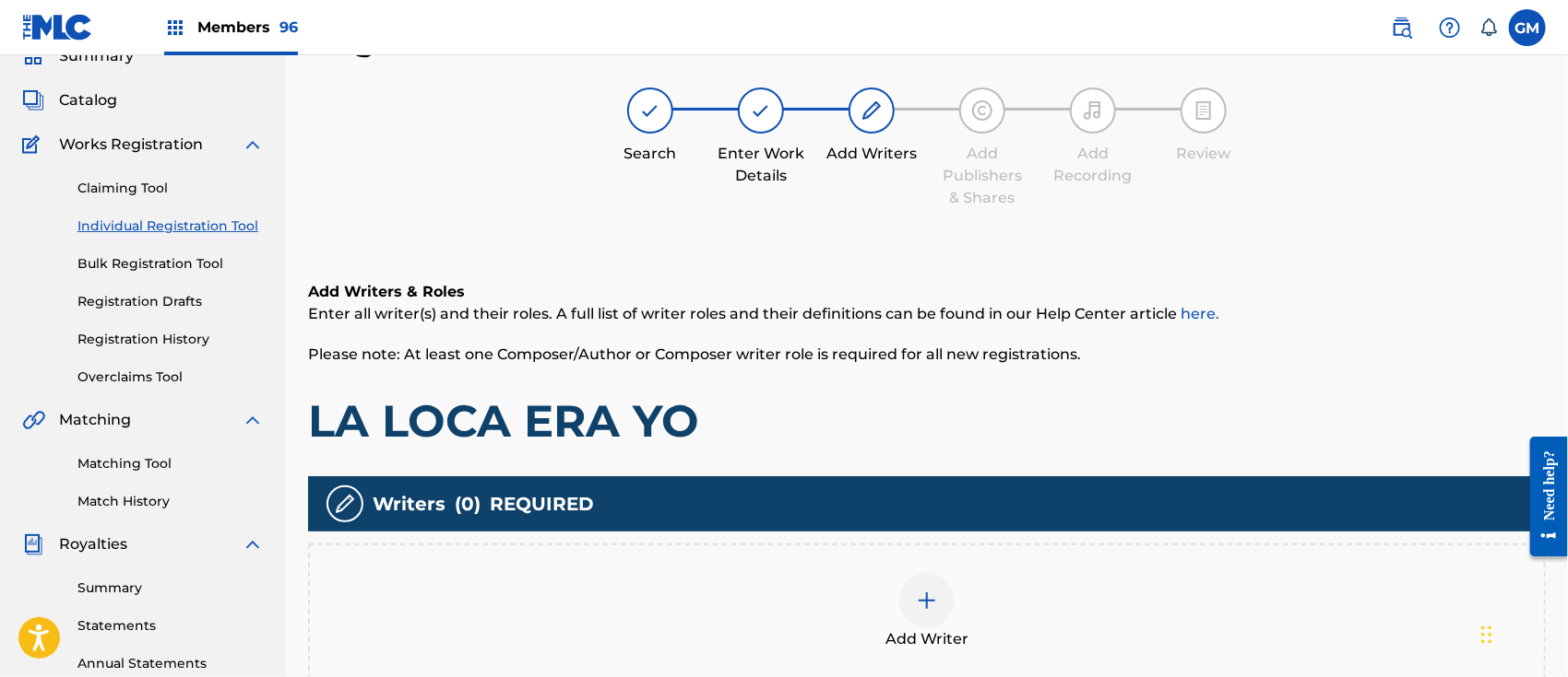
scroll to position [82, 0]
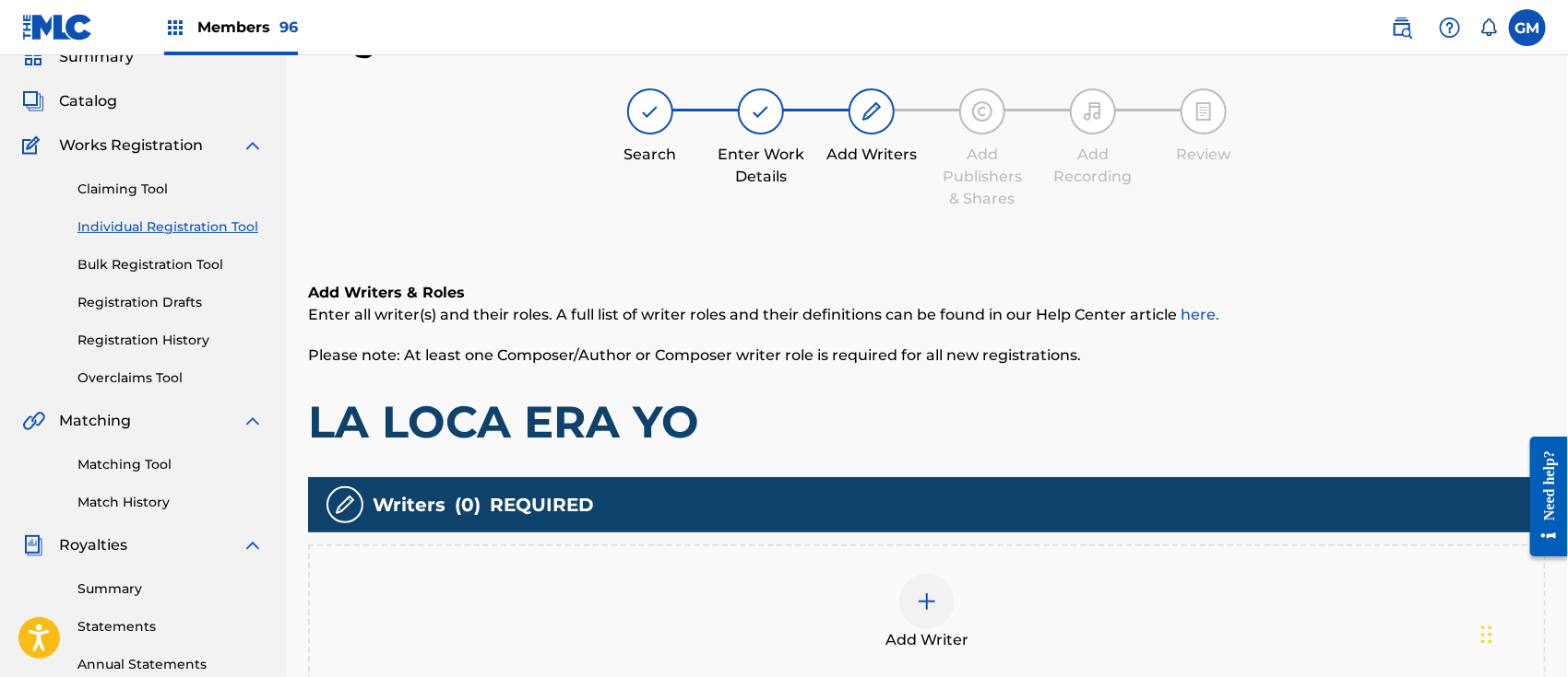
click at [931, 595] on img at bounding box center [927, 602] width 22 height 22
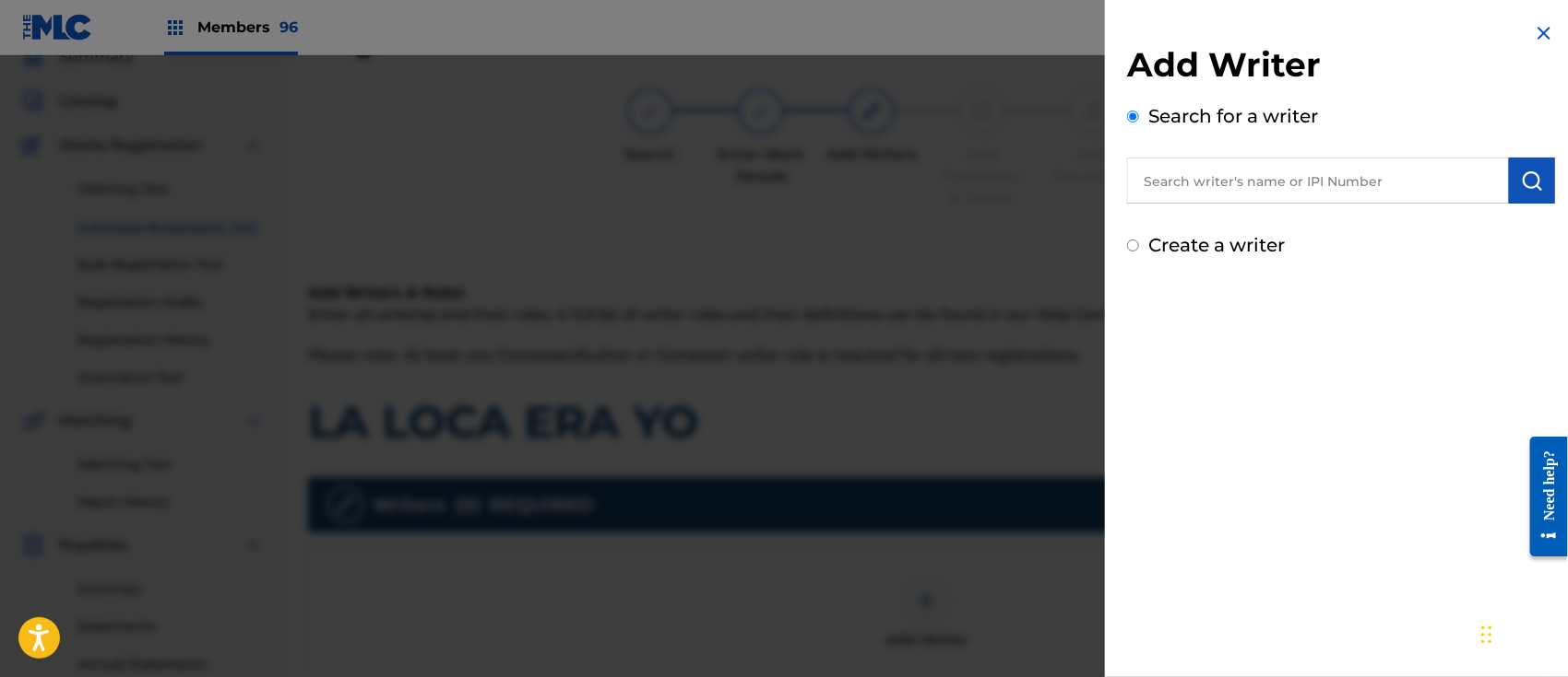
click at [1241, 179] on input "text" at bounding box center [1318, 180] width 382 height 46
paste input "OSIRIS DEL [PERSON_NAME]"
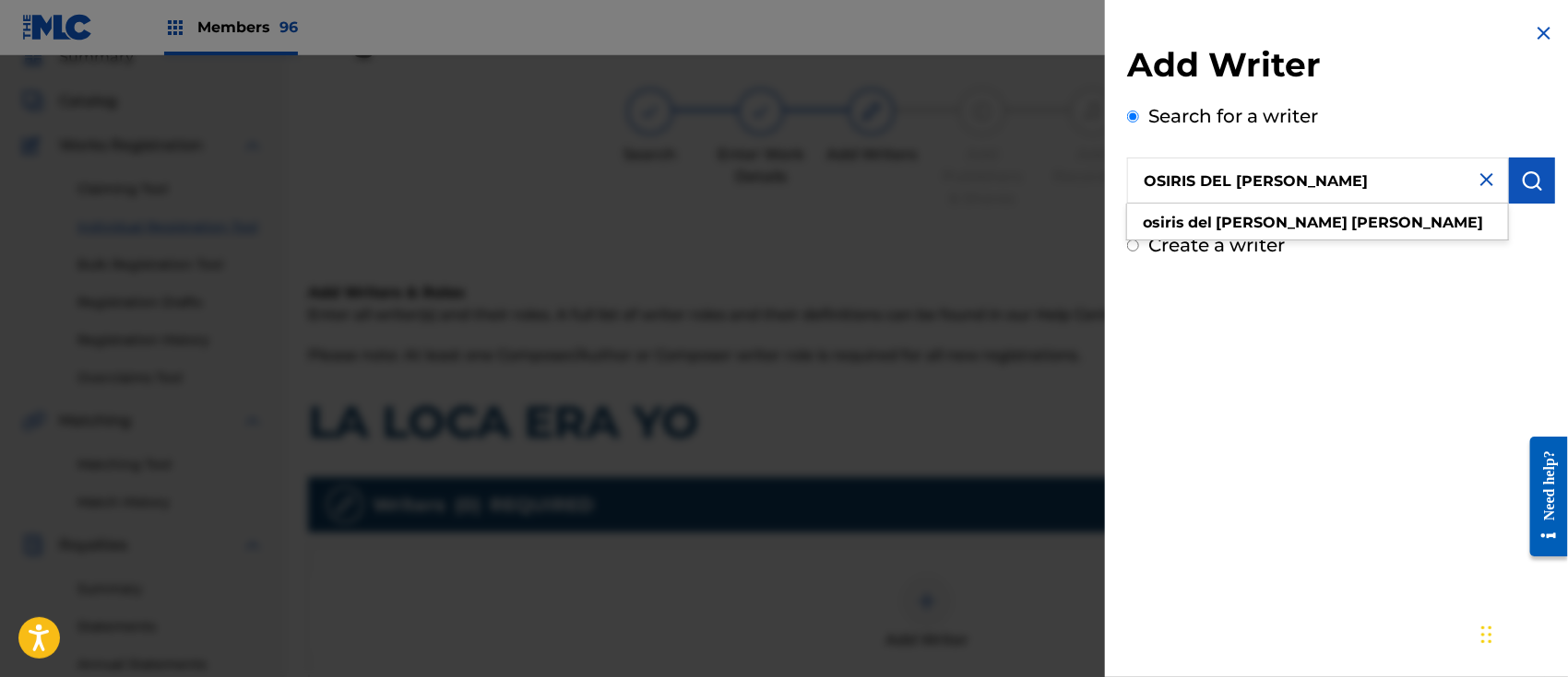
type input "OSIRIS DEL [PERSON_NAME]"
click at [1526, 173] on img "submit" at bounding box center [1532, 181] width 22 height 22
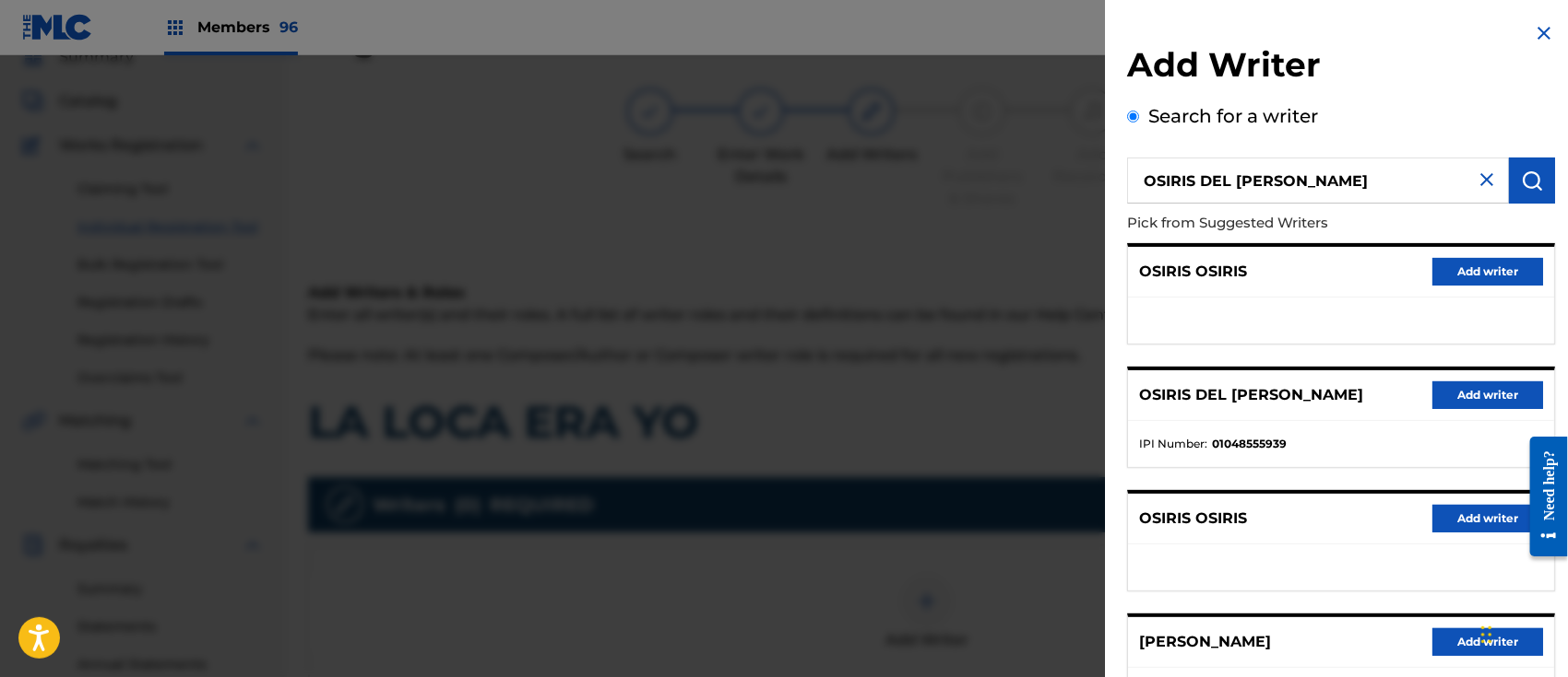
click at [1468, 382] on button "Add writer" at bounding box center [1487, 396] width 110 height 27
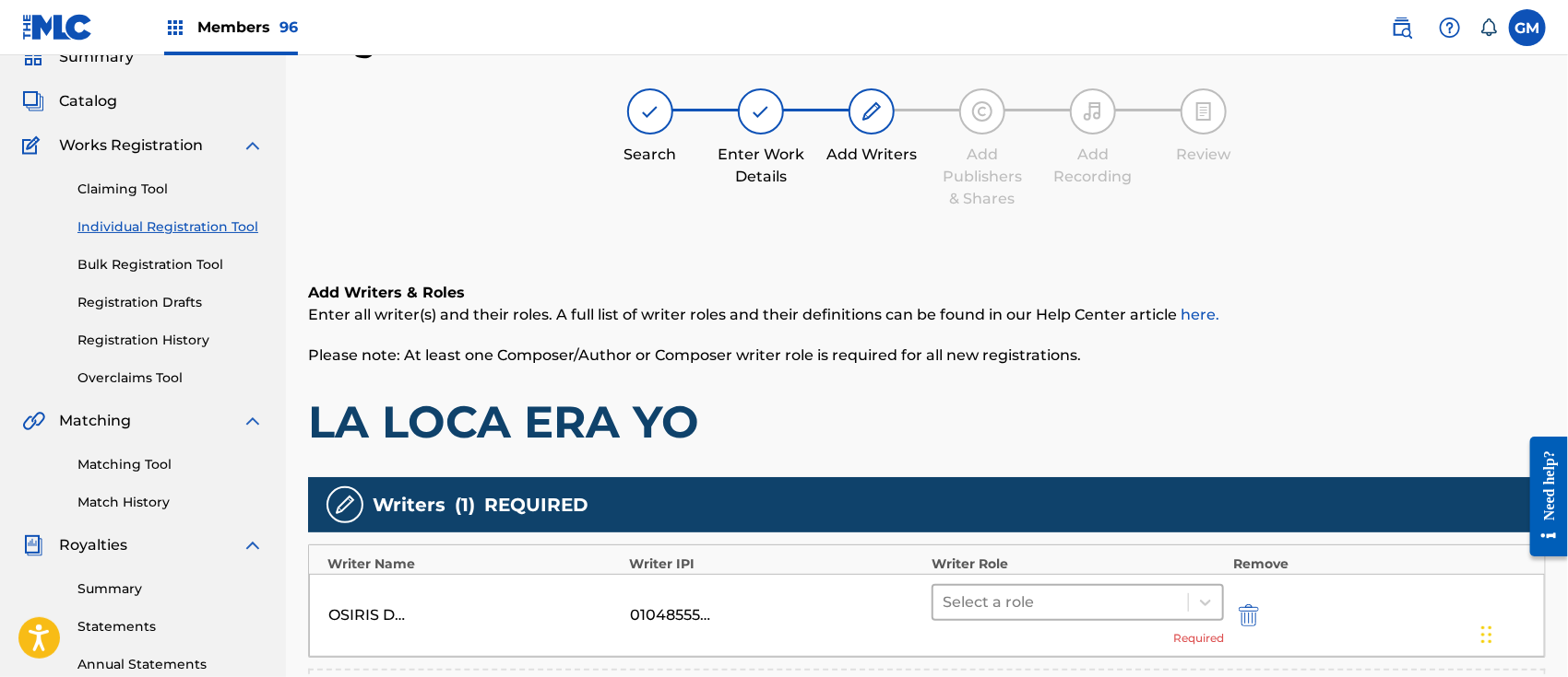
click at [968, 600] on div at bounding box center [1060, 603] width 236 height 25
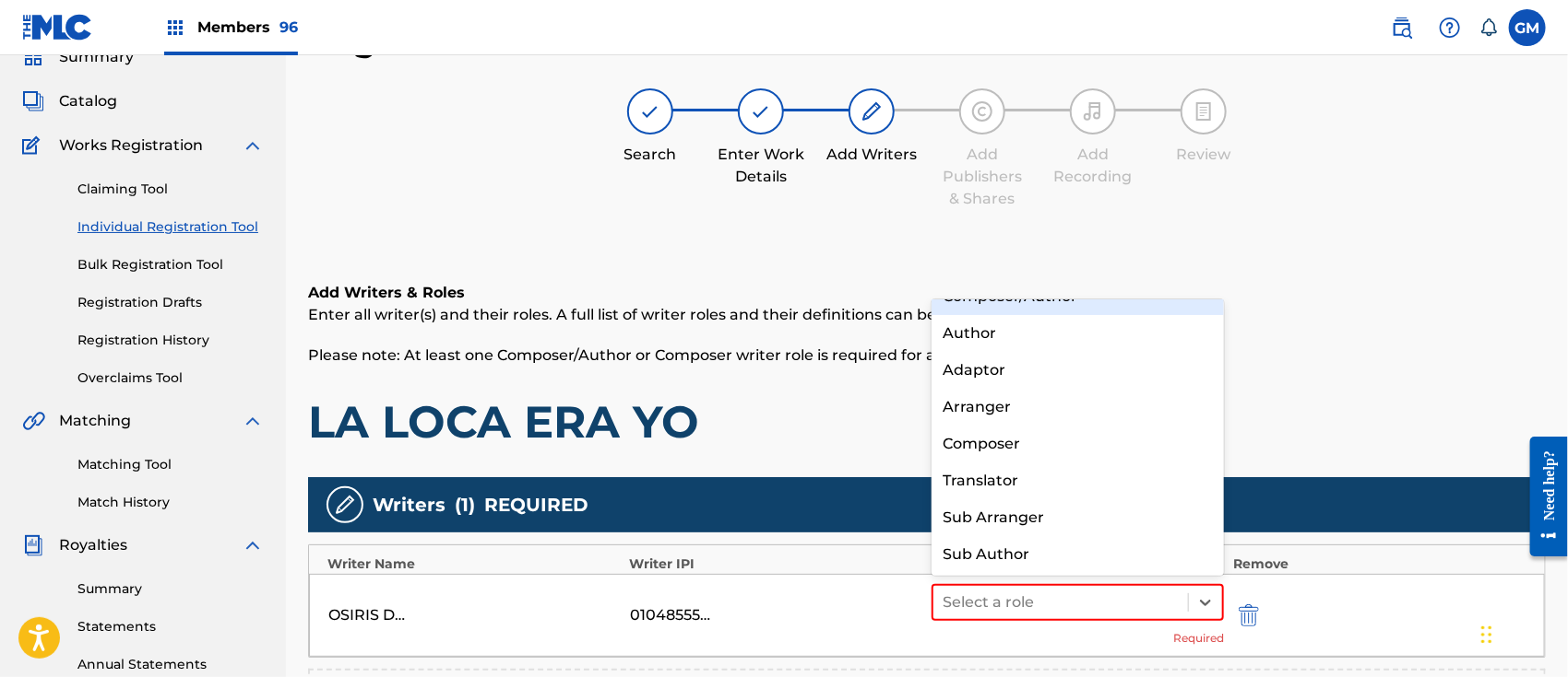
scroll to position [0, 0]
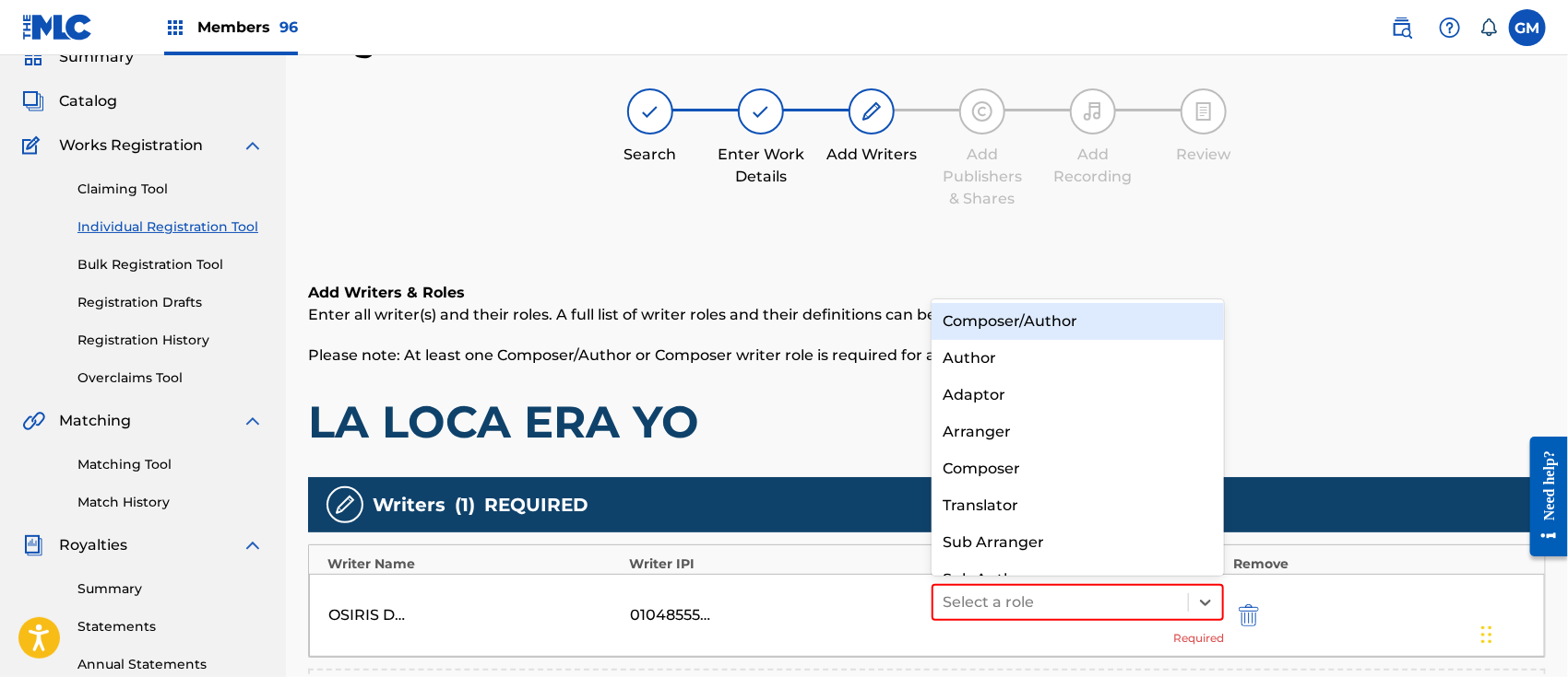
click at [1025, 309] on div "Composer/Author" at bounding box center [1077, 321] width 292 height 37
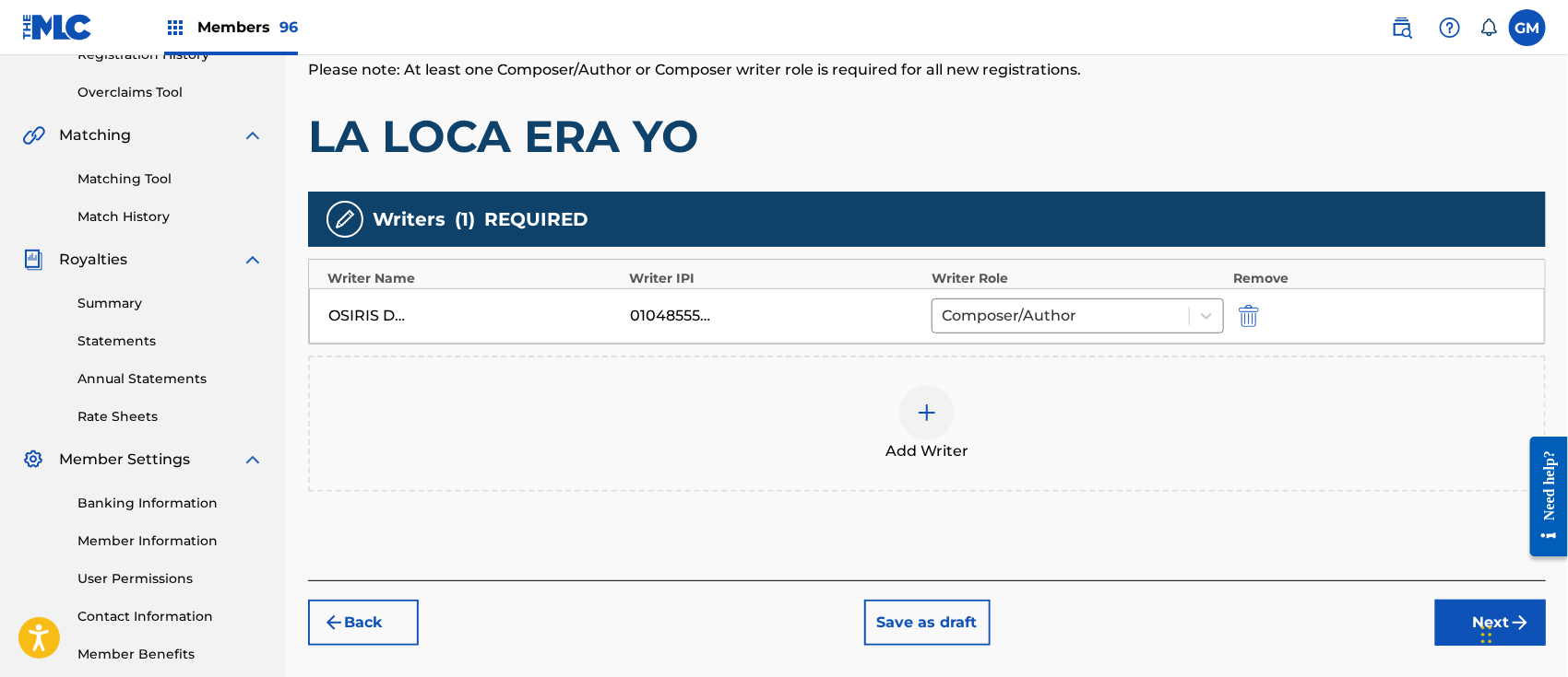
scroll to position [368, 0]
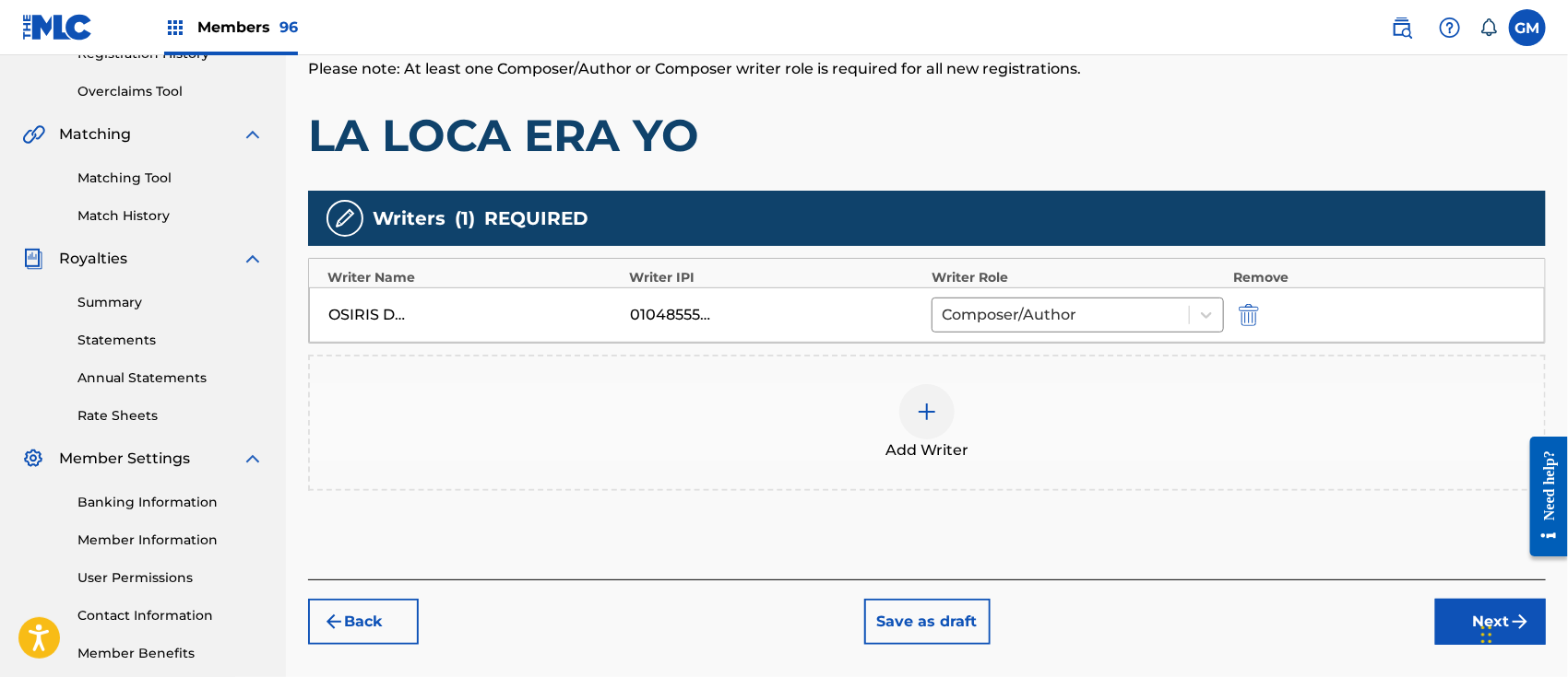
click at [930, 414] on img at bounding box center [927, 411] width 22 height 22
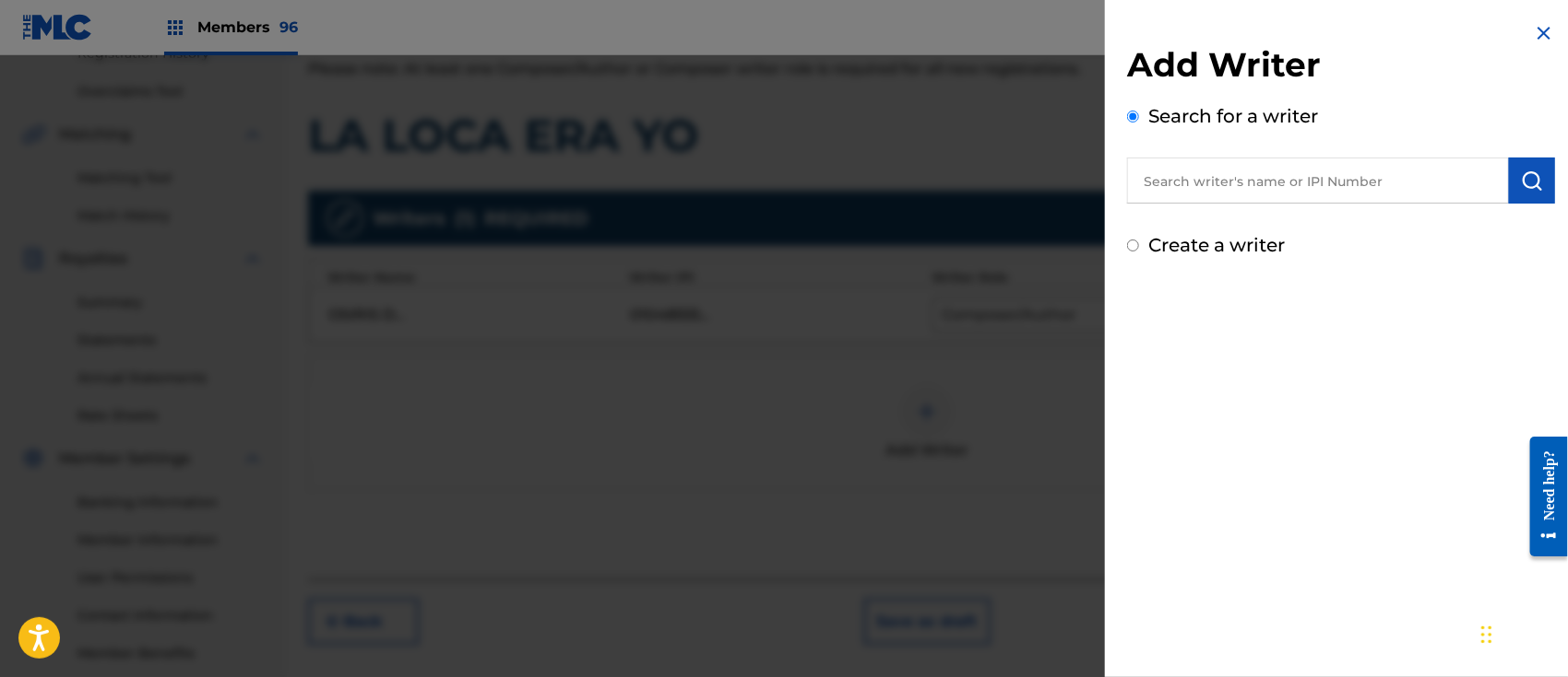
click at [1238, 175] on input "text" at bounding box center [1318, 180] width 382 height 46
paste input "[PERSON_NAME] DE LA [PERSON_NAME]"
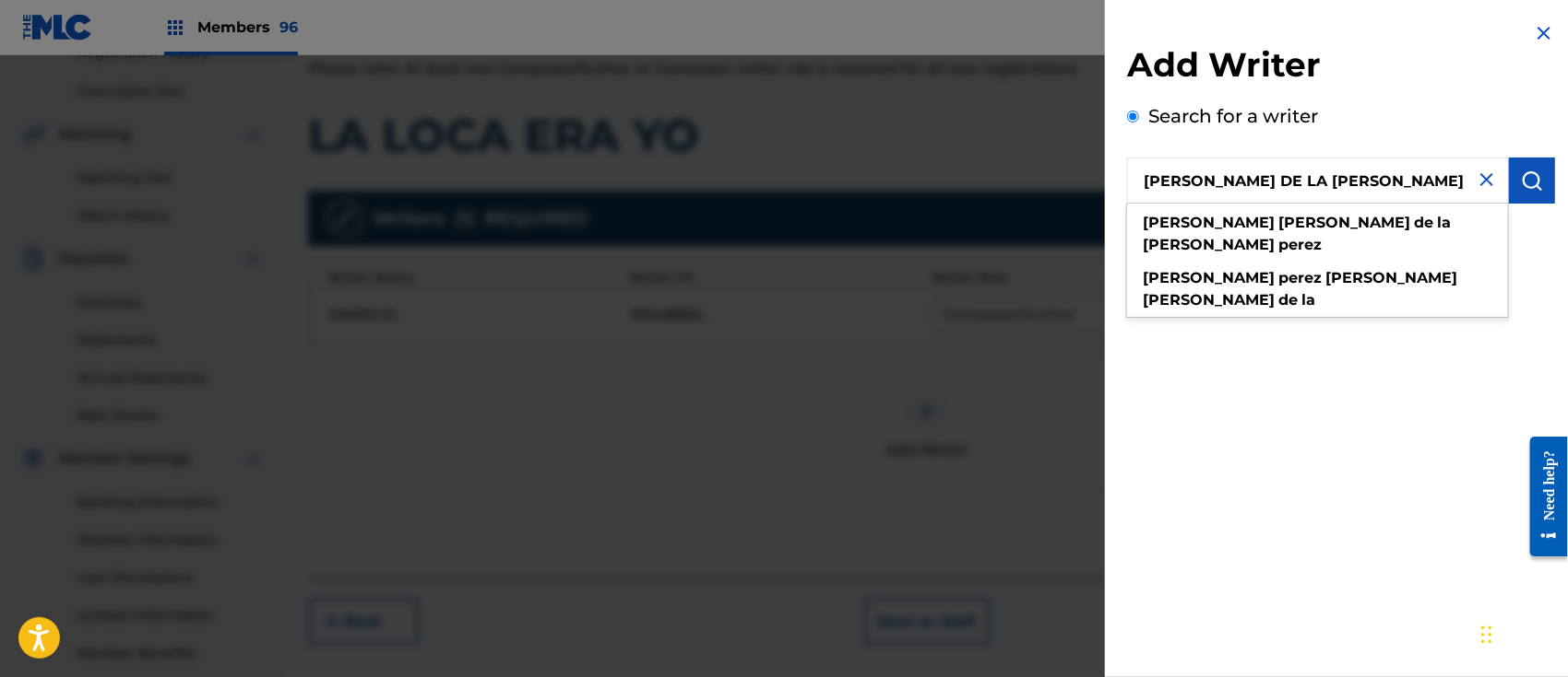
type input "[PERSON_NAME] DE LA [PERSON_NAME]"
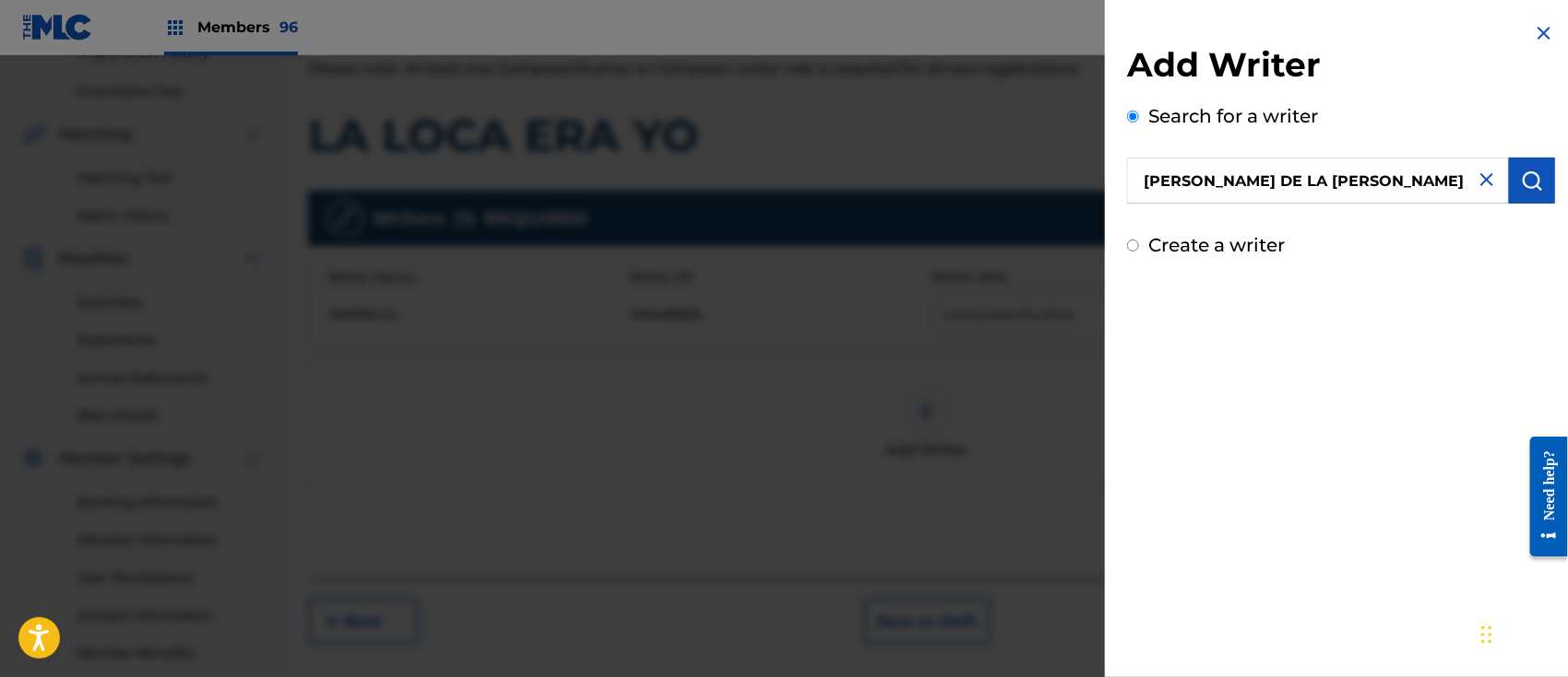
click at [1531, 176] on img "submit" at bounding box center [1532, 181] width 22 height 22
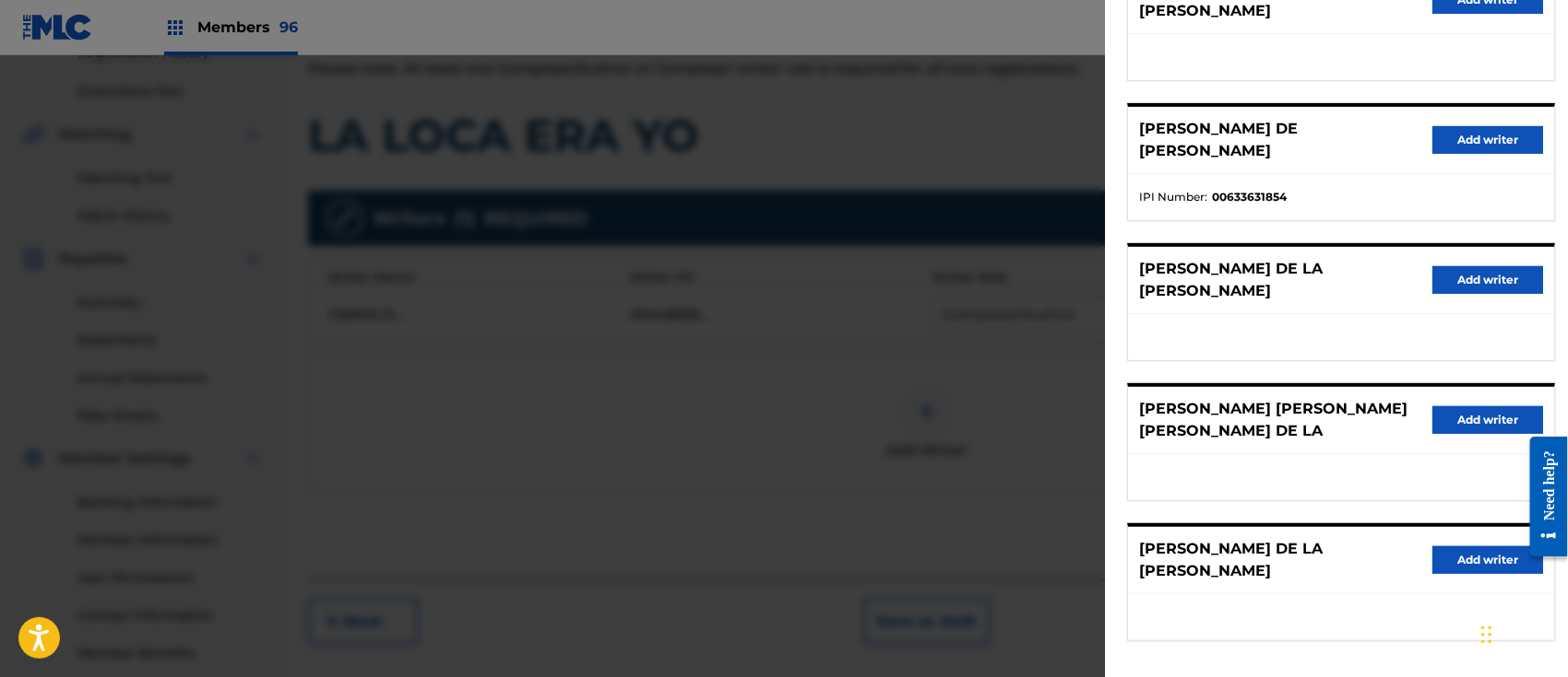
scroll to position [286, 0]
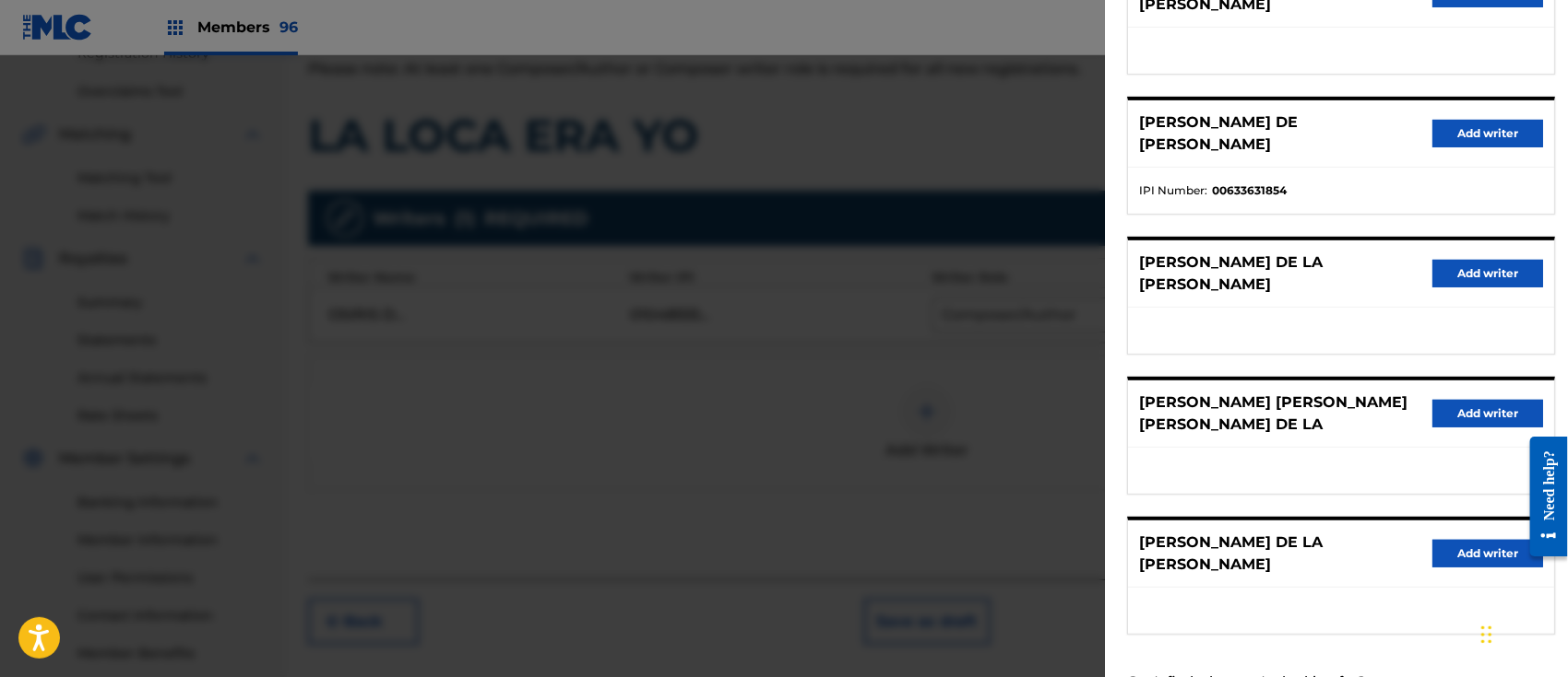
click at [1448, 540] on button "Add writer" at bounding box center [1487, 554] width 110 height 27
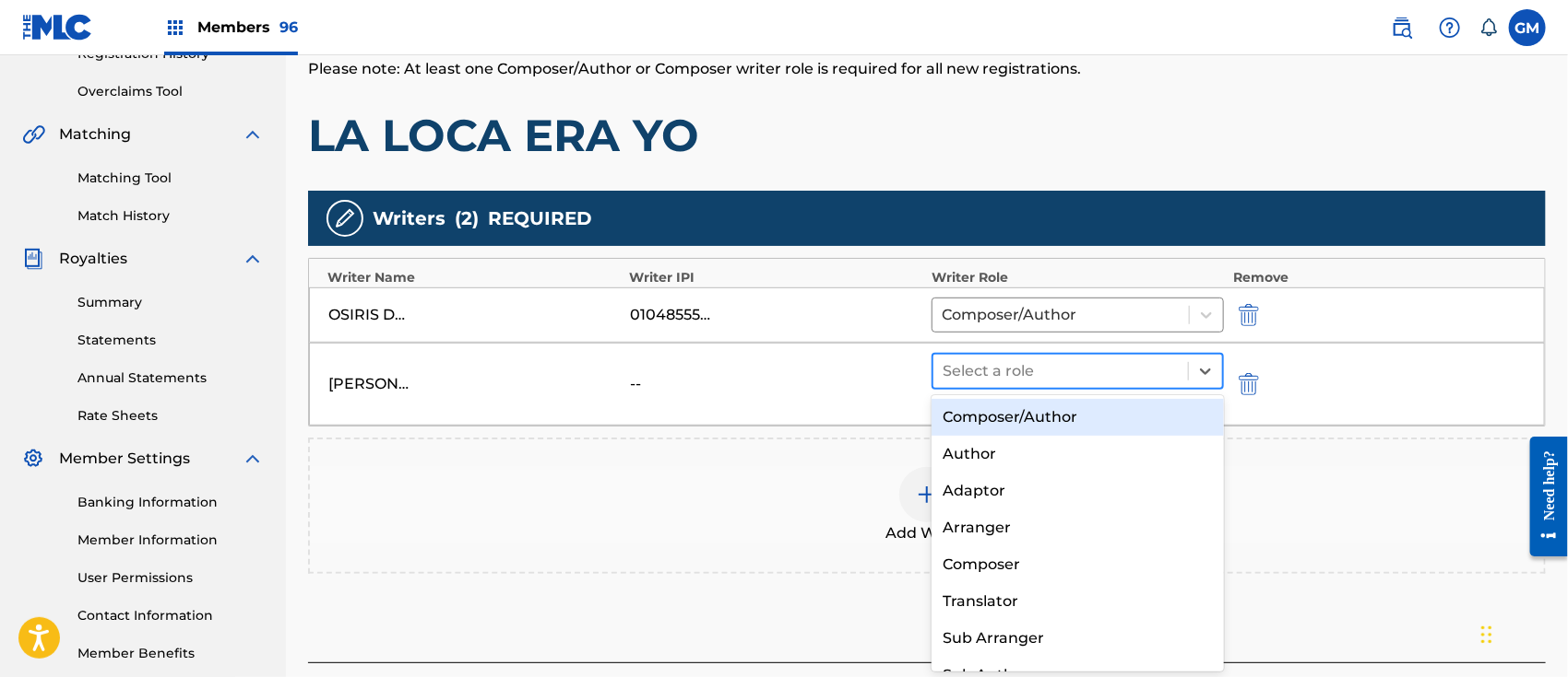
click at [979, 367] on div at bounding box center [1060, 371] width 236 height 25
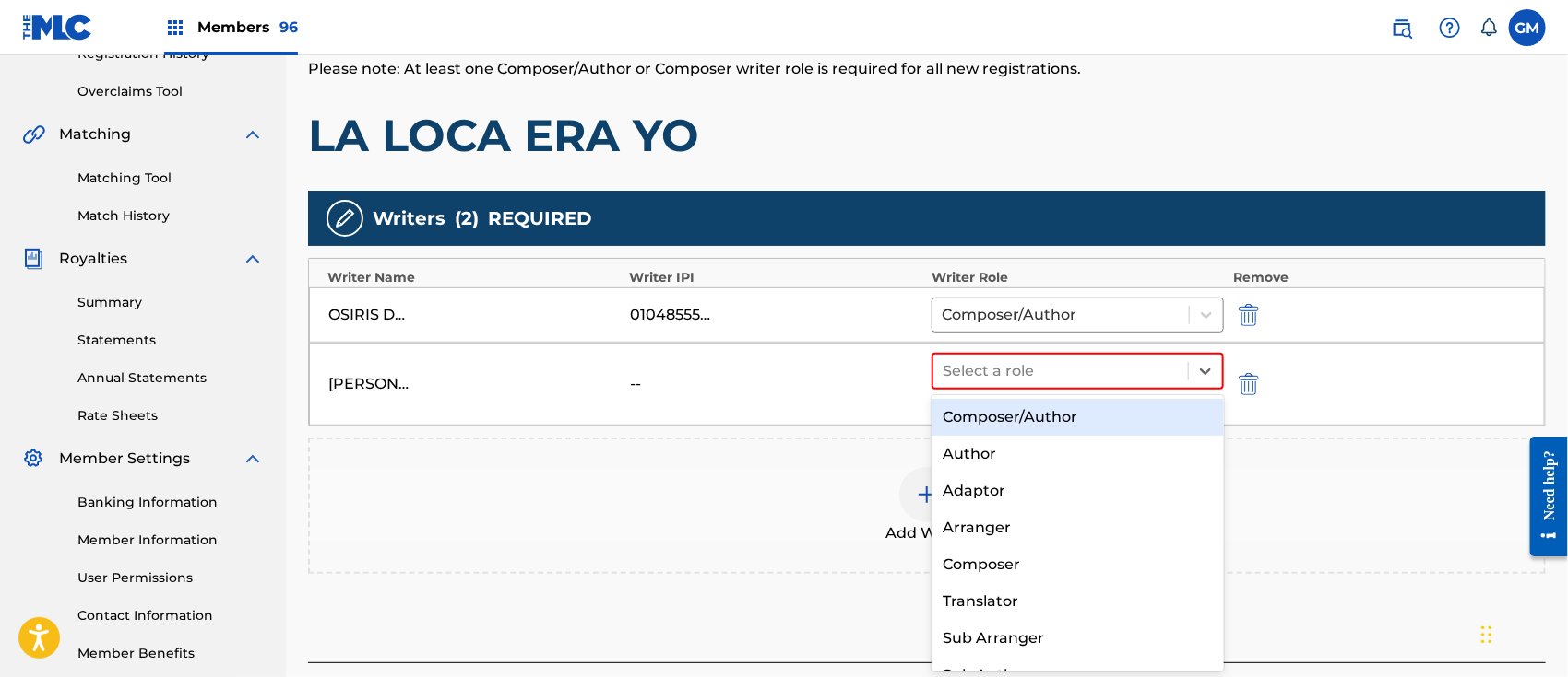
click at [990, 421] on div "Composer/Author" at bounding box center [1077, 417] width 292 height 37
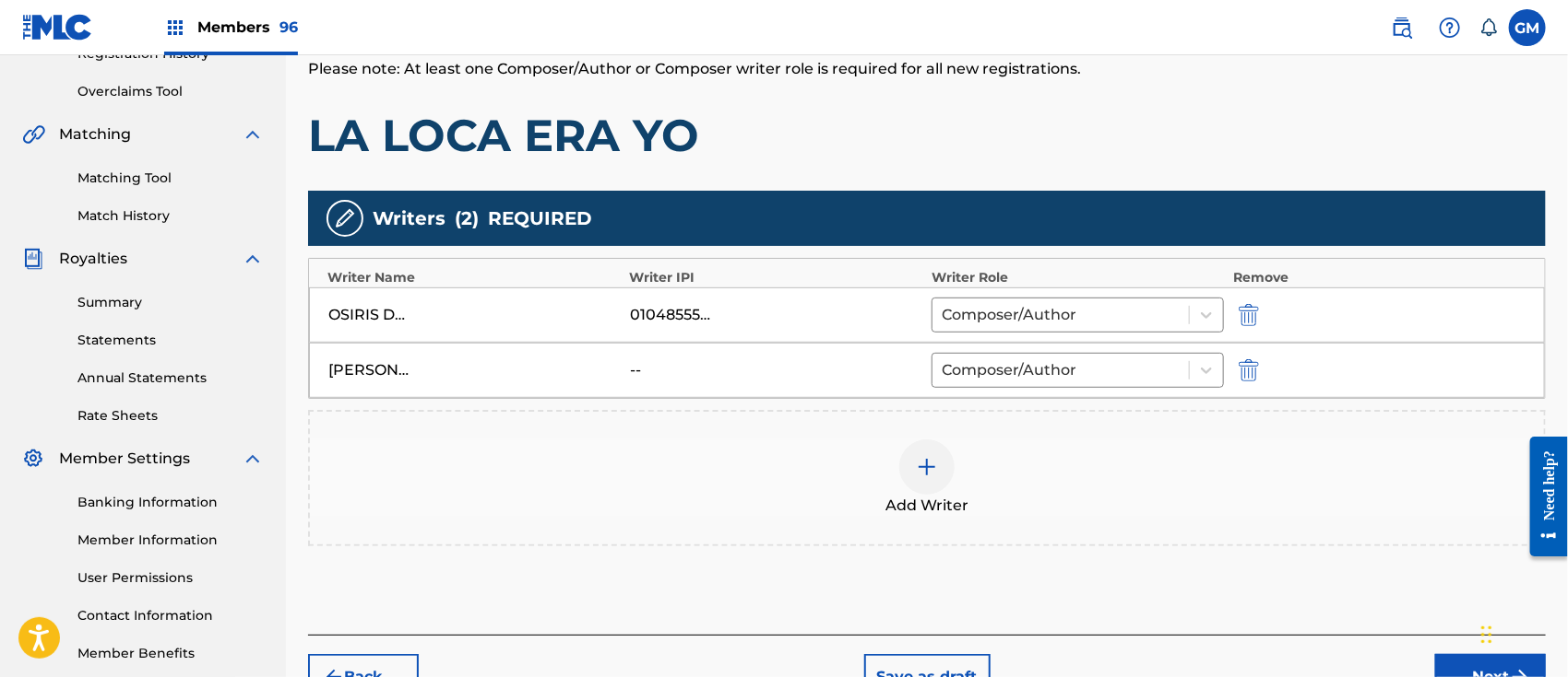
click at [922, 464] on img at bounding box center [927, 467] width 22 height 22
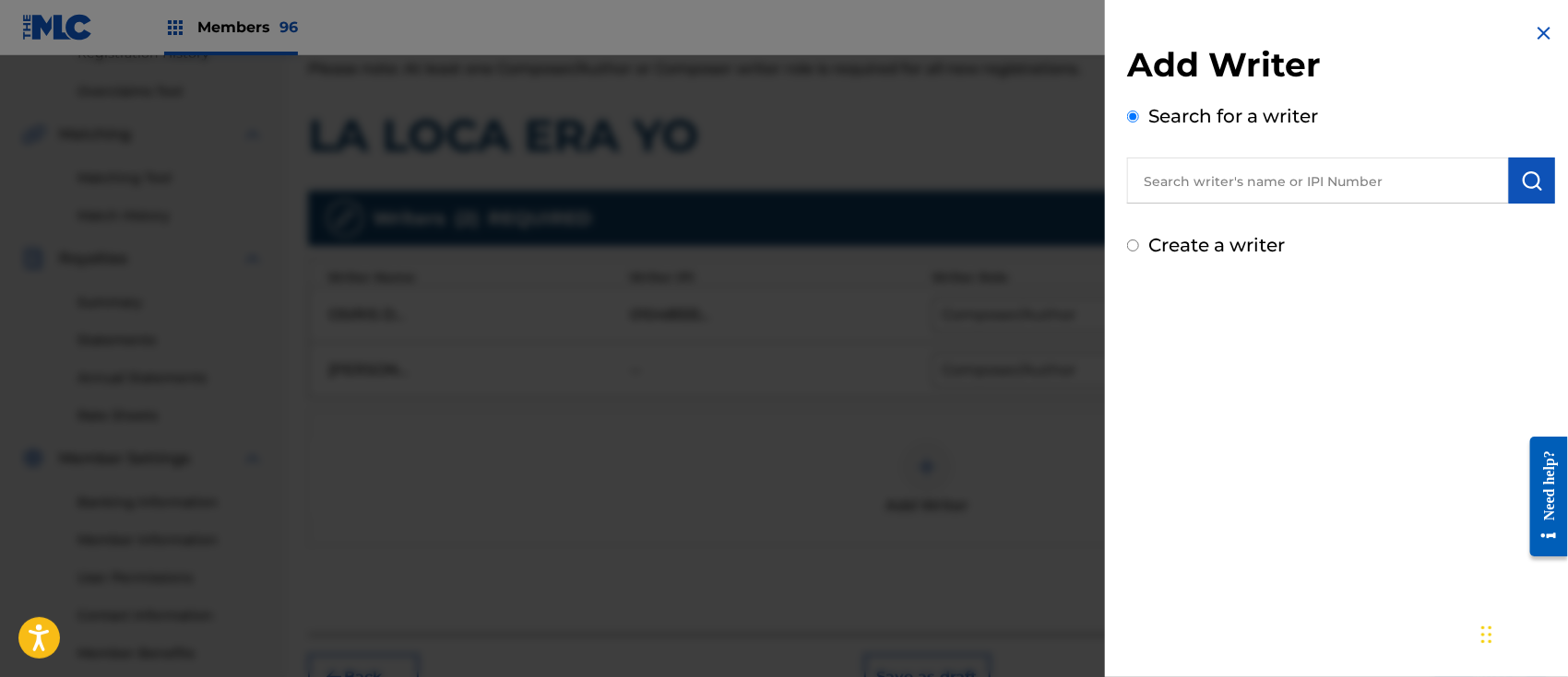
click at [1284, 181] on input "text" at bounding box center [1318, 180] width 382 height 46
paste input "[PERSON_NAME] [PERSON_NAME]"
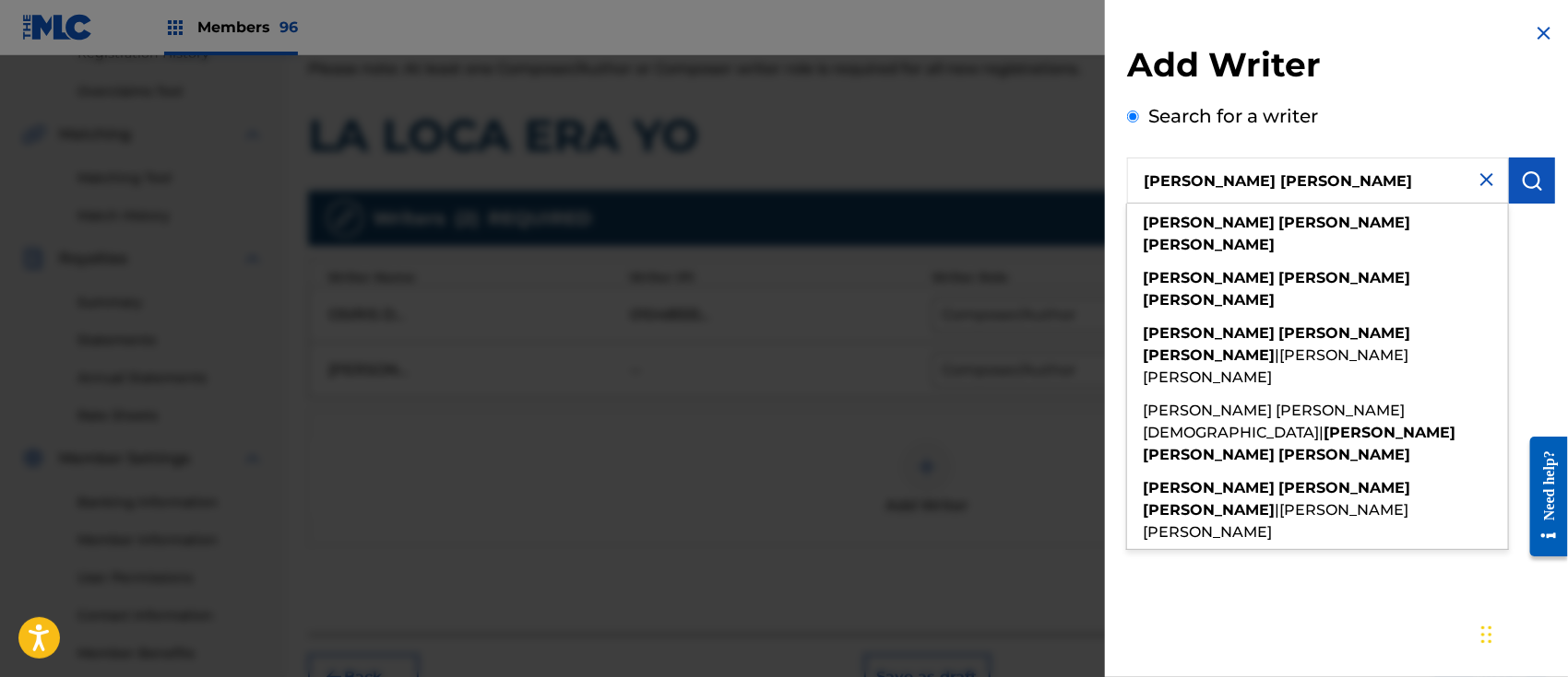
type input "[PERSON_NAME] [PERSON_NAME]"
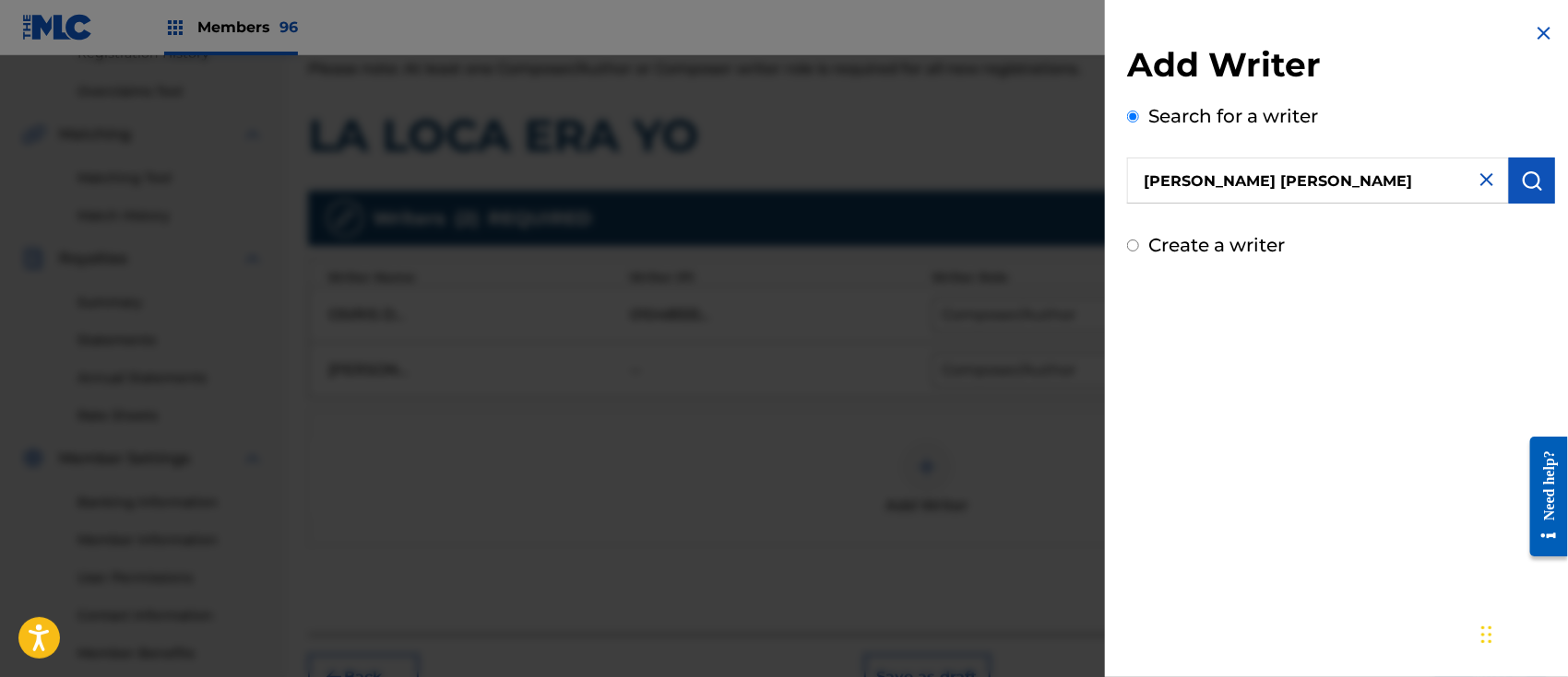
click at [1528, 171] on img "submit" at bounding box center [1532, 181] width 22 height 22
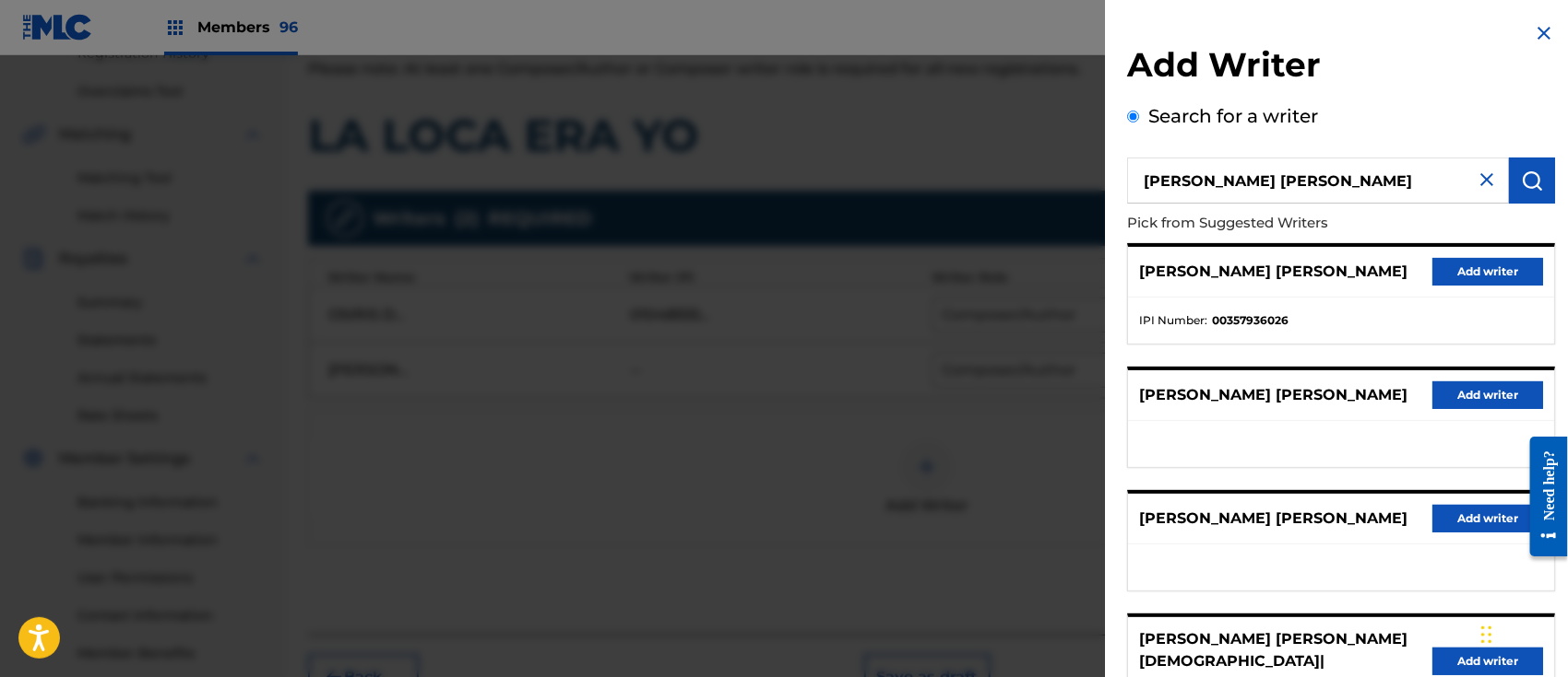
click at [1463, 269] on button "Add writer" at bounding box center [1487, 272] width 110 height 27
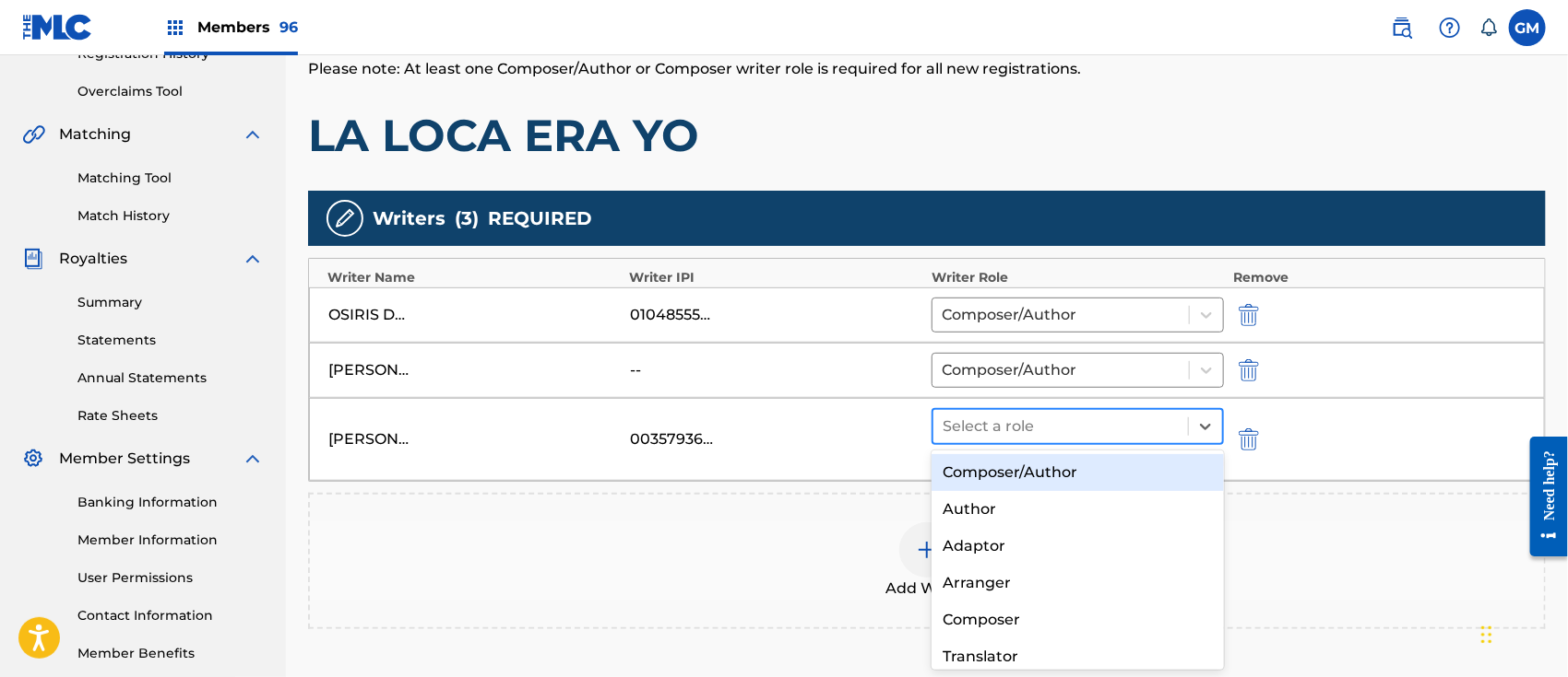
click at [1011, 415] on div at bounding box center [1060, 427] width 236 height 25
click at [1002, 462] on div "Composer/Author" at bounding box center [1077, 473] width 292 height 37
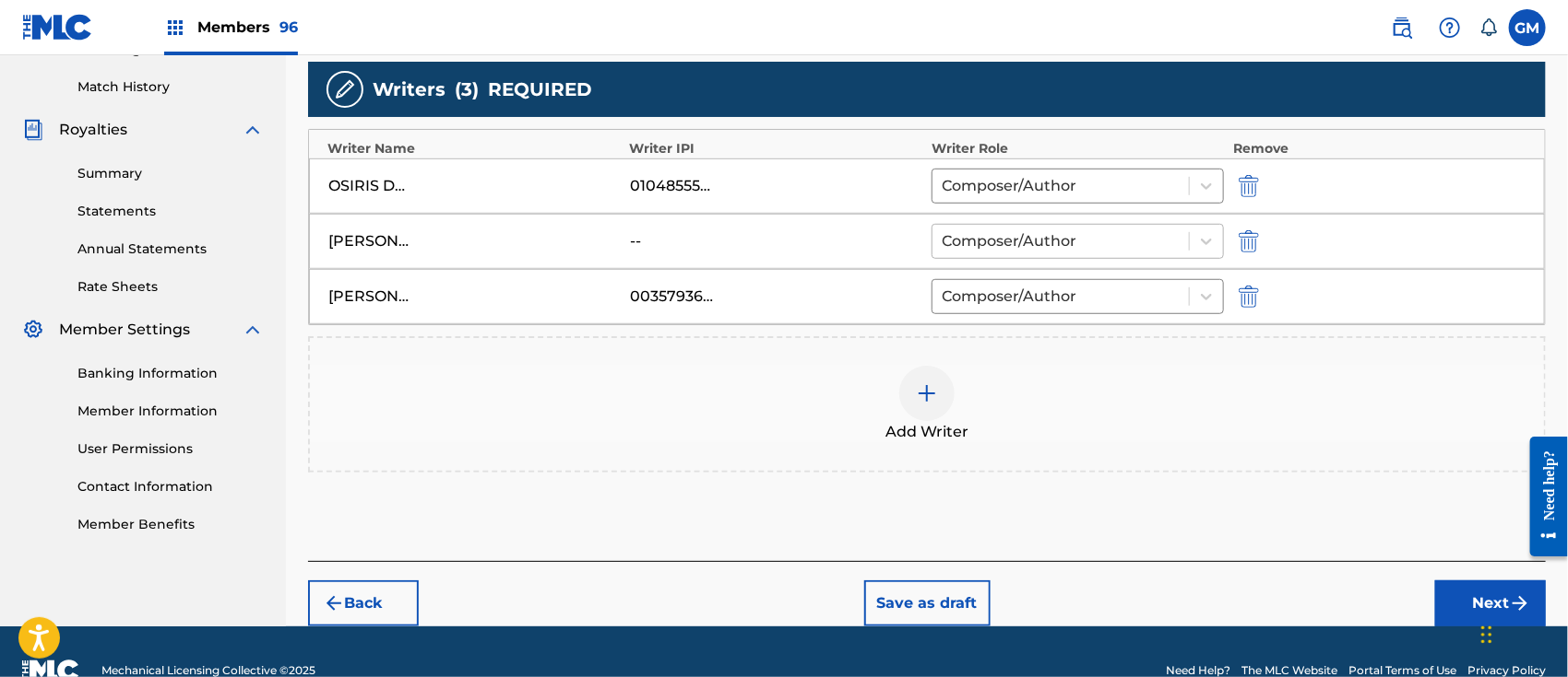
scroll to position [533, 0]
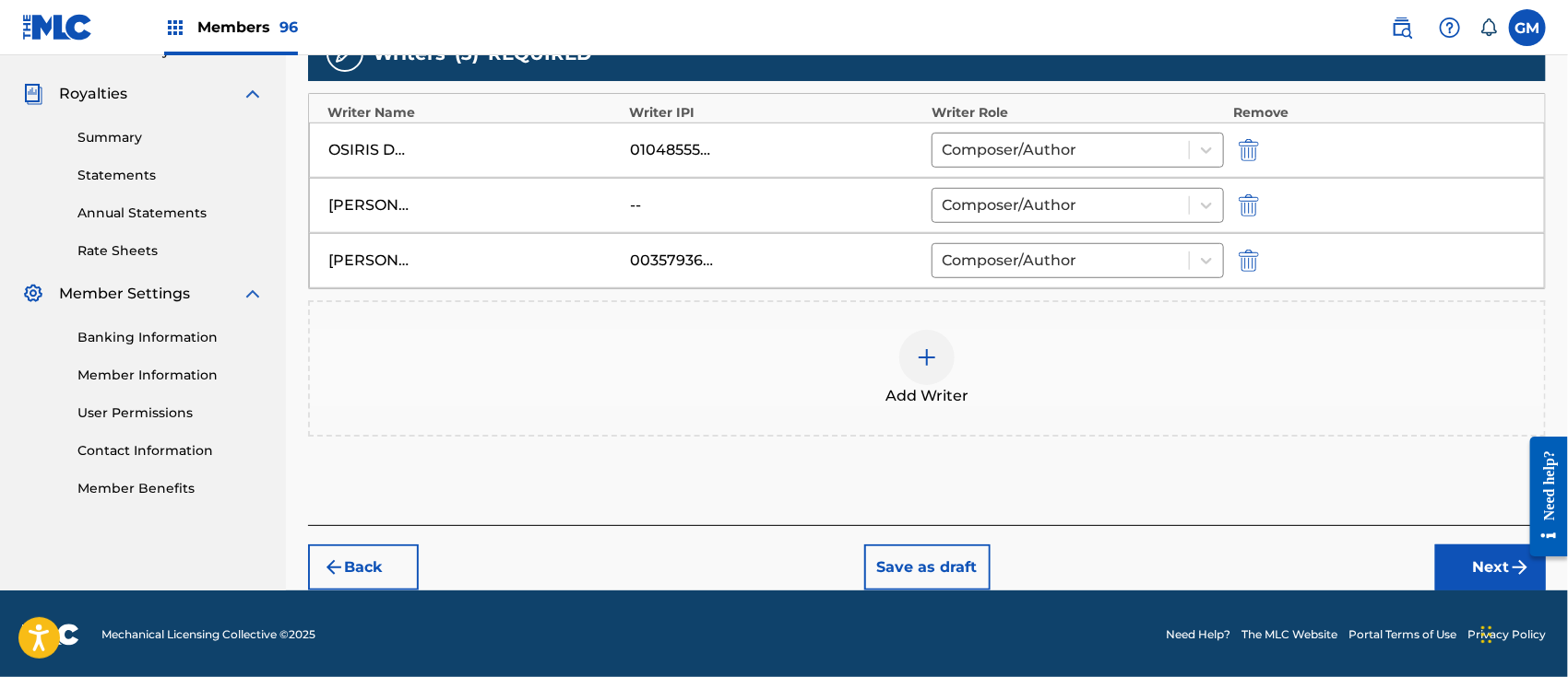
click at [1431, 554] on div "Back Save as draft Next" at bounding box center [927, 558] width 1238 height 65
click at [1460, 560] on button "Next" at bounding box center [1490, 567] width 110 height 46
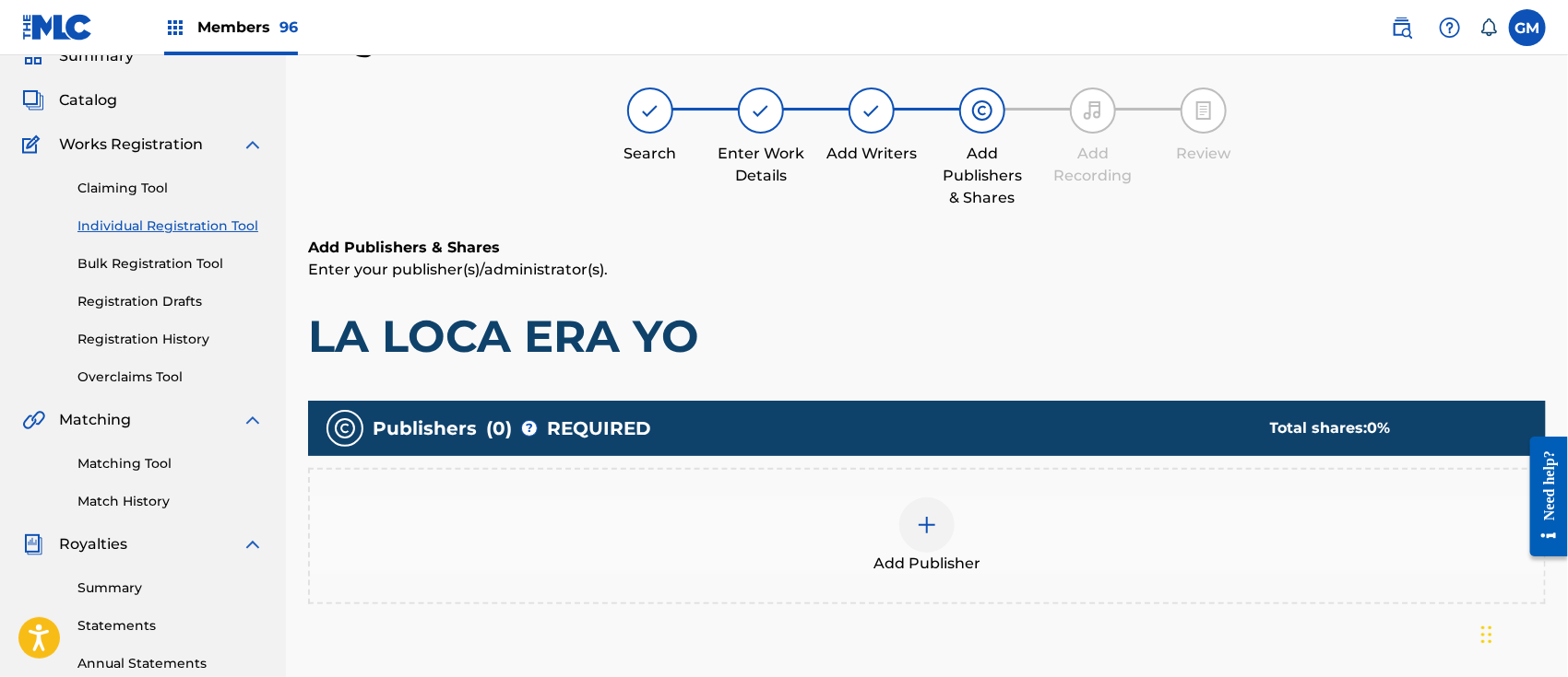
scroll to position [82, 0]
click at [930, 529] on img at bounding box center [927, 526] width 22 height 22
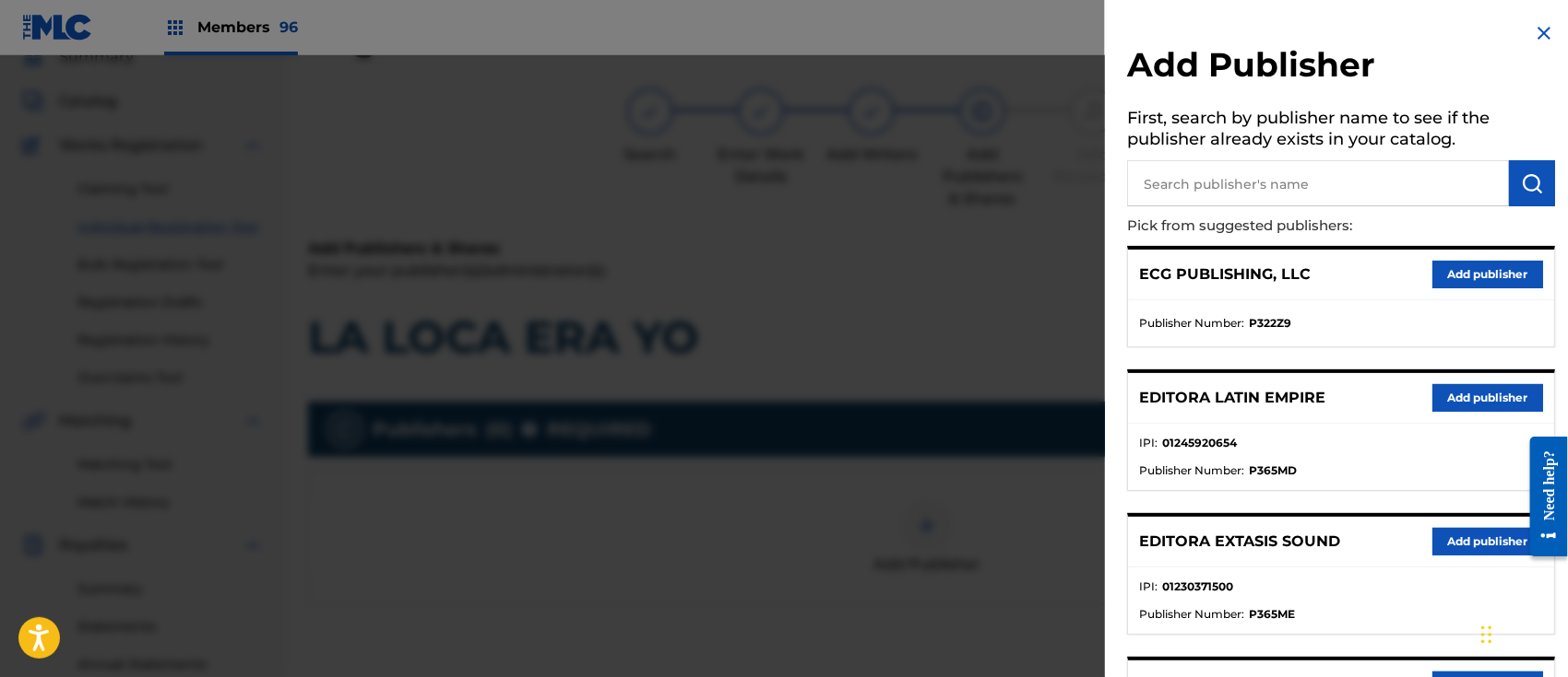
click at [1476, 393] on button "Add publisher" at bounding box center [1487, 398] width 110 height 27
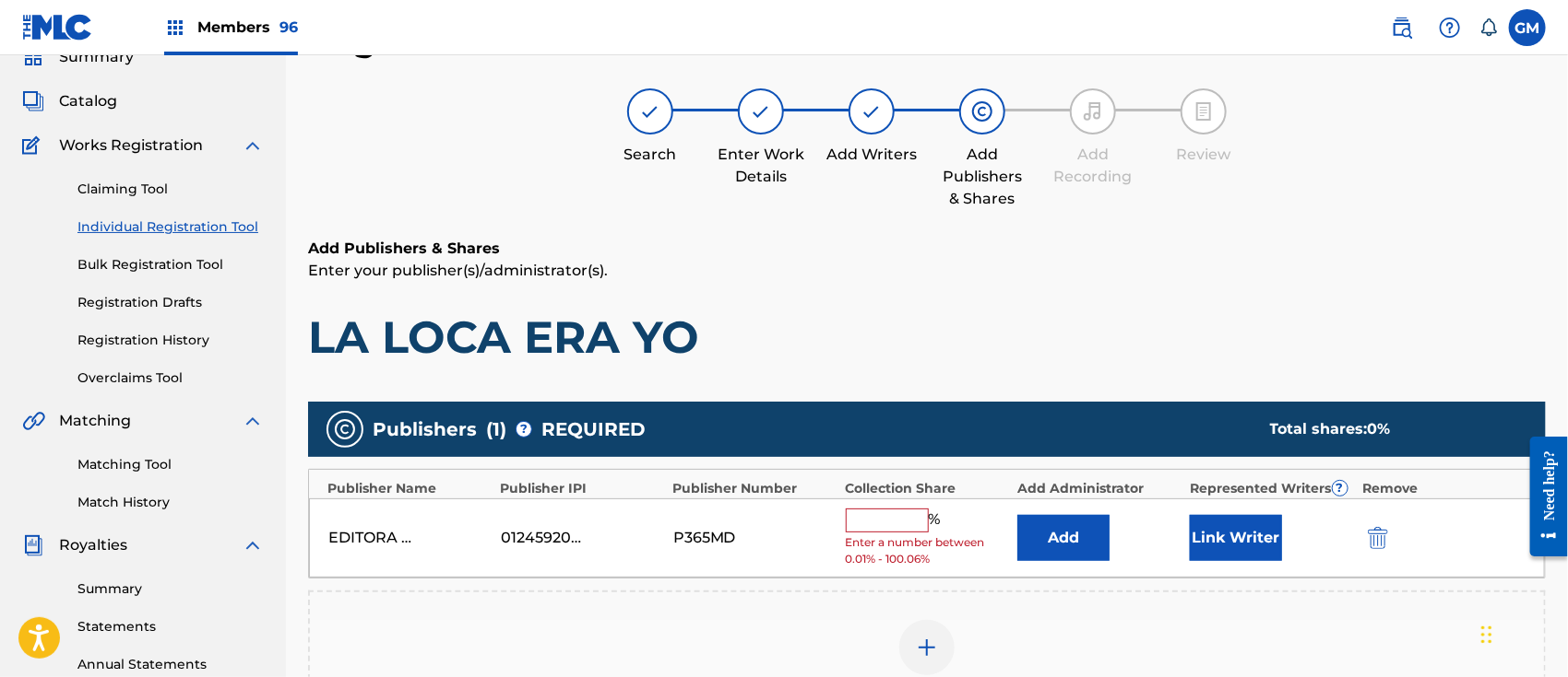
click at [876, 514] on input "text" at bounding box center [887, 521] width 83 height 24
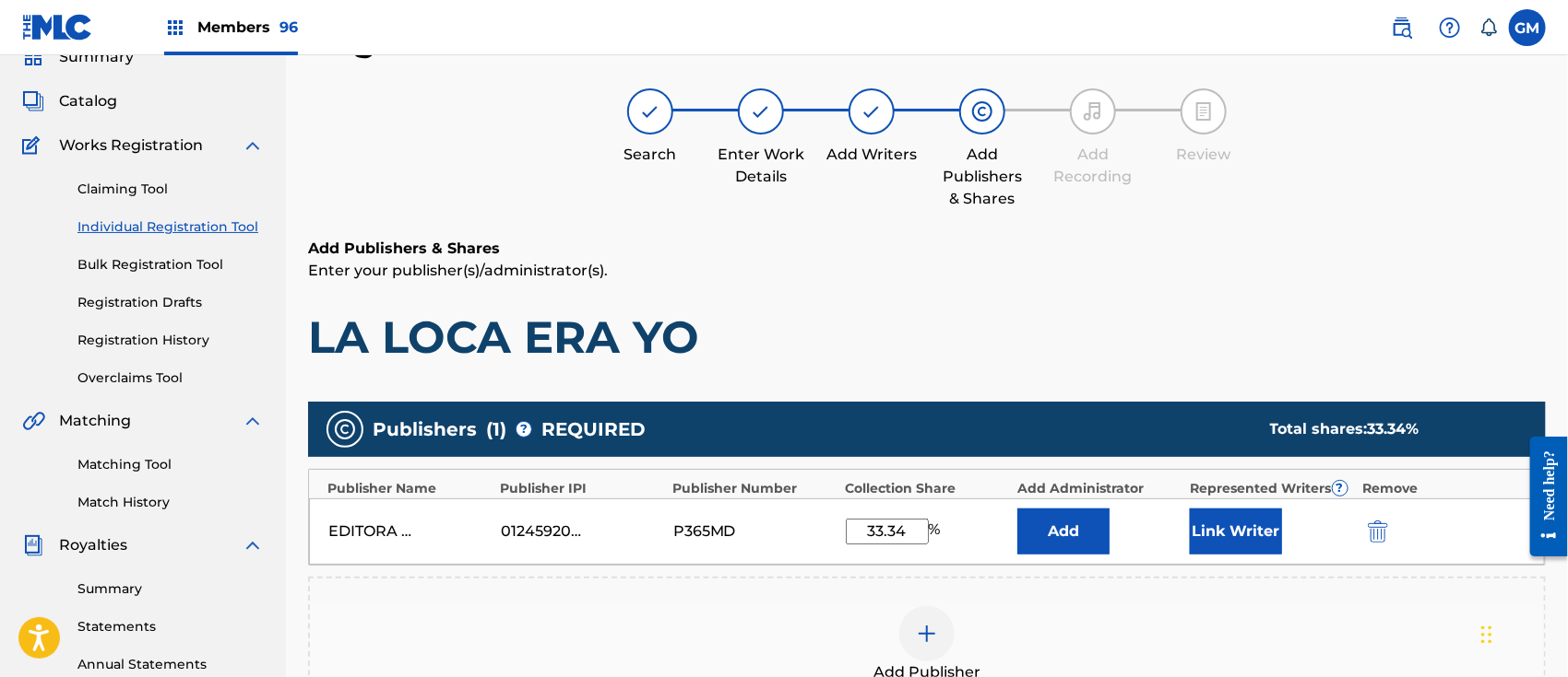
type input "33.34"
click at [1231, 534] on button "Link Writer" at bounding box center [1236, 531] width 92 height 46
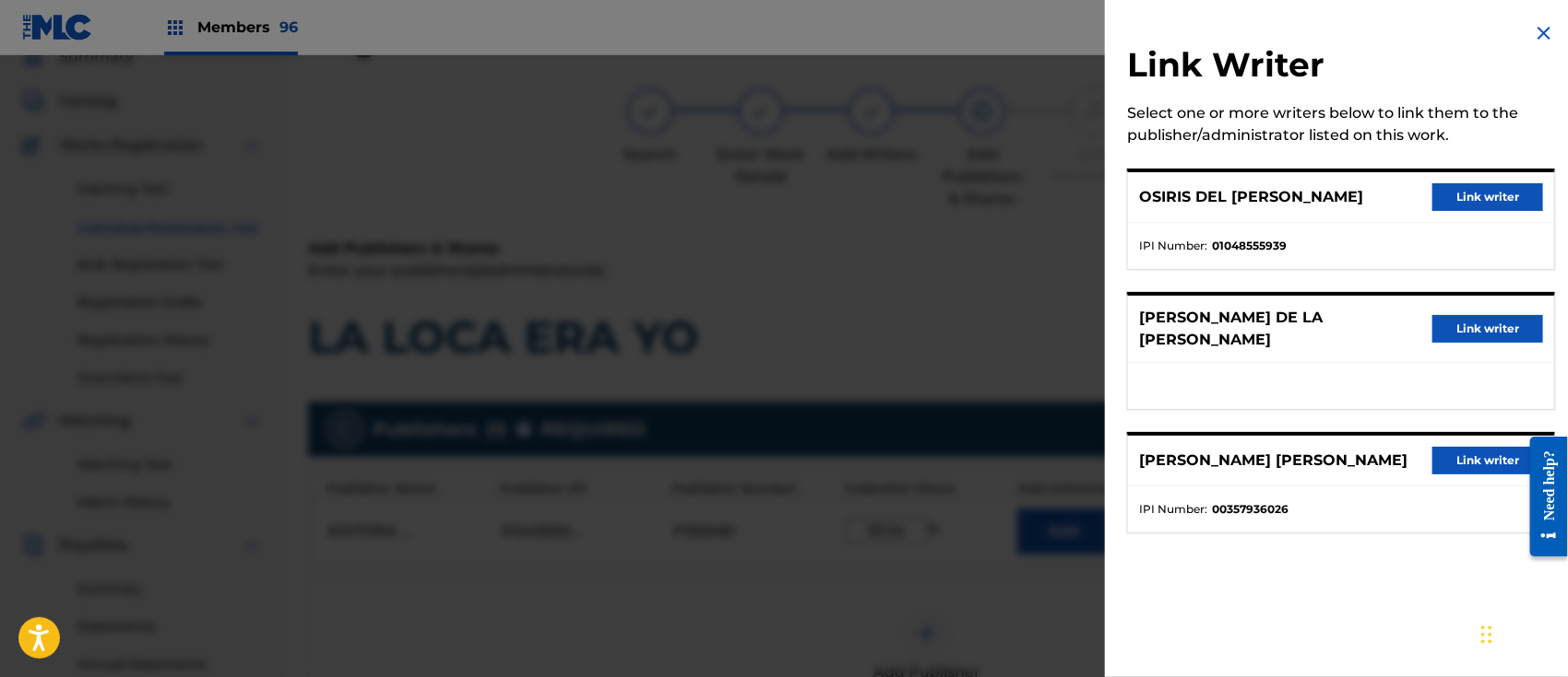
click at [1465, 187] on button "Link writer" at bounding box center [1487, 197] width 110 height 27
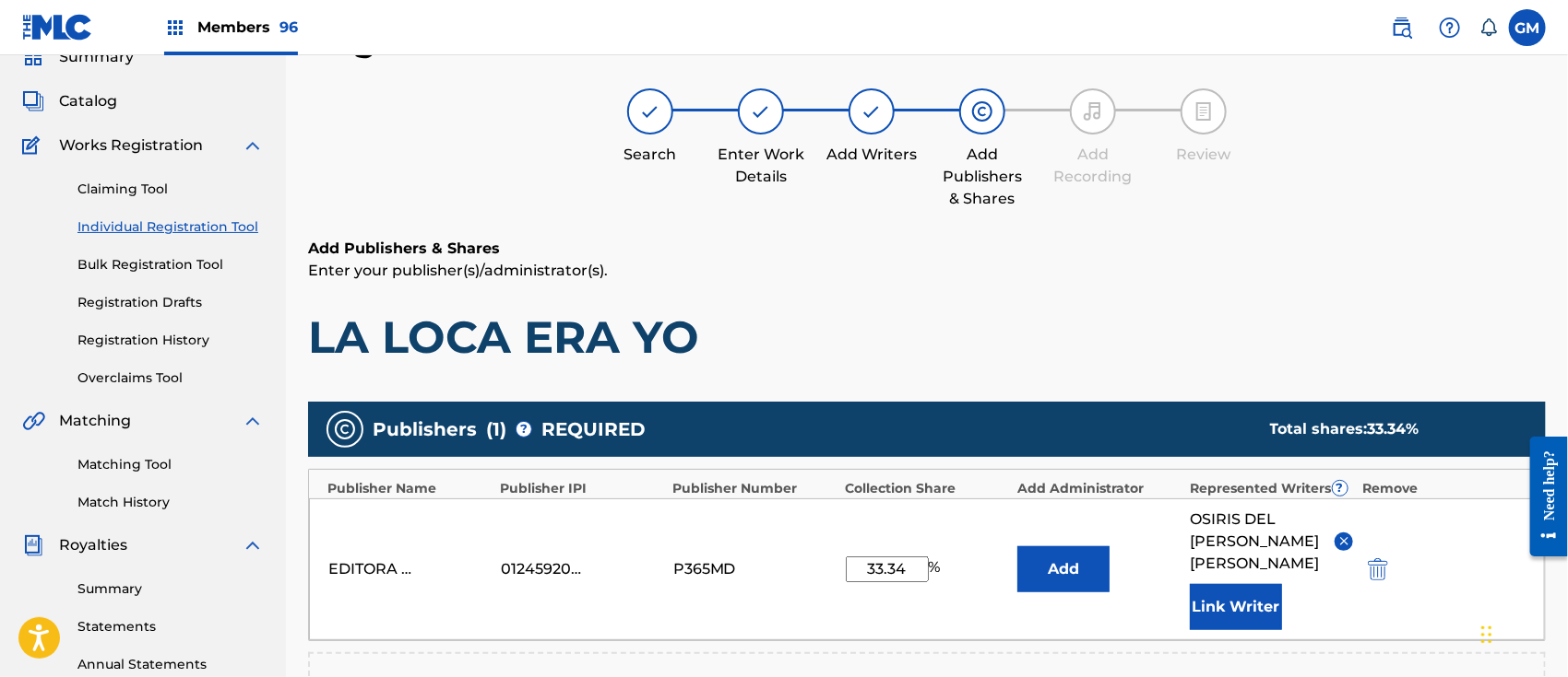
scroll to position [489, 0]
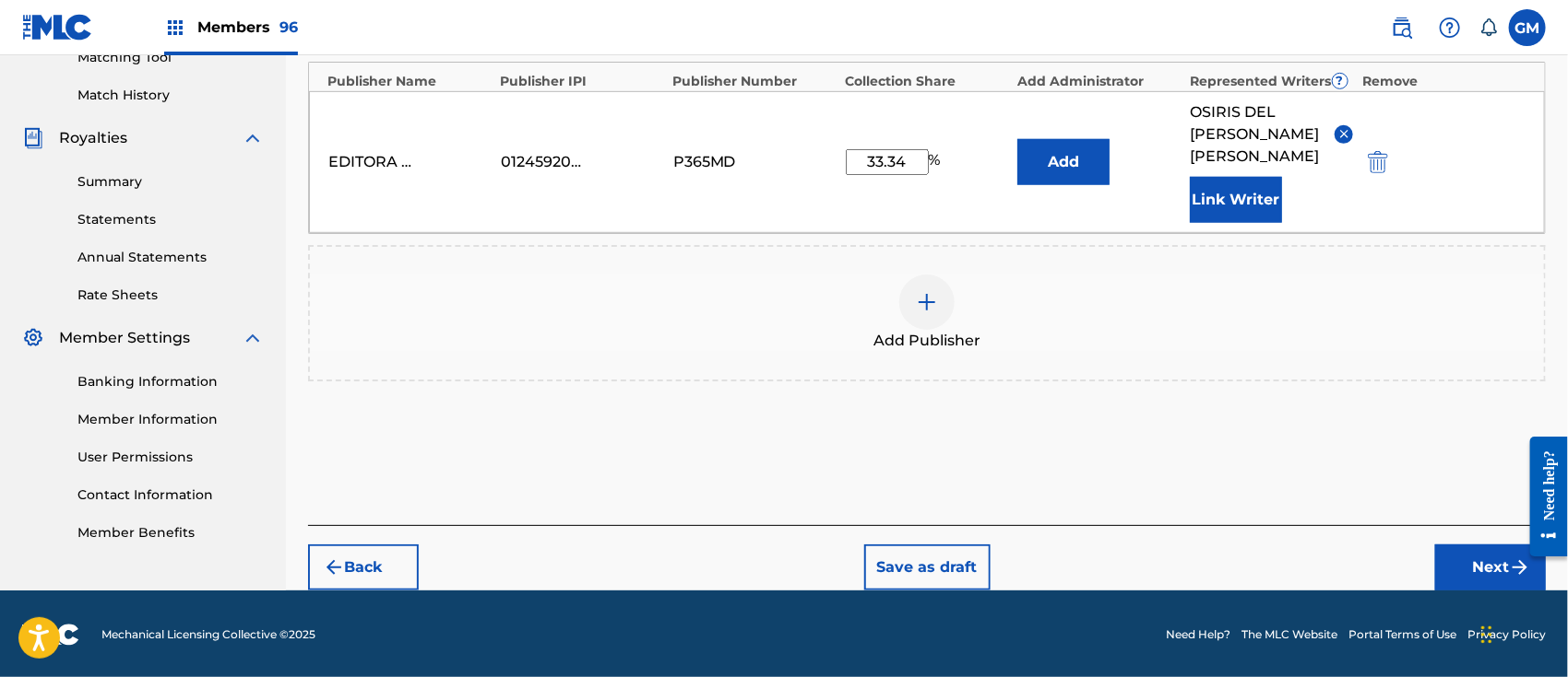
click at [1445, 569] on button "Next" at bounding box center [1490, 567] width 110 height 46
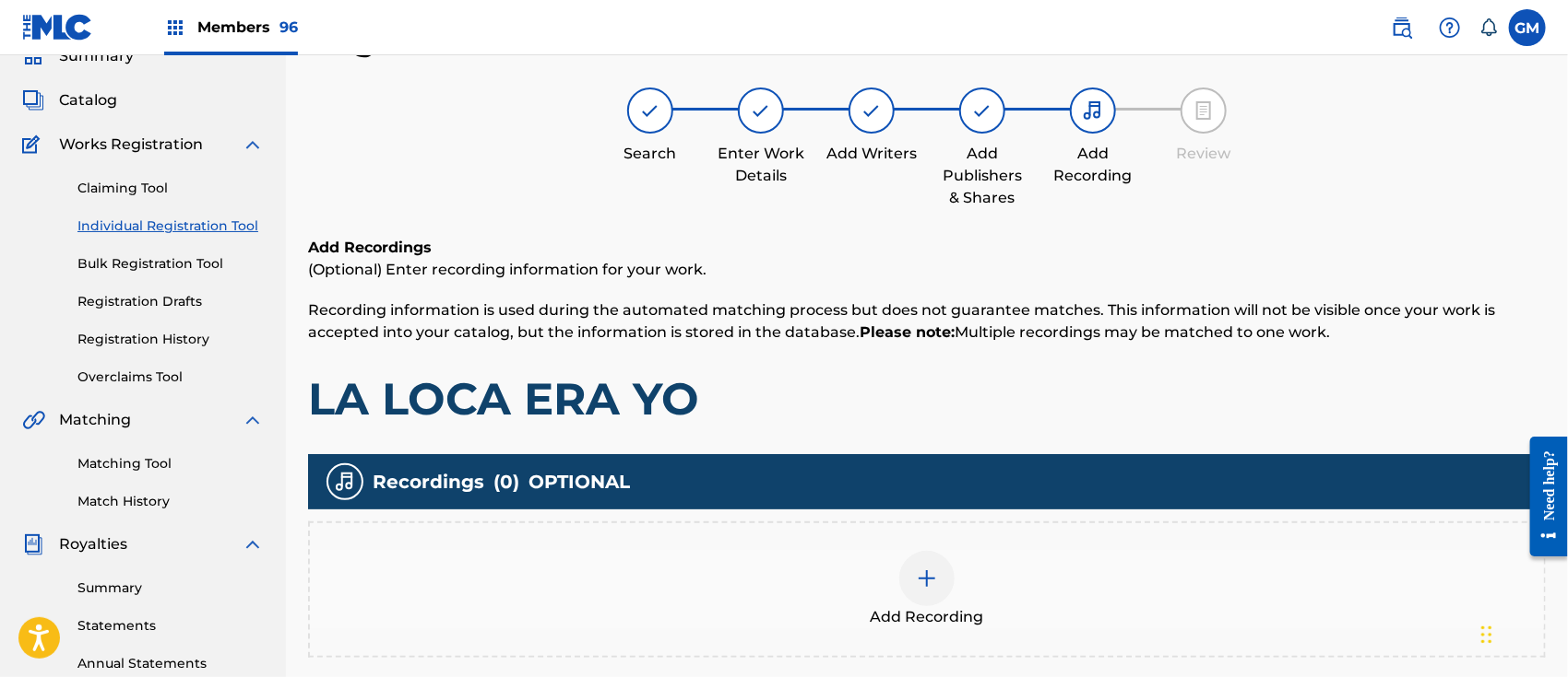
scroll to position [82, 0]
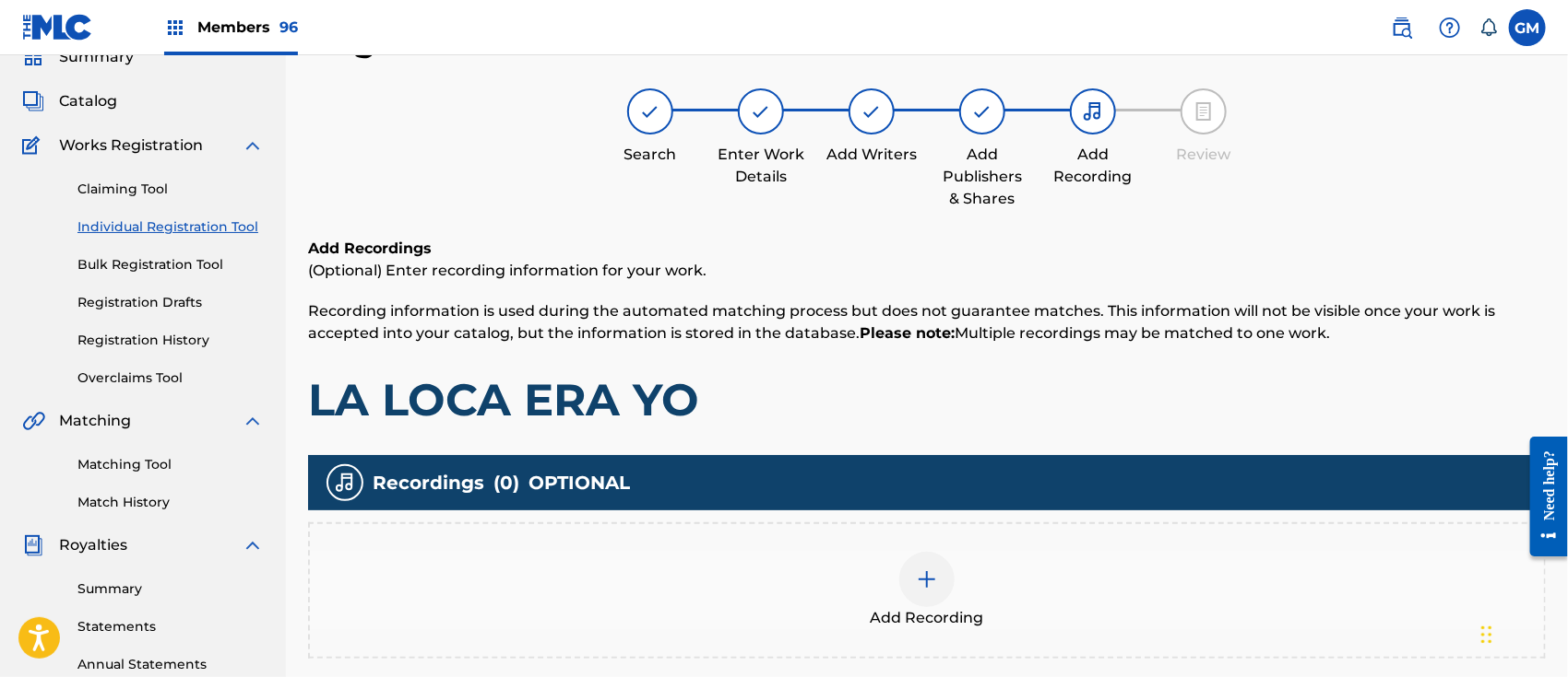
click at [915, 576] on div at bounding box center [927, 579] width 56 height 56
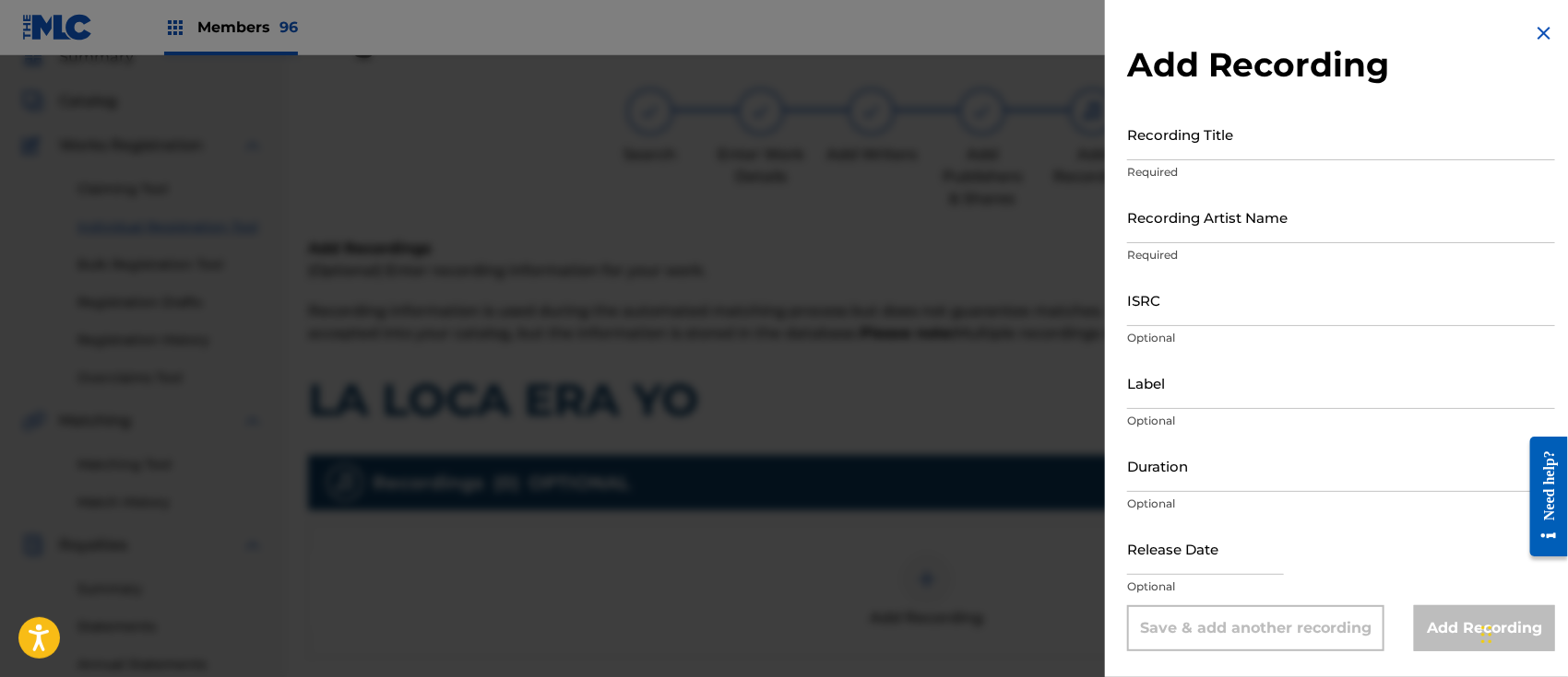
click at [1220, 128] on input "Recording Title" at bounding box center [1341, 134] width 428 height 53
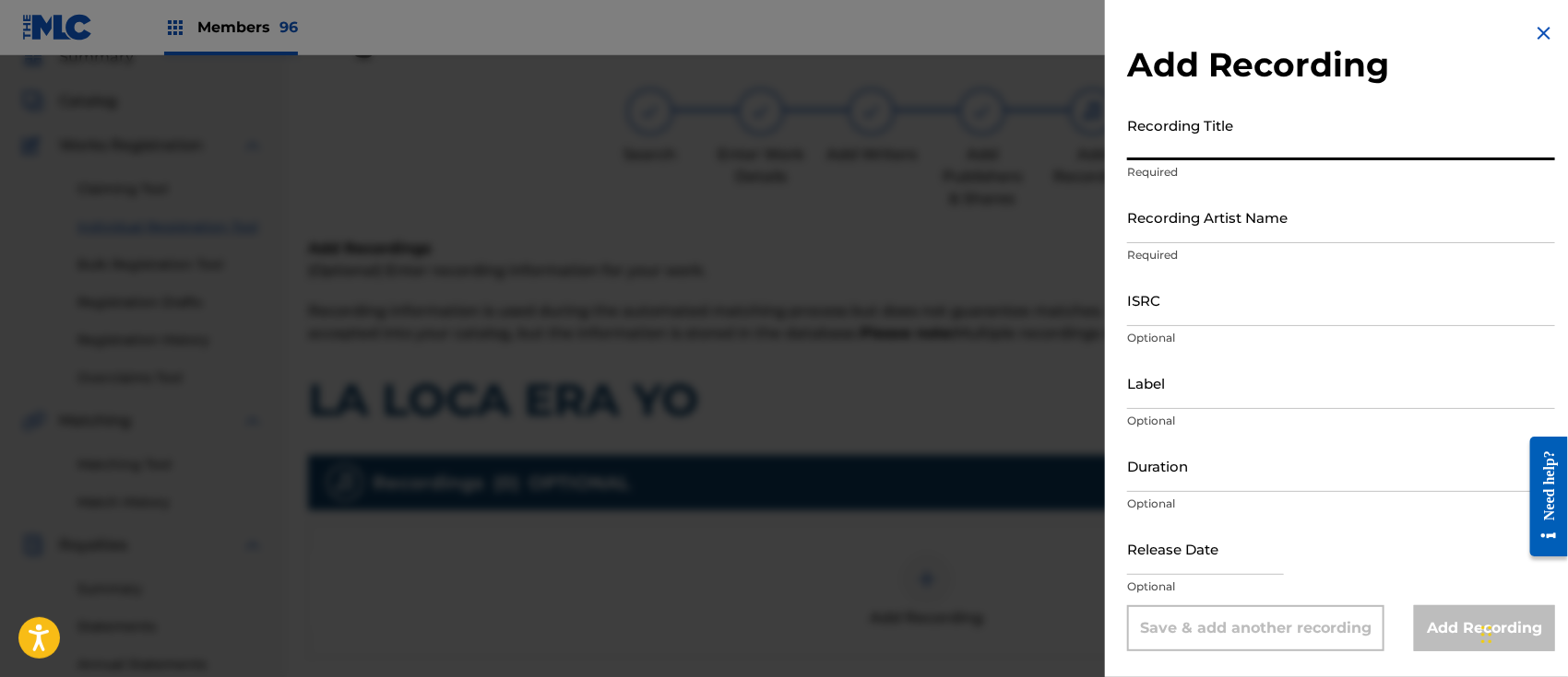
paste input "LA LOCA ERA YO ISRC: MXUM72502504"
type input "LA LOCA ERA YO ISRC: MXUM72502504"
click at [1177, 293] on input "ISRC" at bounding box center [1341, 300] width 428 height 53
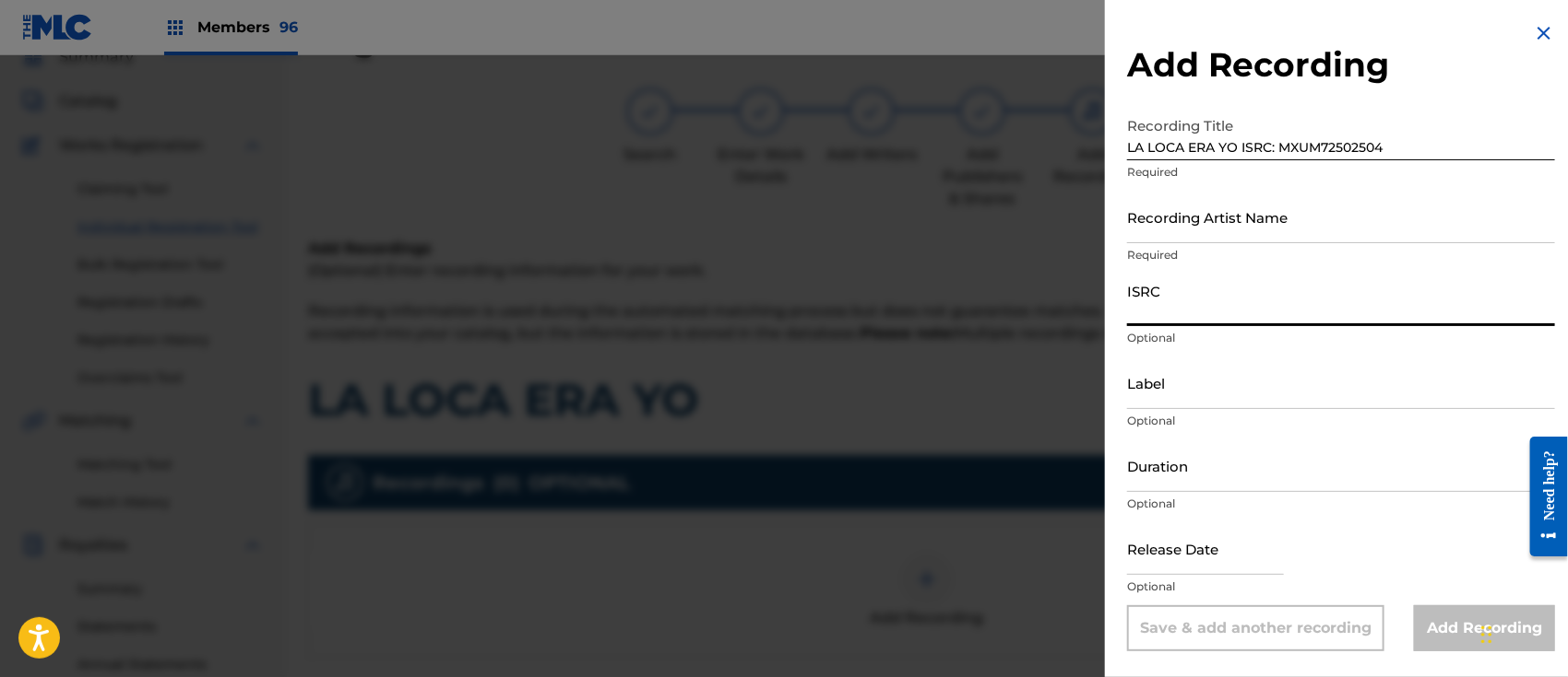
paste input "LA LOCA ERA YO ISRC: MXUM72502504"
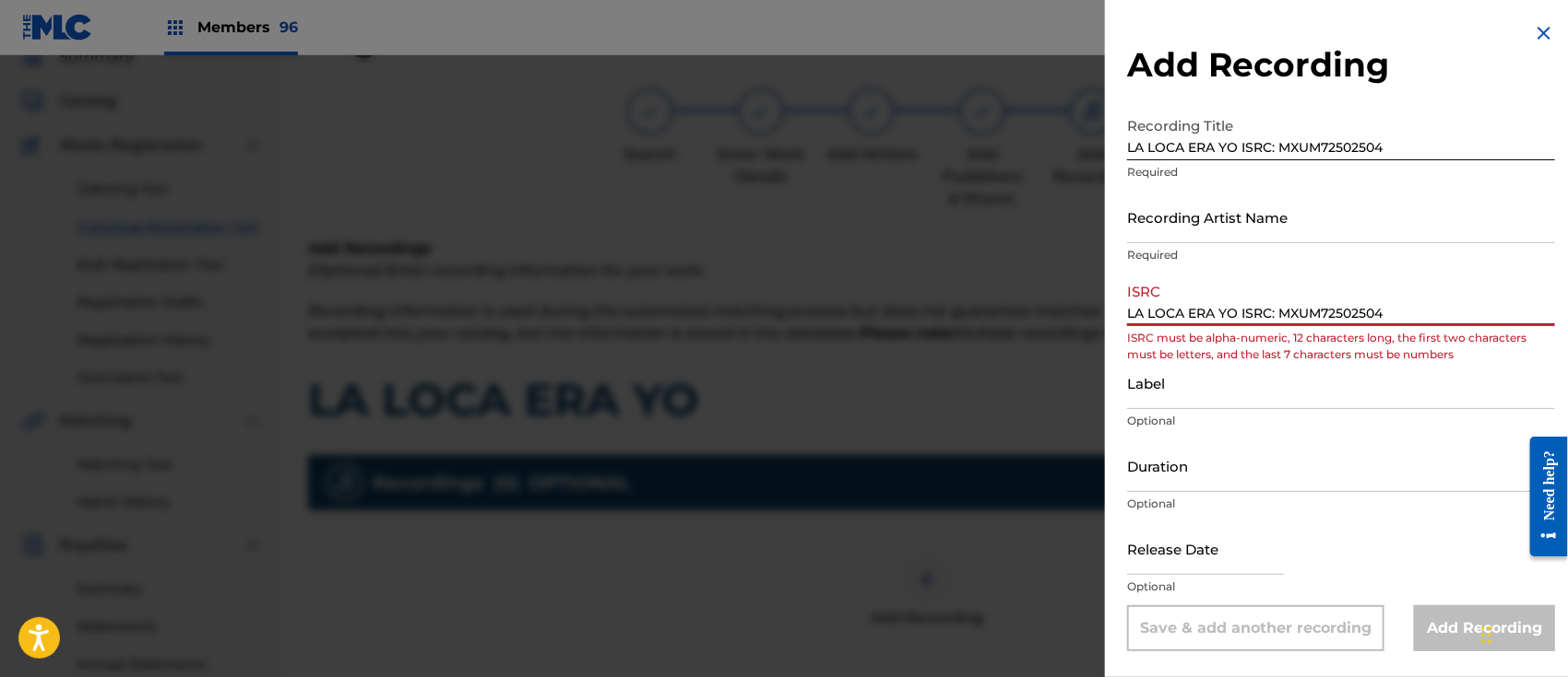
drag, startPoint x: 1278, startPoint y: 314, endPoint x: 1073, endPoint y: 313, distance: 205.0
click at [1073, 313] on div "Add Recording Recording Title LA LOCA ERA YO ISRC: MXUM72502504 Required Record…" at bounding box center [784, 366] width 1568 height 622
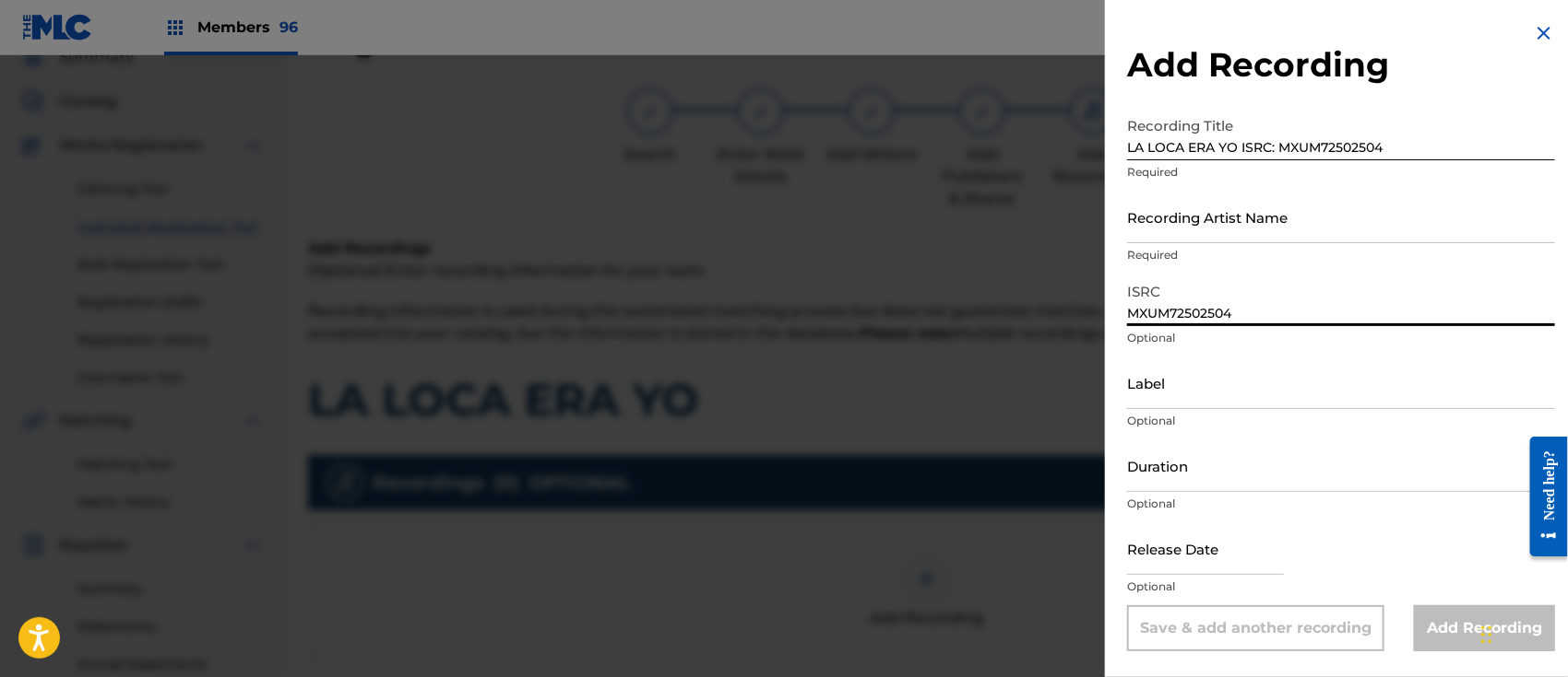
type input "MXUM72502504"
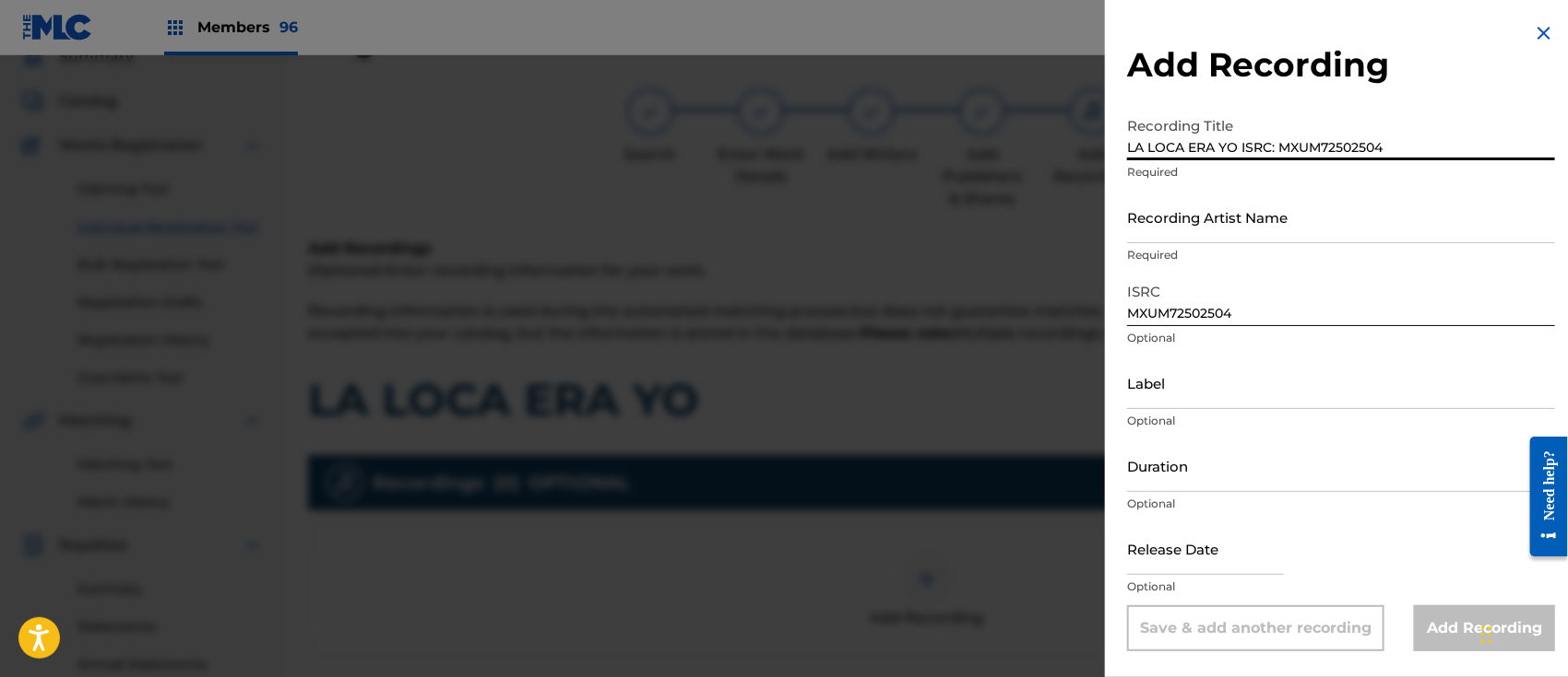
drag, startPoint x: 1237, startPoint y: 141, endPoint x: 1418, endPoint y: 165, distance: 182.6
click at [1418, 165] on div "Recording Title LA LOCA ERA YO ISRC: MXUM72502504 Required" at bounding box center [1341, 148] width 428 height 83
type input "LA LOCA ERA YO"
click at [1223, 220] on input "Recording Artist Name" at bounding box center [1341, 217] width 428 height 53
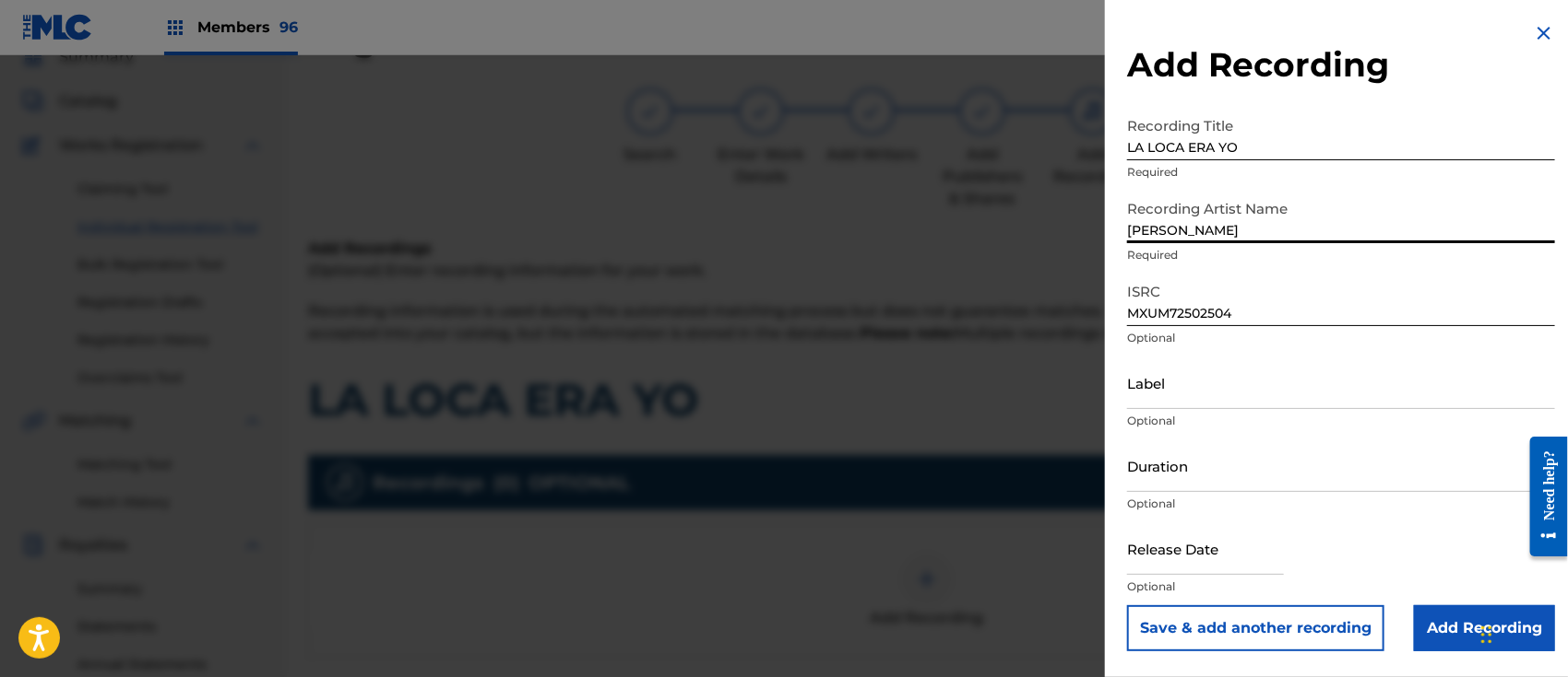
type input "[PERSON_NAME]"
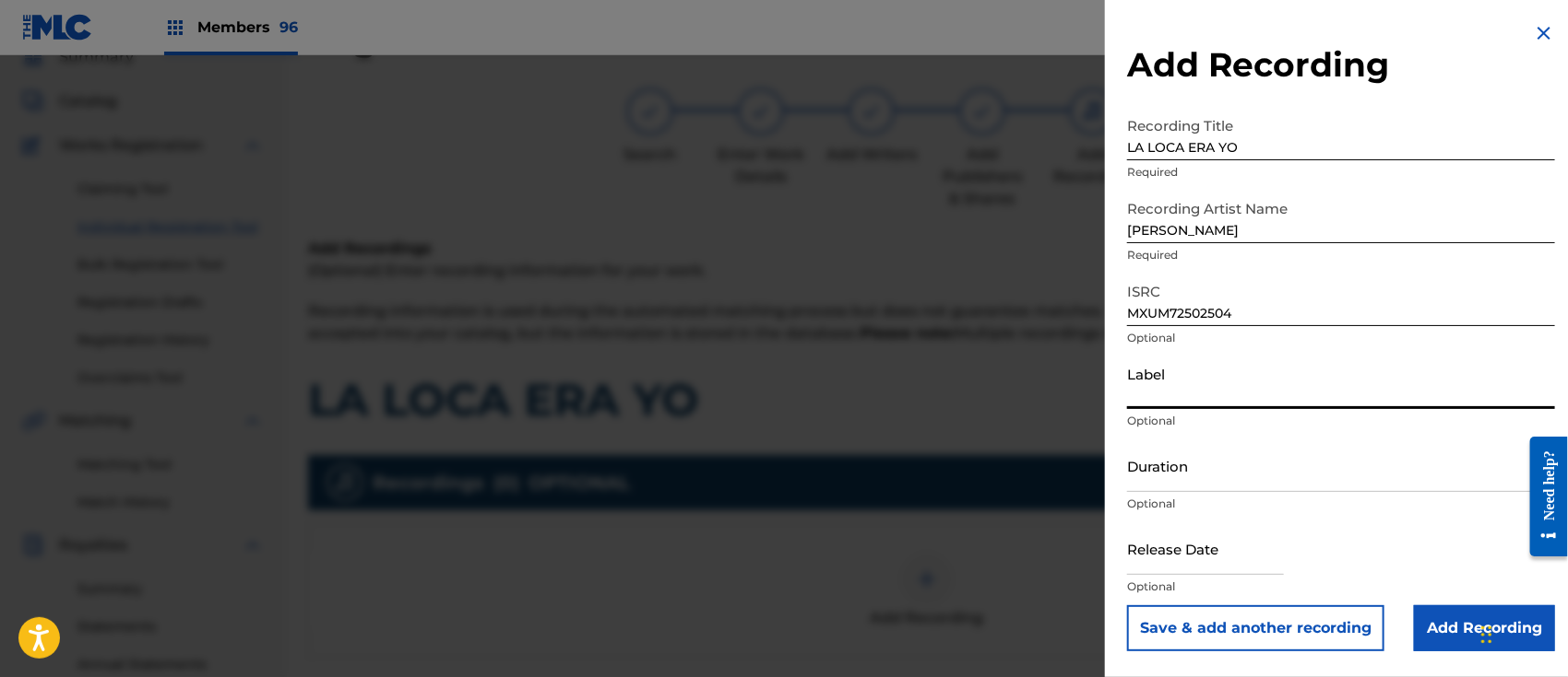
click at [1177, 383] on input "Label" at bounding box center [1341, 383] width 428 height 53
type input "TIGRIS 33"
click at [1196, 529] on input "text" at bounding box center [1205, 549] width 156 height 53
select select "7"
select select "2025"
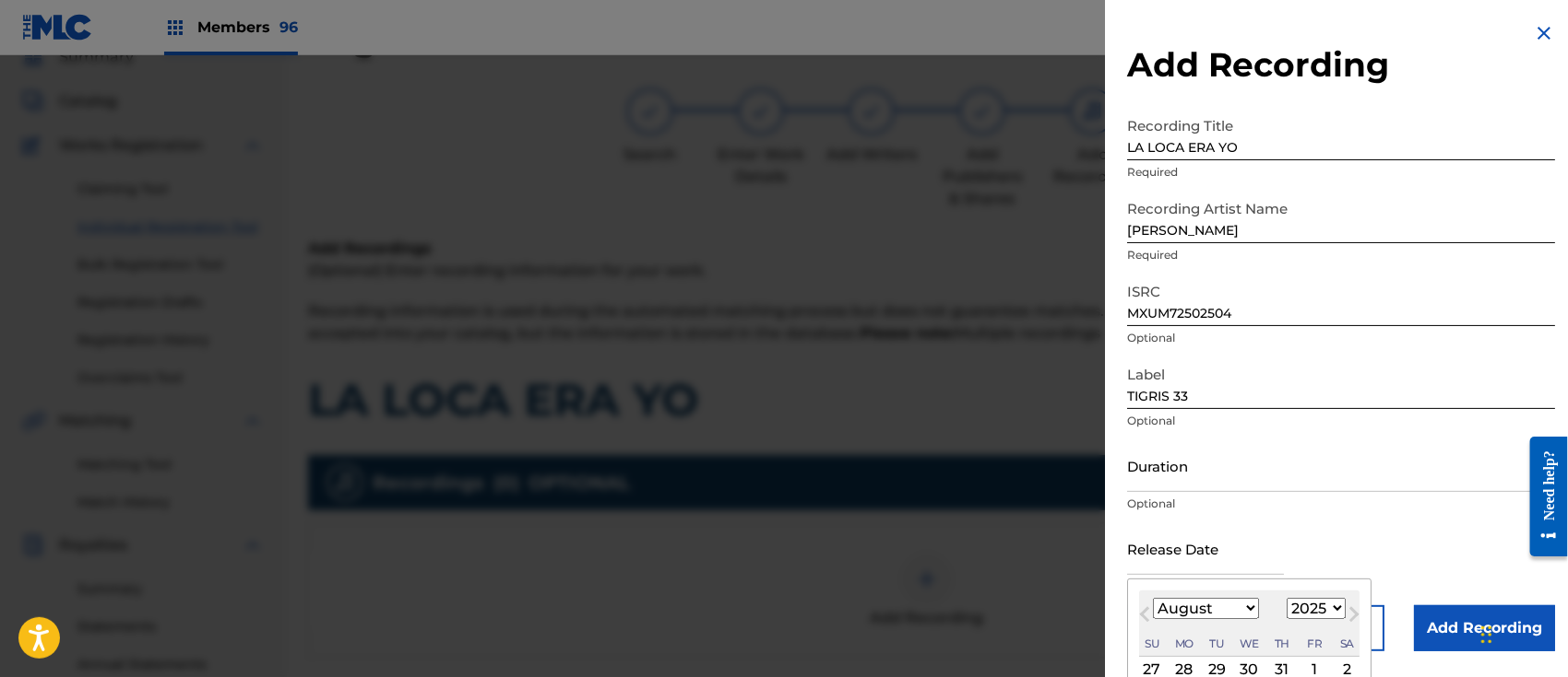
scroll to position [168, 0]
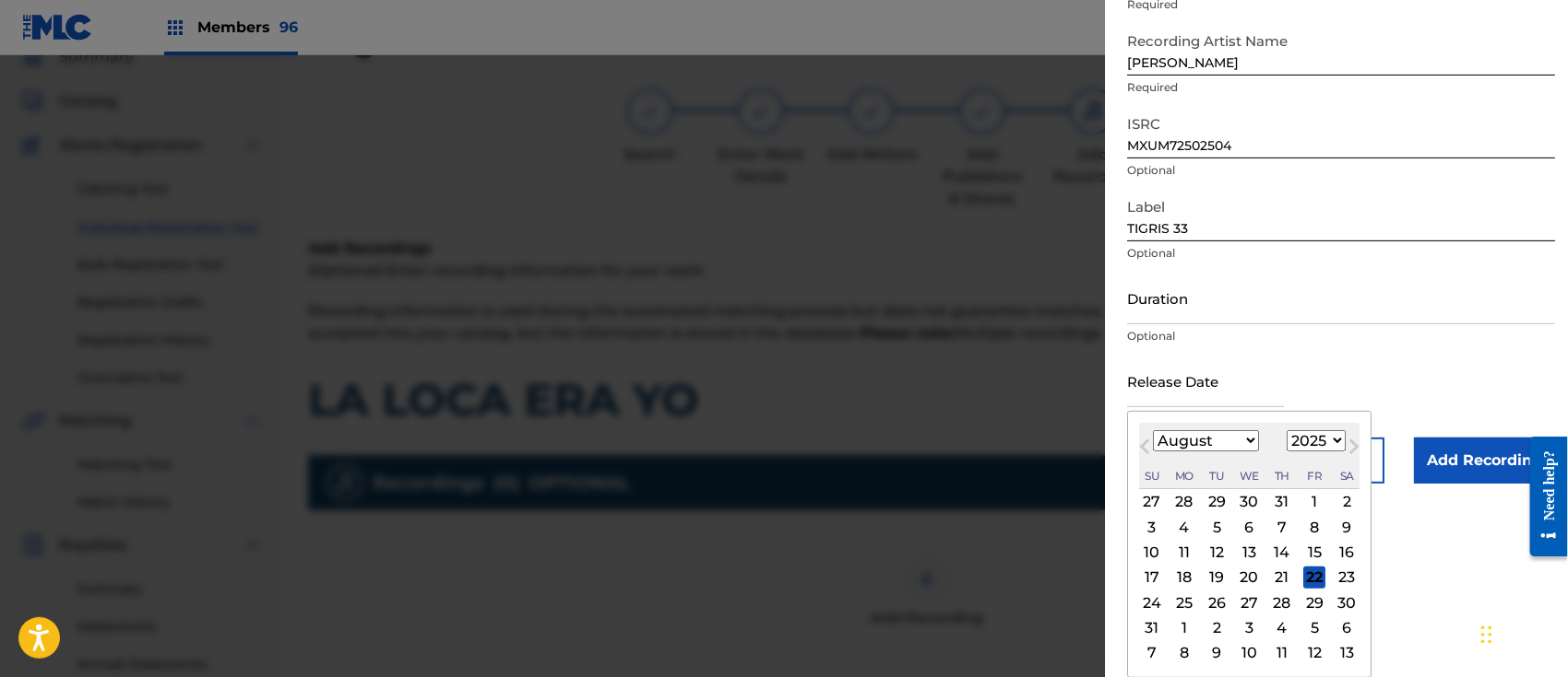
click at [1311, 544] on div "15" at bounding box center [1314, 553] width 22 height 22
type input "[DATE]"
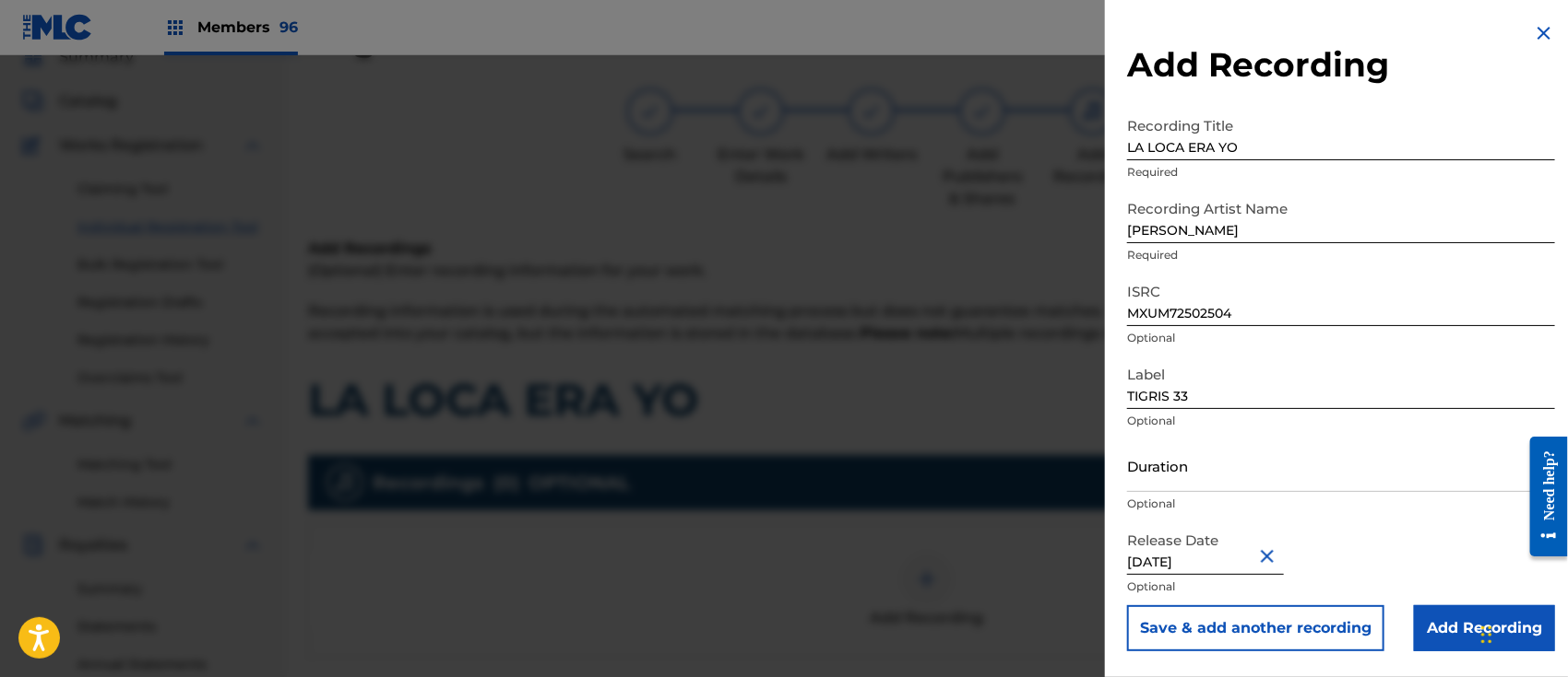
click at [1446, 620] on input "Add Recording" at bounding box center [1484, 628] width 141 height 46
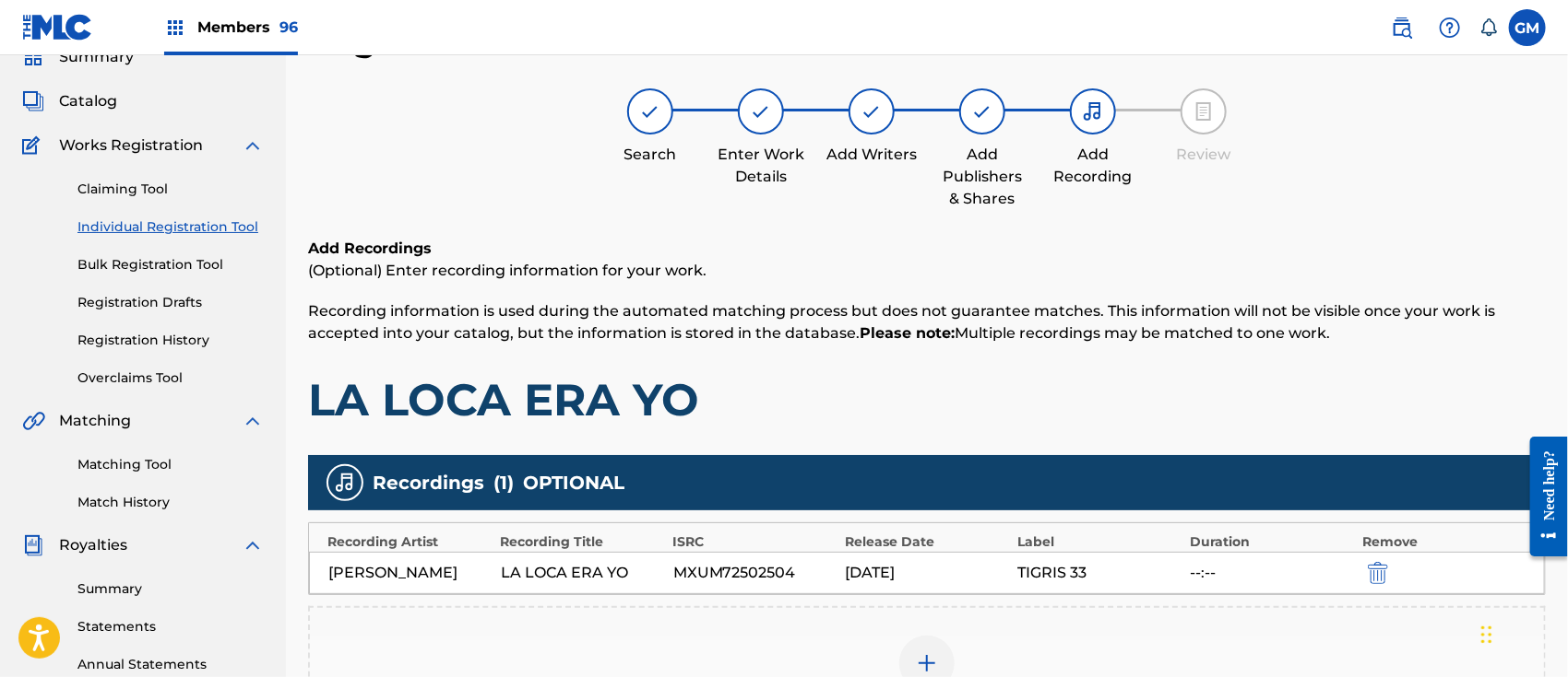
scroll to position [368, 0]
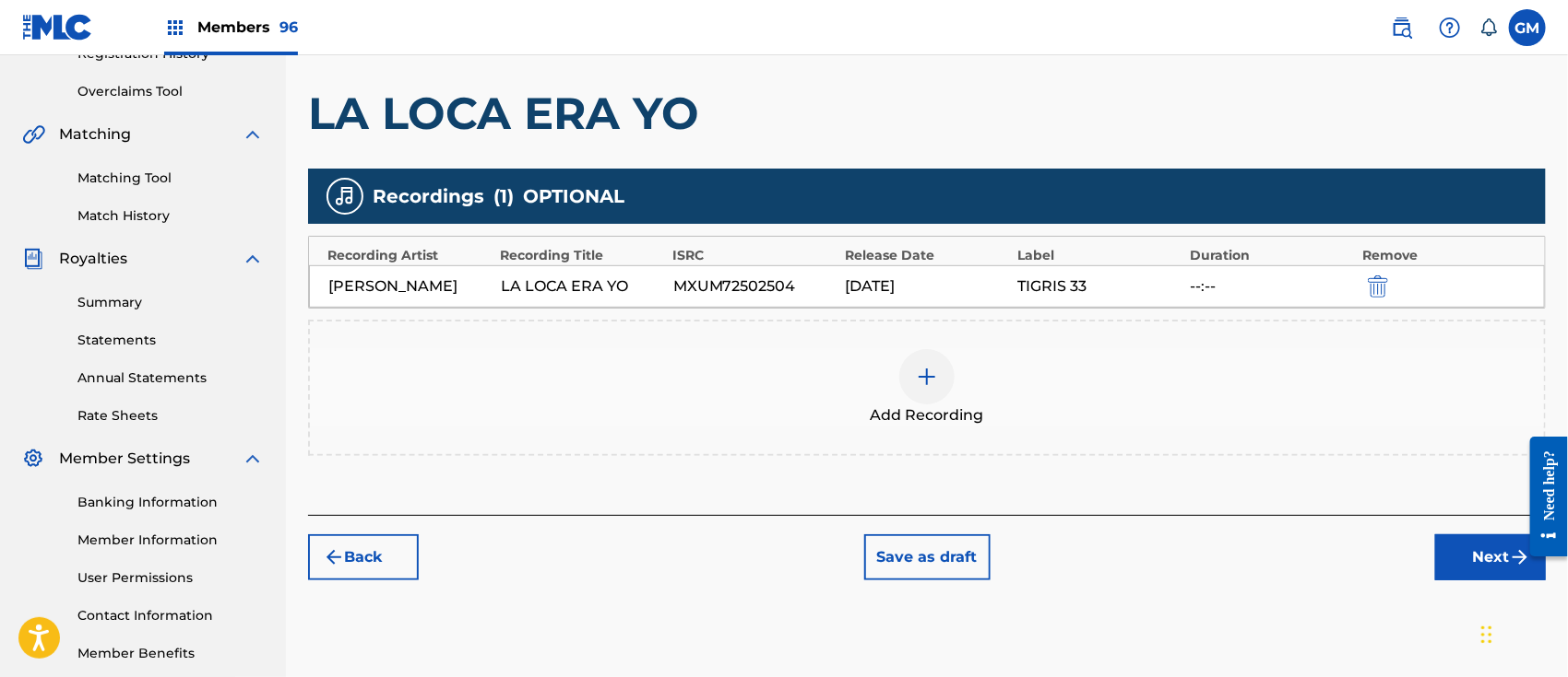
click at [930, 553] on button "Save as draft" at bounding box center [927, 557] width 126 height 46
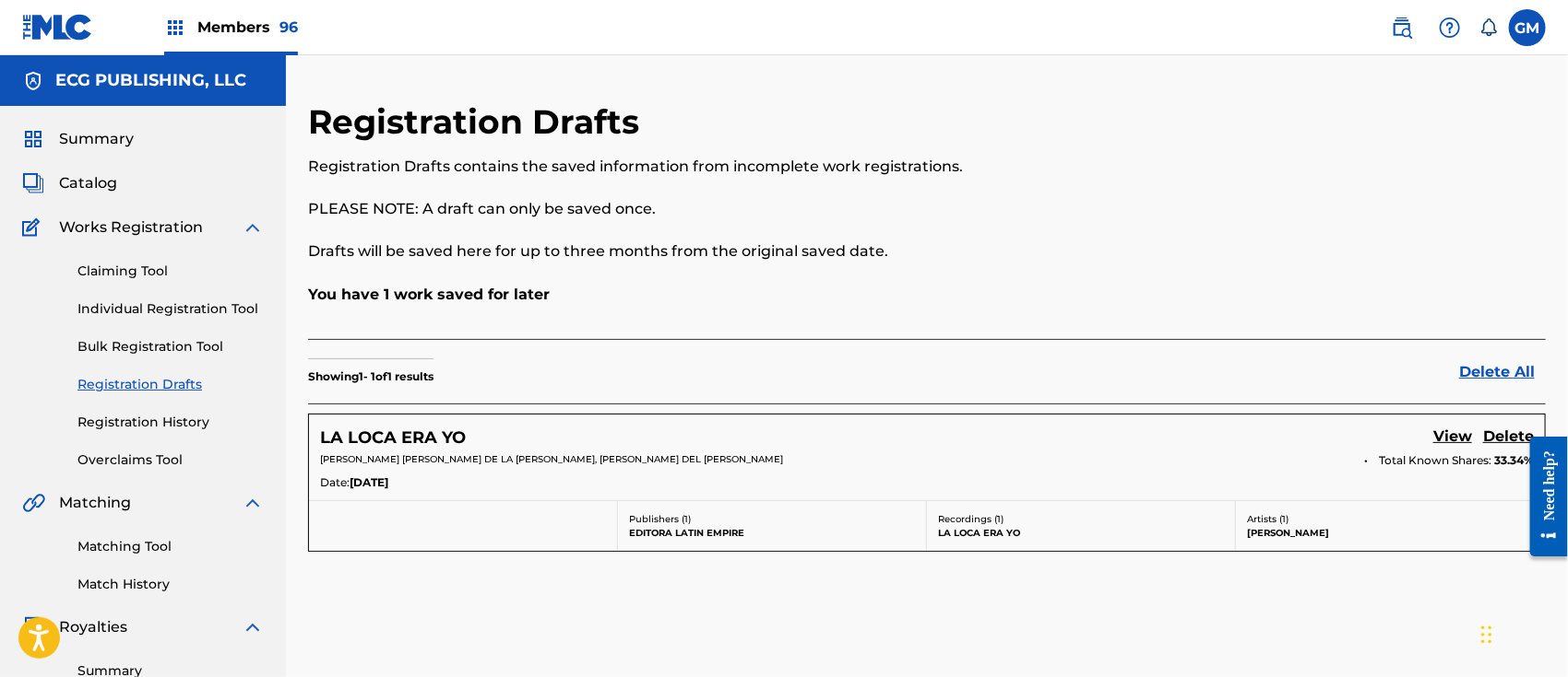
click at [242, 21] on span "Members 96" at bounding box center [247, 27] width 101 height 21
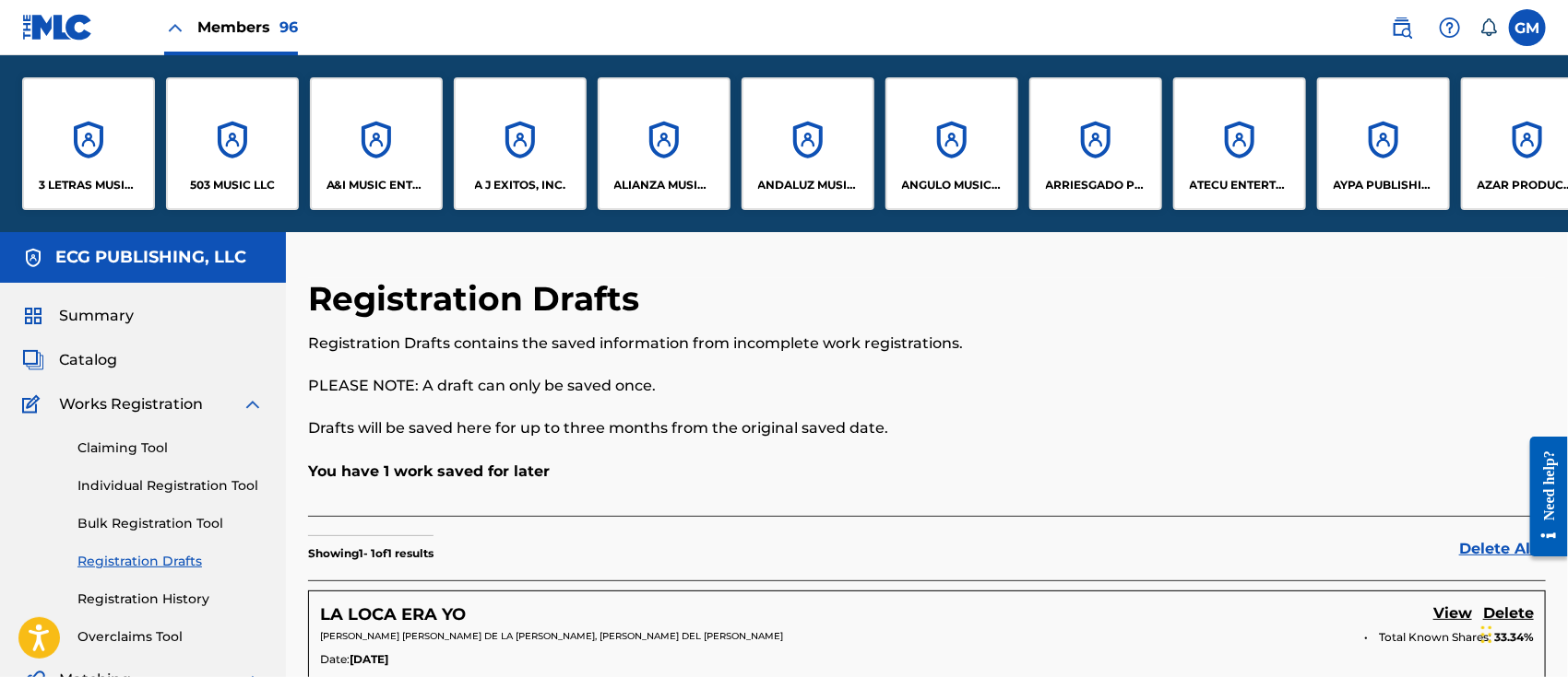
click at [339, 181] on p "A&I MUSIC ENTERTAINMENT, INC" at bounding box center [376, 185] width 101 height 17
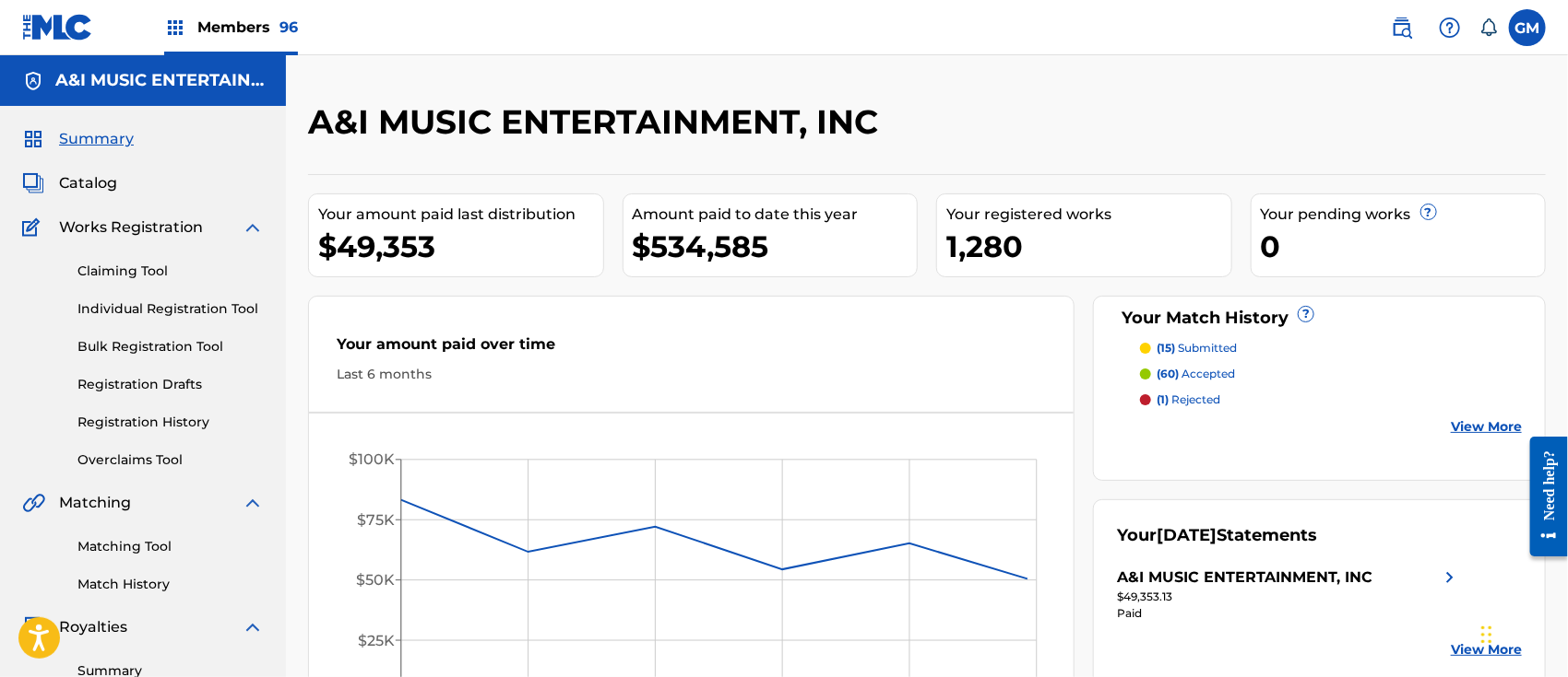
click at [152, 306] on link "Individual Registration Tool" at bounding box center [170, 310] width 187 height 20
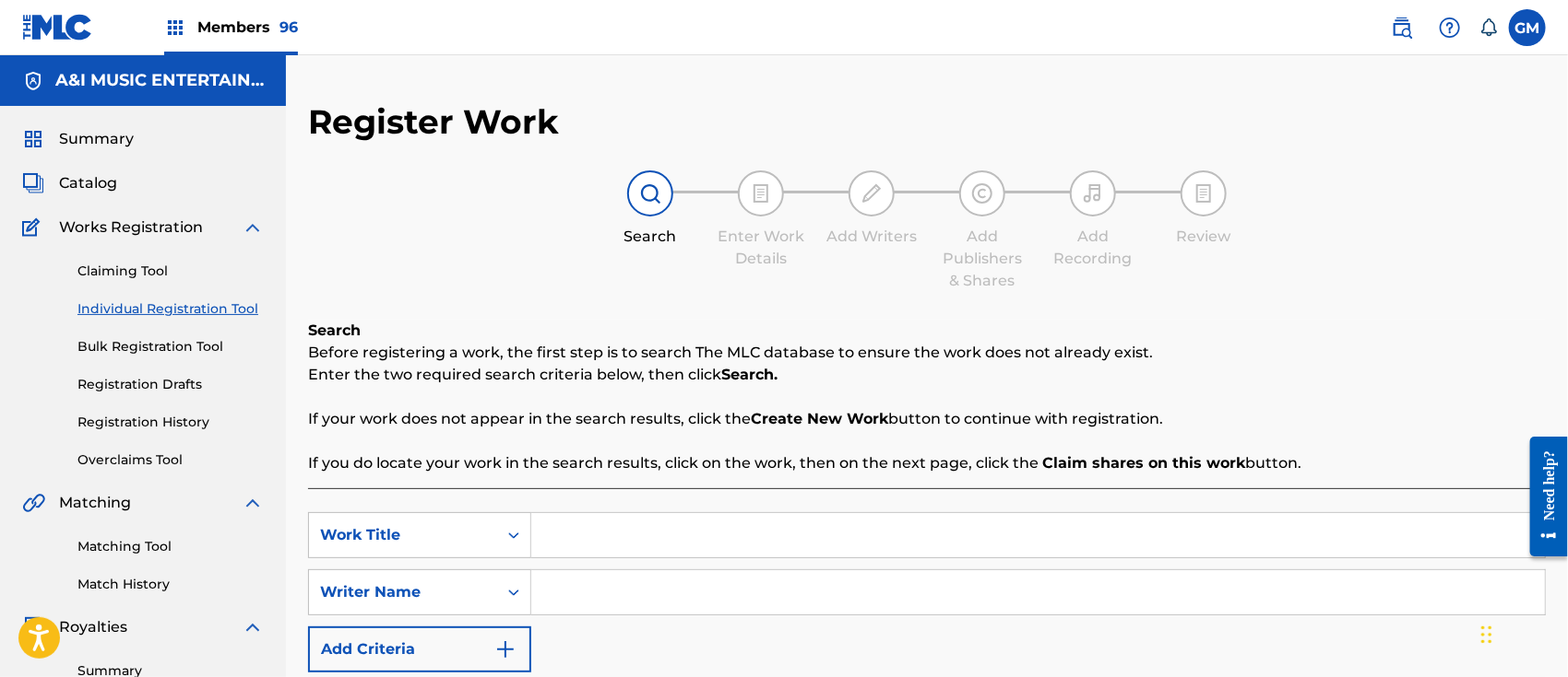
click at [600, 530] on input "Search Form" at bounding box center [1037, 534] width 1014 height 44
type input "NO MAS CANCIONES DE AMOR"
click at [578, 585] on input "Search Form" at bounding box center [1037, 592] width 1014 height 44
paste input "[PERSON_NAME] [PERSON_NAME]"
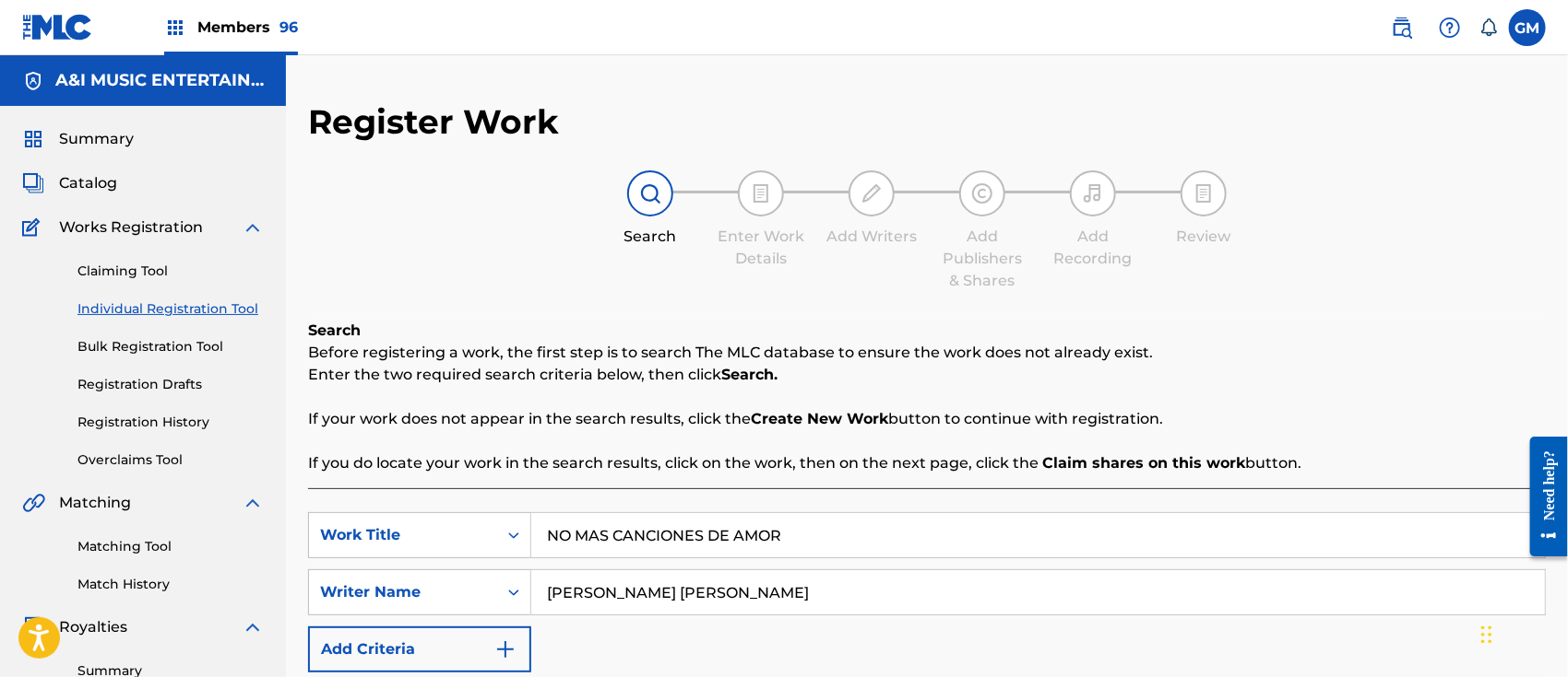
type input "[PERSON_NAME] [PERSON_NAME]"
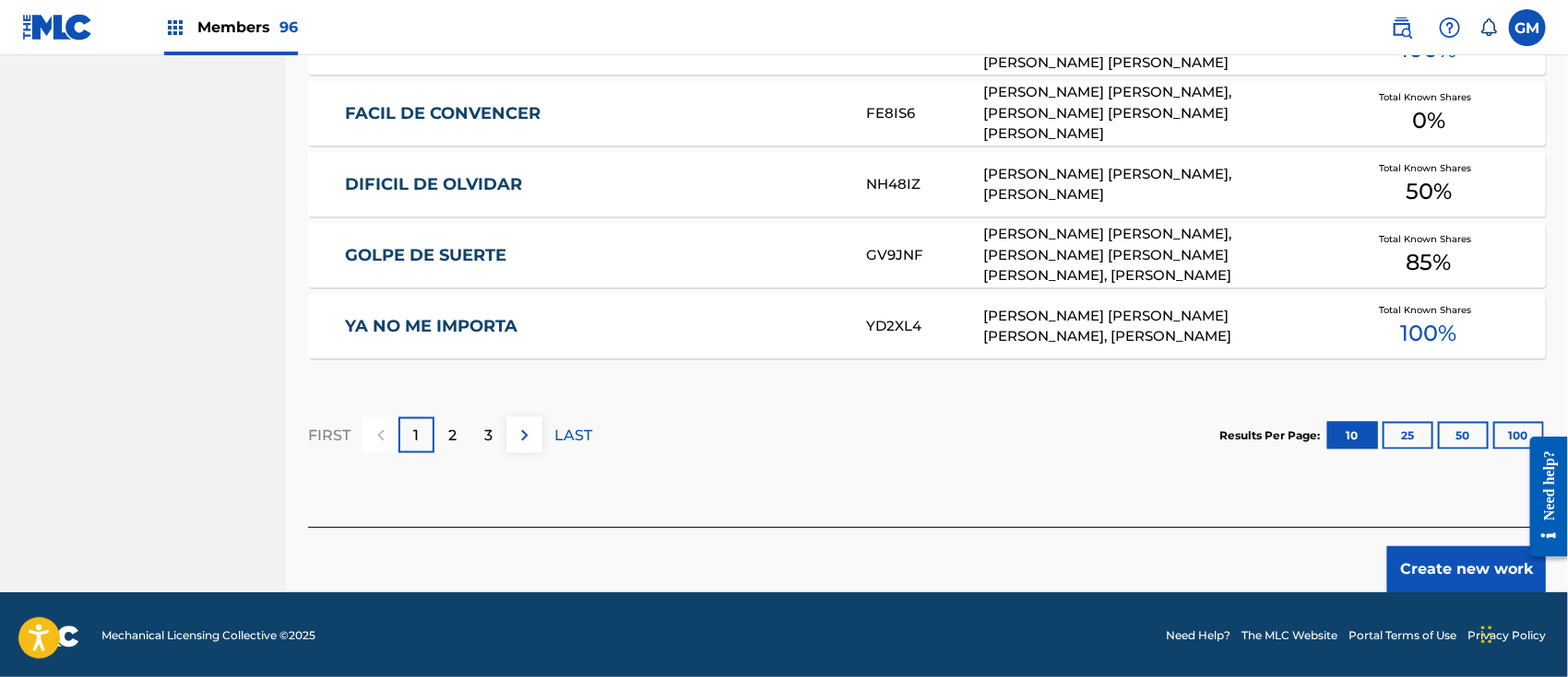
scroll to position [1209, 0]
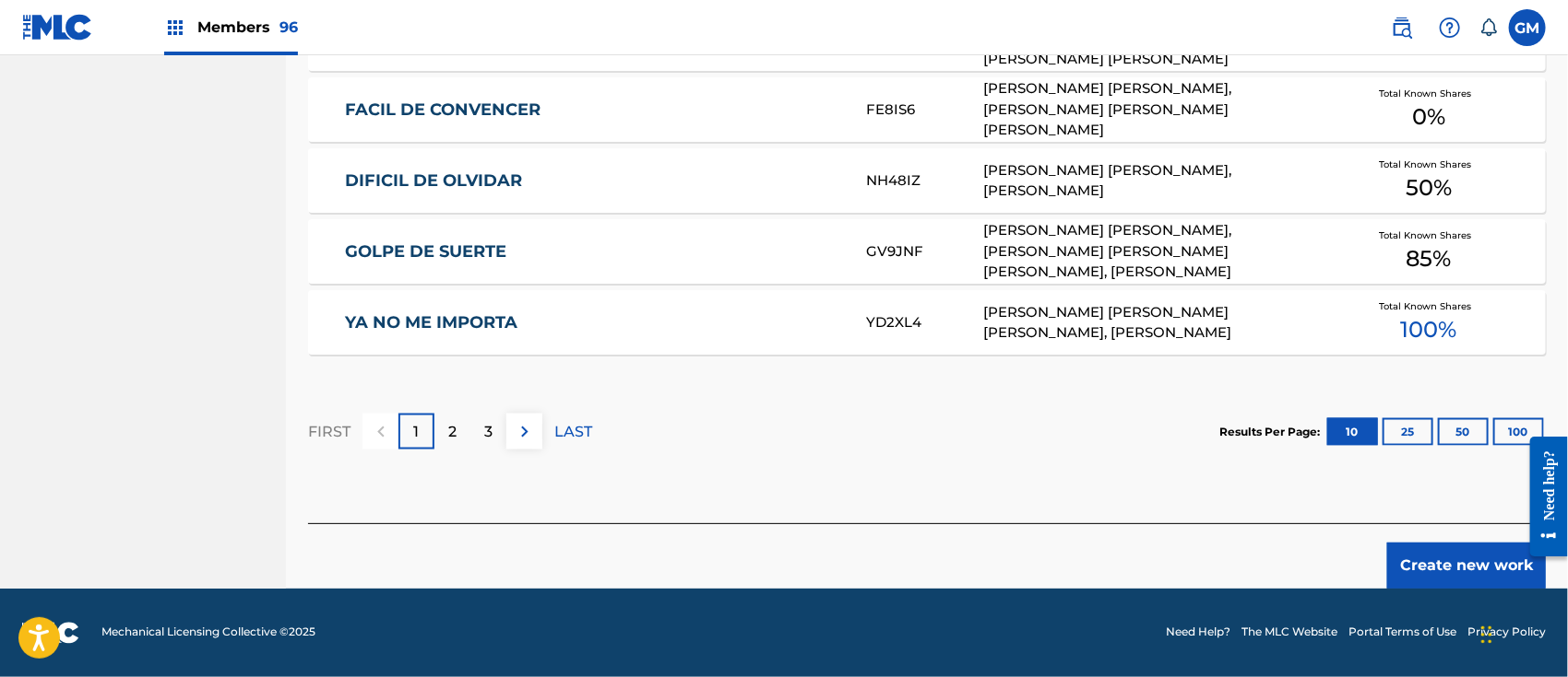
click at [1431, 570] on button "Create new work" at bounding box center [1466, 566] width 158 height 46
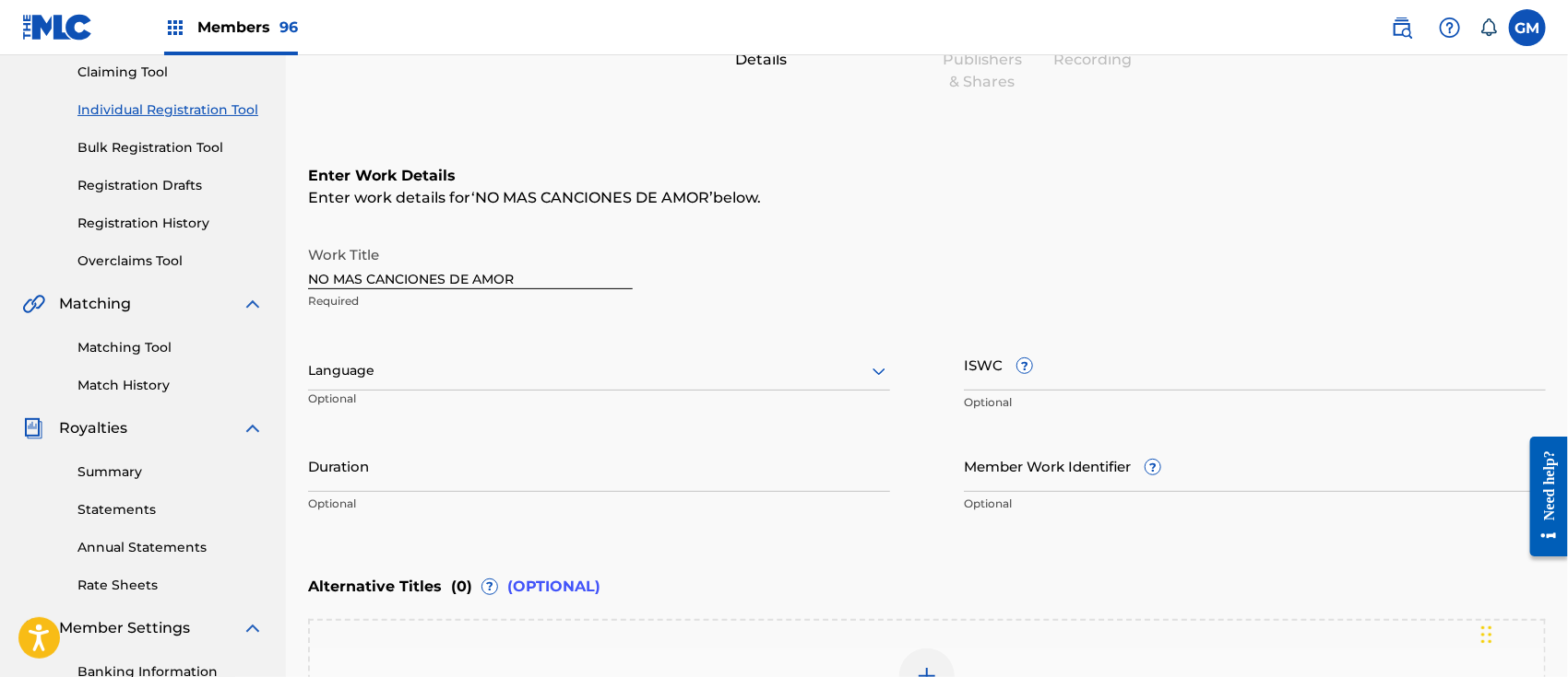
scroll to position [189, 0]
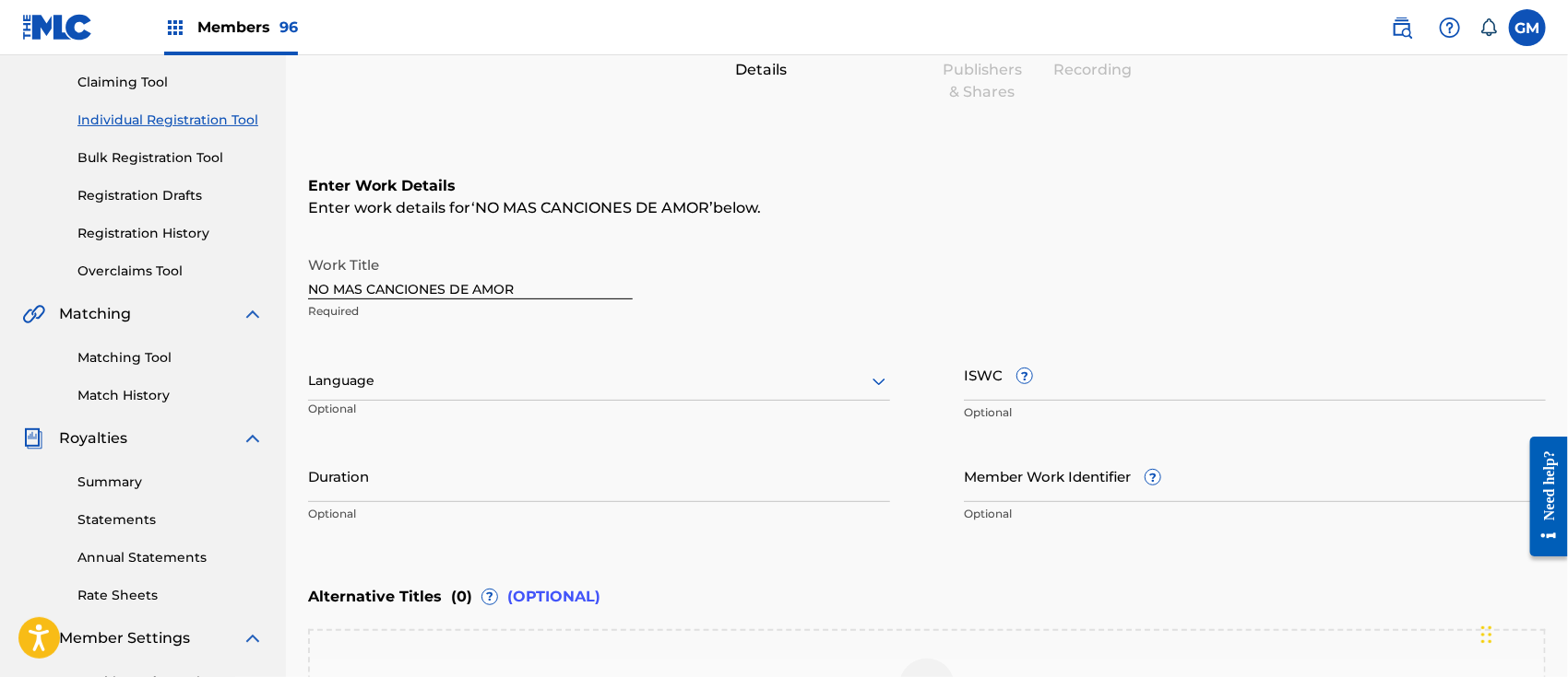
click at [398, 379] on div at bounding box center [598, 381] width 582 height 23
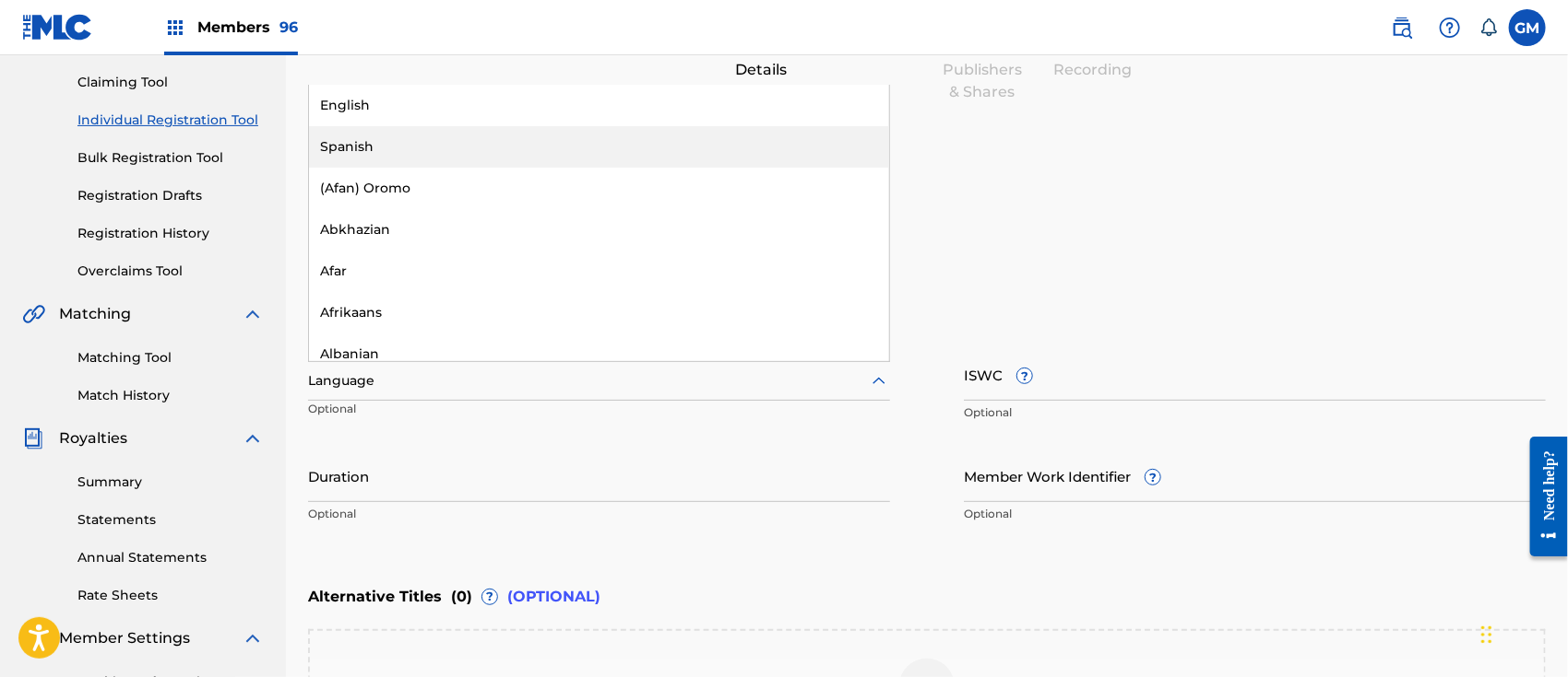
click at [363, 142] on div "Spanish" at bounding box center [598, 147] width 580 height 41
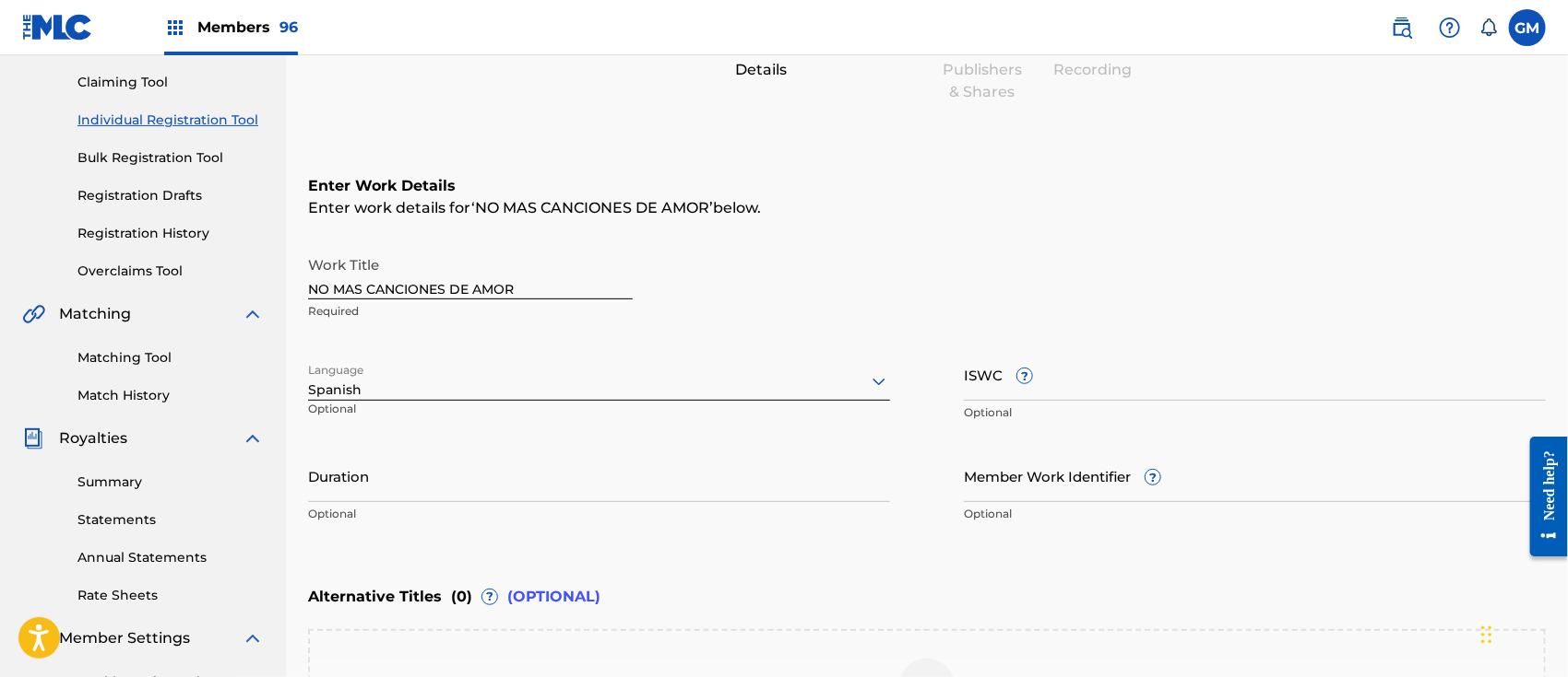
scroll to position [476, 0]
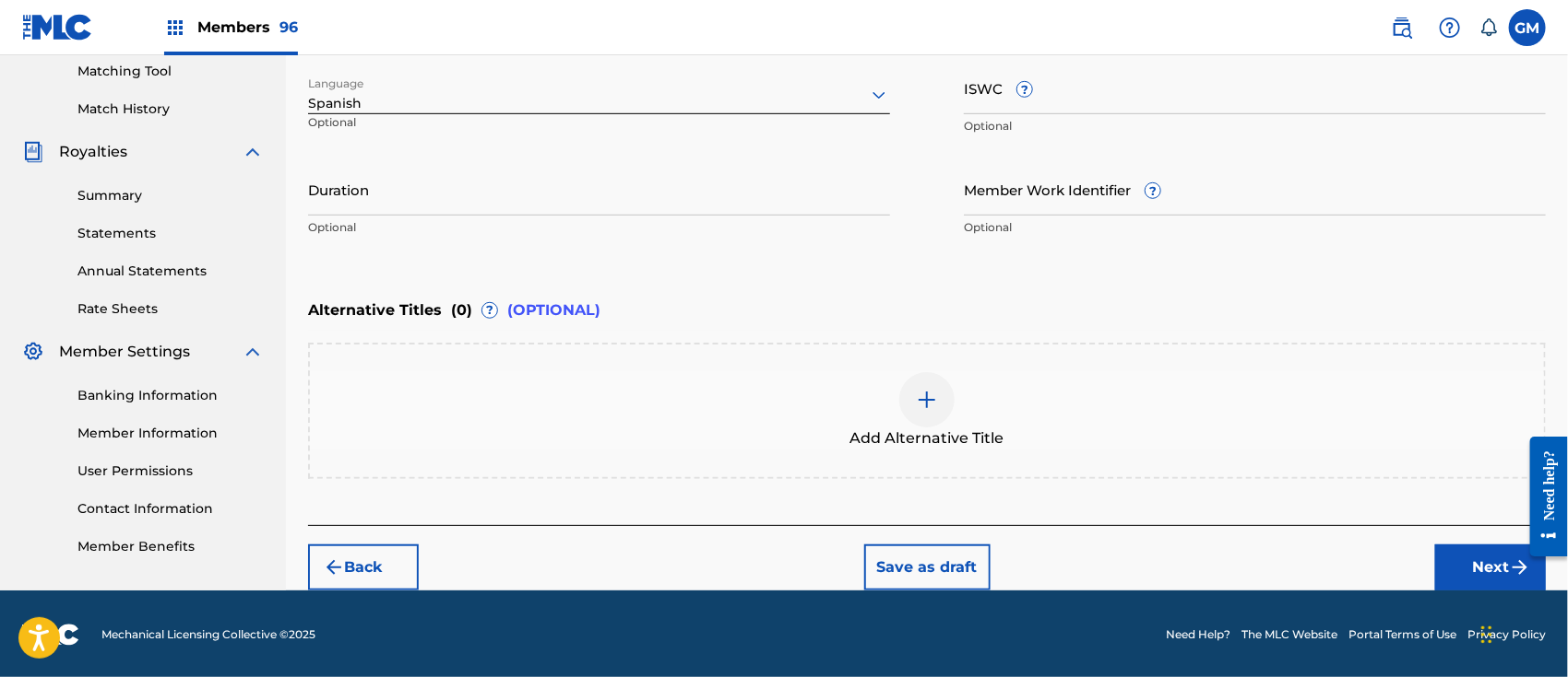
click at [1455, 558] on button "Next" at bounding box center [1490, 567] width 110 height 46
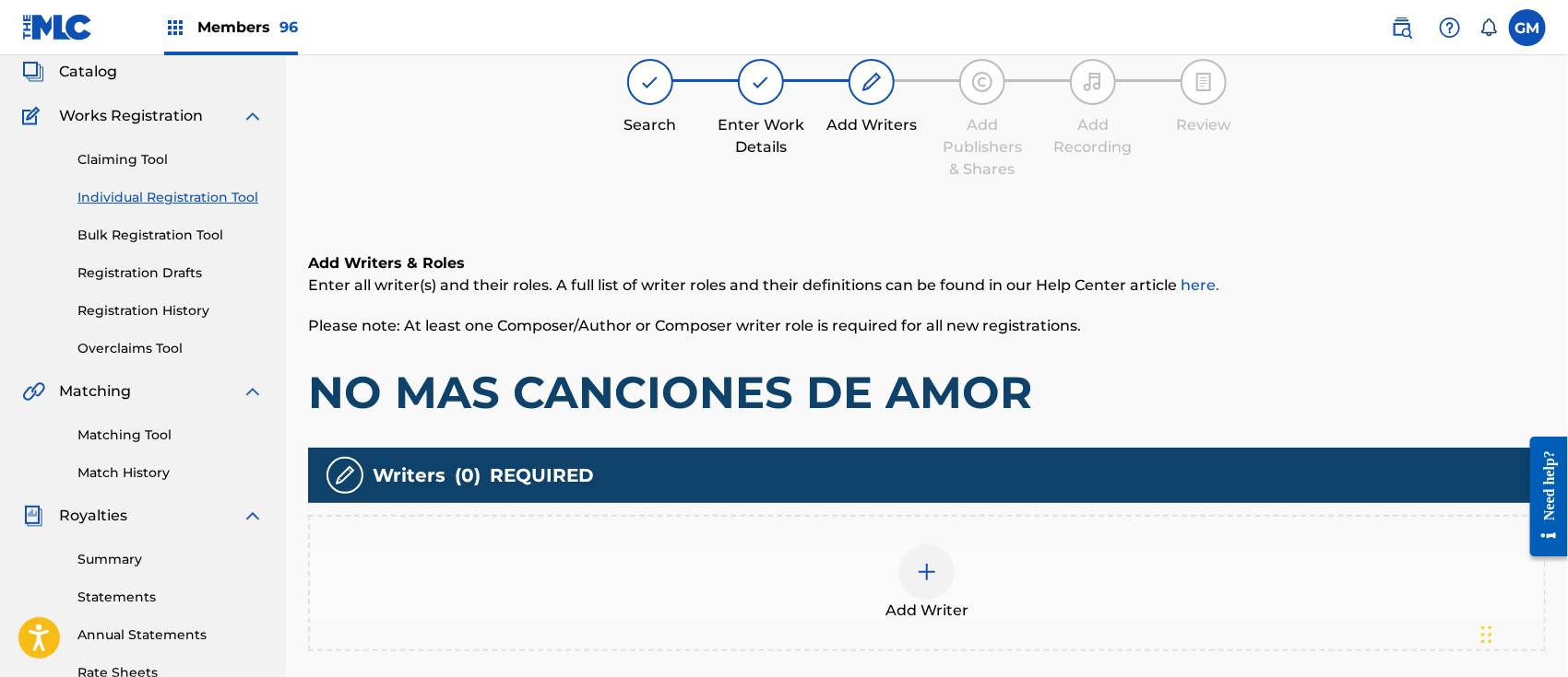
scroll to position [82, 0]
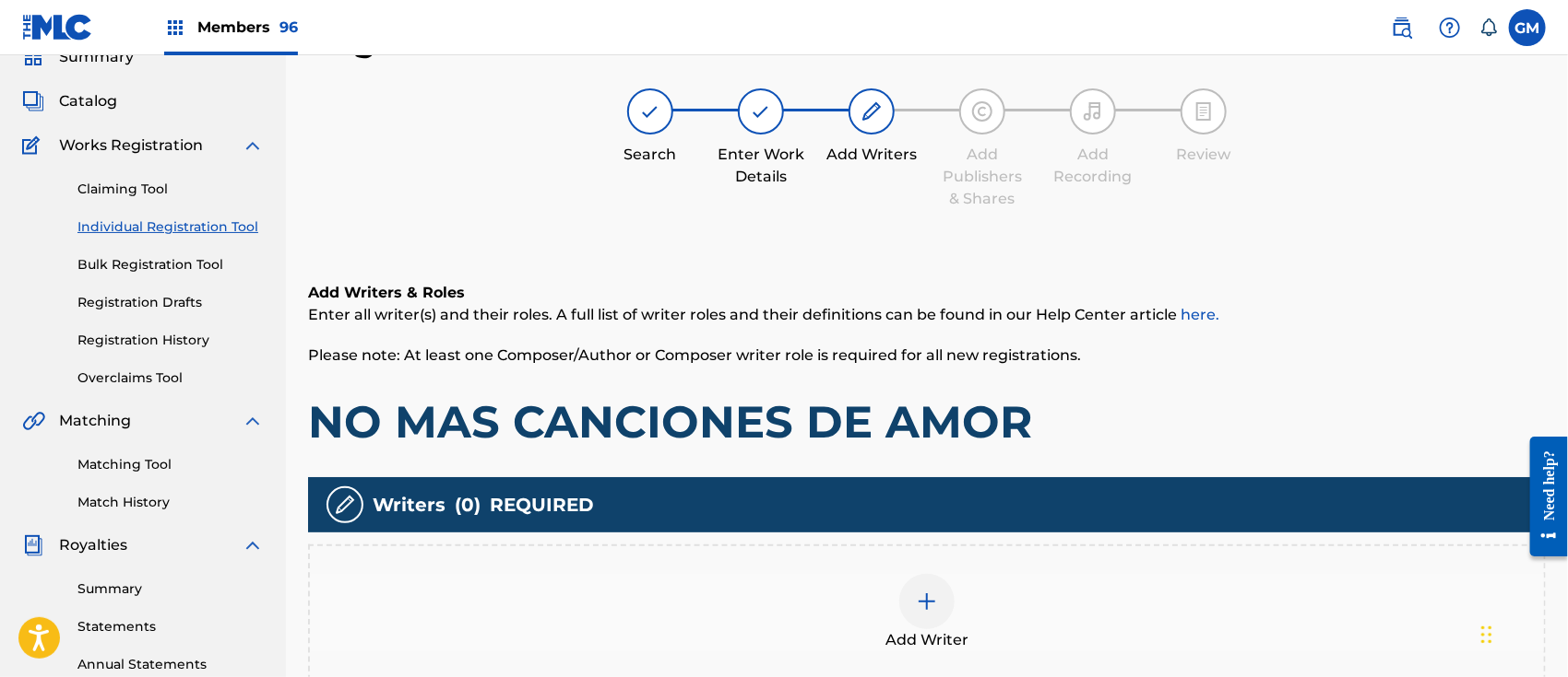
click at [923, 591] on img at bounding box center [927, 602] width 22 height 22
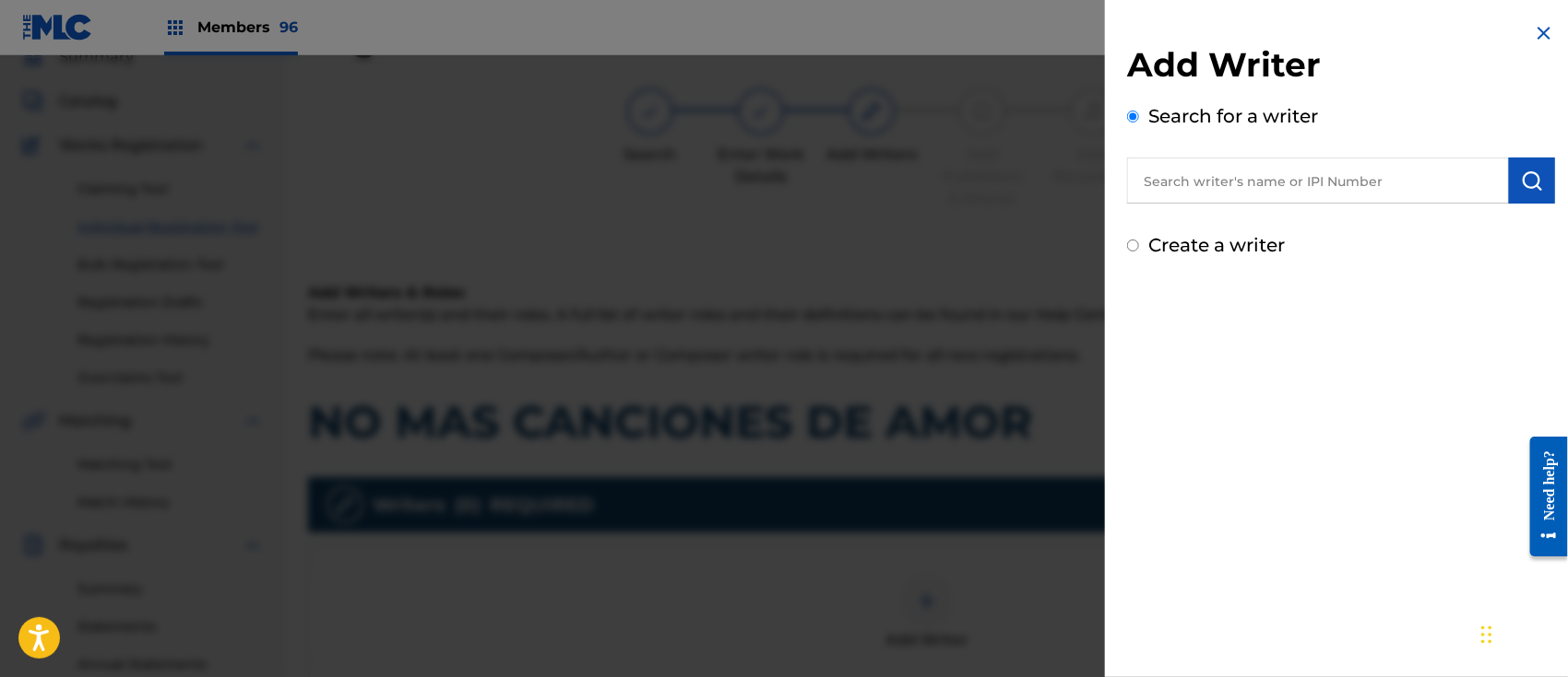
click at [1210, 173] on input "text" at bounding box center [1318, 180] width 382 height 46
paste input "[PERSON_NAME] [PERSON_NAME]"
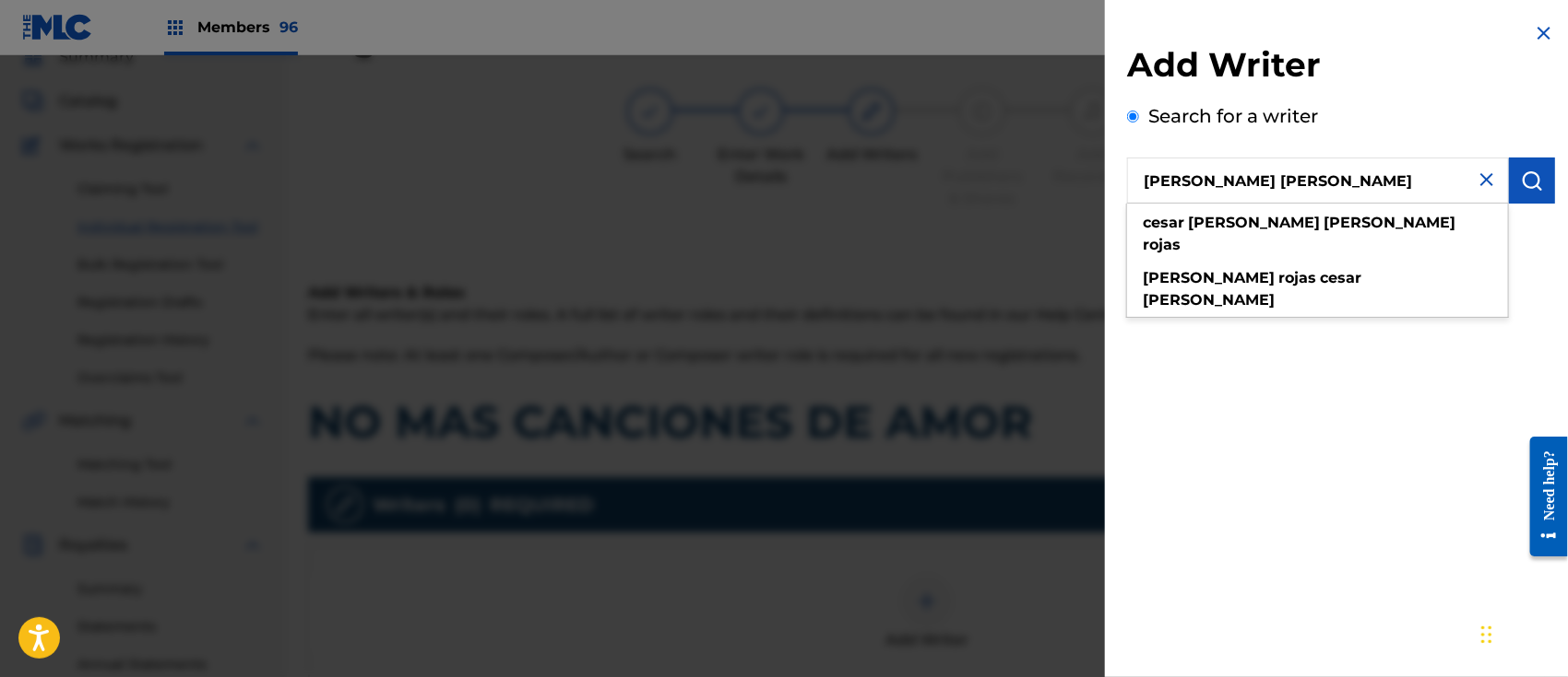
type input "[PERSON_NAME] [PERSON_NAME]"
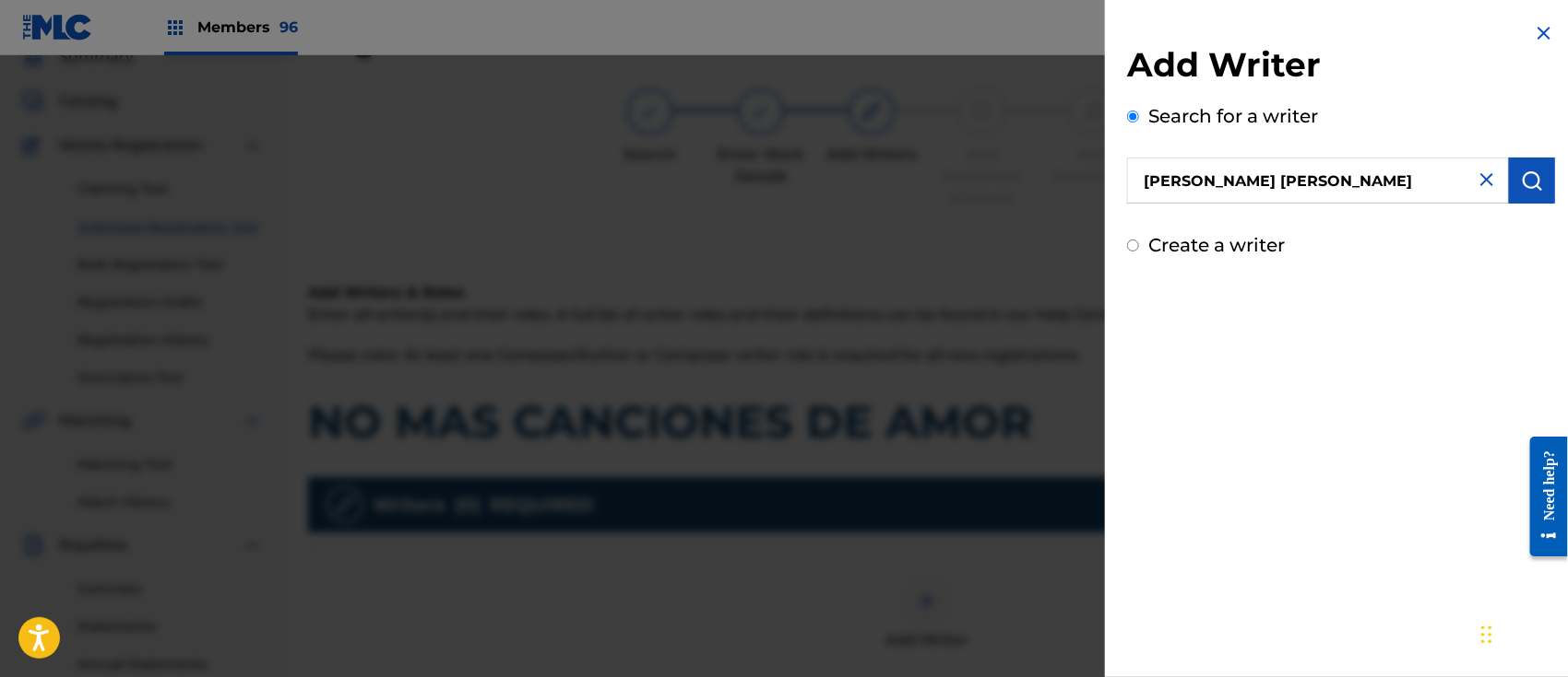
click at [1532, 173] on img "submit" at bounding box center [1532, 181] width 22 height 22
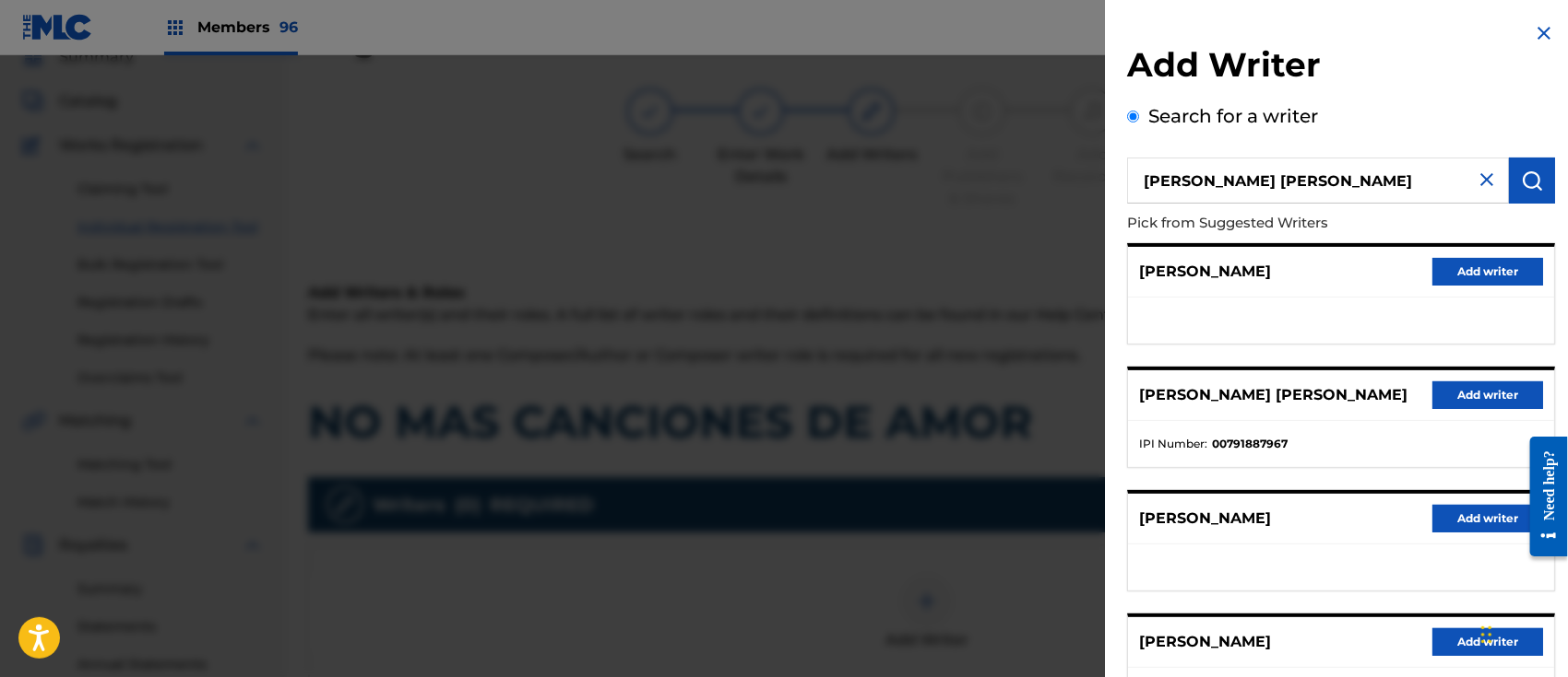
scroll to position [274, 0]
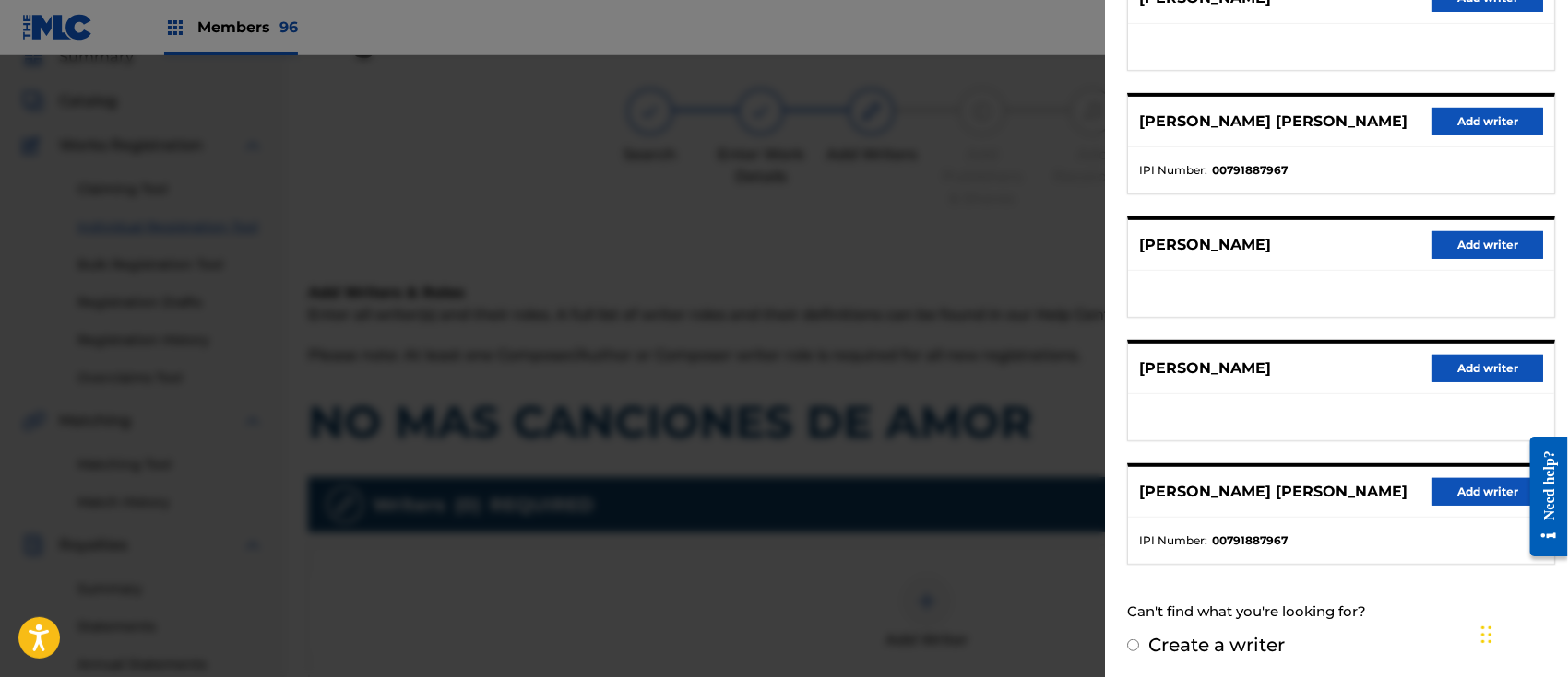
click at [1470, 479] on button "Add writer" at bounding box center [1487, 492] width 110 height 27
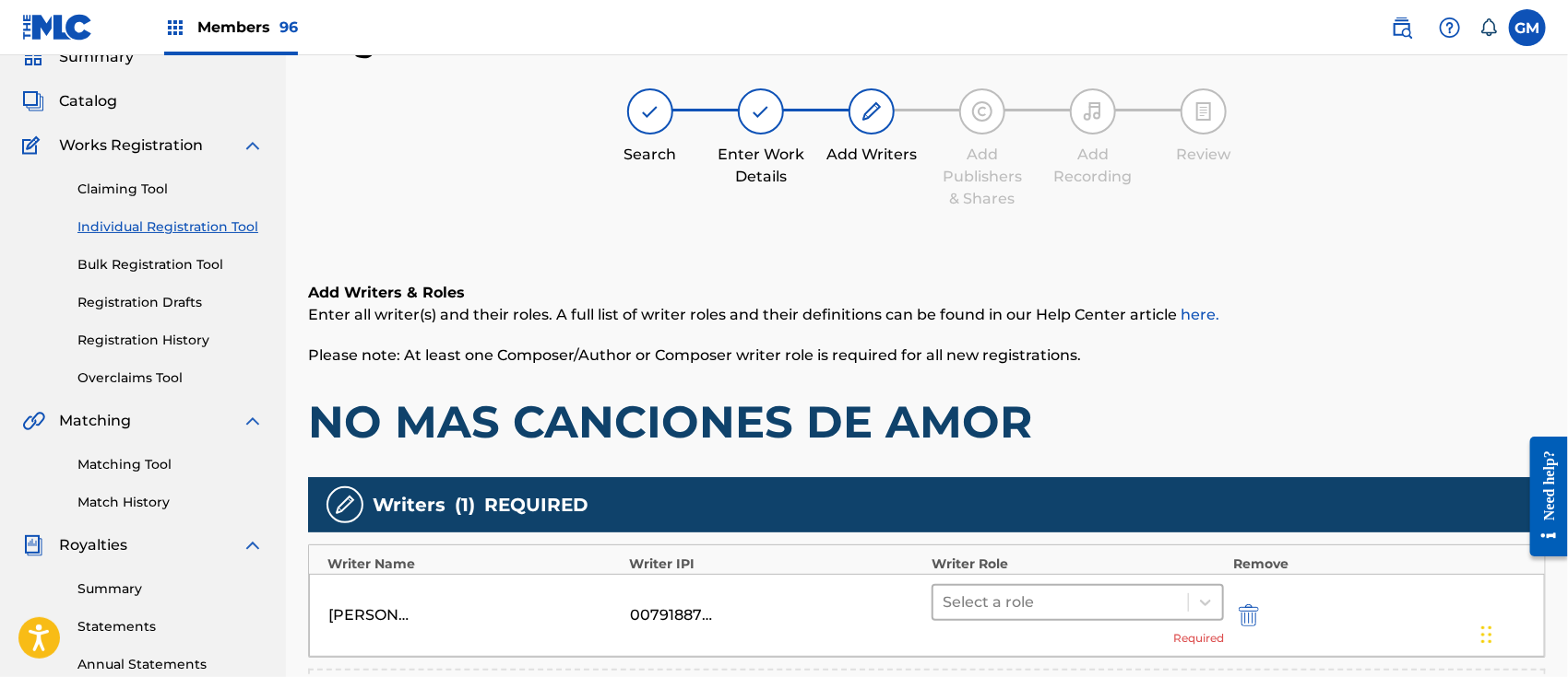
click at [964, 603] on div at bounding box center [1060, 603] width 236 height 25
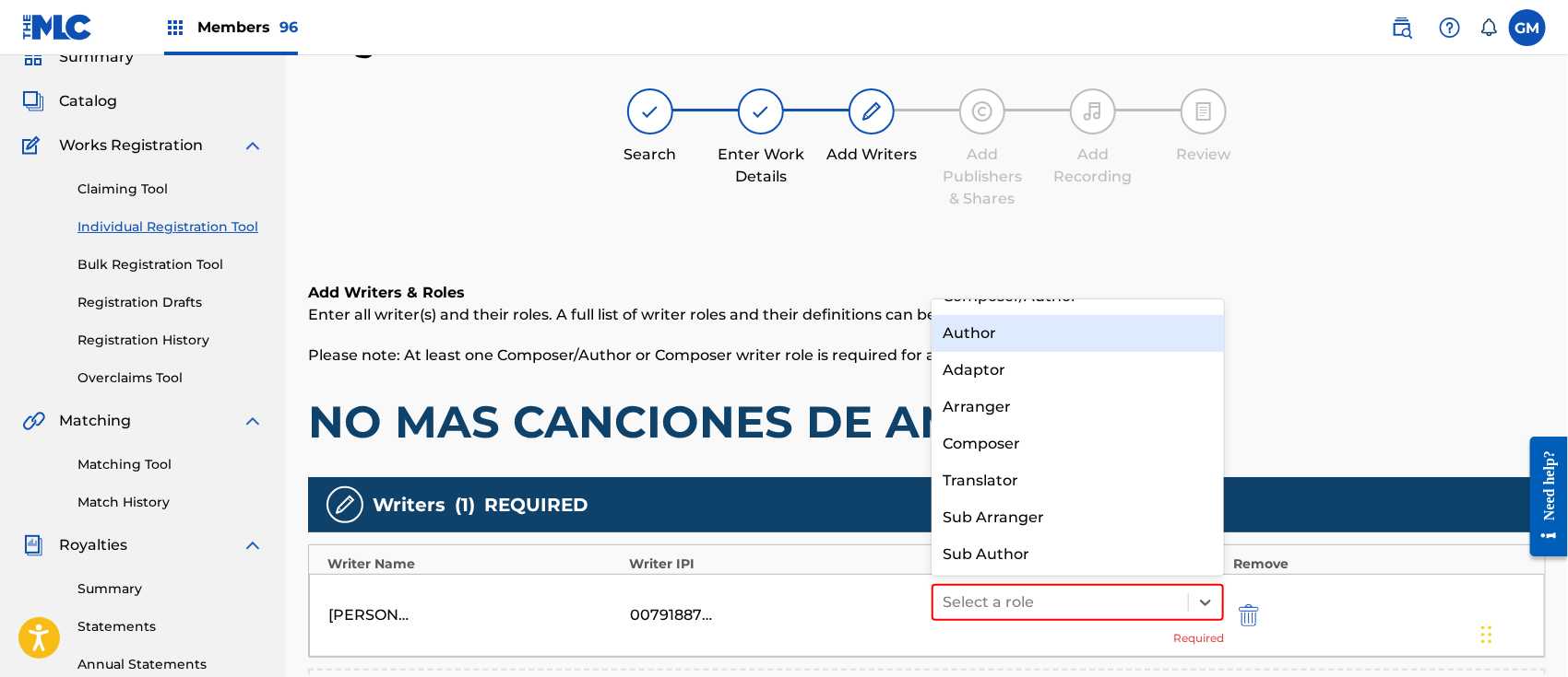
scroll to position [0, 0]
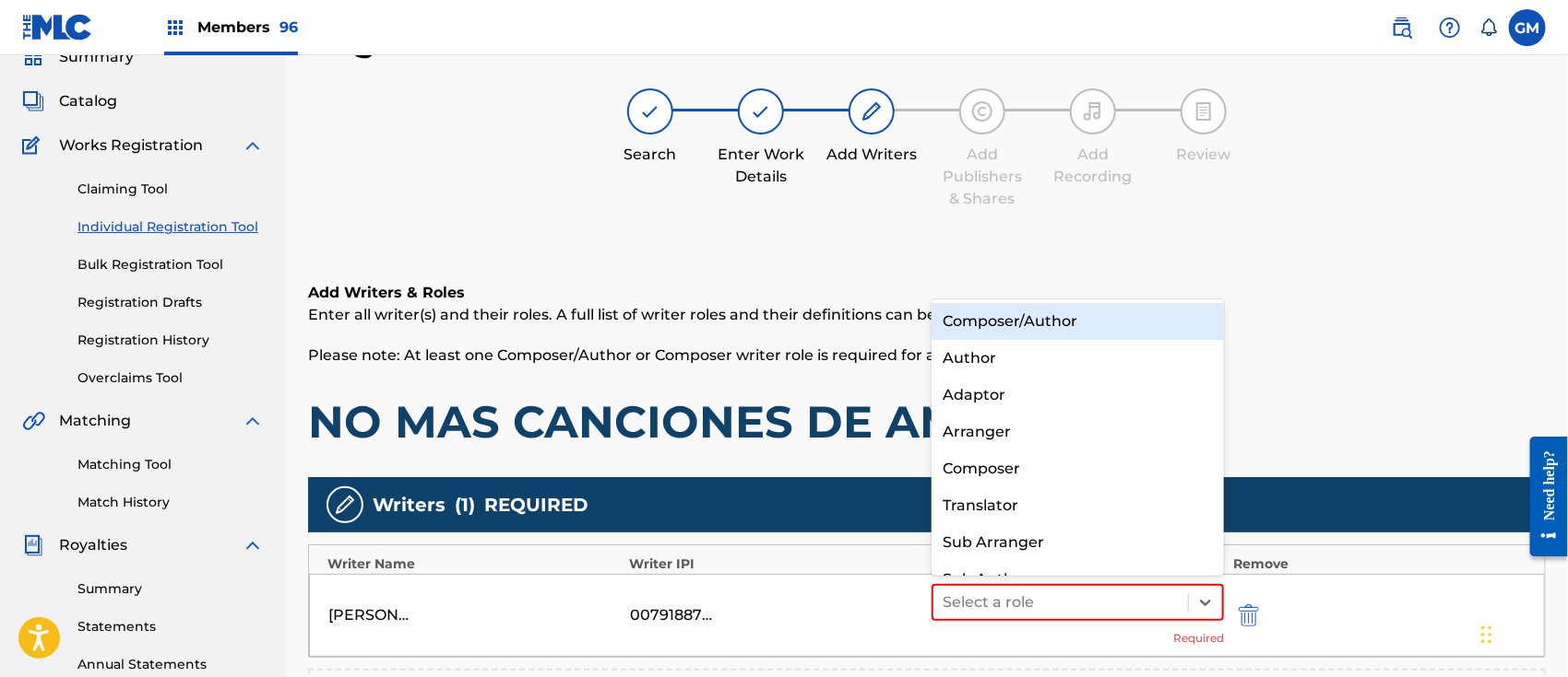
click at [1020, 307] on div "Composer/Author" at bounding box center [1077, 321] width 292 height 37
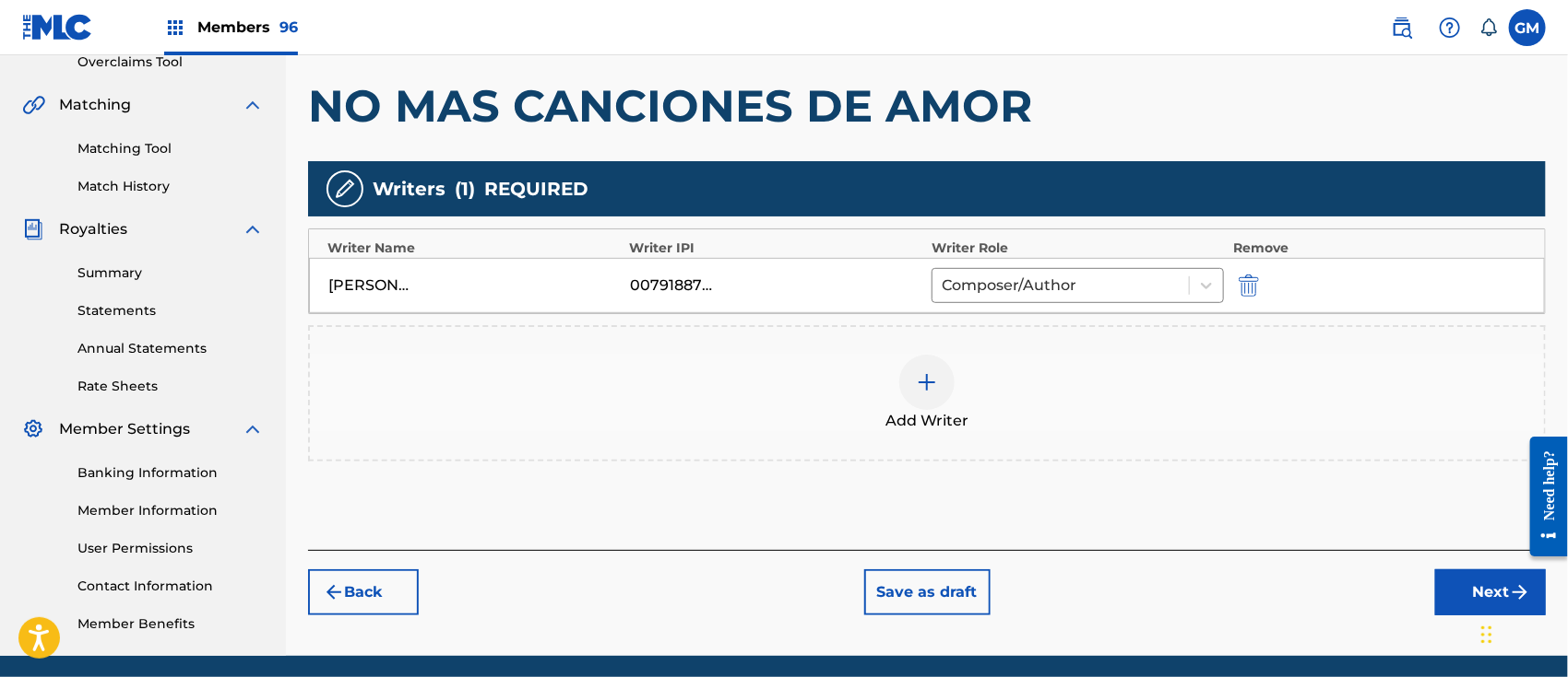
scroll to position [464, 0]
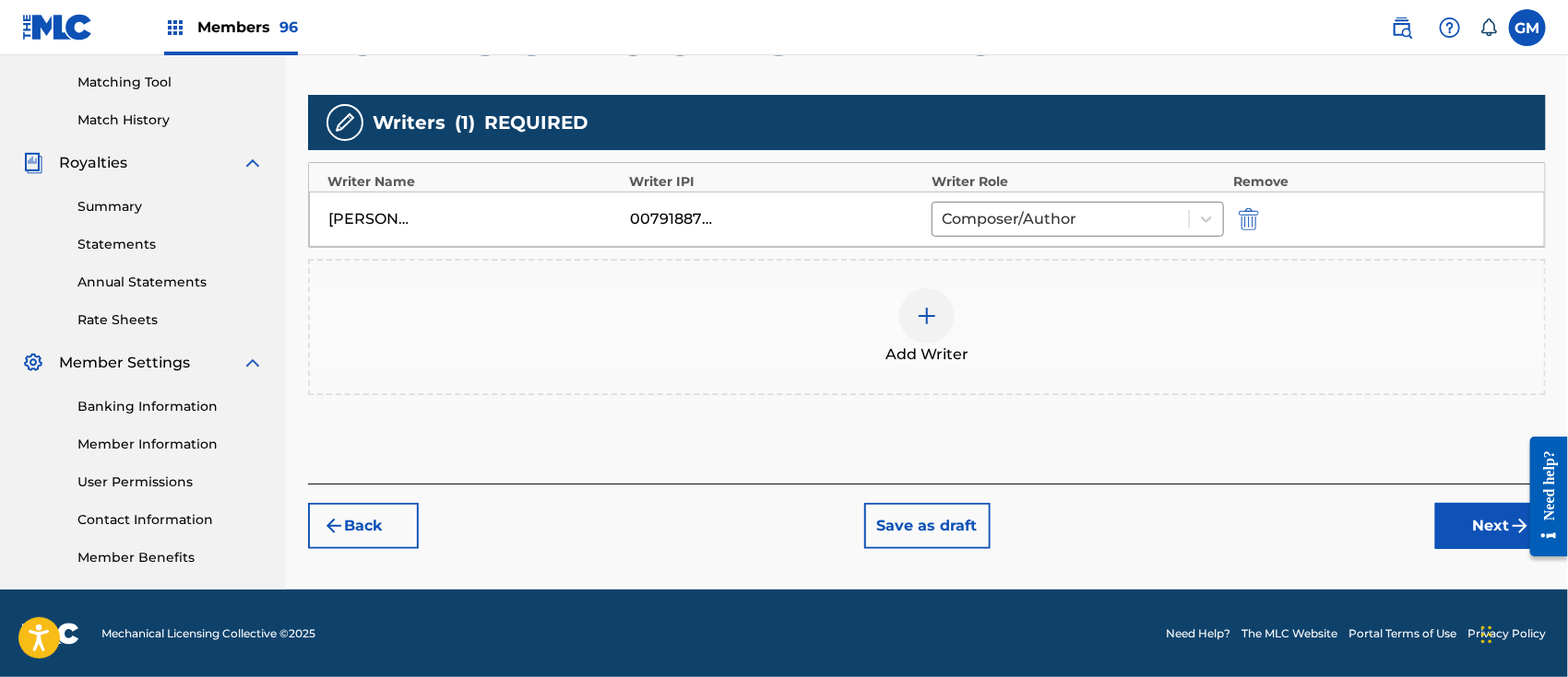
click at [924, 311] on img at bounding box center [927, 316] width 22 height 22
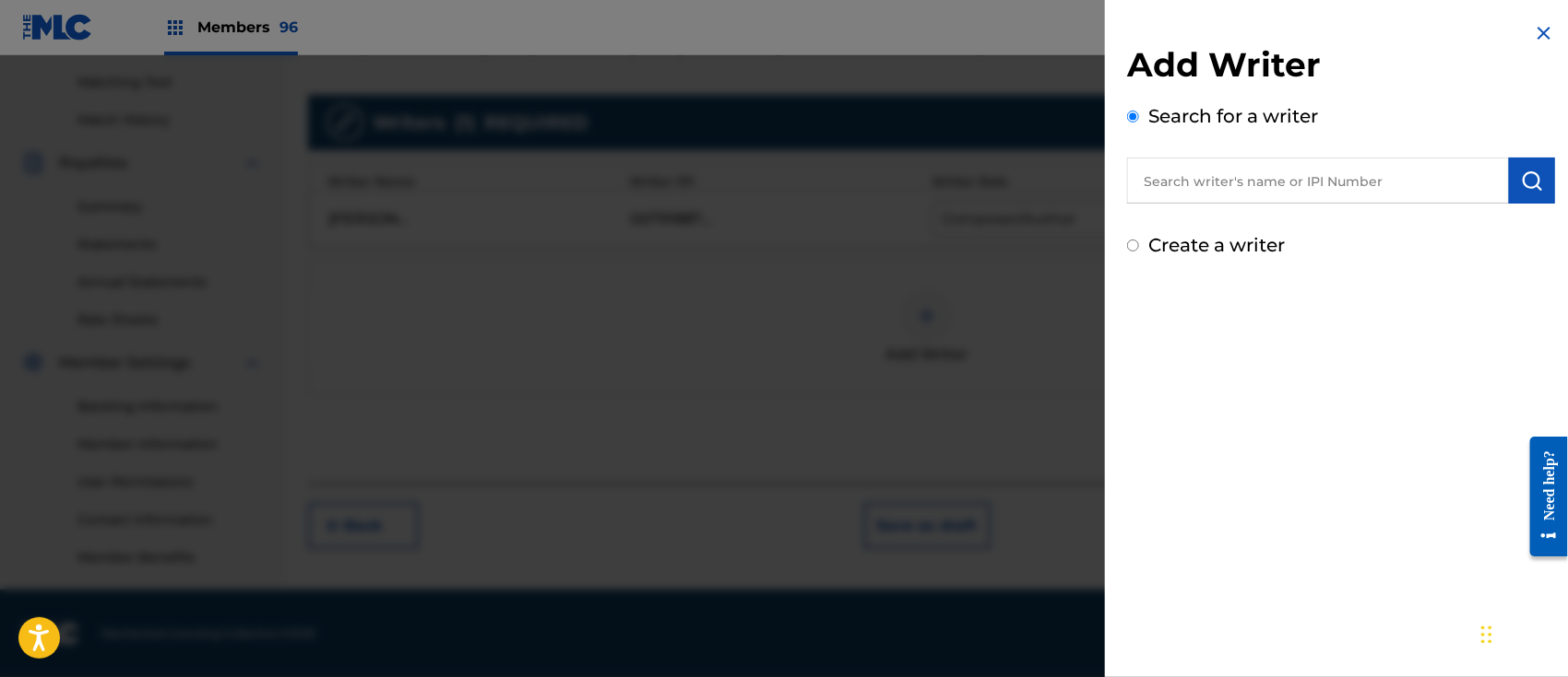
click at [1161, 168] on input "text" at bounding box center [1318, 180] width 382 height 46
paste input "[PERSON_NAME] [PERSON_NAME]"
click at [1237, 185] on input "[PERSON_NAME] [PERSON_NAME]" at bounding box center [1318, 180] width 382 height 46
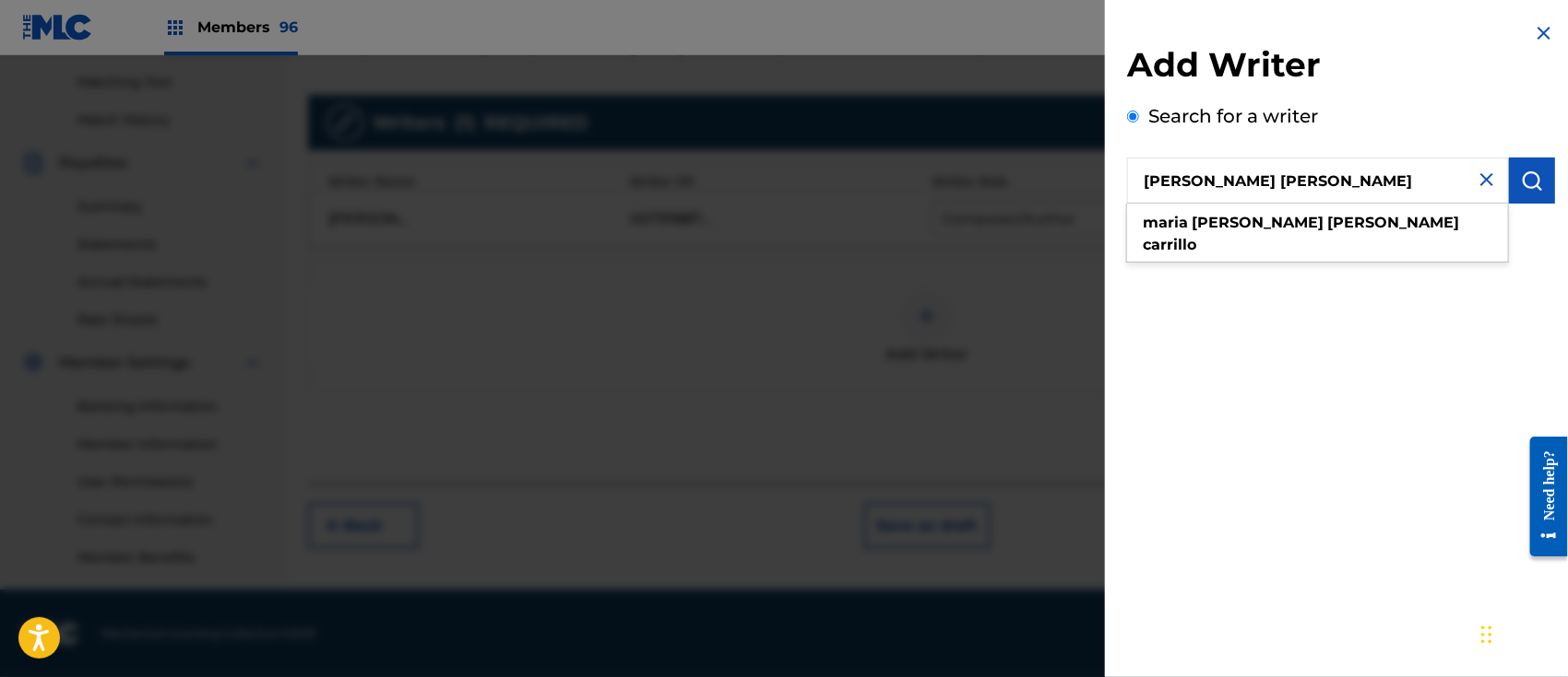
type input "[PERSON_NAME] [PERSON_NAME]"
click at [1522, 178] on img "submit" at bounding box center [1532, 181] width 22 height 22
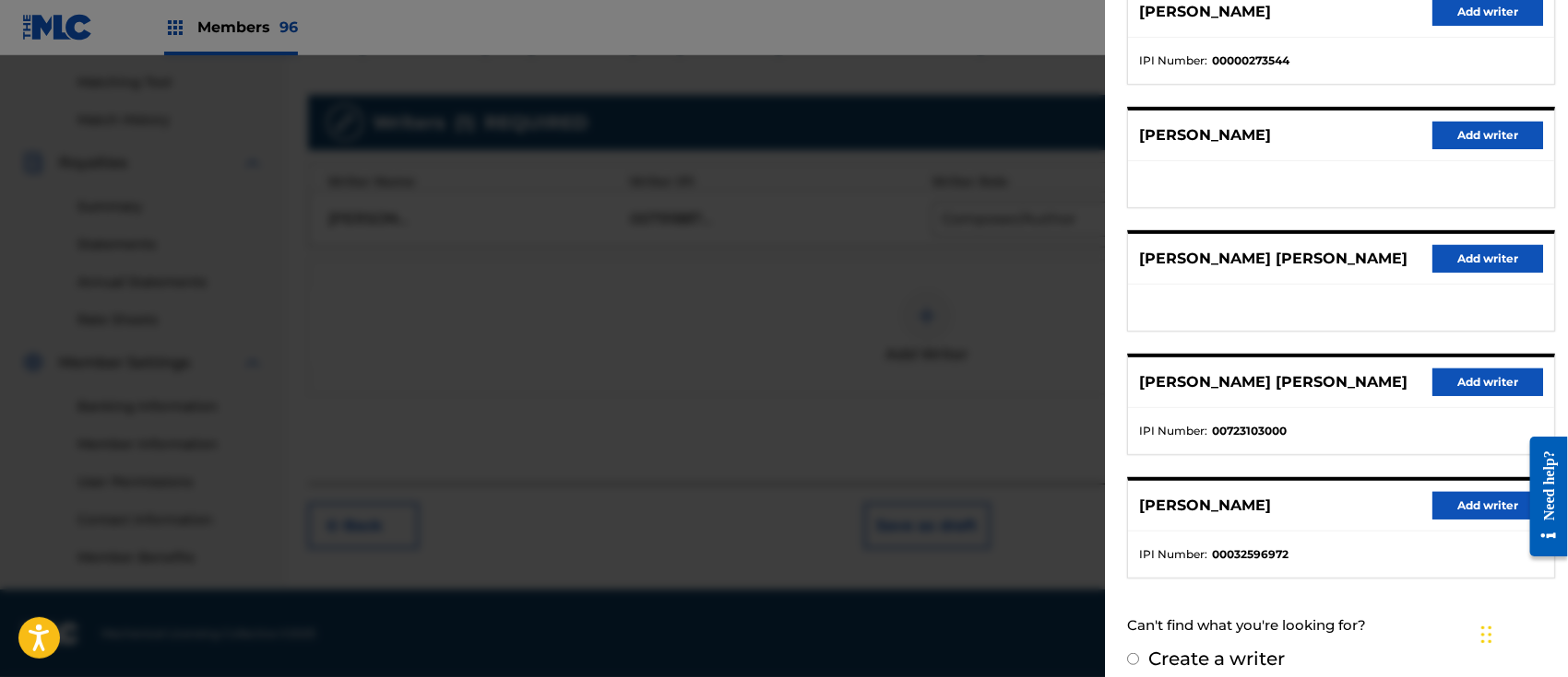
scroll to position [274, 0]
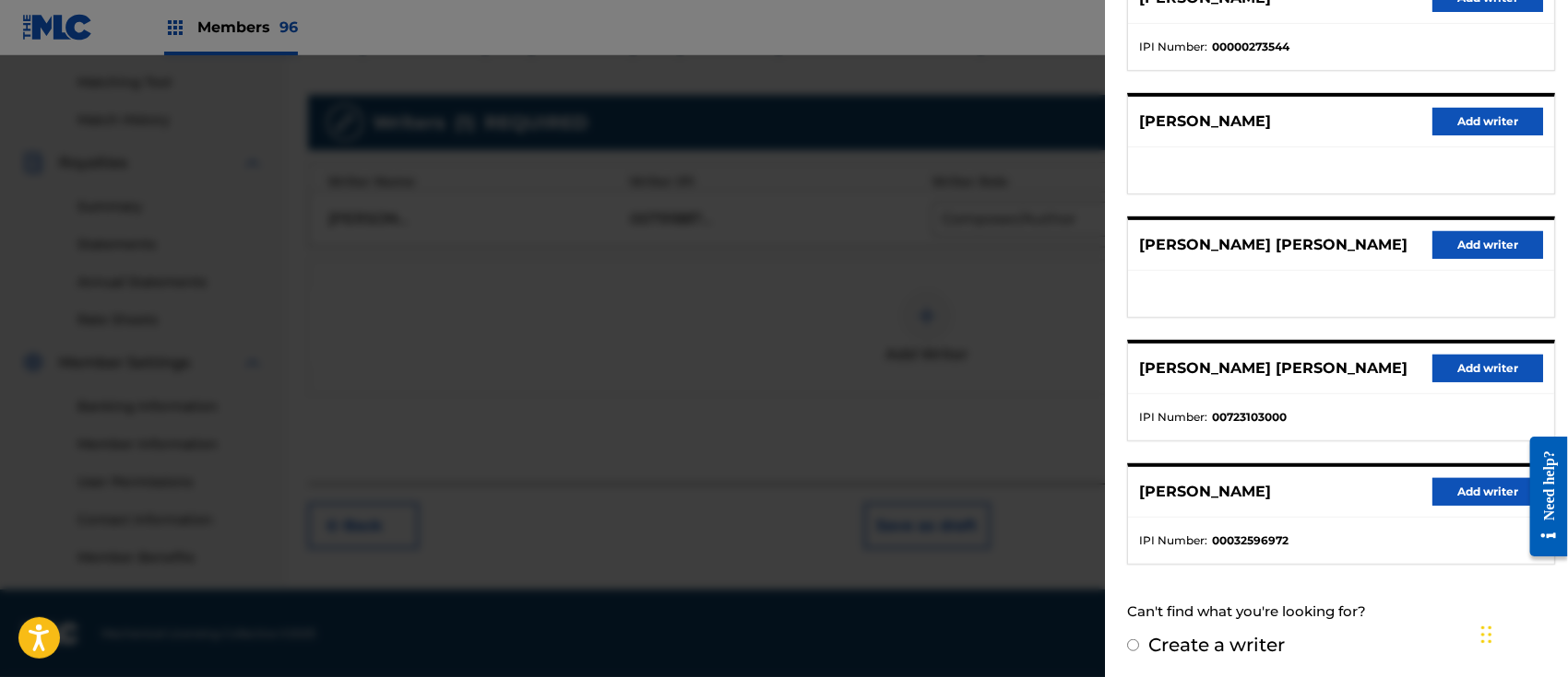
click at [1456, 359] on button "Add writer" at bounding box center [1487, 368] width 110 height 27
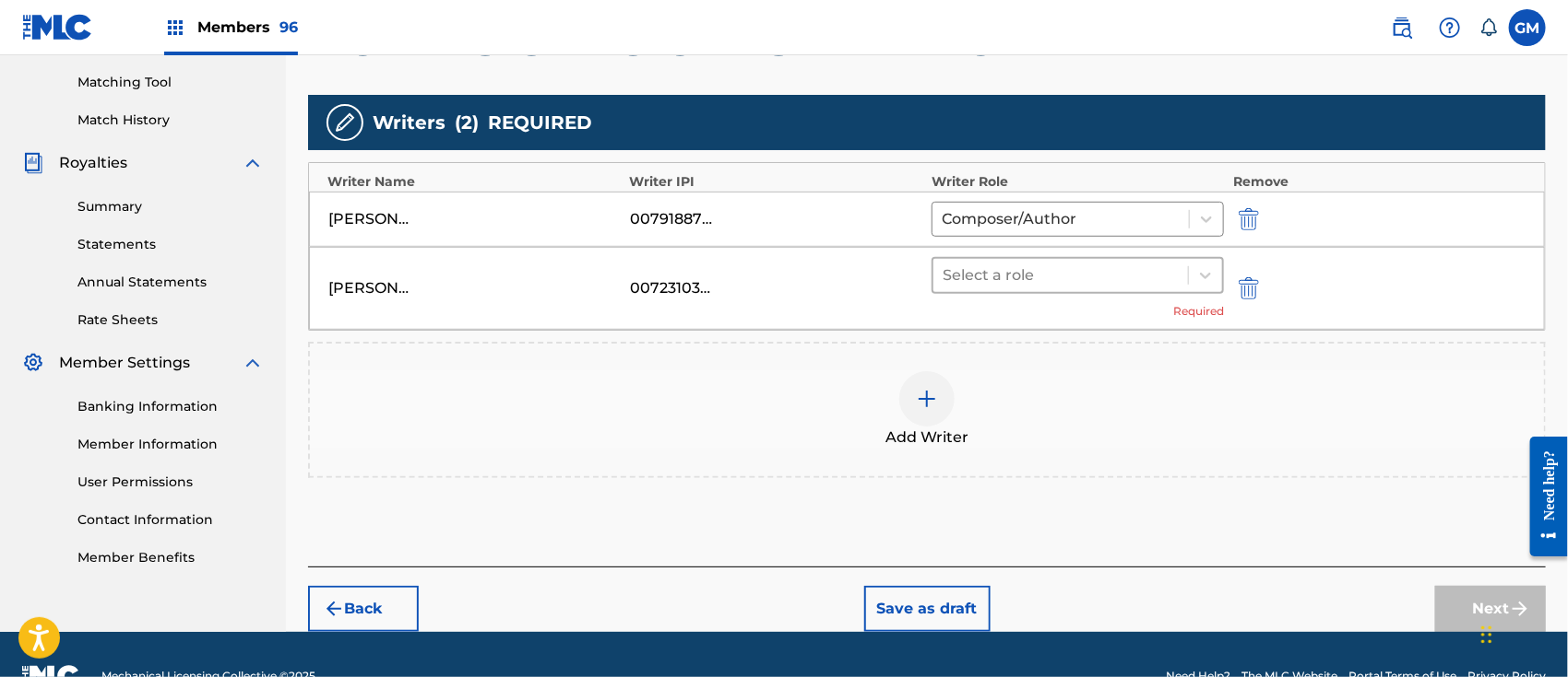
click at [976, 276] on div at bounding box center [1060, 275] width 236 height 25
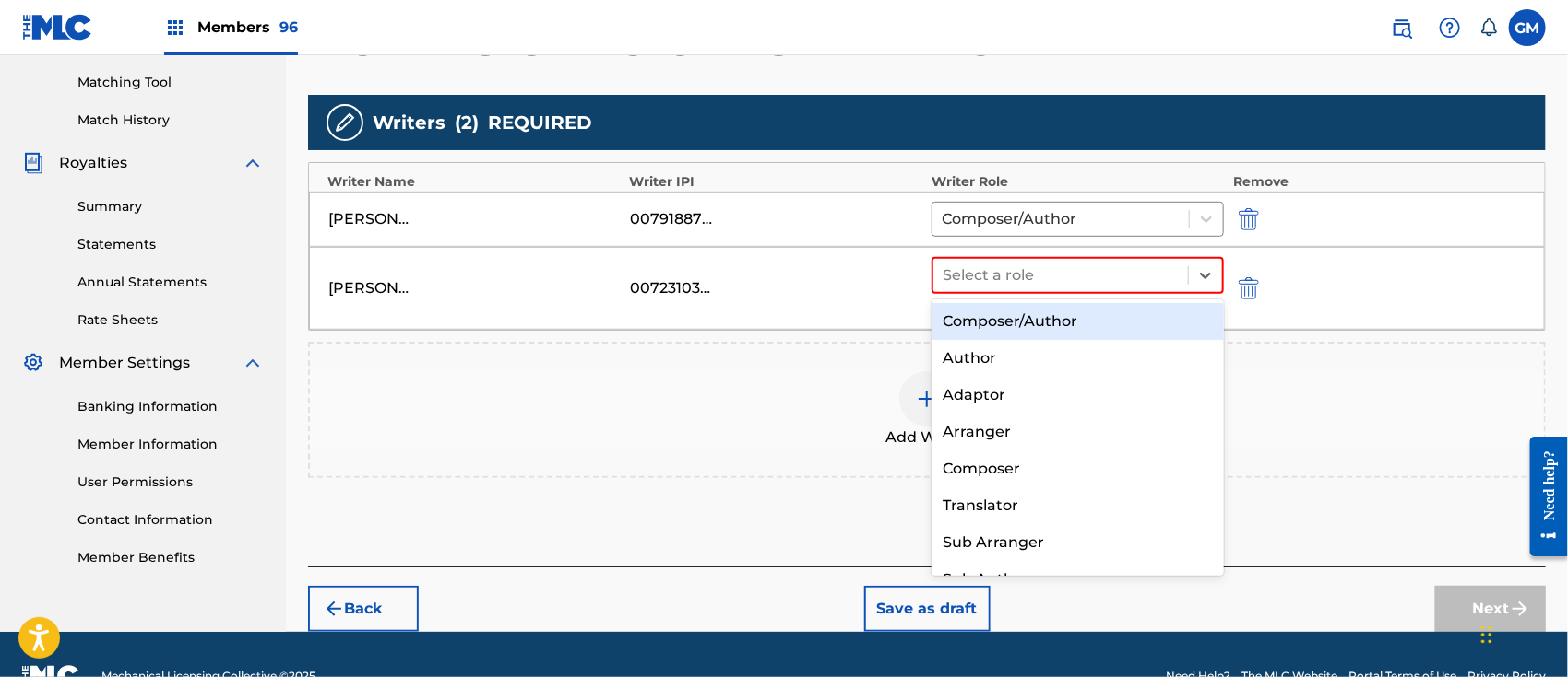
click at [980, 317] on div "Composer/Author" at bounding box center [1077, 321] width 292 height 37
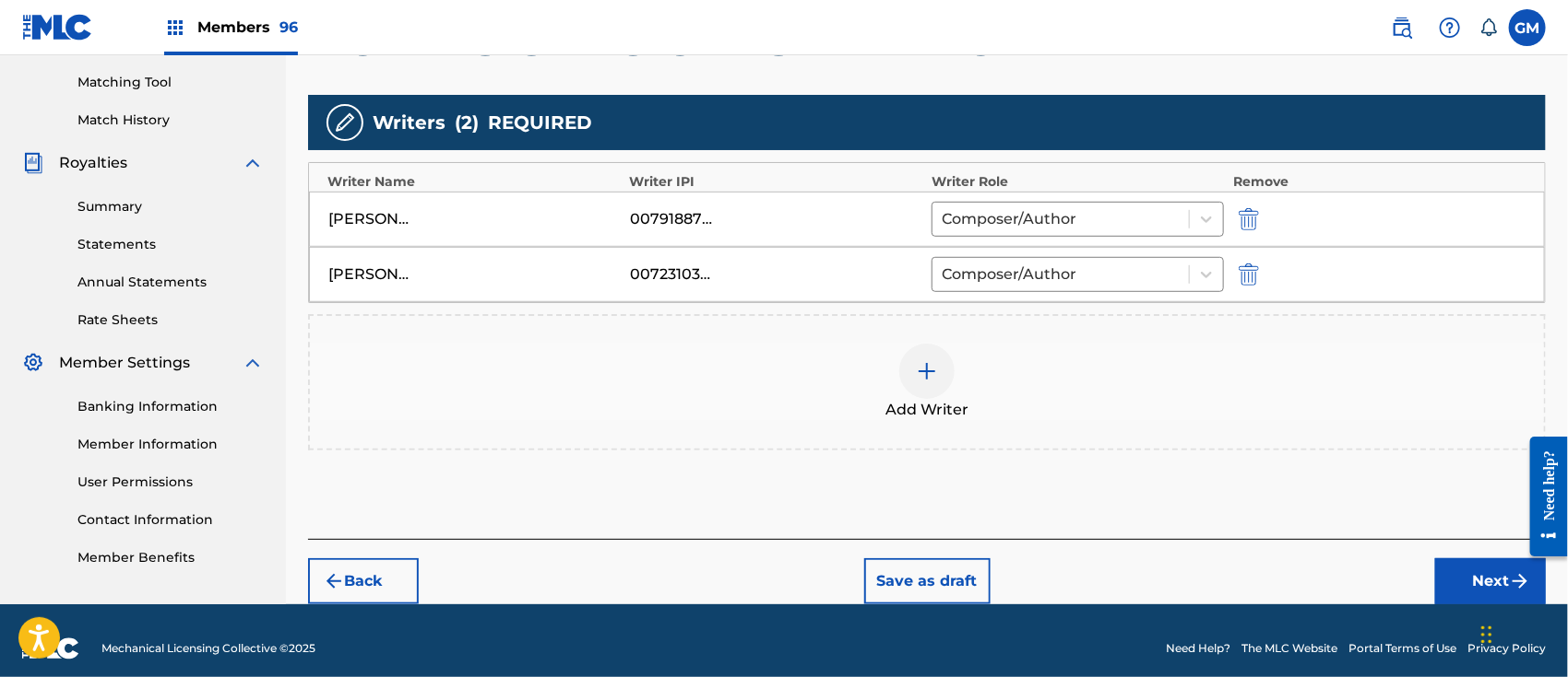
click at [919, 367] on img at bounding box center [927, 371] width 22 height 22
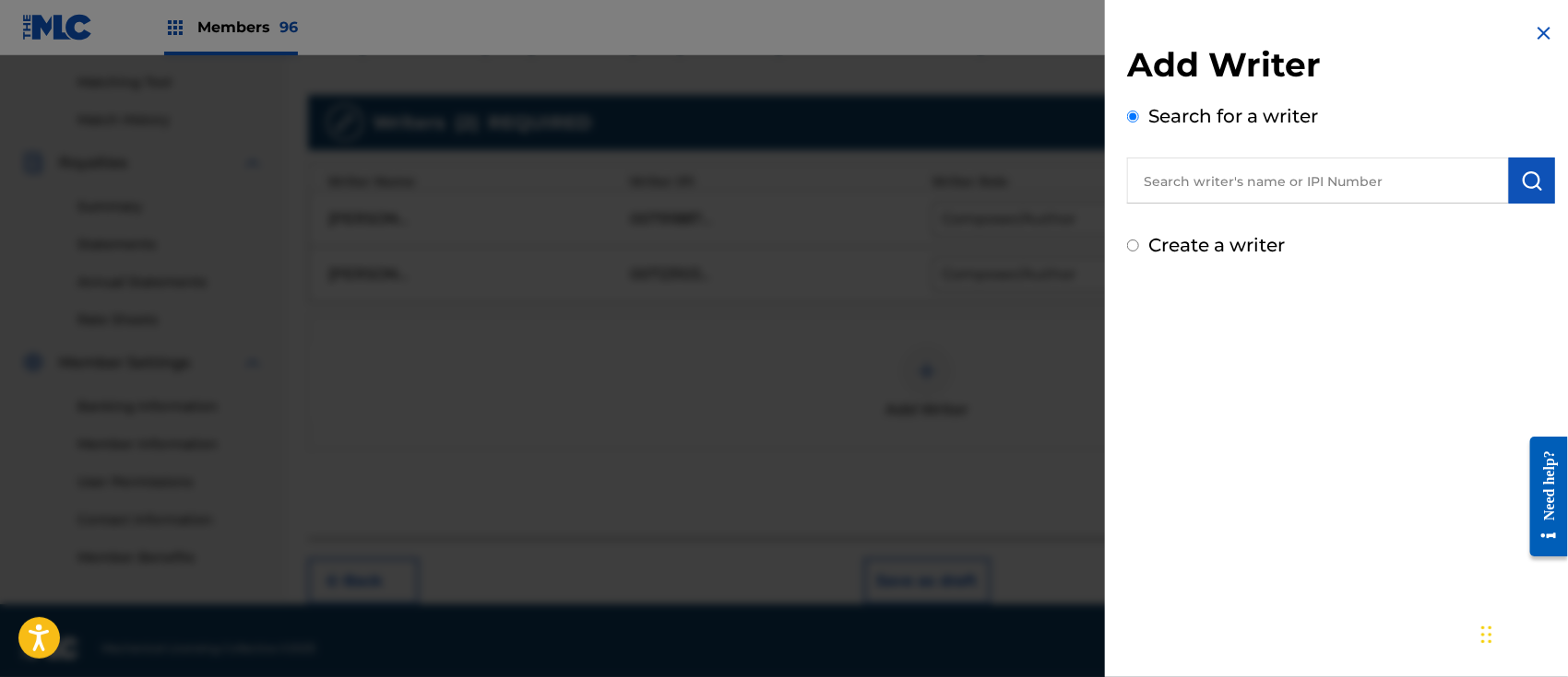
click at [1215, 187] on input "text" at bounding box center [1318, 180] width 382 height 46
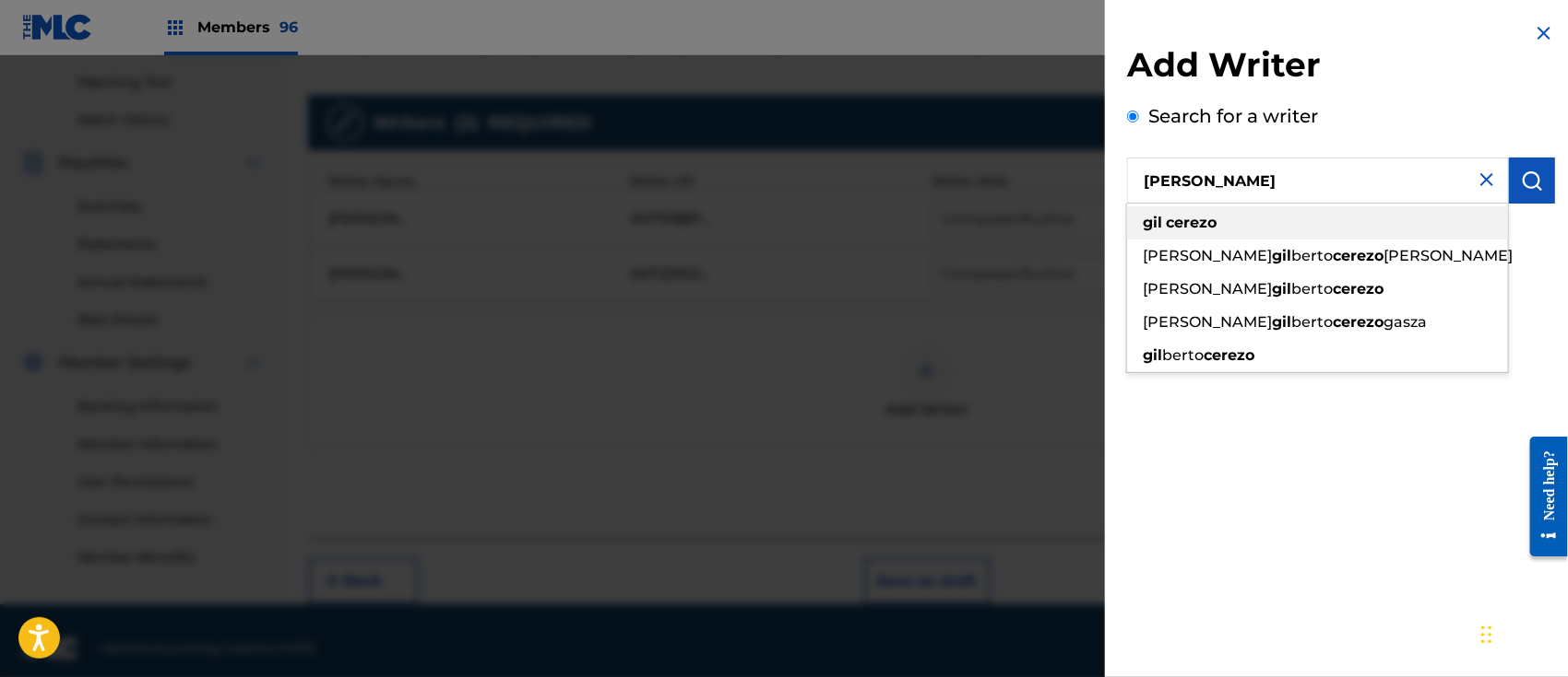
type input "[PERSON_NAME]"
click at [1203, 232] on strong "cerezo" at bounding box center [1191, 223] width 51 height 18
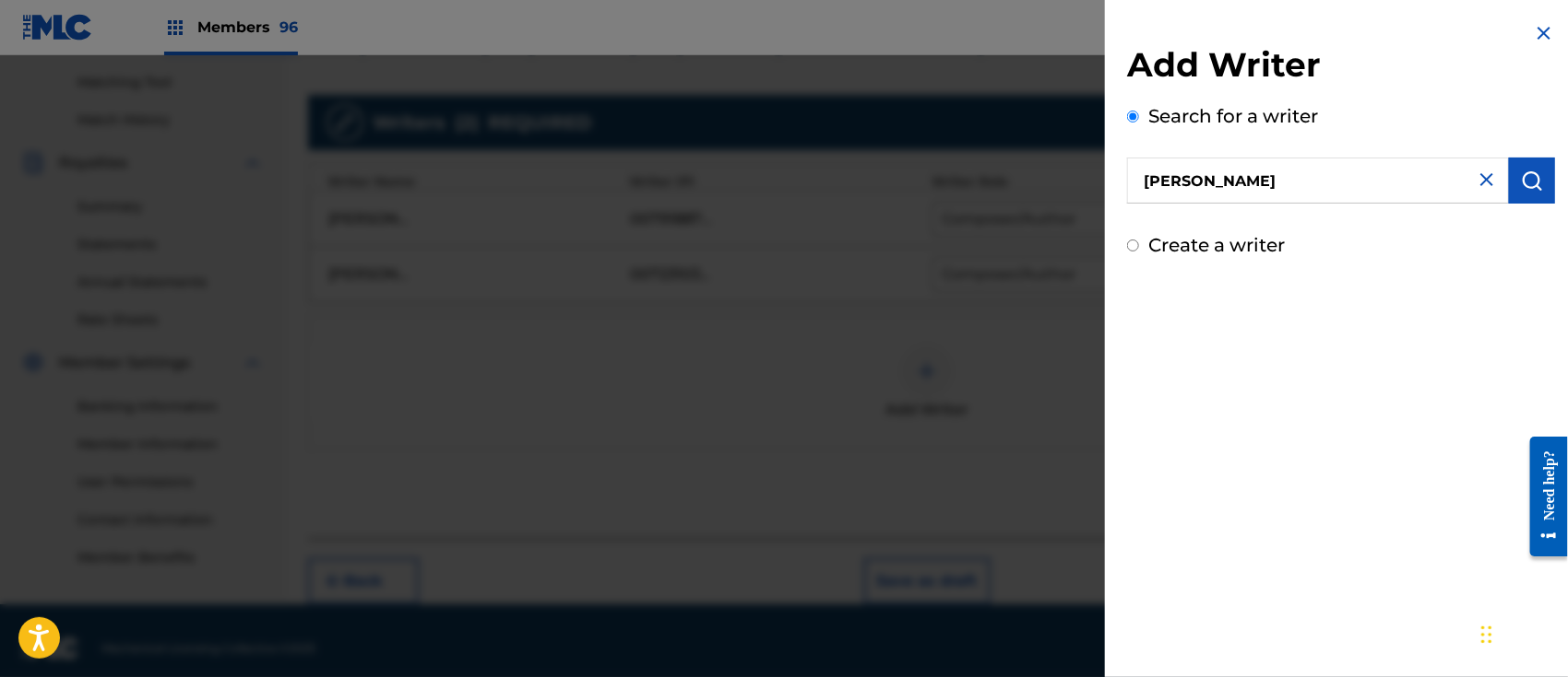
click at [1530, 186] on img "submit" at bounding box center [1532, 181] width 22 height 22
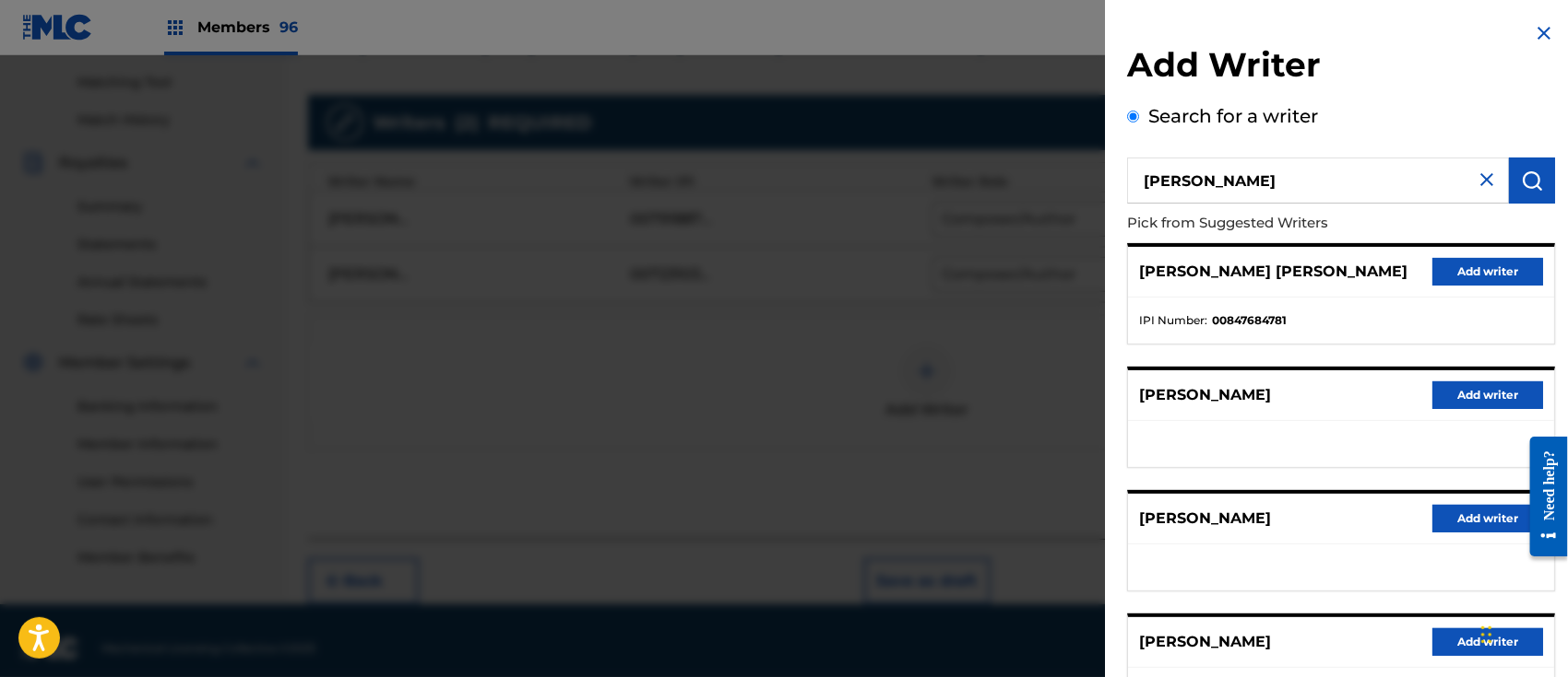
click at [1474, 395] on button "Add writer" at bounding box center [1487, 396] width 110 height 27
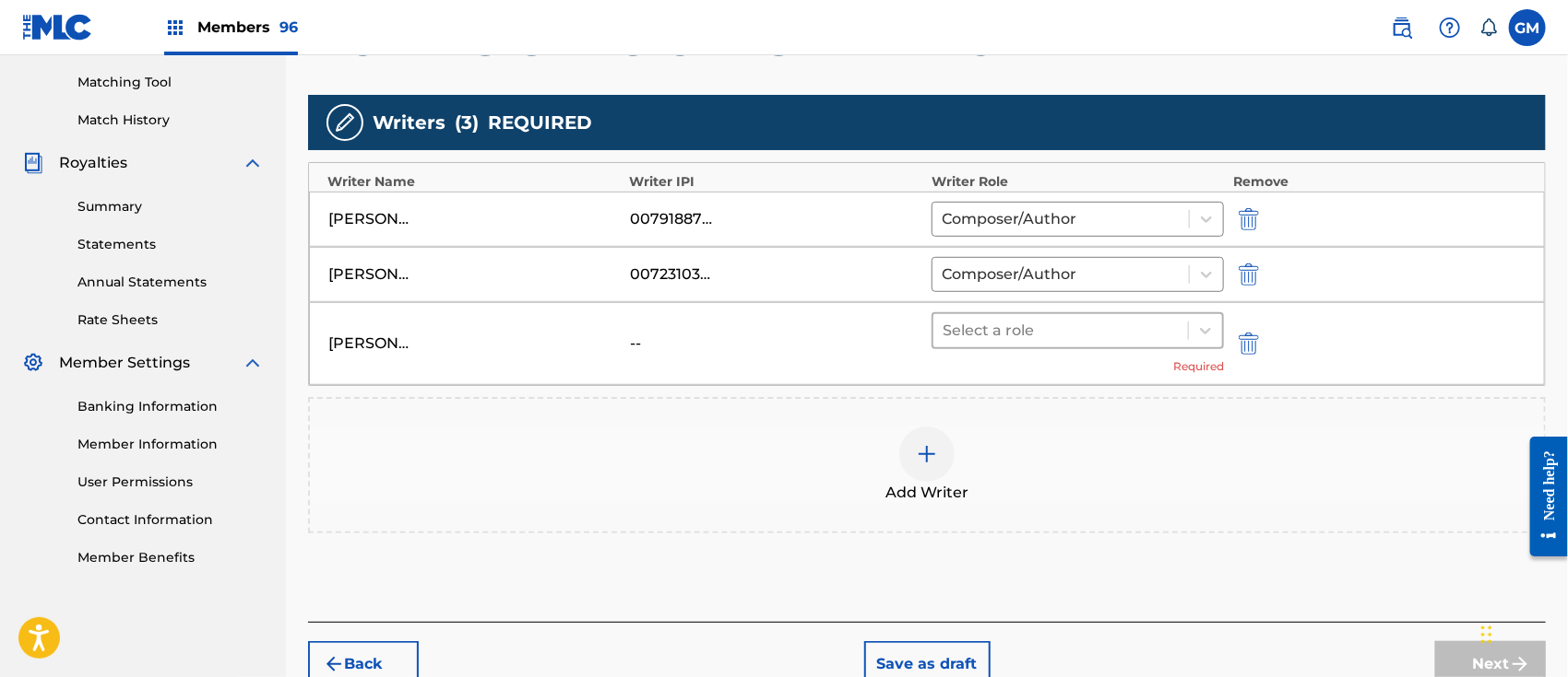
click at [967, 325] on div at bounding box center [1060, 330] width 236 height 25
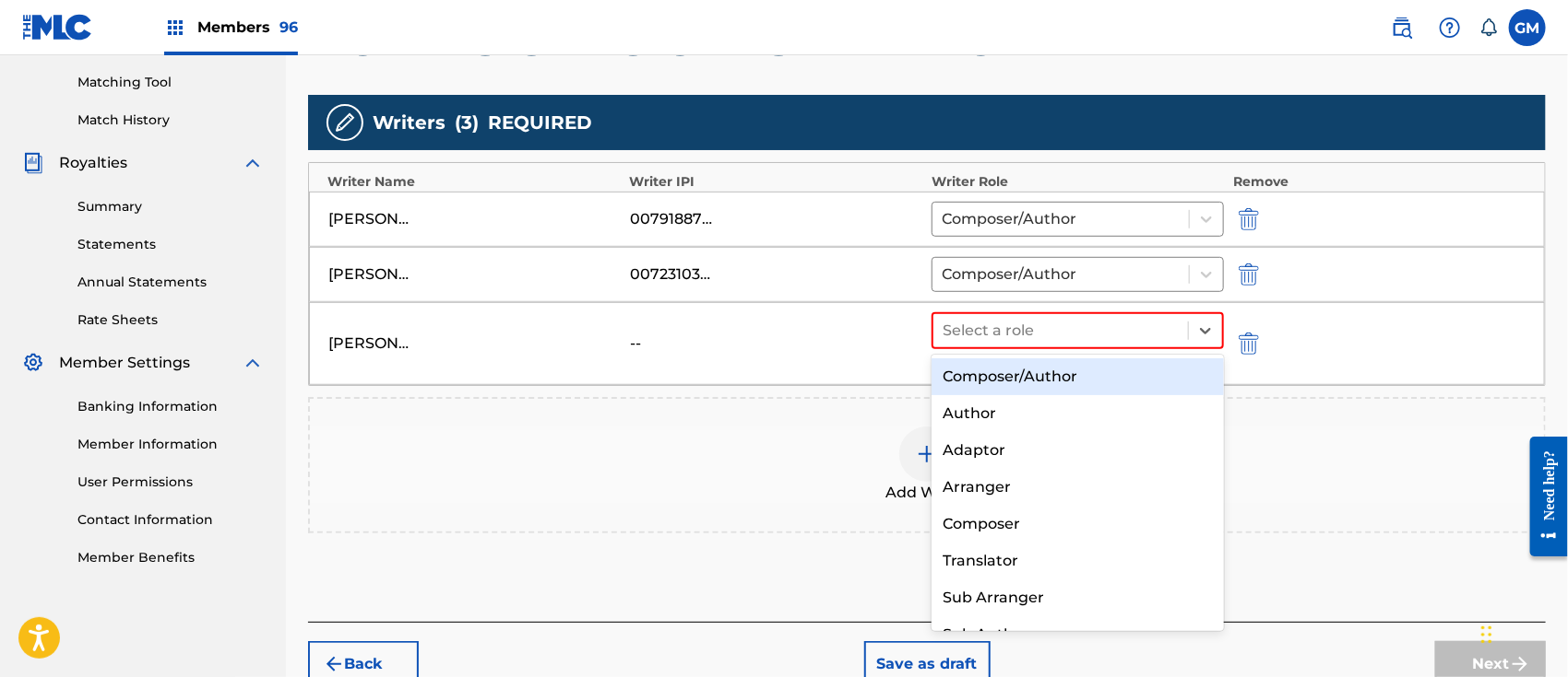
click at [988, 375] on div "Composer/Author" at bounding box center [1077, 377] width 292 height 37
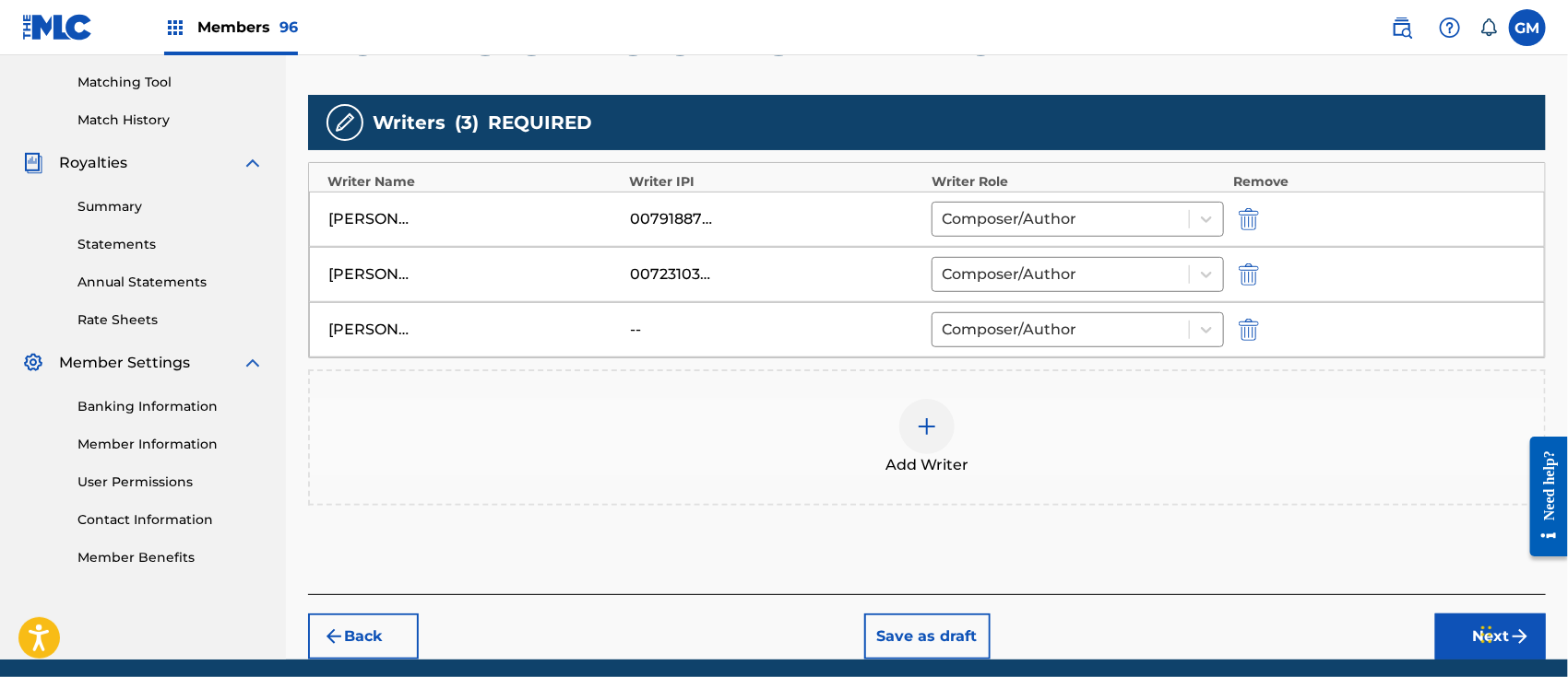
scroll to position [533, 0]
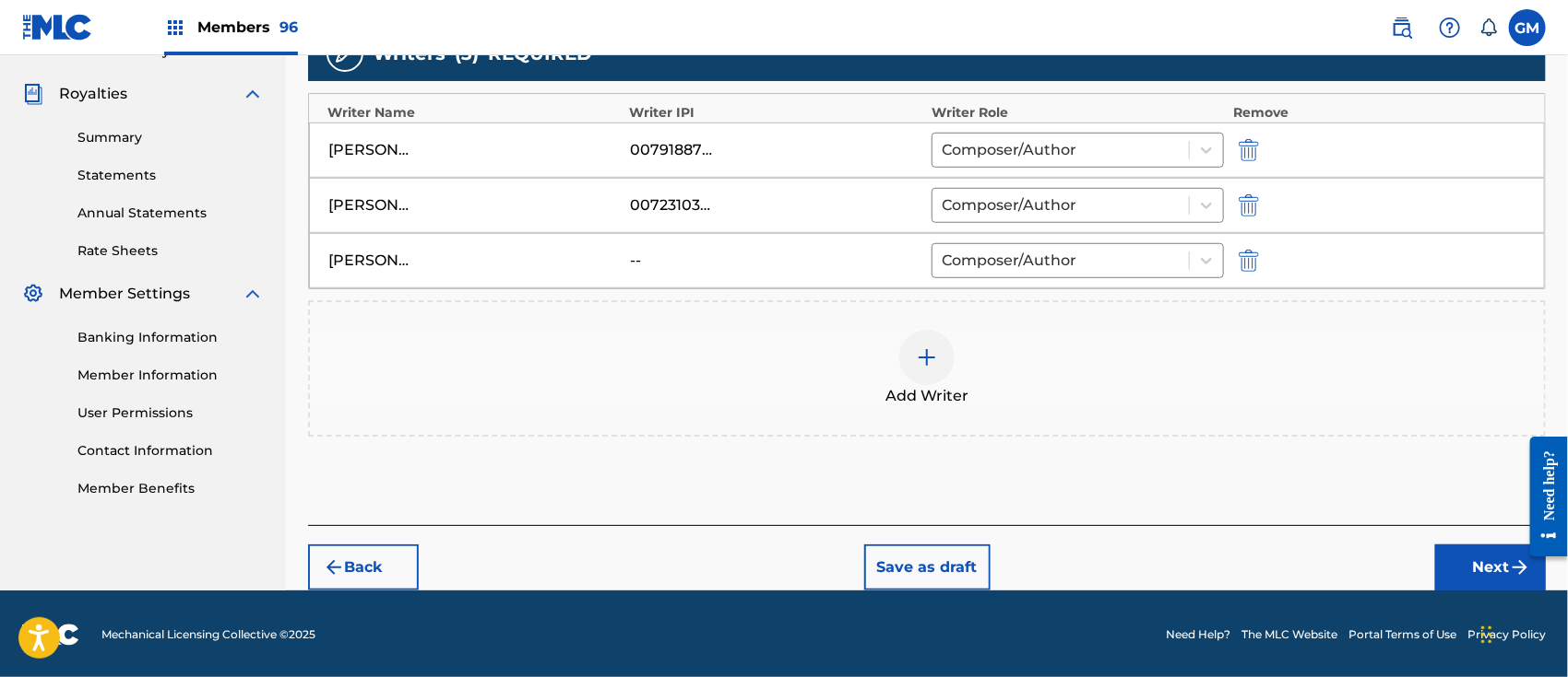
click at [1455, 557] on button "Next" at bounding box center [1490, 567] width 110 height 46
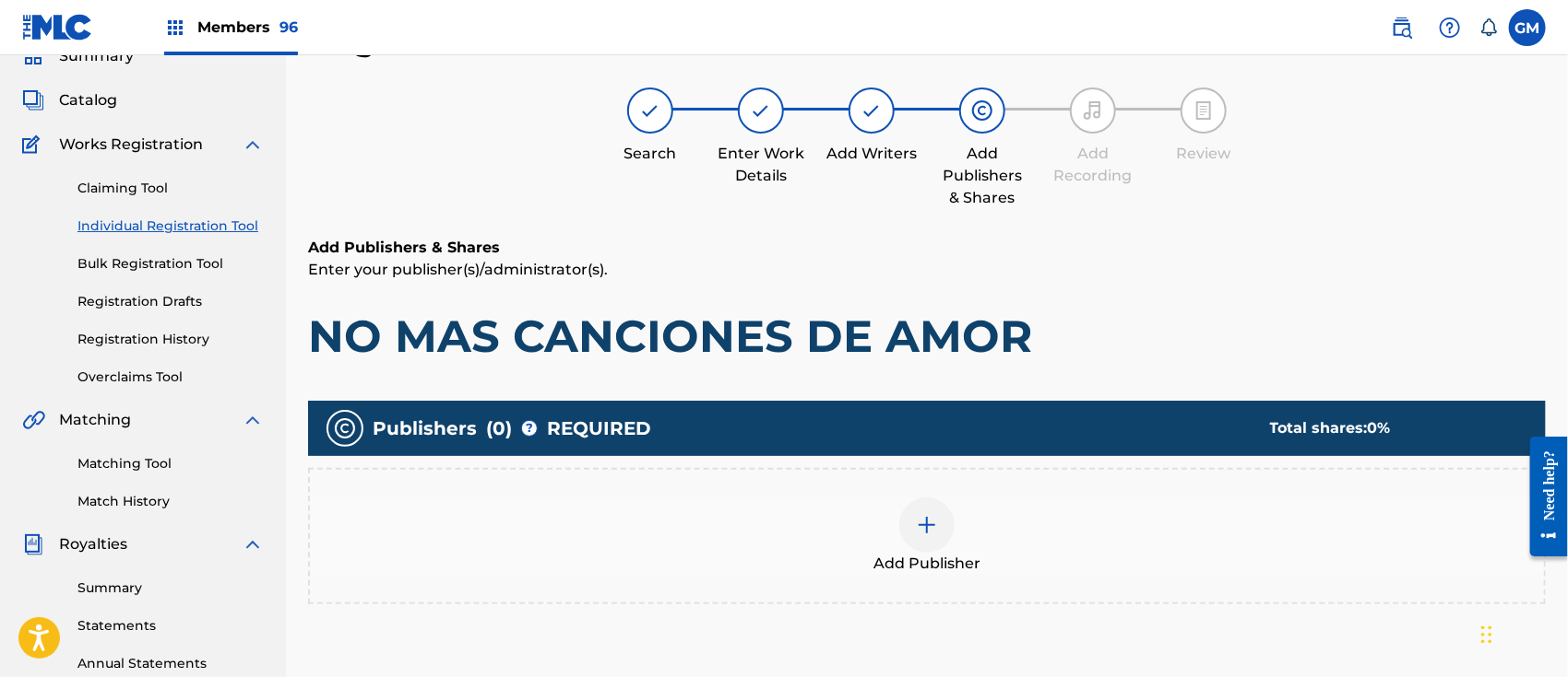
scroll to position [82, 0]
click at [933, 527] on img at bounding box center [927, 526] width 22 height 22
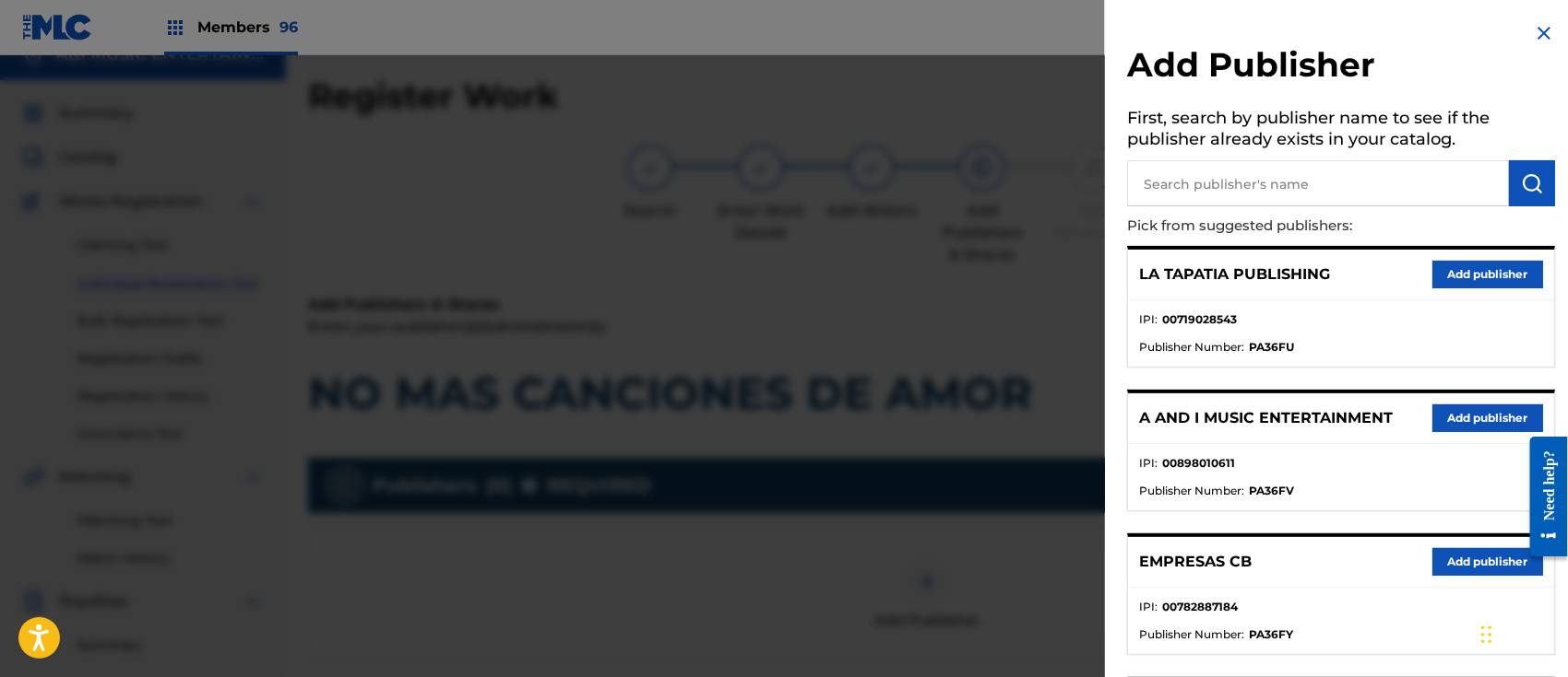
scroll to position [0, 0]
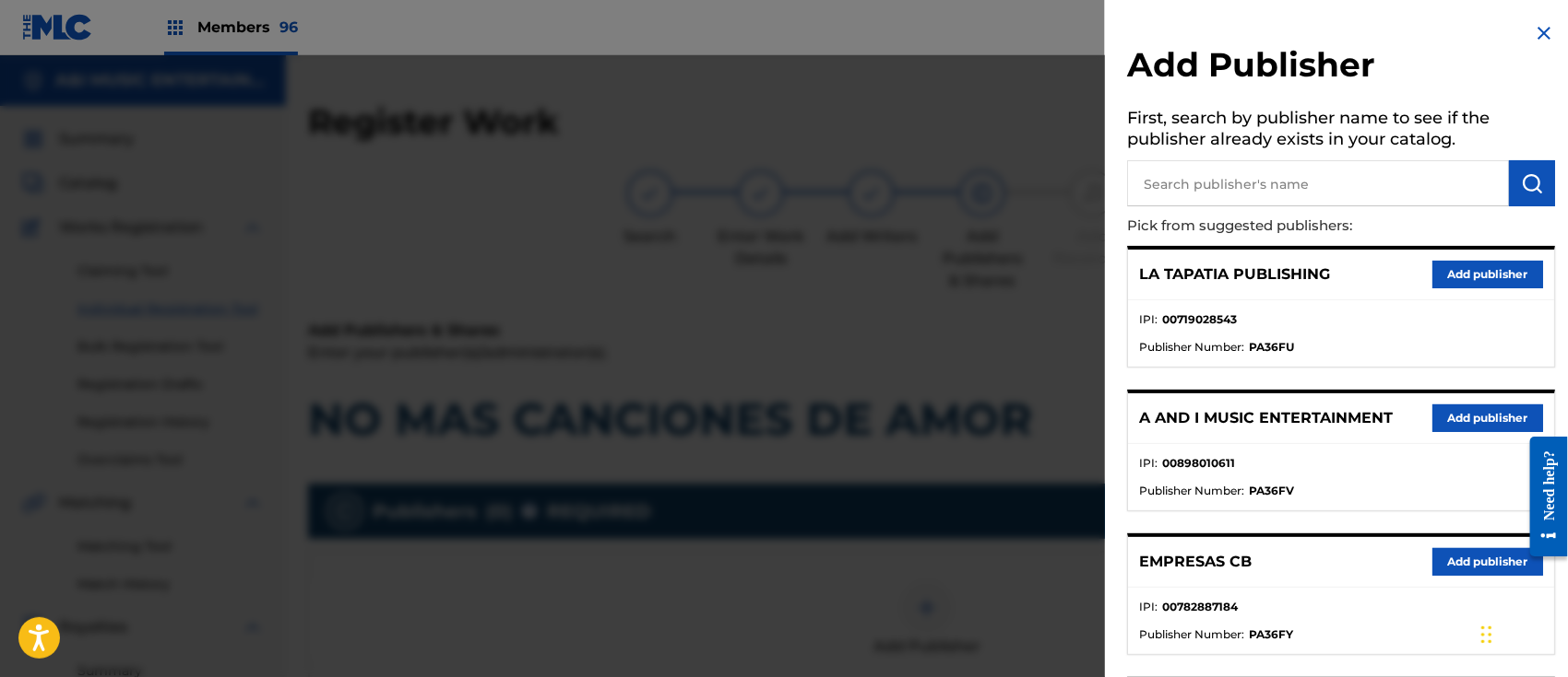
click at [1448, 549] on button "Add publisher" at bounding box center [1487, 562] width 110 height 27
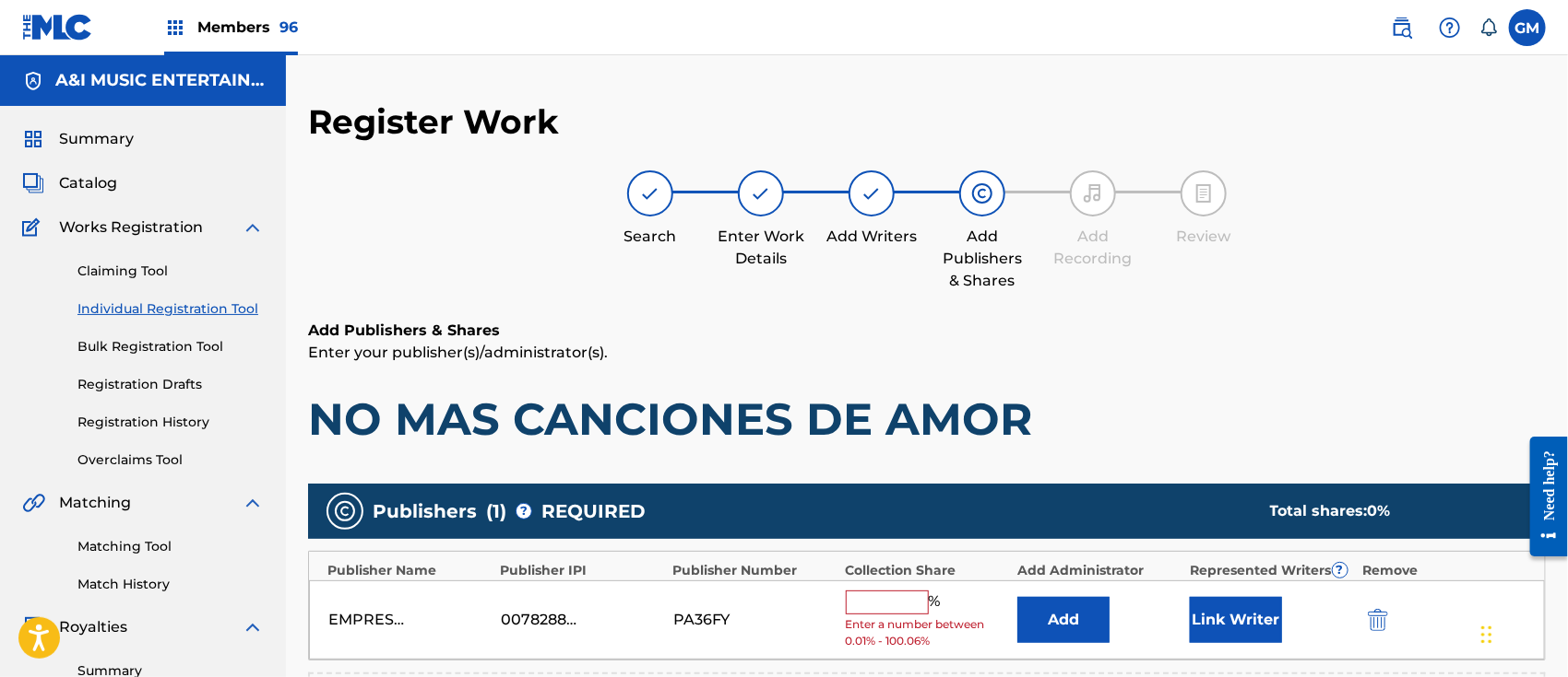
click at [870, 598] on input "text" at bounding box center [887, 603] width 83 height 24
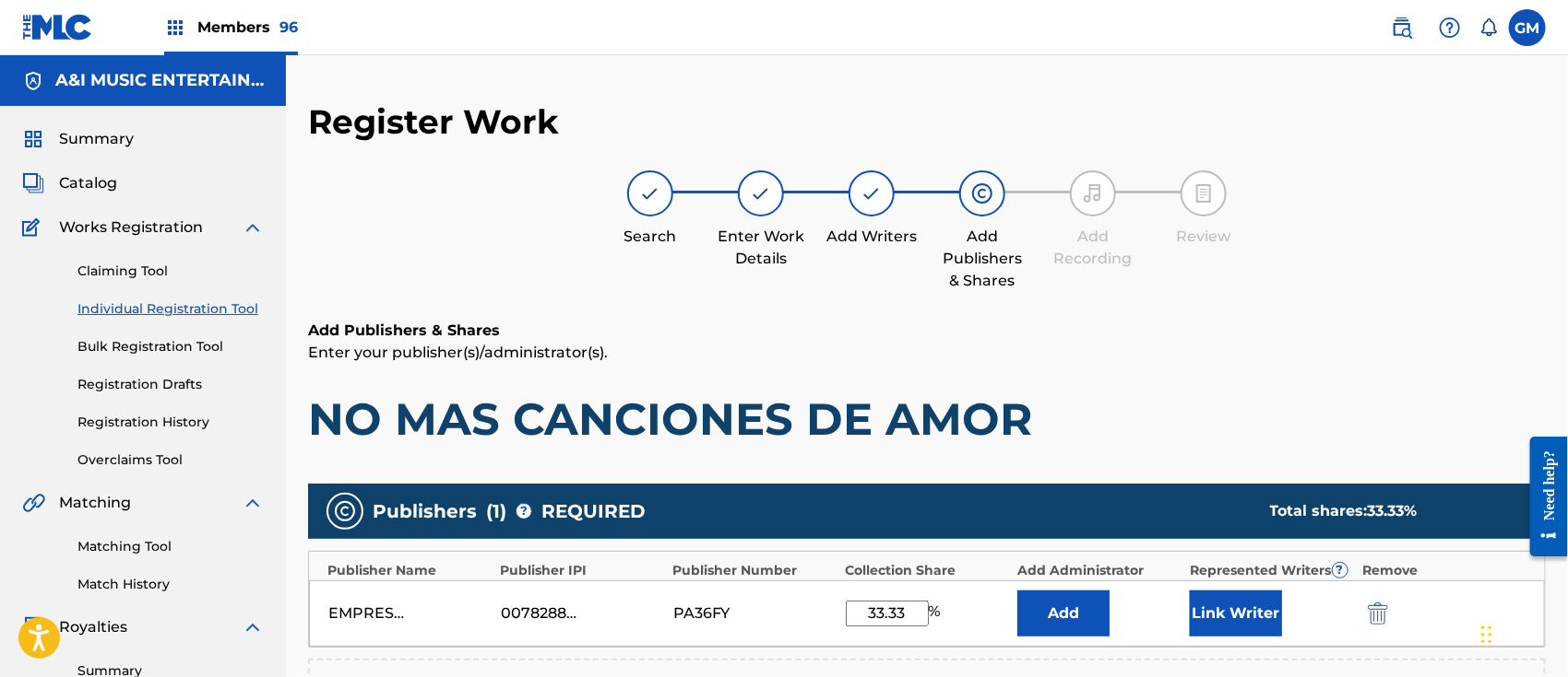
type input "33.33"
click at [1222, 602] on button "Link Writer" at bounding box center [1236, 614] width 92 height 46
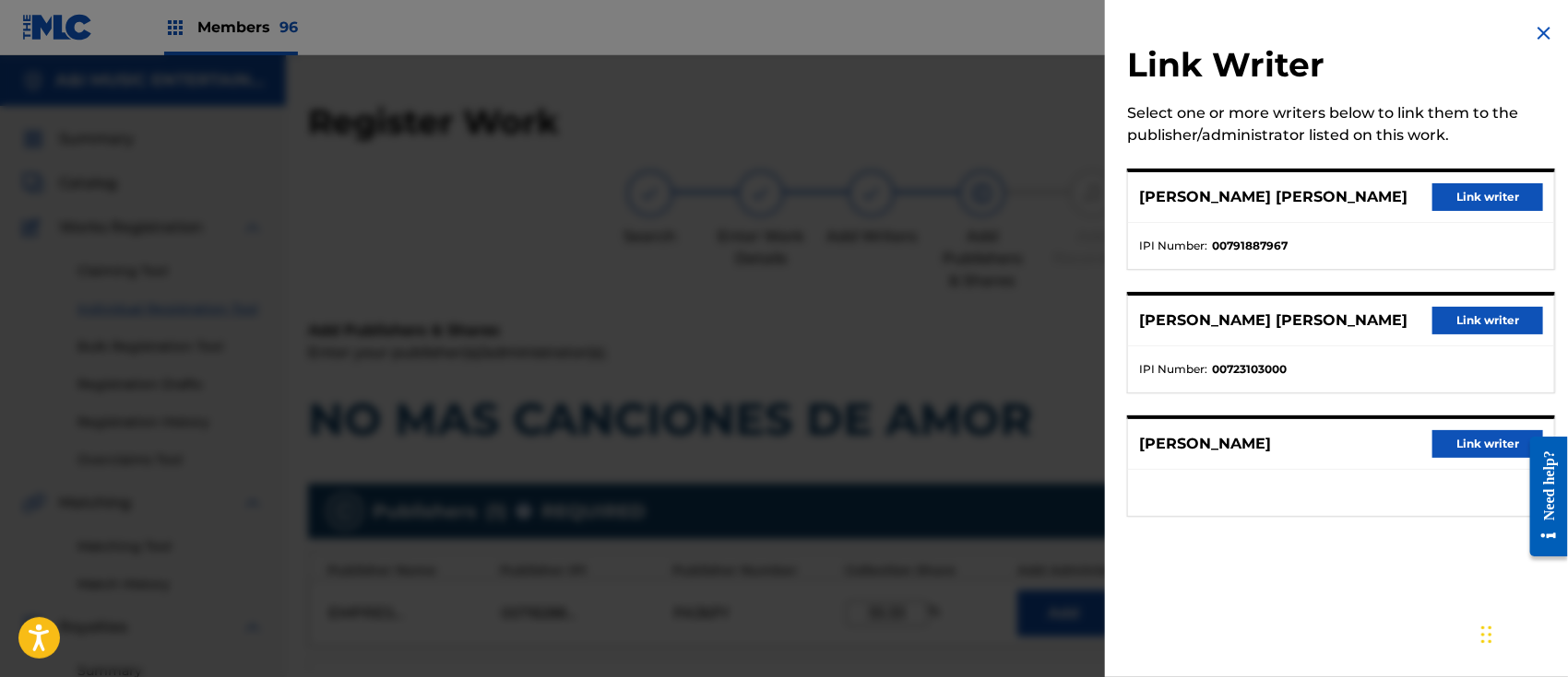
click at [1492, 203] on button "Link writer" at bounding box center [1487, 197] width 110 height 27
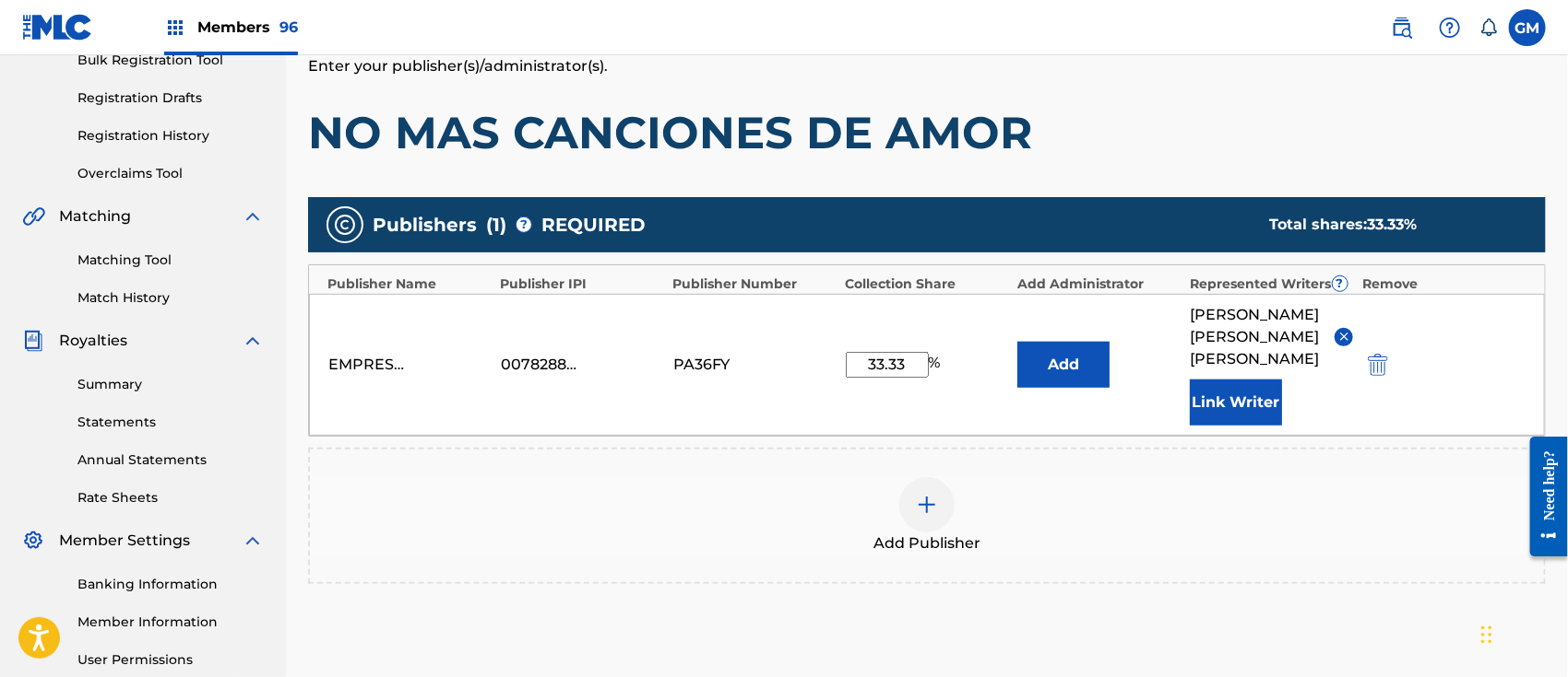
scroll to position [489, 0]
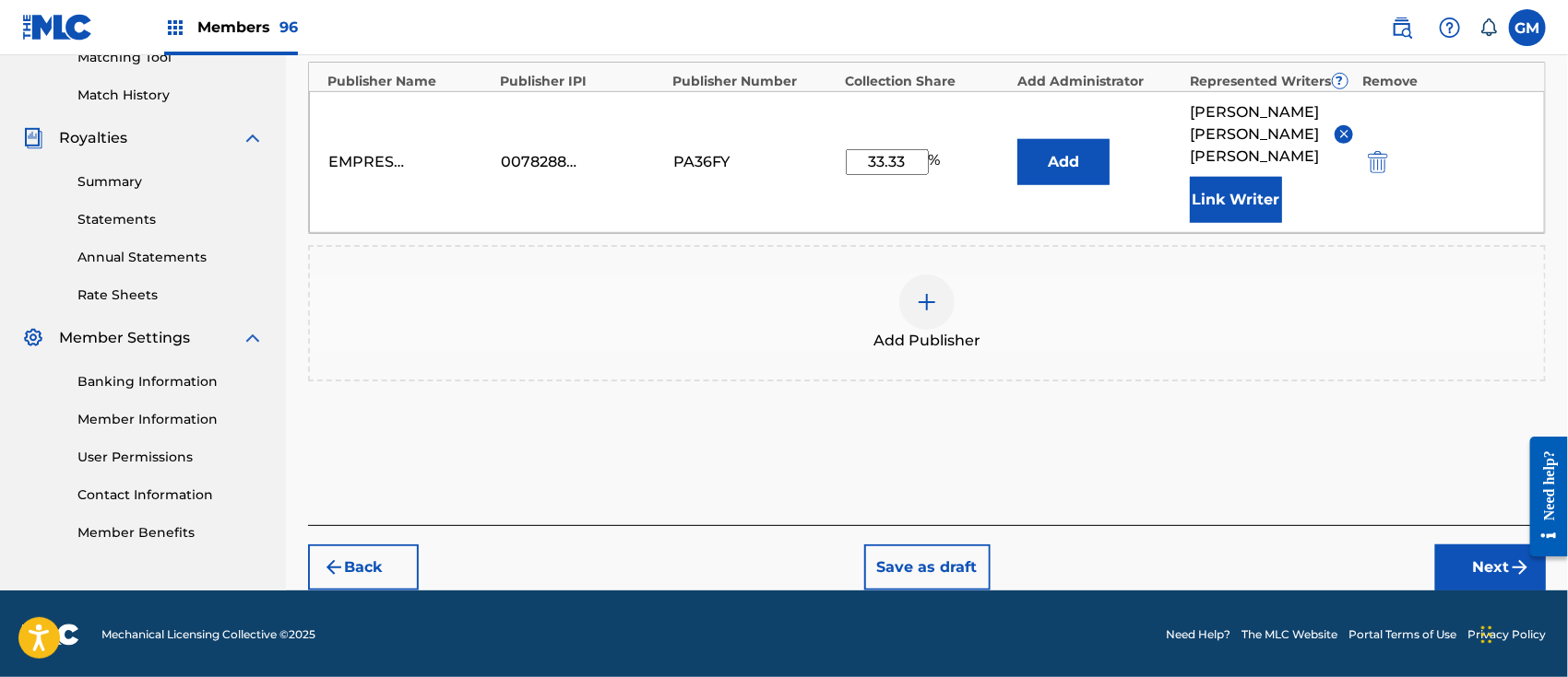
click at [1460, 558] on button "Next" at bounding box center [1490, 567] width 110 height 46
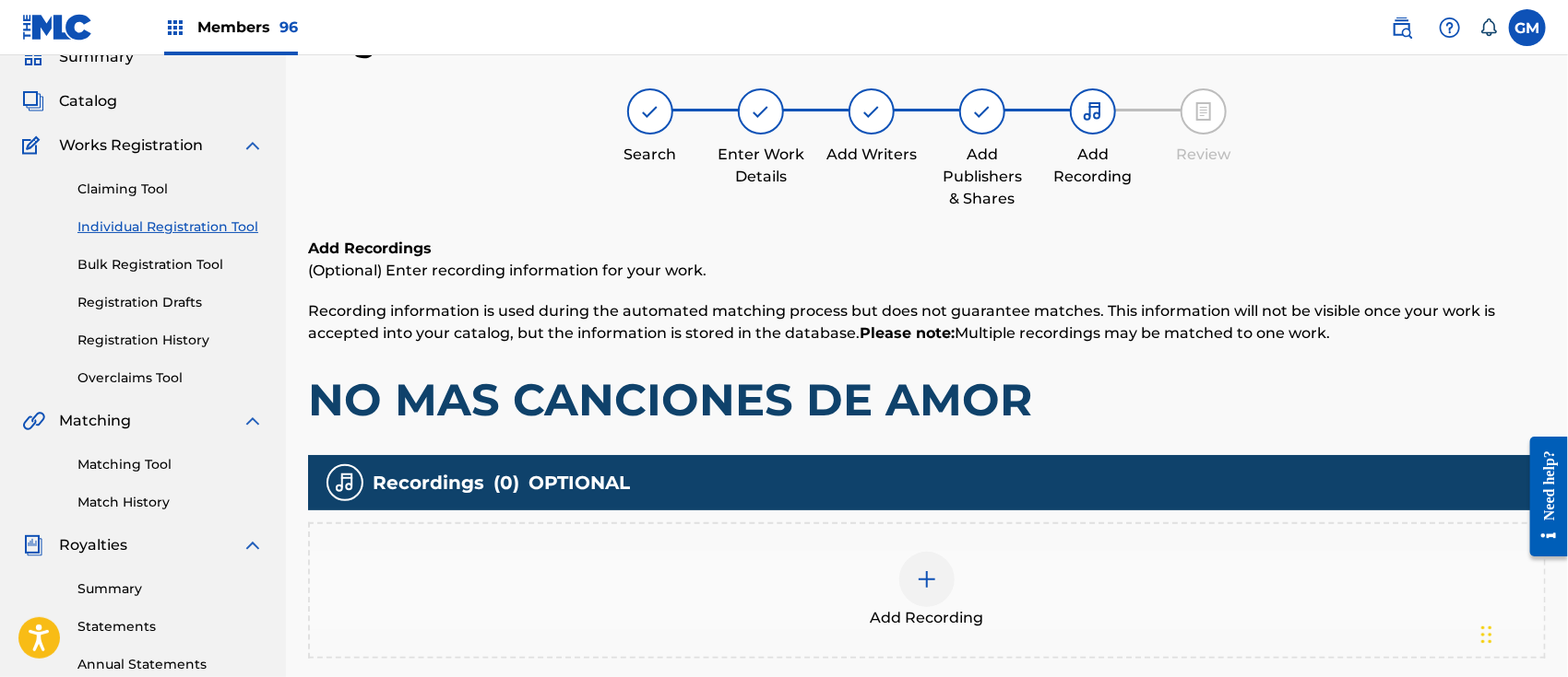
scroll to position [368, 0]
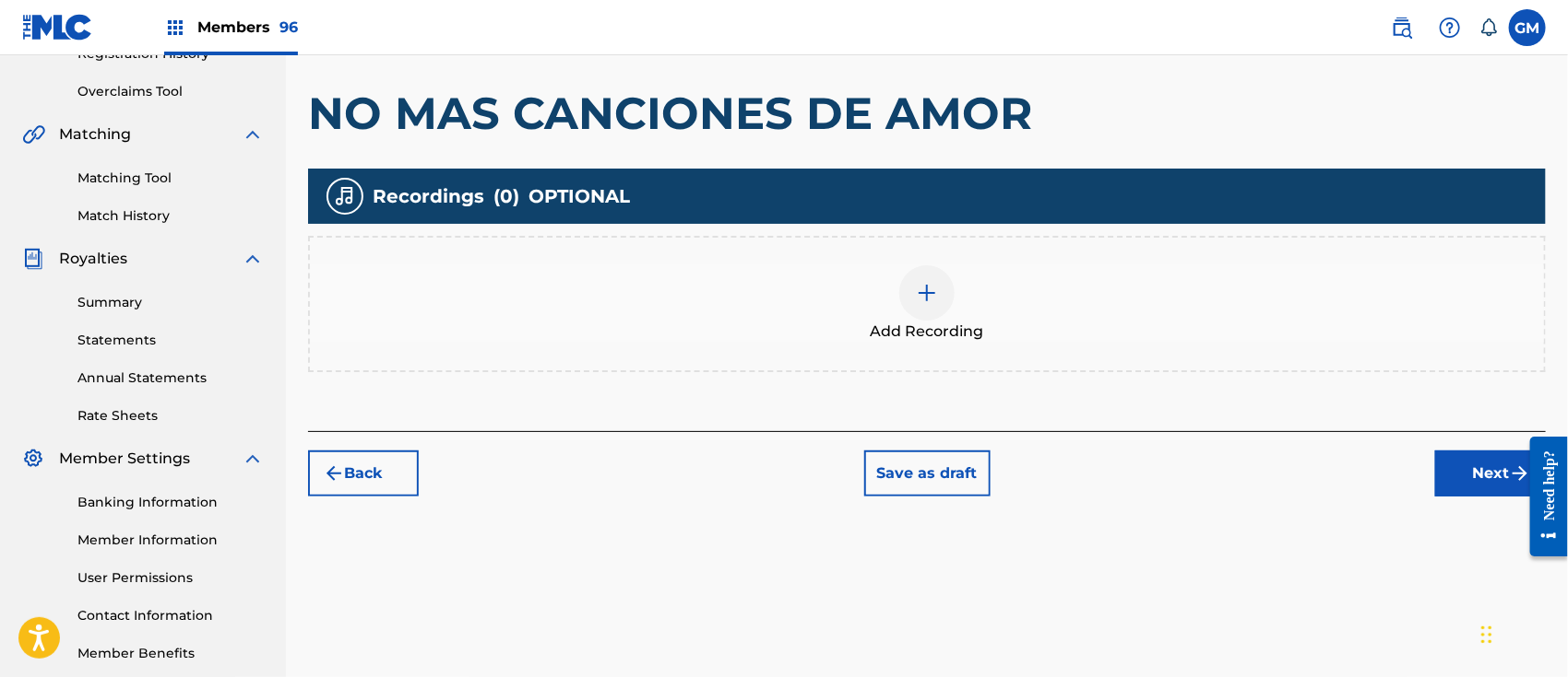
click at [919, 299] on img at bounding box center [927, 293] width 22 height 22
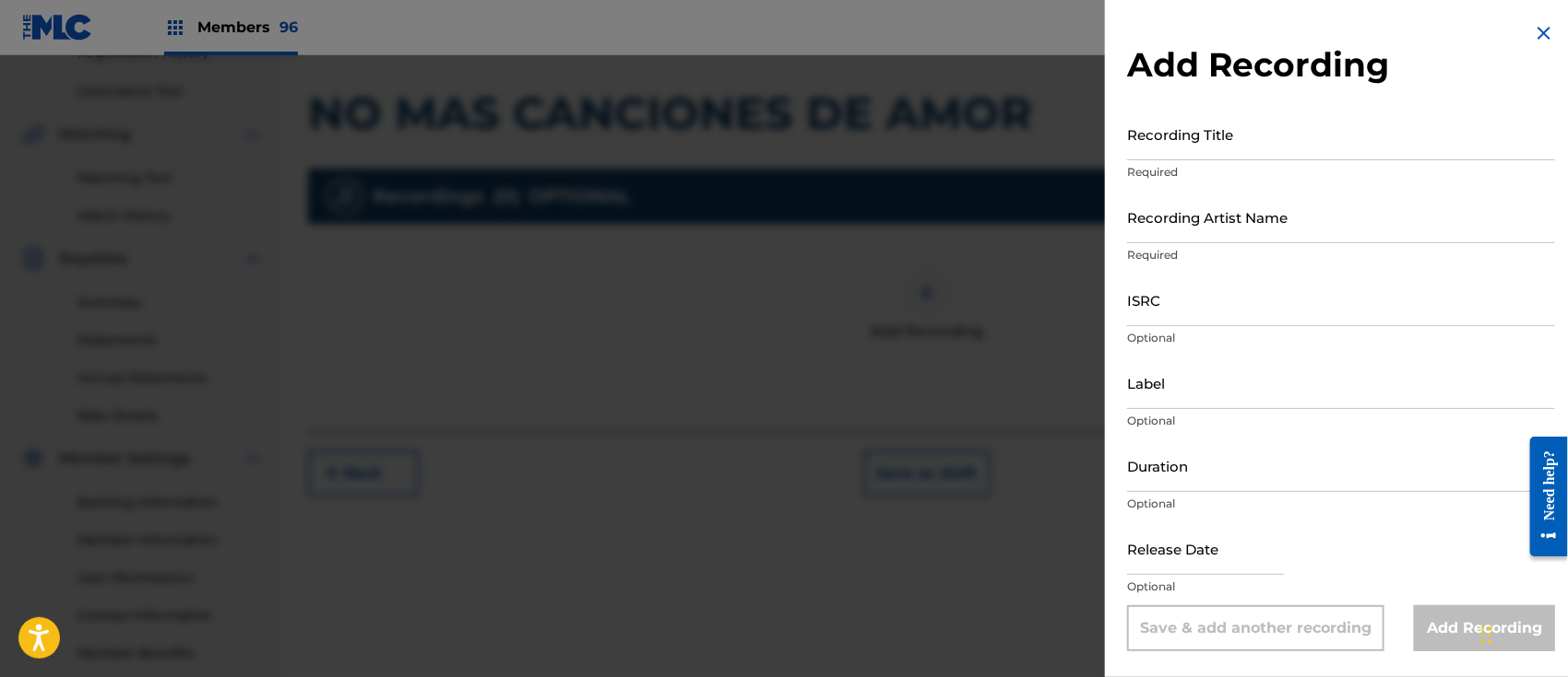
click at [1276, 145] on input "Recording Title" at bounding box center [1341, 134] width 428 height 53
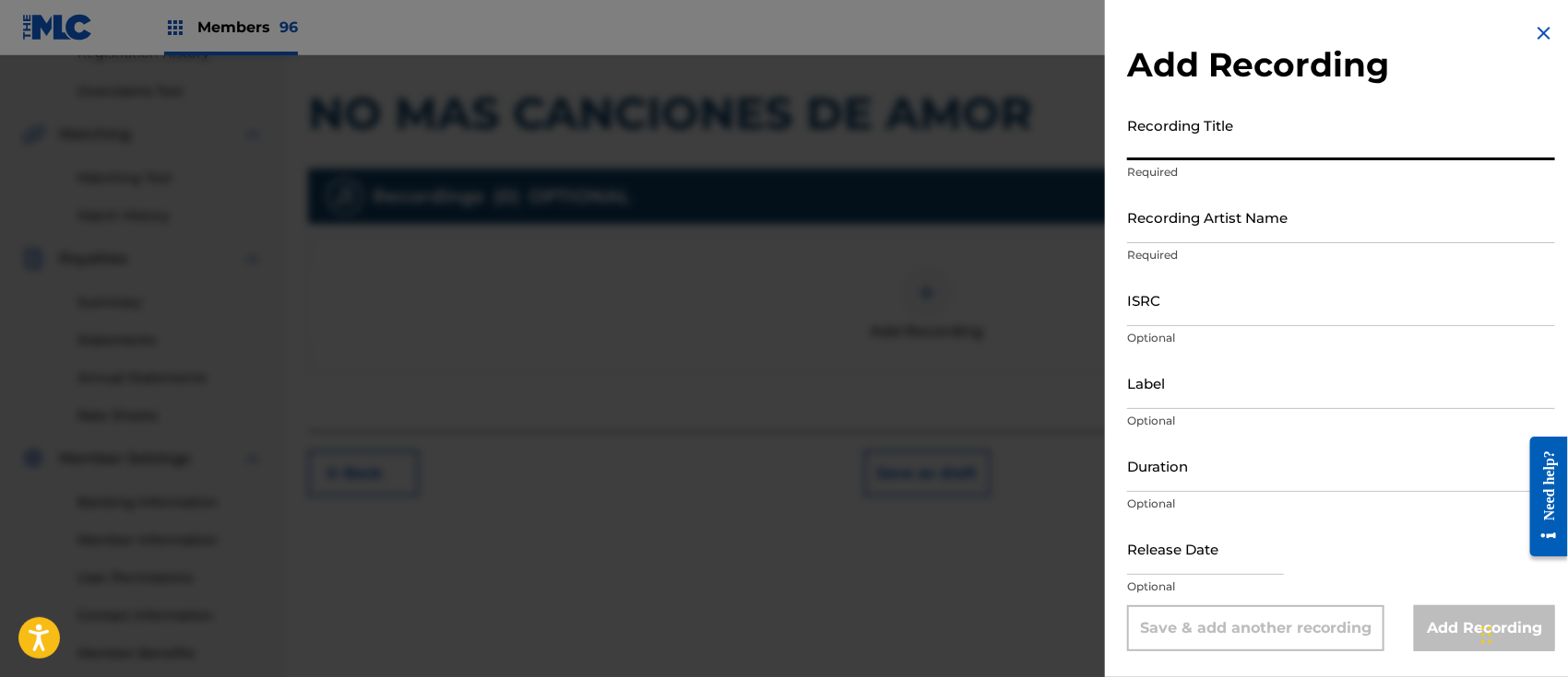
paste input "NO MAS CANCIONES DE AMOR" ISRC: MXUM72502758"
type input "NO MAS CANCIONES DE AMOR" ISRC: MXUM72502758"
click at [1182, 299] on input "ISRC" at bounding box center [1341, 300] width 428 height 53
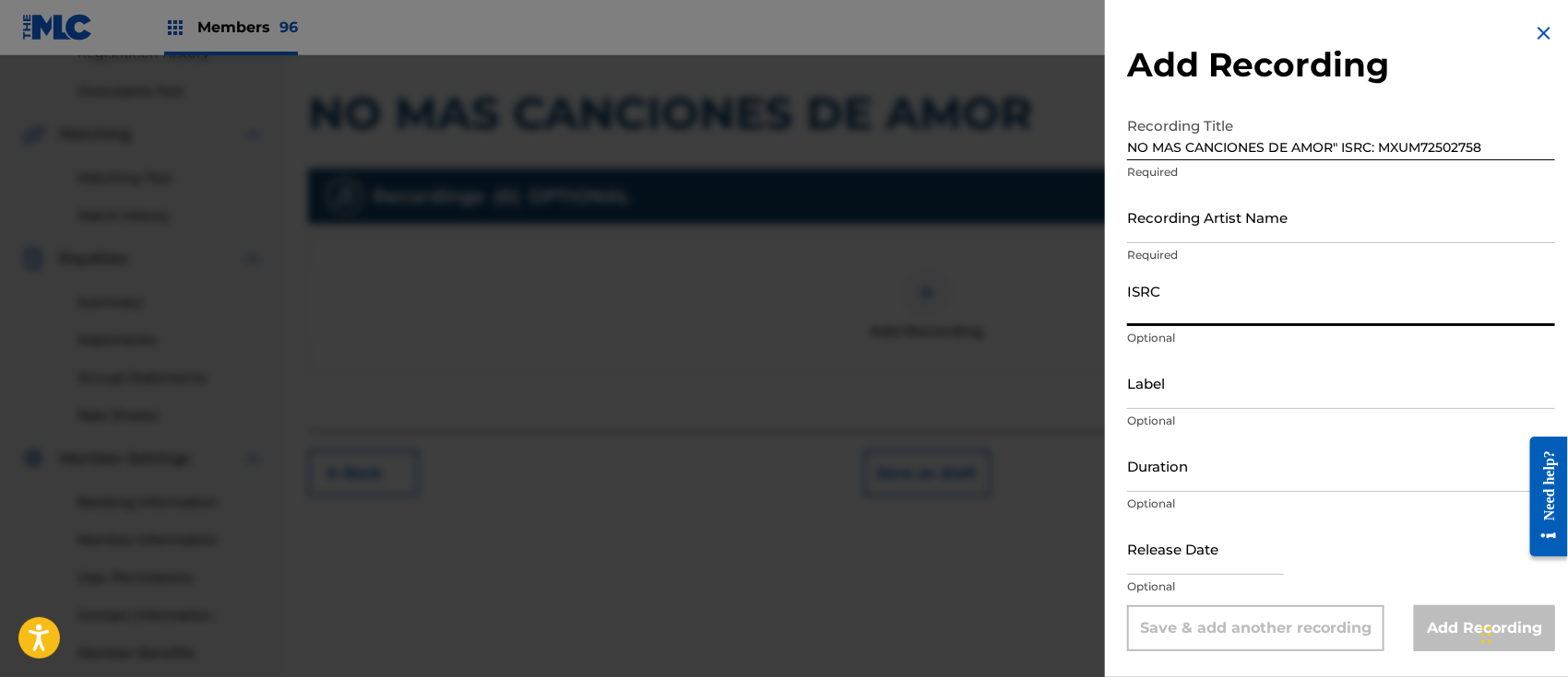
paste input "NO MAS CANCIONES DE AMOR" ISRC: MXUM72502758"
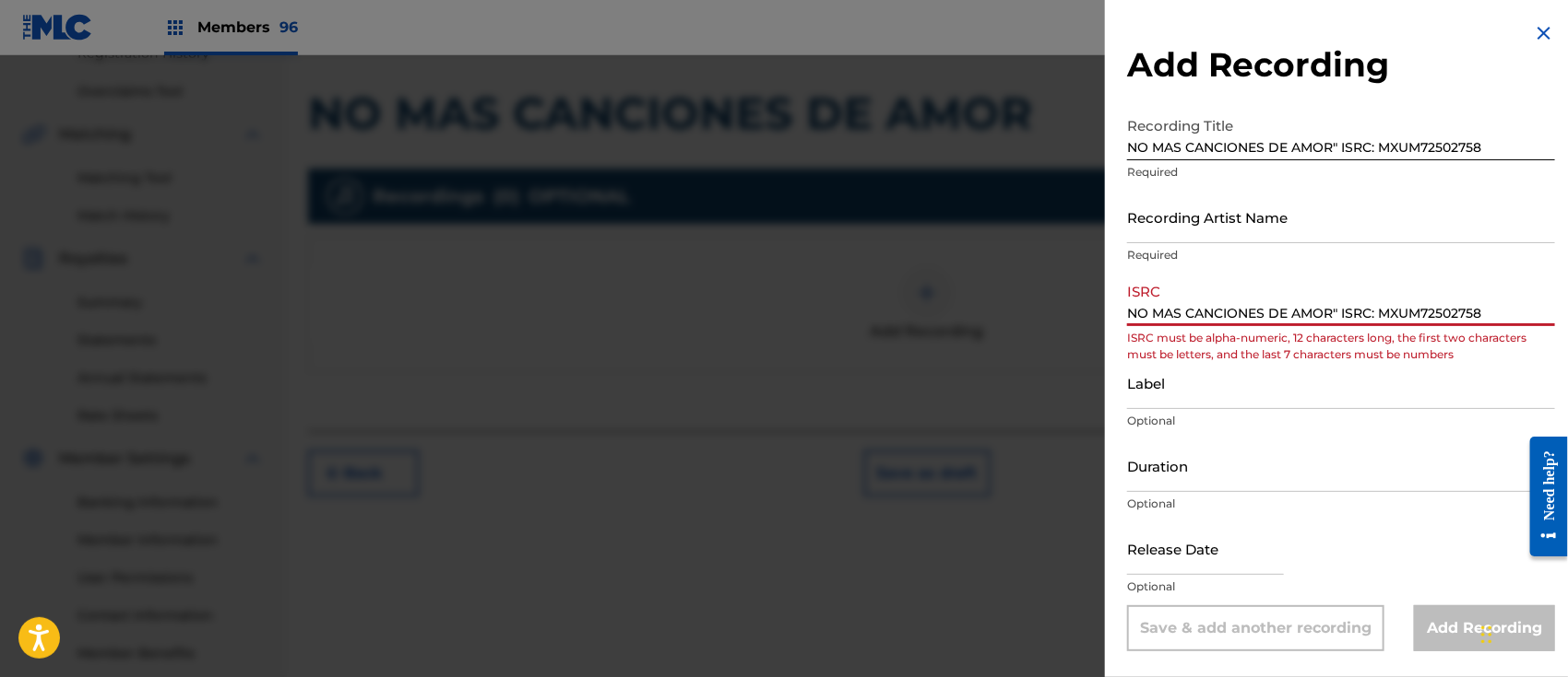
drag, startPoint x: 1331, startPoint y: 309, endPoint x: 1572, endPoint y: 309, distance: 241.0
type input "NO MAS CANCIONES DE AMOR"
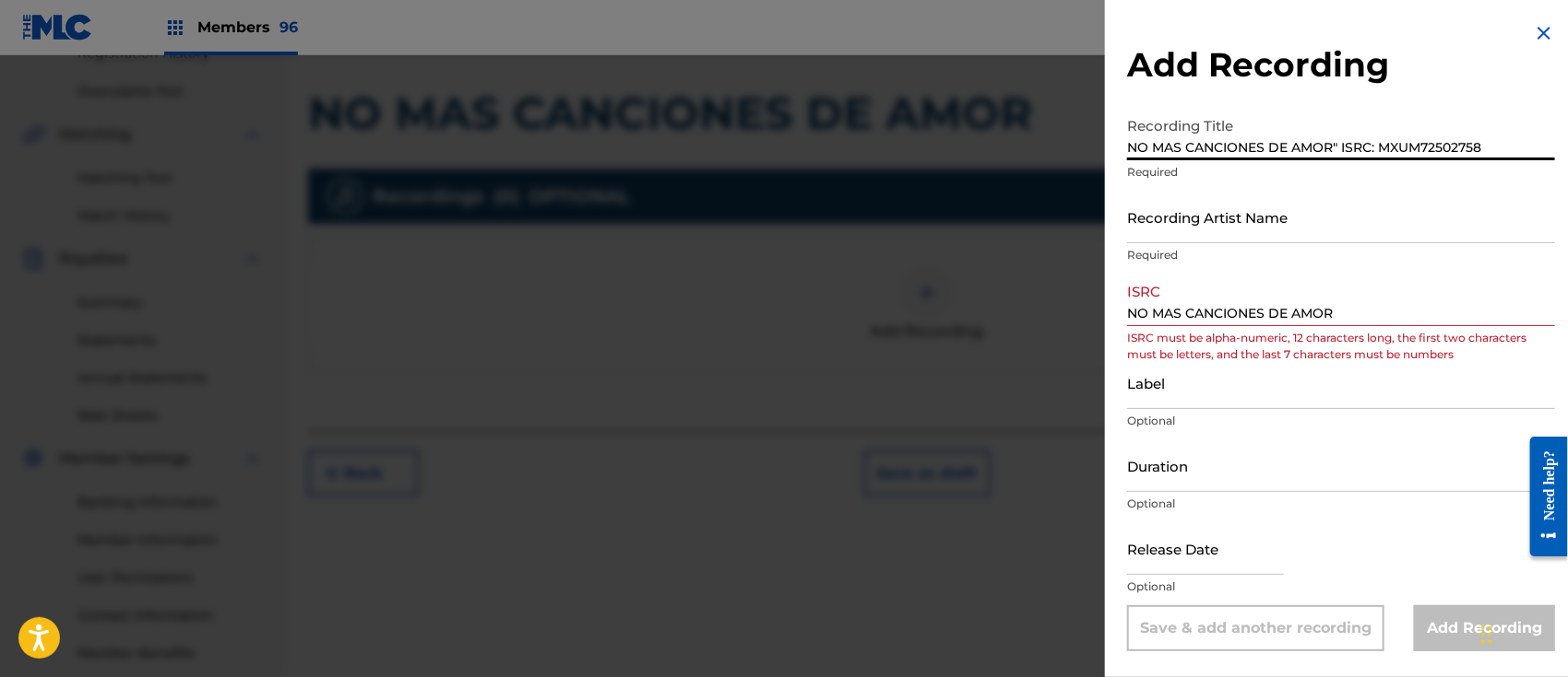
drag, startPoint x: 1333, startPoint y: 142, endPoint x: 1510, endPoint y: 150, distance: 177.2
click at [1510, 150] on input "NO MAS CANCIONES DE AMOR" ISRC: MXUM72502758" at bounding box center [1341, 134] width 428 height 53
type input "NO MAS CANCIONES DE AMOR"
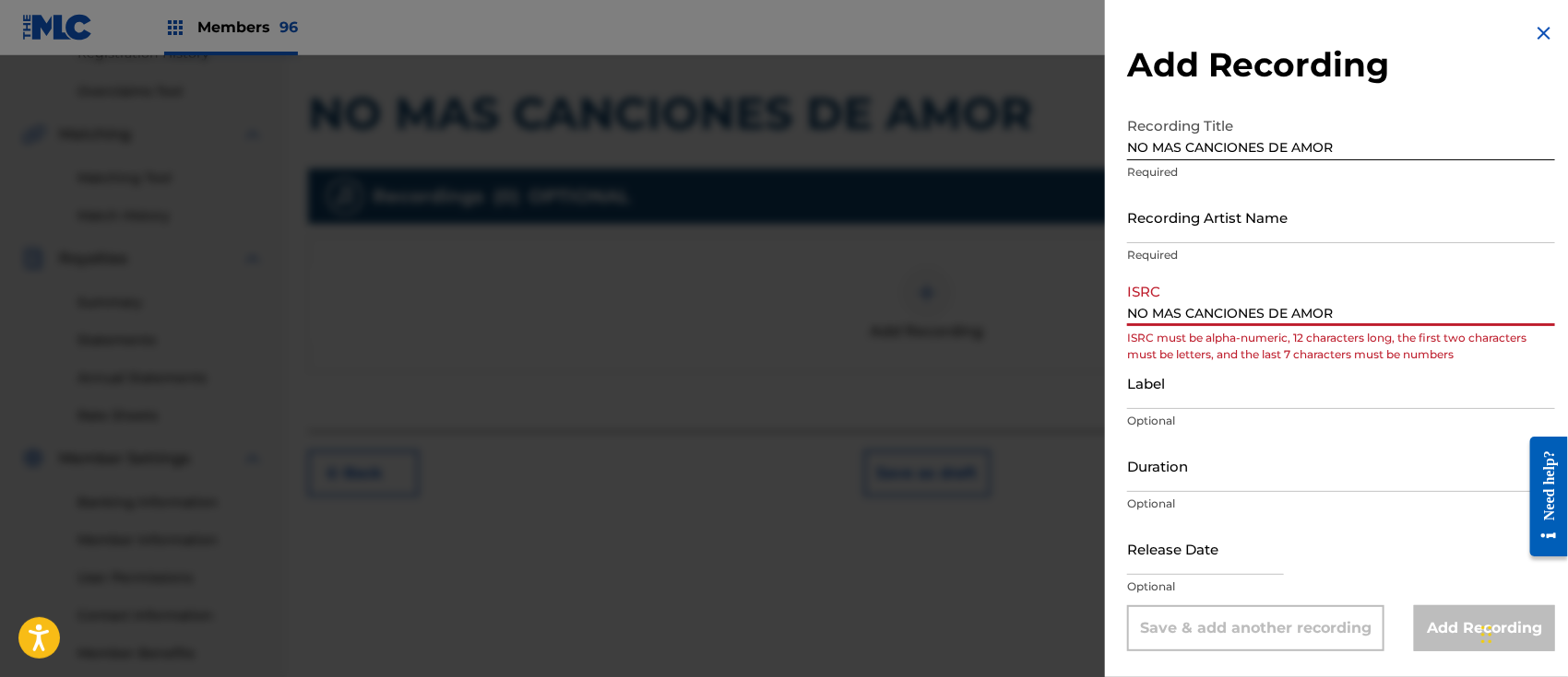
drag, startPoint x: 1361, startPoint y: 317, endPoint x: 1030, endPoint y: 317, distance: 331.0
click at [1030, 317] on div "Add Recording Recording Title NO MAS CANCIONES DE AMOR Required Recording Artis…" at bounding box center [784, 366] width 1568 height 622
paste input "" ISRC: MXUM72502758"
drag, startPoint x: 1379, startPoint y: 317, endPoint x: 984, endPoint y: 335, distance: 395.4
click at [984, 335] on div "Add Recording Recording Title NO MAS CANCIONES DE AMOR Required Recording Artis…" at bounding box center [784, 366] width 1568 height 622
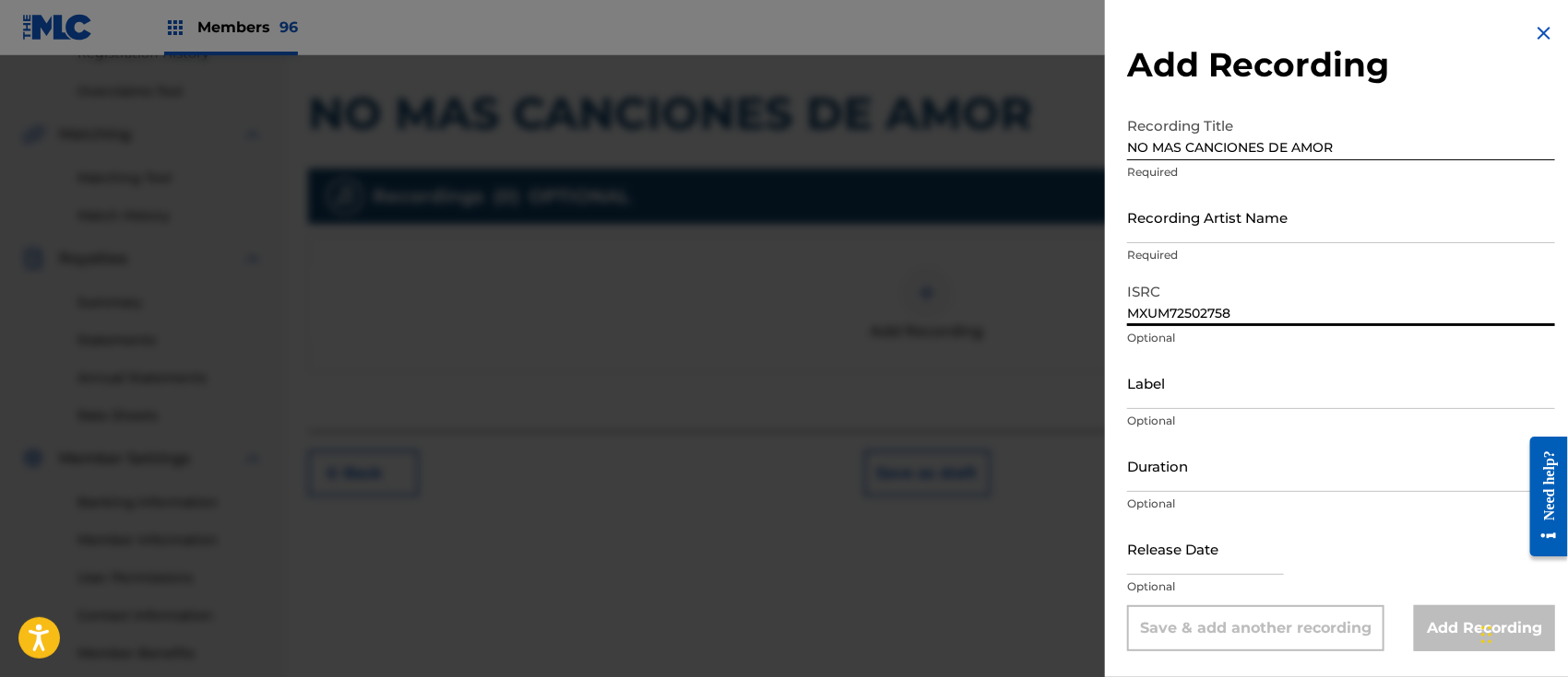
type input "MXUM72502758"
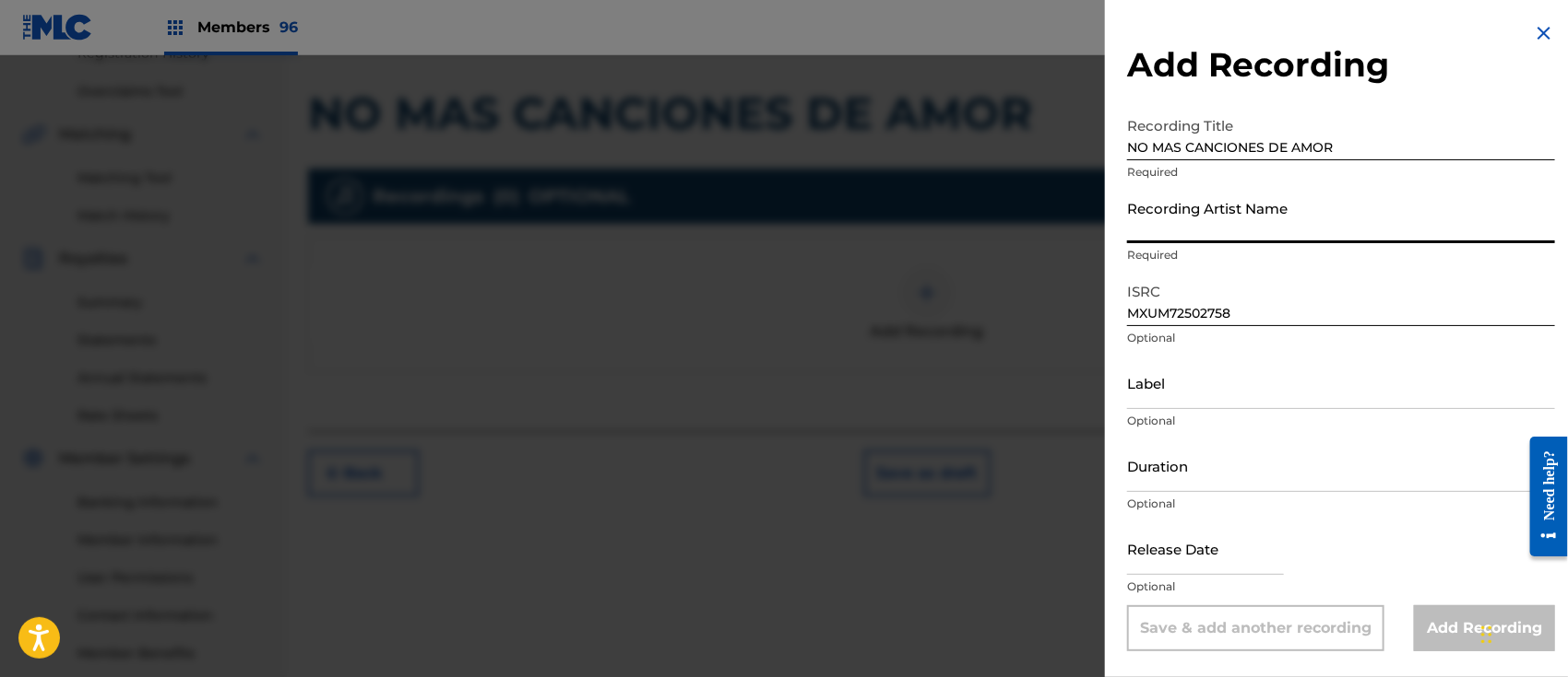
click at [1196, 209] on input "Recording Artist Name" at bounding box center [1341, 217] width 428 height 53
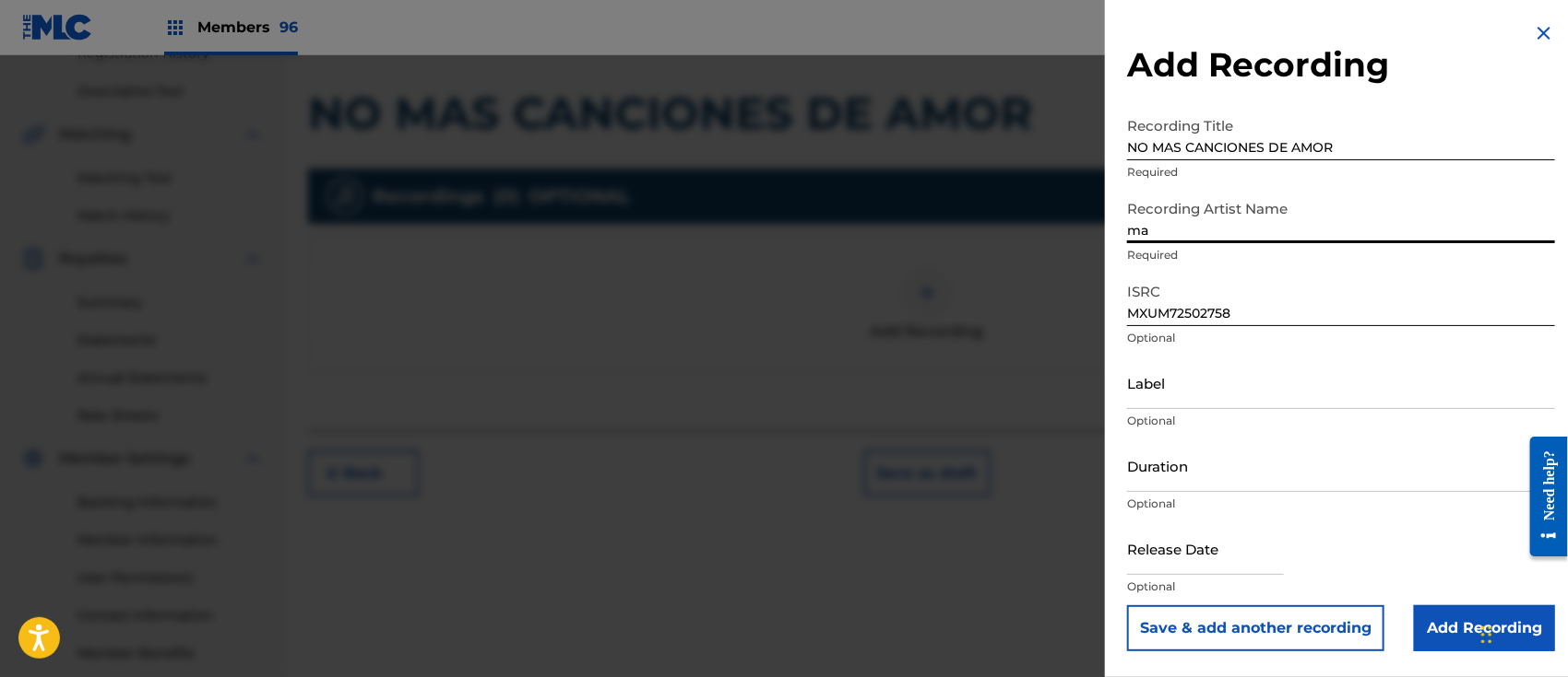
type input "m"
type input "[PERSON_NAME]"
click at [1207, 373] on input "Label" at bounding box center [1341, 383] width 428 height 53
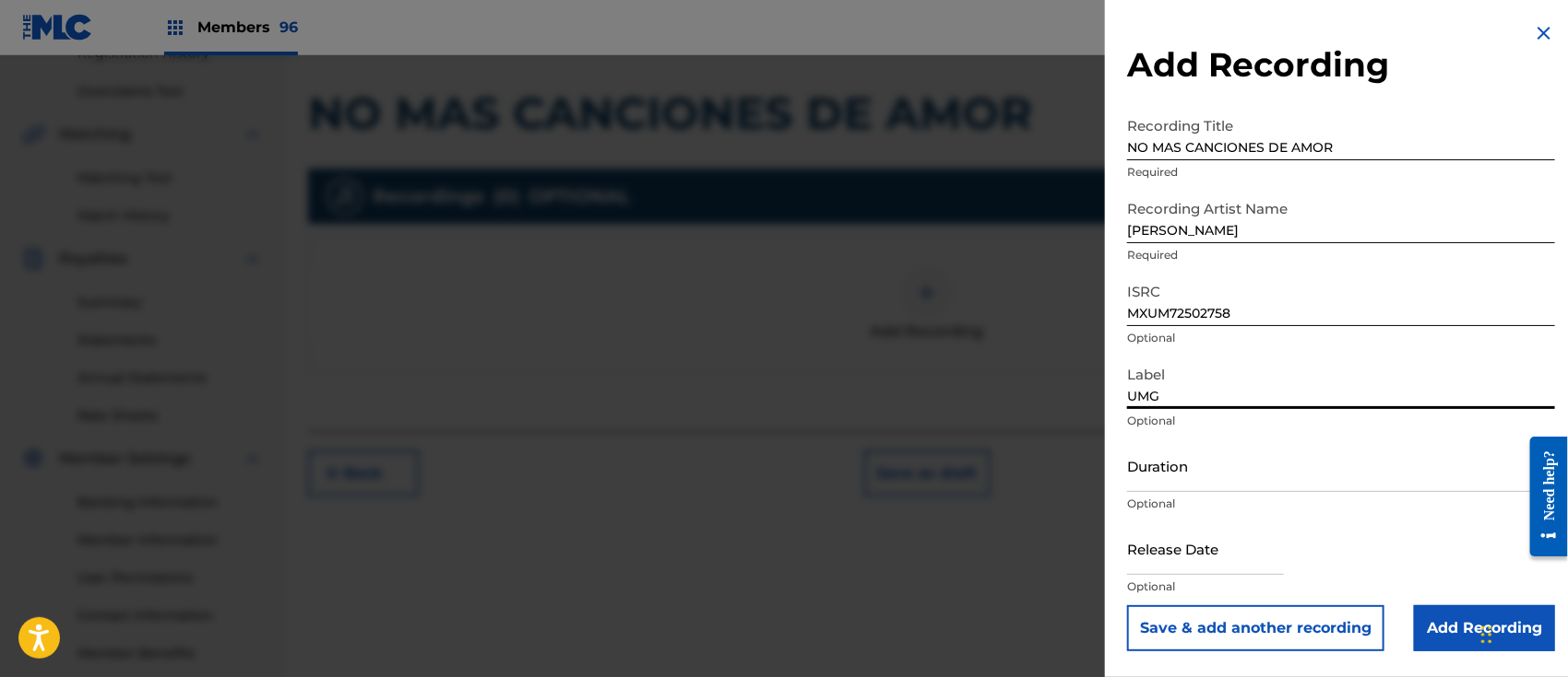
type input "UMG"
click at [1180, 528] on input "text" at bounding box center [1205, 549] width 156 height 53
select select "7"
select select "2025"
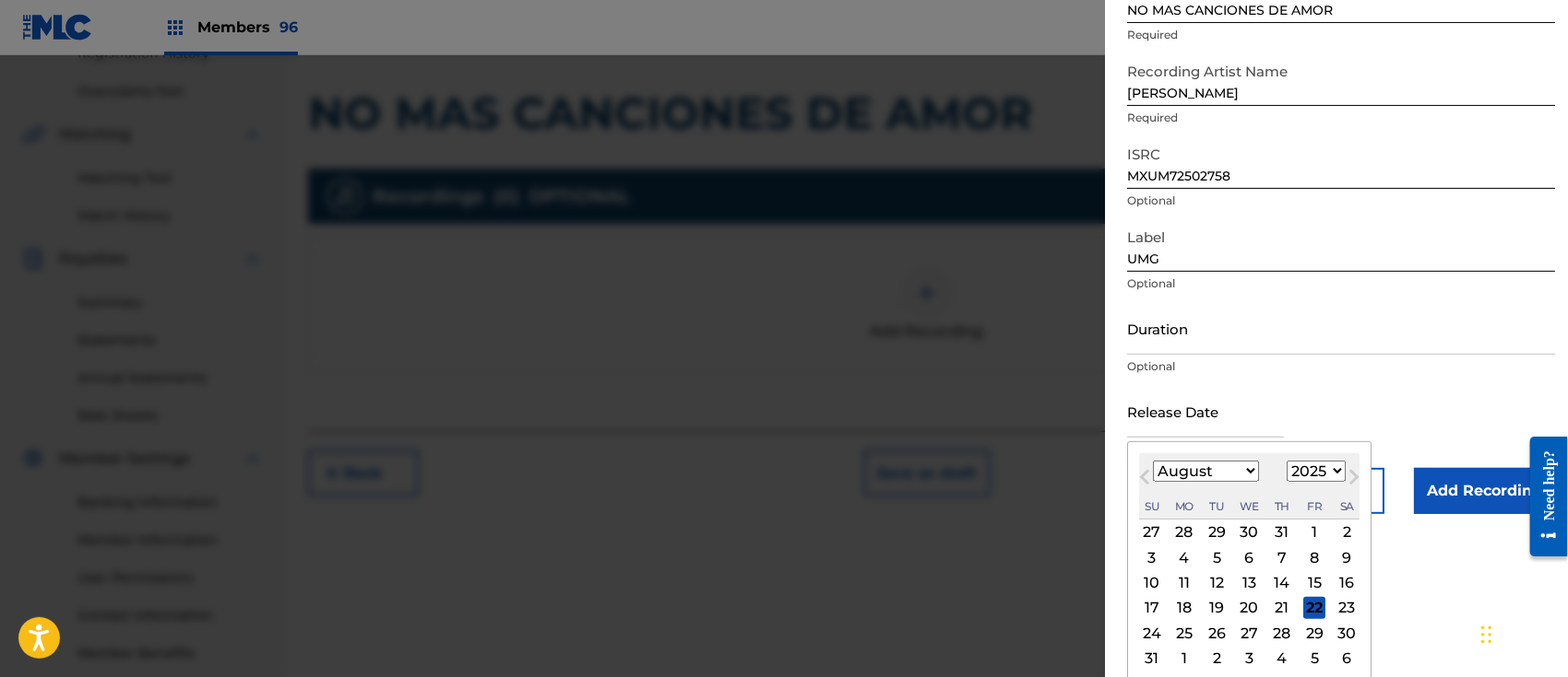
scroll to position [168, 0]
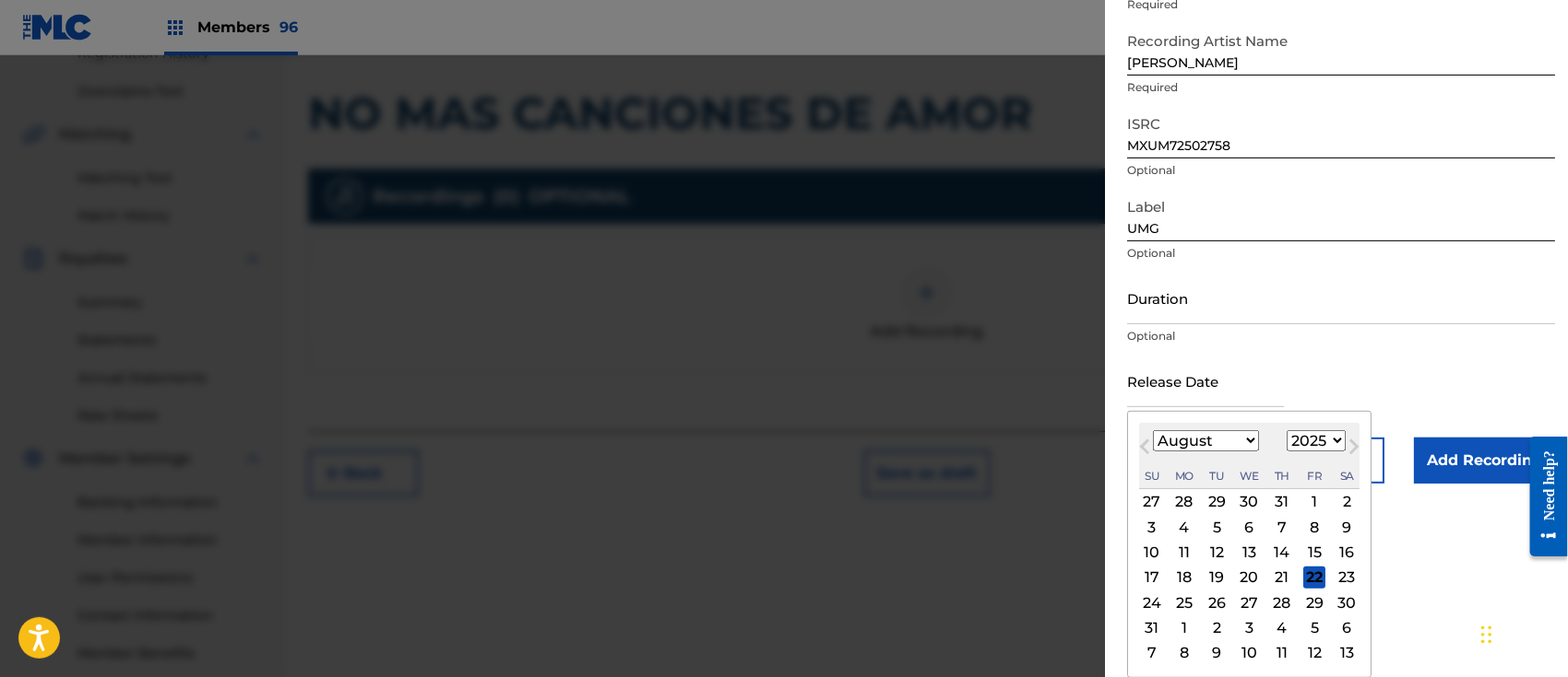
click at [1319, 576] on div "22" at bounding box center [1314, 577] width 22 height 22
type input "[DATE]"
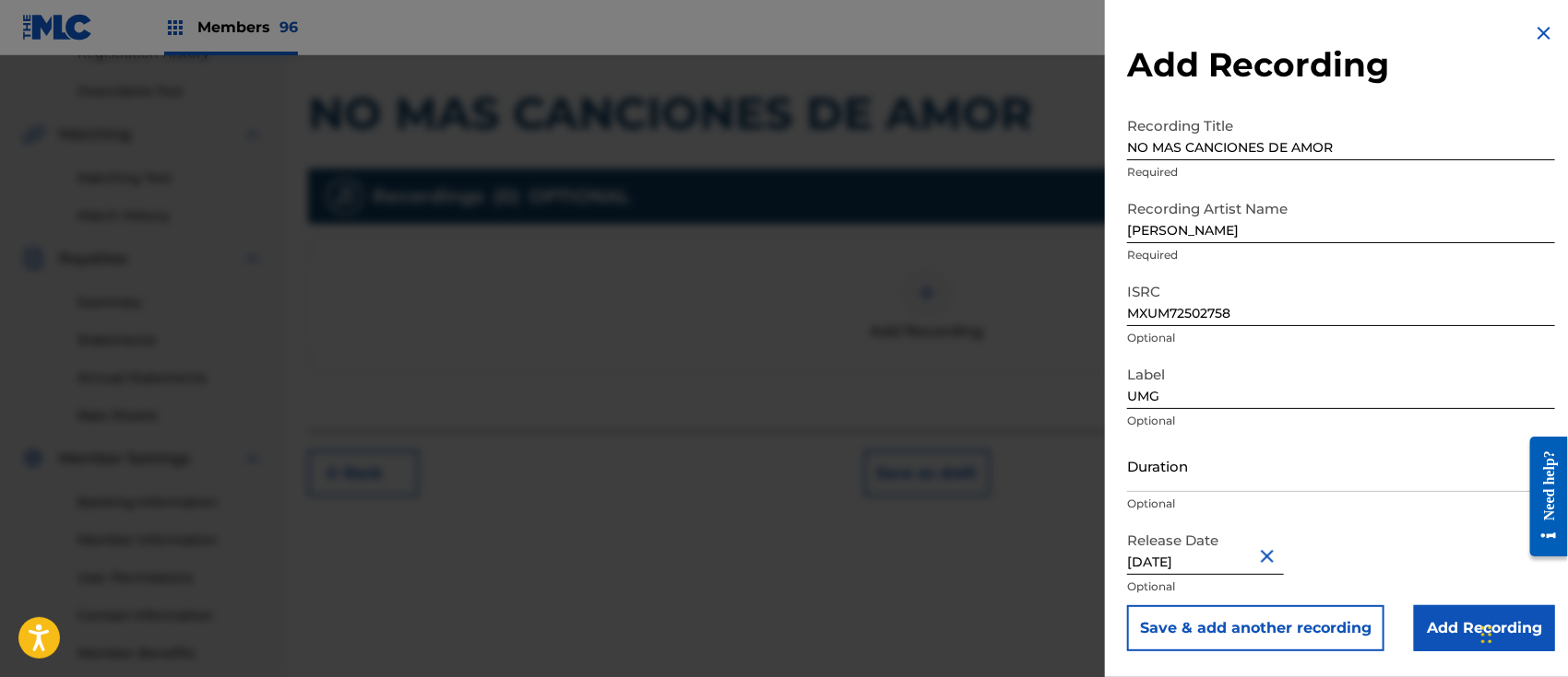
scroll to position [0, 0]
click at [1436, 628] on input "Add Recording" at bounding box center [1484, 628] width 141 height 46
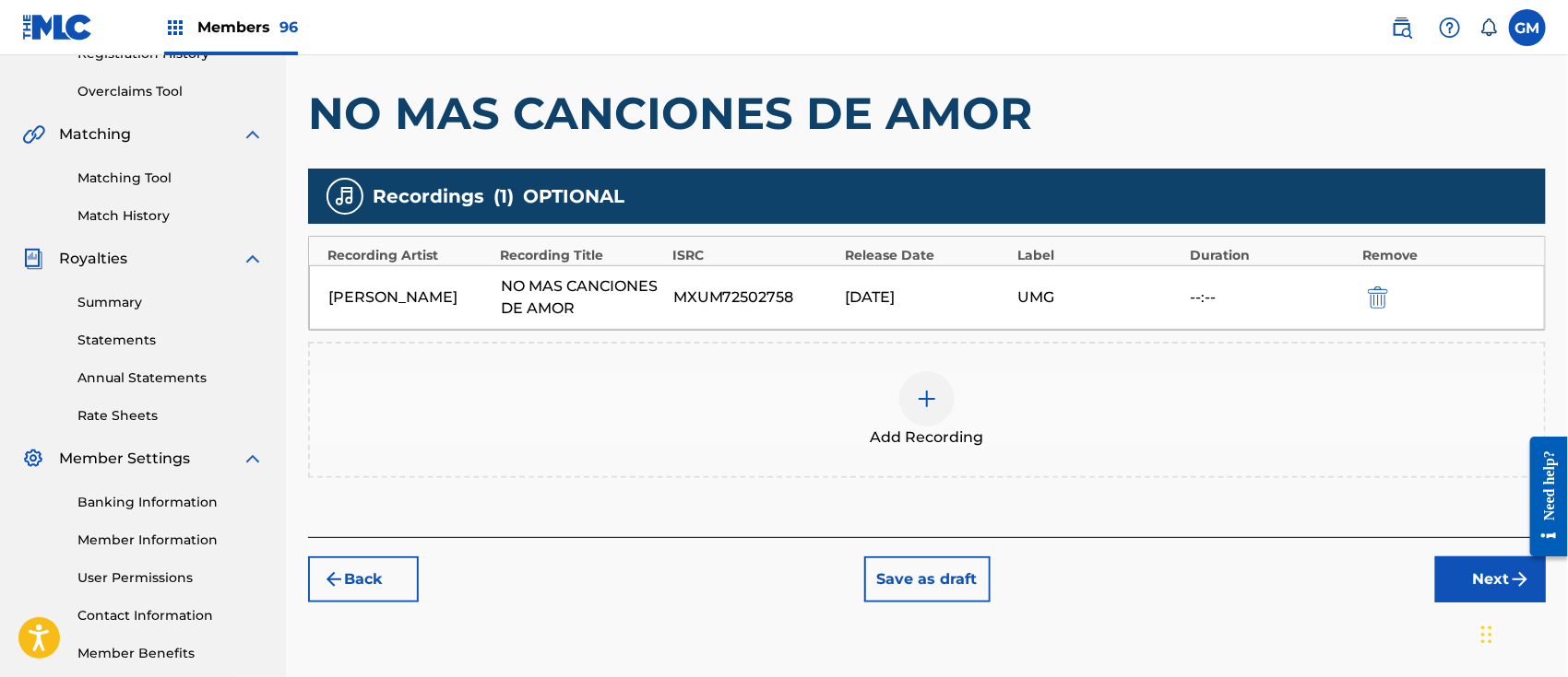
click at [1469, 582] on button "Next" at bounding box center [1490, 579] width 110 height 46
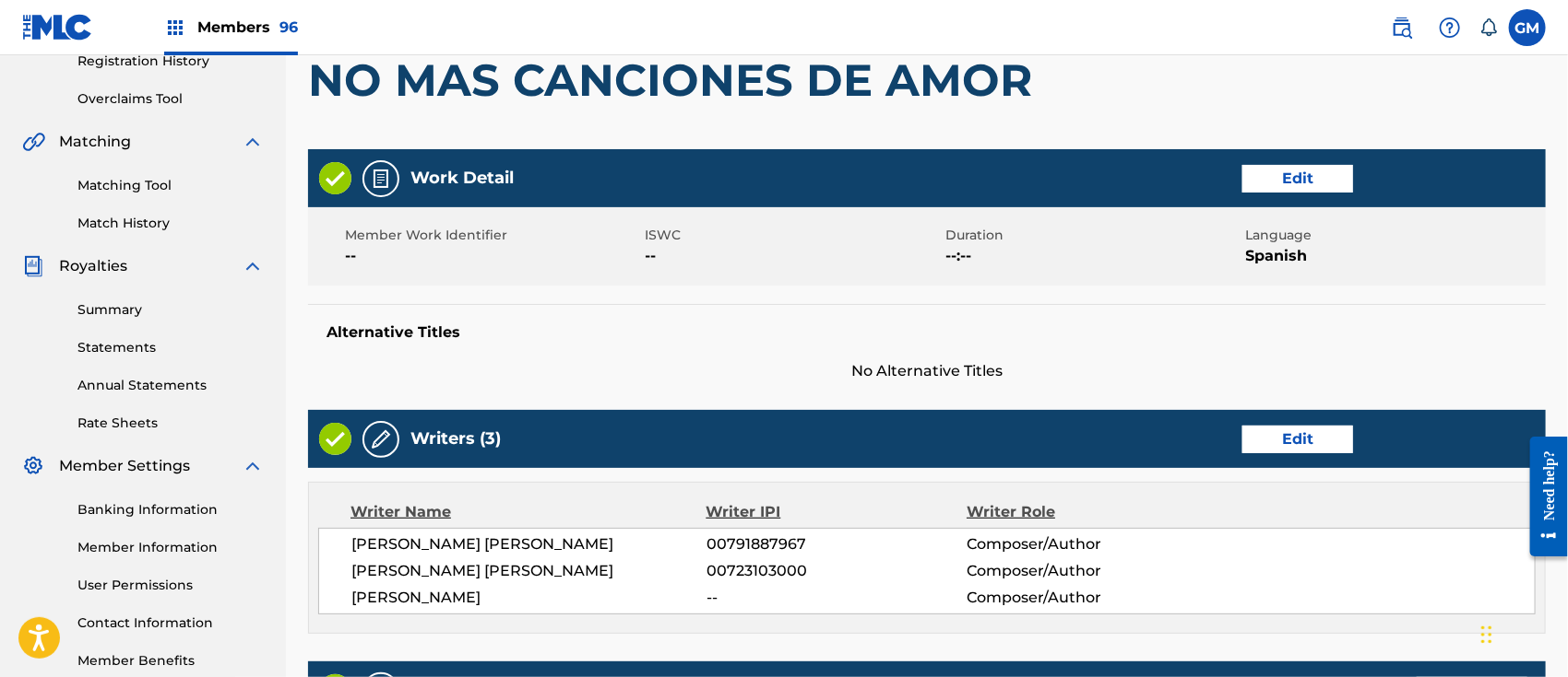
scroll to position [368, 0]
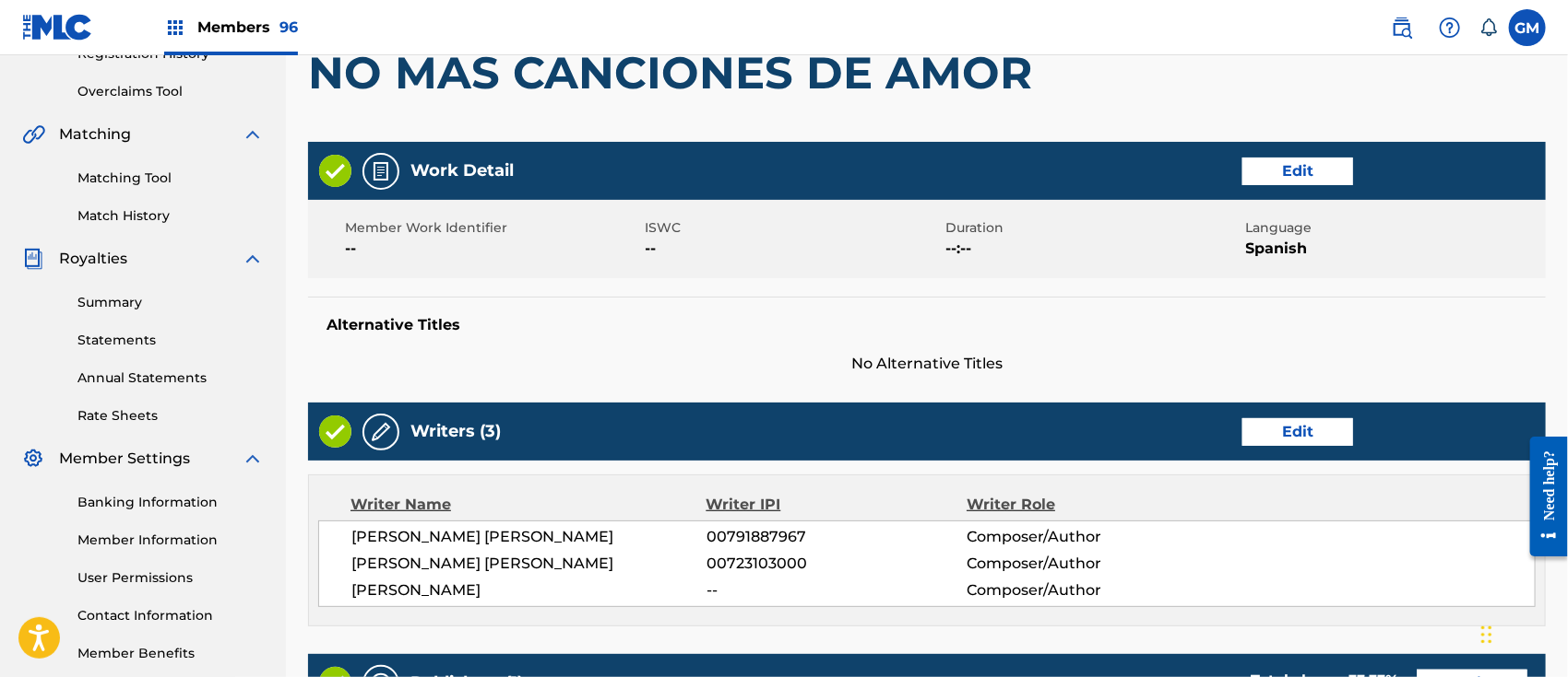
click at [1309, 418] on button "Edit" at bounding box center [1297, 432] width 110 height 27
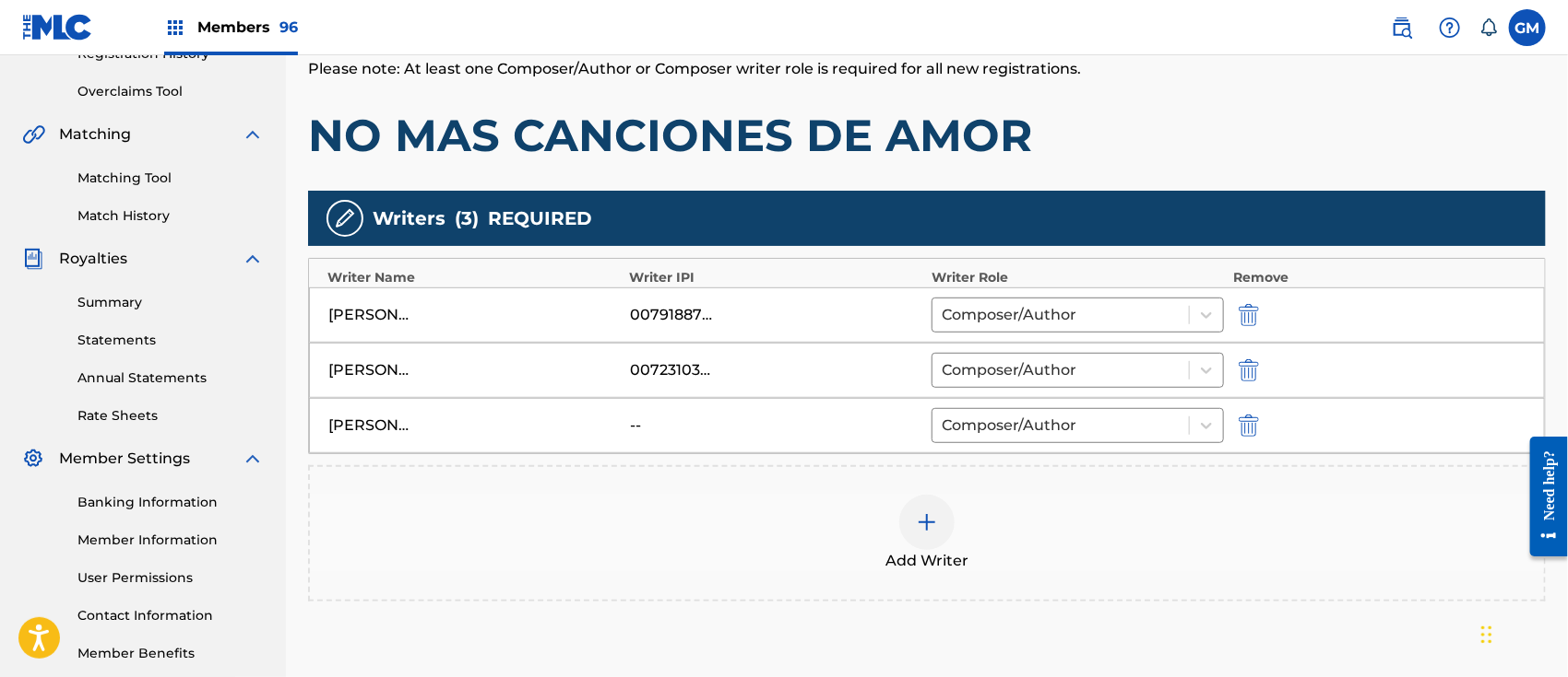
click at [920, 512] on img at bounding box center [927, 523] width 22 height 22
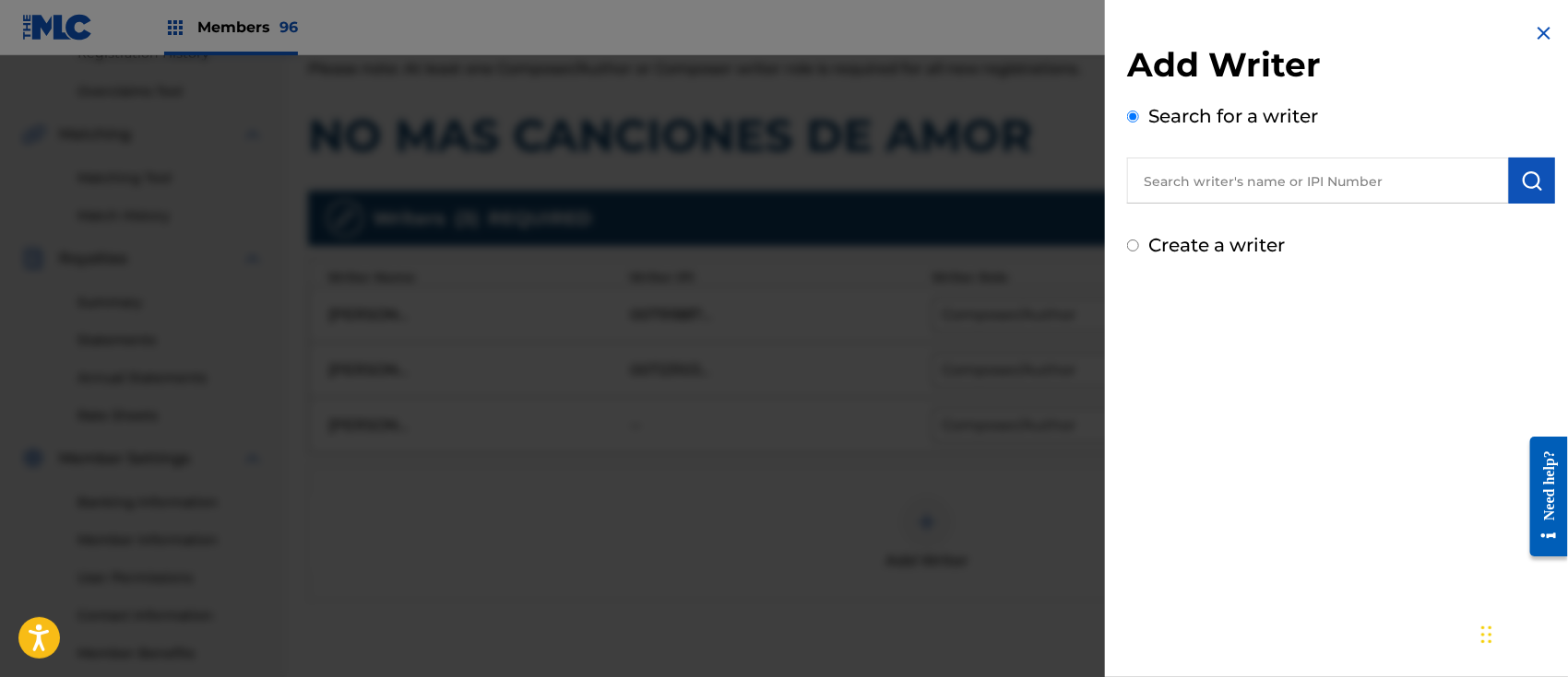
click at [1268, 183] on input "text" at bounding box center [1318, 180] width 382 height 46
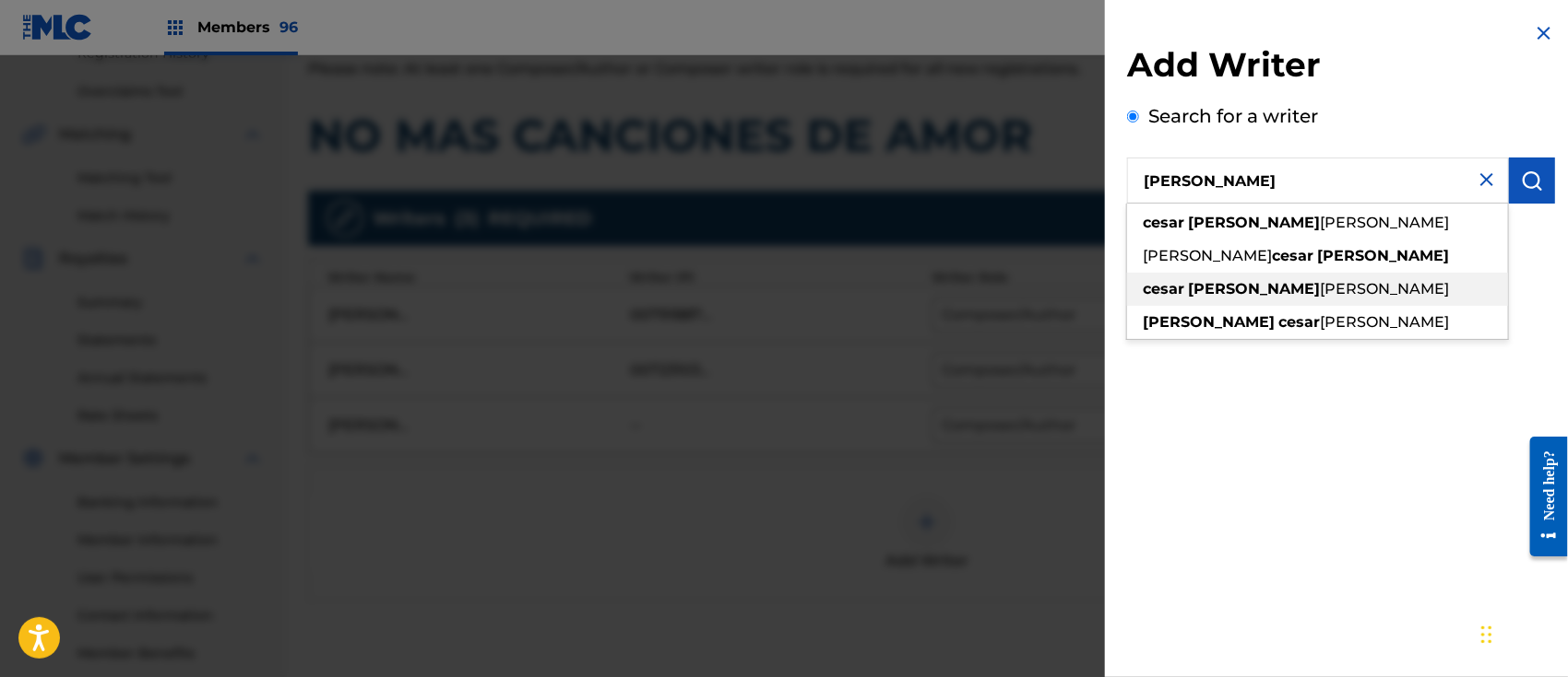
click at [1332, 296] on span "[PERSON_NAME]" at bounding box center [1384, 289] width 129 height 18
type input "[PERSON_NAME] [PERSON_NAME]"
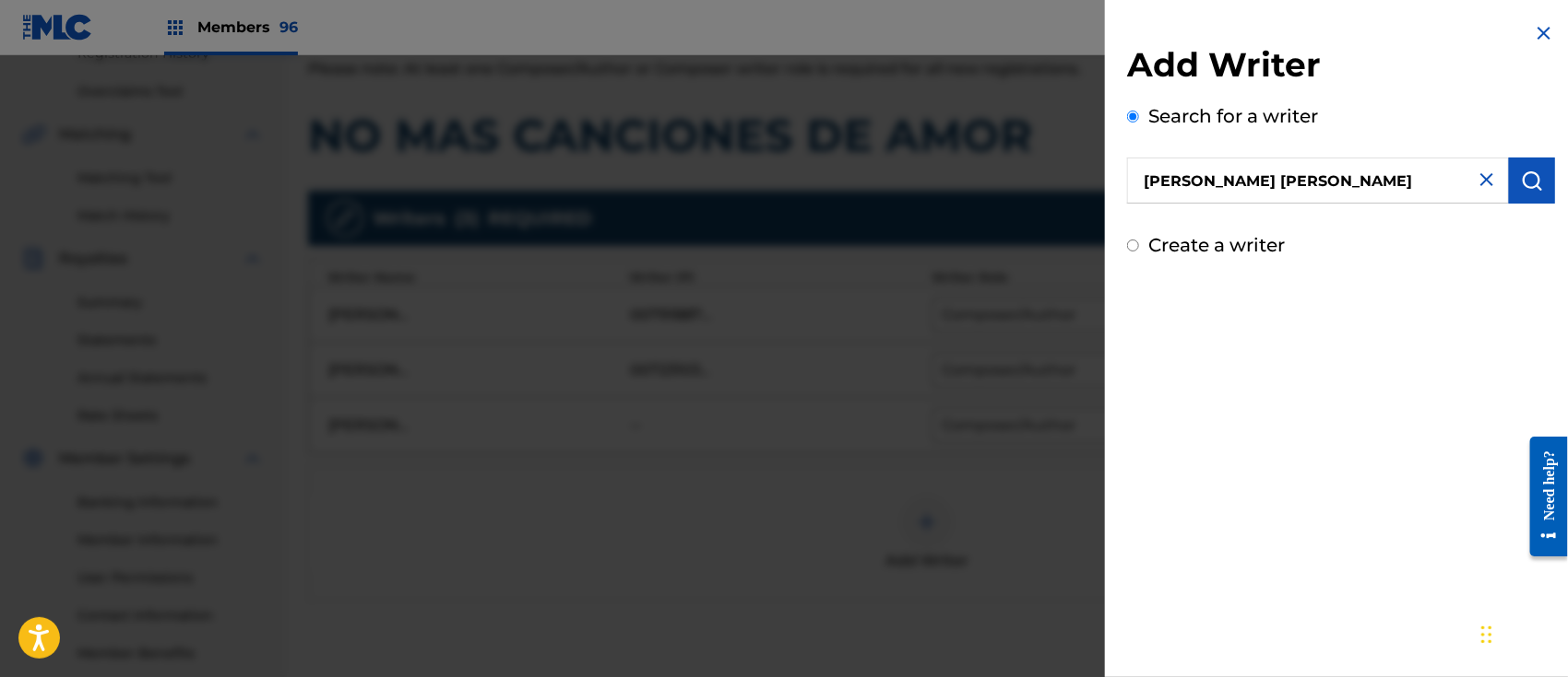
click at [1523, 172] on img "submit" at bounding box center [1532, 181] width 22 height 22
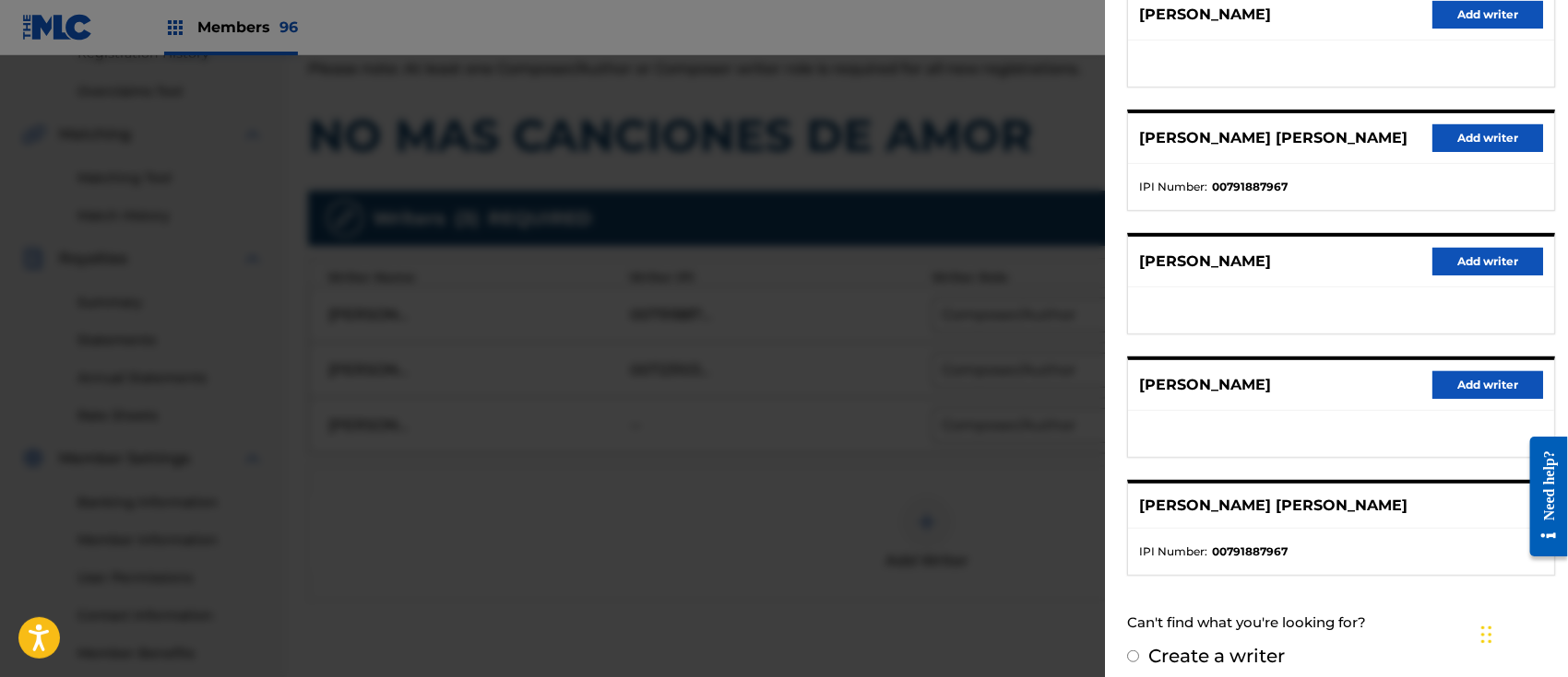
scroll to position [269, 0]
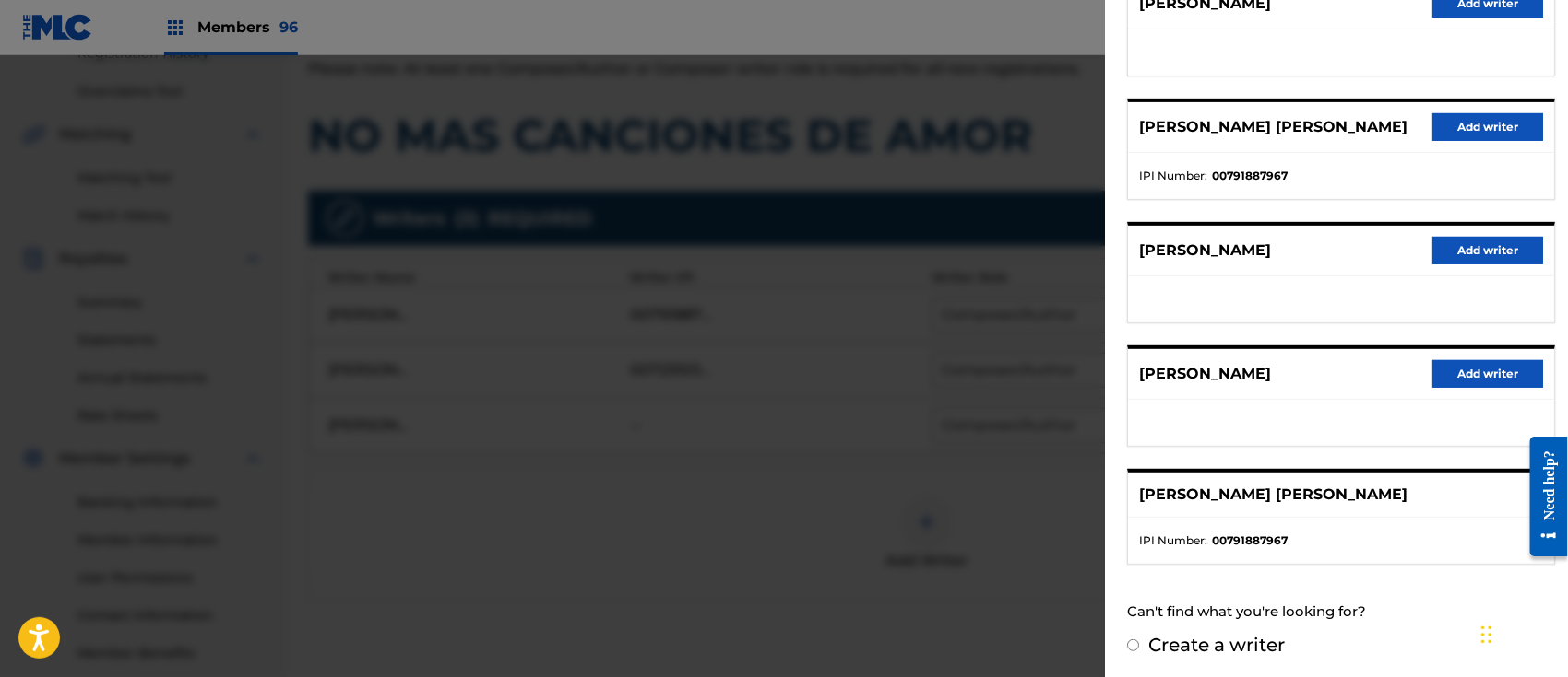
click at [1472, 113] on button "Add writer" at bounding box center [1487, 127] width 110 height 27
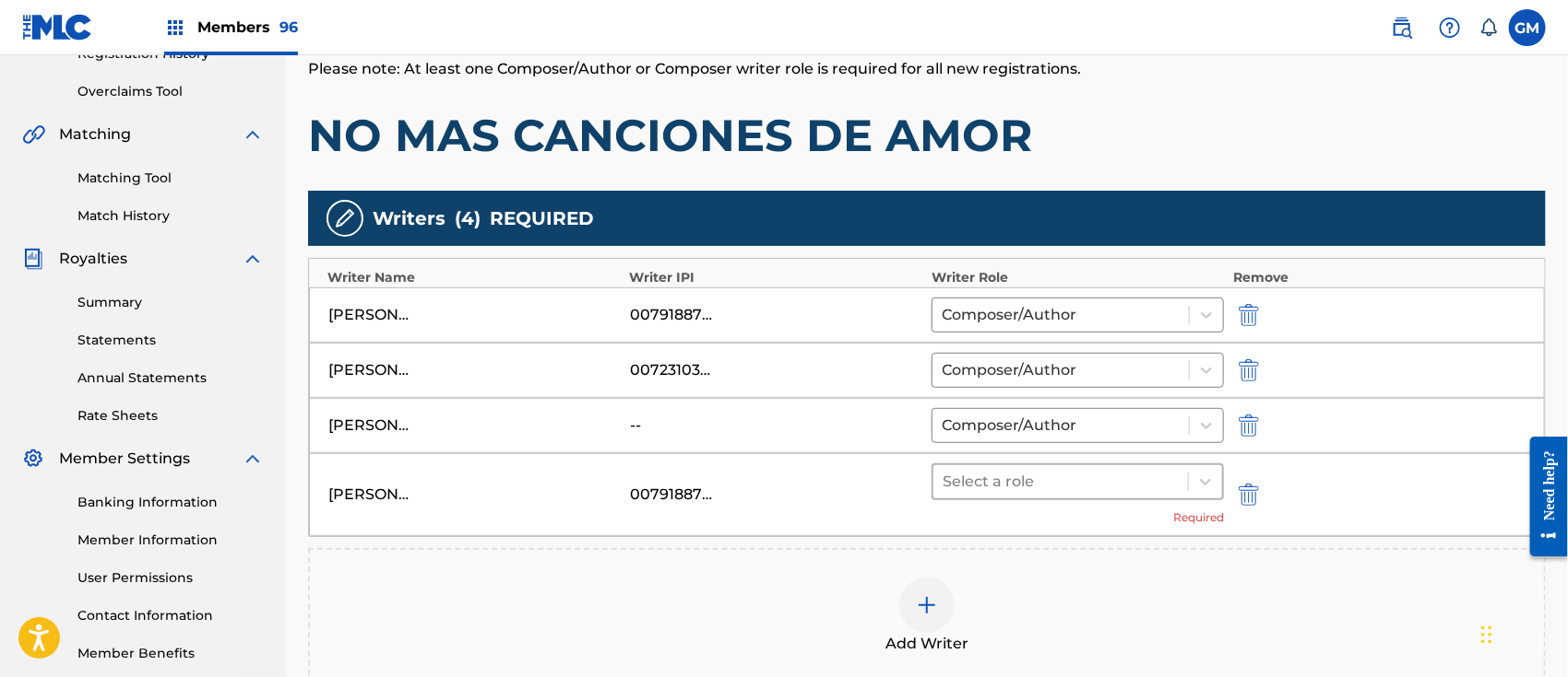
click at [1020, 480] on div at bounding box center [1060, 482] width 236 height 25
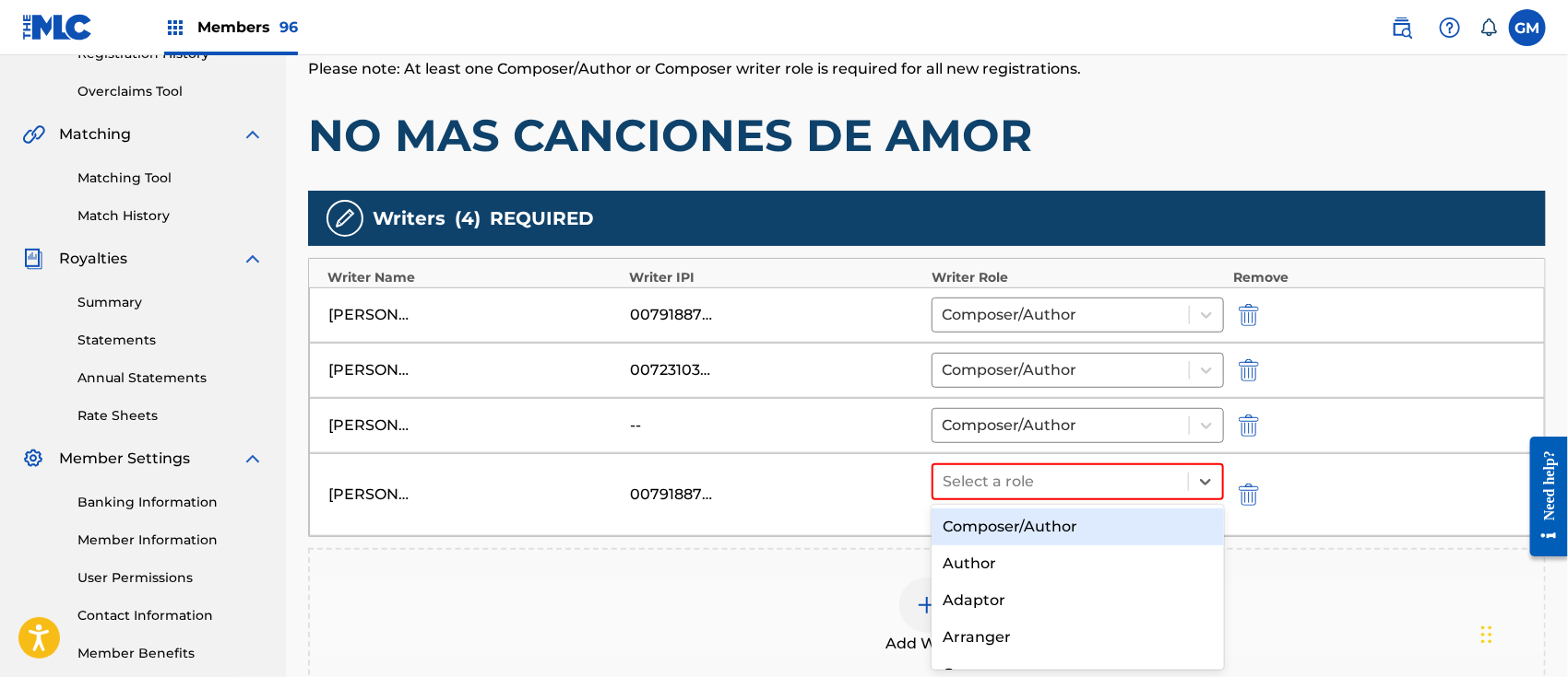
click at [1041, 520] on div "Composer/Author" at bounding box center [1077, 528] width 292 height 37
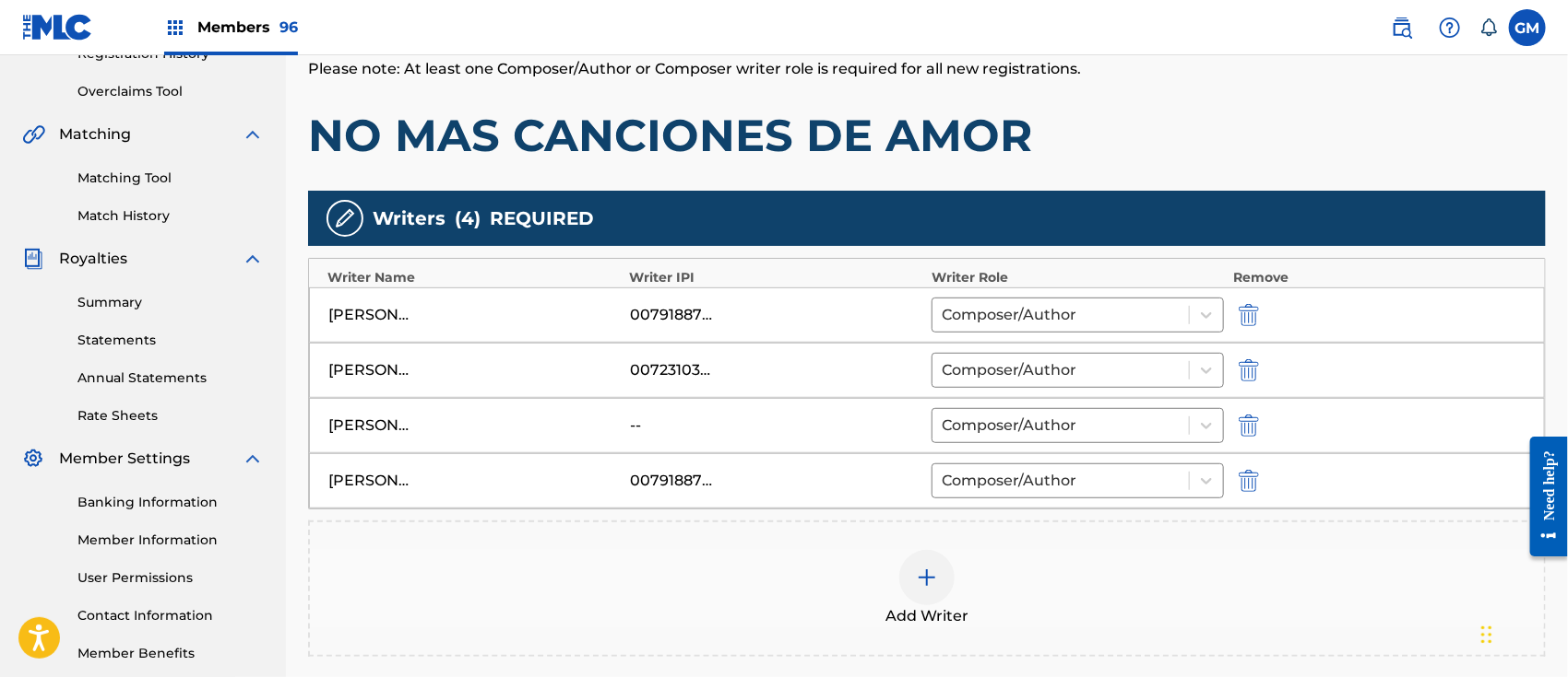
click at [1246, 312] on img "submit" at bounding box center [1248, 315] width 21 height 22
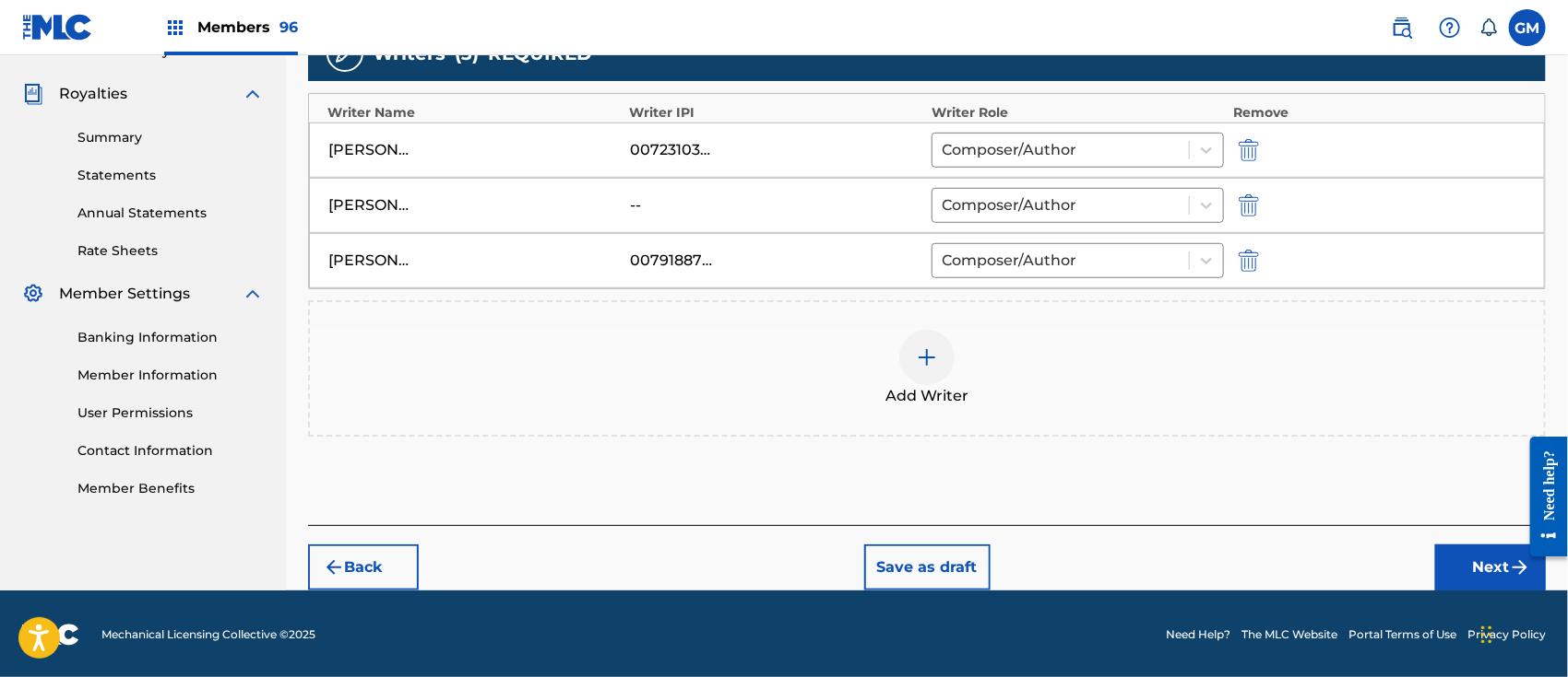
click at [1460, 565] on button "Next" at bounding box center [1490, 567] width 110 height 46
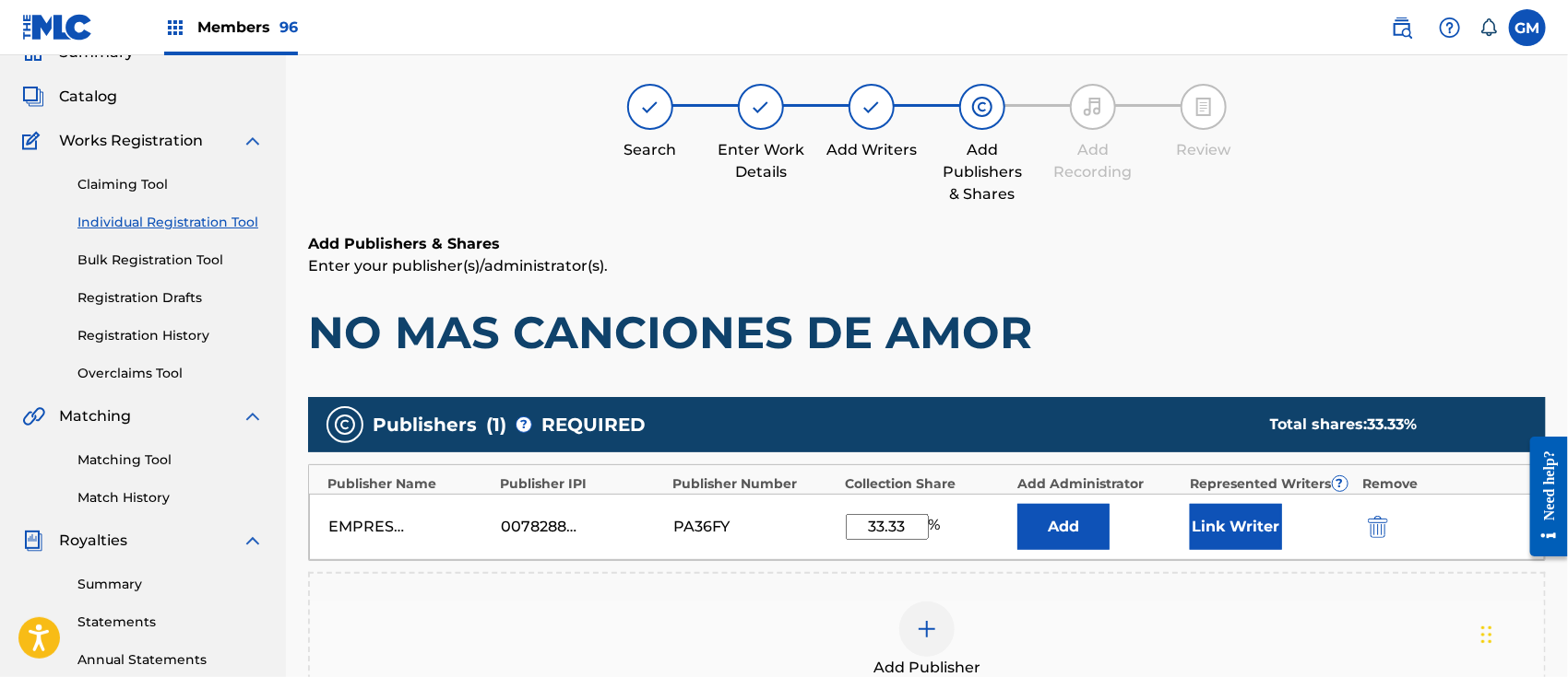
scroll to position [82, 0]
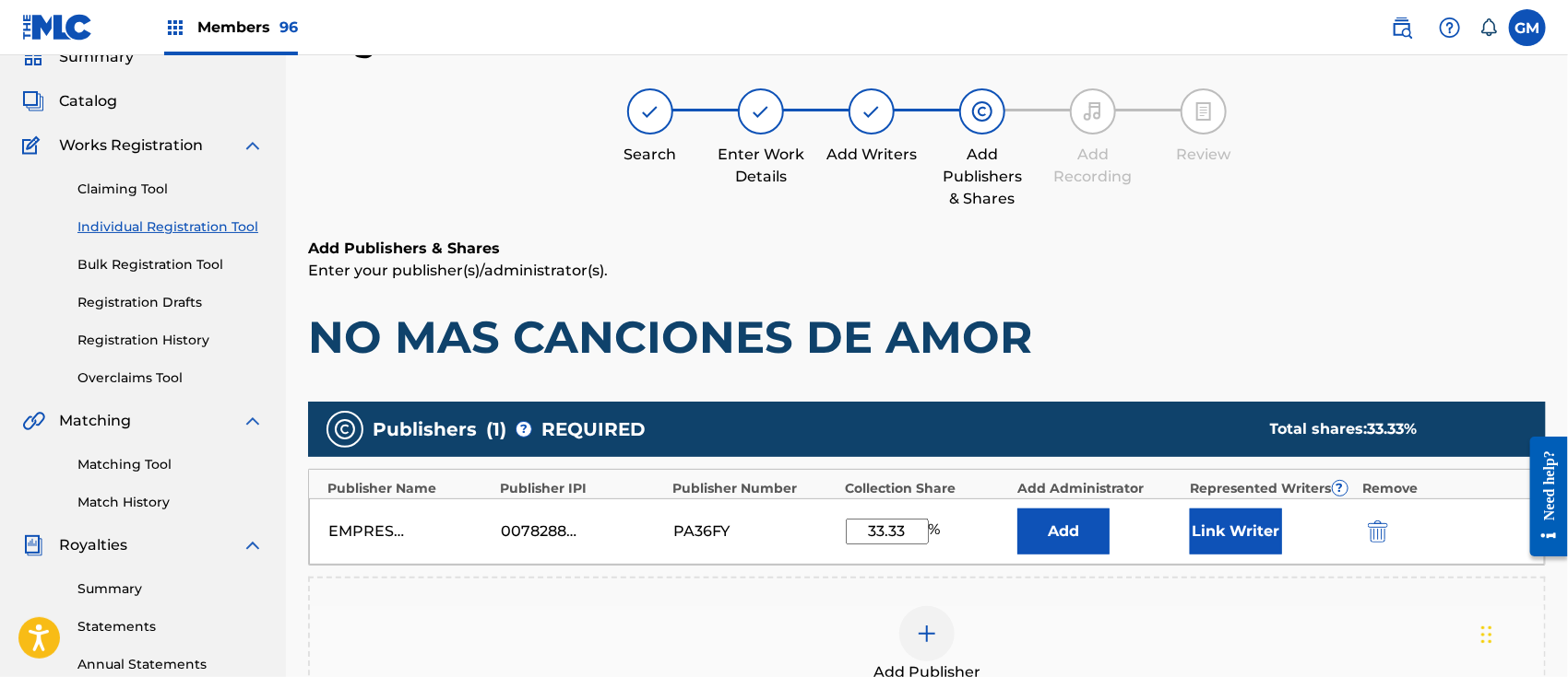
click at [1236, 527] on button "Link Writer" at bounding box center [1236, 531] width 92 height 46
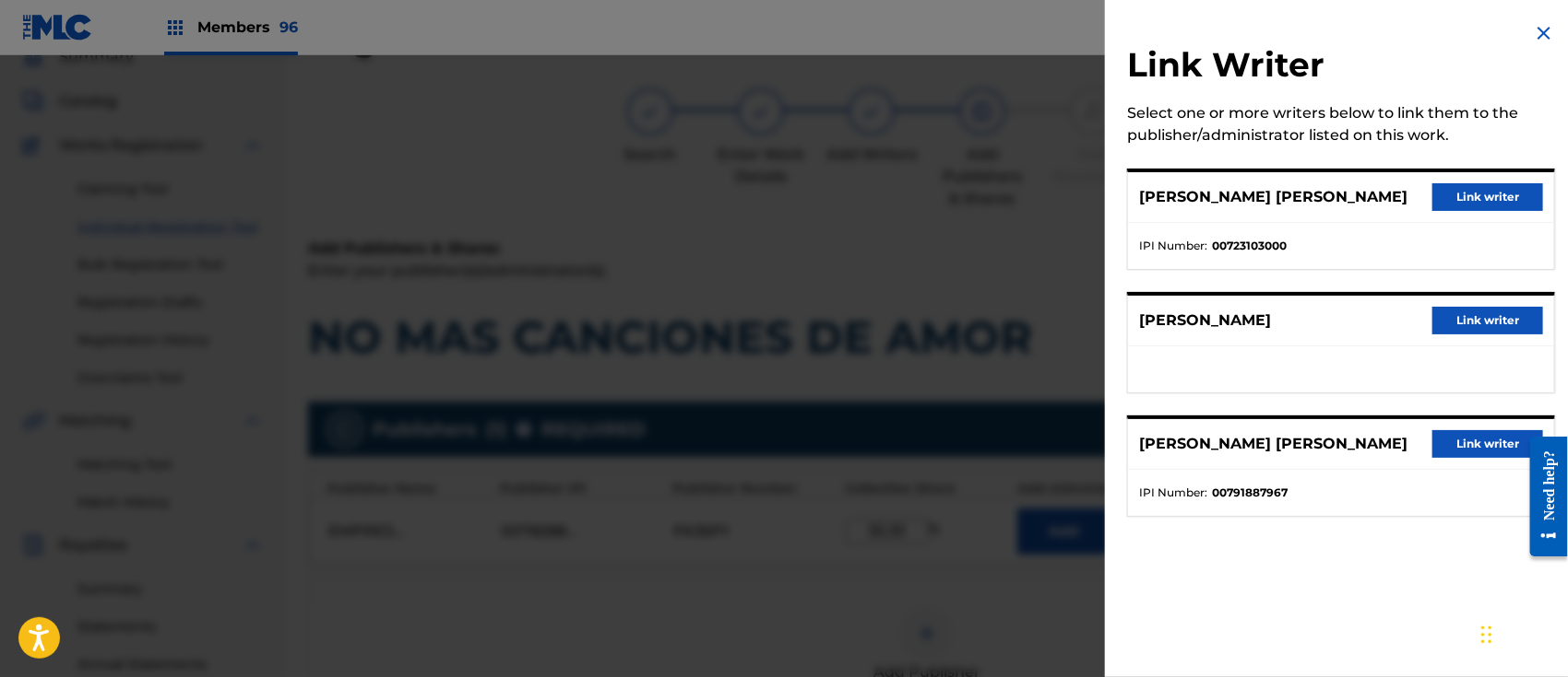
click at [1465, 435] on button "Link writer" at bounding box center [1487, 444] width 110 height 27
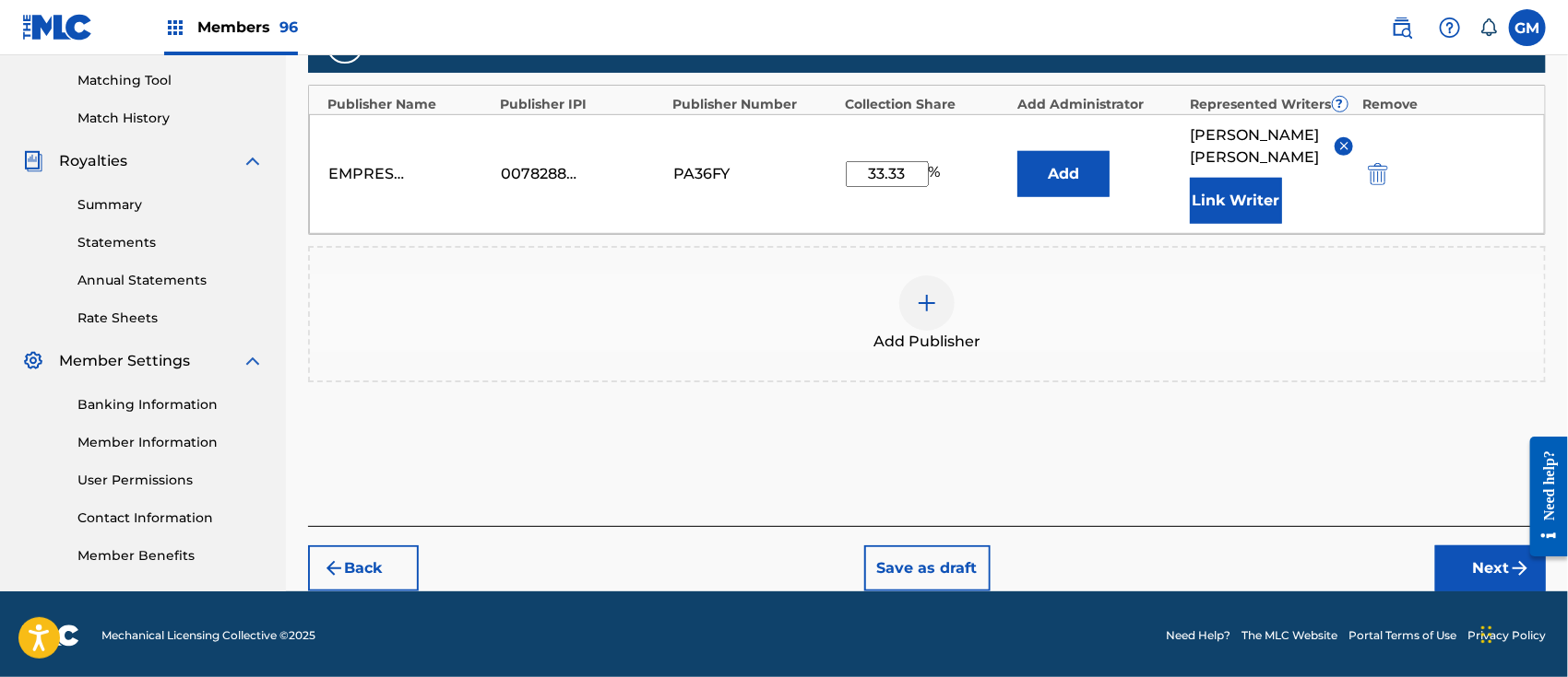
scroll to position [489, 0]
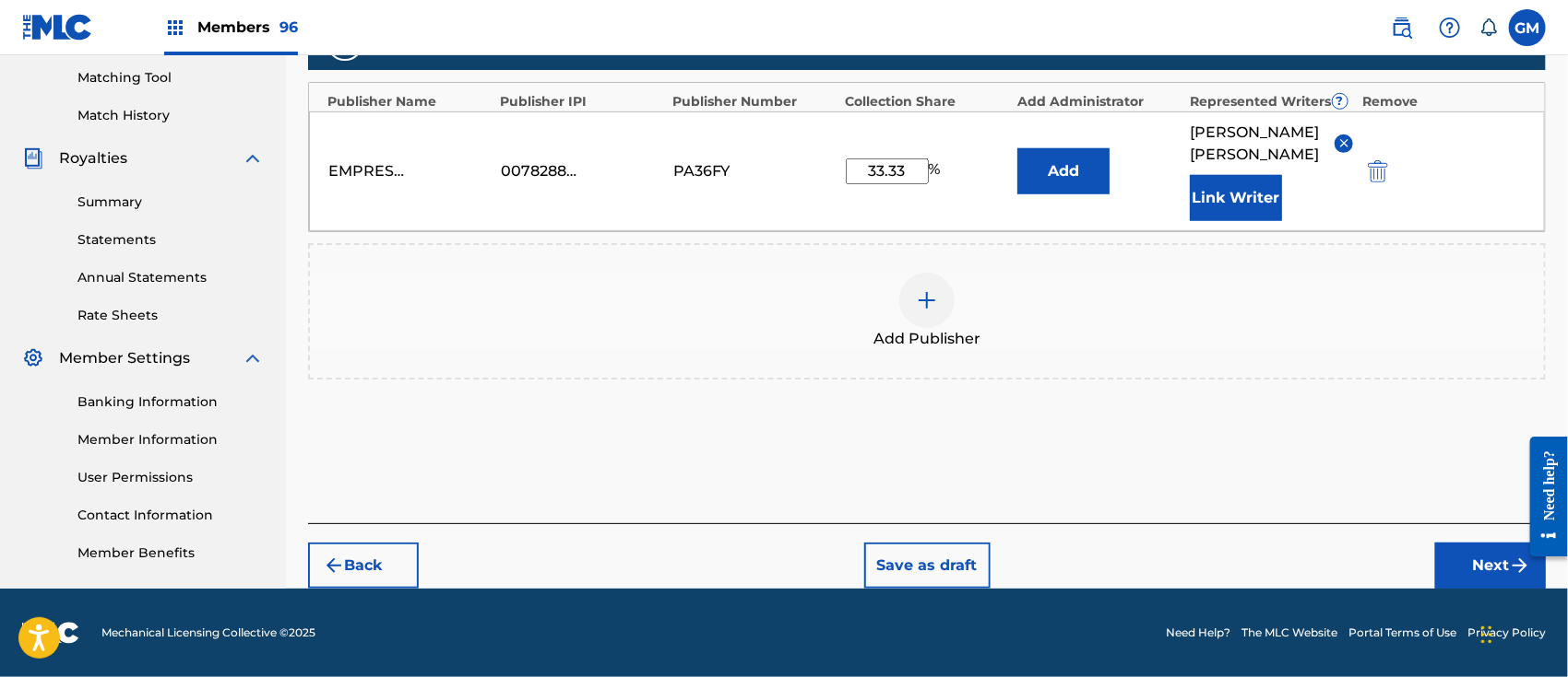
click at [1454, 557] on button "Next" at bounding box center [1490, 566] width 110 height 46
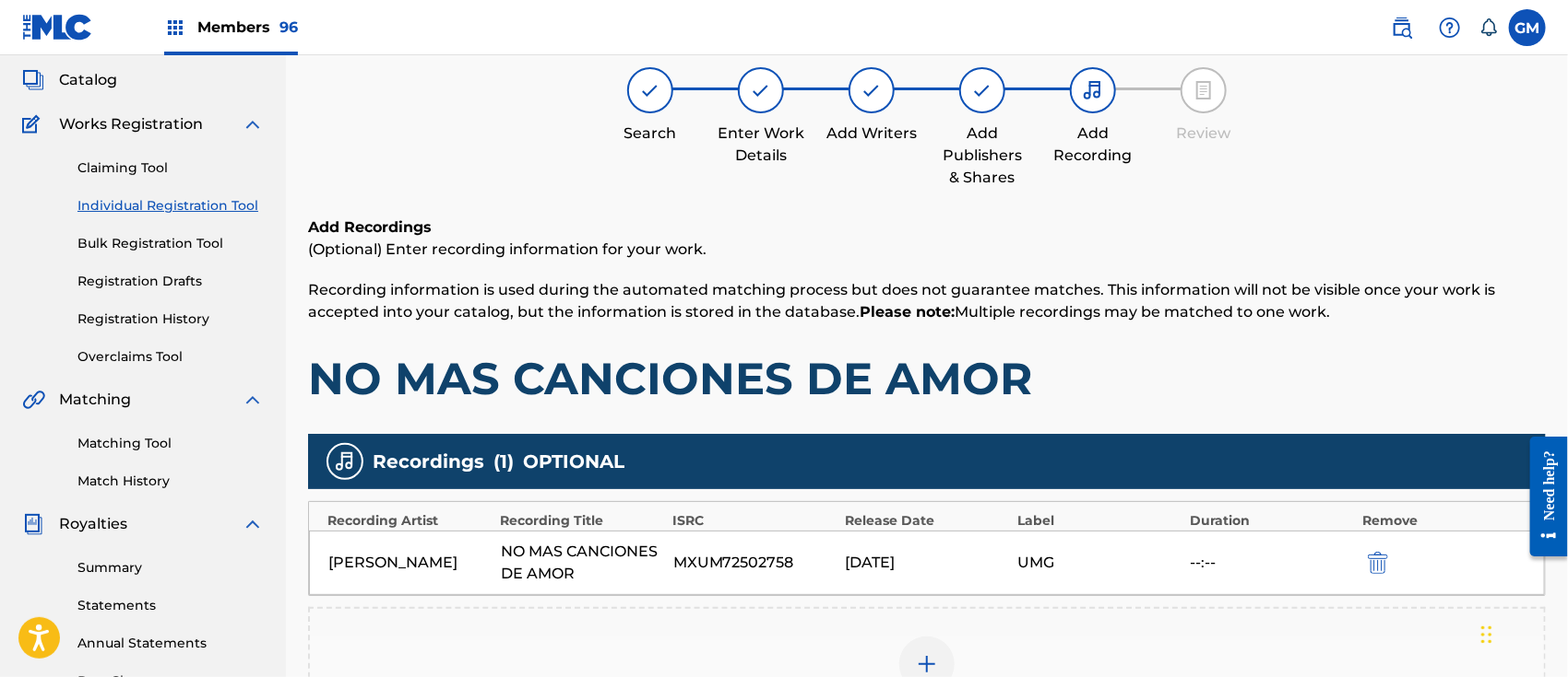
scroll to position [82, 0]
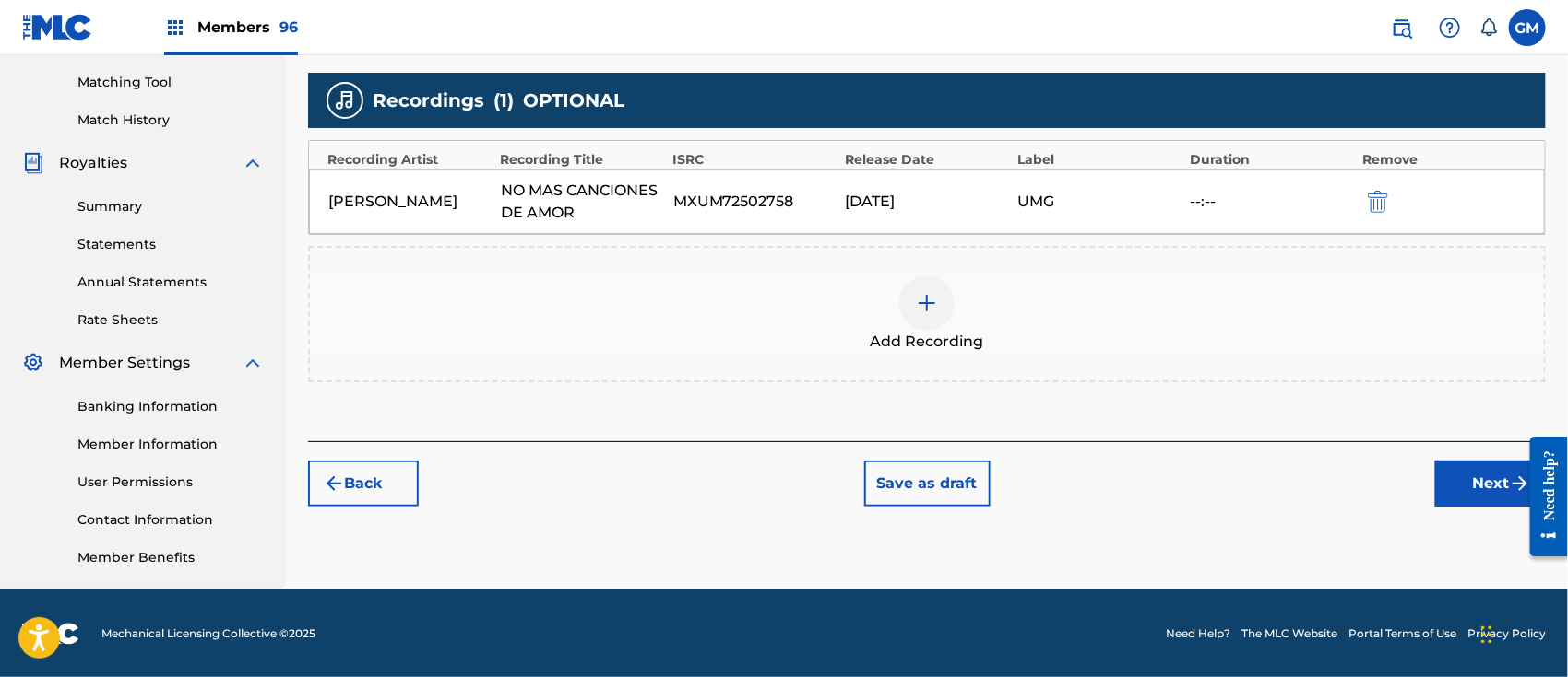
click at [1468, 468] on button "Next" at bounding box center [1490, 484] width 110 height 46
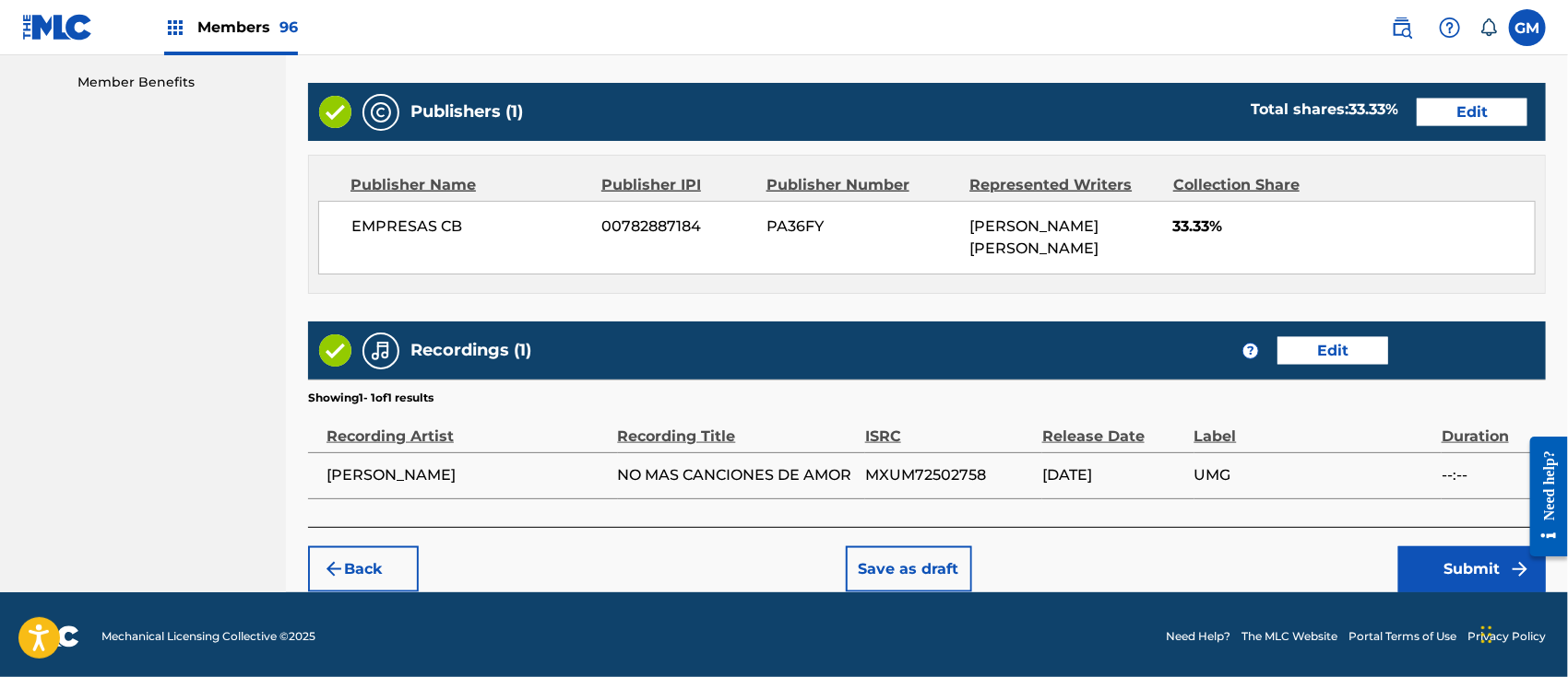
scroll to position [942, 0]
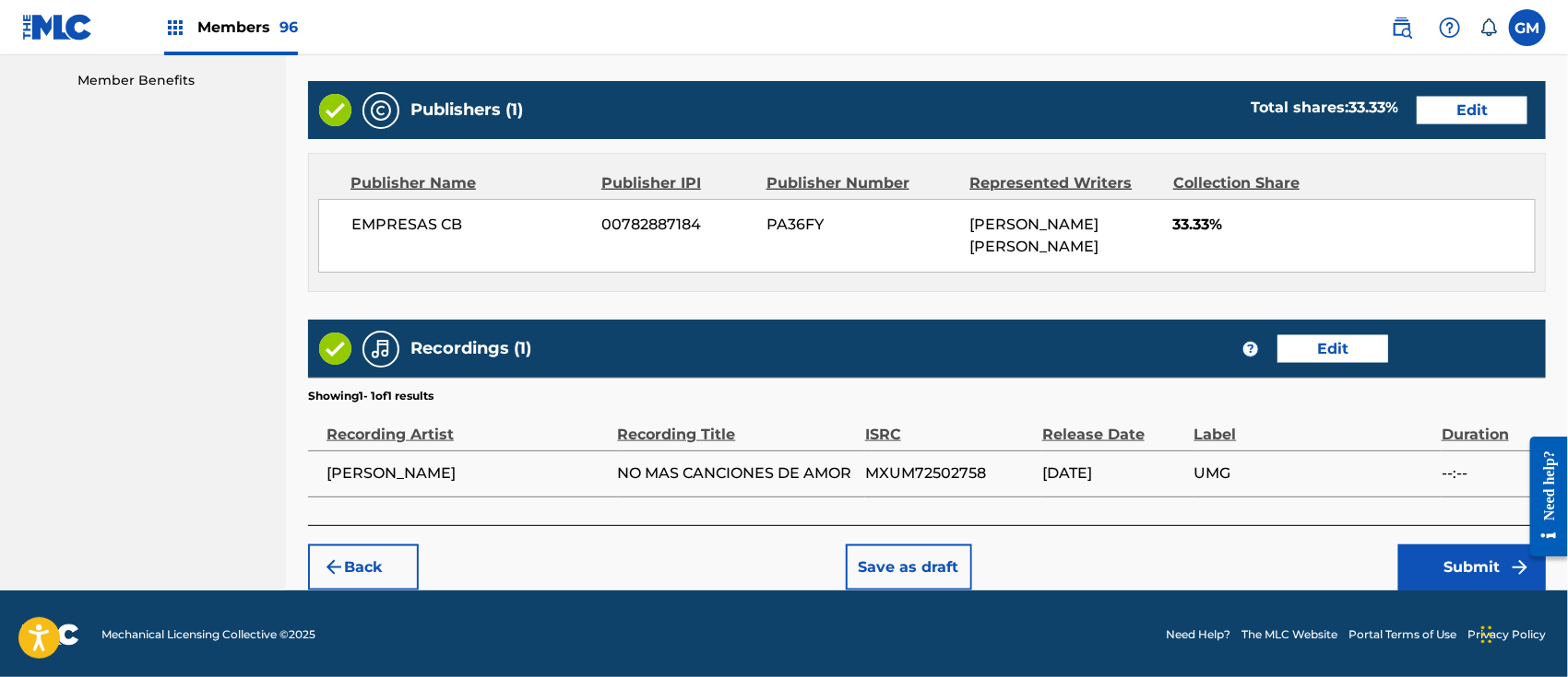
click at [1431, 564] on button "Submit" at bounding box center [1471, 567] width 148 height 46
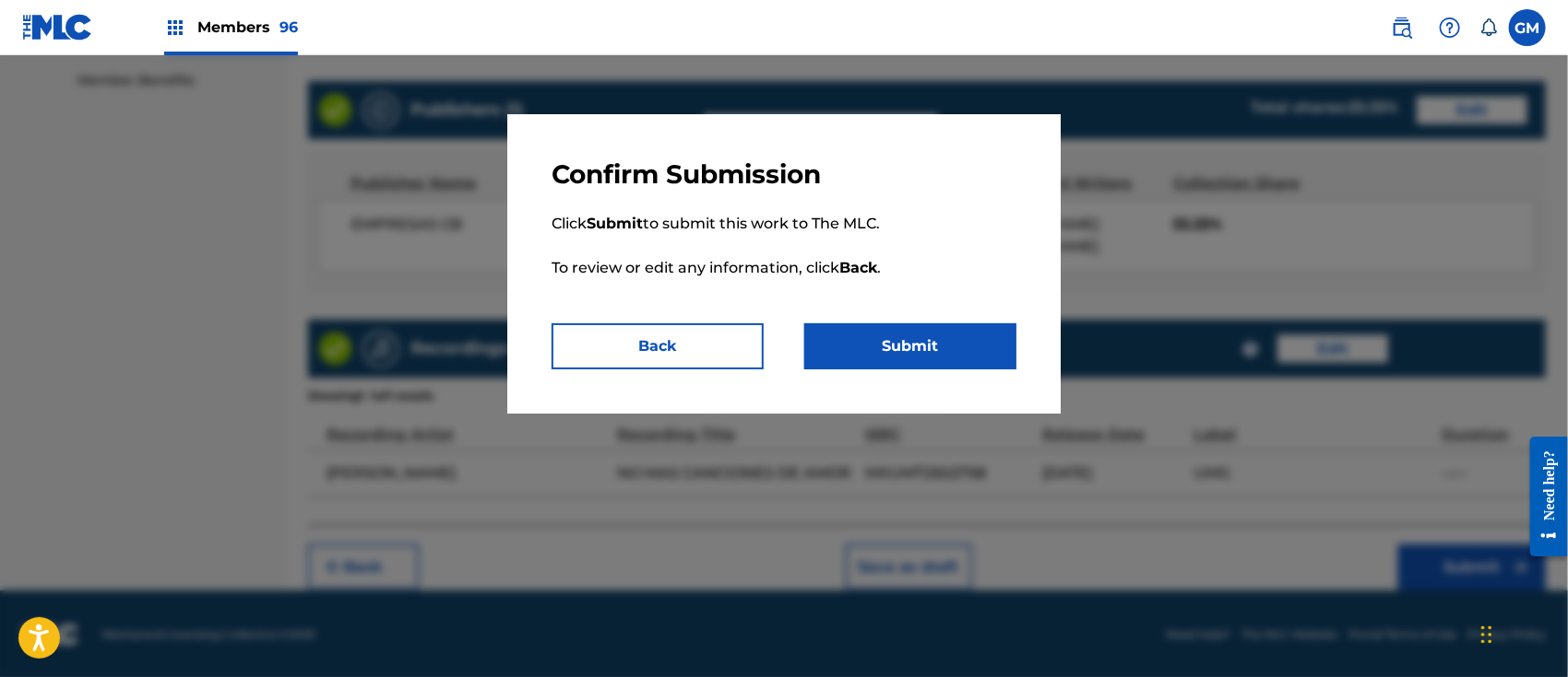
click at [919, 344] on button "Submit" at bounding box center [910, 346] width 212 height 46
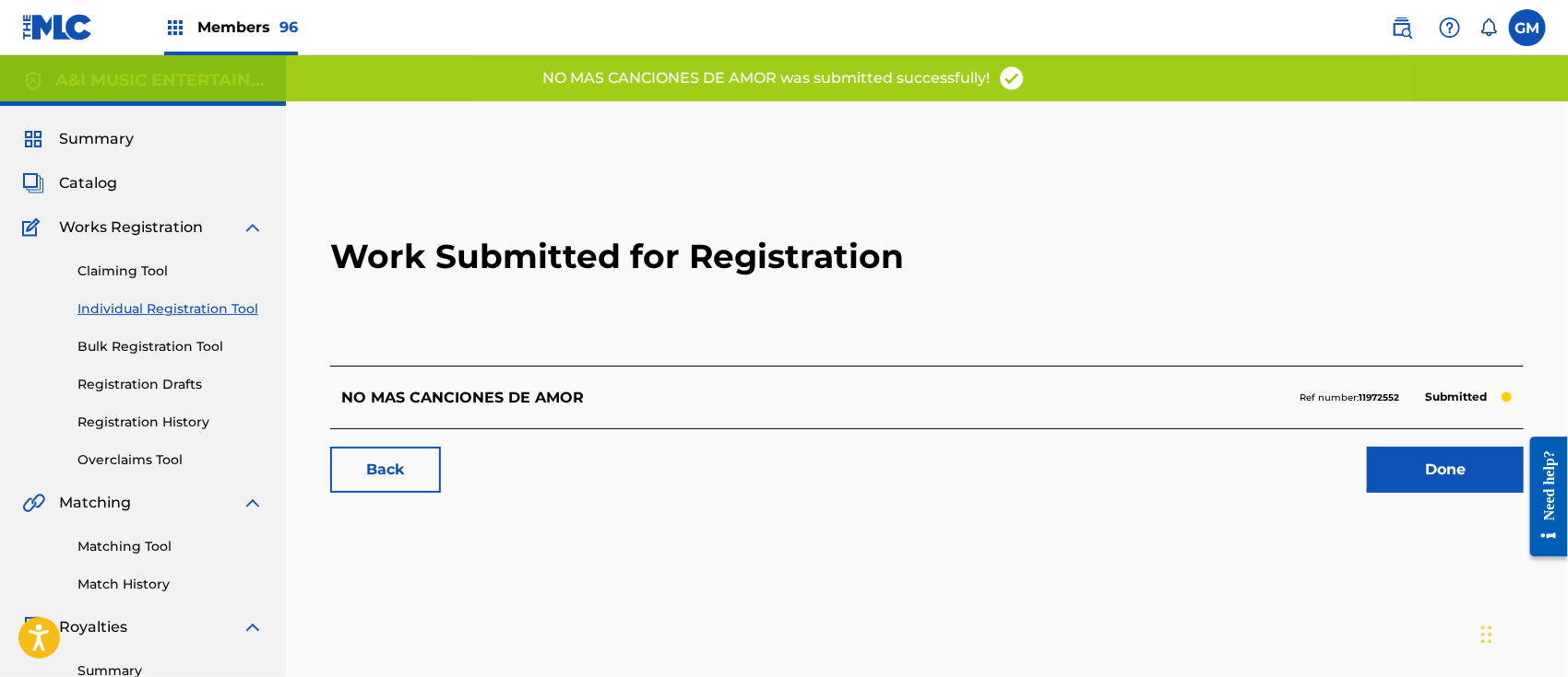
click at [1397, 466] on link "Done" at bounding box center [1445, 470] width 156 height 46
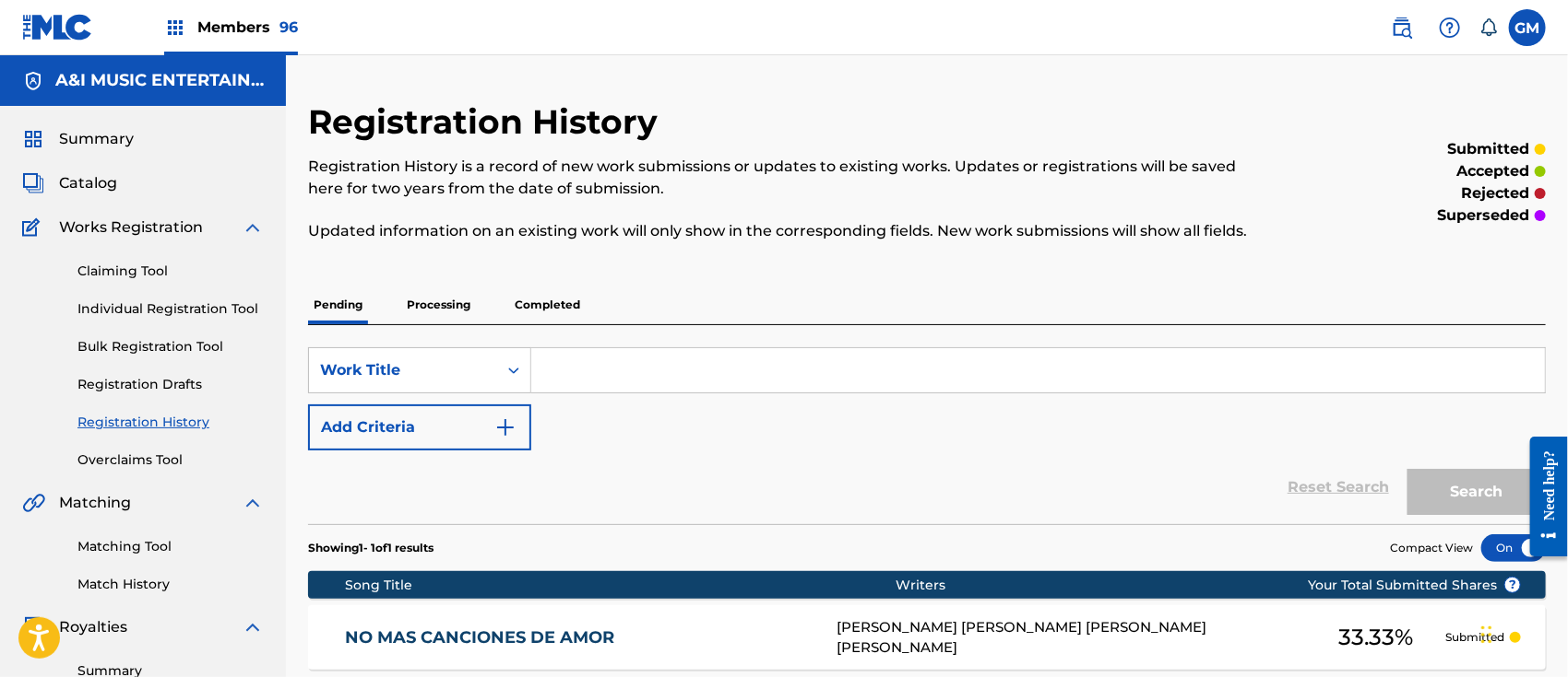
click at [242, 19] on span "Members 96" at bounding box center [247, 27] width 101 height 21
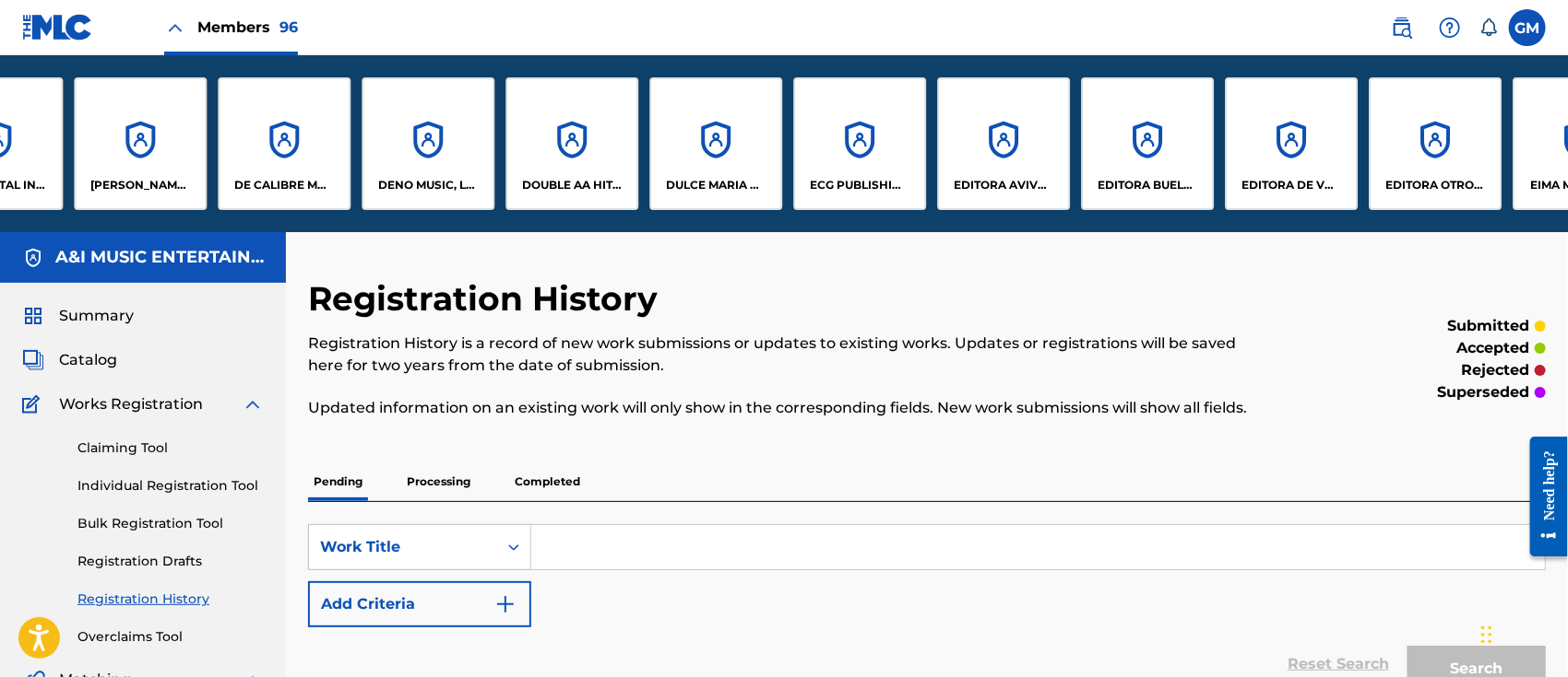
scroll to position [0, 2135]
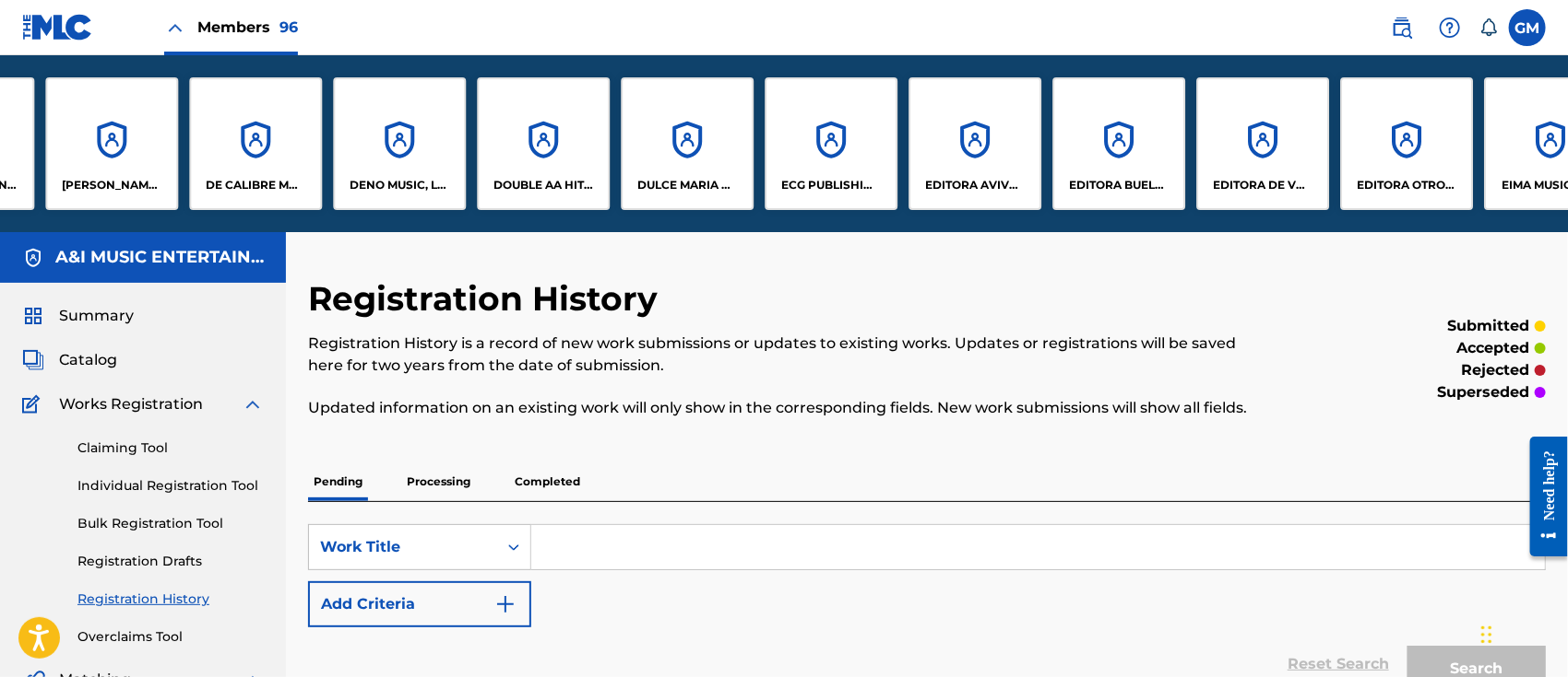
click at [794, 157] on div "ECG PUBLISHING, LLC" at bounding box center [831, 144] width 133 height 133
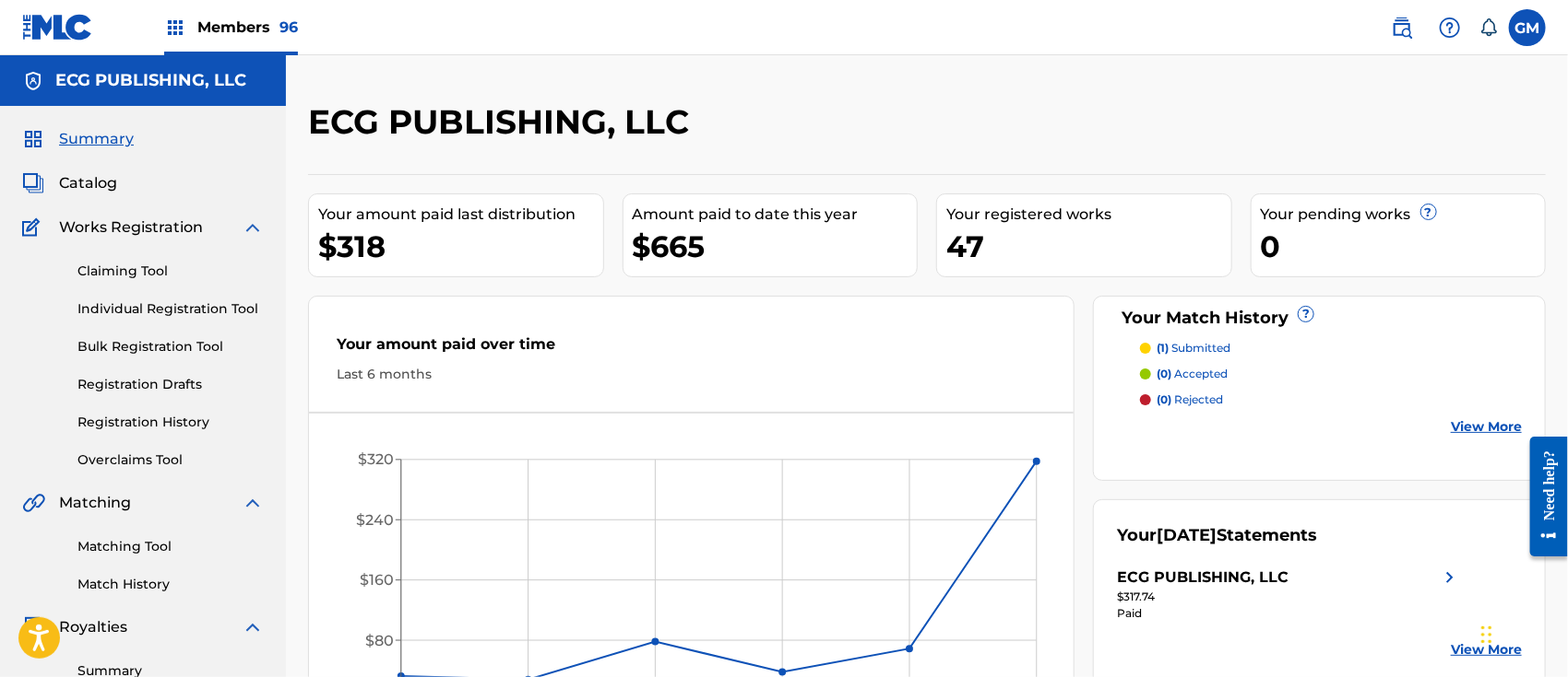
click at [164, 382] on link "Registration Drafts" at bounding box center [170, 385] width 187 height 20
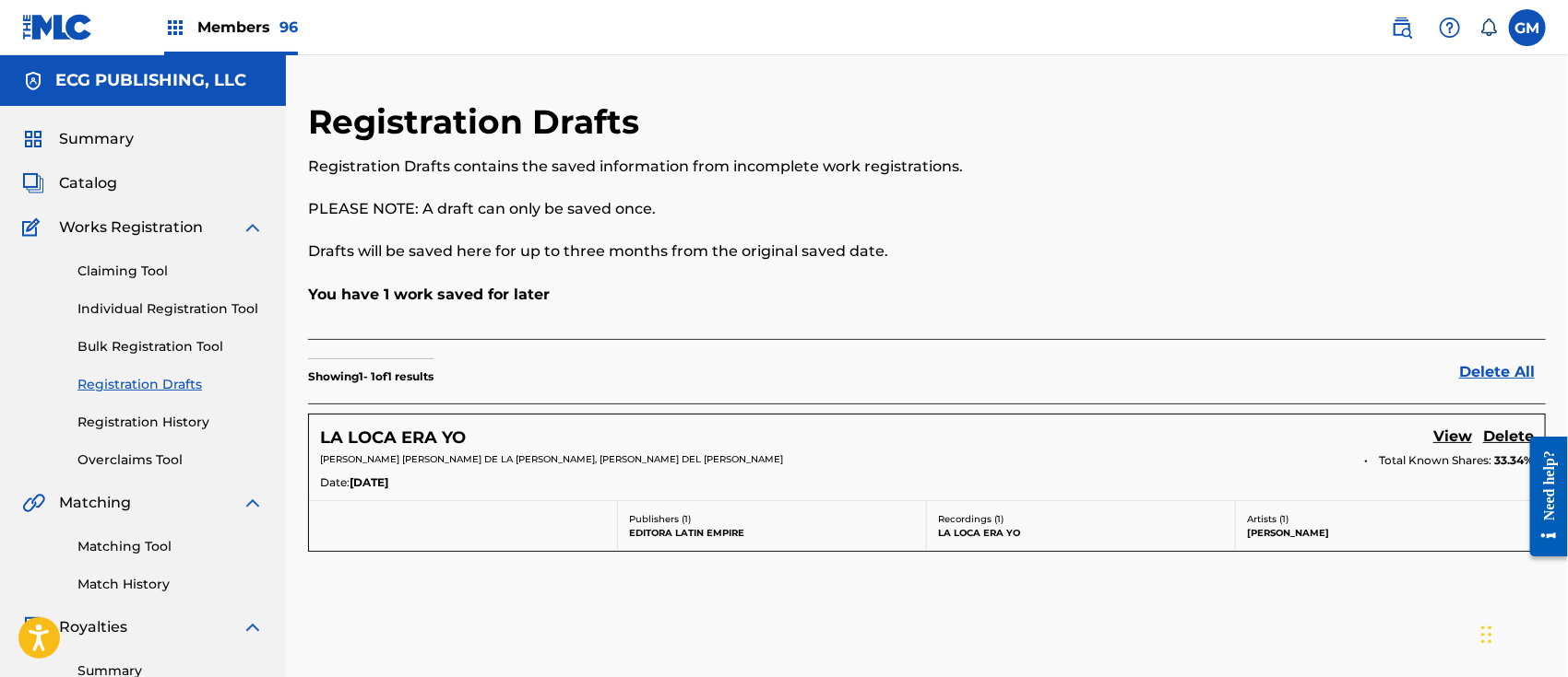
click at [1447, 439] on link "View" at bounding box center [1453, 438] width 39 height 24
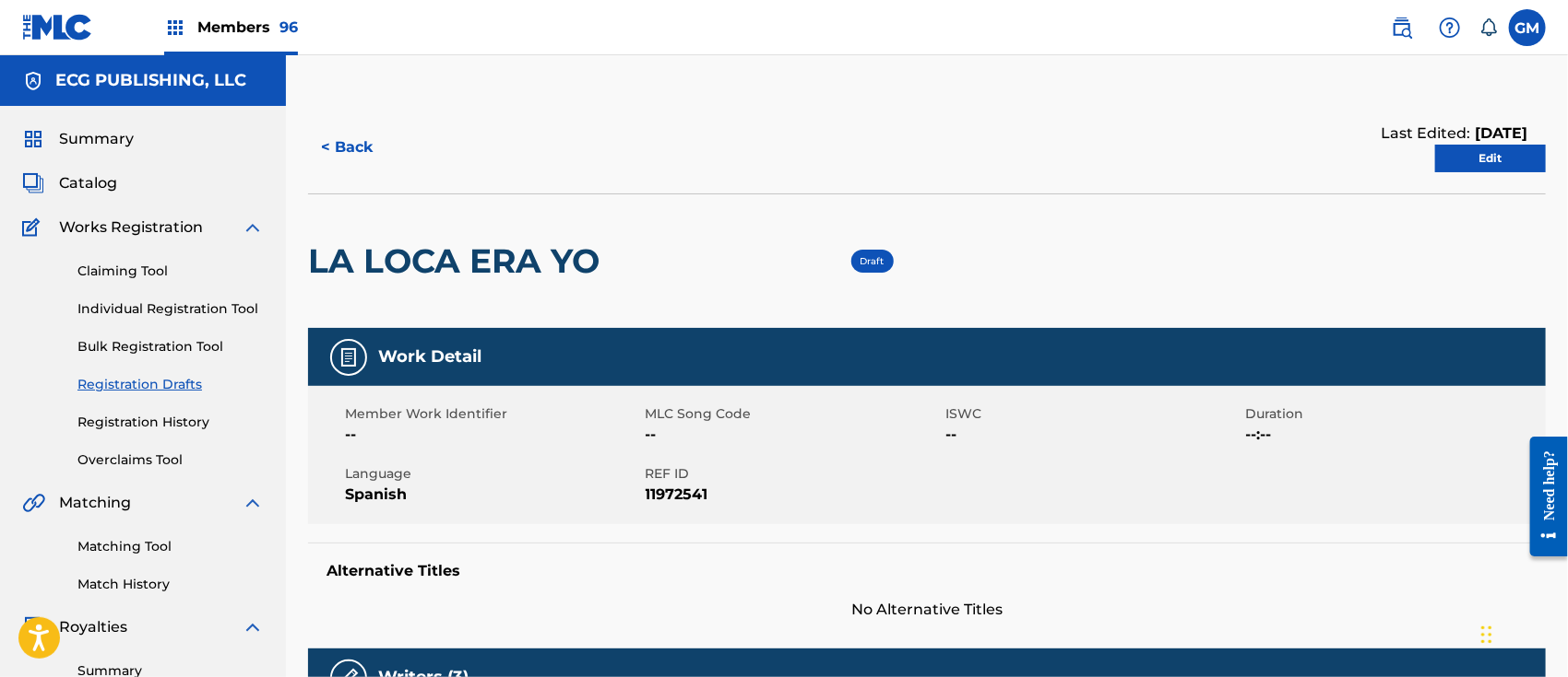
click at [1483, 154] on link "Edit" at bounding box center [1490, 158] width 110 height 27
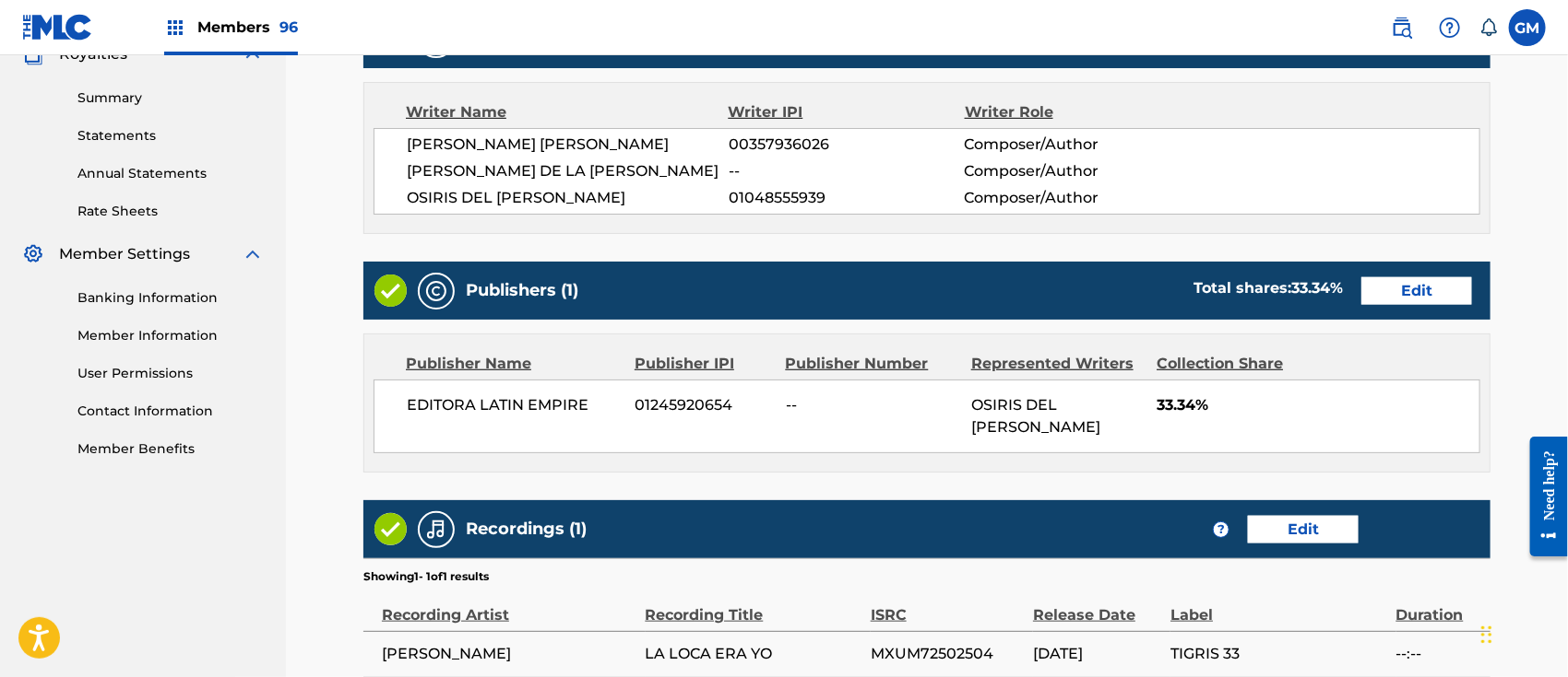
scroll to position [781, 0]
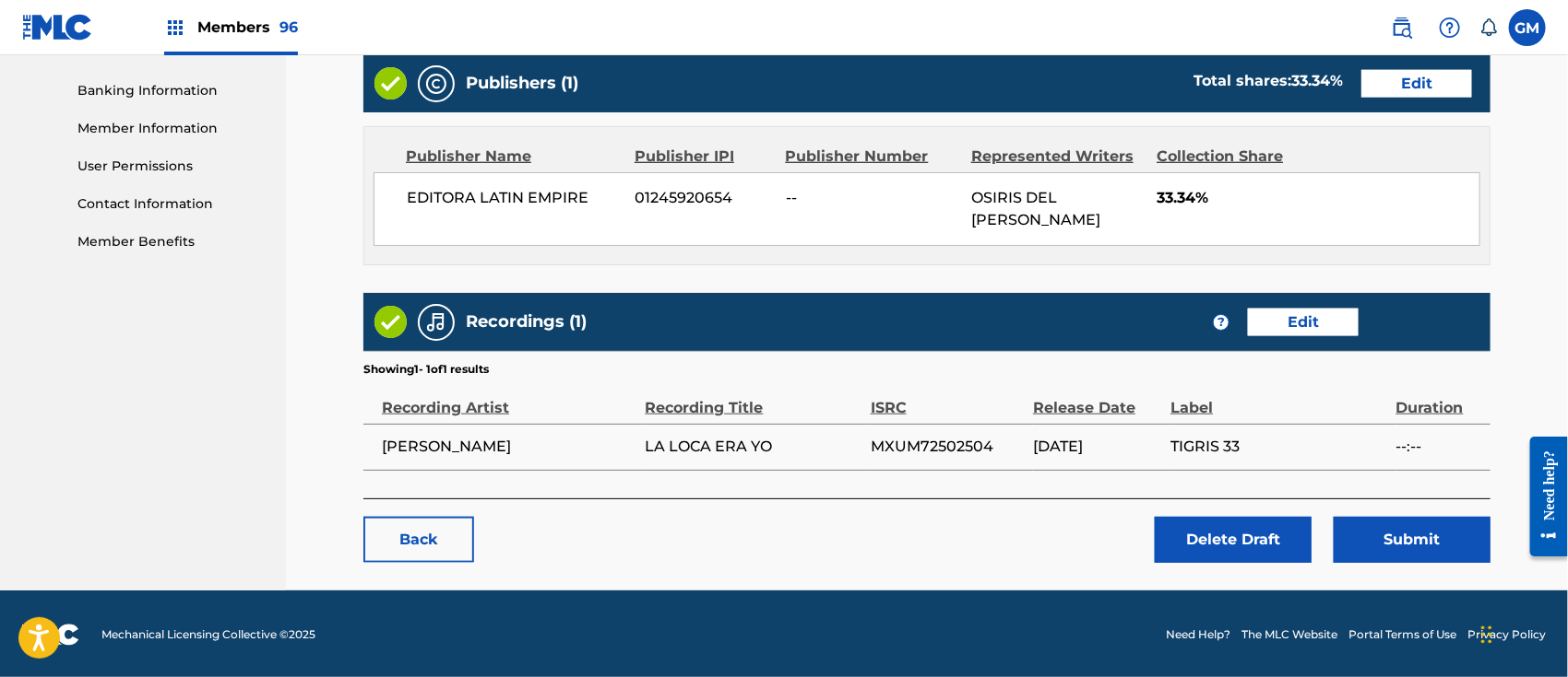
click at [1386, 542] on button "Submit" at bounding box center [1412, 539] width 156 height 46
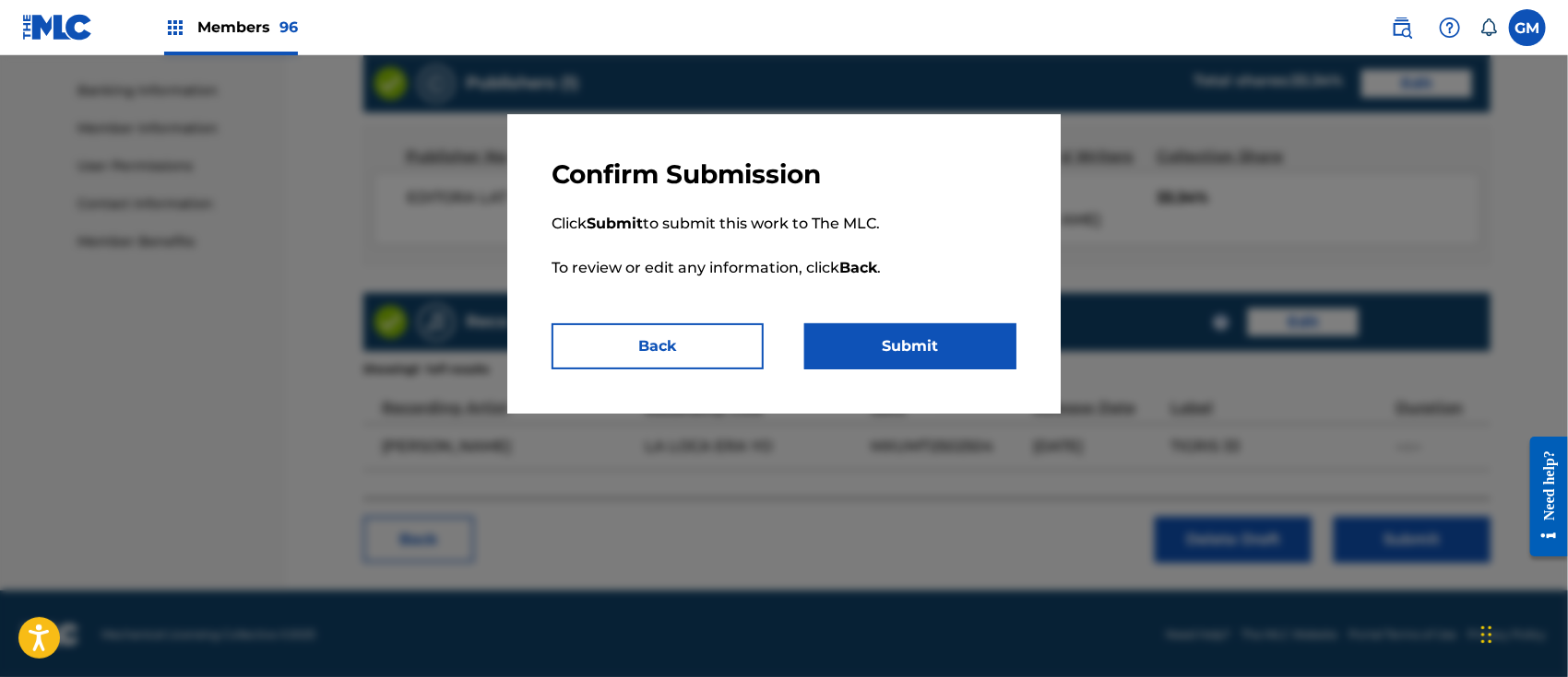
click at [908, 335] on button "Submit" at bounding box center [910, 346] width 212 height 46
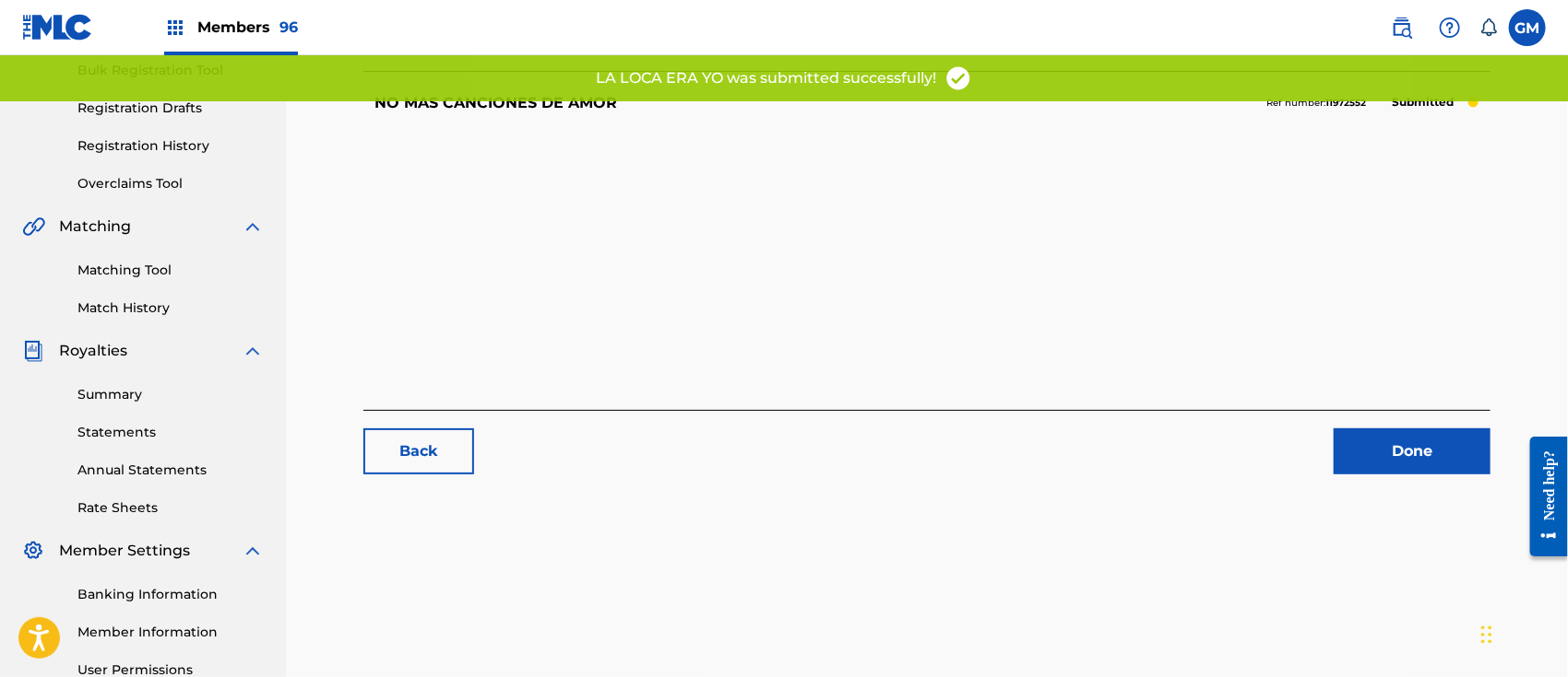
scroll to position [286, 0]
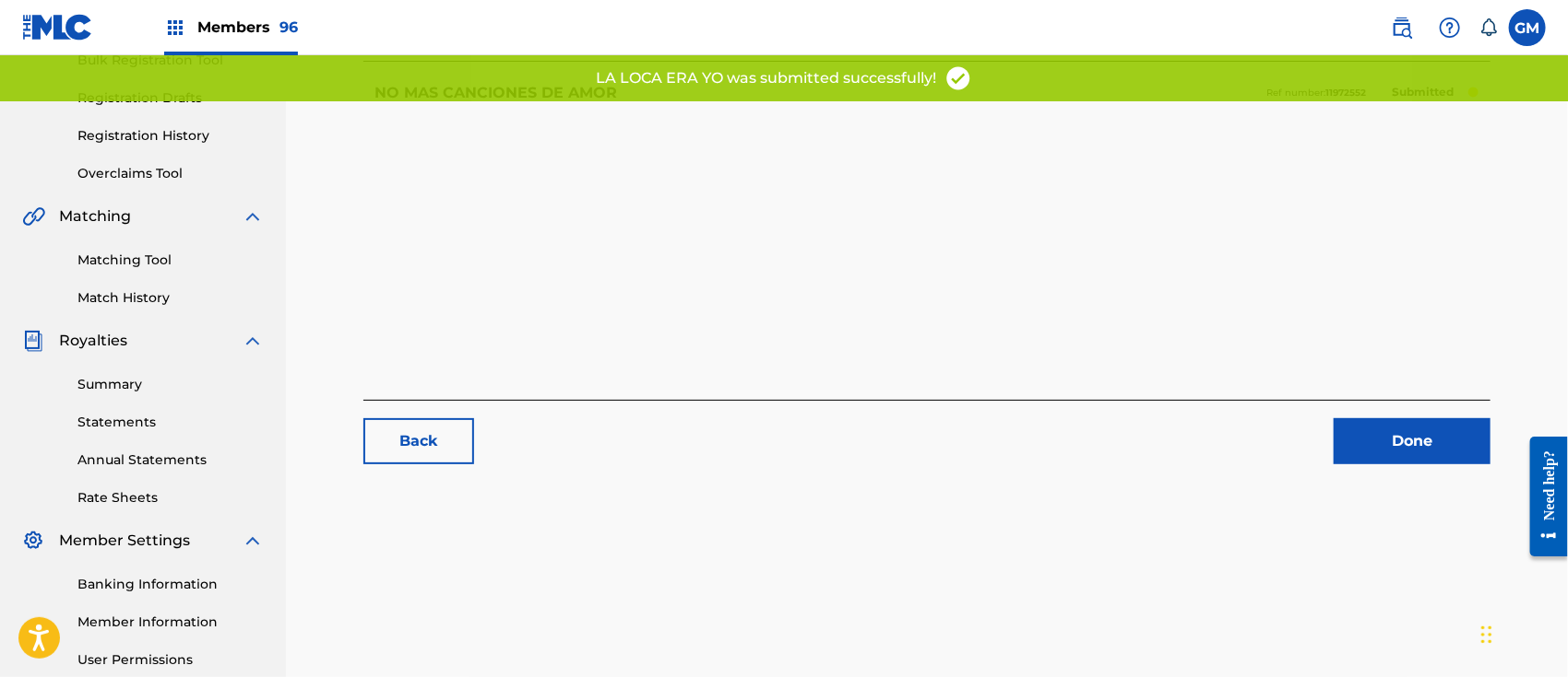
click at [1360, 431] on link "Done" at bounding box center [1412, 441] width 156 height 46
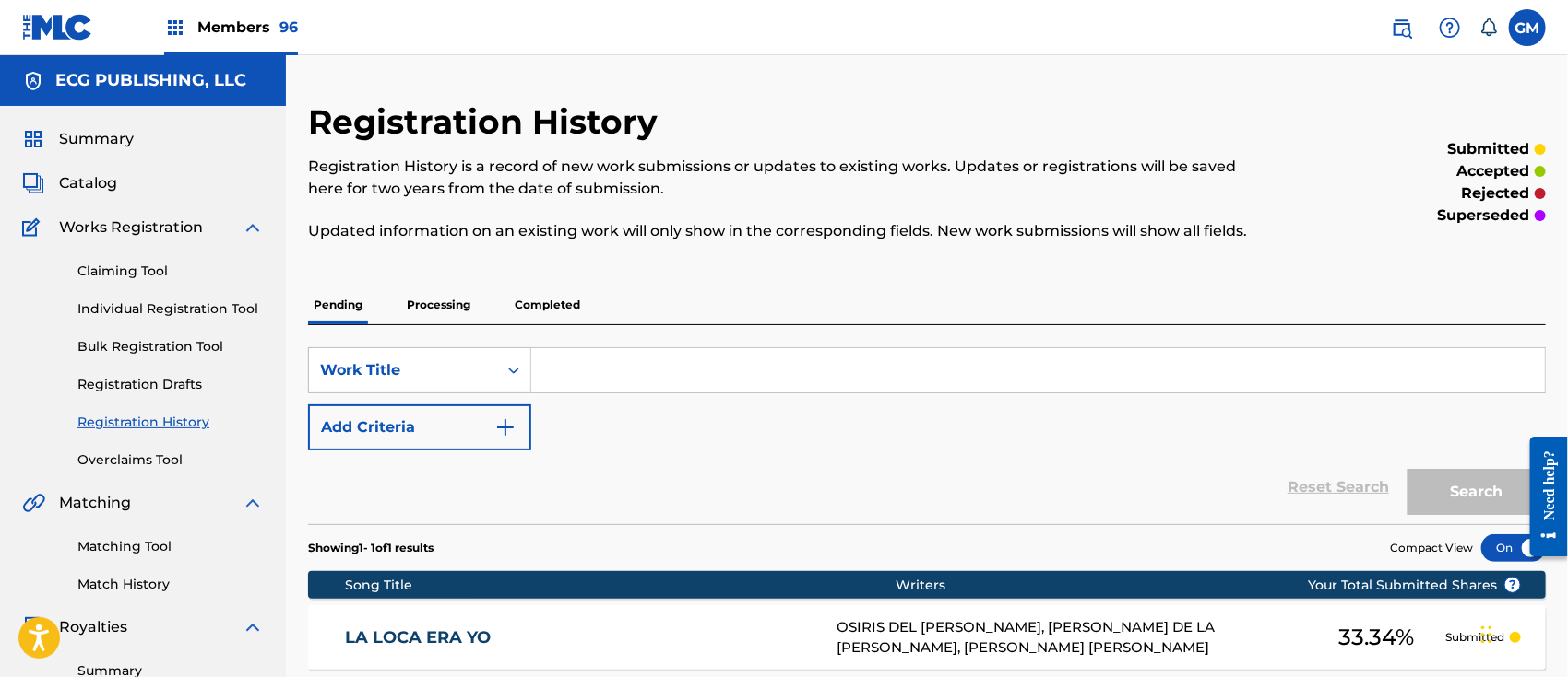
click at [221, 17] on span "Members 96" at bounding box center [247, 27] width 101 height 21
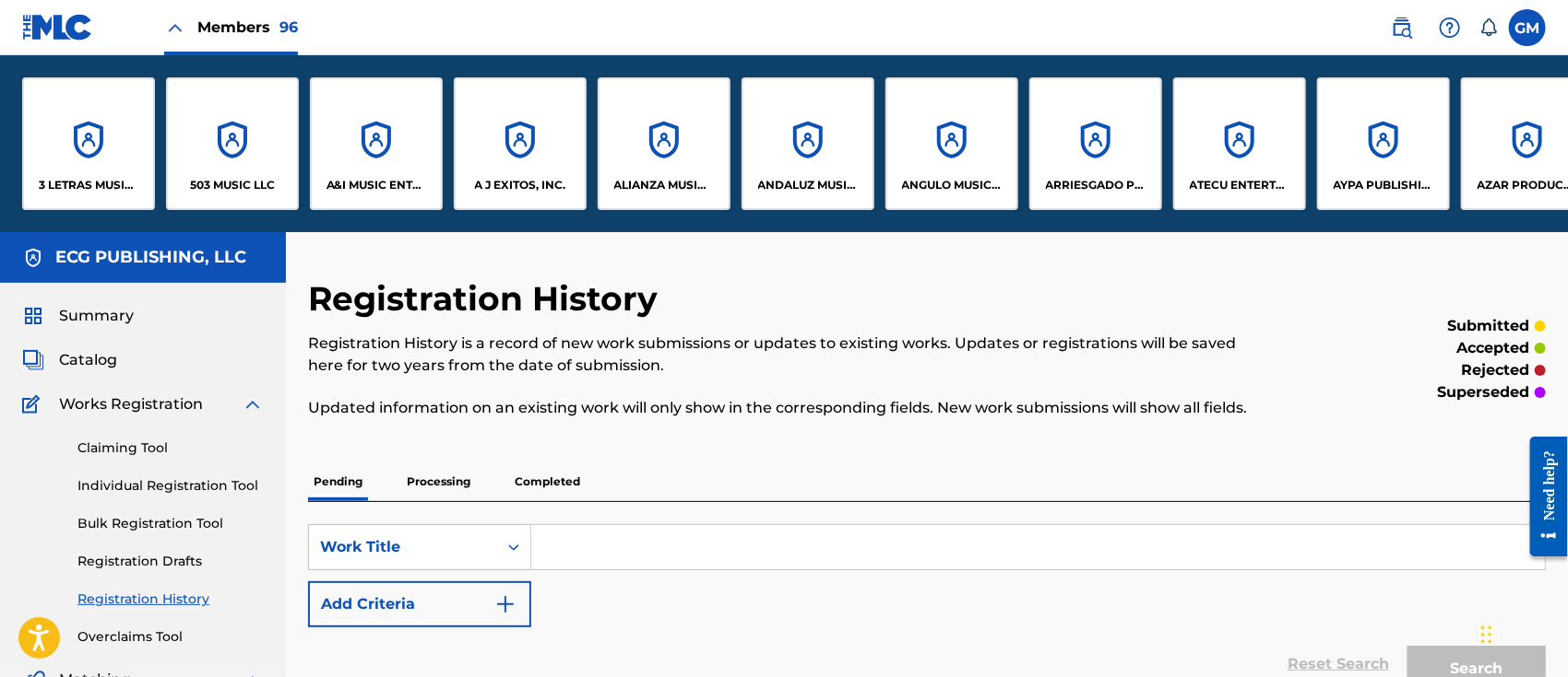
click at [236, 166] on div "503 MUSIC LLC" at bounding box center [233, 144] width 133 height 133
